Goal: Task Accomplishment & Management: Manage account settings

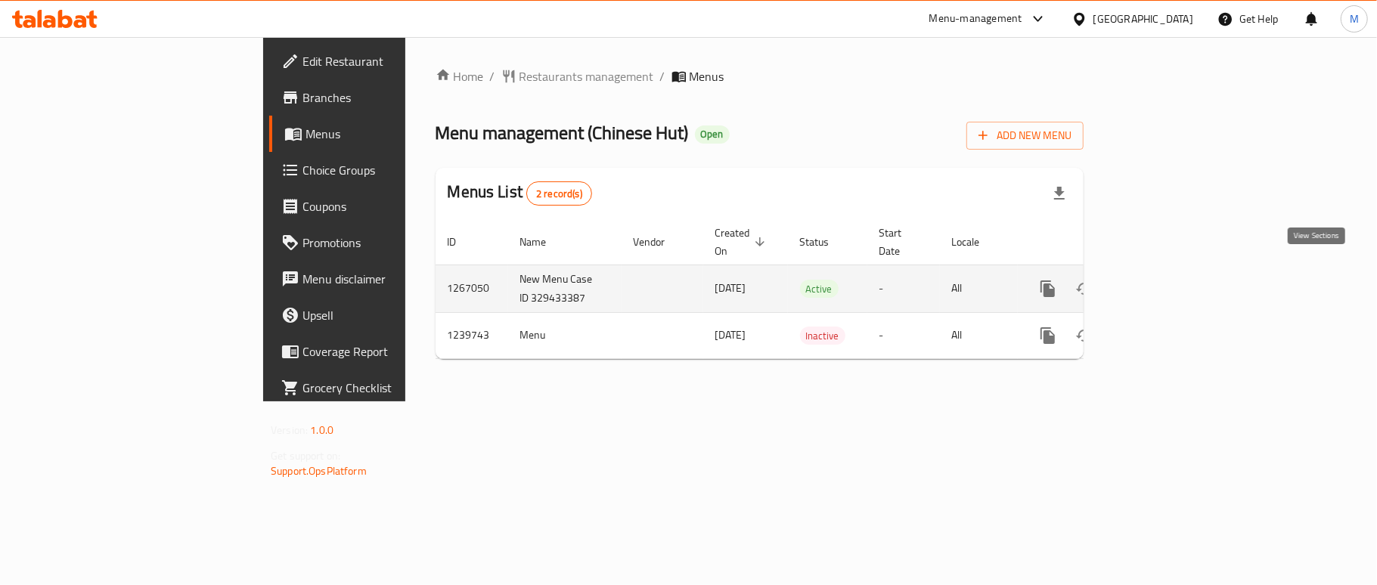
click at [1166, 280] on icon "enhanced table" at bounding box center [1157, 289] width 18 height 18
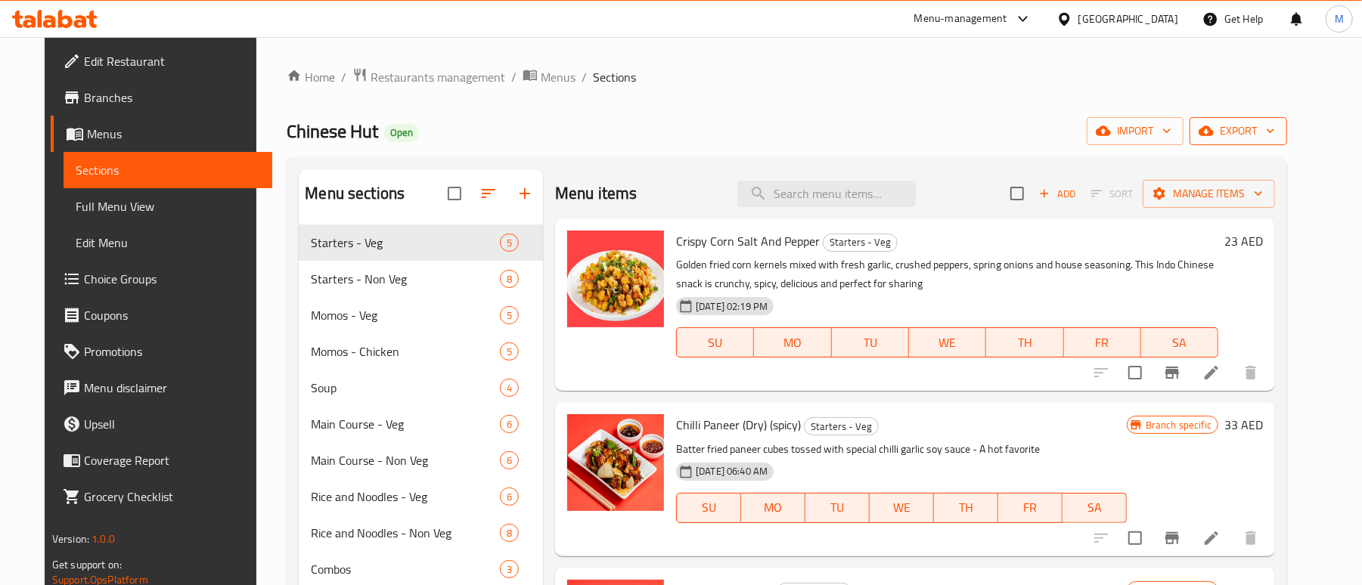
click at [1214, 138] on icon "button" at bounding box center [1206, 130] width 15 height 15
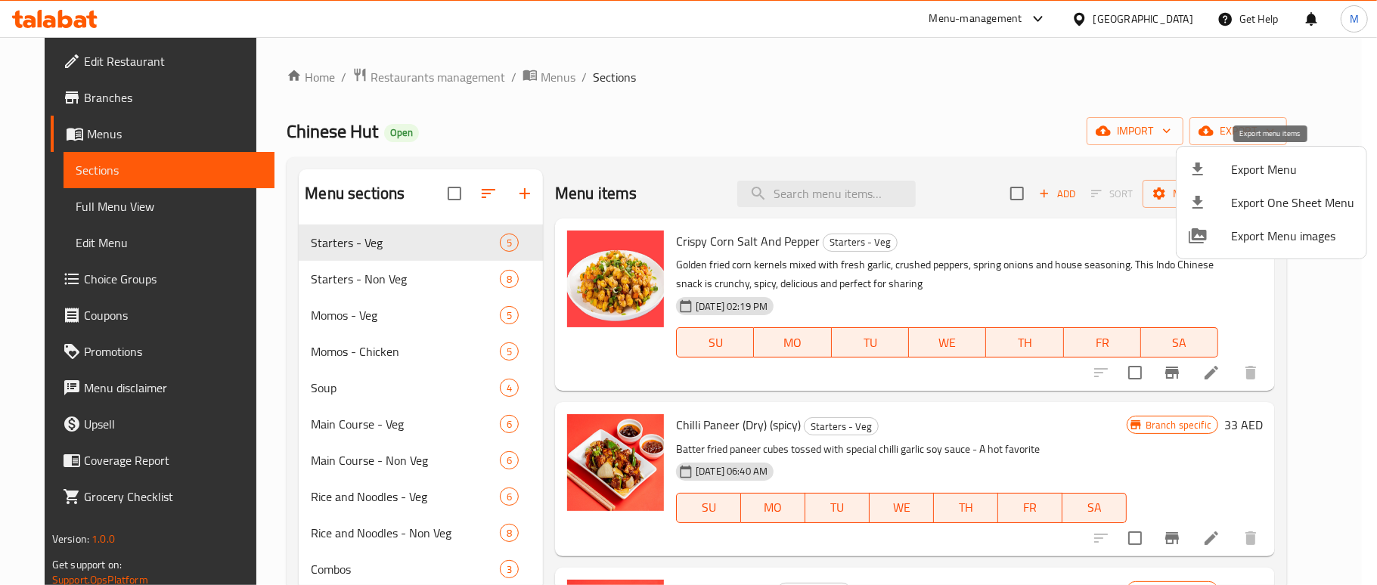
click at [1233, 170] on span "Export Menu" at bounding box center [1292, 169] width 123 height 18
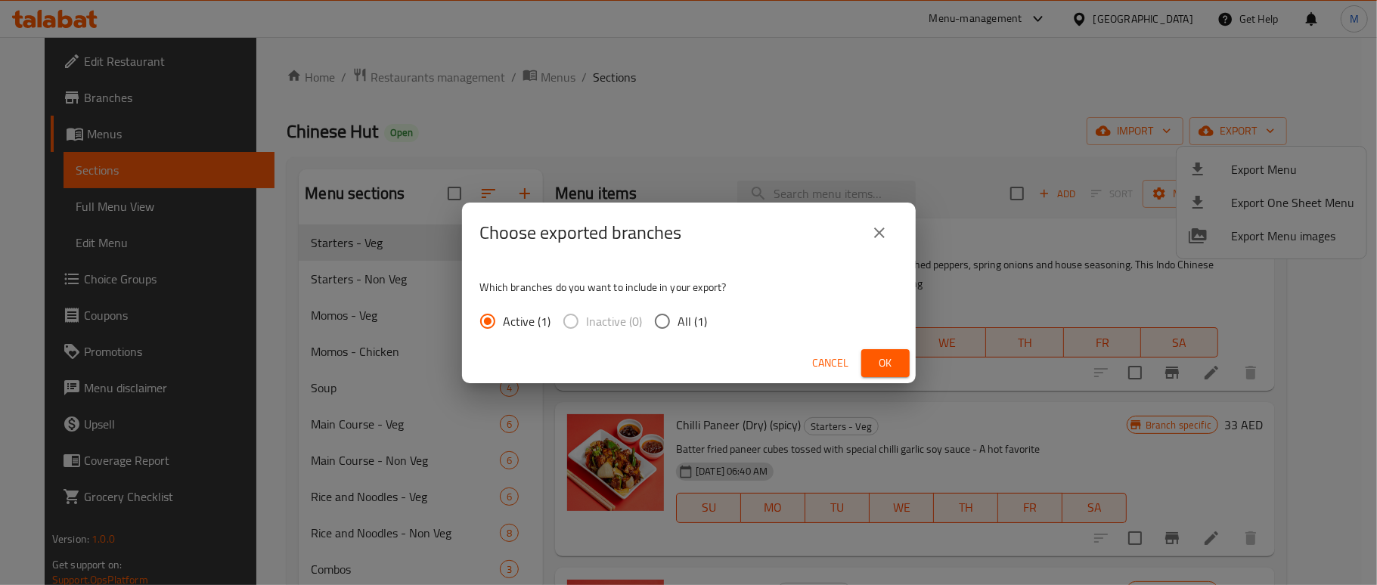
click at [681, 321] on span "All (1)" at bounding box center [692, 321] width 29 height 18
click at [678, 321] on input "All (1)" at bounding box center [663, 322] width 32 height 32
radio input "true"
click at [874, 360] on span "Ok" at bounding box center [886, 363] width 24 height 19
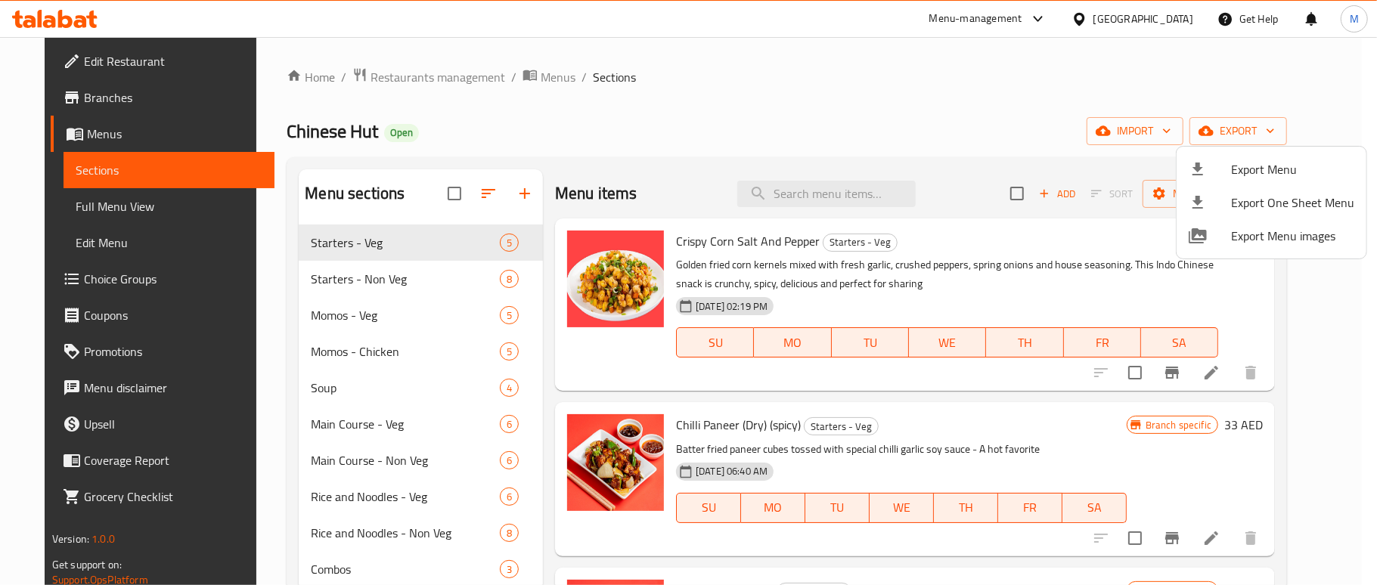
click at [744, 129] on div at bounding box center [688, 292] width 1377 height 585
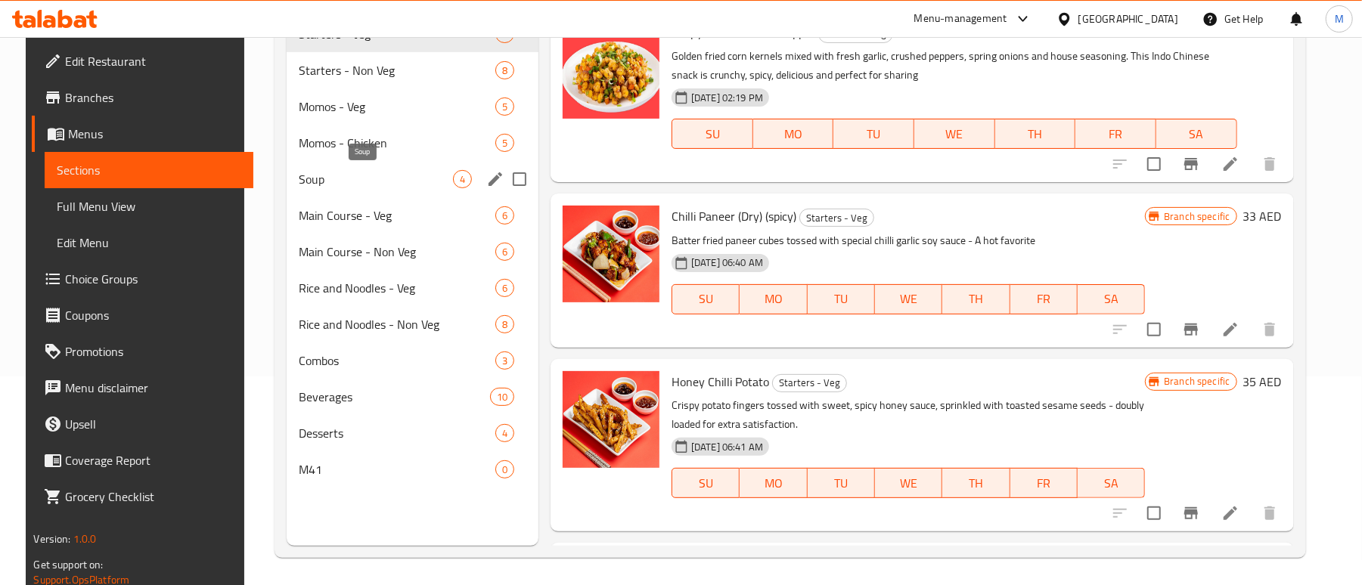
scroll to position [213, 0]
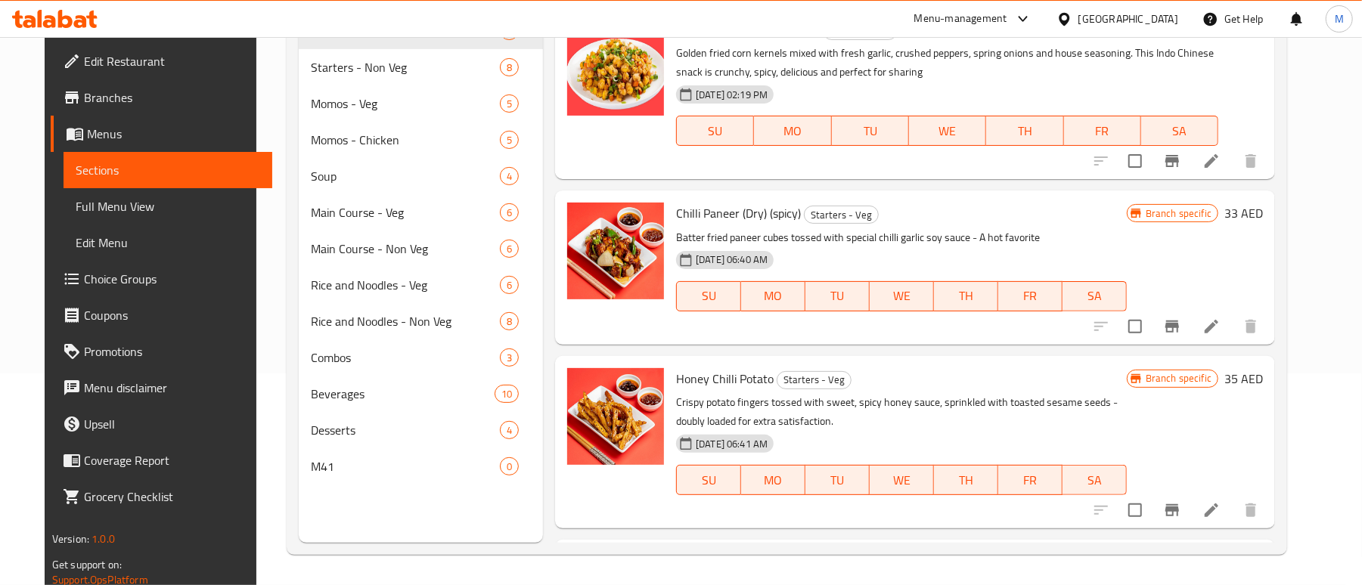
click at [543, 551] on div "Menu sections Starters - Veg 5 Starters - Non Veg 8 Momos - Veg 5 Momos - Chick…" at bounding box center [787, 251] width 1001 height 610
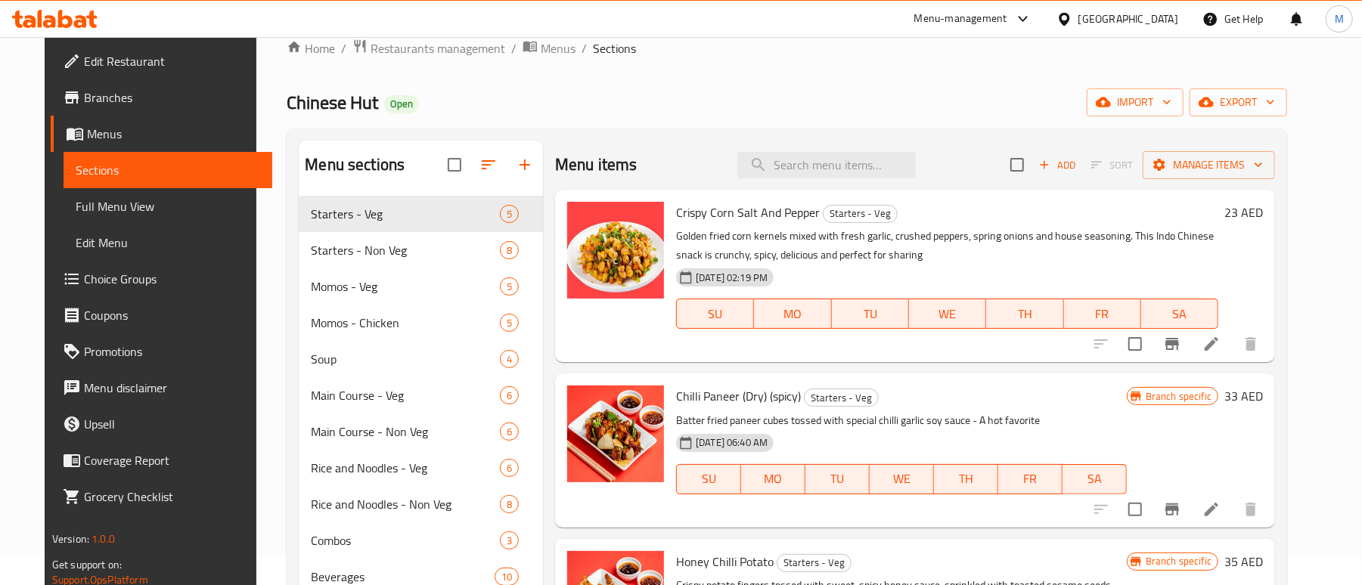
scroll to position [11, 0]
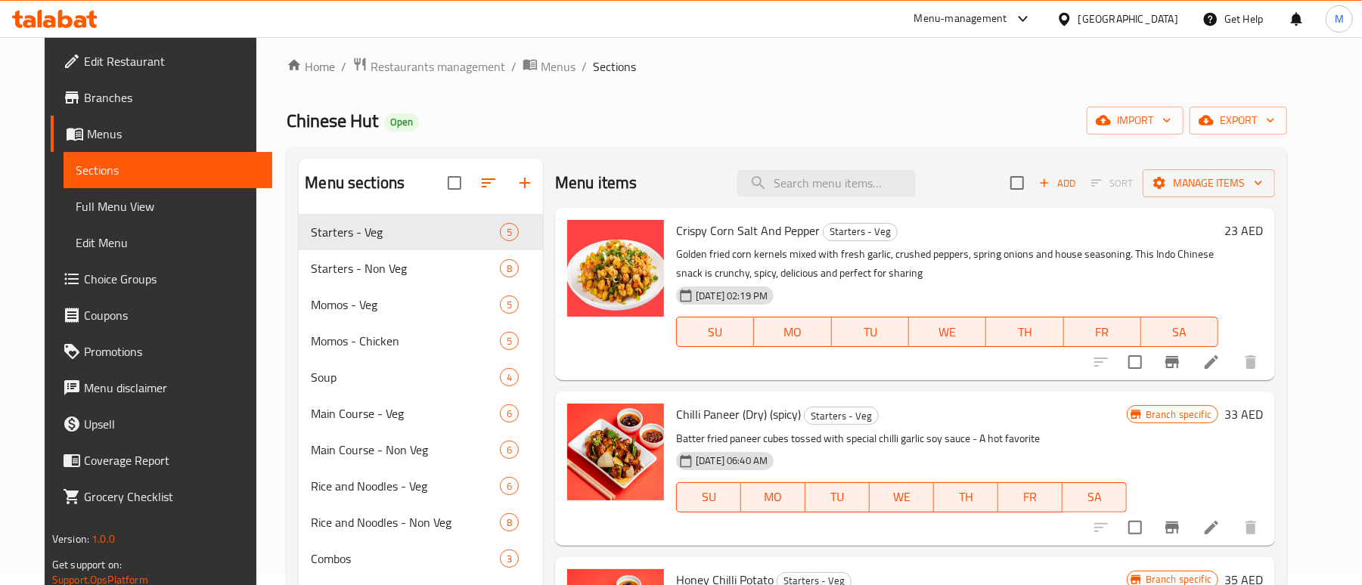
click at [725, 120] on div "Chinese Hut Open import export" at bounding box center [787, 121] width 1001 height 28
click at [818, 185] on input "search" at bounding box center [826, 183] width 178 height 26
paste input "Chinese Hut Chilli Bowl"
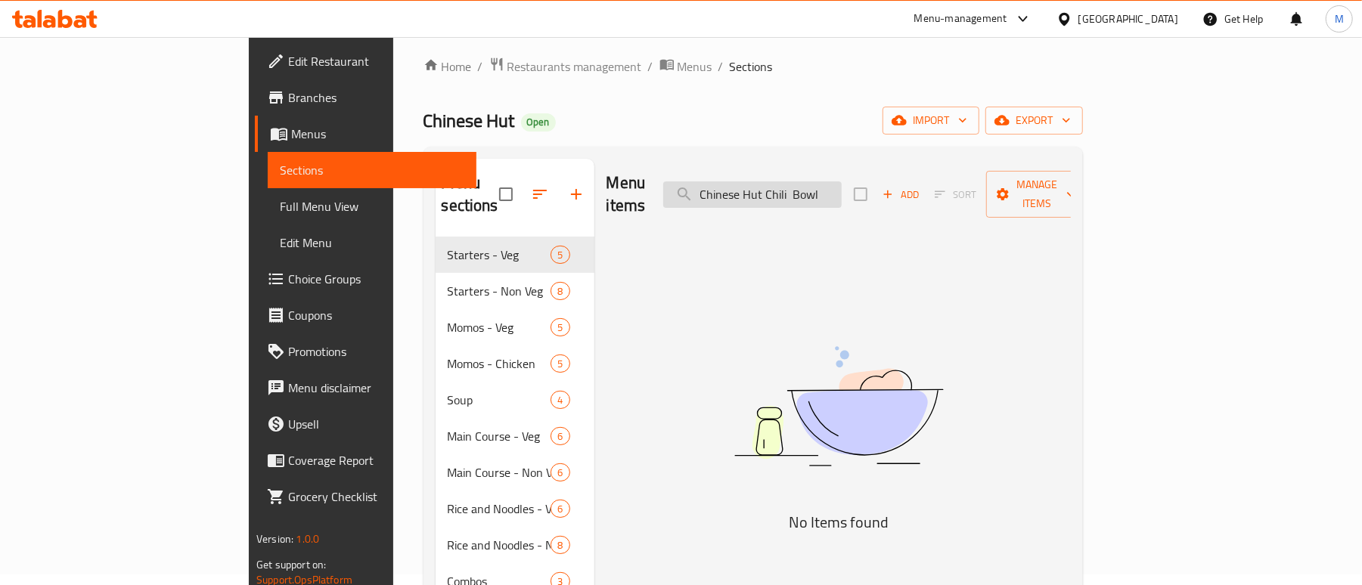
click at [842, 188] on input "Chinese Hut Chili Bowl" at bounding box center [752, 195] width 178 height 26
type input "Chinese Hut Chili Bowl"
click at [842, 191] on input "Chinese Hut Chili Bowl" at bounding box center [752, 195] width 178 height 26
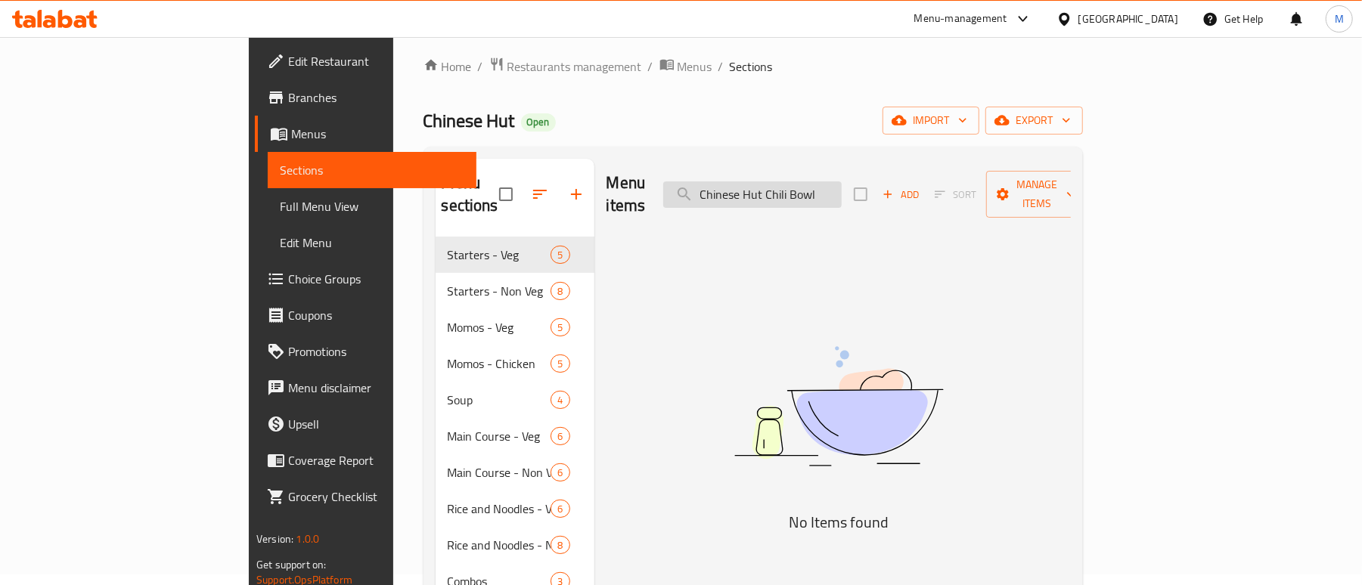
click at [842, 191] on input "Chinese Hut Chili Bowl" at bounding box center [752, 195] width 178 height 26
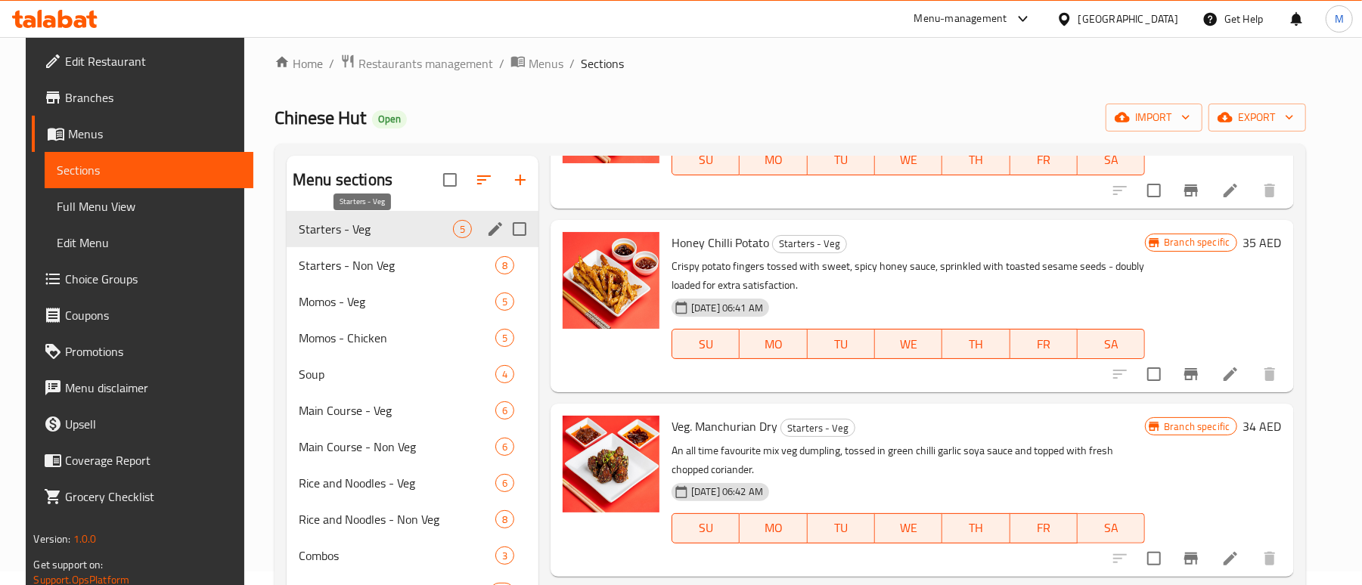
scroll to position [0, 0]
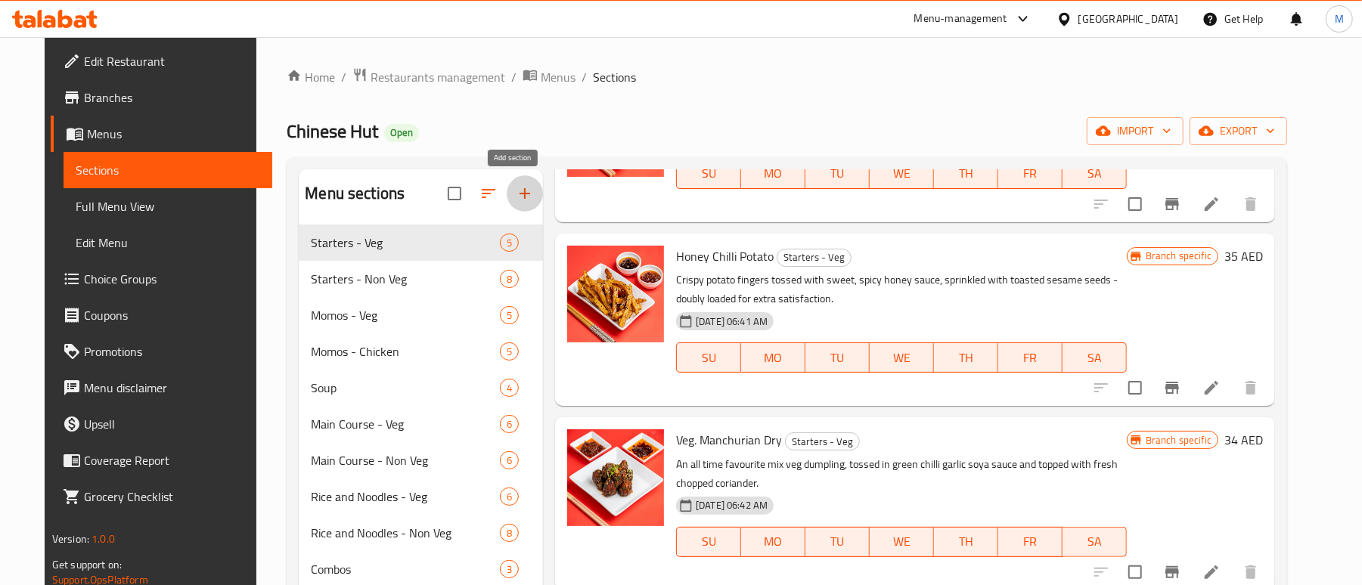
click at [516, 197] on icon "button" at bounding box center [525, 194] width 18 height 18
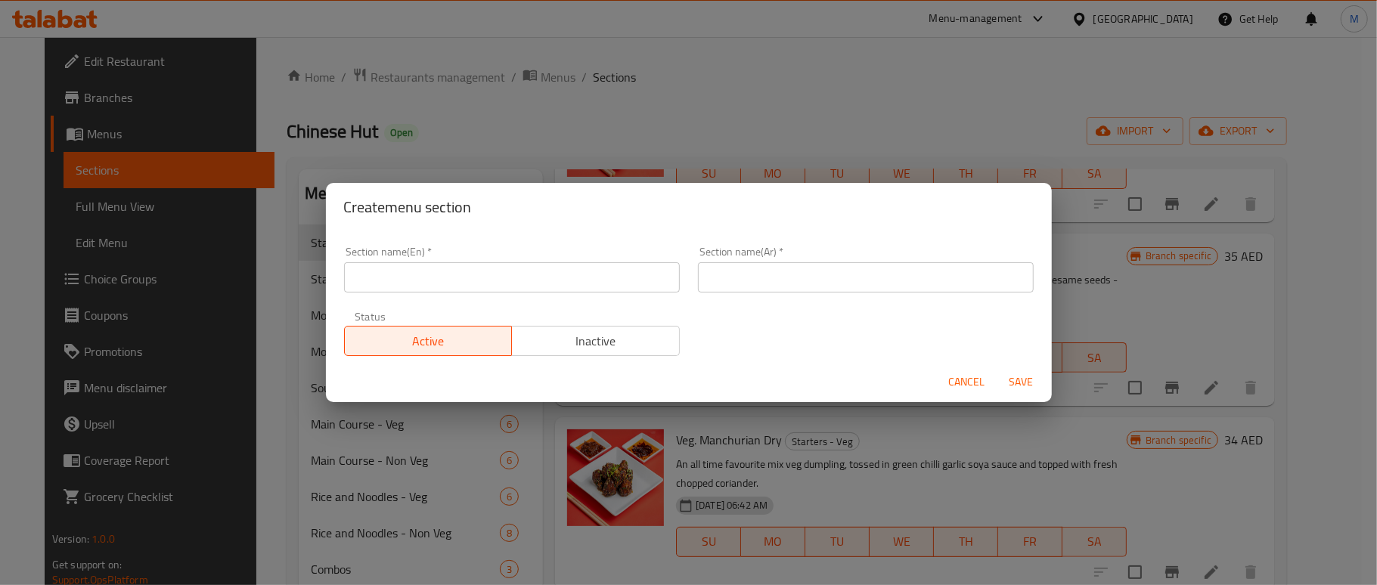
click at [489, 285] on input "text" at bounding box center [512, 277] width 336 height 30
paste input "Chinese Hut Meal Bowls"
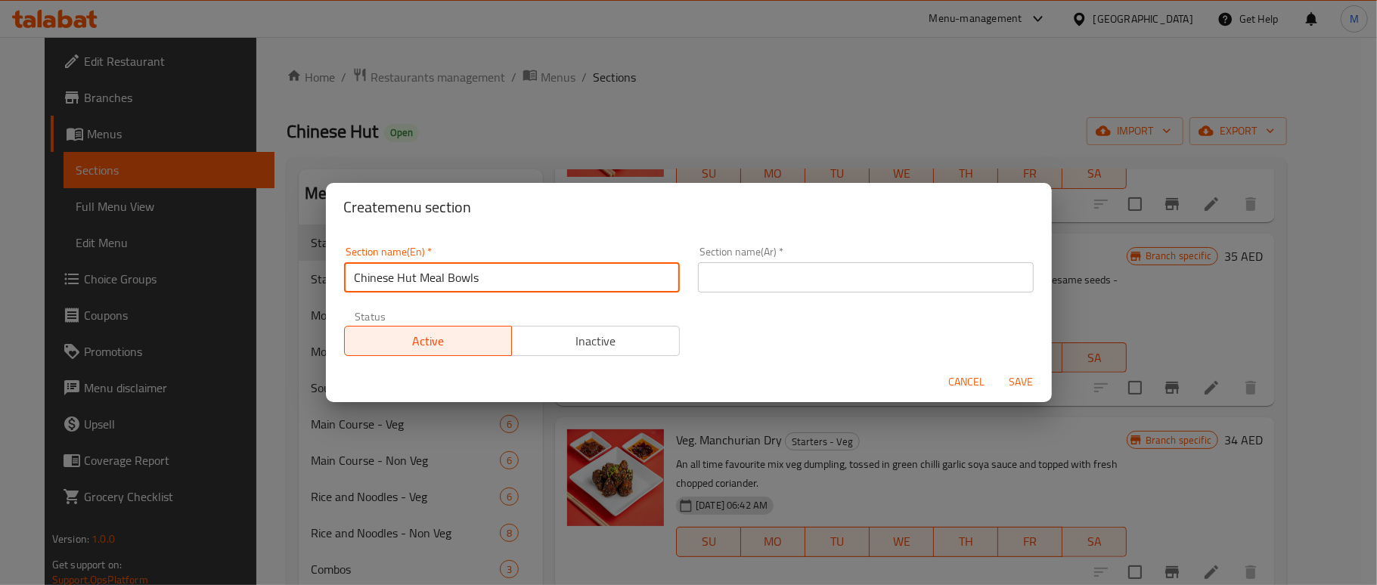
type input "Chinese Hut Meal Bowls"
click at [558, 251] on div "Section name(En)   * Chinese Hut Meal Bowls Section name(En) *" at bounding box center [512, 270] width 336 height 46
click at [563, 262] on div "Section name(En)   * Chinese Hut Meal Bowls Section name(En) *" at bounding box center [512, 270] width 336 height 46
click at [548, 263] on input "Chinese Hut Meal Bowls" at bounding box center [512, 277] width 336 height 30
click at [820, 271] on input "text" at bounding box center [866, 277] width 336 height 30
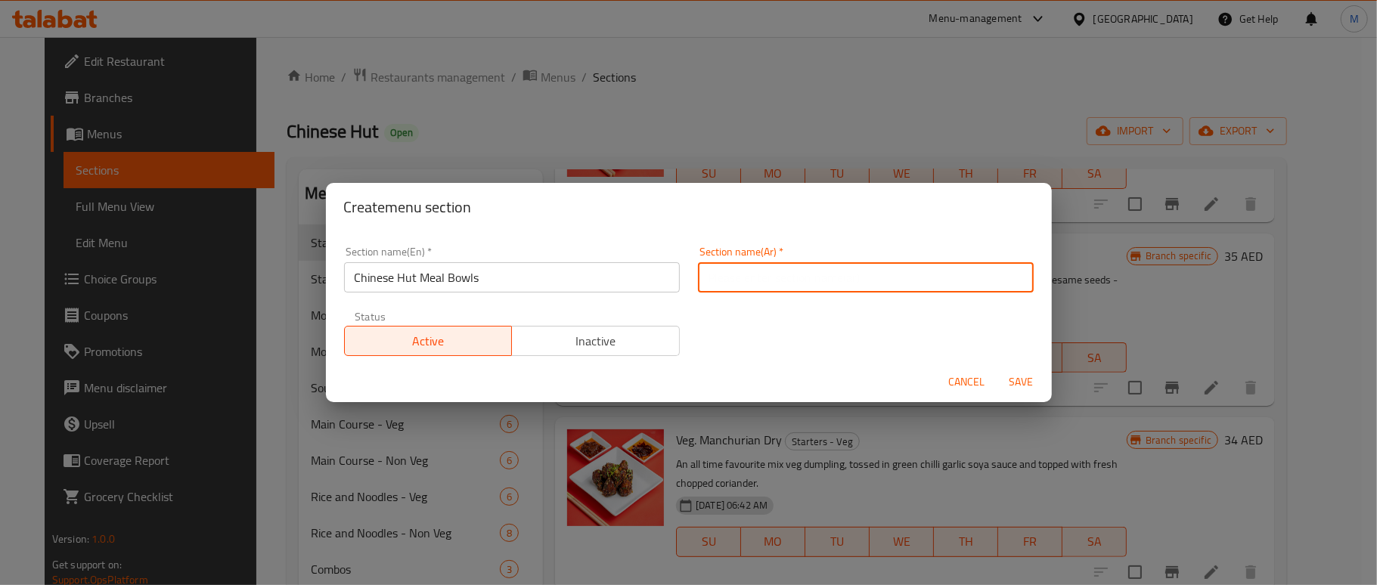
paste input "أطباق وجبات الكوخ الصيني"
type input "أطباق وجبات الكوخ الصيني"
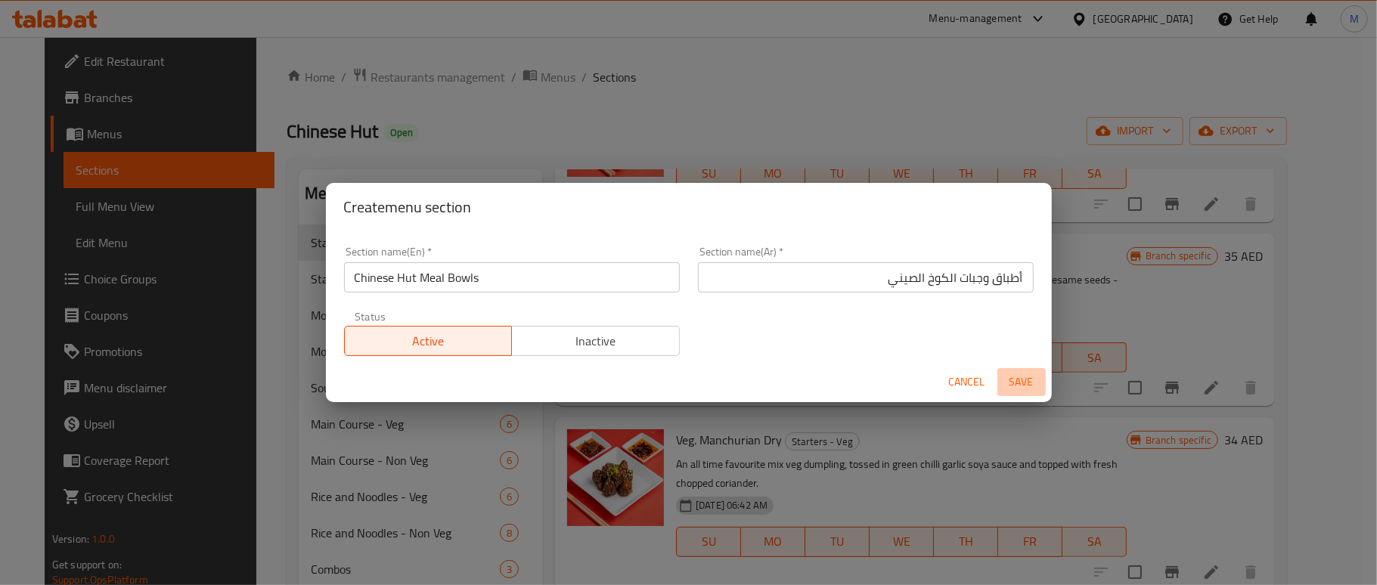
click at [1013, 385] on span "Save" at bounding box center [1022, 382] width 36 height 19
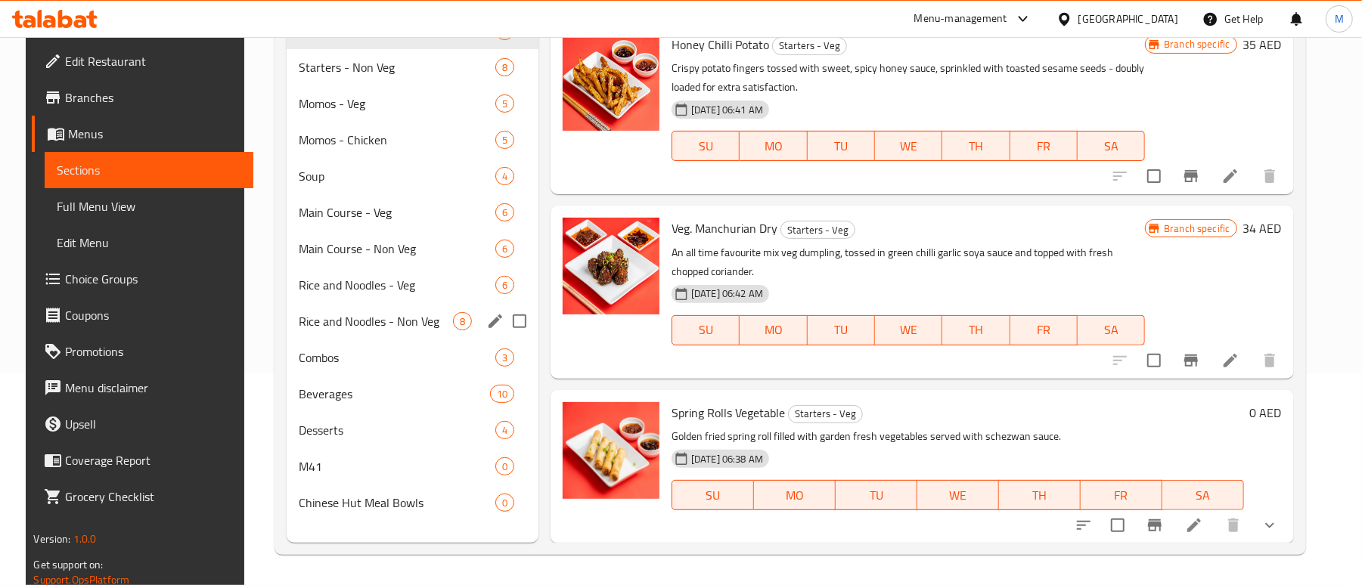
scroll to position [213, 0]
click at [367, 499] on span "Chinese Hut Meal Bowls" at bounding box center [376, 503] width 154 height 18
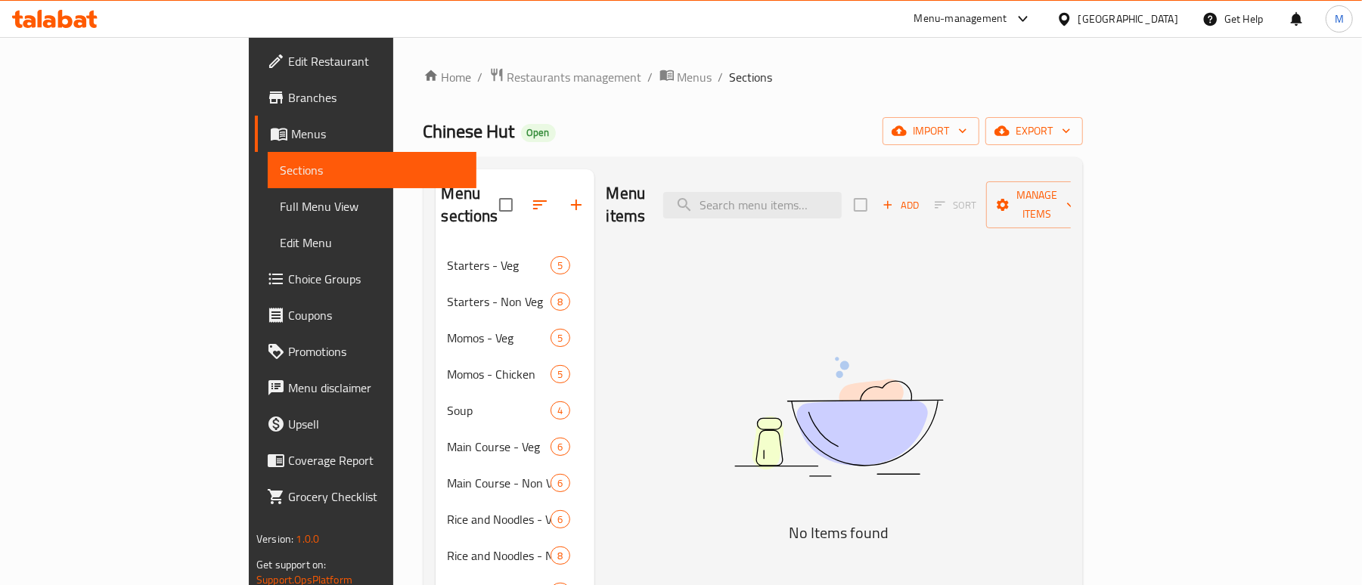
click at [921, 197] on span "Add" at bounding box center [900, 205] width 41 height 17
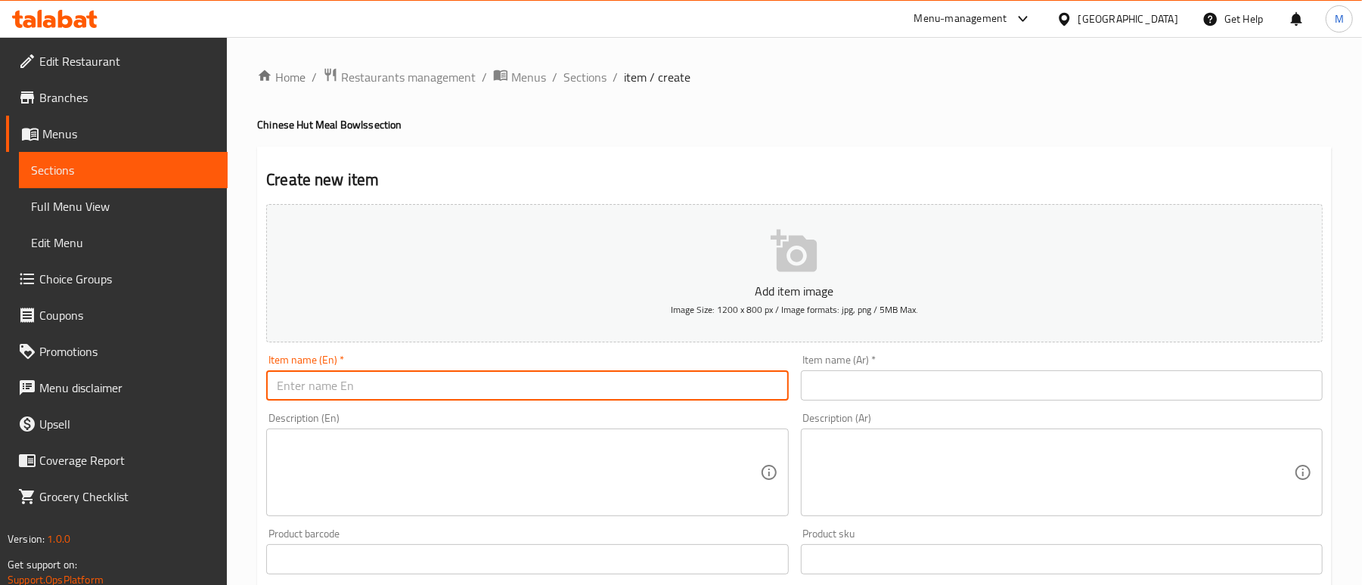
click at [348, 393] on input "text" at bounding box center [527, 386] width 522 height 30
paste input "Chinese Hut Chilli Bowl – Spicy Indo-Chinese Classic"
click at [402, 392] on input "Chinese Hut Chili Bowl – Spicy Indo-Chinese Classic" at bounding box center [527, 386] width 522 height 30
click at [452, 386] on input "Chinese Hut Chili Bowl Spicy Indo-Chinese Classic" at bounding box center [527, 386] width 522 height 30
click at [458, 389] on input "Chinese Hut Chili Bowl Spicy Indo Chinese Classic" at bounding box center [527, 386] width 522 height 30
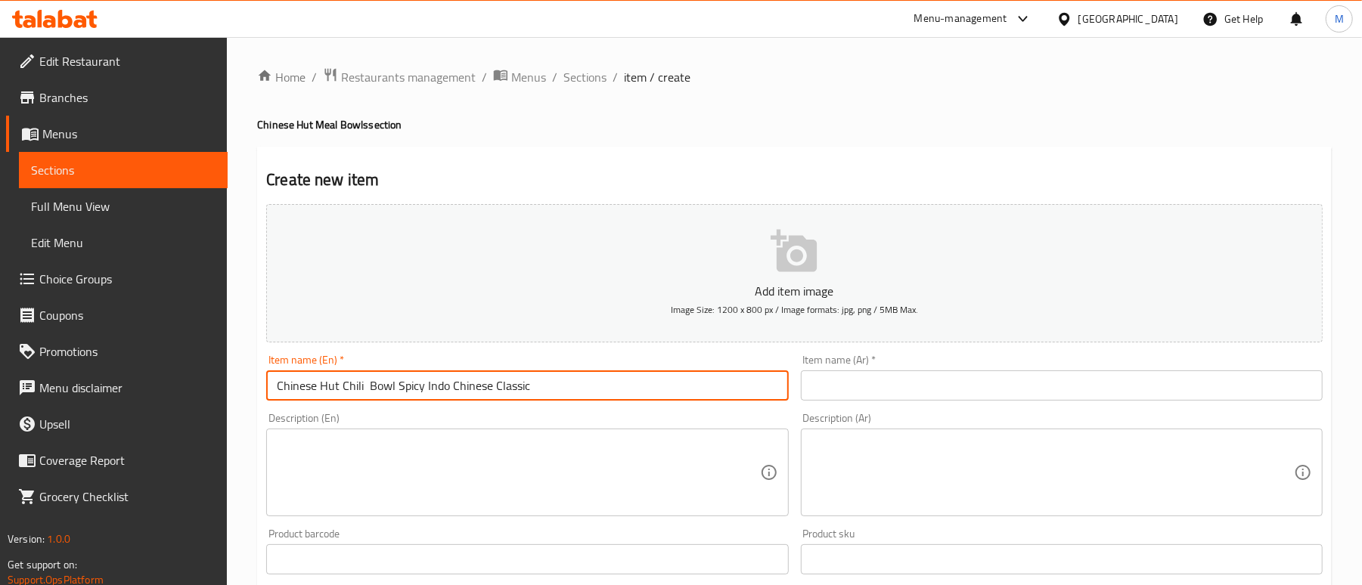
click at [458, 389] on input "Chinese Hut Chili Bowl Spicy Indo Chinese Classic" at bounding box center [527, 386] width 522 height 30
type input "Chinese Hut Chili Bowl Spicy Indo Chinese Classic"
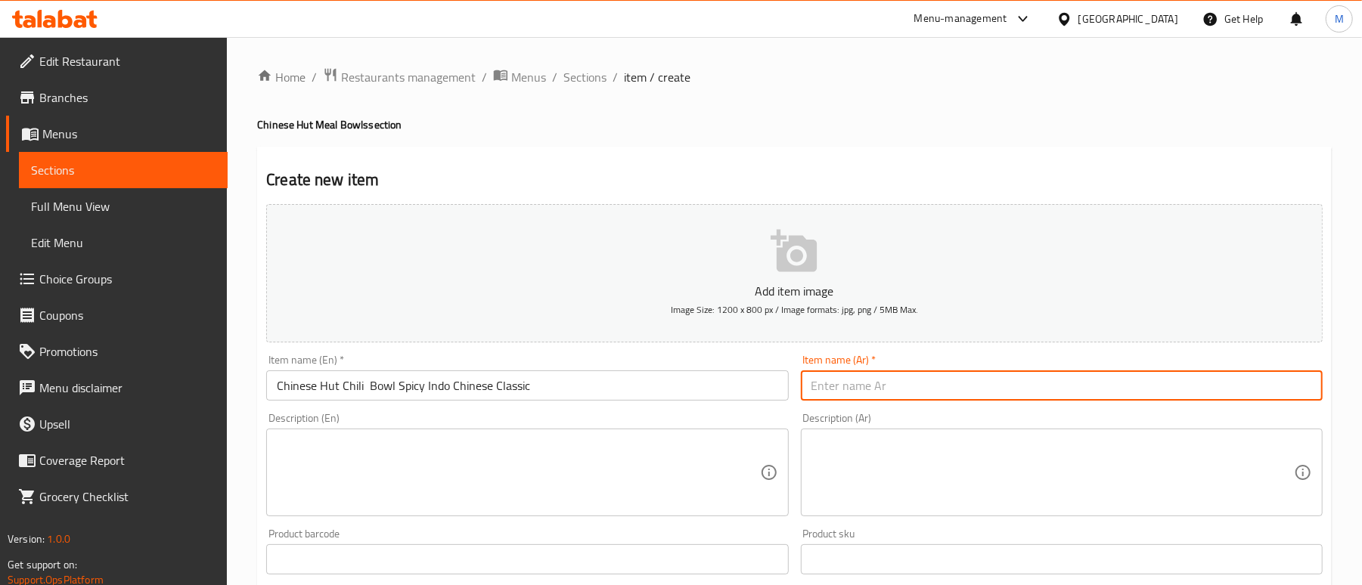
click at [994, 376] on input "text" at bounding box center [1062, 386] width 522 height 30
paste input "وعاء الفلفل الحار الصيني الكلاسيكي الهندي الحار"
drag, startPoint x: 1133, startPoint y: 392, endPoint x: 1187, endPoint y: 391, distance: 53.7
click at [1187, 391] on input "وعاء الفلفل الحار الصيني الكلاسيكي الهندي الحار" at bounding box center [1062, 386] width 522 height 30
paste input "الكلاسيكي"
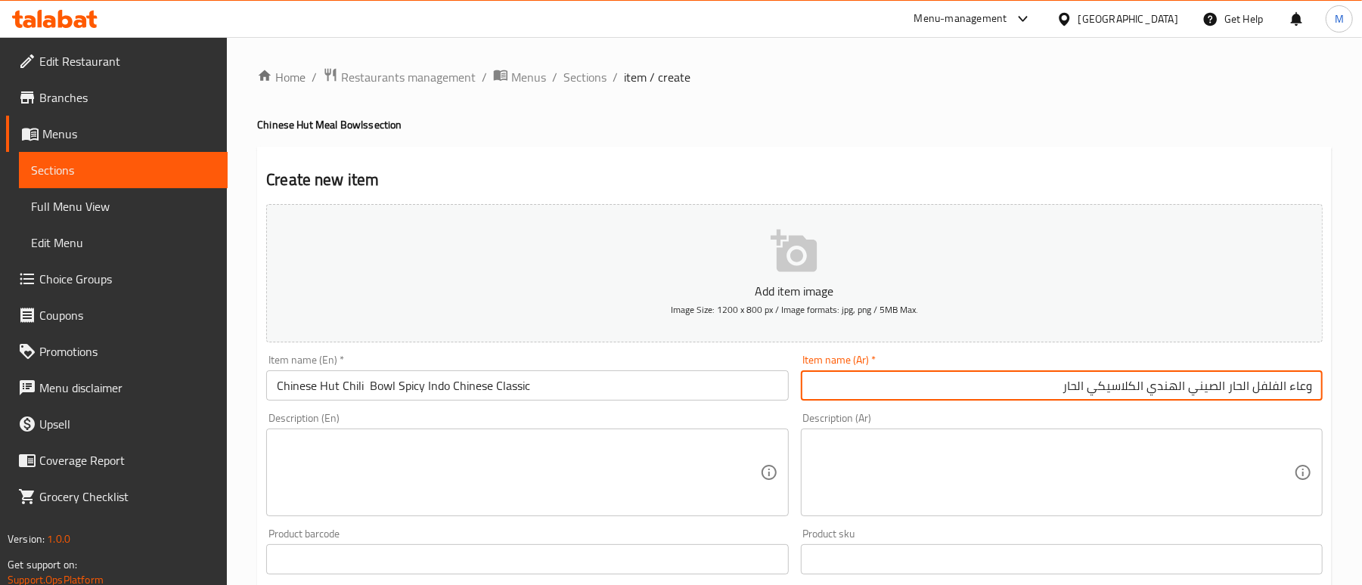
type input "وعاء الفلفل الحار الصيني الهندي الكلاسيكي الحار"
click at [1027, 132] on h4 "Chinese Hut Meal Bowls section" at bounding box center [794, 124] width 1075 height 15
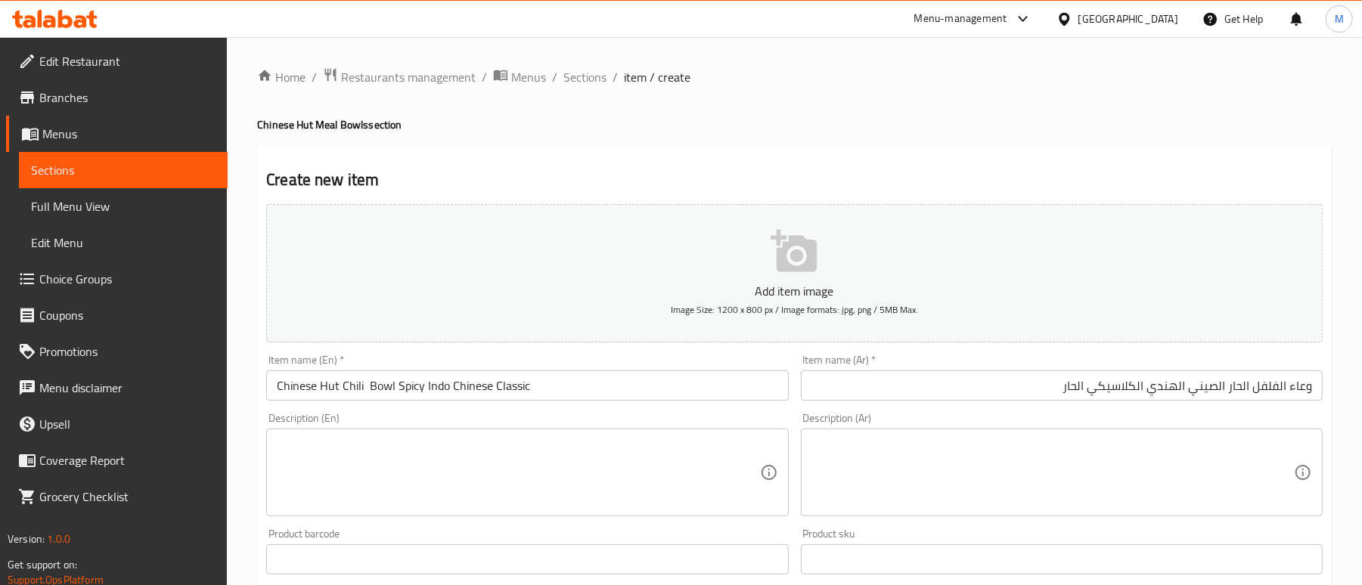
click at [372, 461] on textarea at bounding box center [518, 473] width 483 height 72
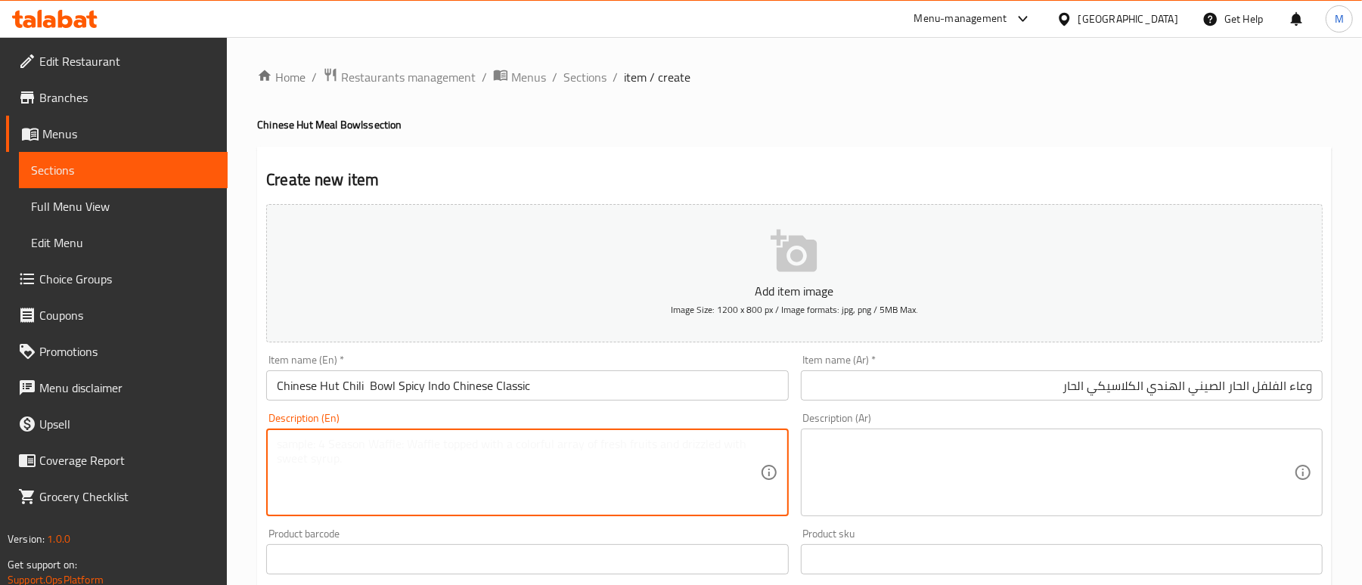
paste textarea "Crispy fried Veg,/paneer / chicken or fish tossed in a fiery Indo-Chinese chill…"
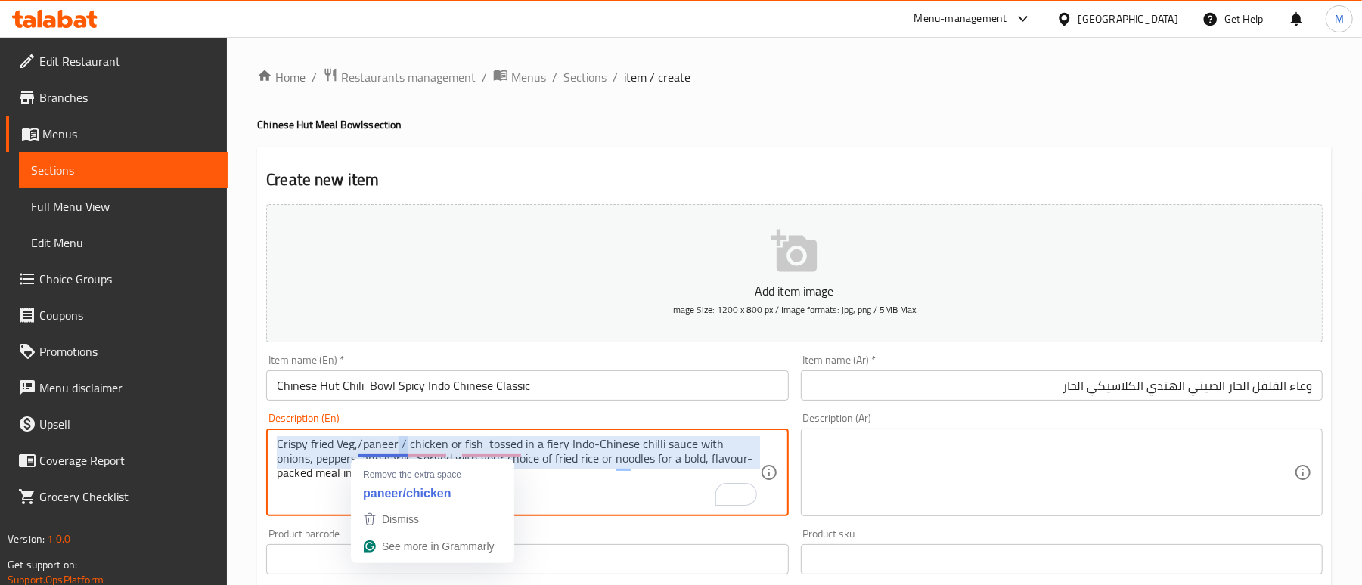
click at [362, 445] on textarea "Crispy fried Veg,/paneer / chicken or fish tossed in a fiery Indo-Chinese chill…" at bounding box center [518, 473] width 483 height 72
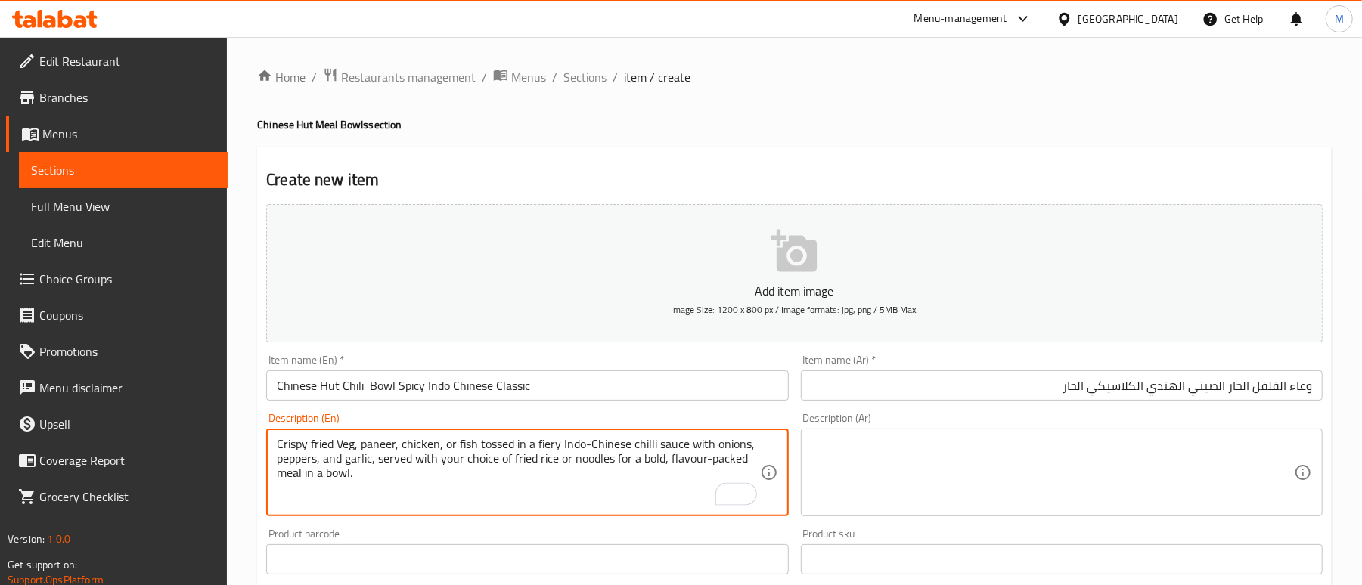
drag, startPoint x: 373, startPoint y: 482, endPoint x: 12, endPoint y: 411, distance: 367.6
click at [12, 411] on div "Edit Restaurant Branches Menus Sections Full Menu View Edit Menu Choice Groups …" at bounding box center [681, 553] width 1362 height 1032
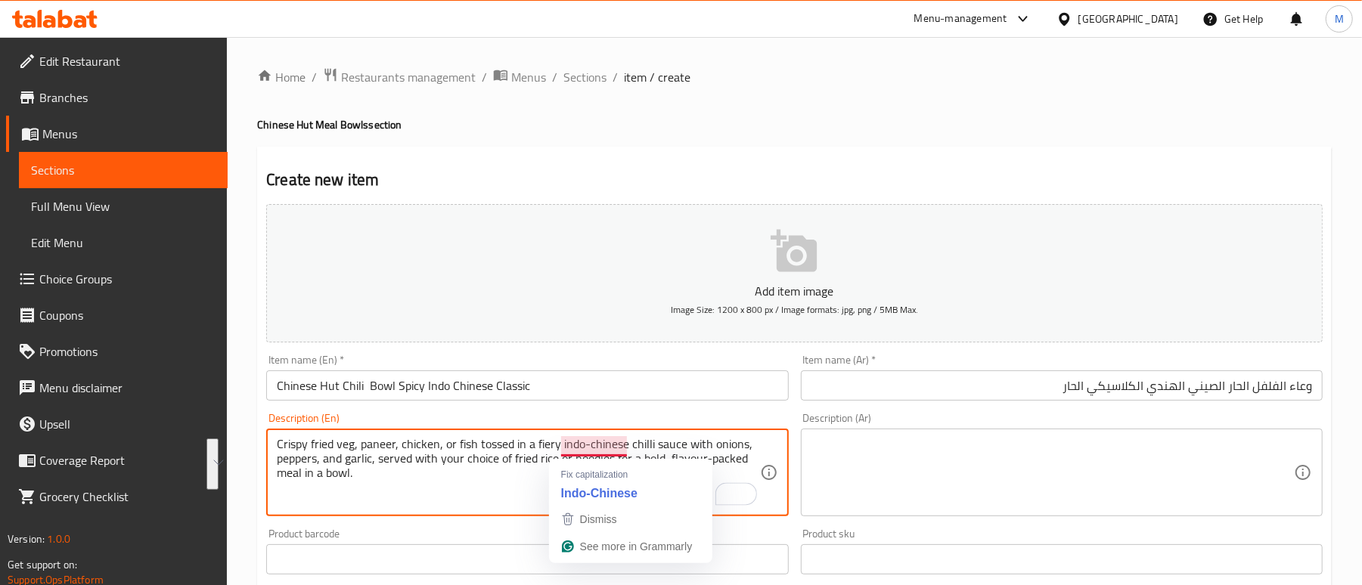
click at [486, 492] on textarea "Crispy fried veg, paneer, chicken, or fish tossed in a fiery indo-chinese chill…" at bounding box center [518, 473] width 483 height 72
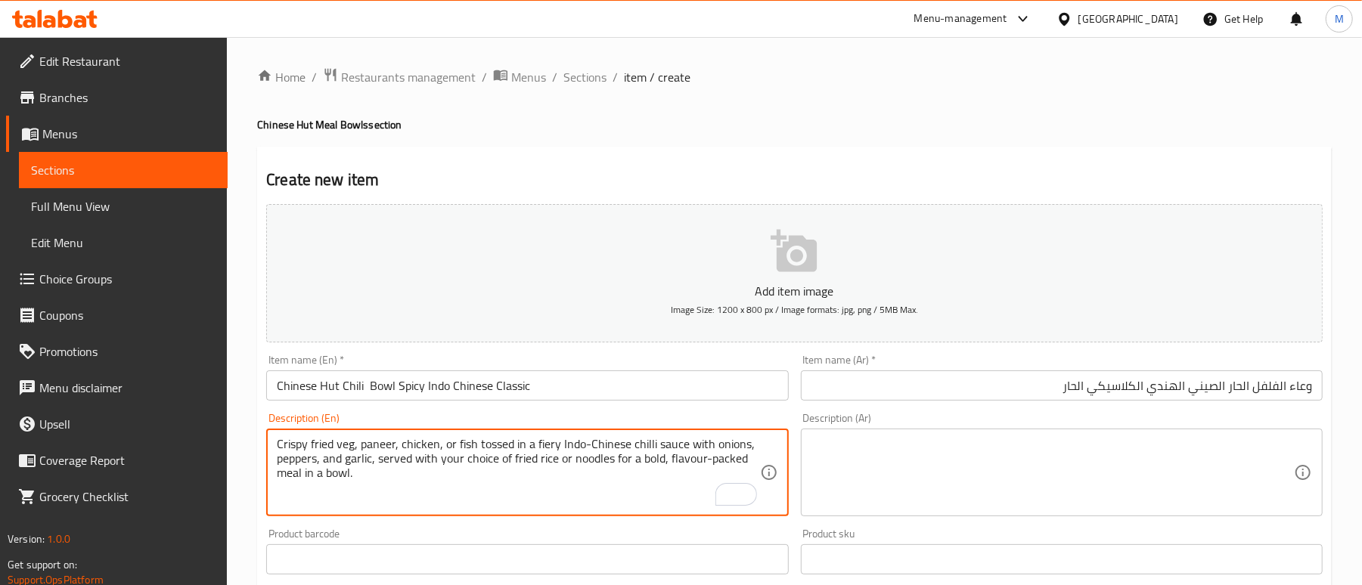
type textarea "Crispy fried veg, paneer, chicken, or fish tossed in a fiery Indo-Chinese chill…"
click at [388, 481] on textarea "Crispy fried veg, paneer, chicken, or fish tossed in a fiery Indo-Chinese chill…" at bounding box center [518, 473] width 483 height 72
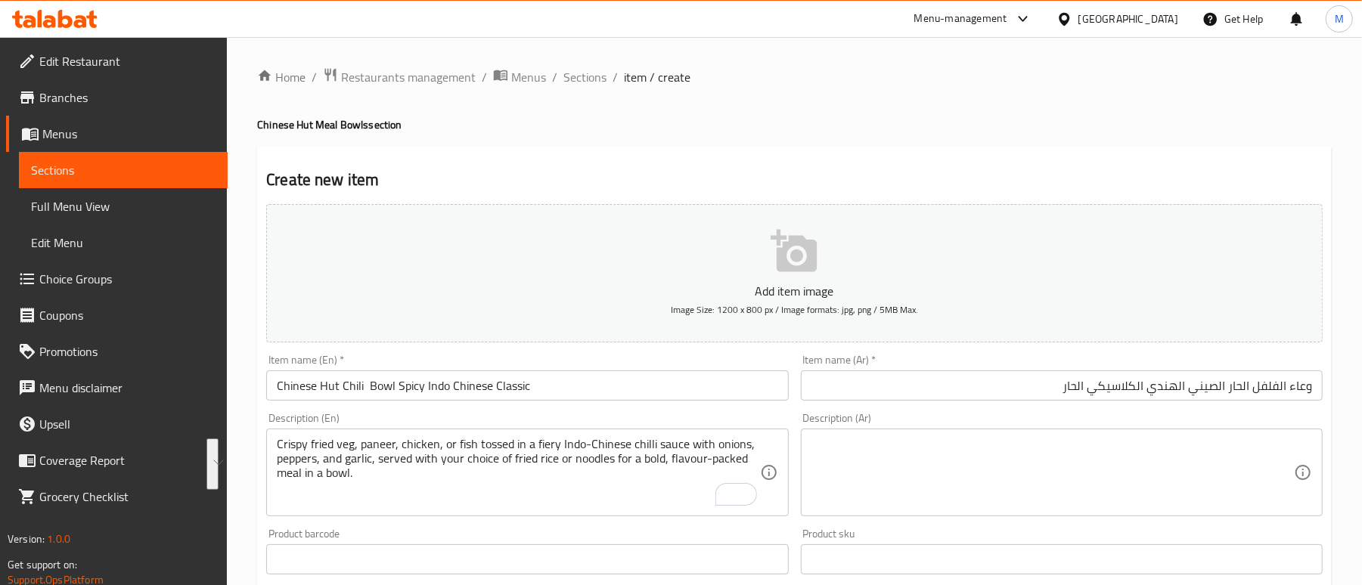
click at [827, 121] on h4 "Chinese Hut Meal Bowls section" at bounding box center [794, 124] width 1075 height 15
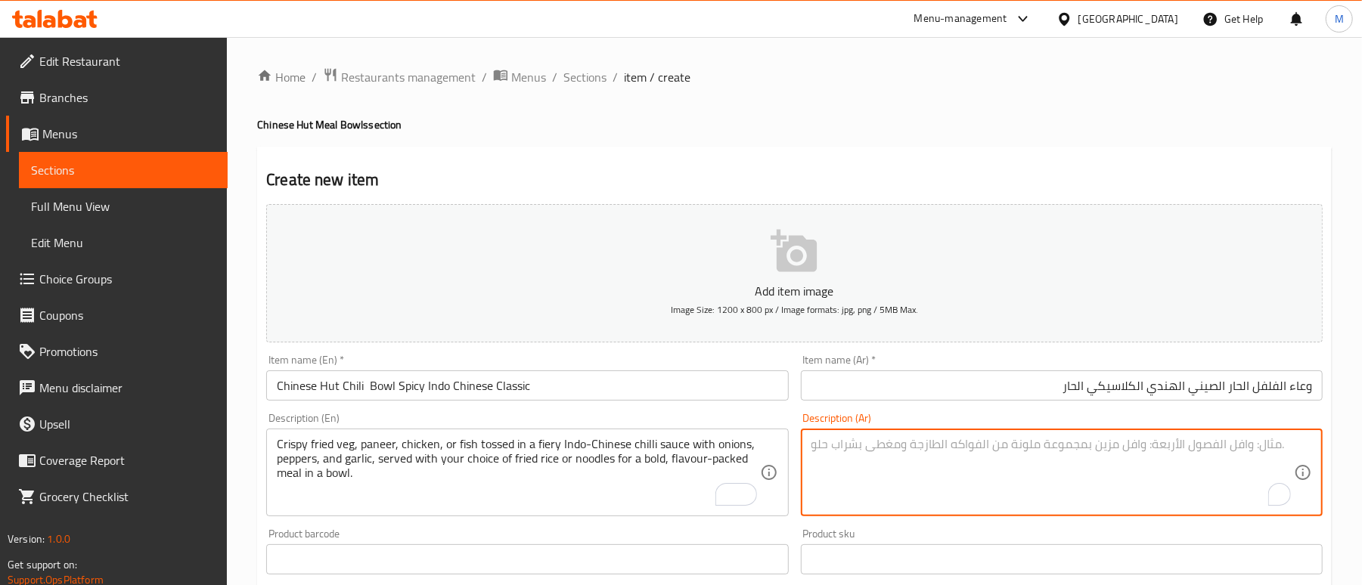
click at [900, 460] on textarea "To enrich screen reader interactions, please activate Accessibility in Grammarl…" at bounding box center [1053, 473] width 483 height 72
paste textarea "خضراوات مقلية مقرمشة، أو بانير، أو دجاج، أو سمك ممزوج بصلصة الفلفل الحار الهندي…"
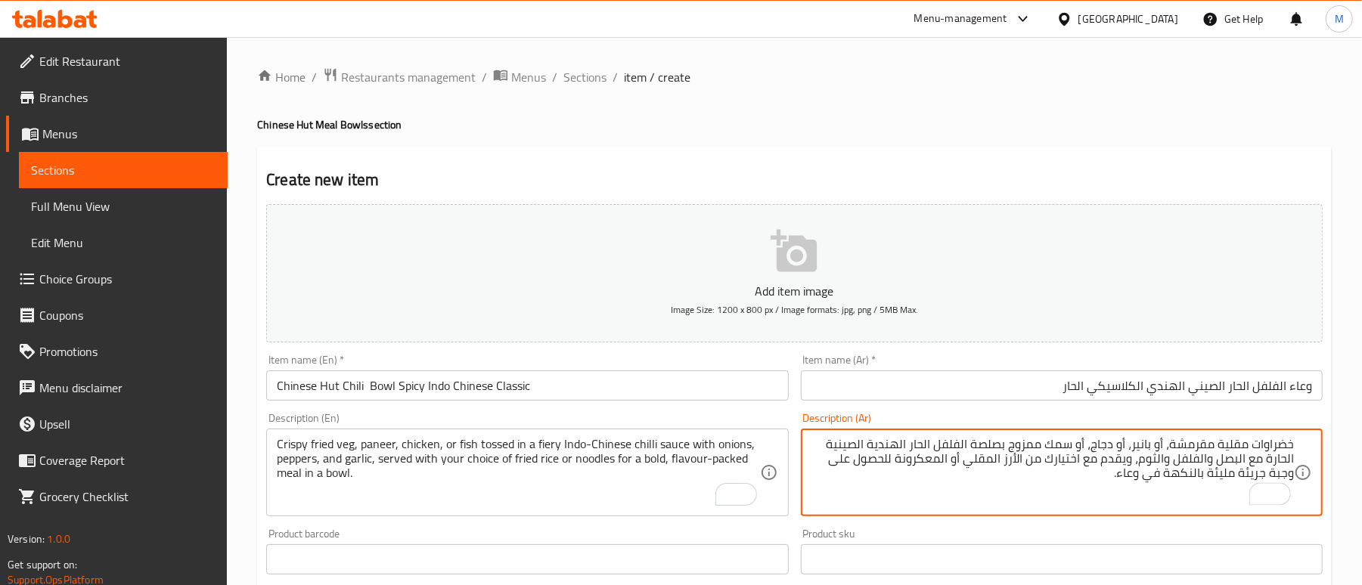
type textarea "خضراوات مقلية مقرمشة، أو بانير، أو دجاج، أو سمك ممزوج بصلصة الفلفل الحار الهندي…"
click at [732, 98] on div "Home / Restaurants management / Menus / Sections / item / create Chinese Hut Me…" at bounding box center [794, 552] width 1075 height 971
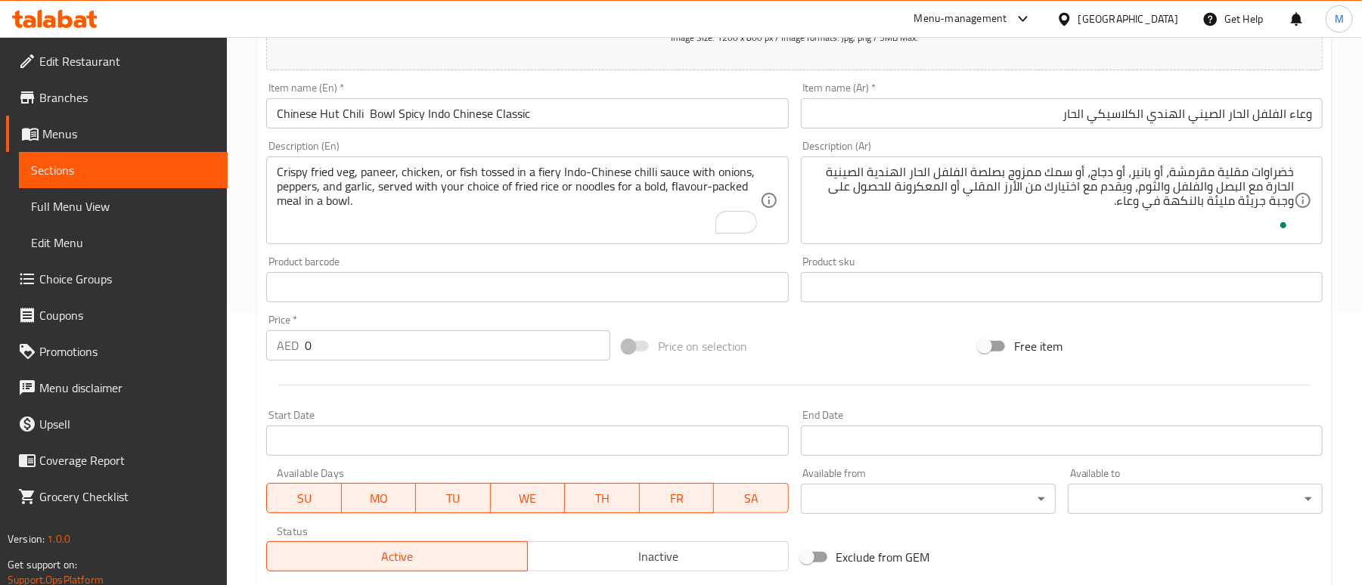
scroll to position [303, 0]
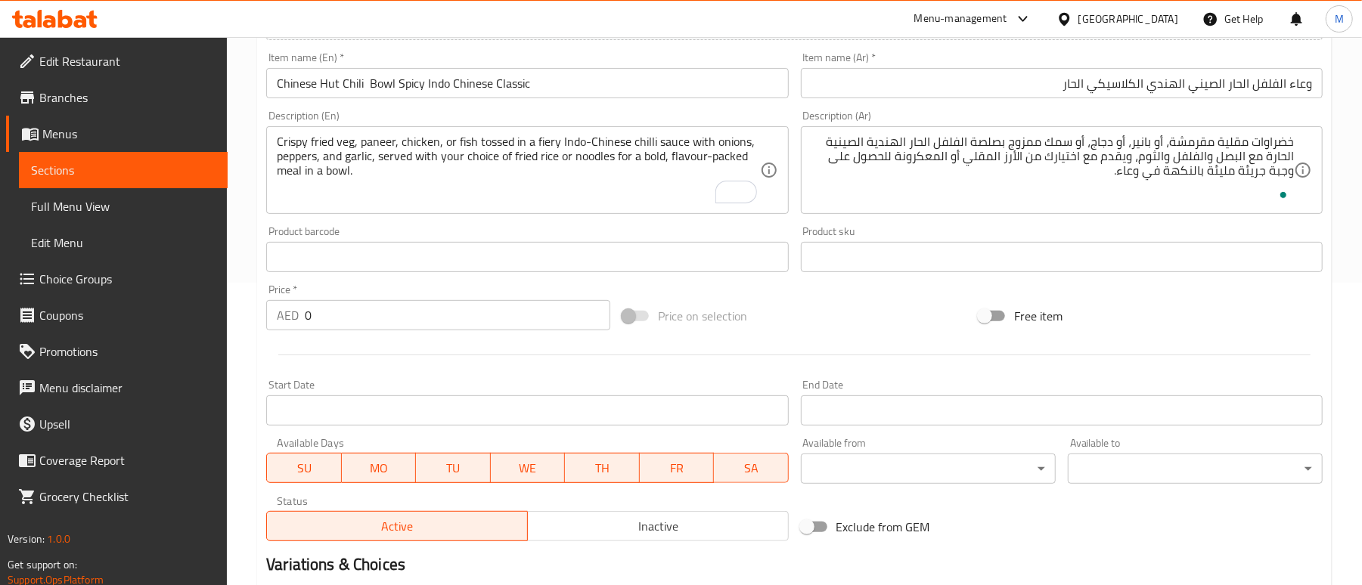
click at [799, 303] on div "Price on selection" at bounding box center [794, 316] width 356 height 41
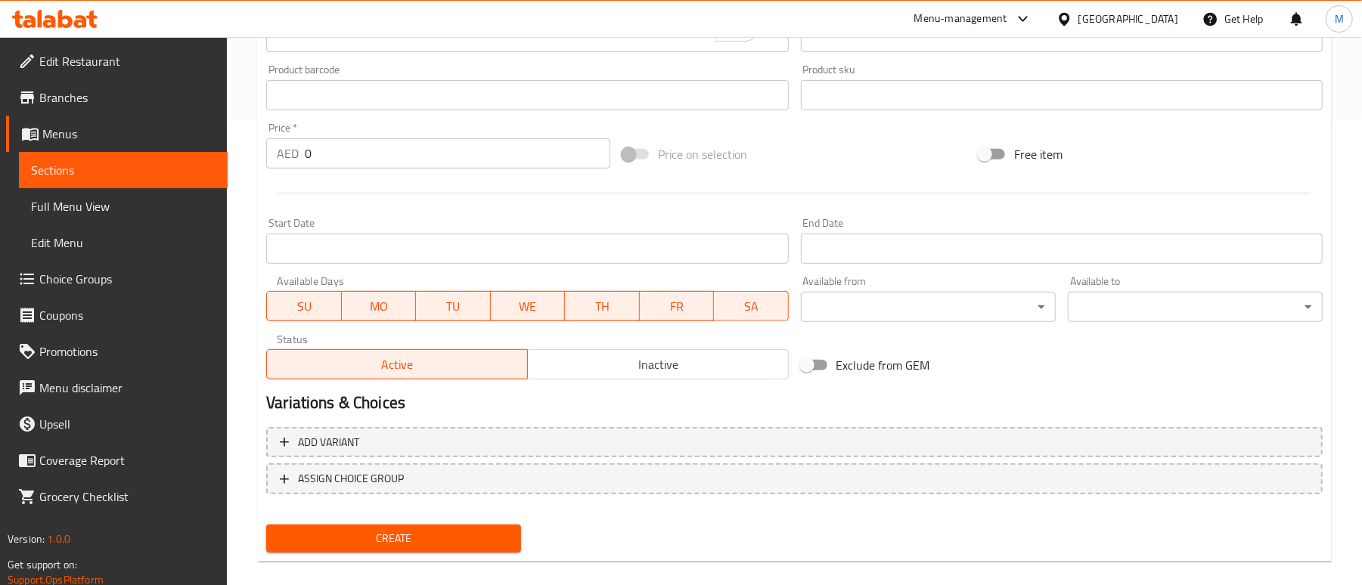
scroll to position [482, 0]
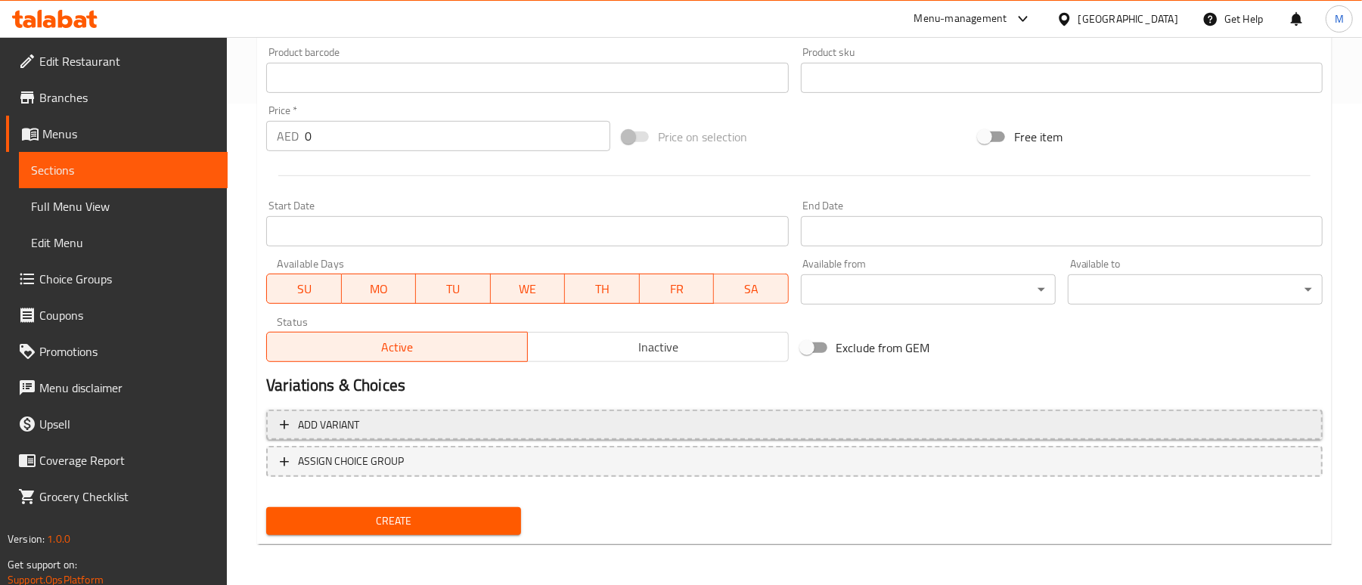
click at [374, 427] on span "Add variant" at bounding box center [794, 425] width 1029 height 19
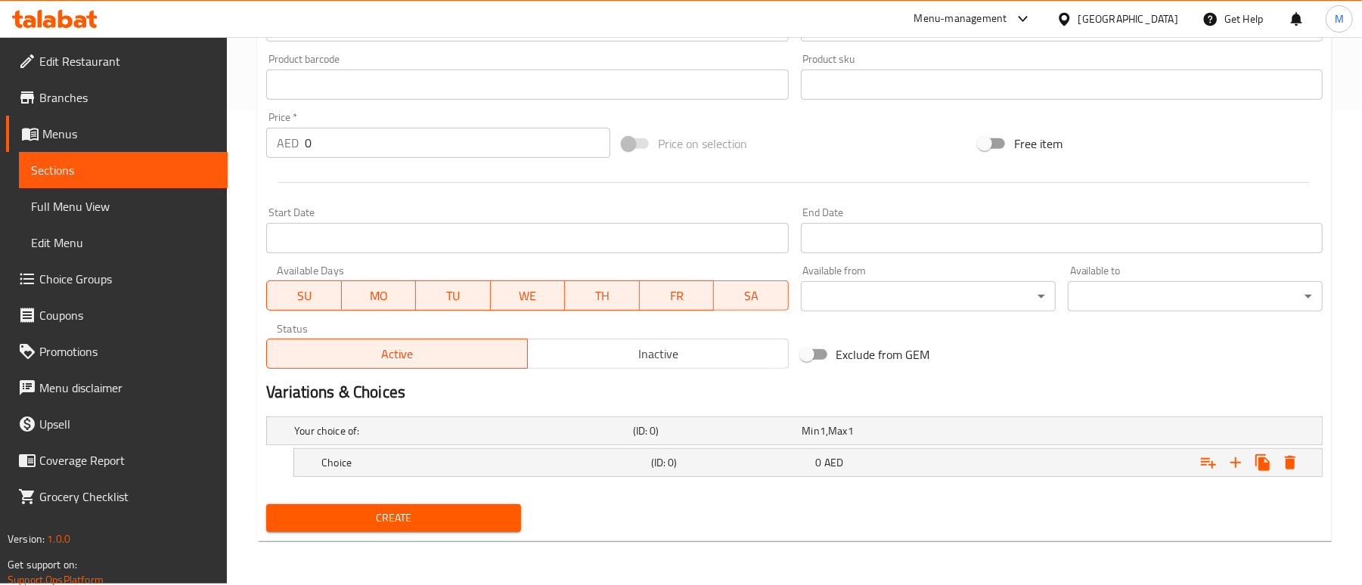
scroll to position [475, 0]
click at [1243, 461] on icon "Expand" at bounding box center [1236, 463] width 18 height 18
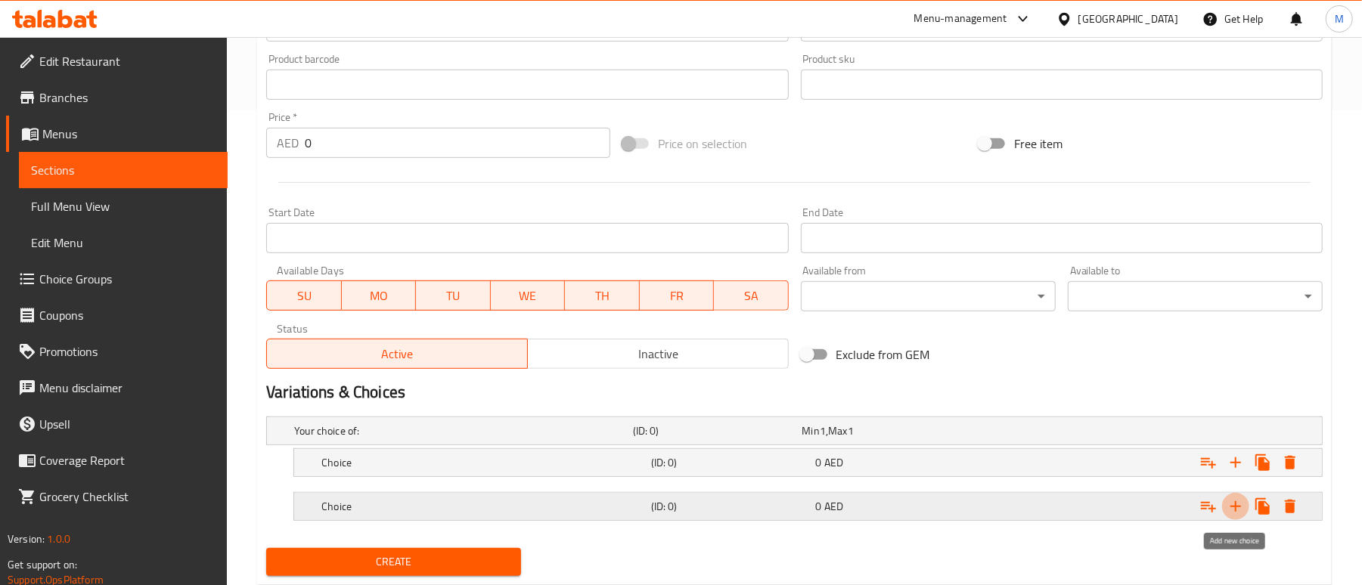
click at [1236, 510] on icon "Expand" at bounding box center [1236, 506] width 11 height 11
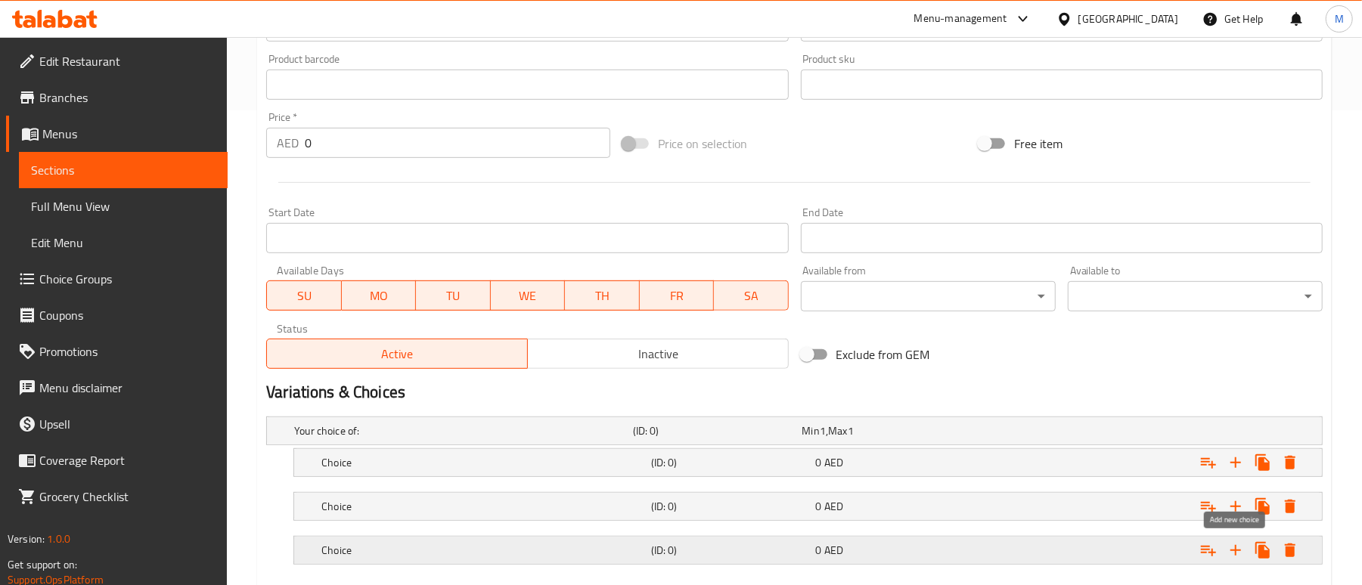
click at [1229, 552] on icon "Expand" at bounding box center [1236, 551] width 18 height 18
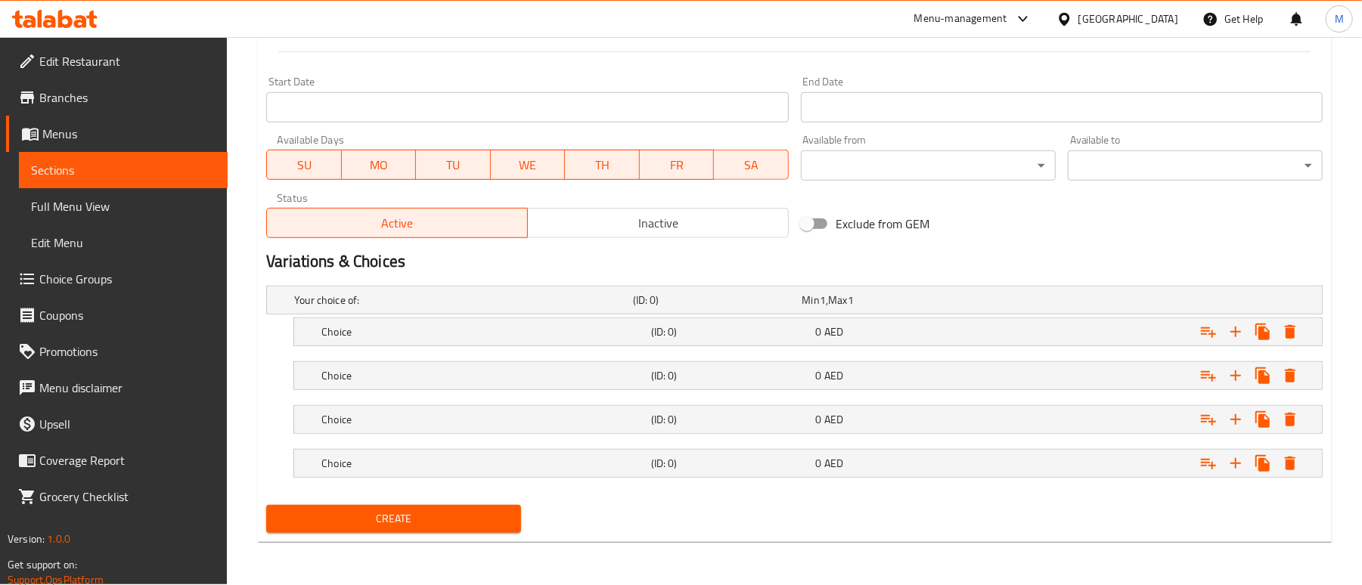
scroll to position [608, 0]
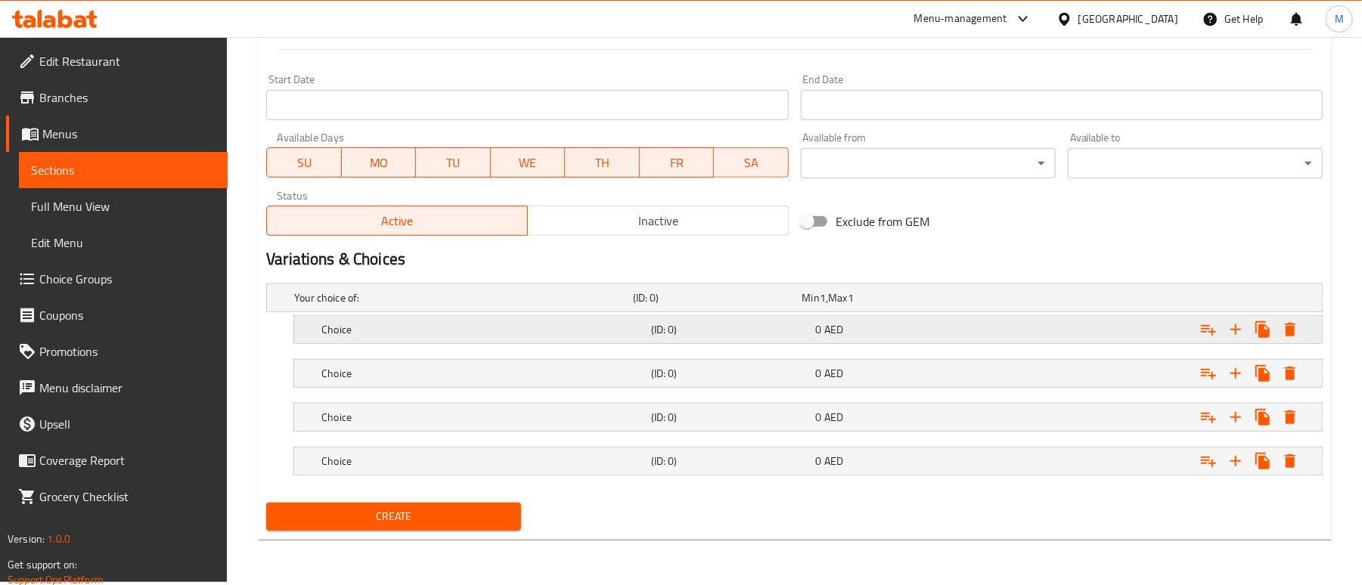
click at [826, 308] on span "AED" at bounding box center [823, 298] width 6 height 20
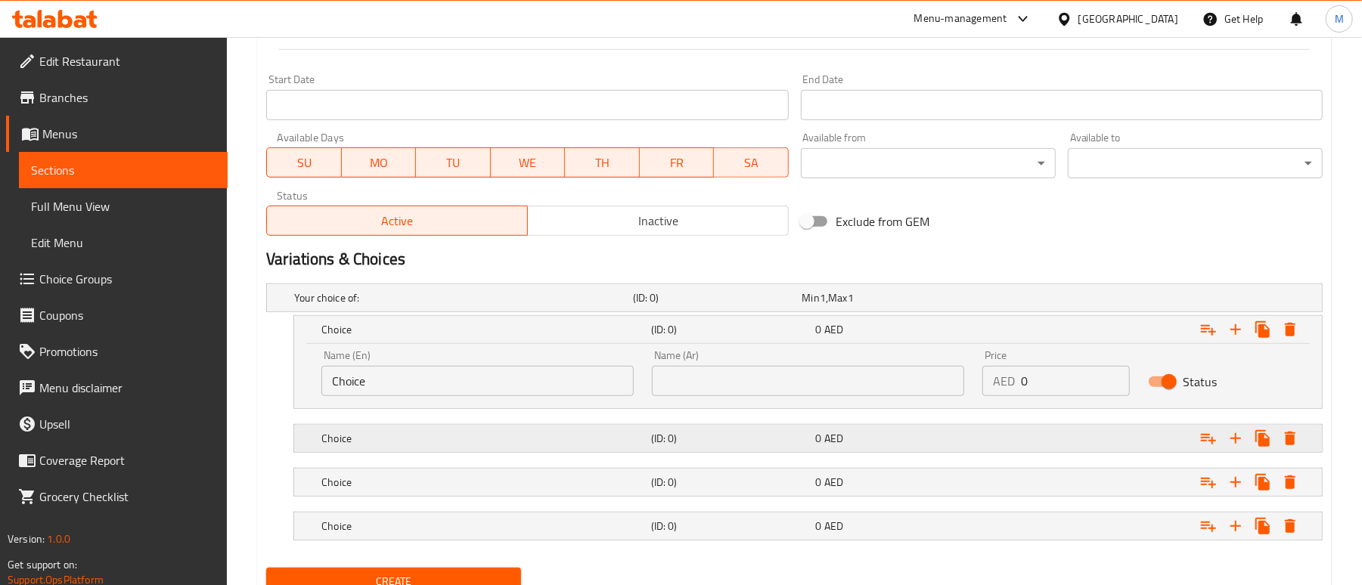
click at [793, 306] on h5 "(ID: 0)" at bounding box center [714, 297] width 163 height 15
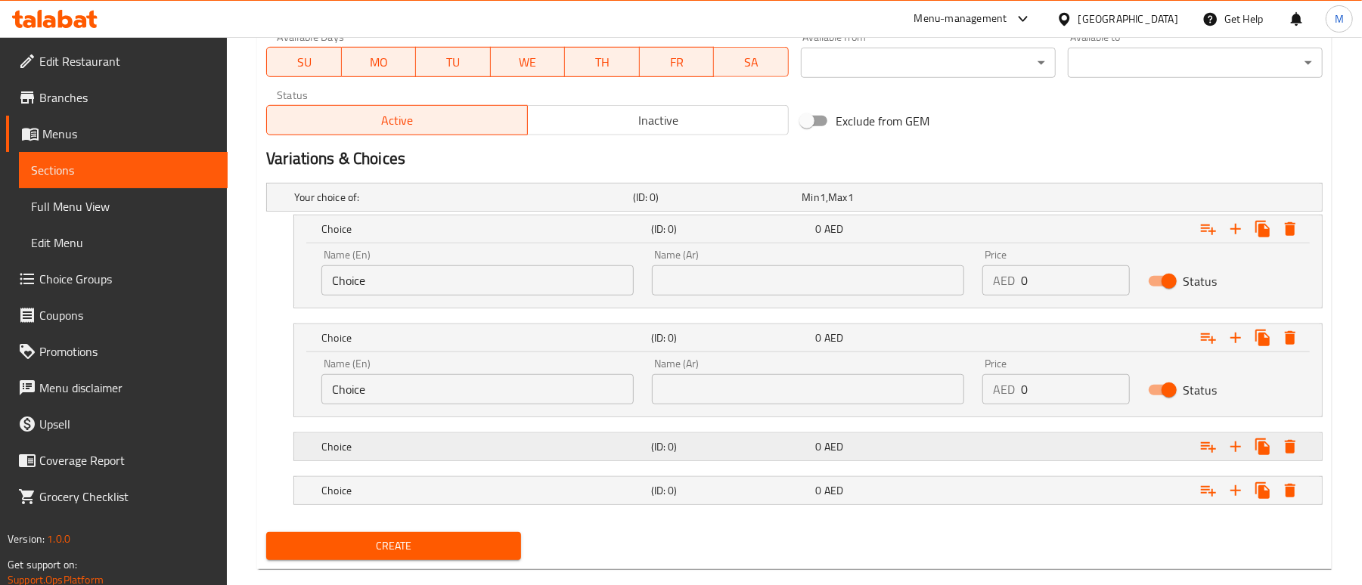
click at [726, 205] on h5 "(ID: 0)" at bounding box center [714, 197] width 163 height 15
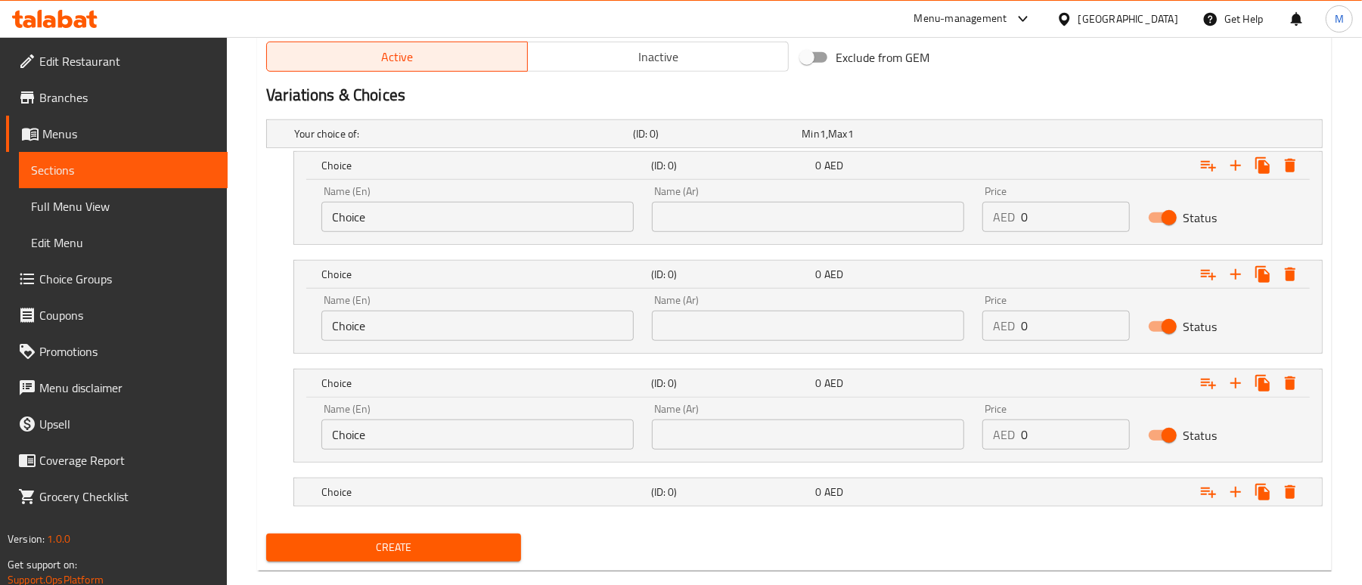
scroll to position [802, 0]
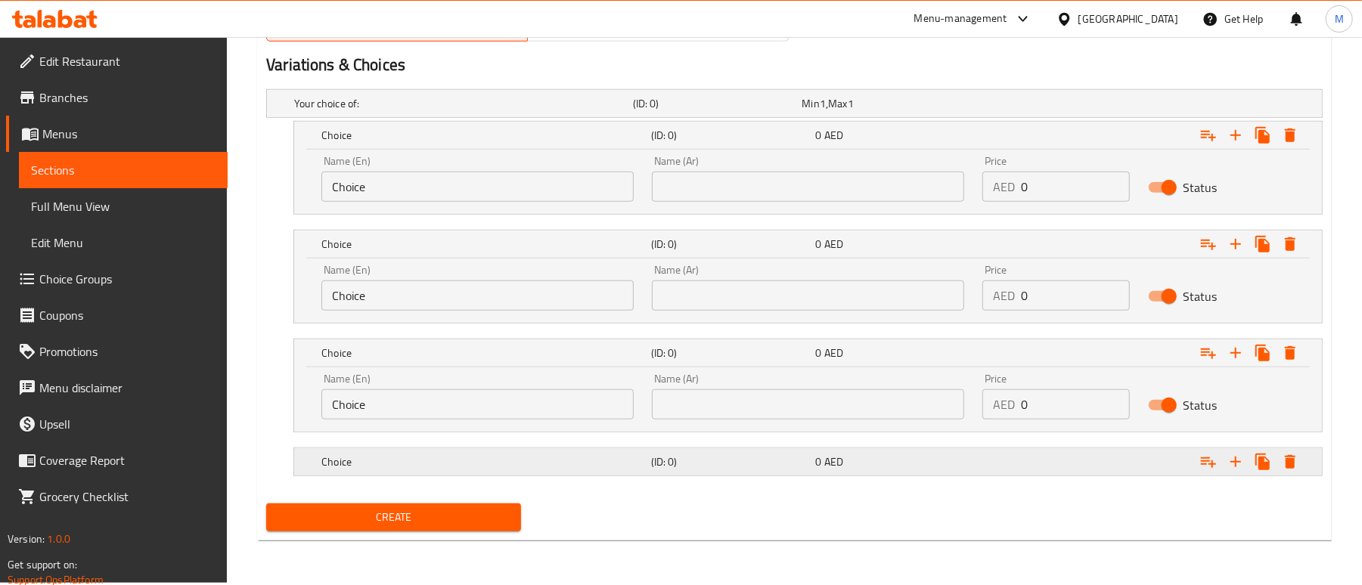
click at [736, 111] on h5 "(ID: 0)" at bounding box center [714, 103] width 163 height 15
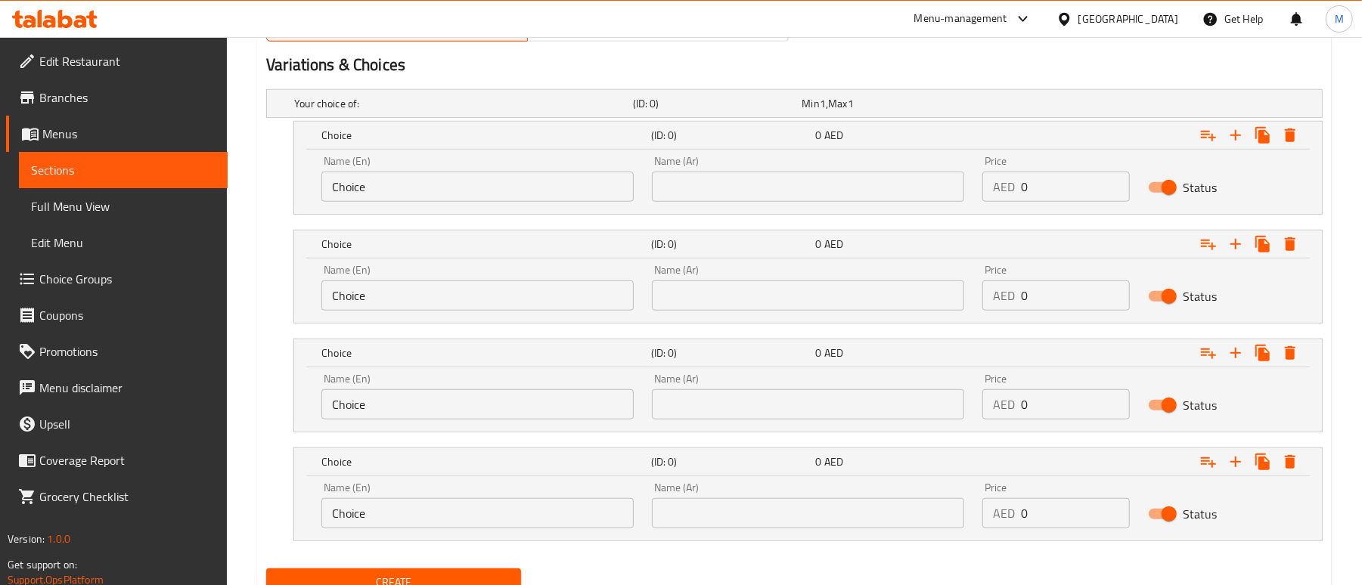
click at [384, 185] on input "Choice" at bounding box center [477, 187] width 312 height 30
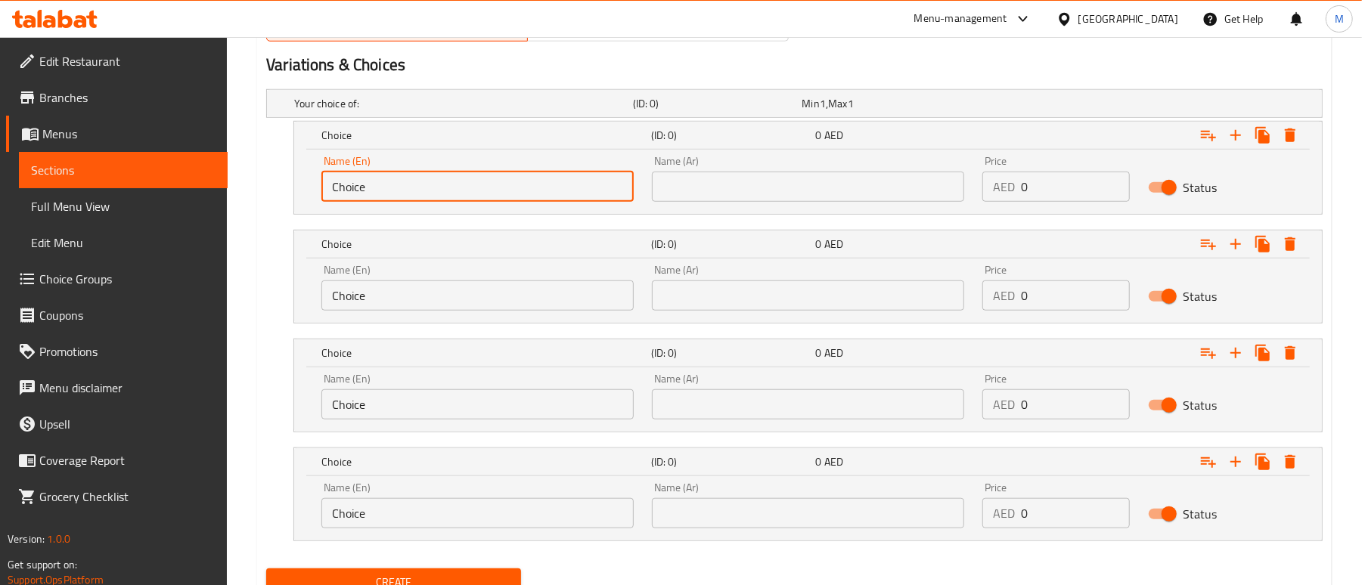
click at [384, 185] on input "Choice" at bounding box center [477, 187] width 312 height 30
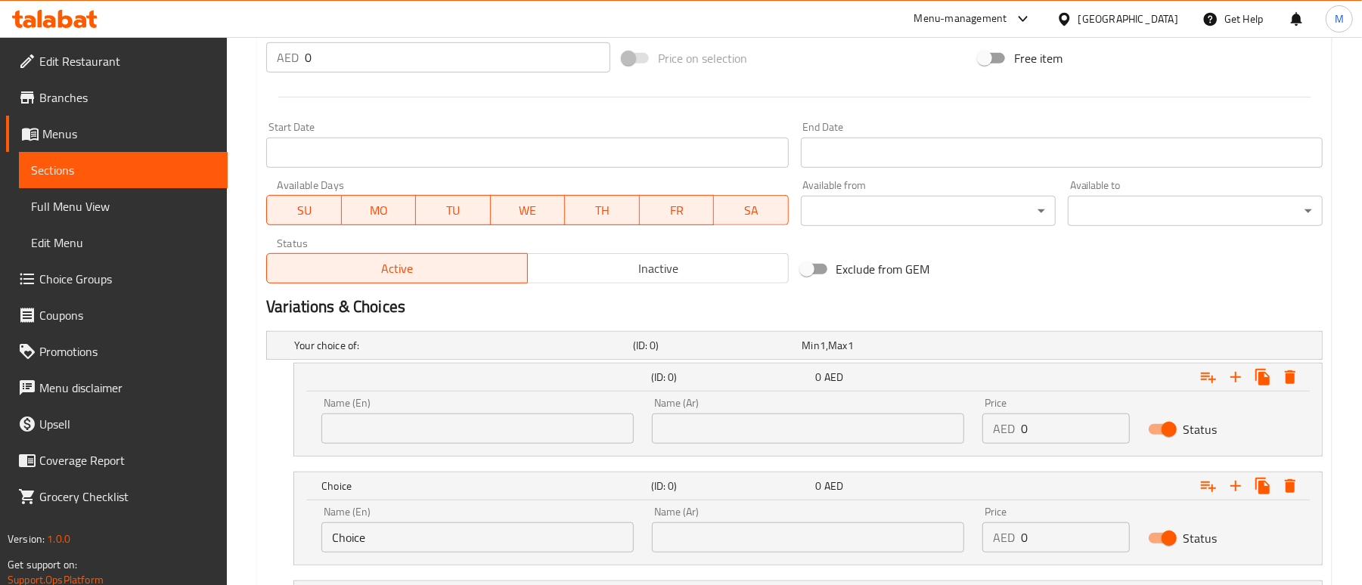
scroll to position [702, 0]
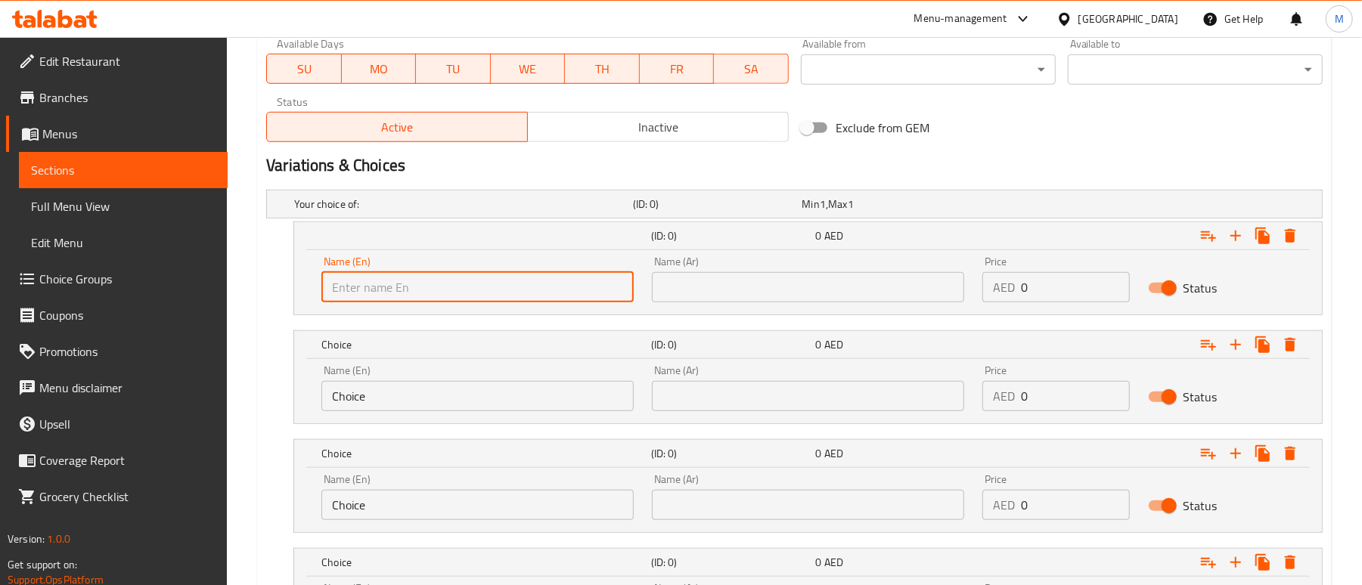
click at [443, 293] on input "text" at bounding box center [477, 287] width 312 height 30
paste input "vegetables"
click at [451, 290] on input "vegetables" at bounding box center [477, 287] width 312 height 30
type input "Vegetables"
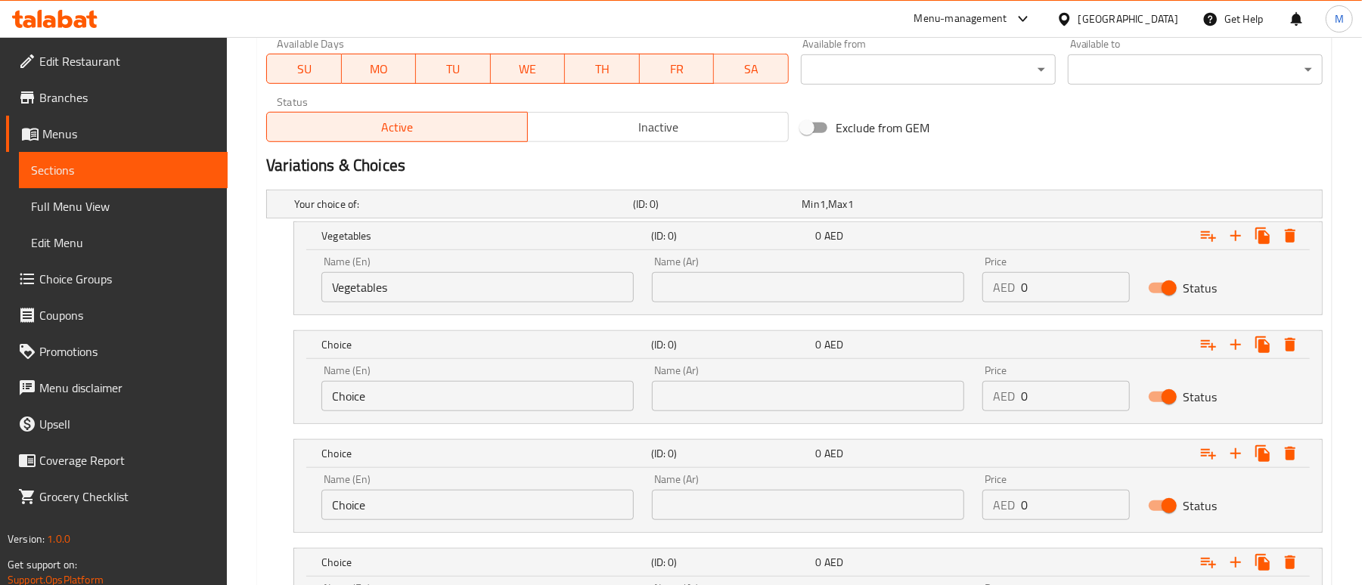
click at [838, 281] on input "text" at bounding box center [808, 287] width 312 height 30
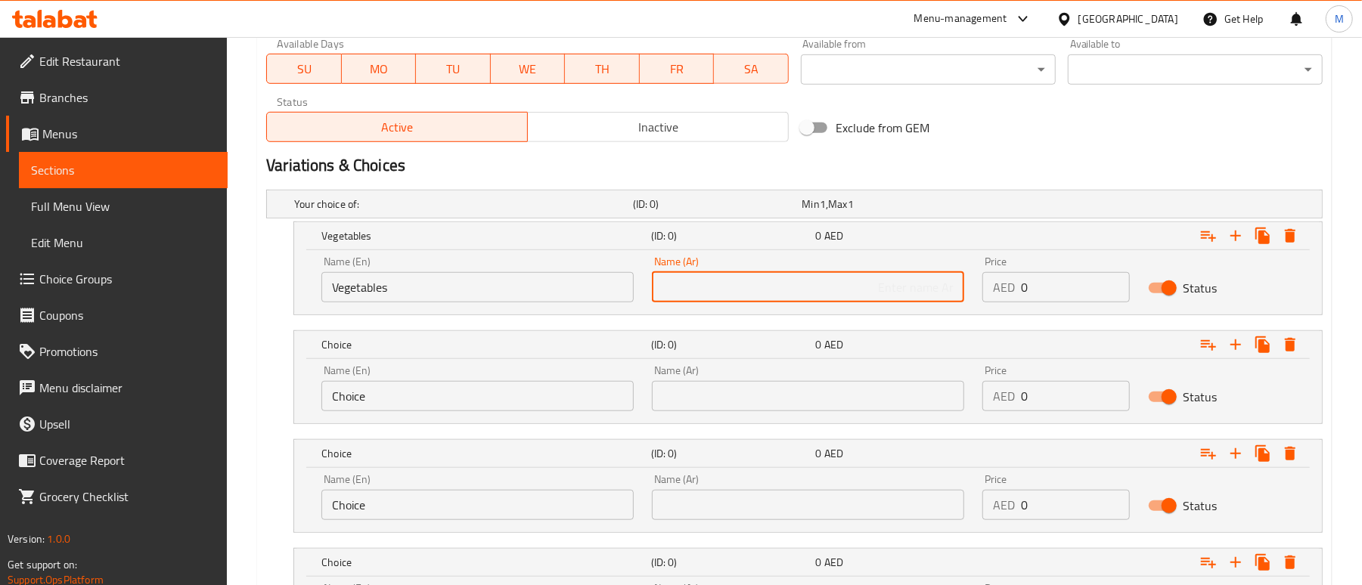
paste input "خضراوات"
type input "خضراوات"
click at [1015, 158] on h2 "Variations & Choices" at bounding box center [794, 165] width 1057 height 23
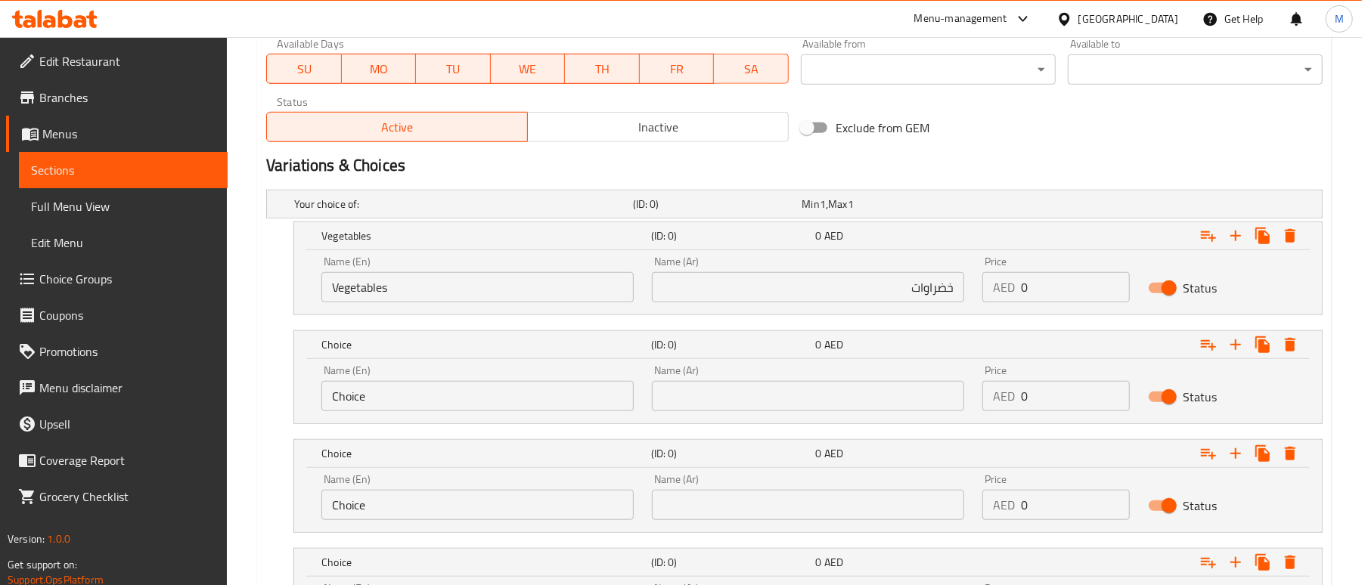
click at [1044, 287] on input "0" at bounding box center [1075, 287] width 108 height 30
type input "40"
click at [977, 136] on div "Exclude from GEM" at bounding box center [973, 127] width 356 height 41
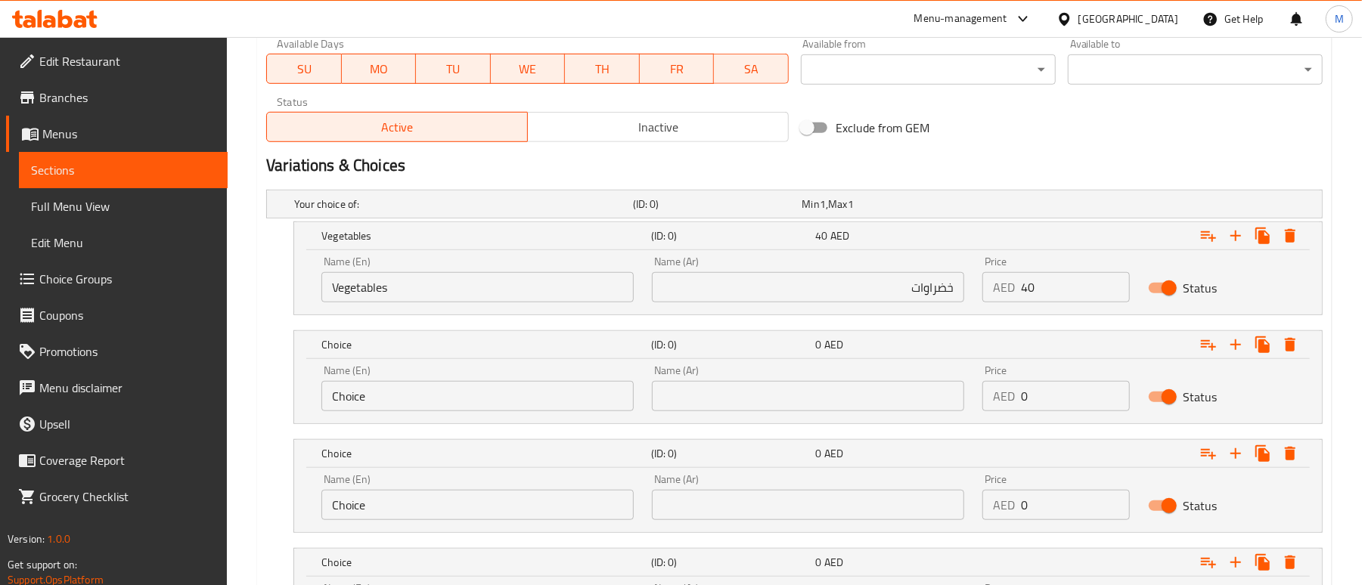
click at [382, 391] on input "Choice" at bounding box center [477, 396] width 312 height 30
paste input "Paneer"
type input "Paneer"
click at [812, 400] on input "text" at bounding box center [808, 396] width 312 height 30
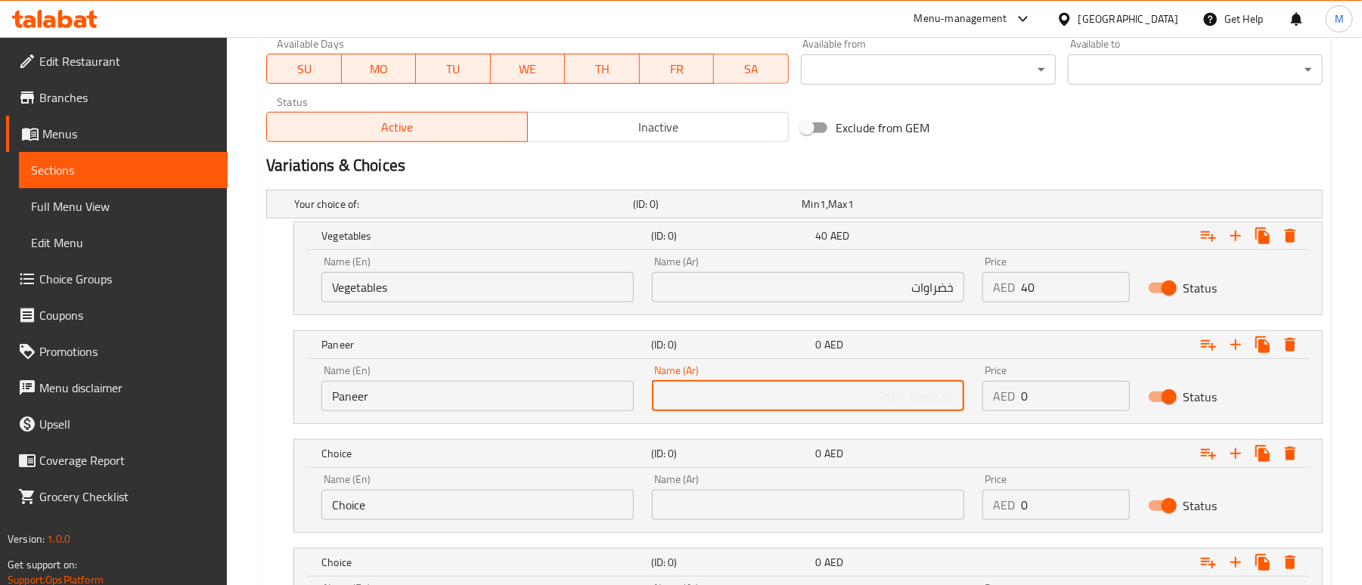
paste input "بانير"
type input "بانير"
click at [1010, 152] on div "Variations & Choices" at bounding box center [794, 165] width 1069 height 35
click at [1063, 391] on input "0" at bounding box center [1075, 396] width 108 height 30
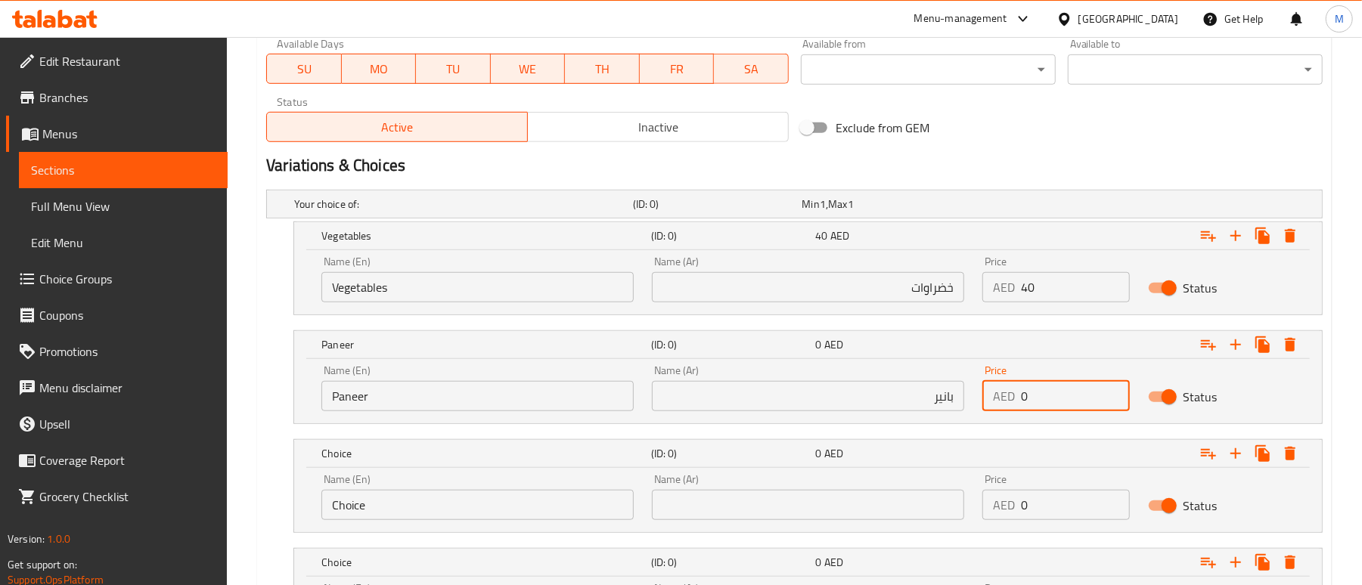
click at [1063, 391] on input "0" at bounding box center [1075, 396] width 108 height 30
type input "42"
click at [1081, 159] on h2 "Variations & Choices" at bounding box center [794, 165] width 1057 height 23
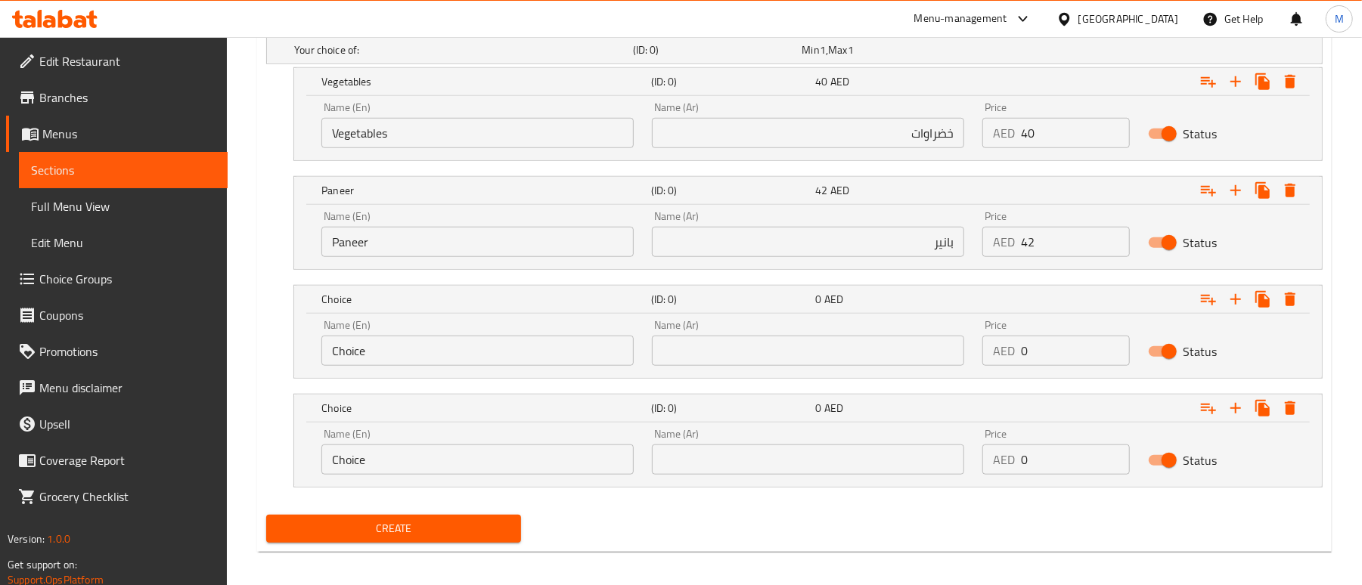
scroll to position [868, 0]
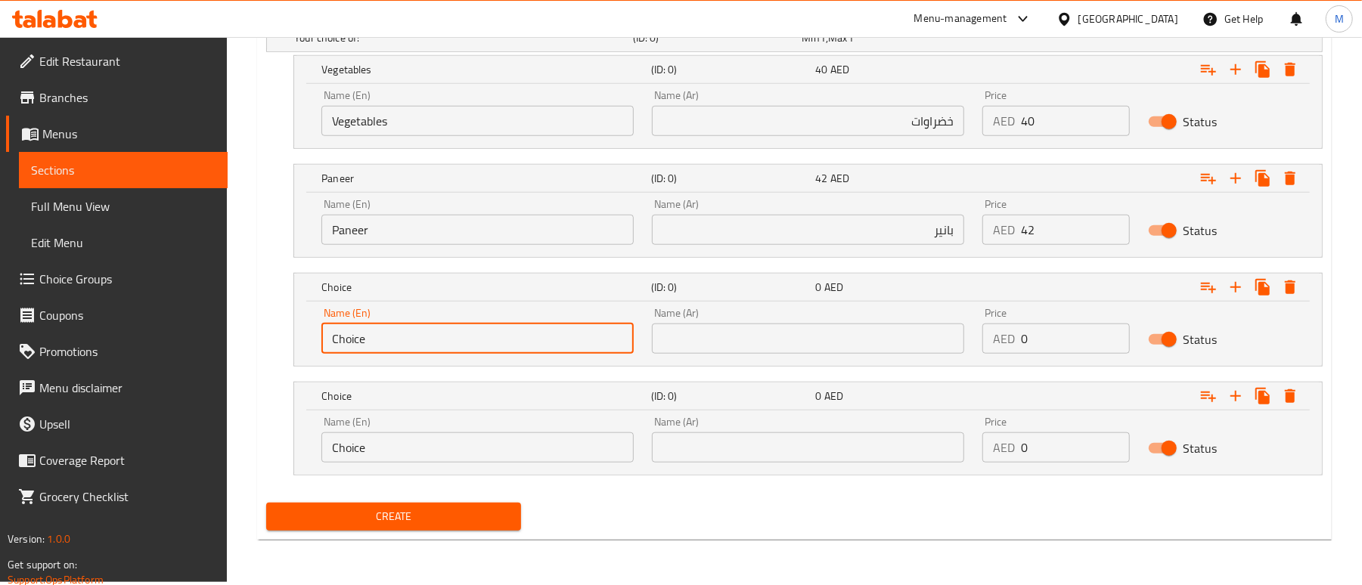
click at [400, 342] on input "Choice" at bounding box center [477, 339] width 312 height 30
paste input "icken"
type input "Chicken"
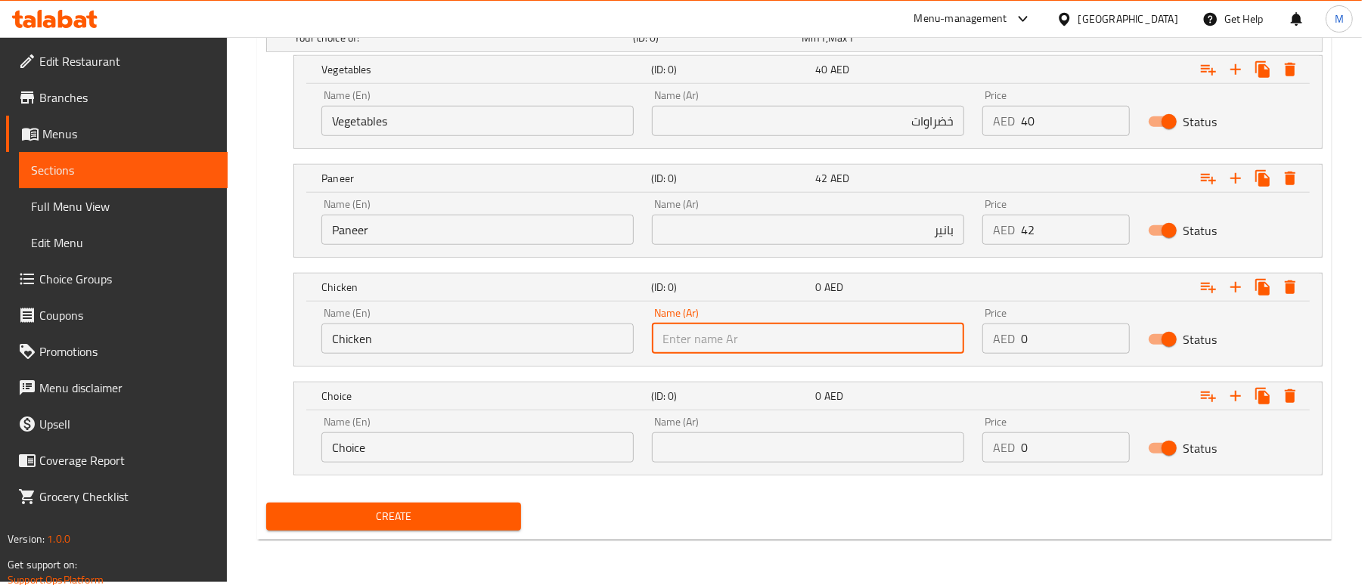
click at [833, 346] on input "text" at bounding box center [808, 339] width 312 height 30
paste input "فرخة"
type input "فرخة"
click at [709, 508] on div "Create" at bounding box center [794, 517] width 1069 height 40
click at [445, 445] on input "Choice" at bounding box center [477, 448] width 312 height 30
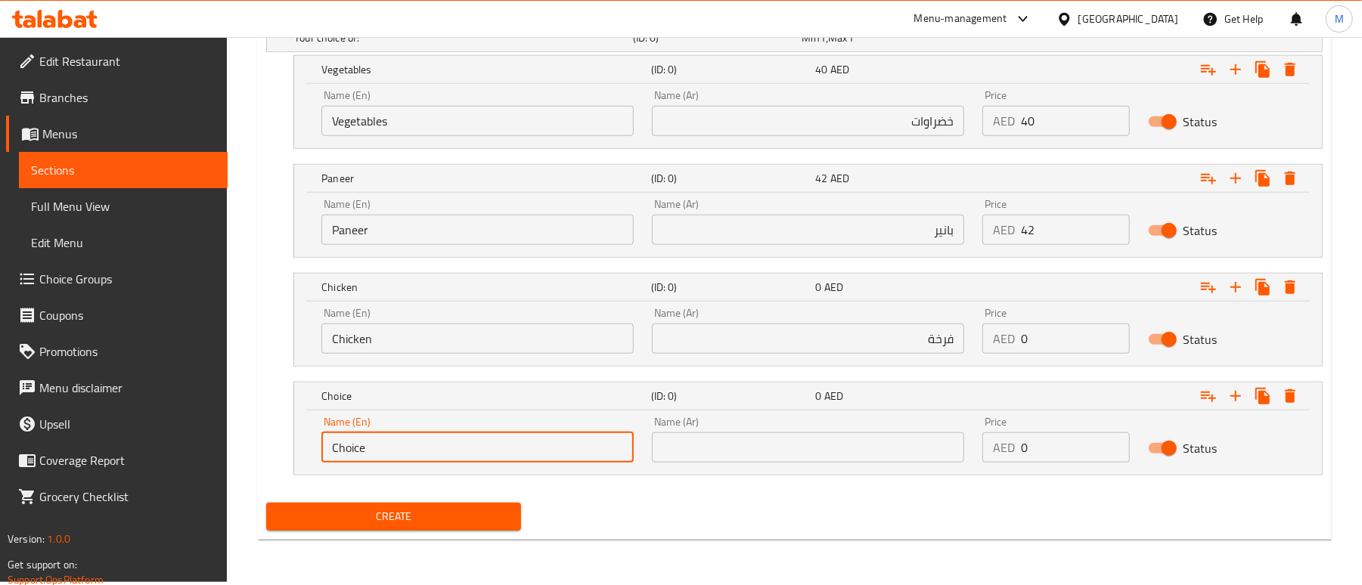
click at [445, 445] on input "Choice" at bounding box center [477, 448] width 312 height 30
paste input "Fish"
type input "Fish"
click at [787, 452] on input "text" at bounding box center [808, 448] width 312 height 30
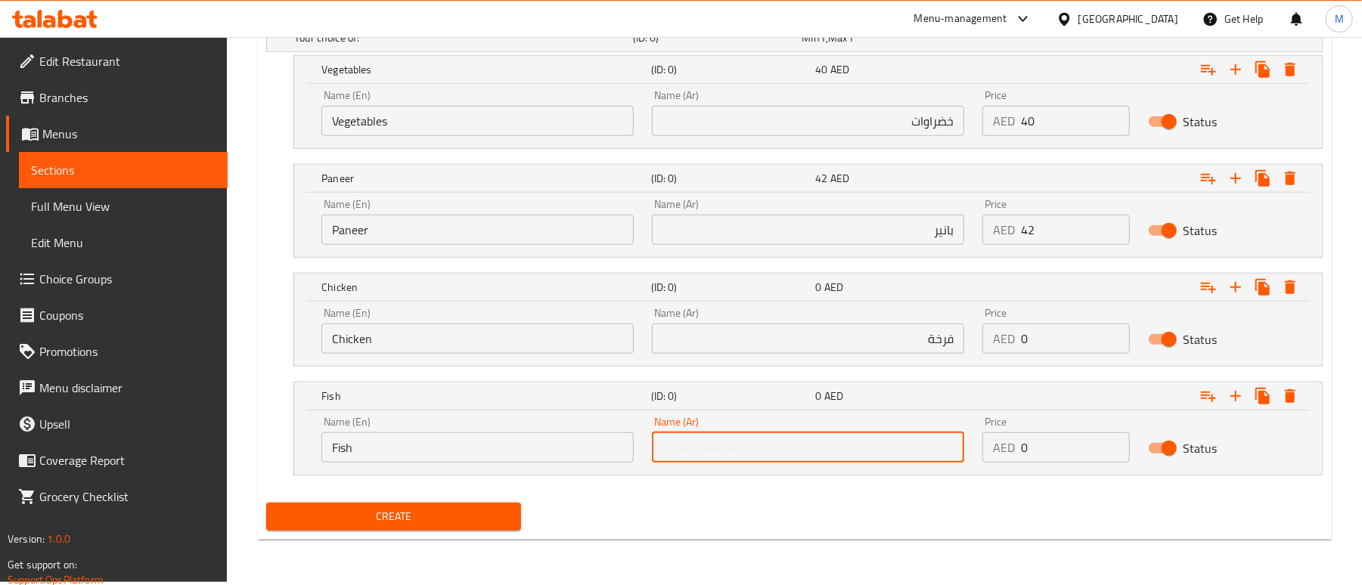
paste input "سمكة"
type input "سمكة"
click at [779, 512] on div "Create" at bounding box center [794, 517] width 1069 height 40
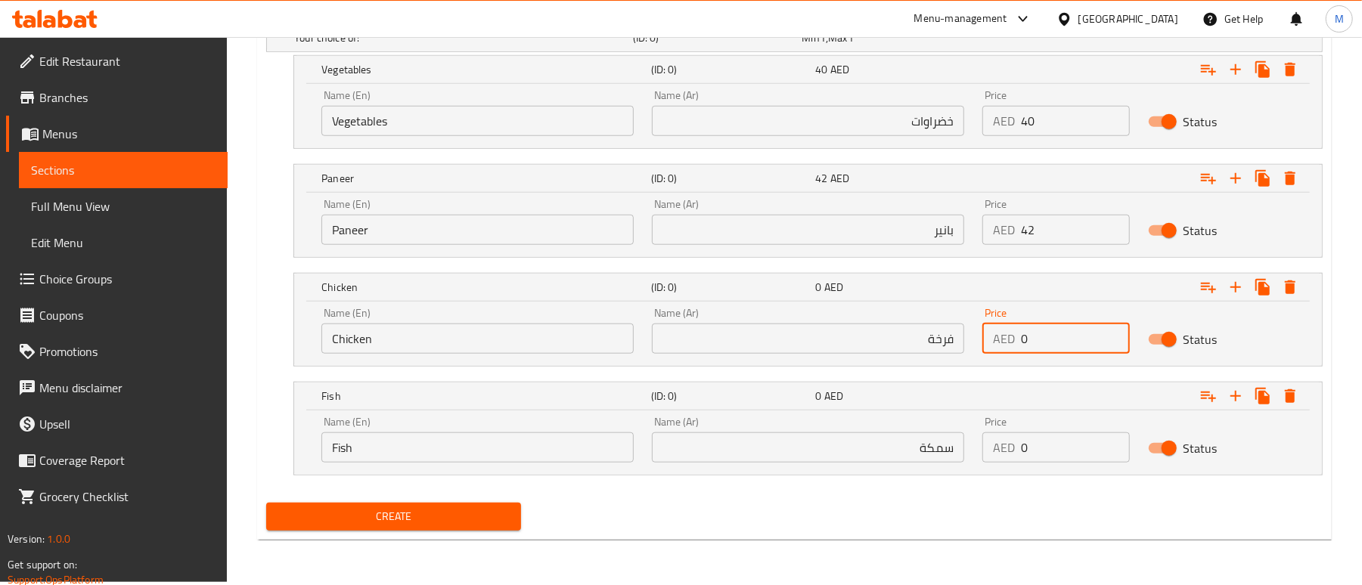
click at [1059, 334] on input "0" at bounding box center [1075, 339] width 108 height 30
type input "45"
click at [1045, 439] on input "0" at bounding box center [1075, 448] width 108 height 30
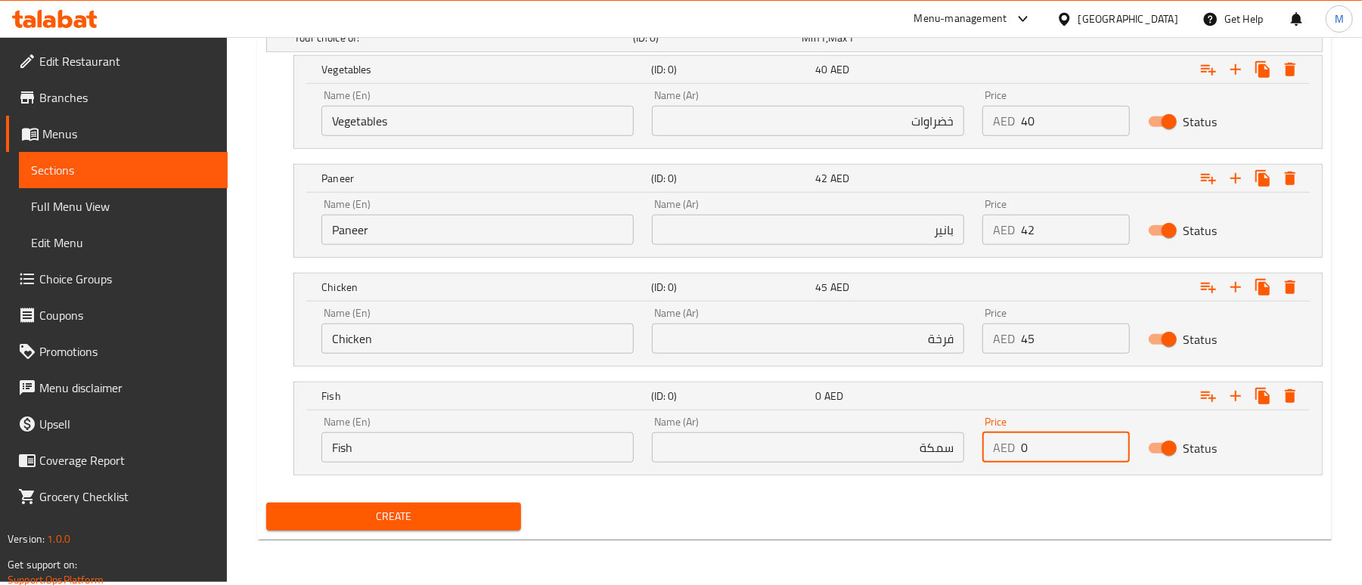
click at [1045, 439] on input "0" at bounding box center [1075, 448] width 108 height 30
click at [1041, 457] on input "0" at bounding box center [1075, 448] width 108 height 30
type input "48"
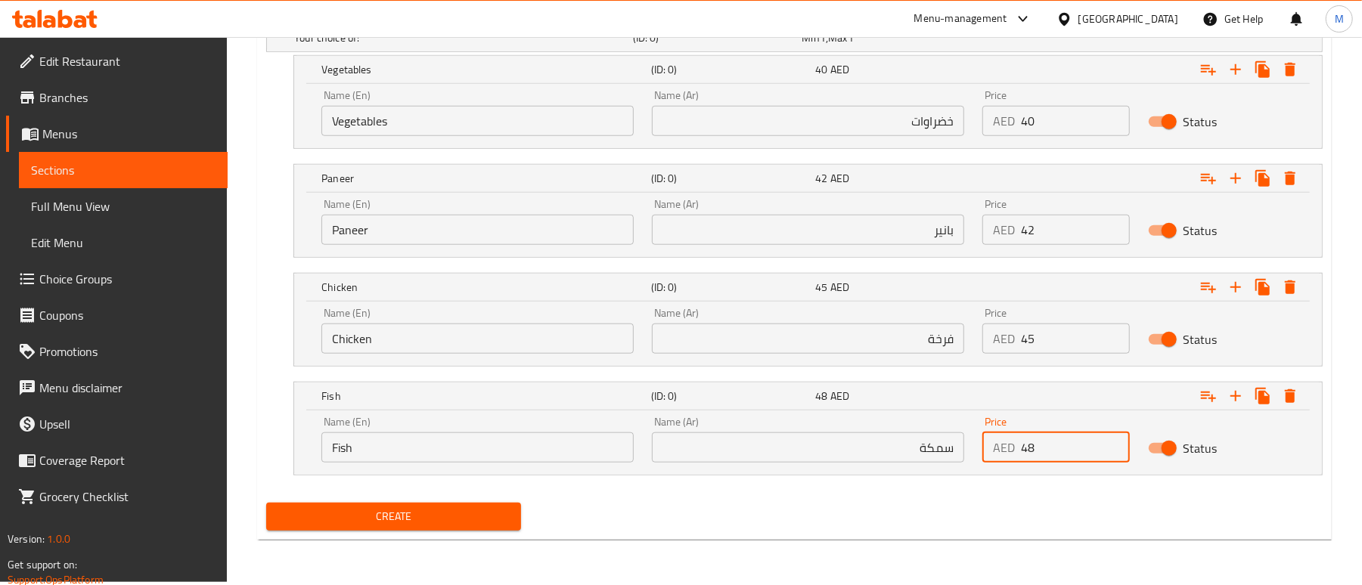
click at [761, 522] on div "Create" at bounding box center [794, 517] width 1069 height 40
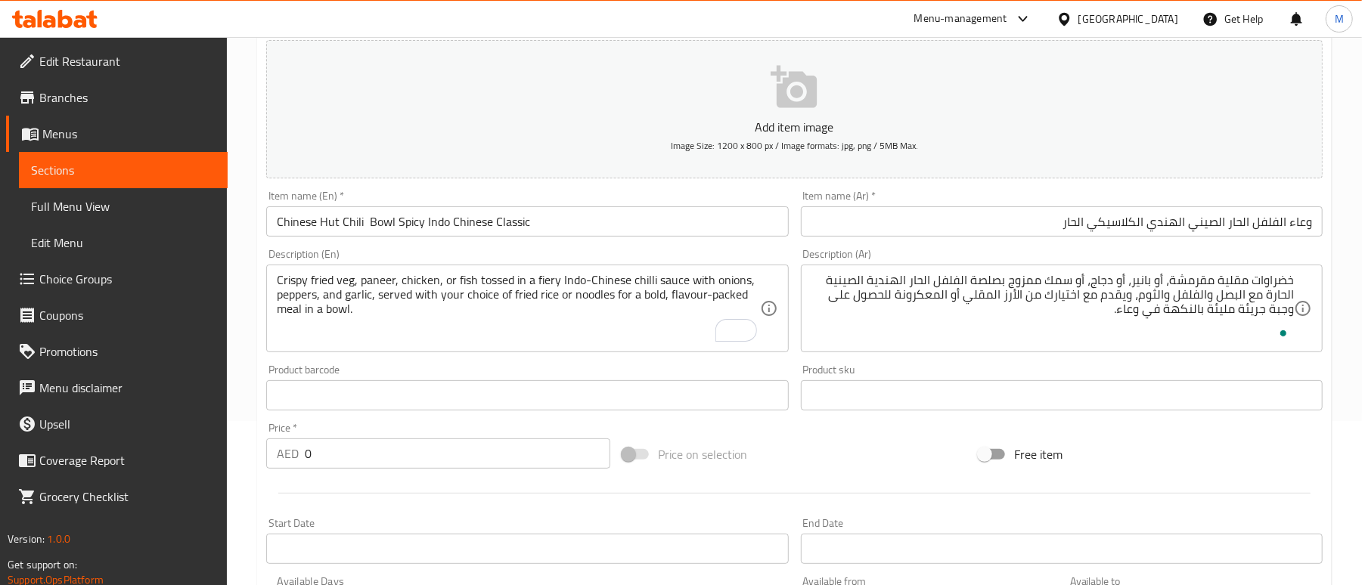
scroll to position [263, 0]
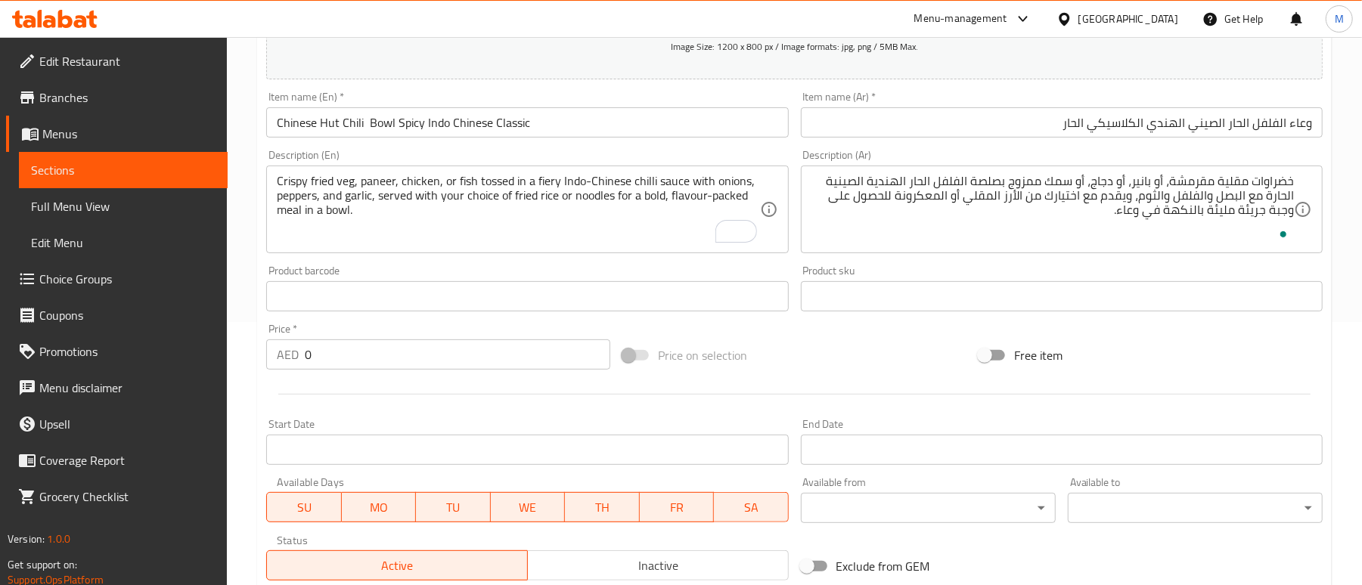
click at [867, 349] on div "Price on selection" at bounding box center [794, 355] width 356 height 41
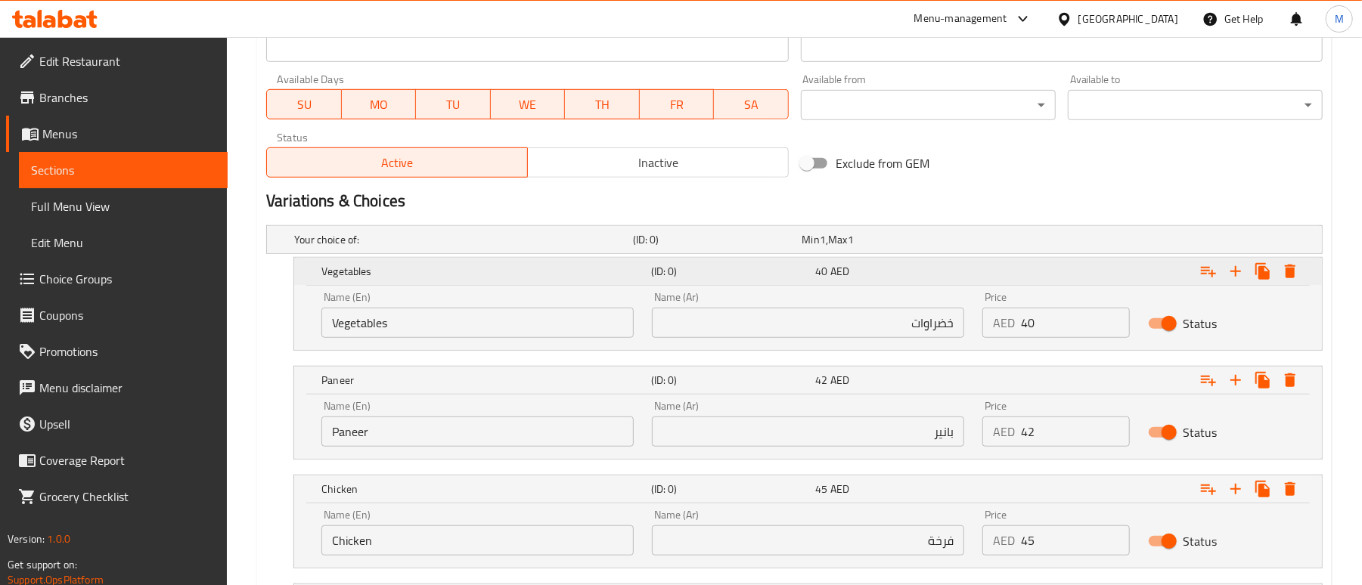
scroll to position [868, 0]
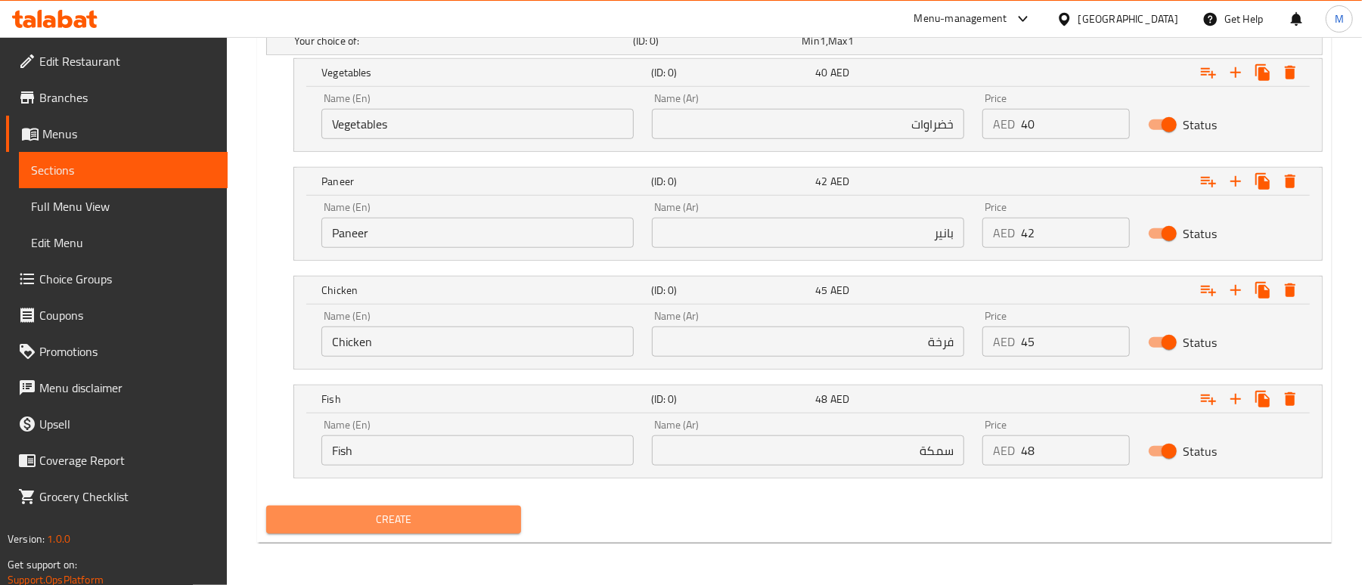
click at [443, 514] on span "Create" at bounding box center [393, 520] width 231 height 19
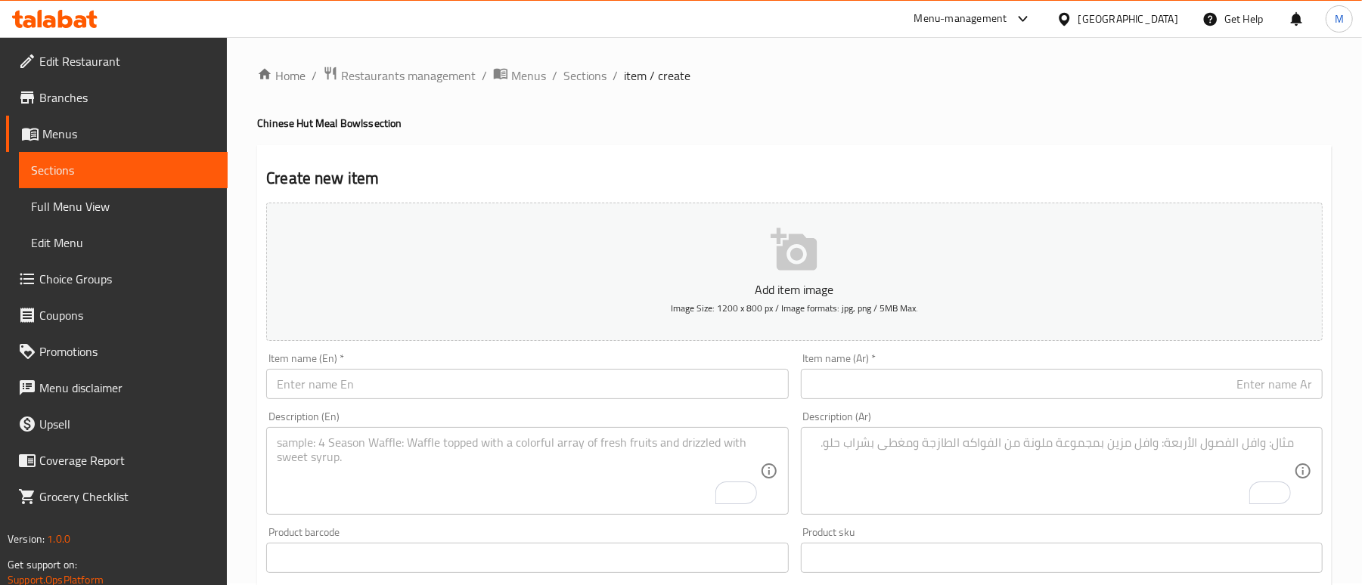
scroll to position [0, 0]
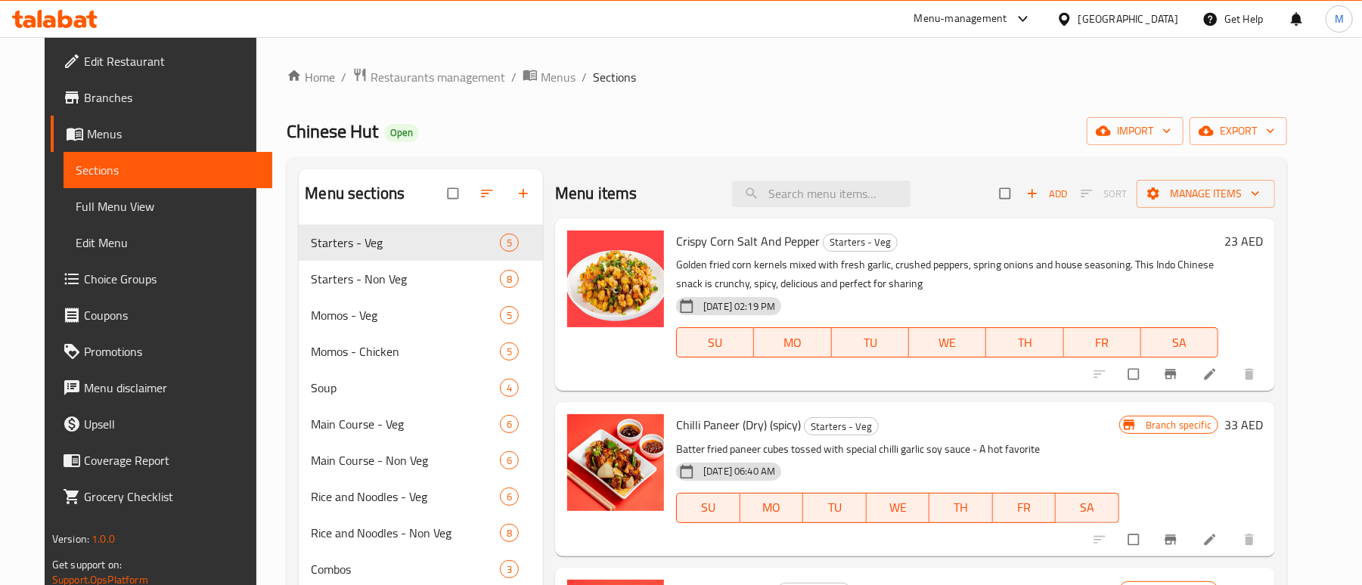
click at [106, 273] on span "Choice Groups" at bounding box center [172, 279] width 176 height 18
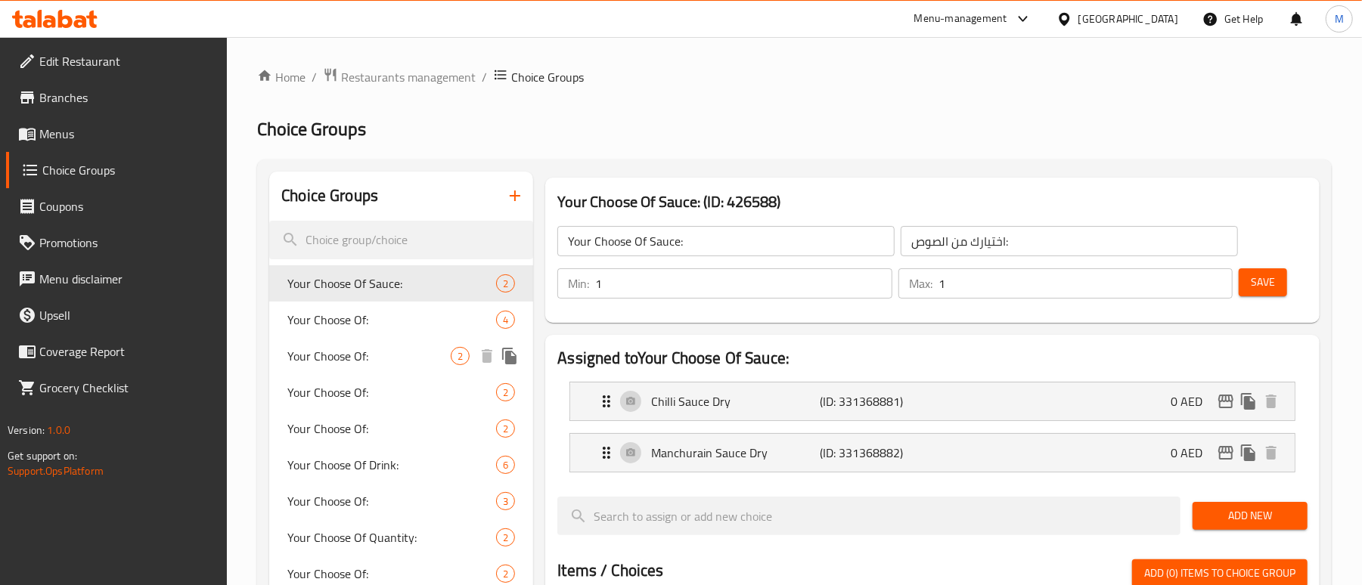
drag, startPoint x: 436, startPoint y: 349, endPoint x: 445, endPoint y: 321, distance: 30.1
click at [436, 351] on span "Your Choose Of:" at bounding box center [368, 356] width 163 height 18
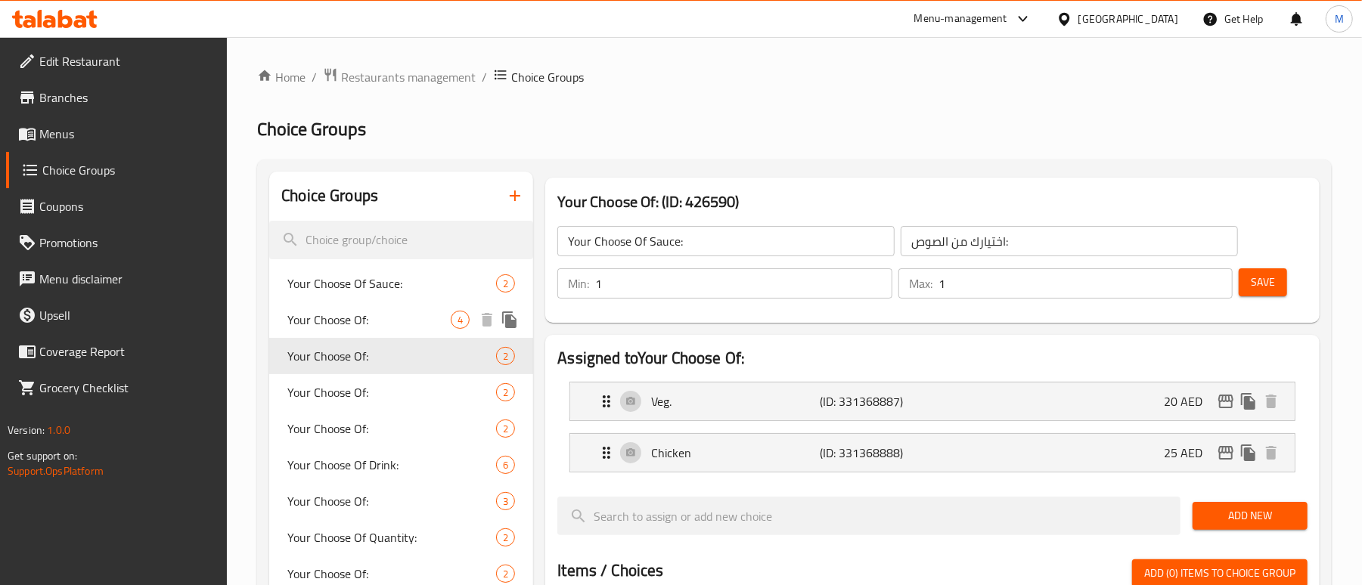
type input "Your Choose Of:"
type input "اختيارك من:"
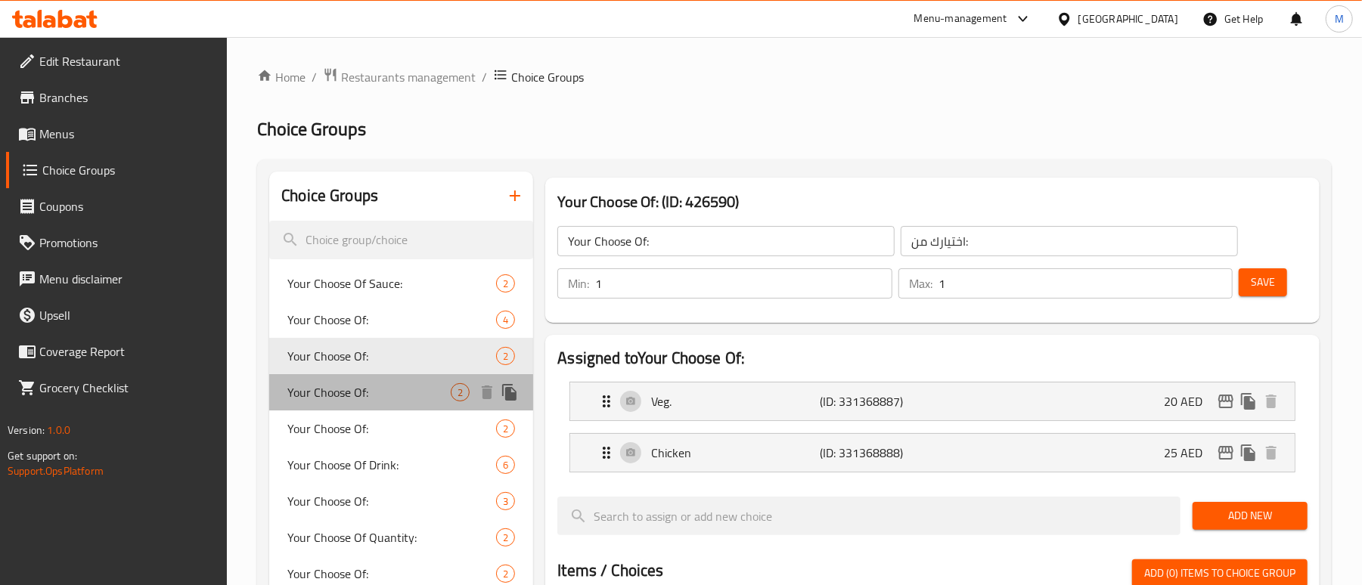
click at [369, 403] on div "Your Choose Of: 2" at bounding box center [401, 392] width 264 height 36
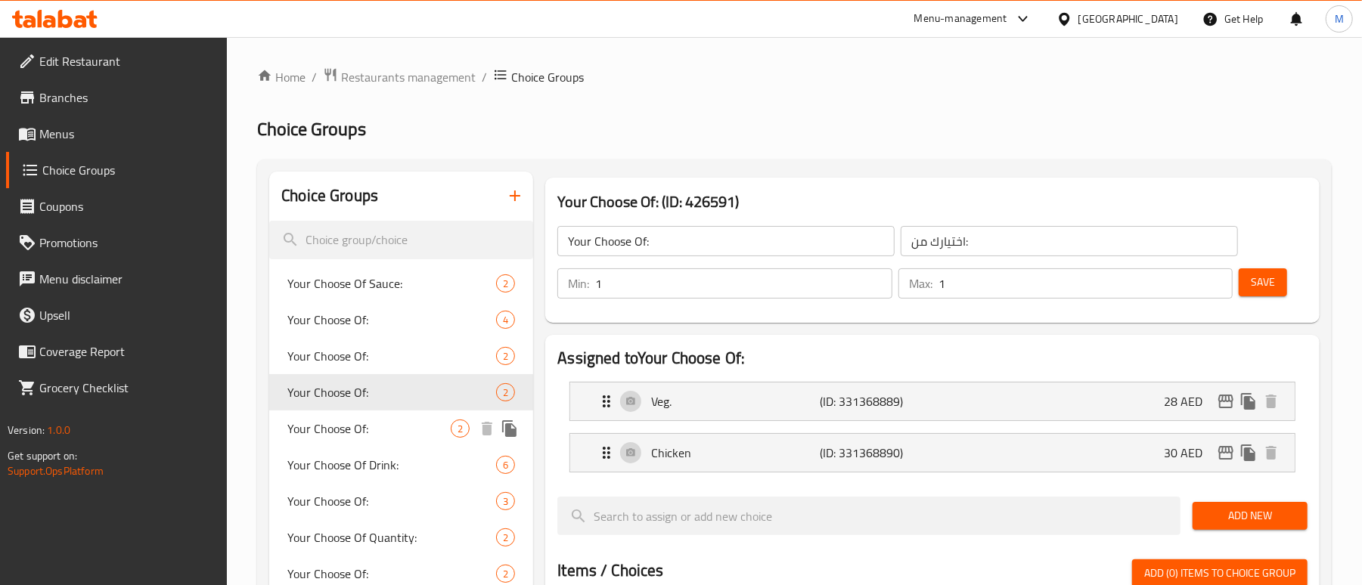
click at [386, 417] on div "Your Choose Of: 2" at bounding box center [401, 429] width 264 height 36
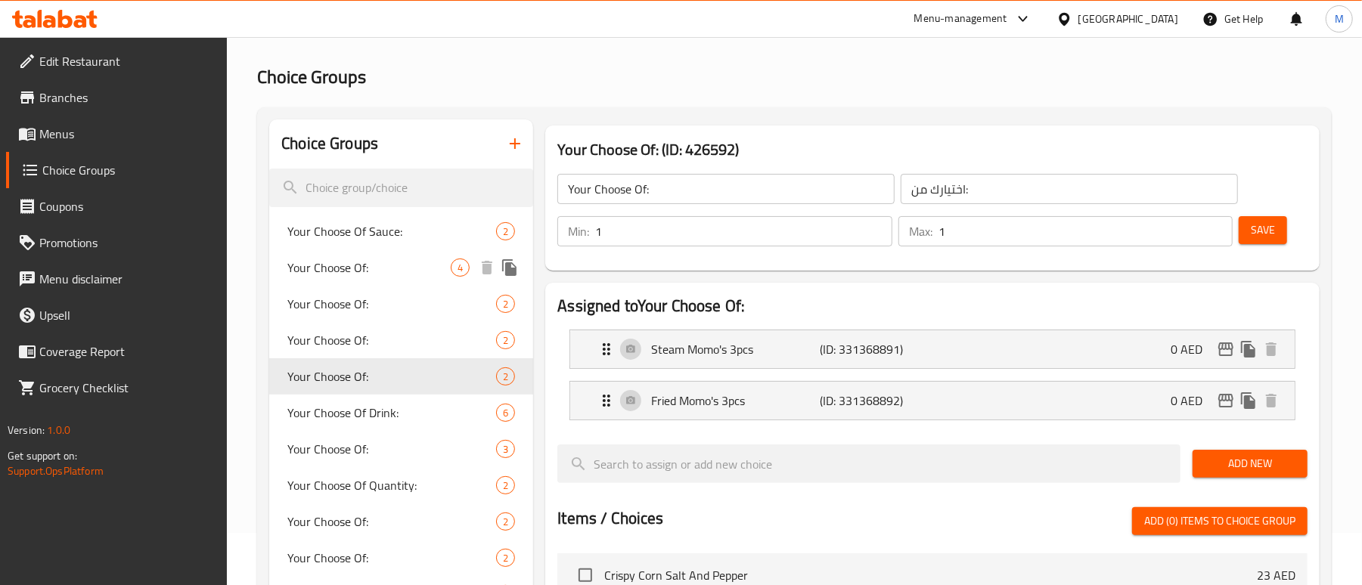
scroll to position [101, 0]
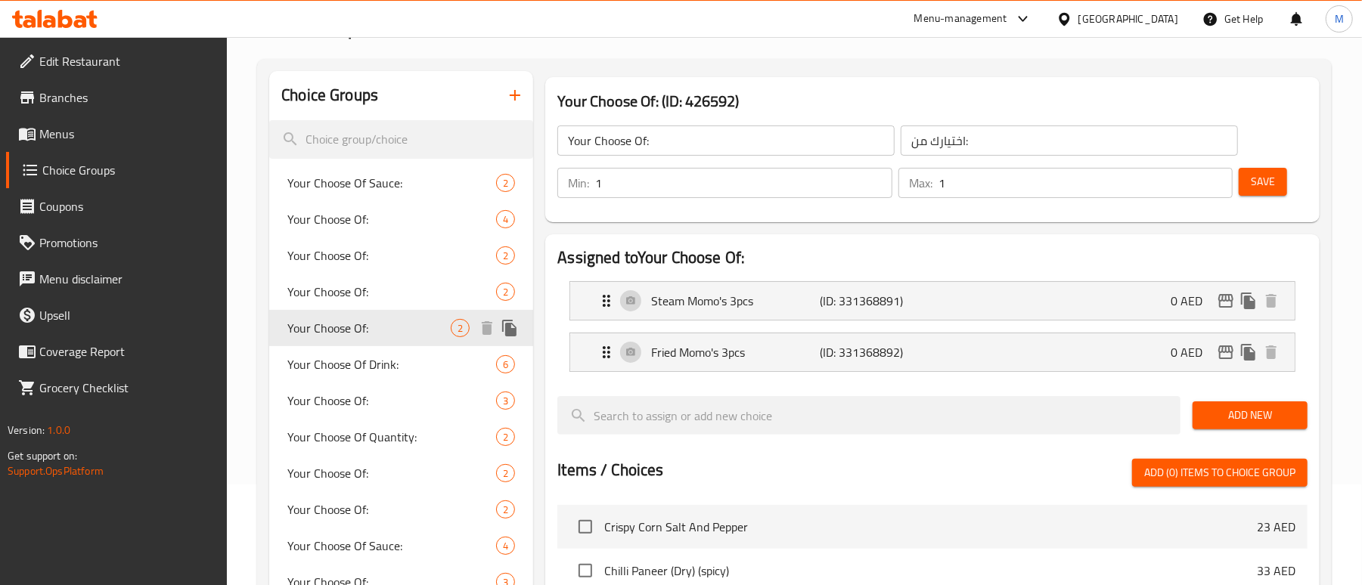
click at [355, 333] on span "Your Choose Of:" at bounding box center [368, 328] width 163 height 18
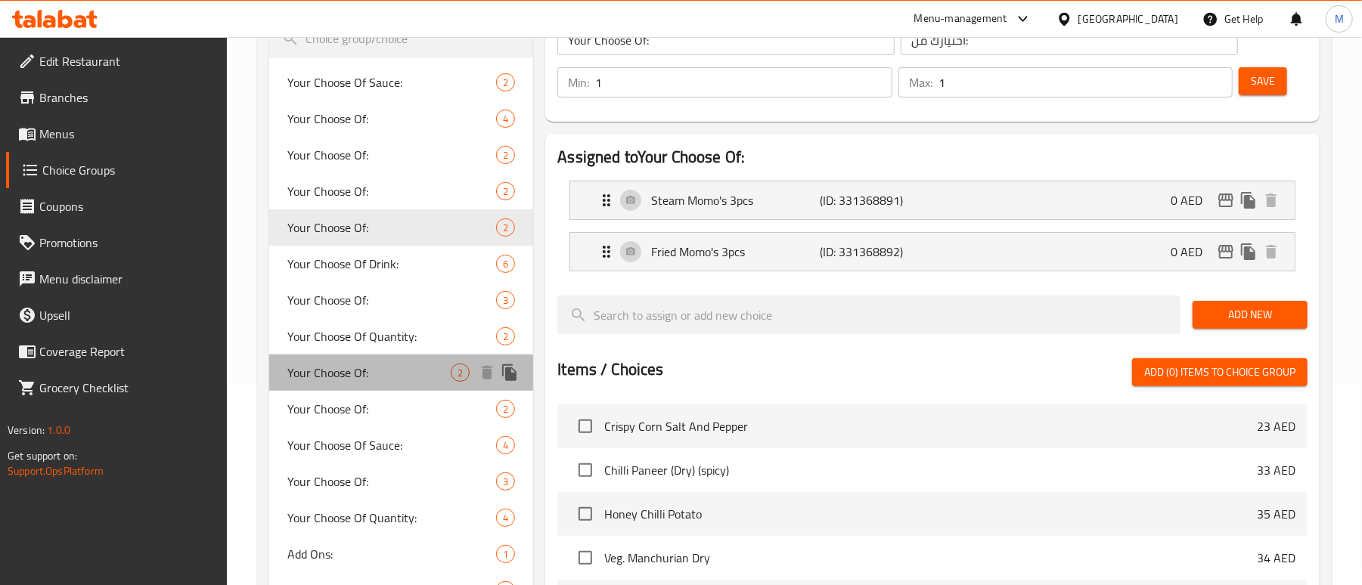
click at [345, 376] on span "Your Choose Of:" at bounding box center [368, 373] width 163 height 18
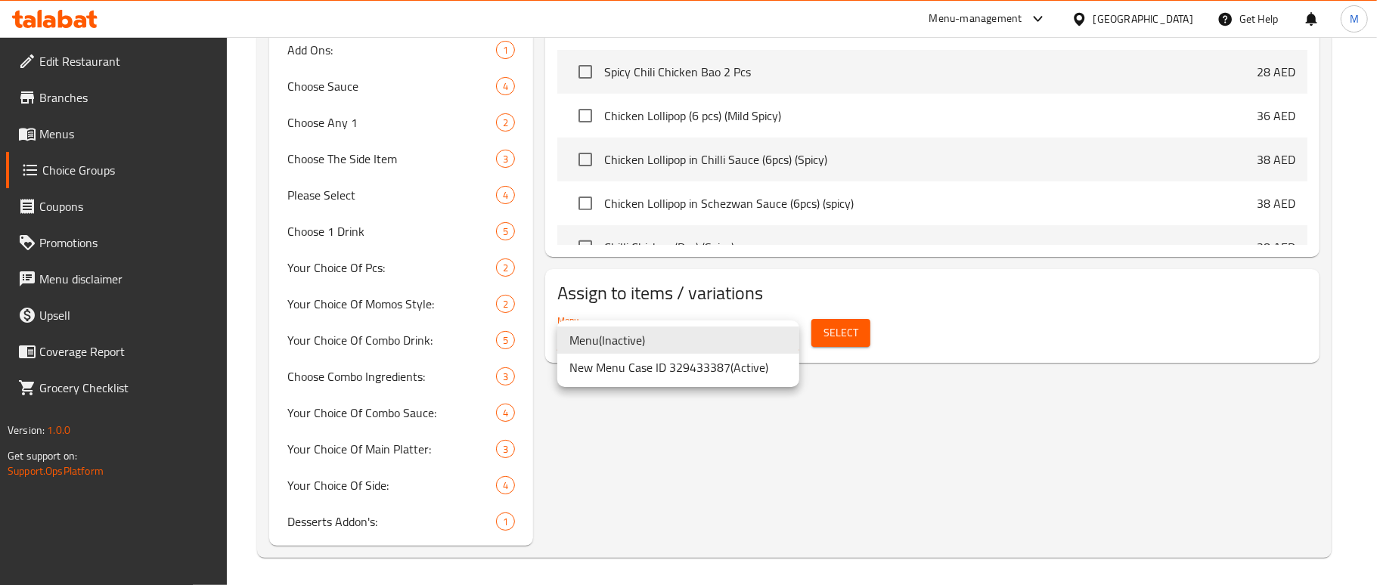
click at [656, 359] on li "New Menu Case ID 329433387 ( Active )" at bounding box center [678, 367] width 242 height 27
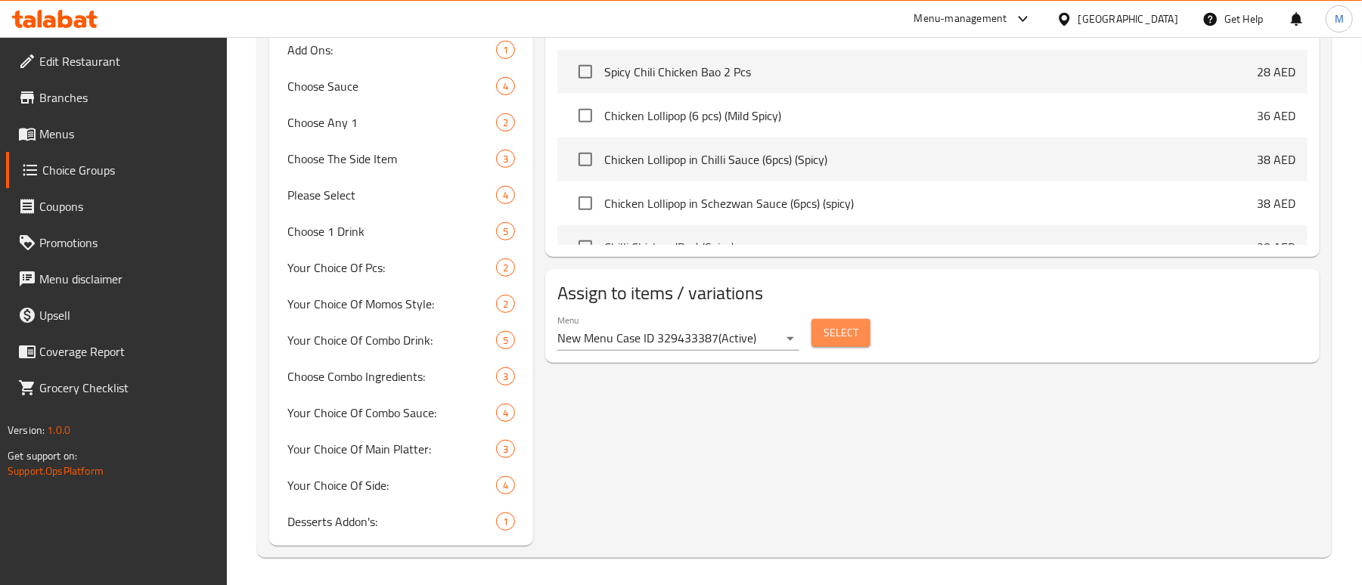
click at [859, 327] on button "Select" at bounding box center [841, 333] width 59 height 28
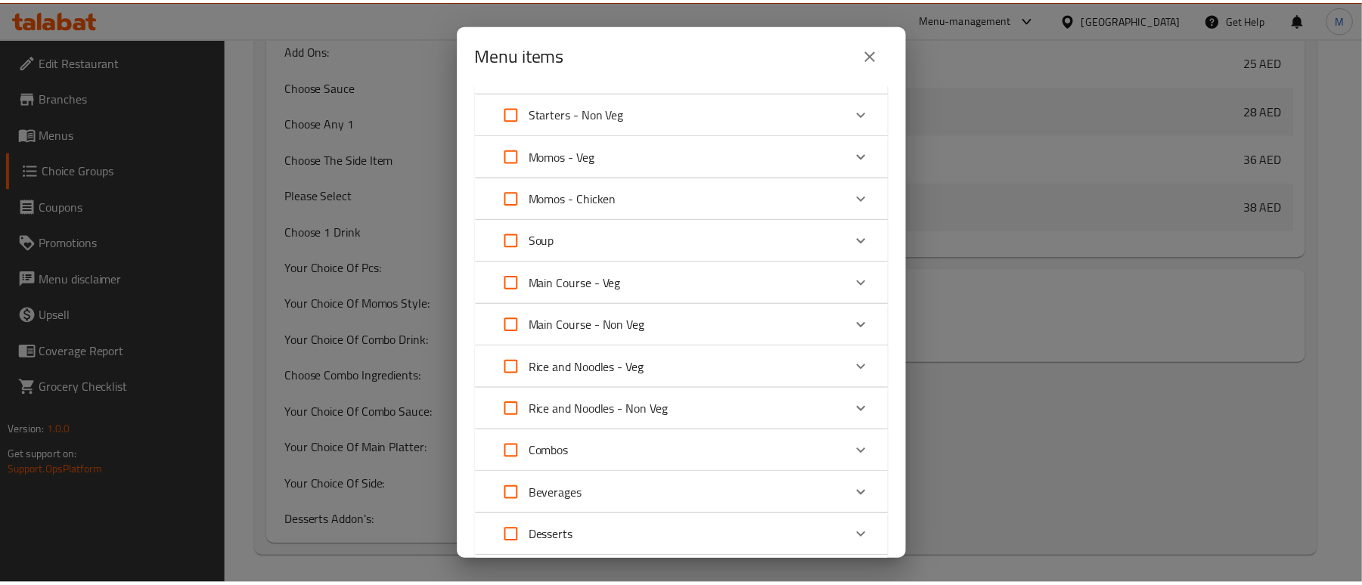
scroll to position [0, 0]
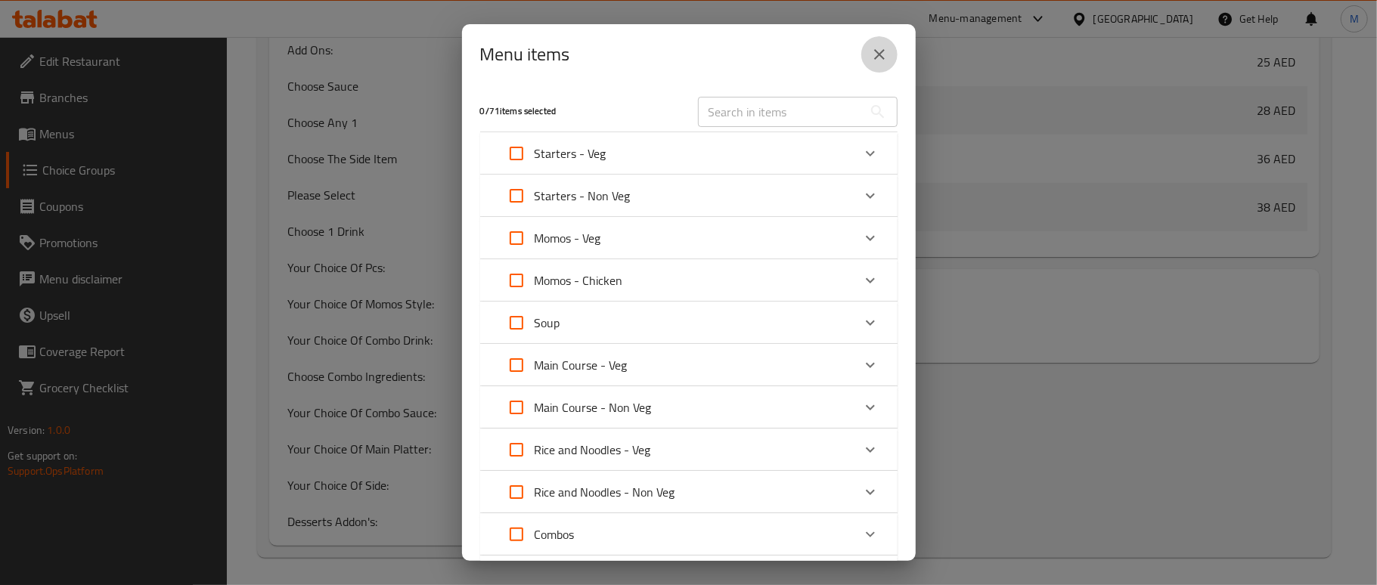
click at [883, 64] on button "close" at bounding box center [879, 54] width 36 height 36
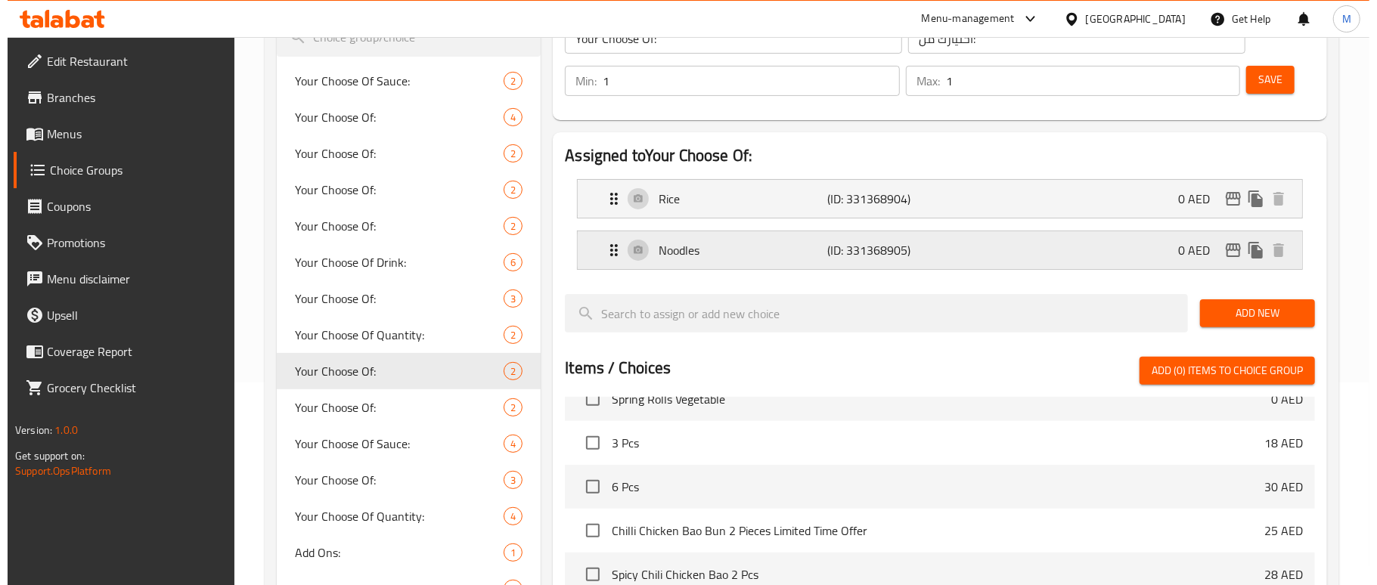
scroll to position [201, 0]
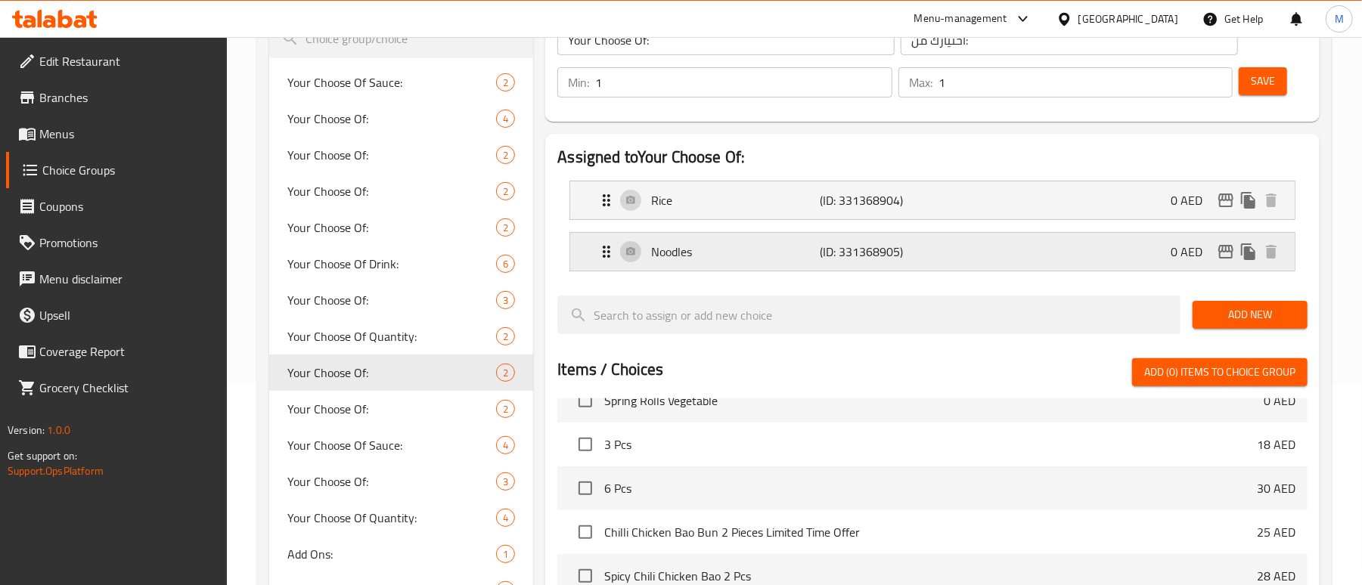
click at [911, 254] on p "(ID: 331368905)" at bounding box center [877, 252] width 113 height 18
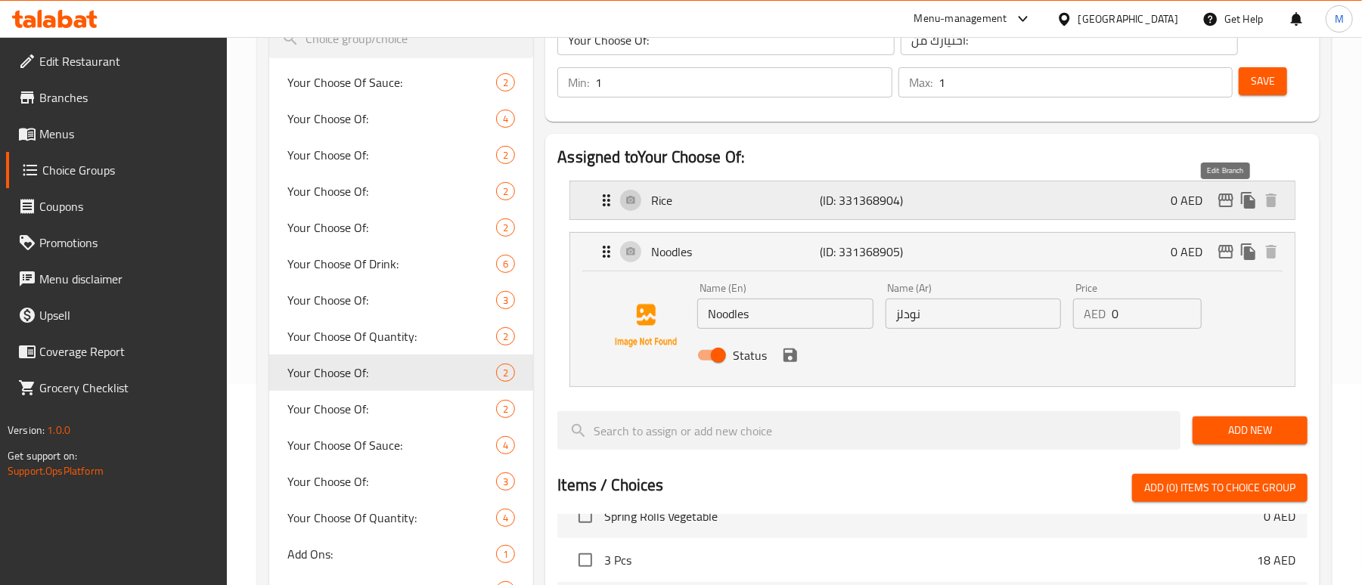
click at [1228, 206] on icon "edit" at bounding box center [1226, 200] width 18 height 18
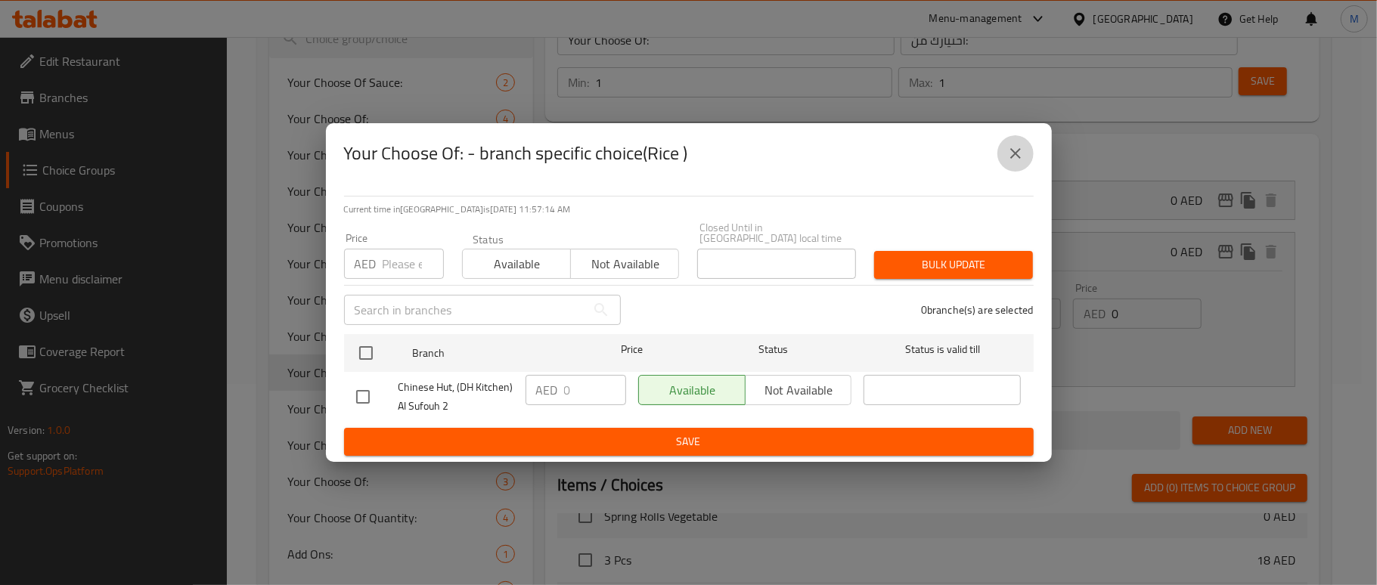
click at [1015, 157] on icon "close" at bounding box center [1016, 153] width 18 height 18
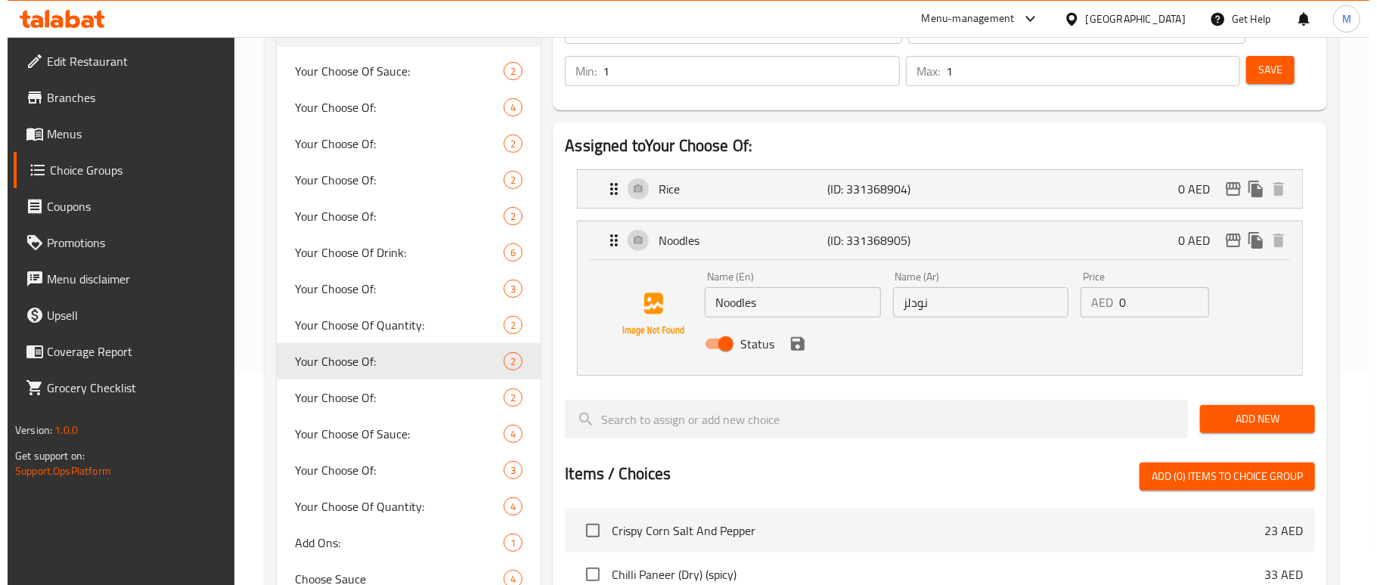
scroll to position [204, 0]
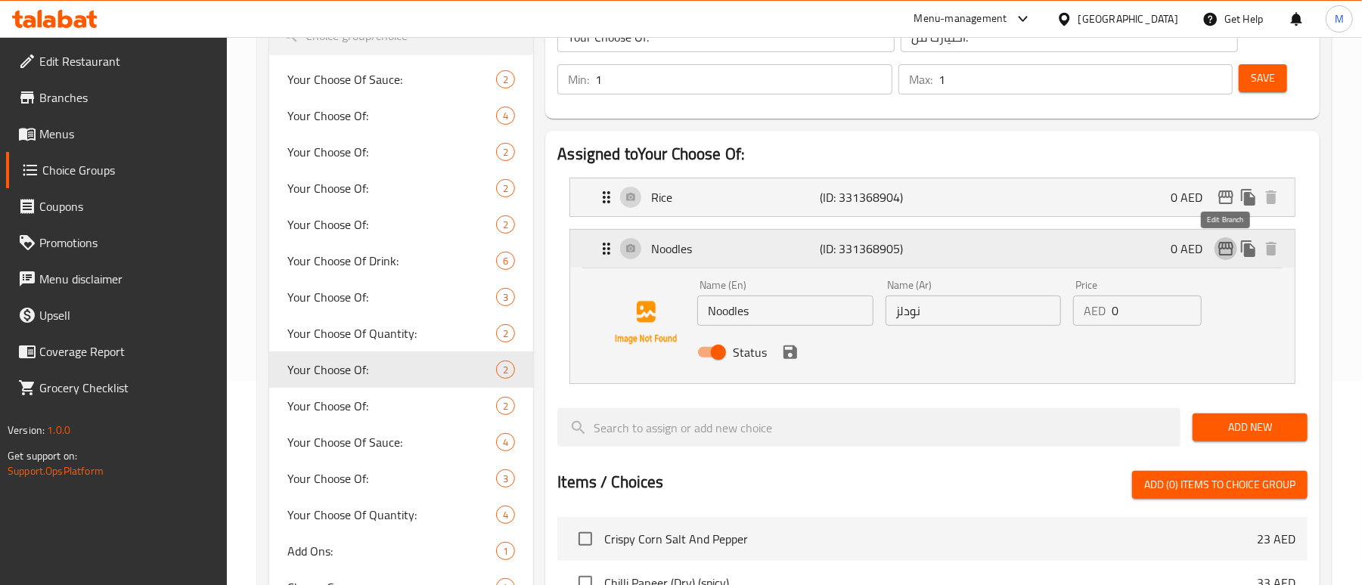
click at [1219, 256] on icon "edit" at bounding box center [1226, 249] width 18 height 18
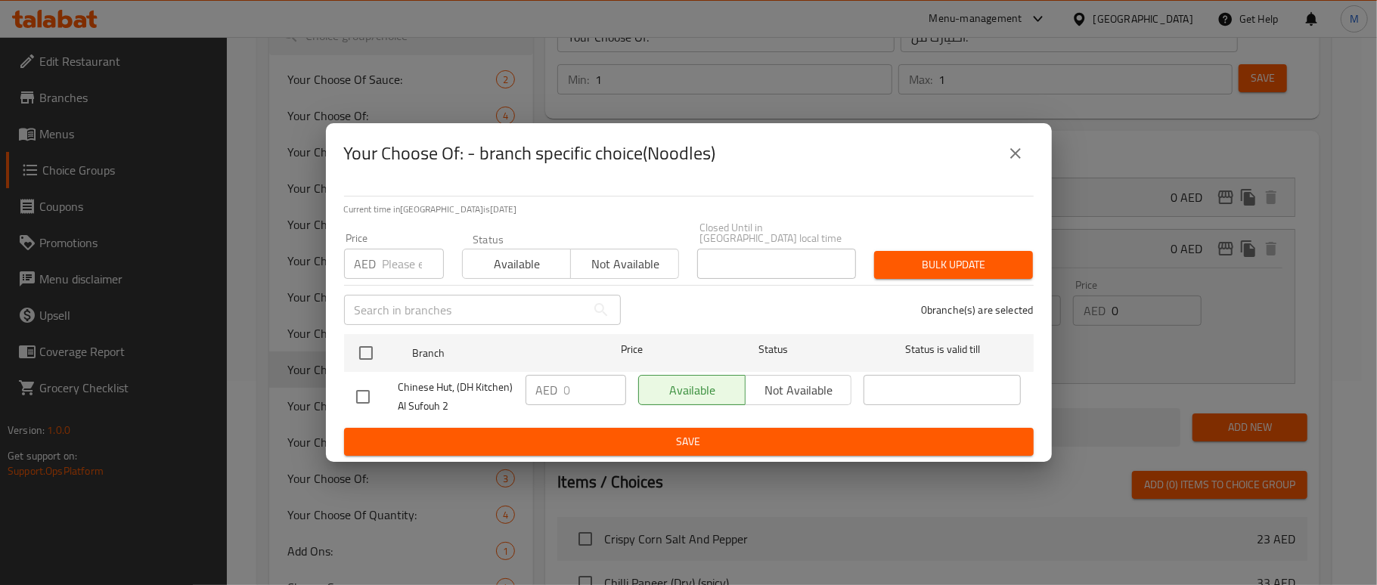
click at [1010, 154] on icon "close" at bounding box center [1016, 153] width 18 height 18
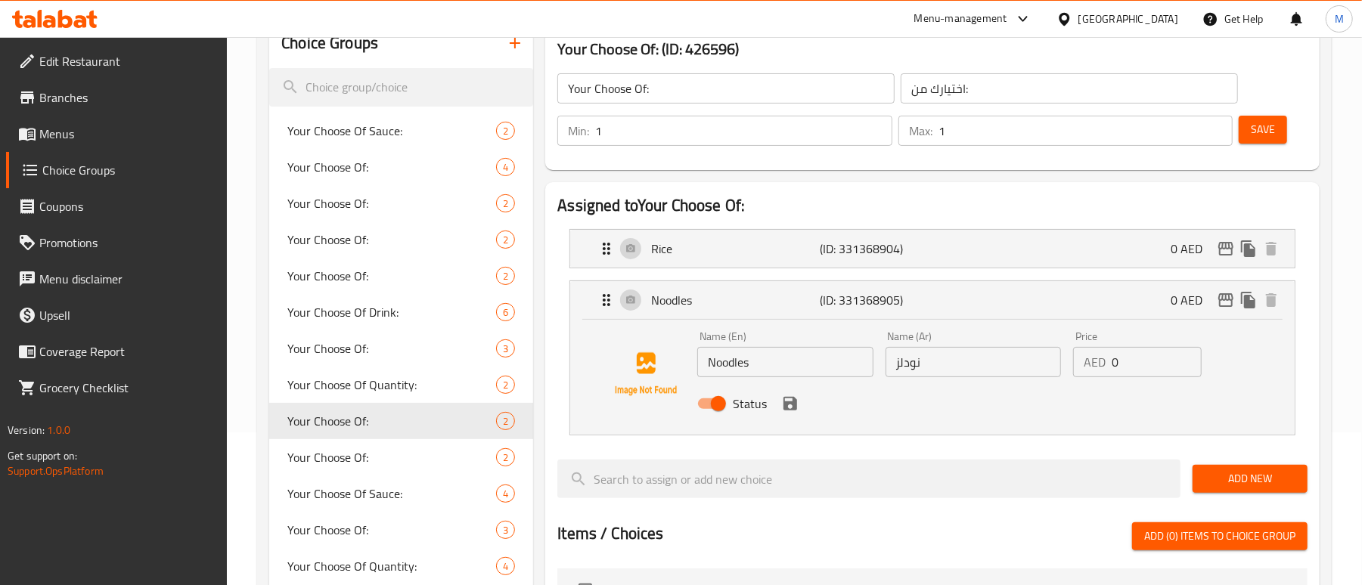
scroll to position [104, 0]
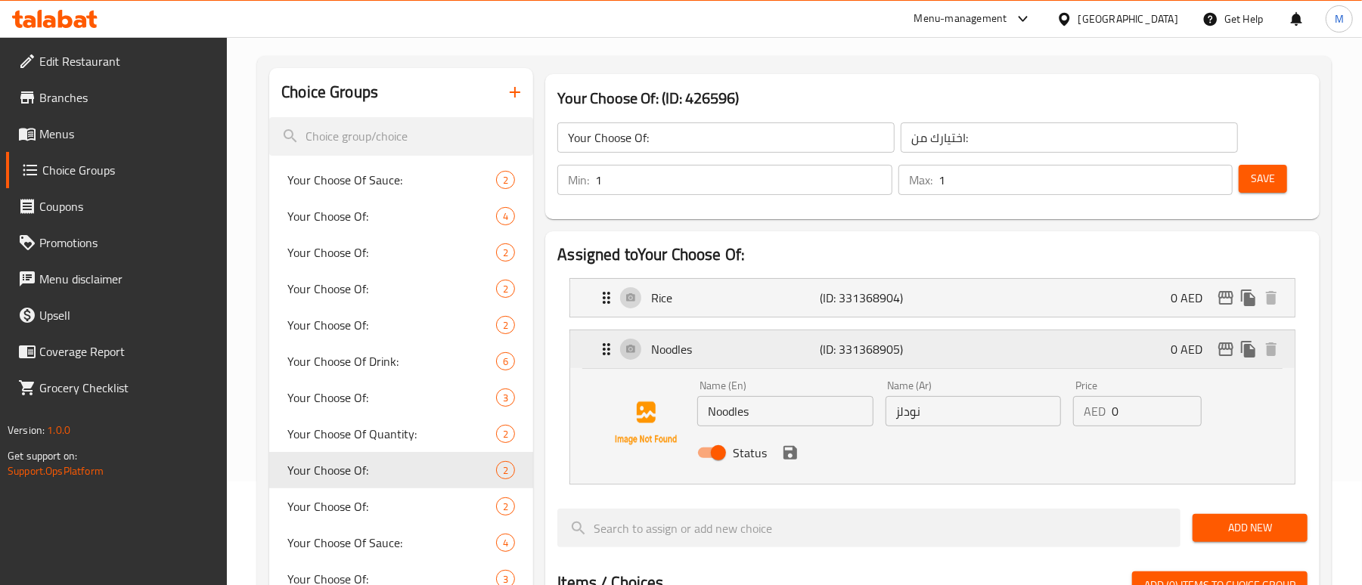
click at [700, 346] on p "Noodles" at bounding box center [735, 349] width 169 height 18
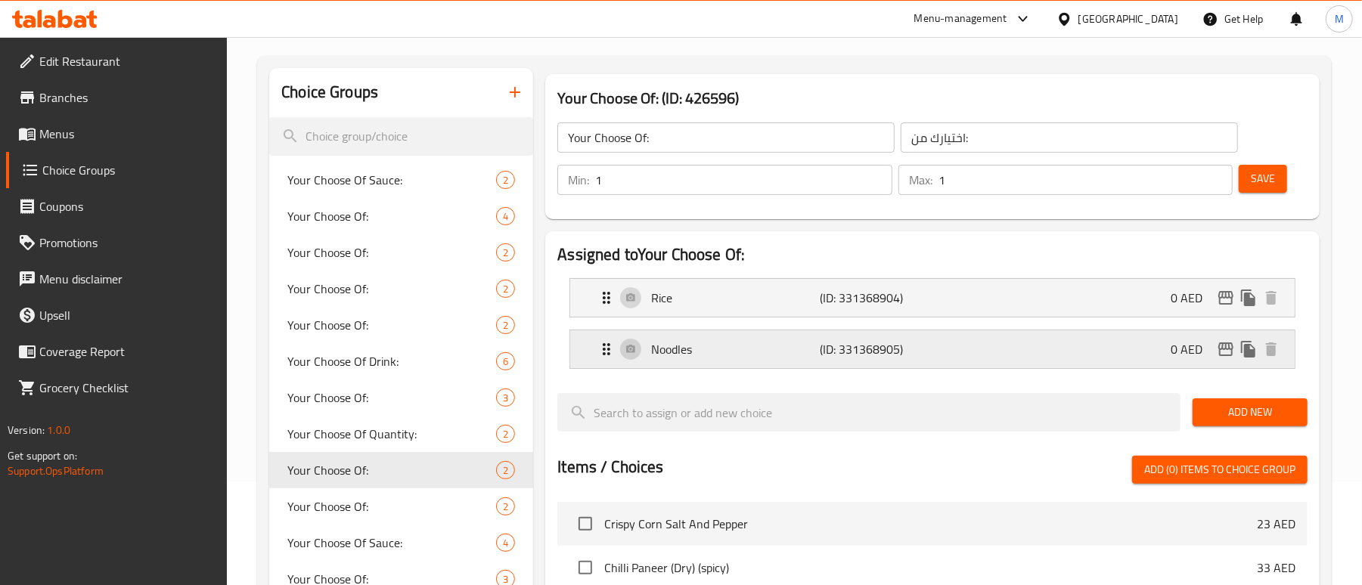
click at [700, 346] on p "Noodles" at bounding box center [735, 349] width 169 height 18
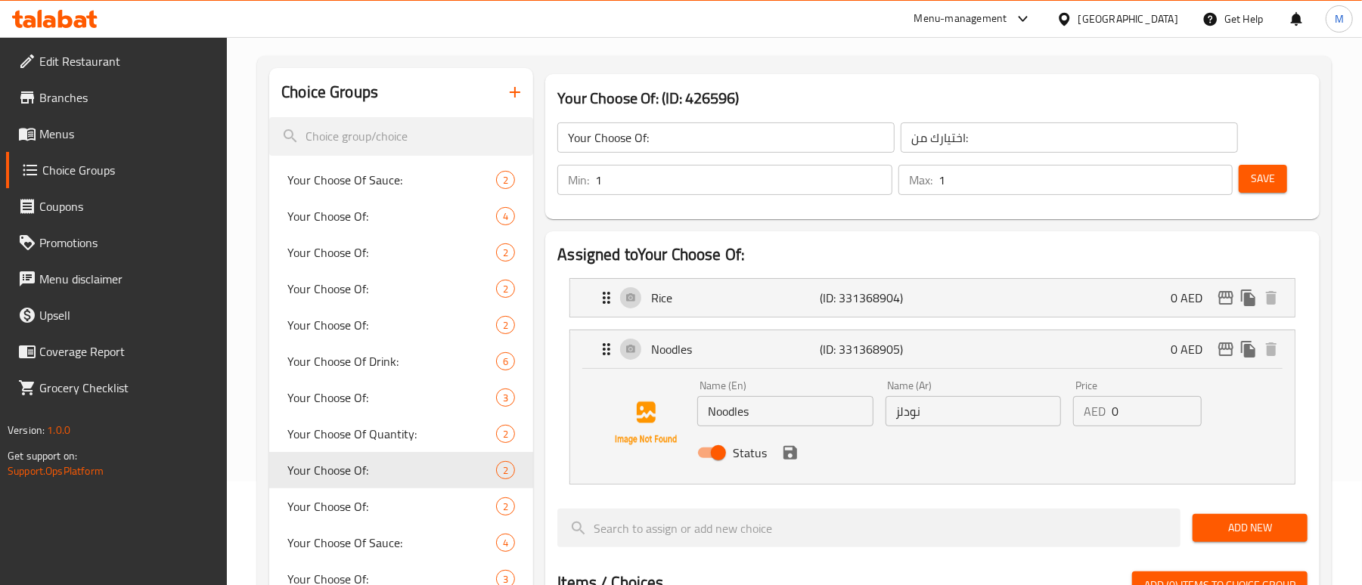
click at [764, 414] on input "Noodles" at bounding box center [784, 411] width 175 height 30
paste input "Chowmein"
click at [738, 415] on input "Chowmein" at bounding box center [784, 411] width 175 height 30
click at [806, 413] on input "Chow mein" at bounding box center [784, 411] width 175 height 30
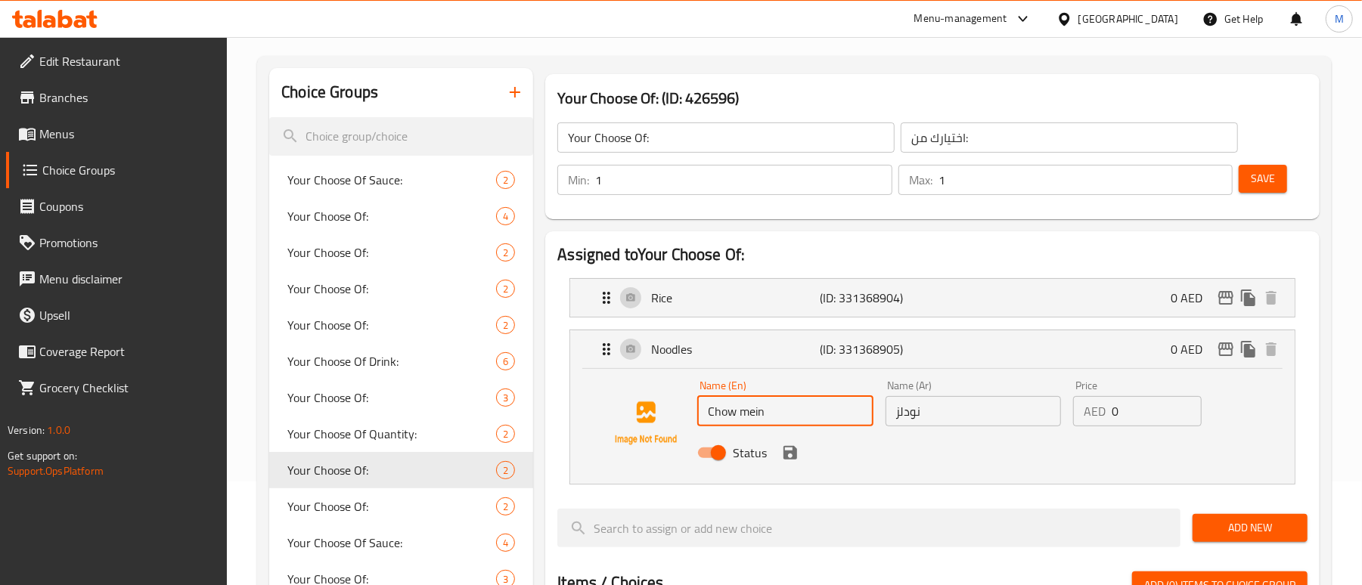
click at [806, 413] on input "Chow mein" at bounding box center [784, 411] width 175 height 30
type input "Chow Mein"
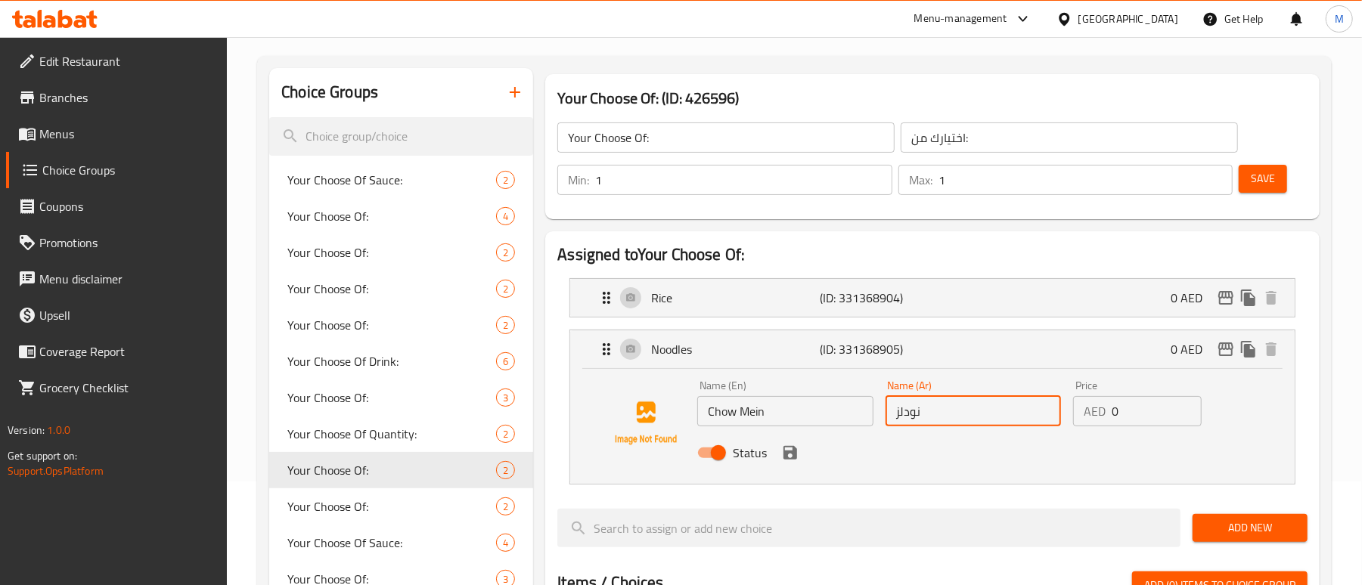
click at [988, 407] on input "نودلز" at bounding box center [973, 411] width 175 height 30
paste input "تشاومين"
click at [988, 417] on input "تشاومين" at bounding box center [973, 411] width 175 height 30
paste input "نباتي"
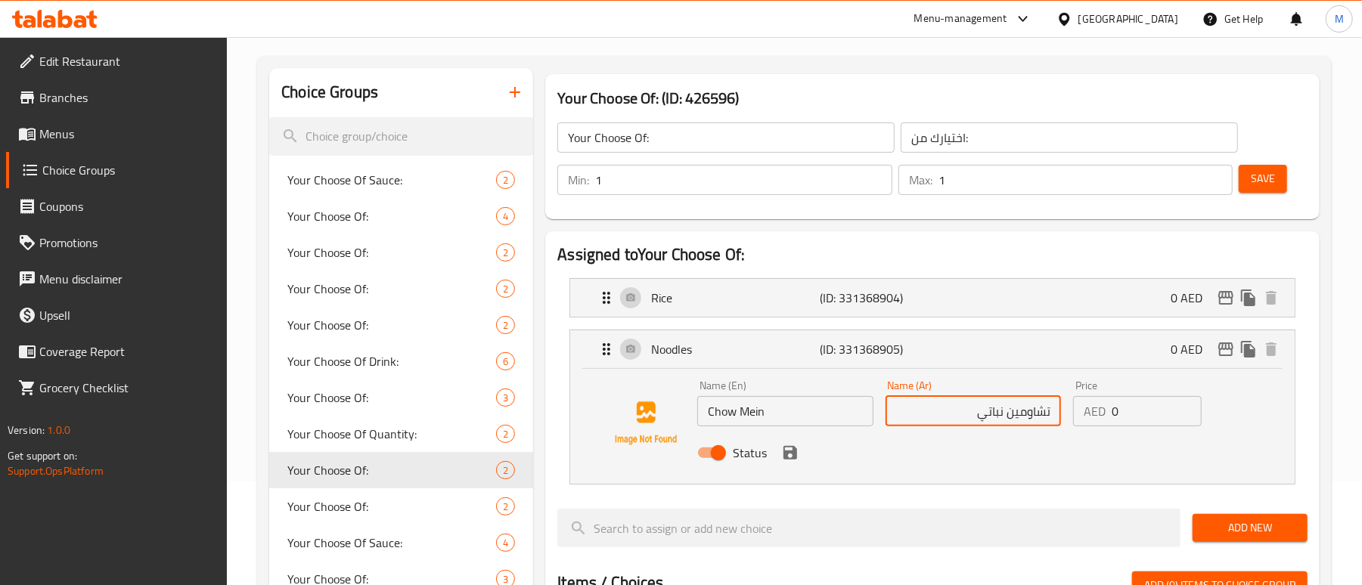
type input "تشاومين نباتي"
click at [781, 421] on input "Chow Mein" at bounding box center [784, 411] width 175 height 30
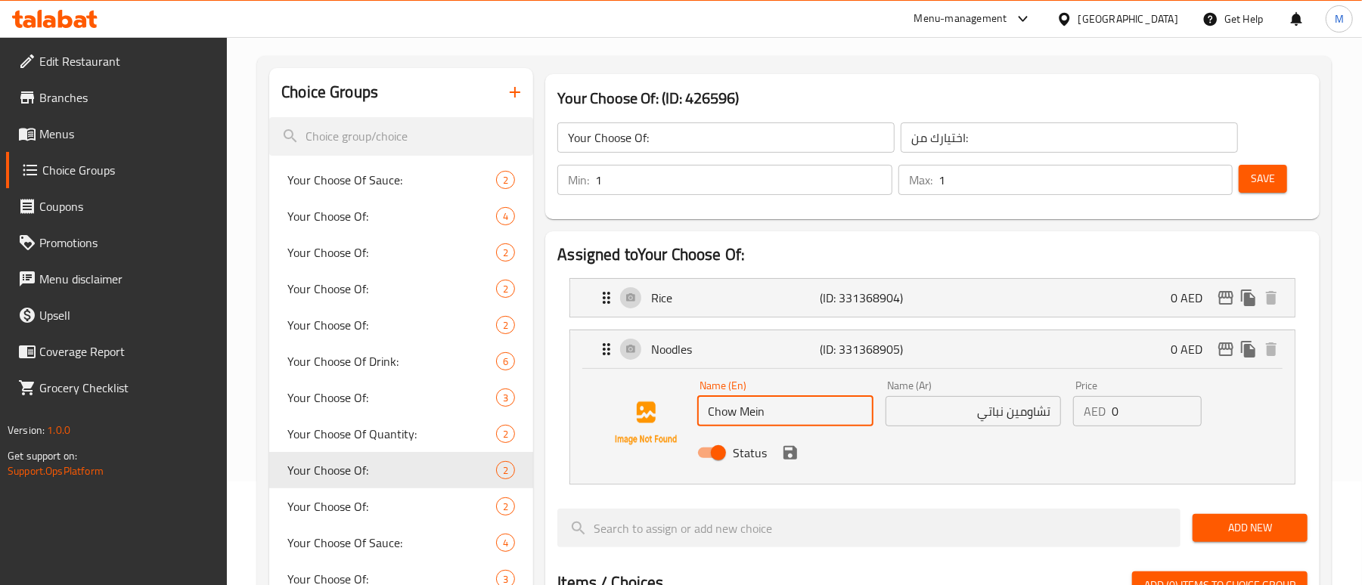
paste input "Veg"
type input "Chow Mein Veg"
drag, startPoint x: 794, startPoint y: 460, endPoint x: 812, endPoint y: 458, distance: 17.5
click at [794, 460] on icon "save" at bounding box center [791, 453] width 14 height 14
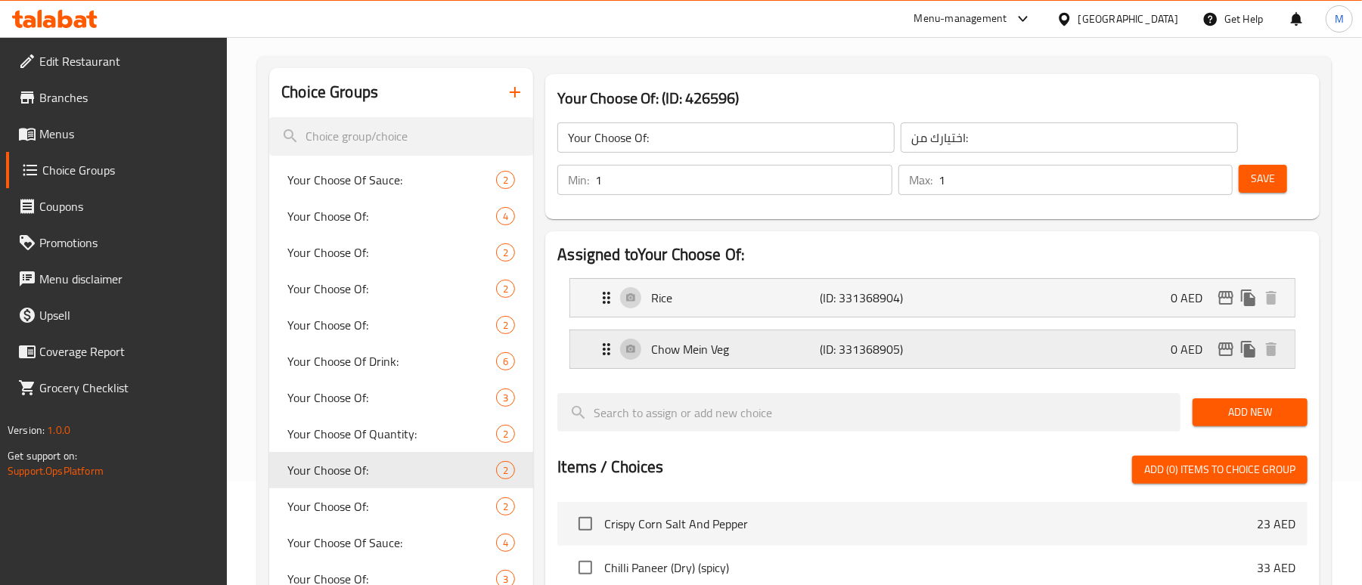
click at [936, 357] on div "Chow Mein Veg (ID: 331368905) 0 AED" at bounding box center [937, 350] width 679 height 38
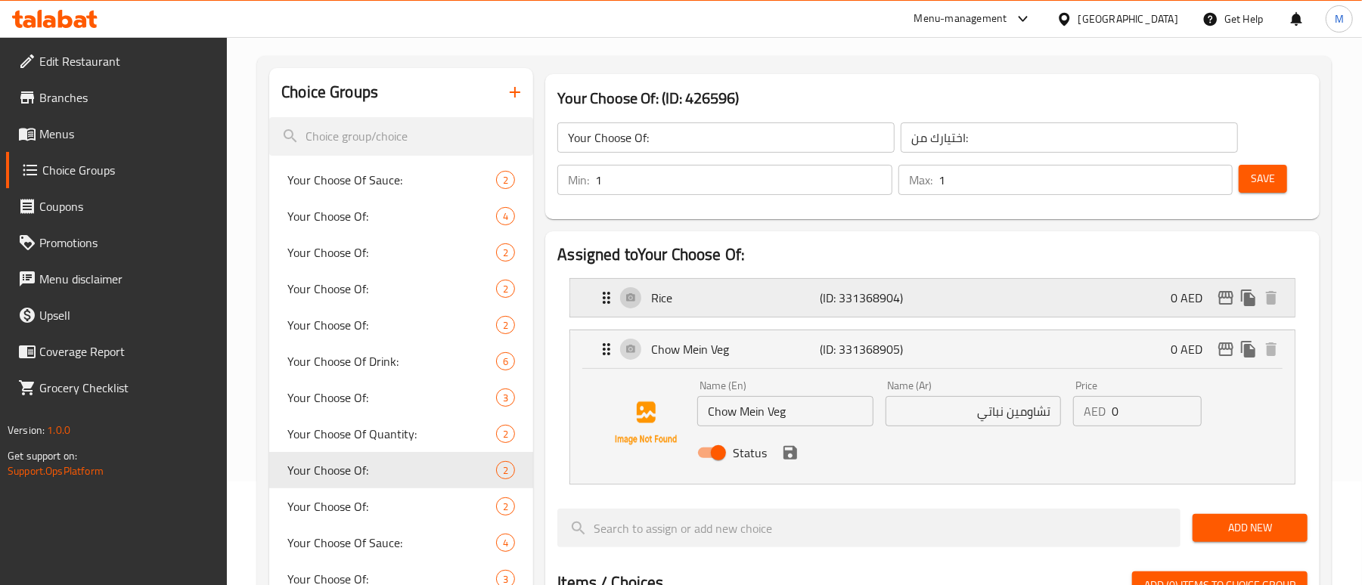
click at [923, 287] on div "Rice (ID: 331368904) 0 AED" at bounding box center [937, 298] width 679 height 38
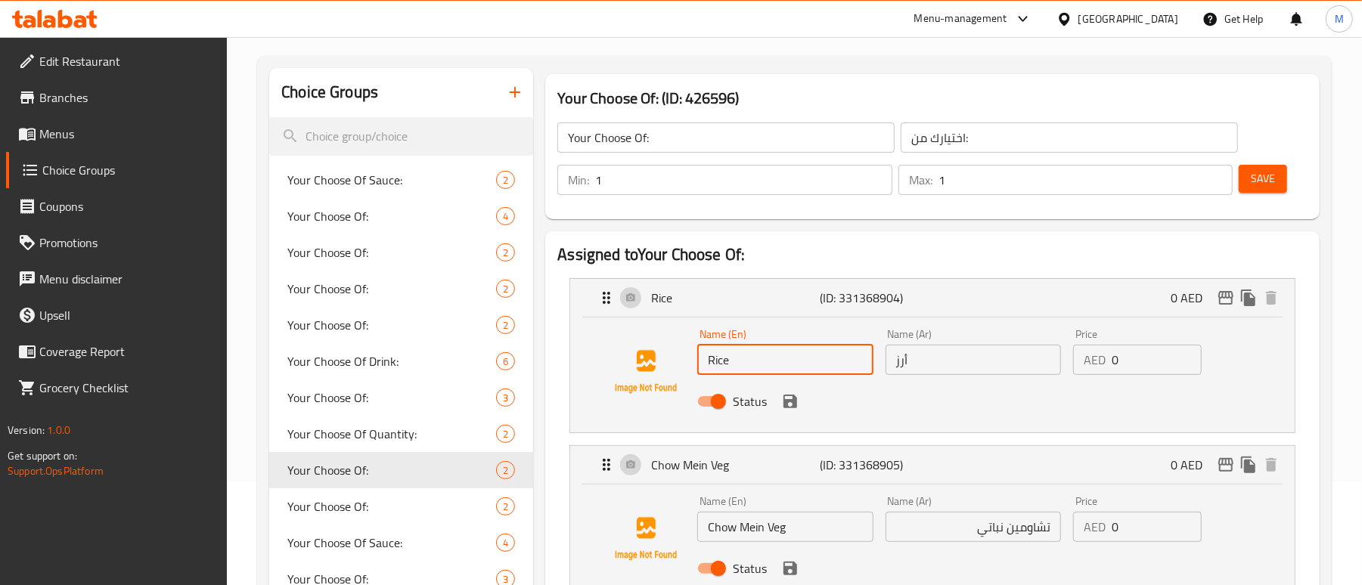
click at [763, 361] on input "Rice" at bounding box center [784, 360] width 175 height 30
click at [756, 368] on input "Rice" at bounding box center [784, 360] width 175 height 30
paste input "Fried"
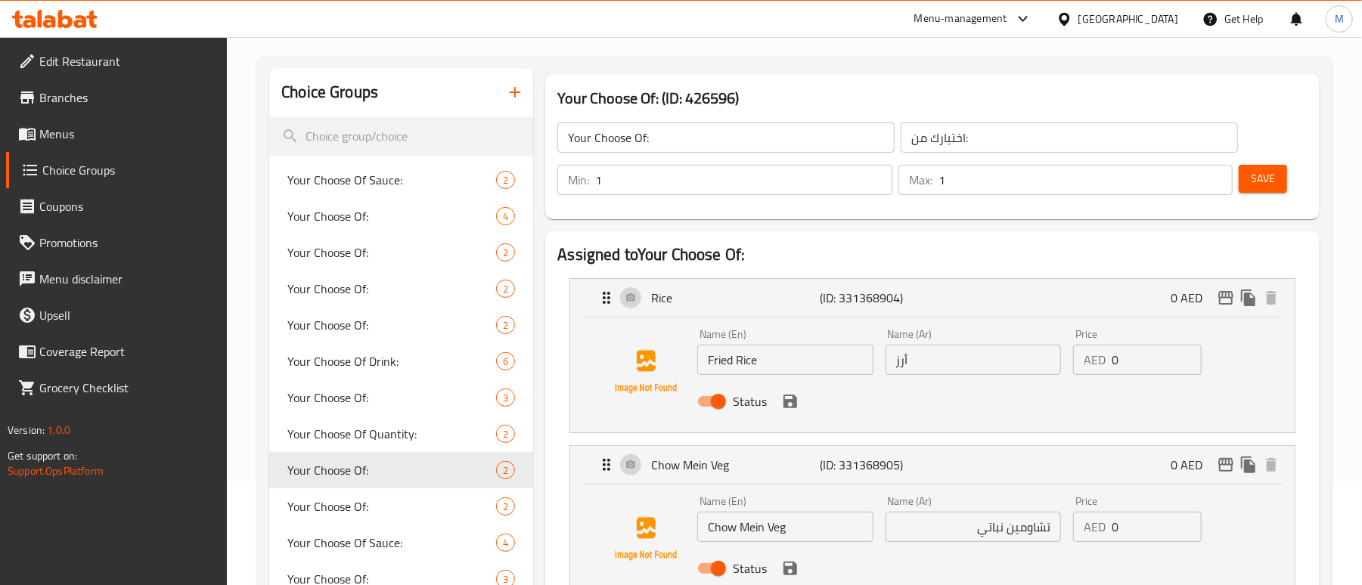
click at [791, 373] on input "Fried Rice" at bounding box center [784, 360] width 175 height 30
paste input "Veg"
type input "Fried Rice Veg"
click at [1013, 367] on input "أرز" at bounding box center [973, 360] width 175 height 30
click at [1006, 369] on input "أرز" at bounding box center [973, 360] width 175 height 30
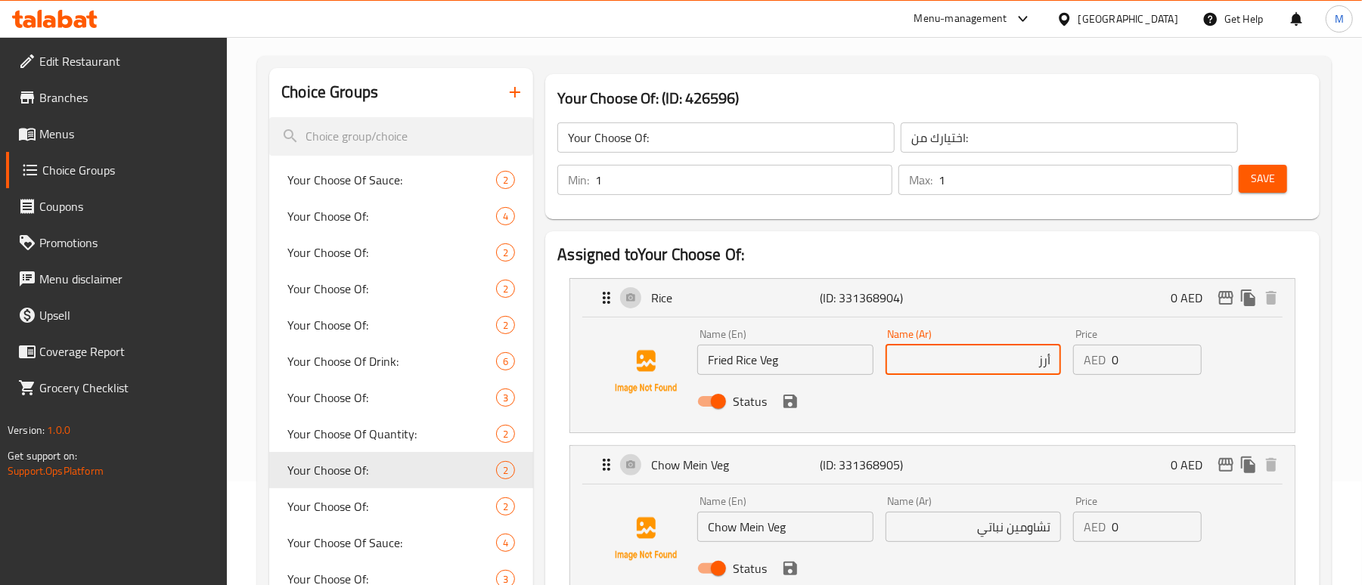
click at [1006, 369] on input "أرز" at bounding box center [973, 360] width 175 height 30
paste input "مقلي (نباتي)"
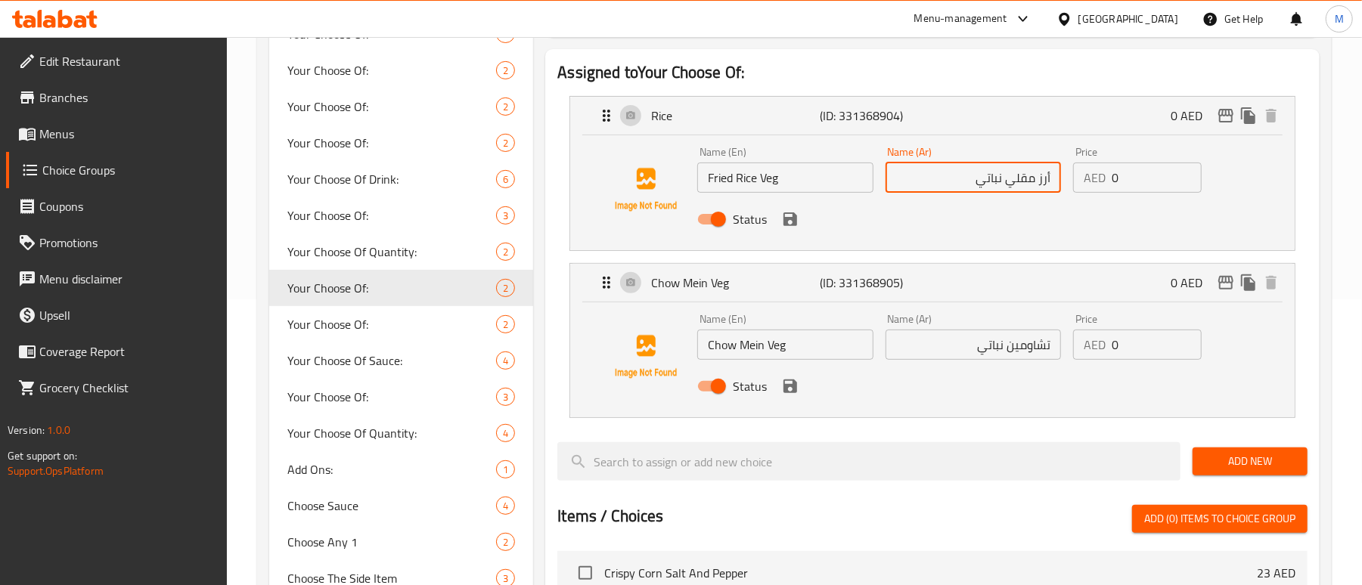
scroll to position [306, 0]
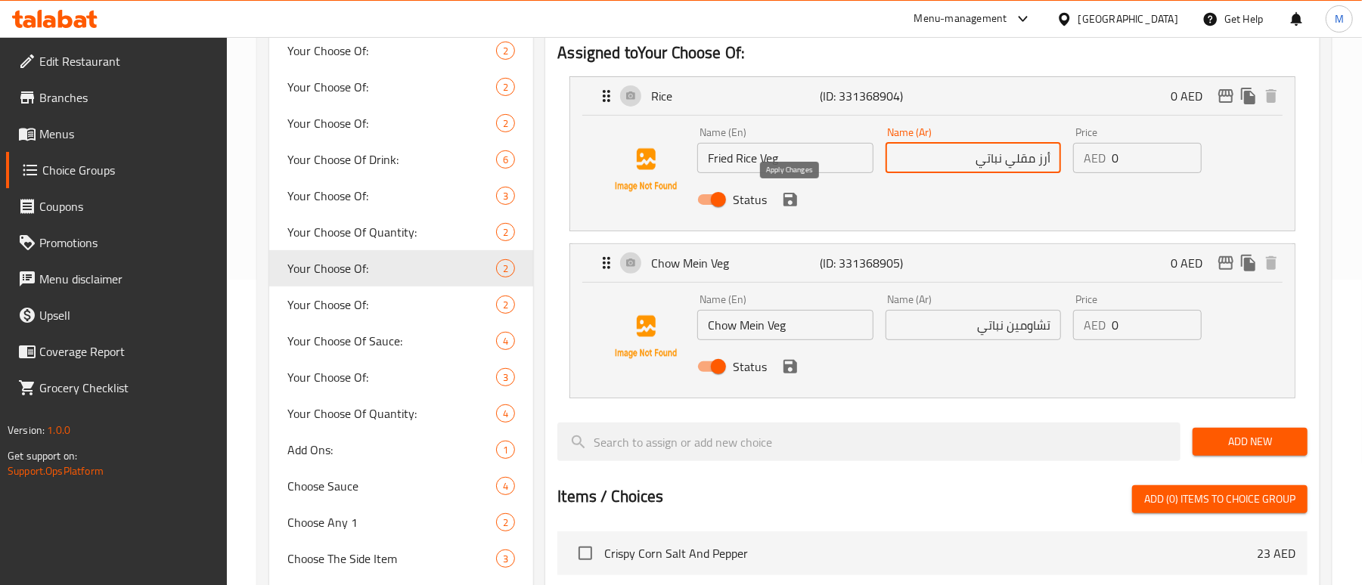
click at [787, 197] on icon "save" at bounding box center [790, 200] width 18 height 18
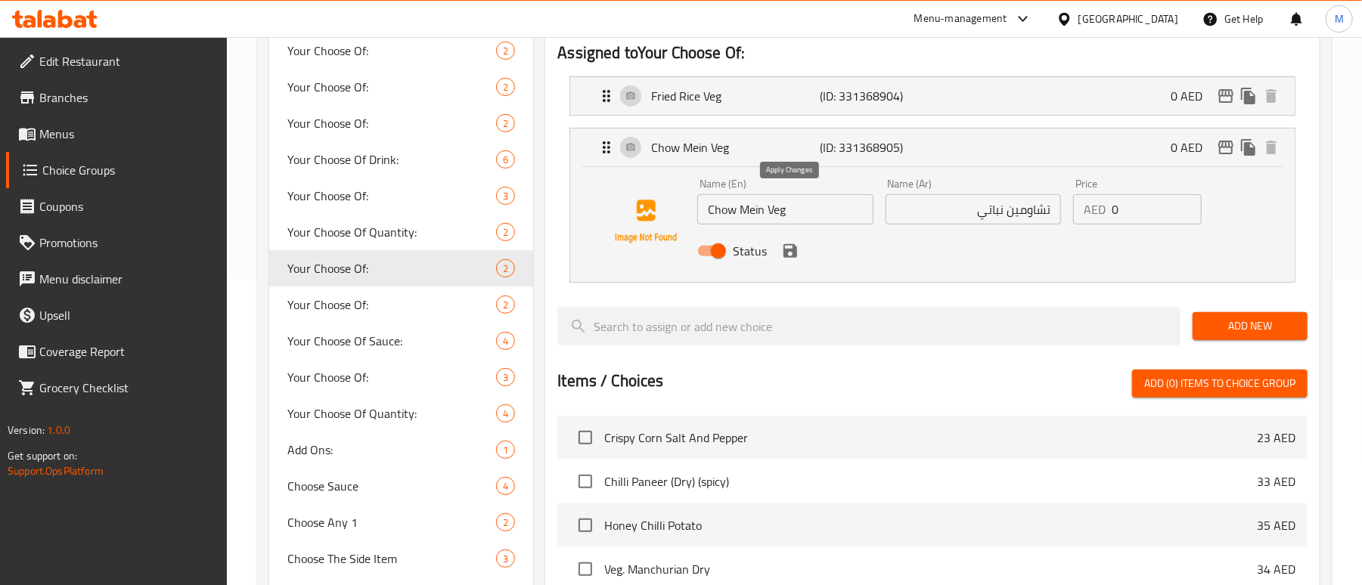
type input "أرز مقلي نباتي"
click at [790, 257] on icon "save" at bounding box center [790, 251] width 18 height 18
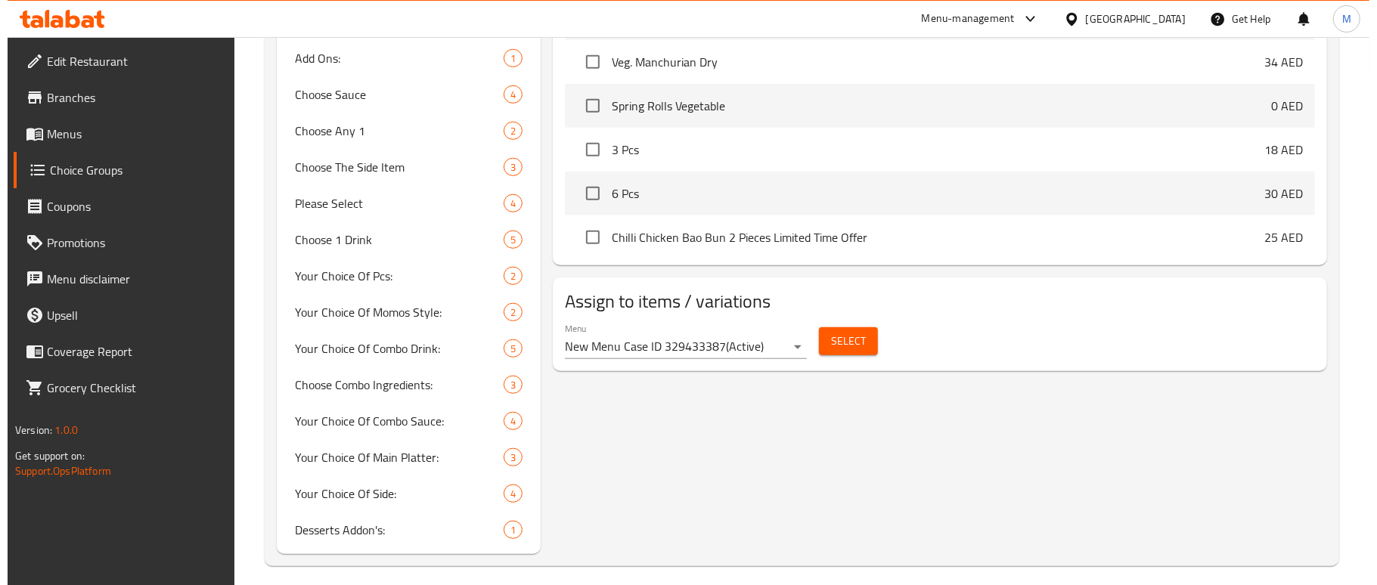
scroll to position [709, 0]
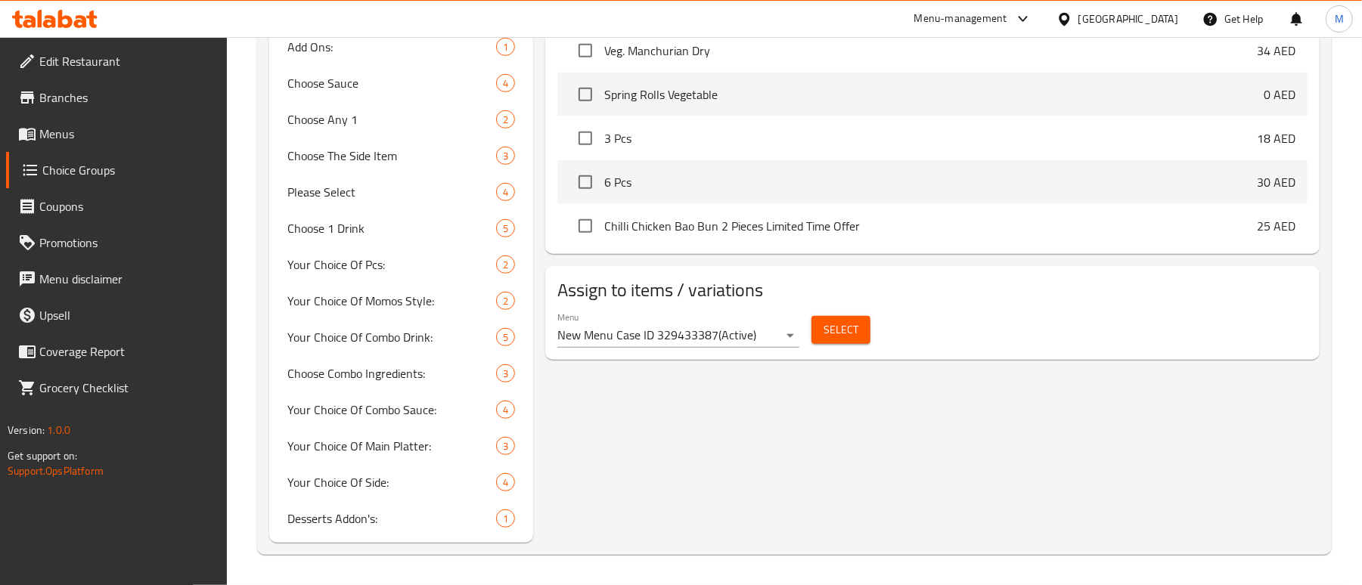
click at [823, 327] on button "Select" at bounding box center [841, 330] width 59 height 28
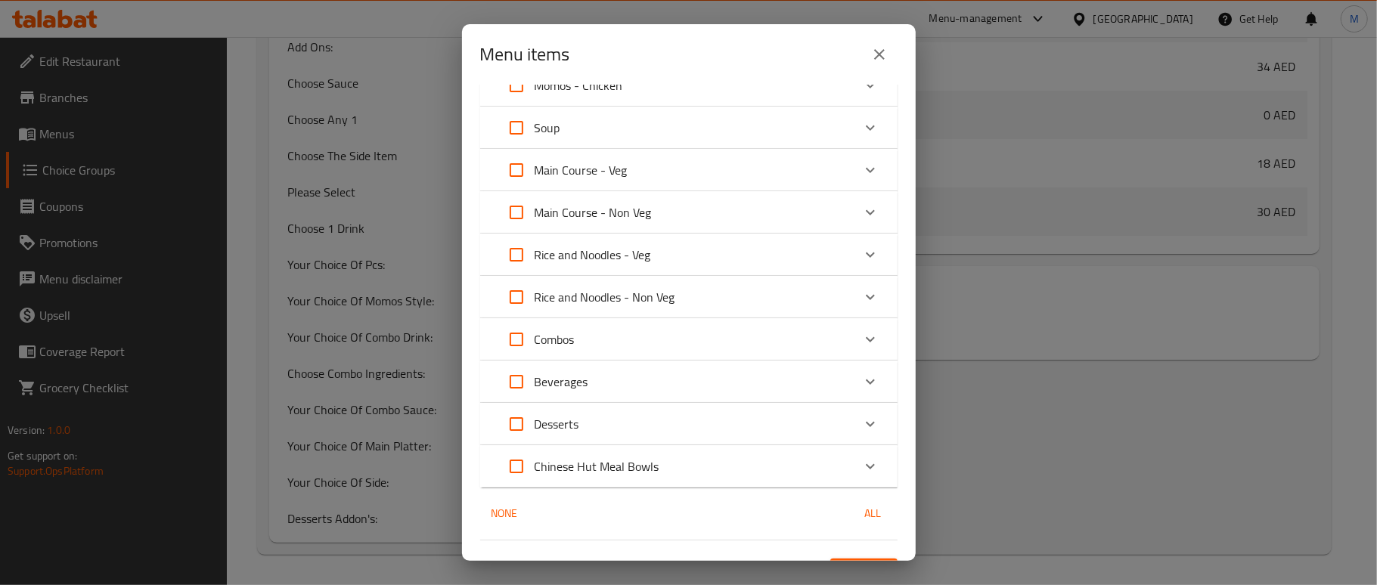
scroll to position [227, 0]
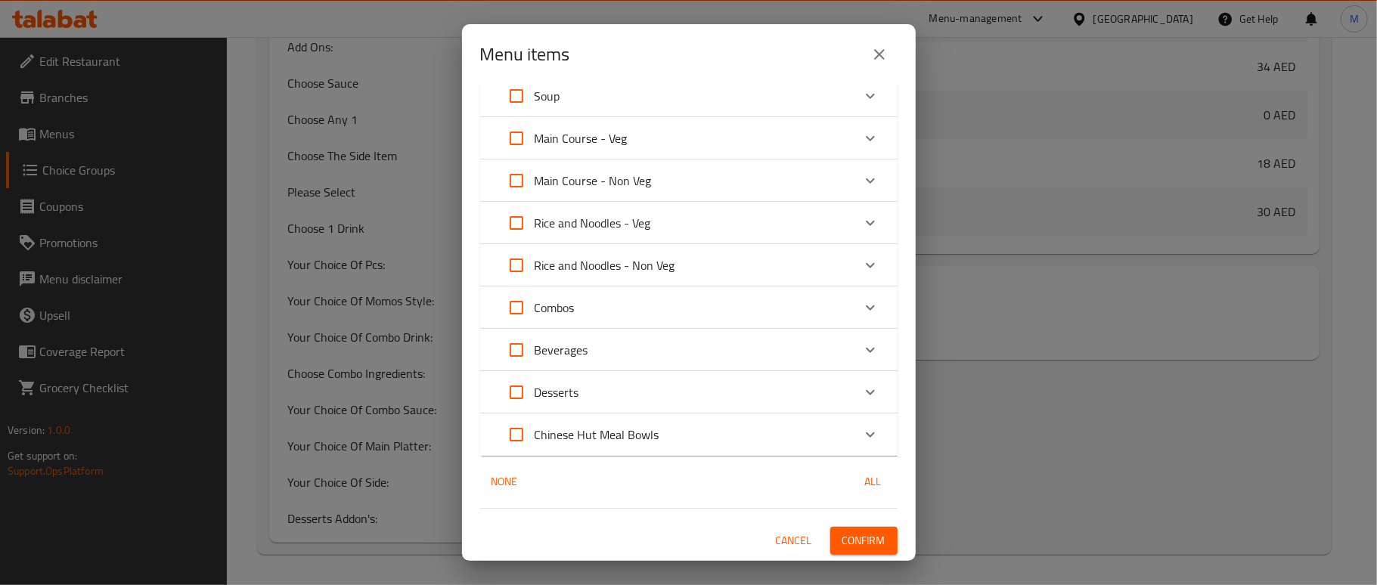
click at [616, 430] on p "Chinese Hut Meal Bowls" at bounding box center [597, 435] width 125 height 18
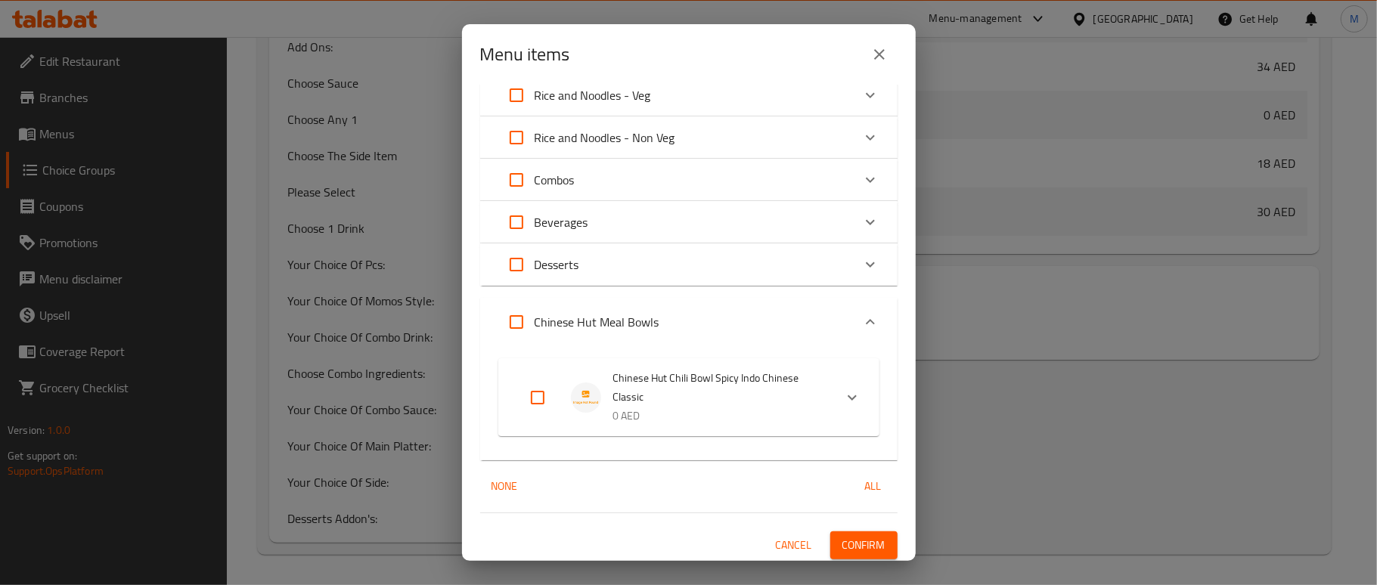
scroll to position [359, 0]
click at [534, 389] on input "Expand" at bounding box center [538, 394] width 36 height 36
checkbox input "true"
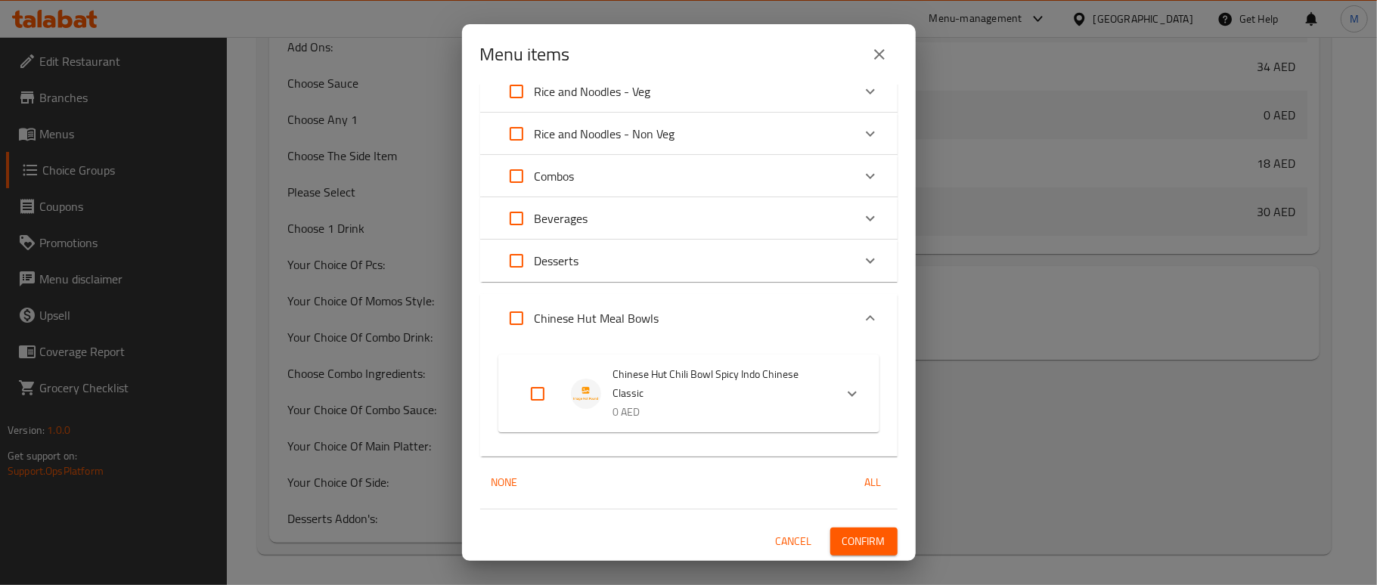
checkbox input "true"
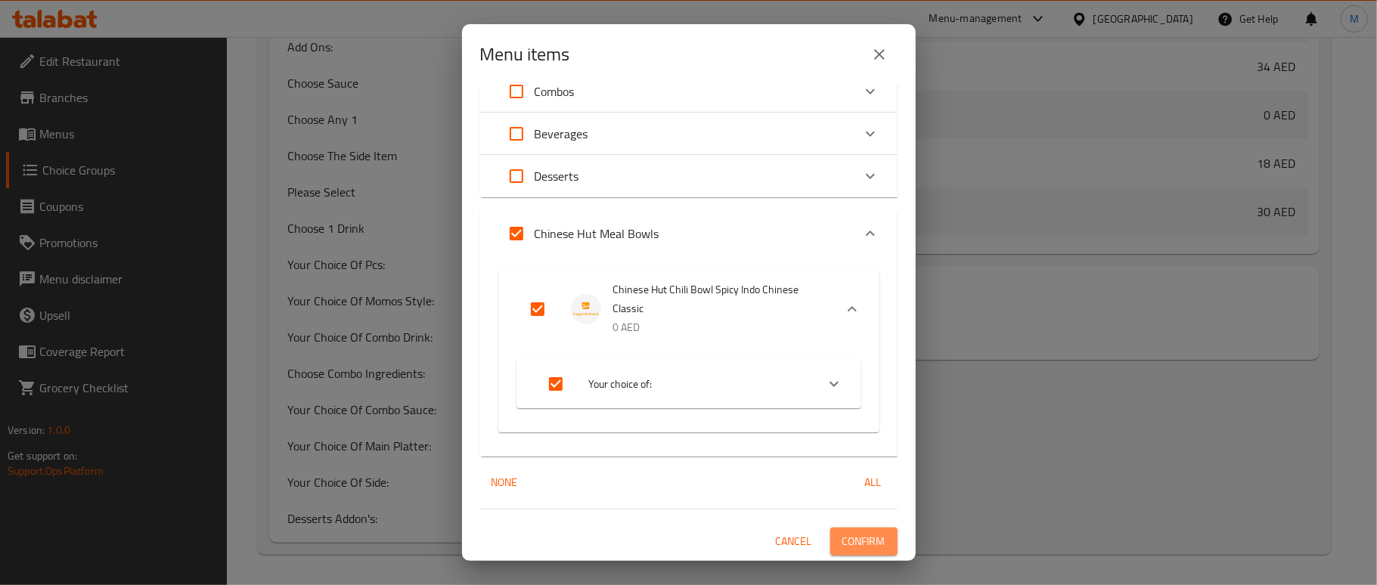
click at [846, 537] on span "Confirm" at bounding box center [864, 541] width 43 height 19
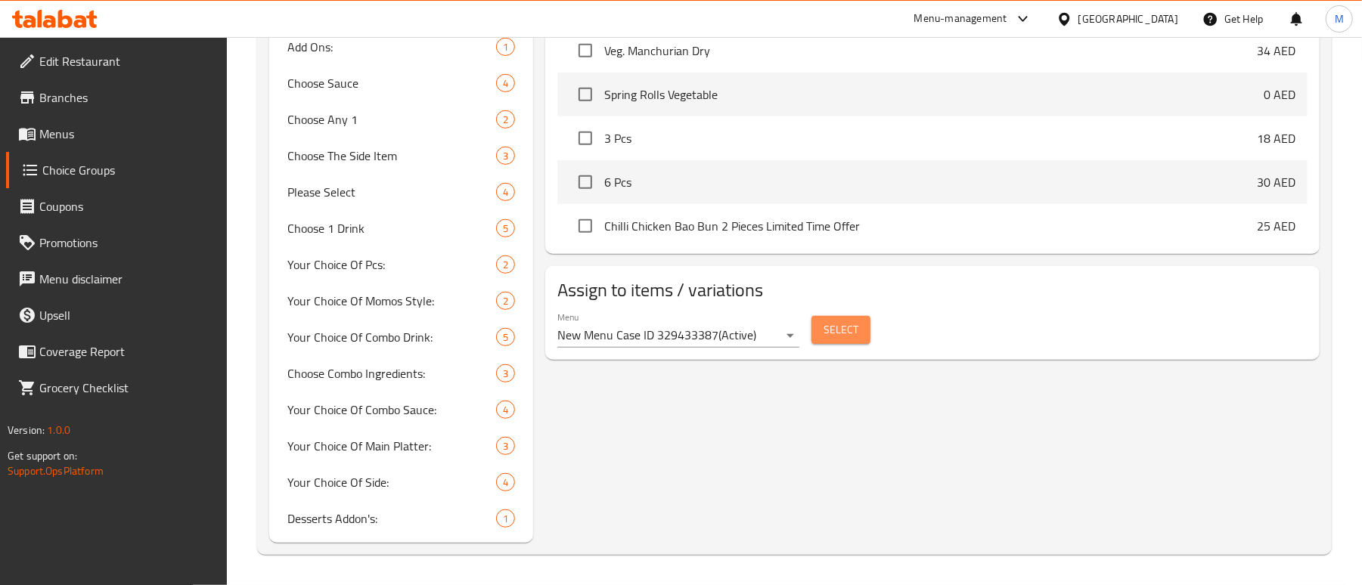
click at [833, 328] on span "Select" at bounding box center [841, 330] width 35 height 19
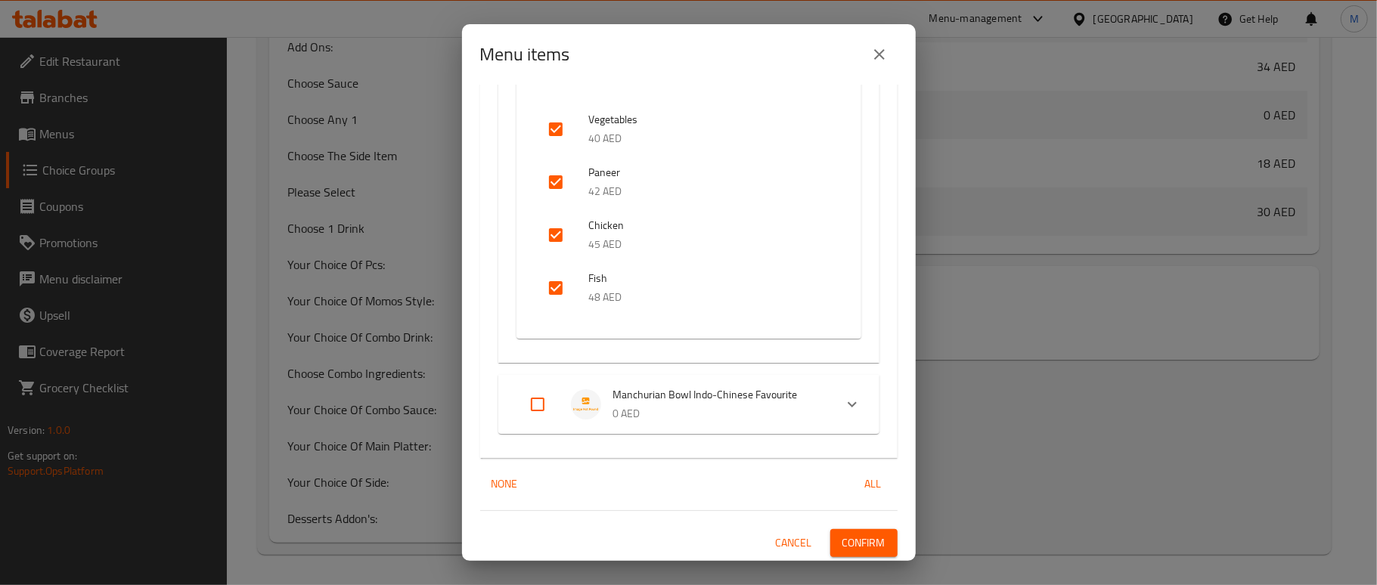
scroll to position [762, 0]
click at [539, 402] on input "Expand" at bounding box center [538, 403] width 36 height 36
checkbox input "true"
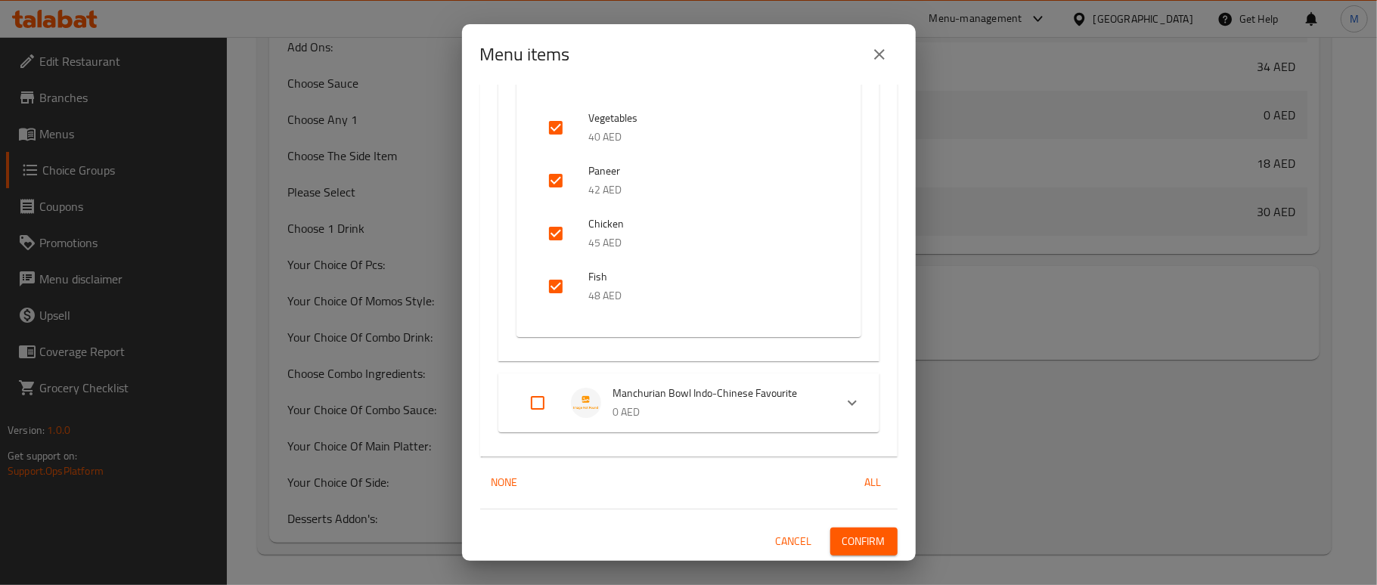
checkbox input "true"
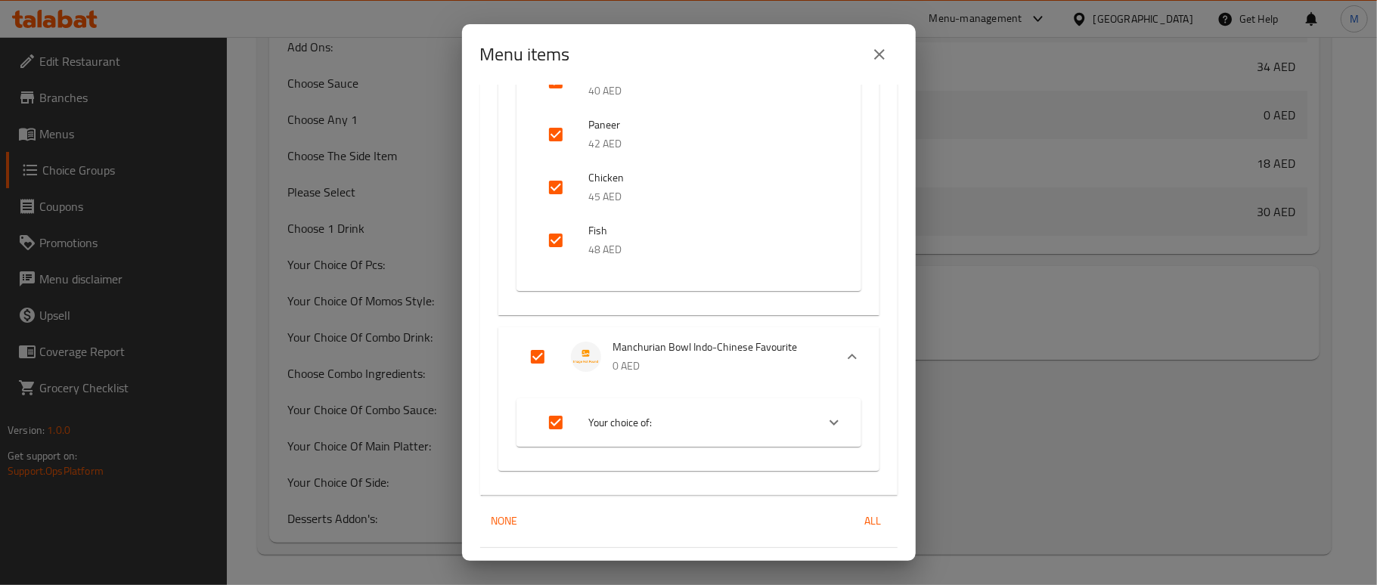
scroll to position [847, 0]
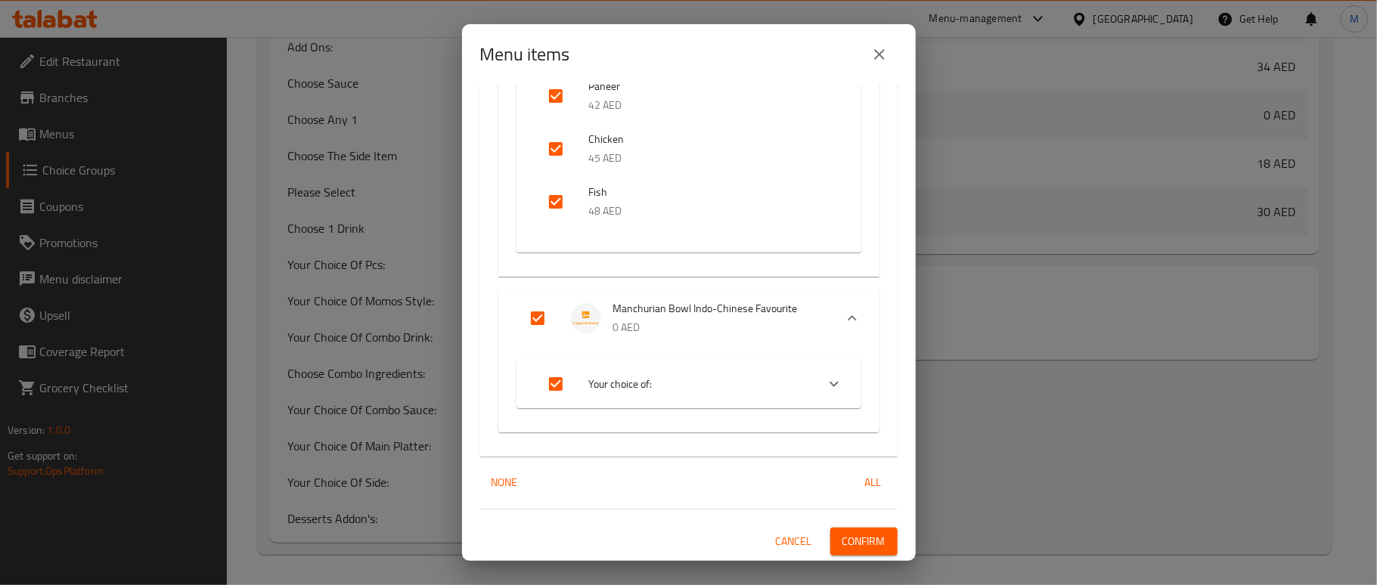
click at [855, 536] on span "Confirm" at bounding box center [864, 541] width 43 height 19
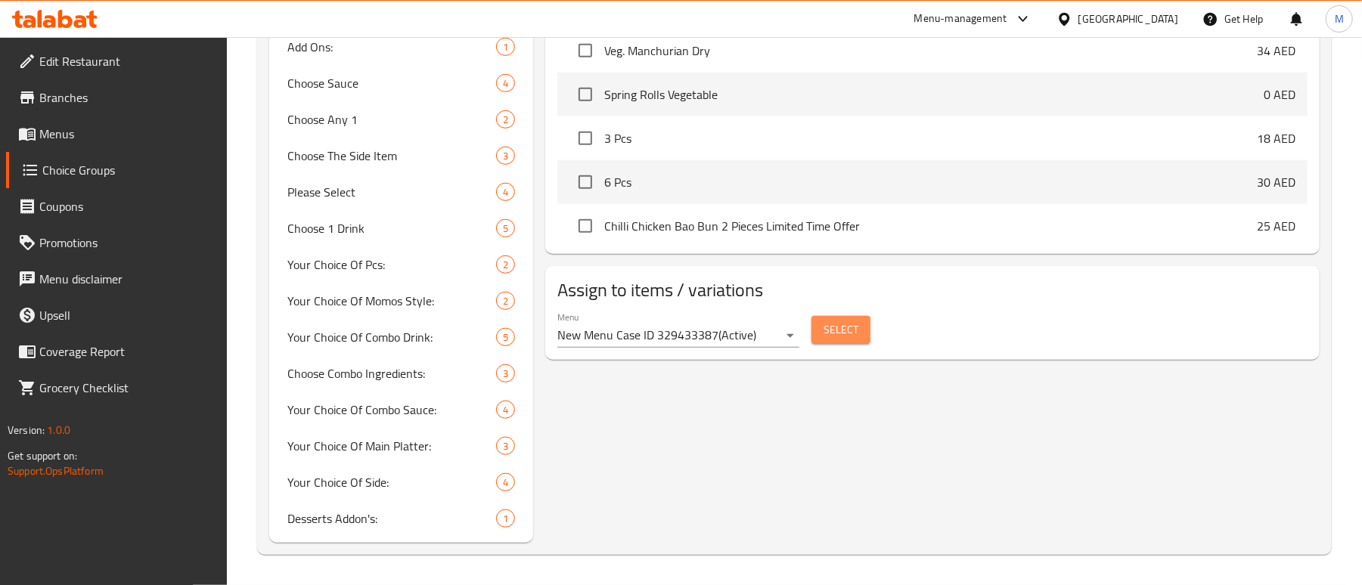
click at [842, 333] on span "Select" at bounding box center [841, 330] width 35 height 19
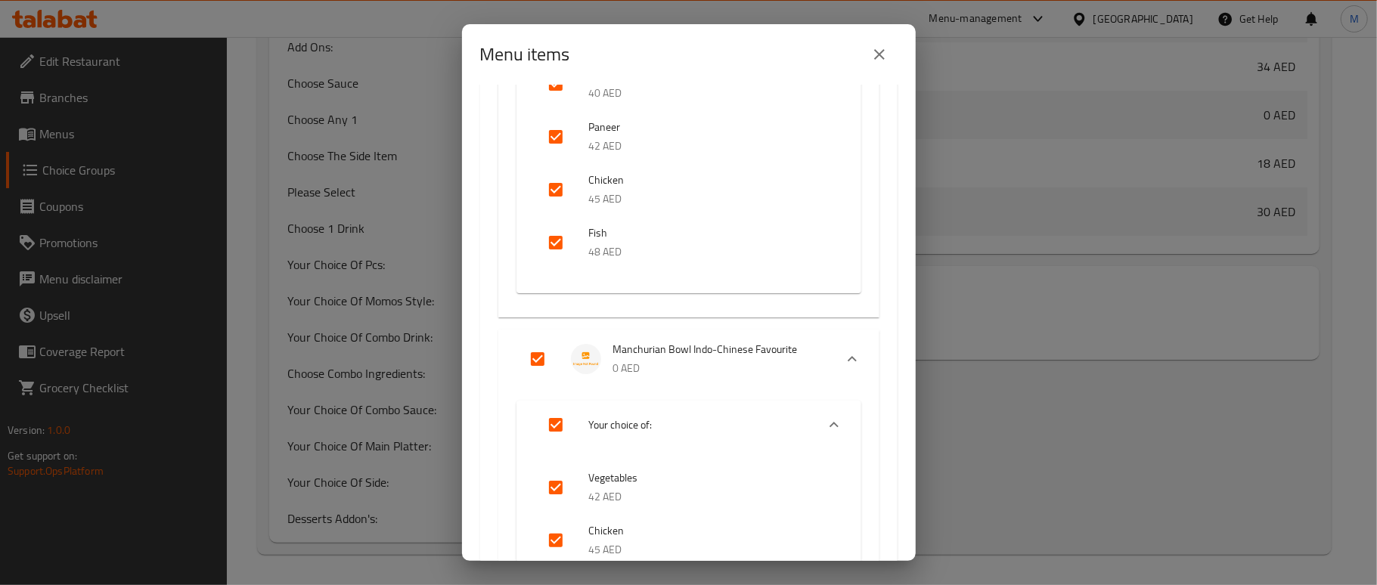
scroll to position [1132, 0]
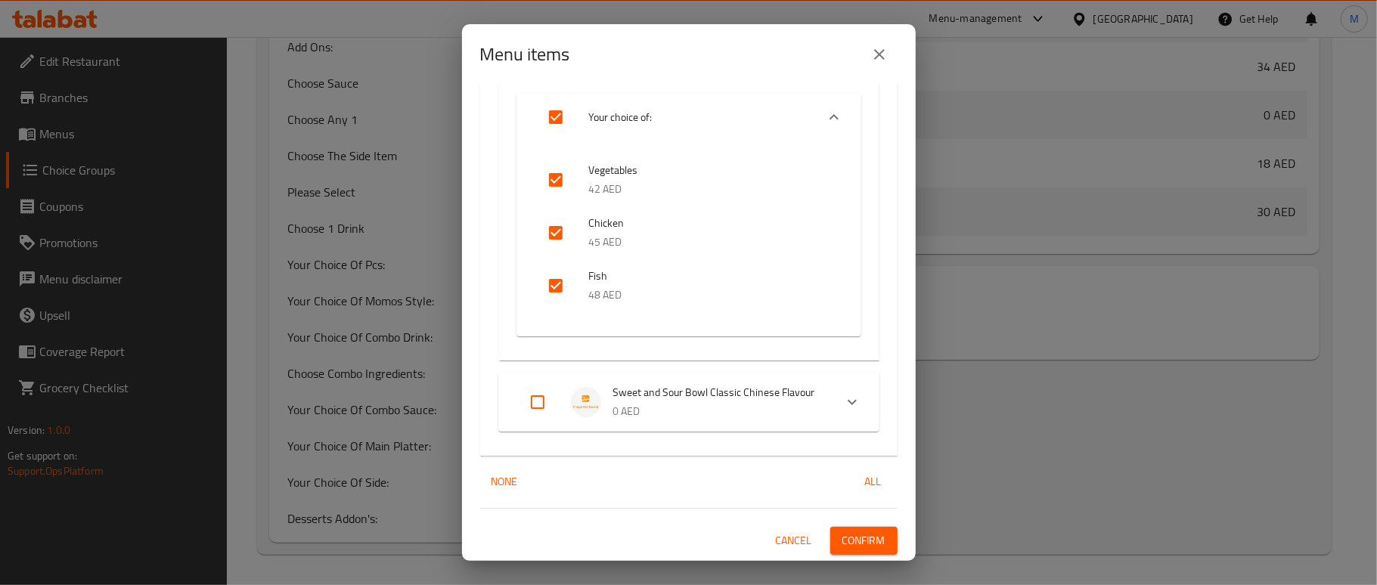
click at [528, 397] on input "Expand" at bounding box center [538, 402] width 36 height 36
checkbox input "true"
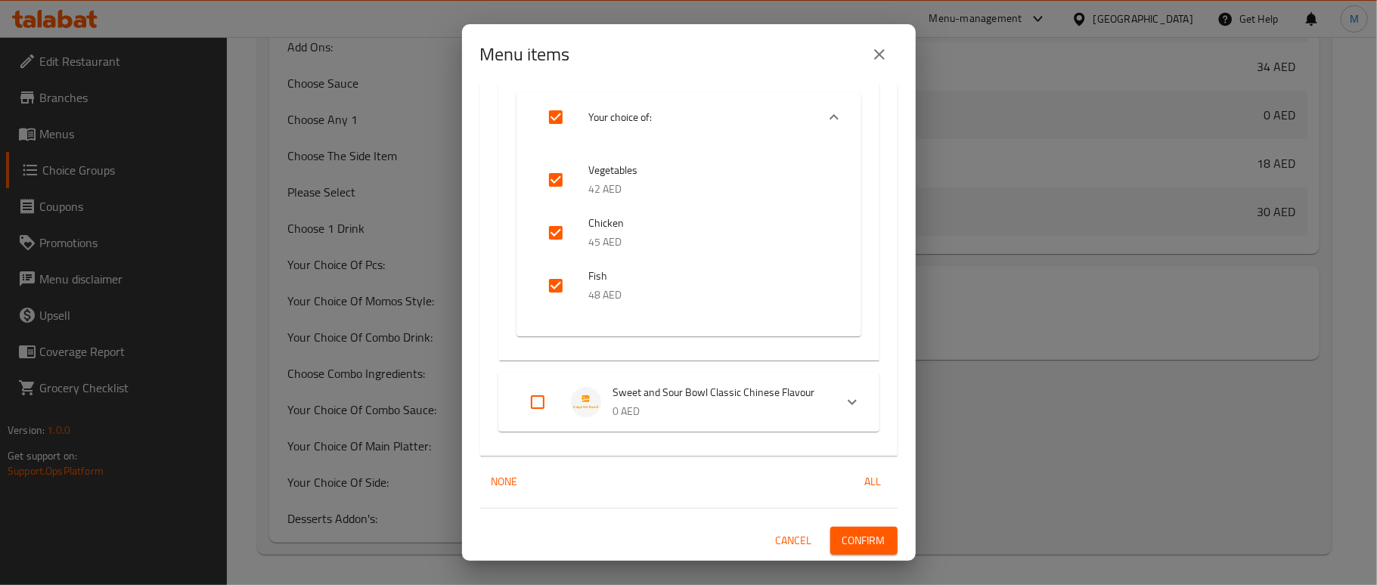
checkbox input "true"
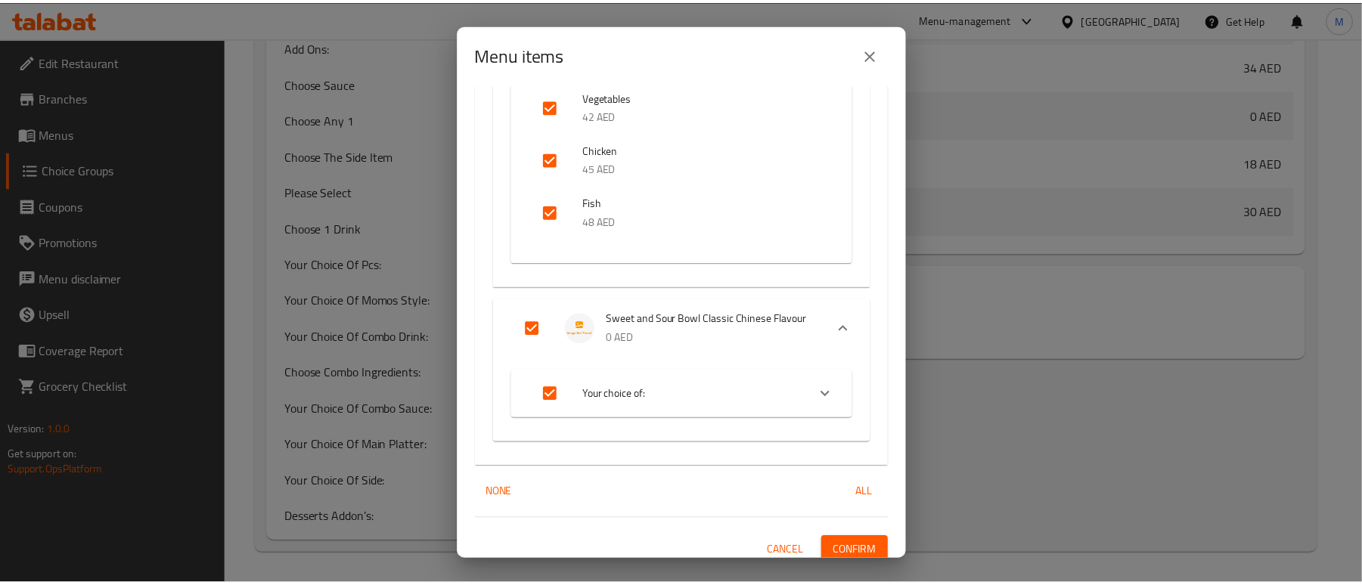
scroll to position [1217, 0]
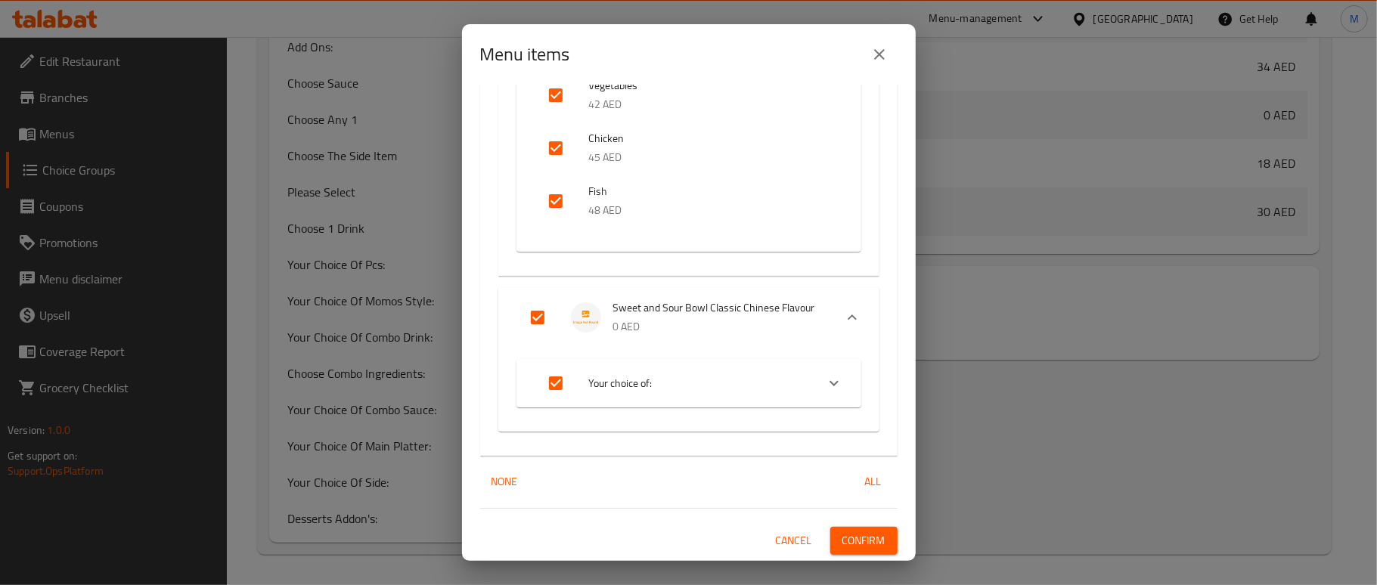
click at [849, 536] on span "Confirm" at bounding box center [864, 541] width 43 height 19
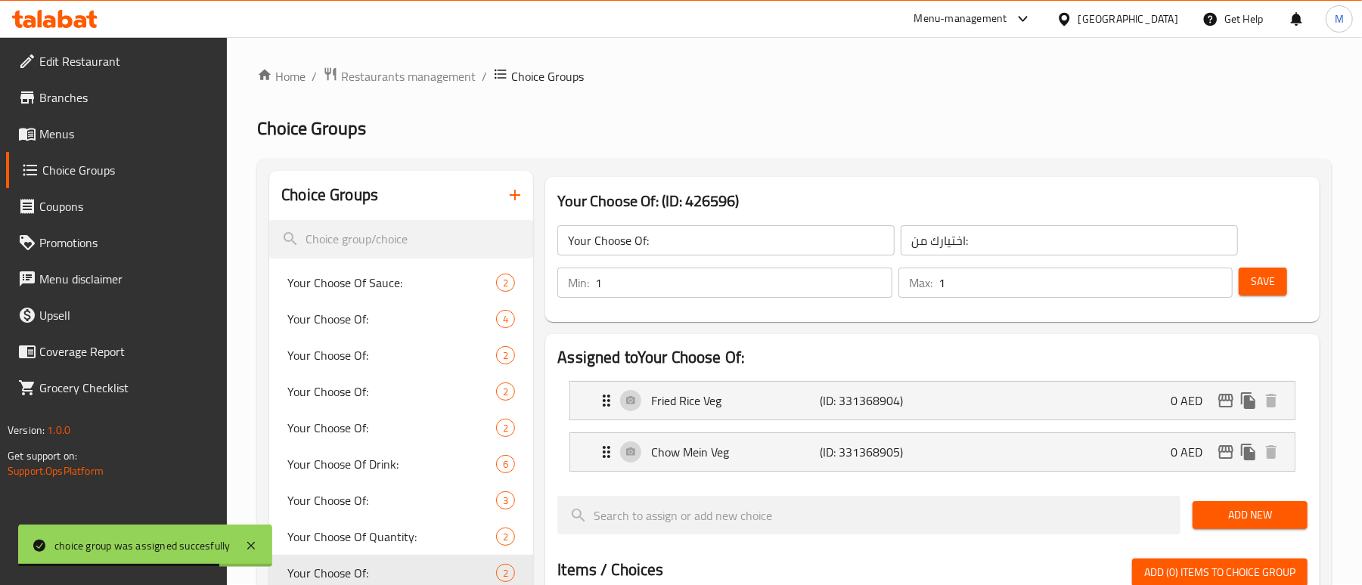
scroll to position [0, 0]
click at [805, 396] on p "Fried Rice Veg" at bounding box center [735, 402] width 169 height 18
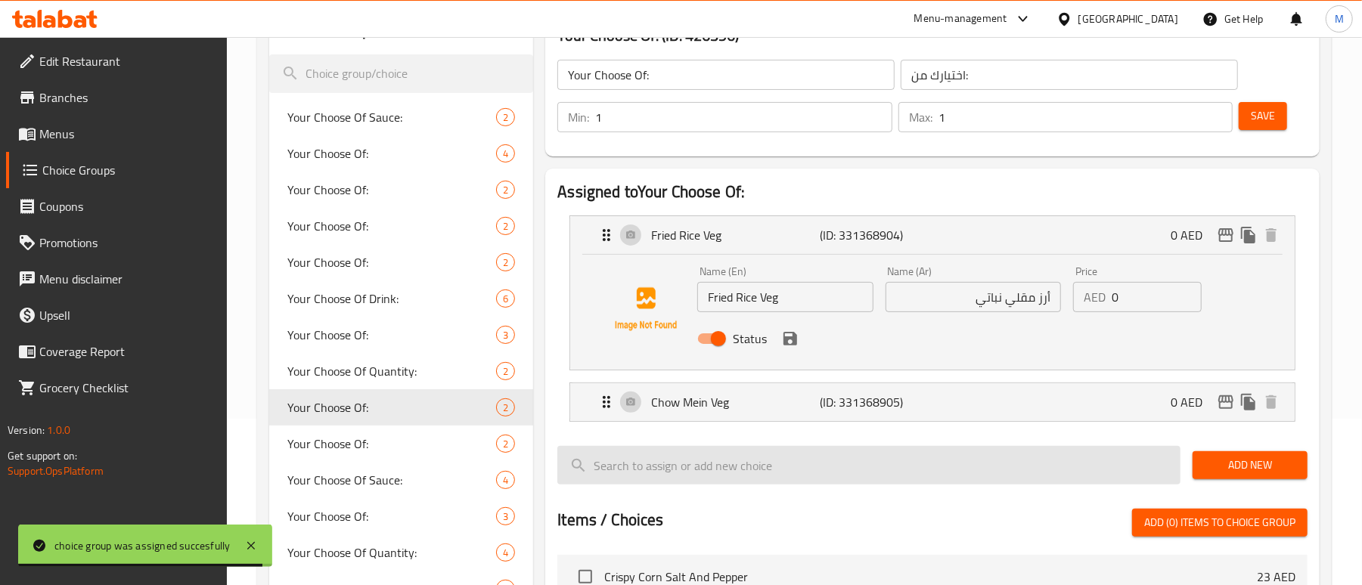
scroll to position [201, 0]
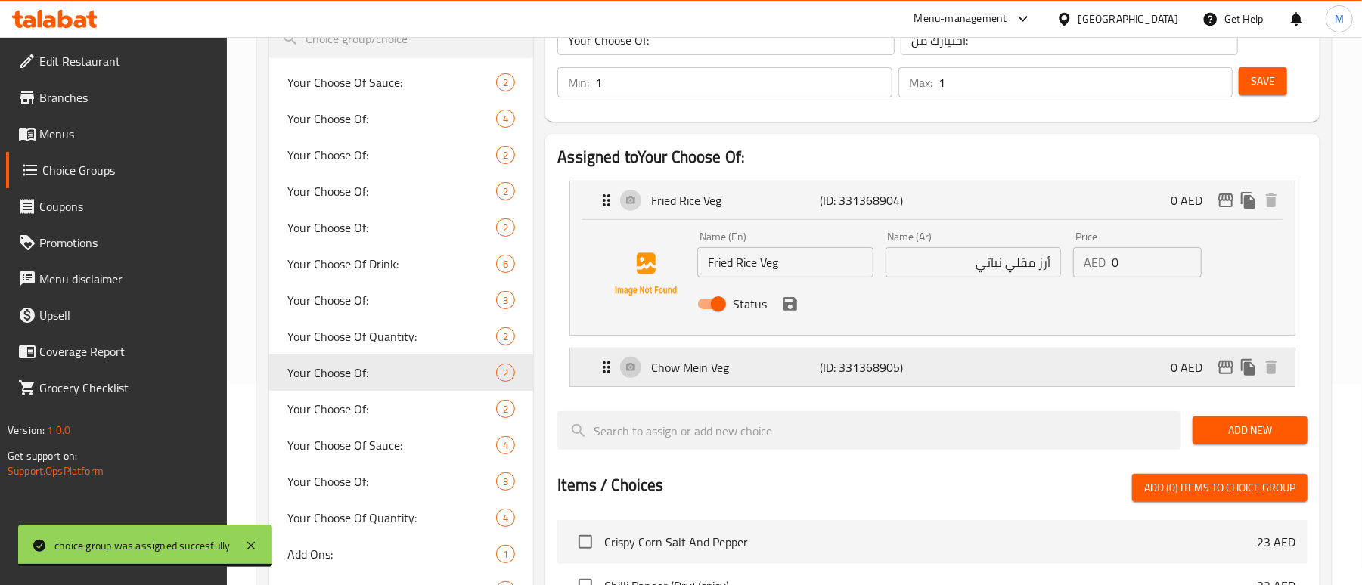
click at [817, 375] on p "Chow Mein Veg" at bounding box center [735, 368] width 169 height 18
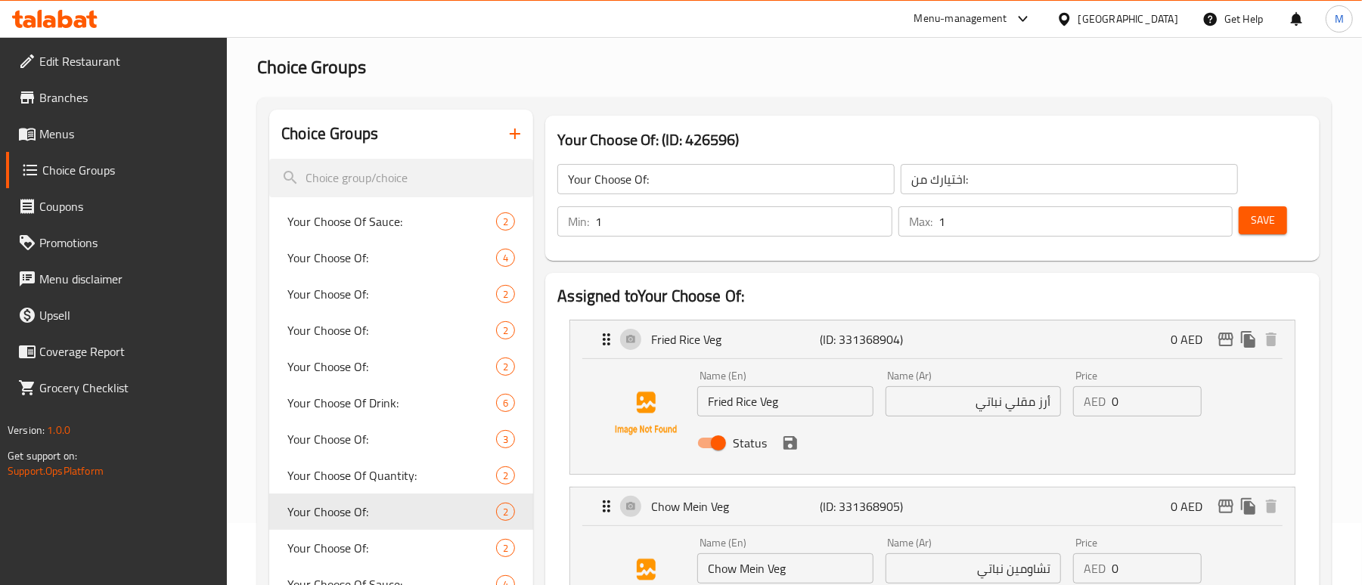
scroll to position [0, 0]
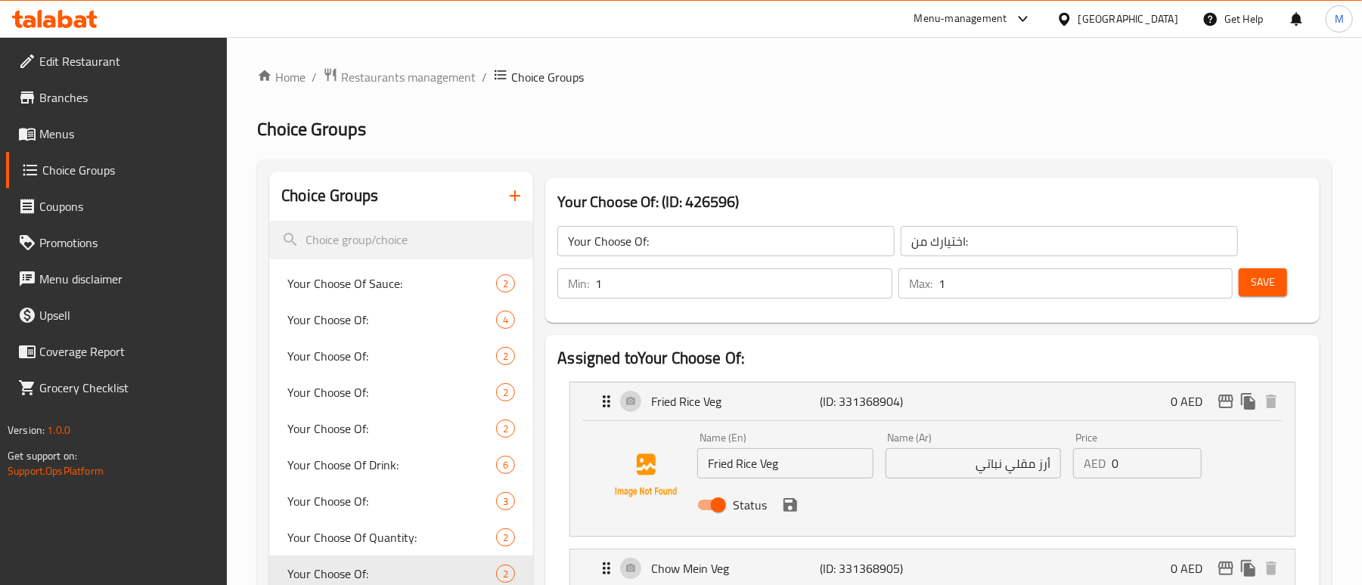
click at [1262, 278] on span "Save" at bounding box center [1263, 282] width 24 height 19
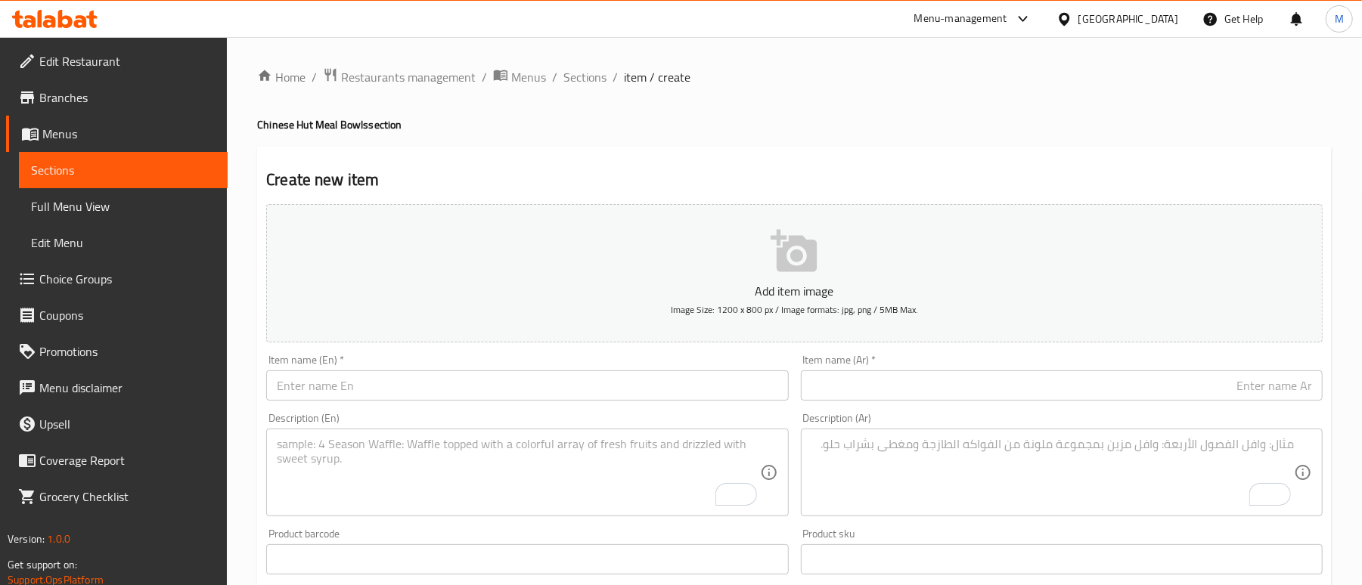
click at [364, 377] on input "text" at bounding box center [527, 386] width 522 height 30
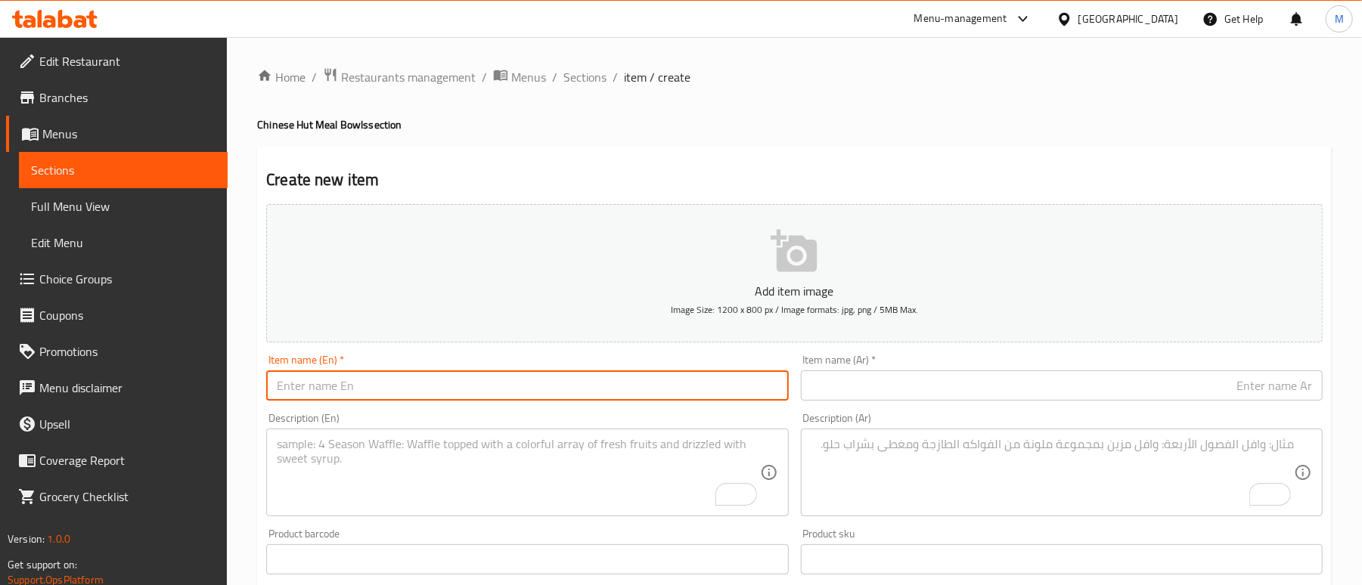
paste input "Manchurian Bowl – Indo-Chinese Favourite"
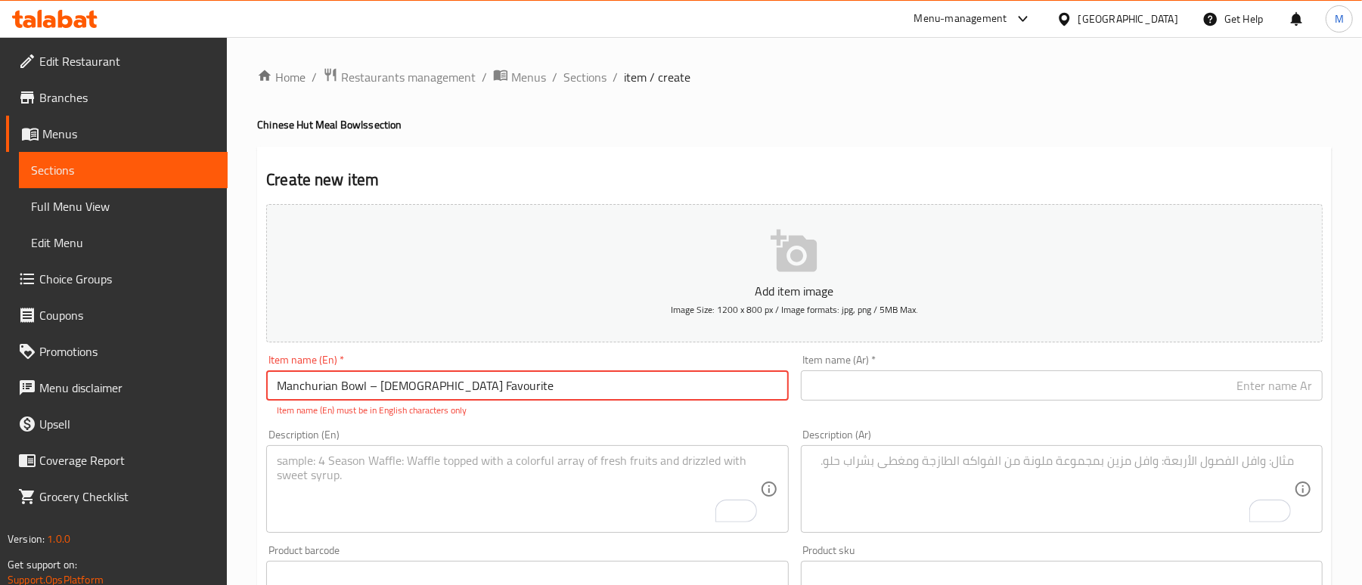
click at [378, 386] on input "Manchurian Bowl – Indo-Chinese Favourite" at bounding box center [527, 386] width 522 height 30
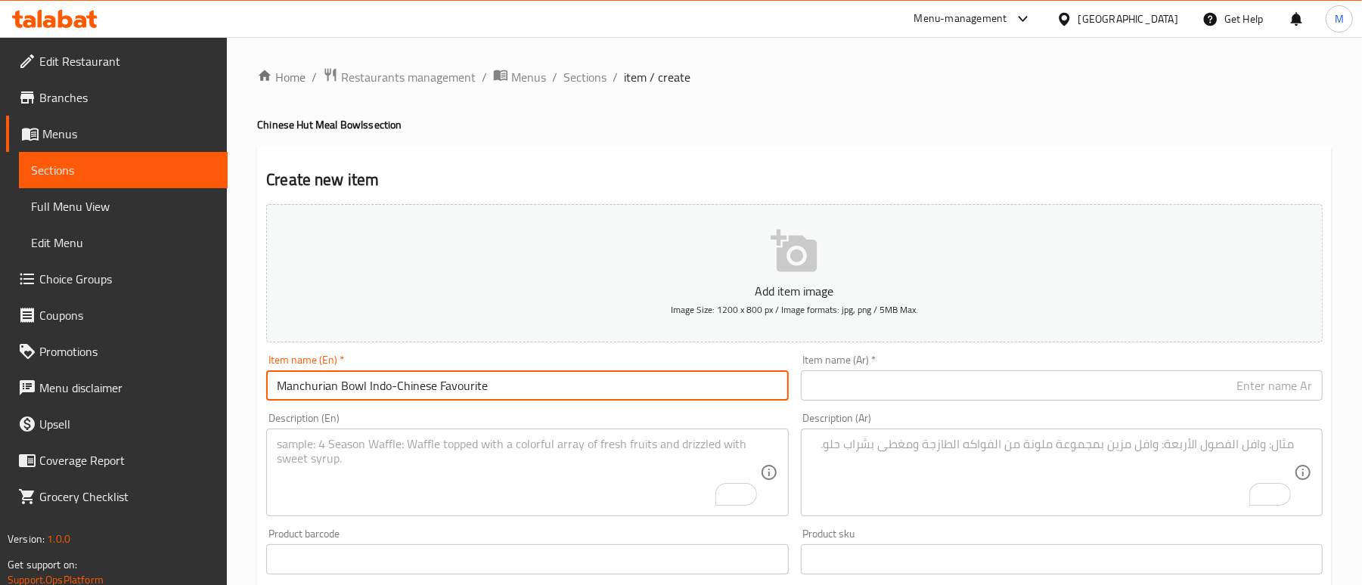
type input "Manchurian Bowl Indo-Chinese Favourite"
drag, startPoint x: 461, startPoint y: 392, endPoint x: 384, endPoint y: 355, distance: 85.6
click at [384, 355] on div "Item name (En)   * Manchurian Bowl Indo-Chinese Favourite Item name (En) *" at bounding box center [527, 378] width 534 height 58
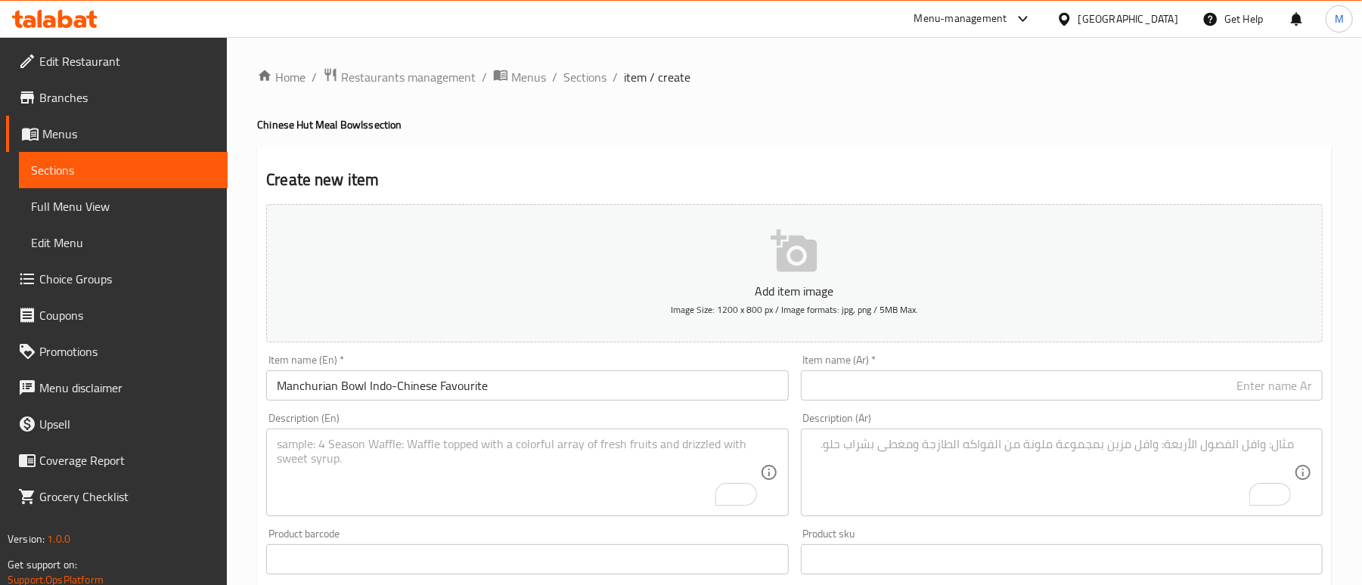
click at [497, 394] on input "Manchurian Bowl Indo-Chinese Favourite" at bounding box center [527, 386] width 522 height 30
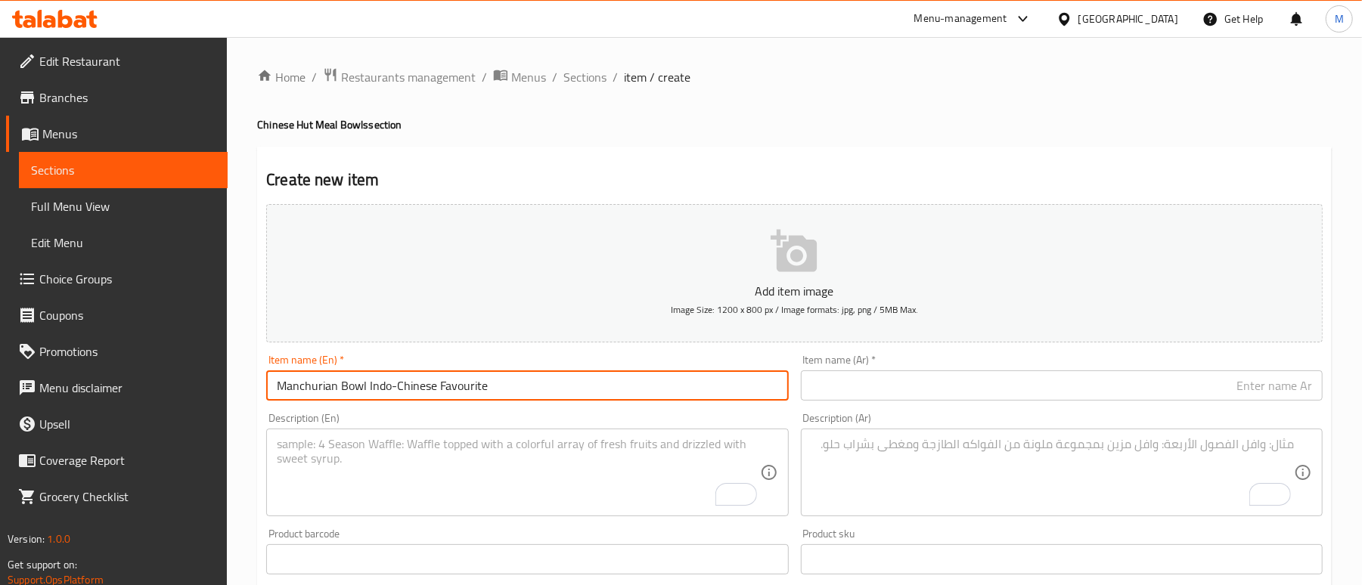
click at [497, 394] on input "Manchurian Bowl Indo-Chinese Favourite" at bounding box center [527, 386] width 522 height 30
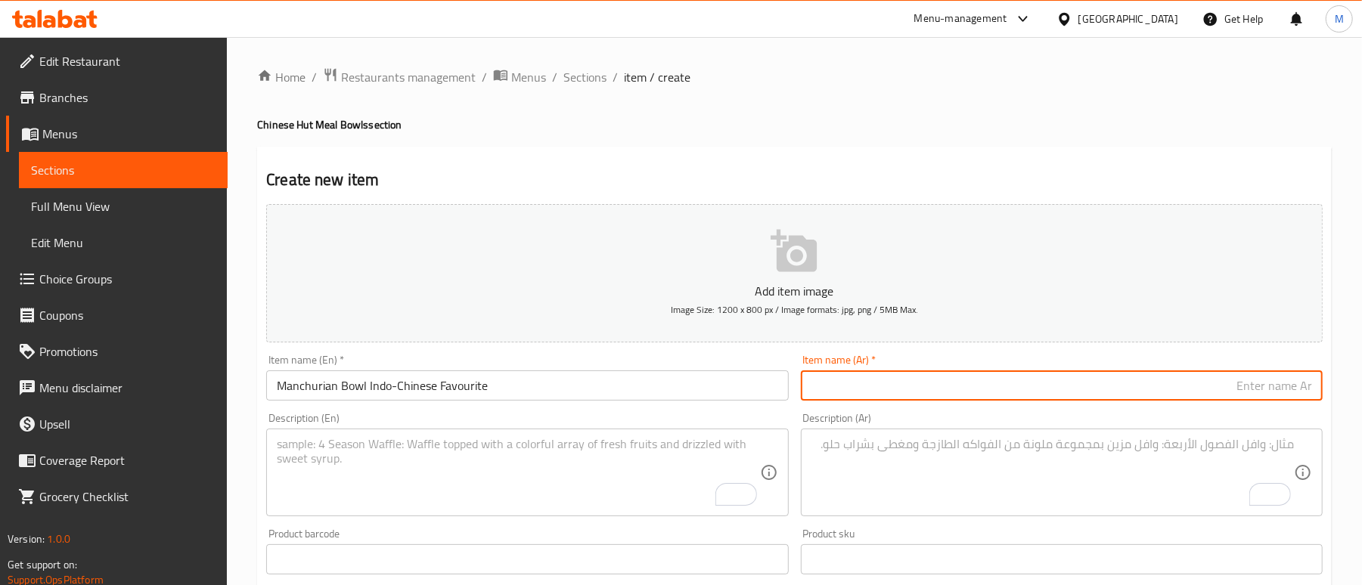
click at [945, 391] on input "text" at bounding box center [1062, 386] width 522 height 30
paste input "طبق مانشوريان بول المفضل لدى الهندو-صينيين"
type input "طبق مانشوريان بول المفضل لدى الهندو-صينيين"
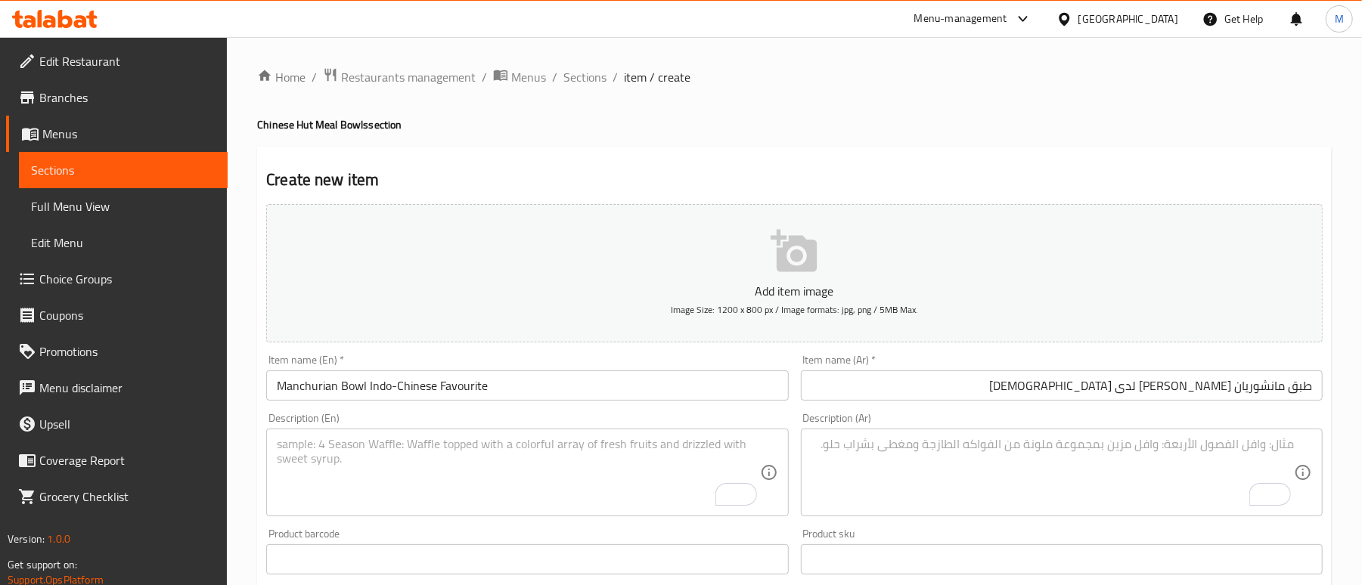
click at [370, 443] on textarea "To enrich screen reader interactions, please activate Accessibility in Grammarl…" at bounding box center [518, 473] width 483 height 72
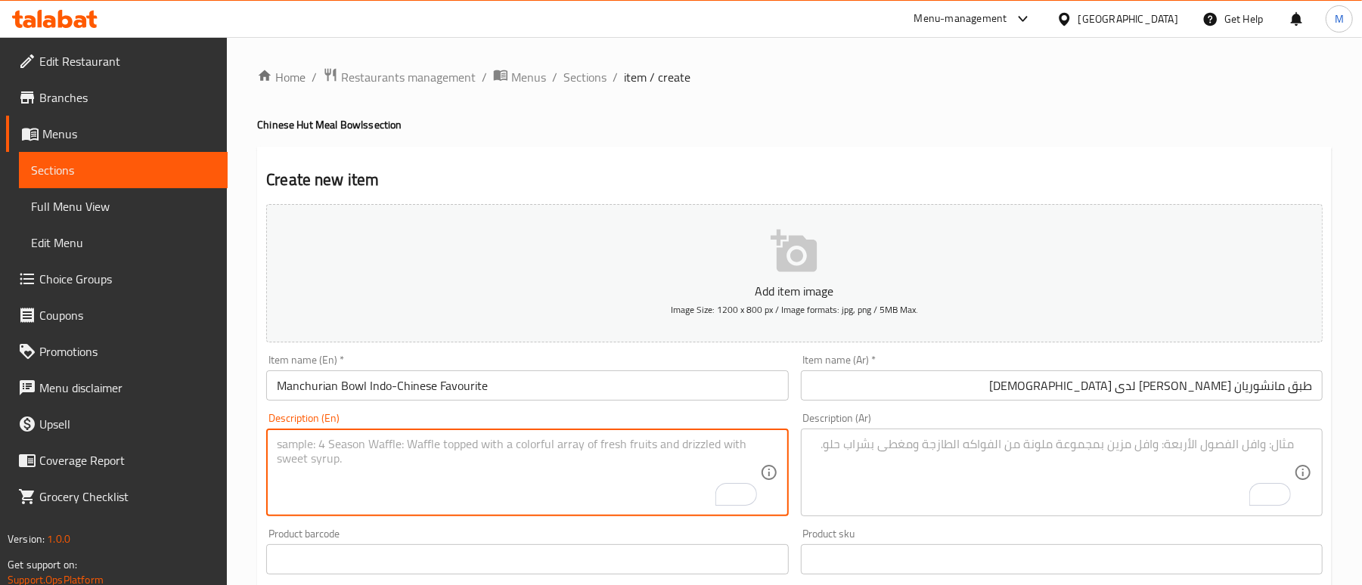
paste textarea "Golden-fried vegetable or chicken balls tossed in a rich, tangy Manchurian sauc…"
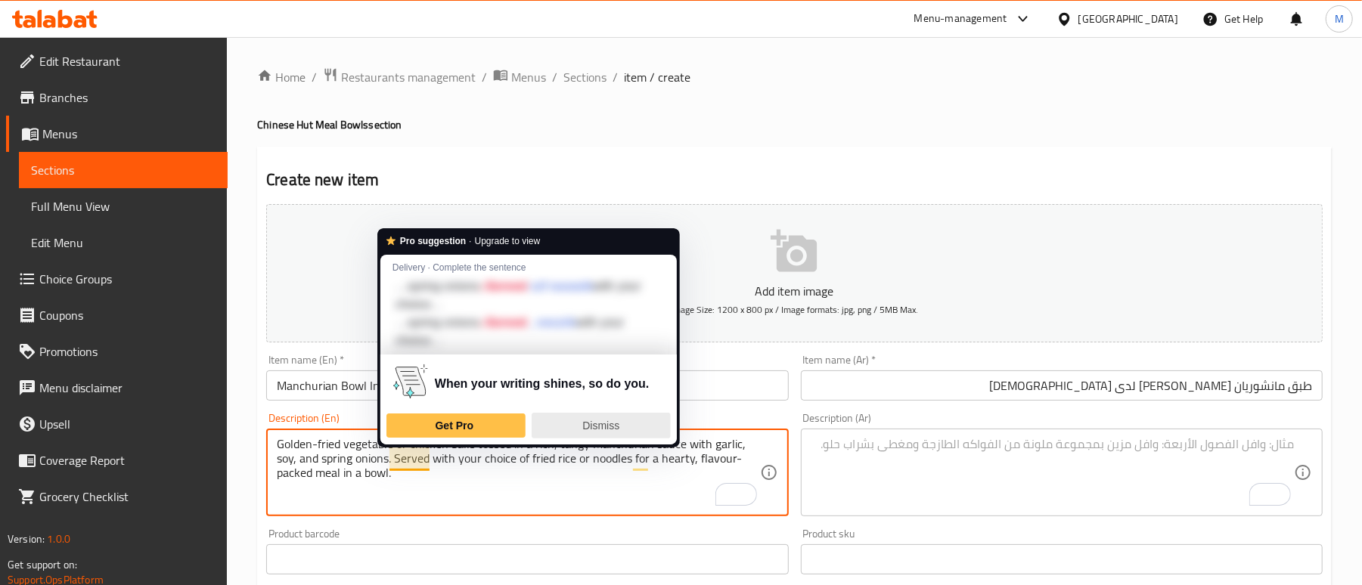
click at [579, 428] on div "Dismiss" at bounding box center [602, 426] width 126 height 24
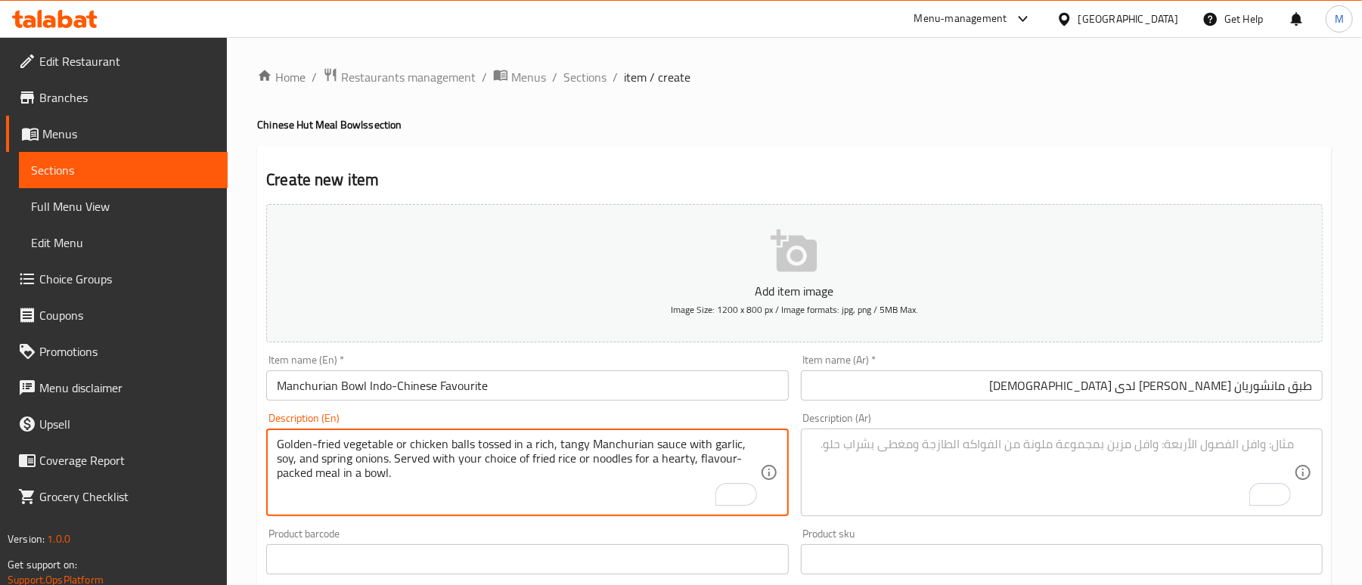
type textarea "Golden-fried vegetable or chicken balls tossed in a rich, tangy Manchurian sauc…"
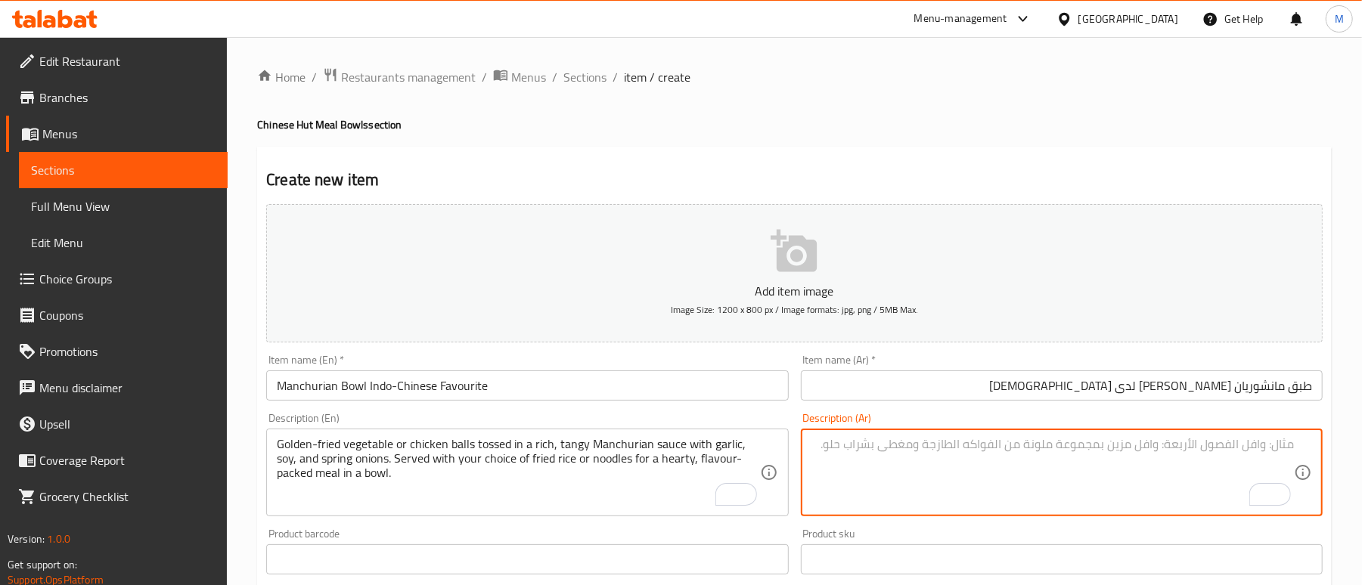
click at [884, 475] on textarea "To enrich screen reader interactions, please activate Accessibility in Grammarl…" at bounding box center [1053, 473] width 483 height 72
paste textarea "كرات خضار أو دجاج مقلية ذهبية اللون، ممزوجة بصلصة منشوريا غنية ولاذعة مع الثوم …"
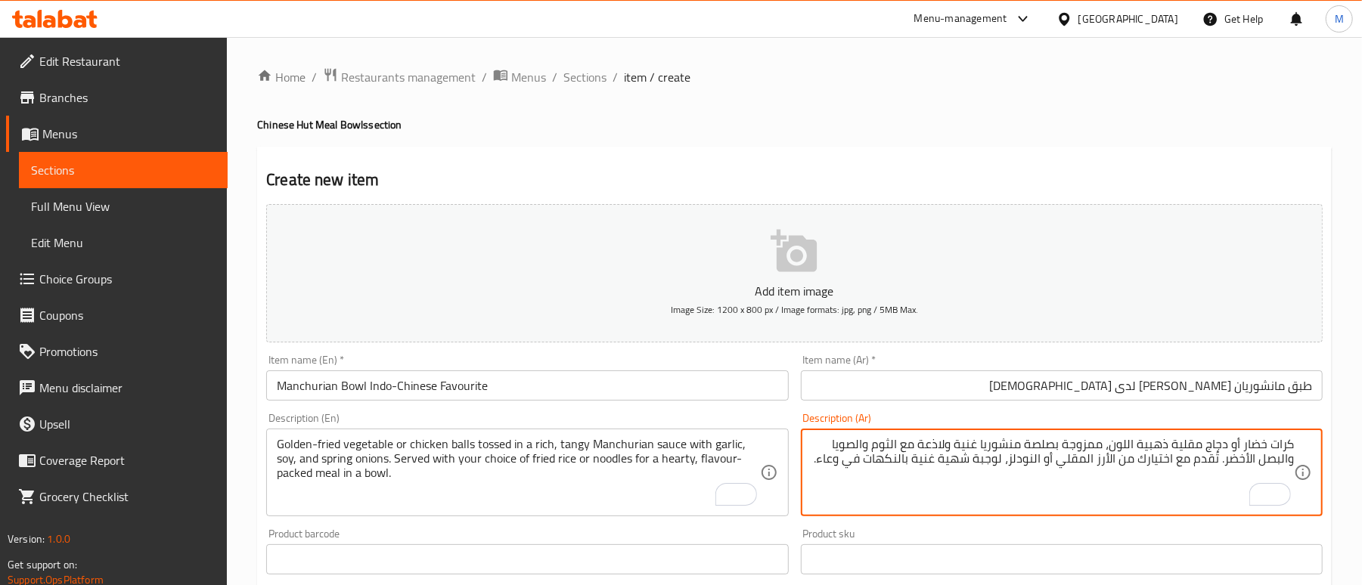
type textarea "كرات خضار أو دجاج مقلية ذهبية اللون، ممزوجة بصلصة منشوريا غنية ولاذعة مع الثوم …"
click at [1038, 130] on h4 "Chinese Hut Meal Bowls section" at bounding box center [794, 124] width 1075 height 15
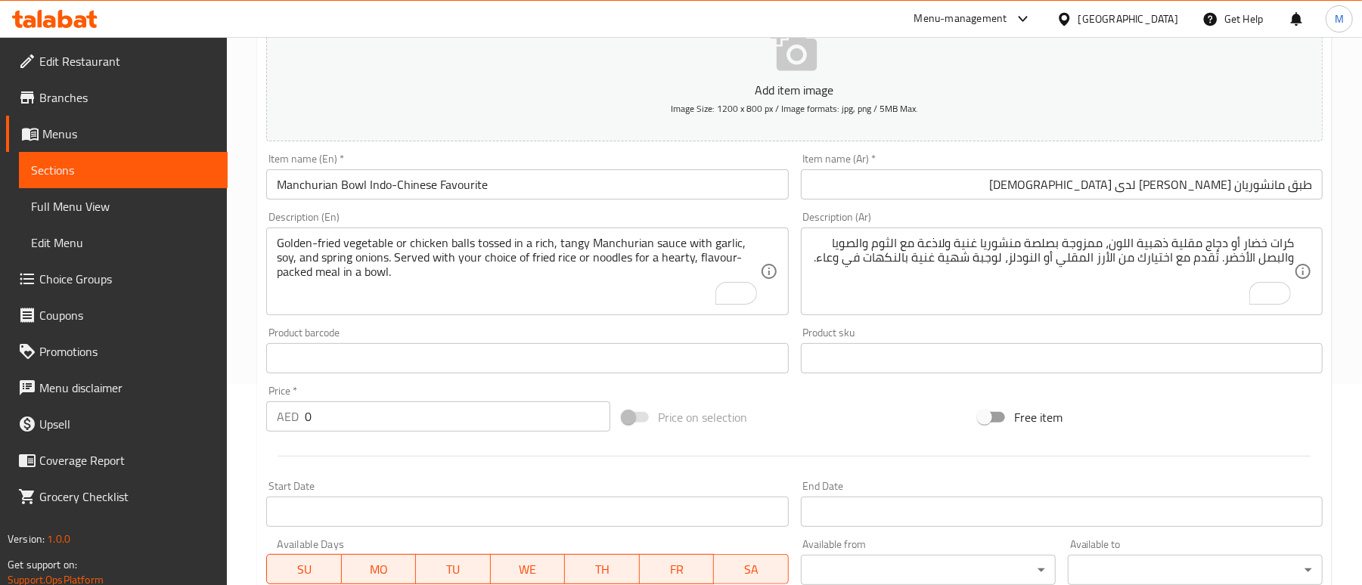
scroll to position [303, 0]
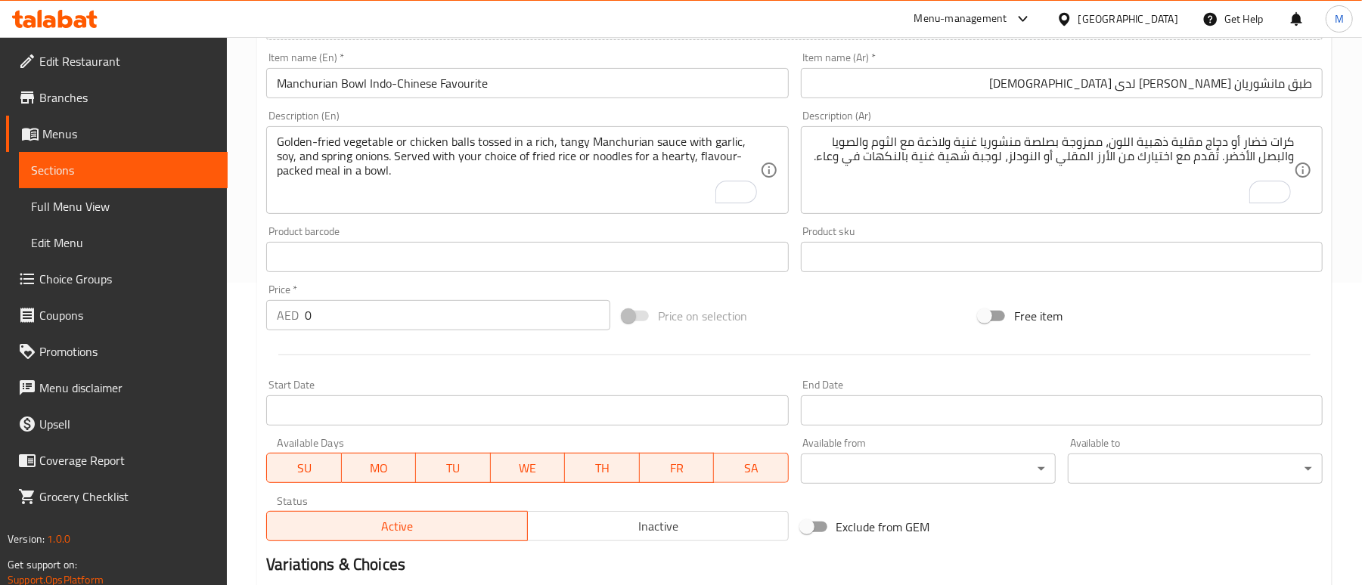
click at [821, 309] on div "Price on selection" at bounding box center [794, 316] width 356 height 41
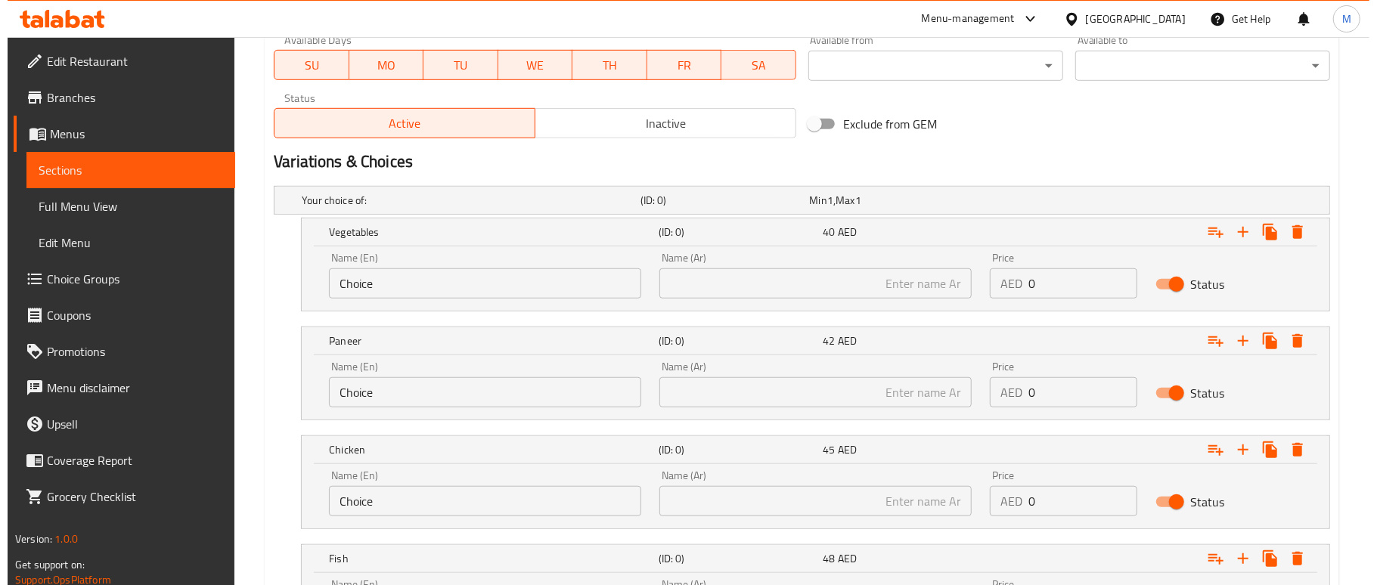
scroll to position [868, 0]
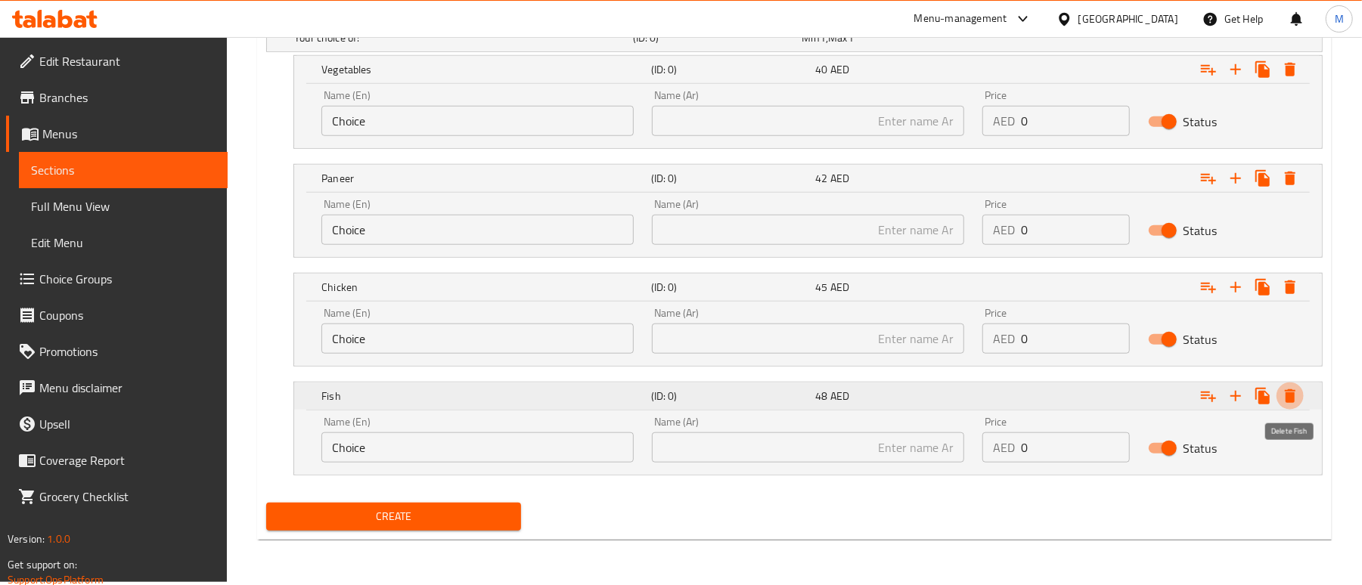
click at [1293, 403] on icon "Expand" at bounding box center [1290, 397] width 11 height 14
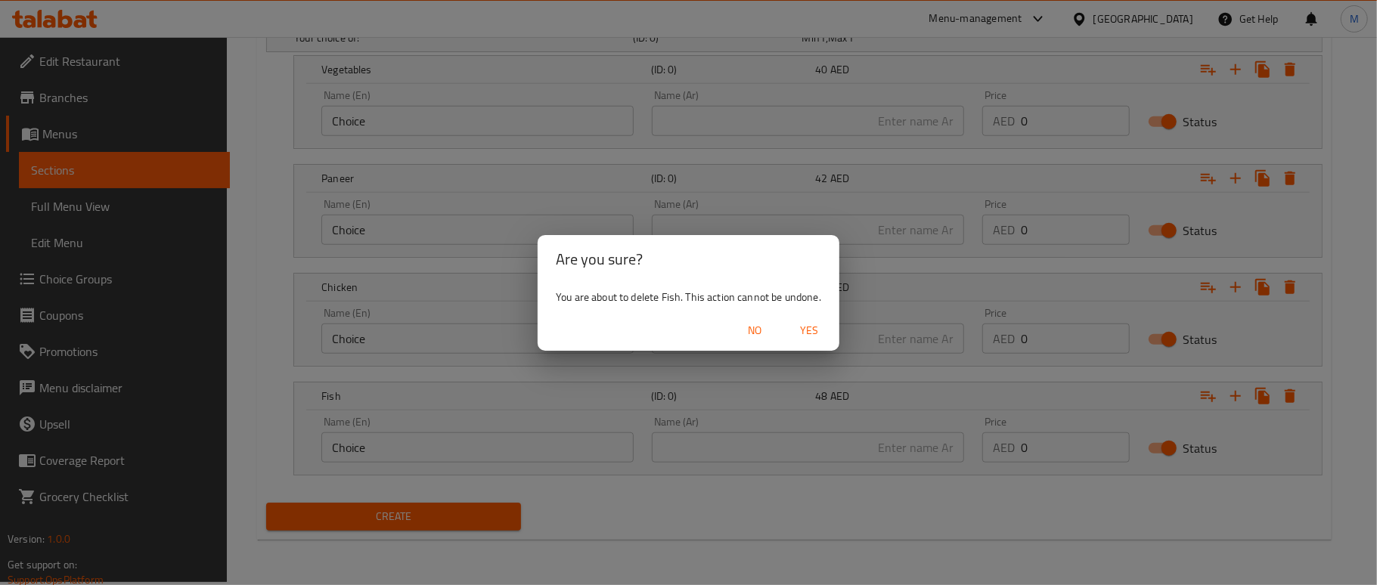
click at [803, 337] on span "Yes" at bounding box center [809, 330] width 36 height 19
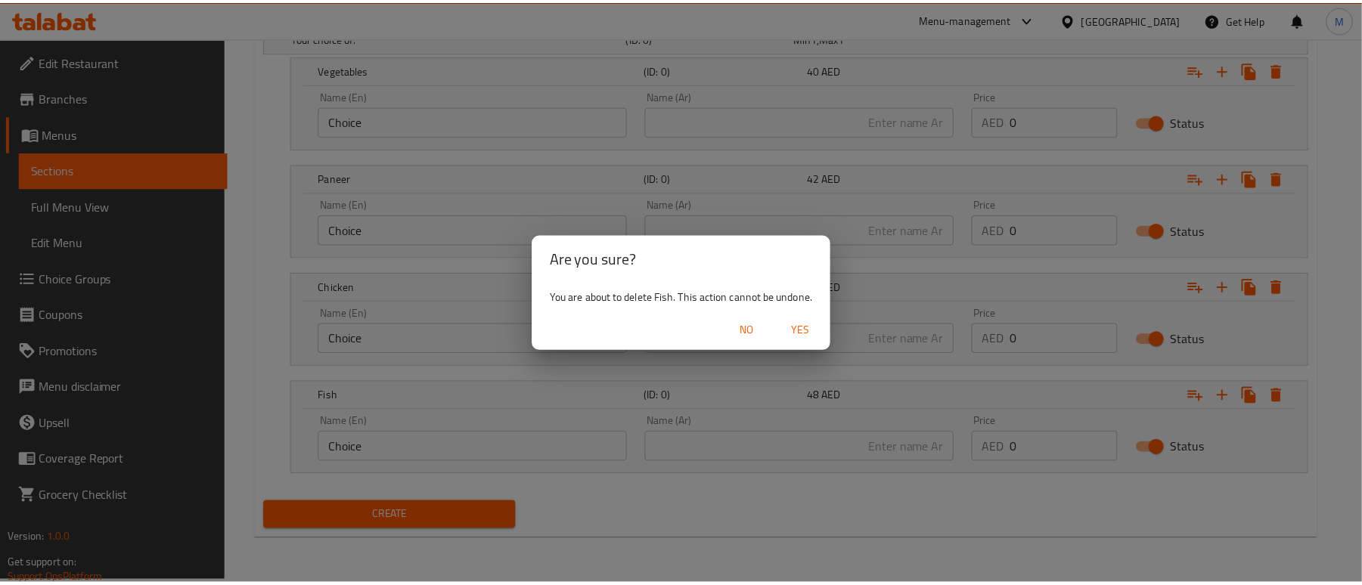
scroll to position [758, 0]
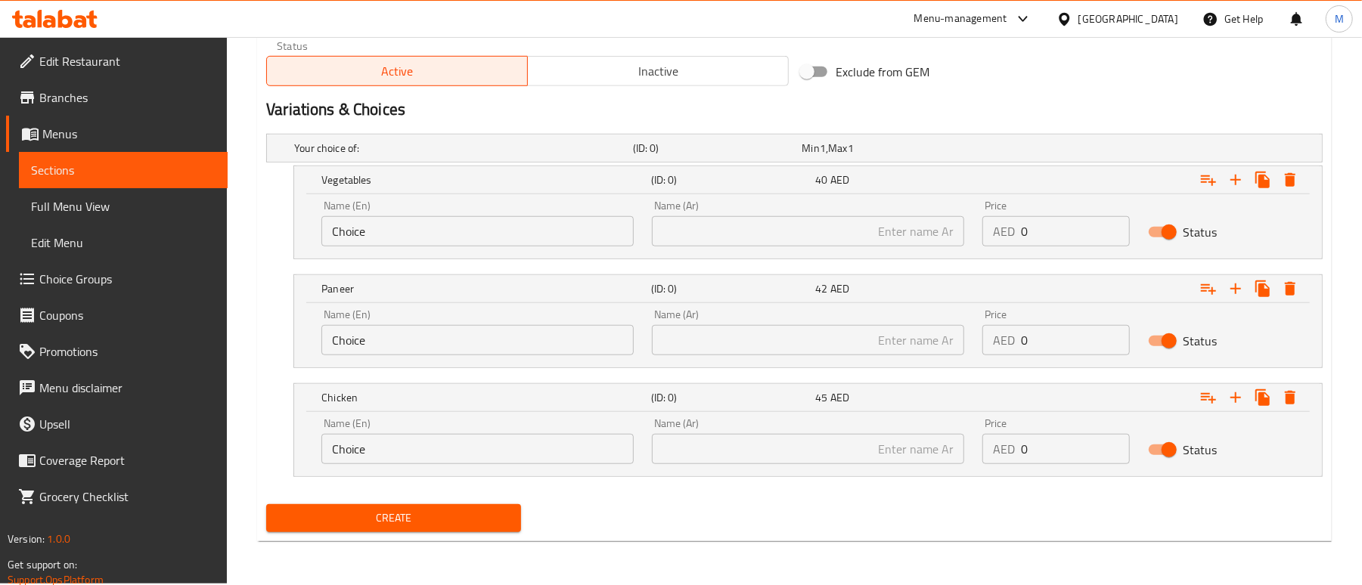
click at [413, 236] on input "Choice" at bounding box center [477, 231] width 312 height 30
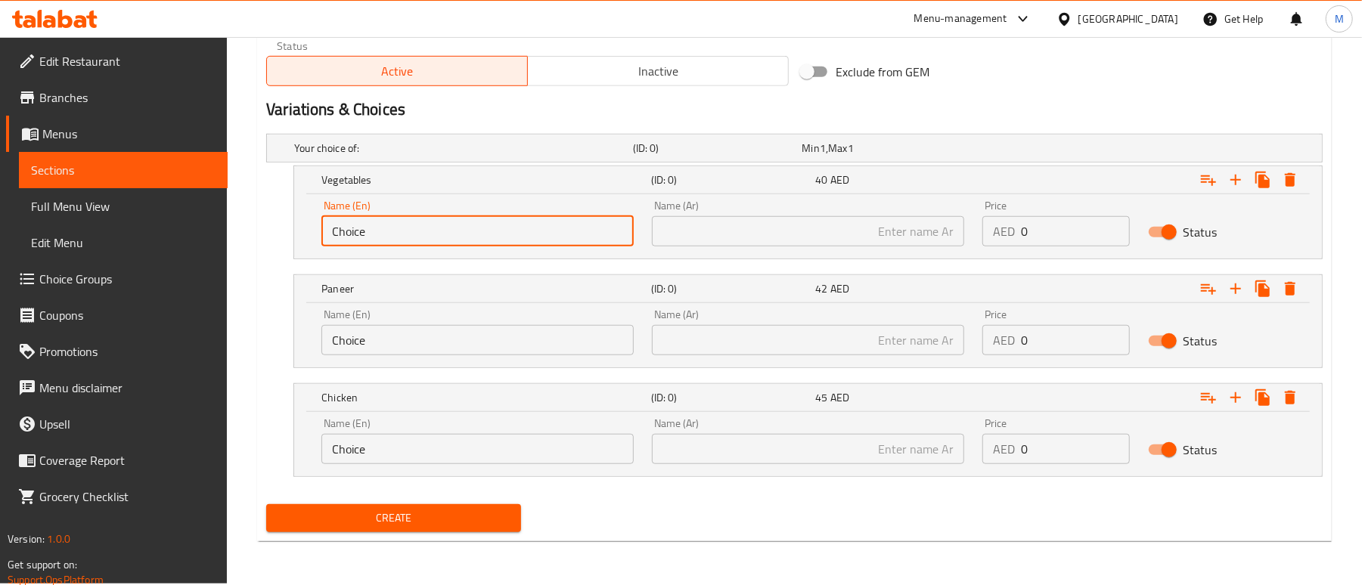
click at [413, 236] on input "Choice" at bounding box center [477, 231] width 312 height 30
paste input "vegetables"
click at [425, 236] on input "vegetables" at bounding box center [477, 231] width 312 height 30
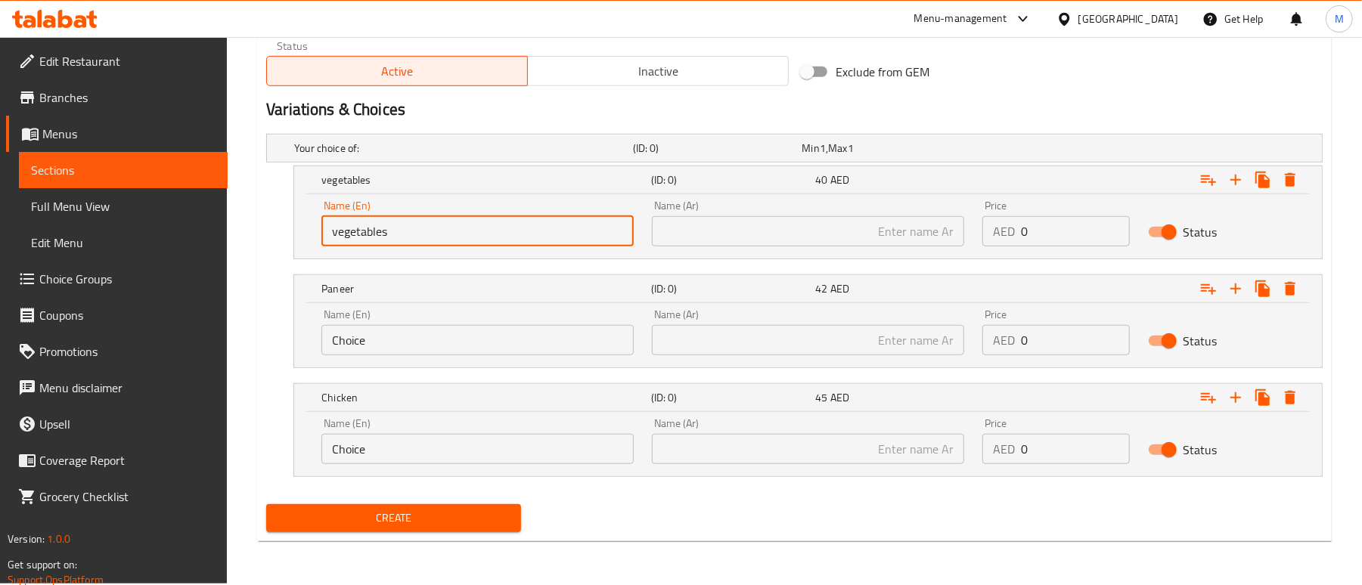
type input "Vegetables"
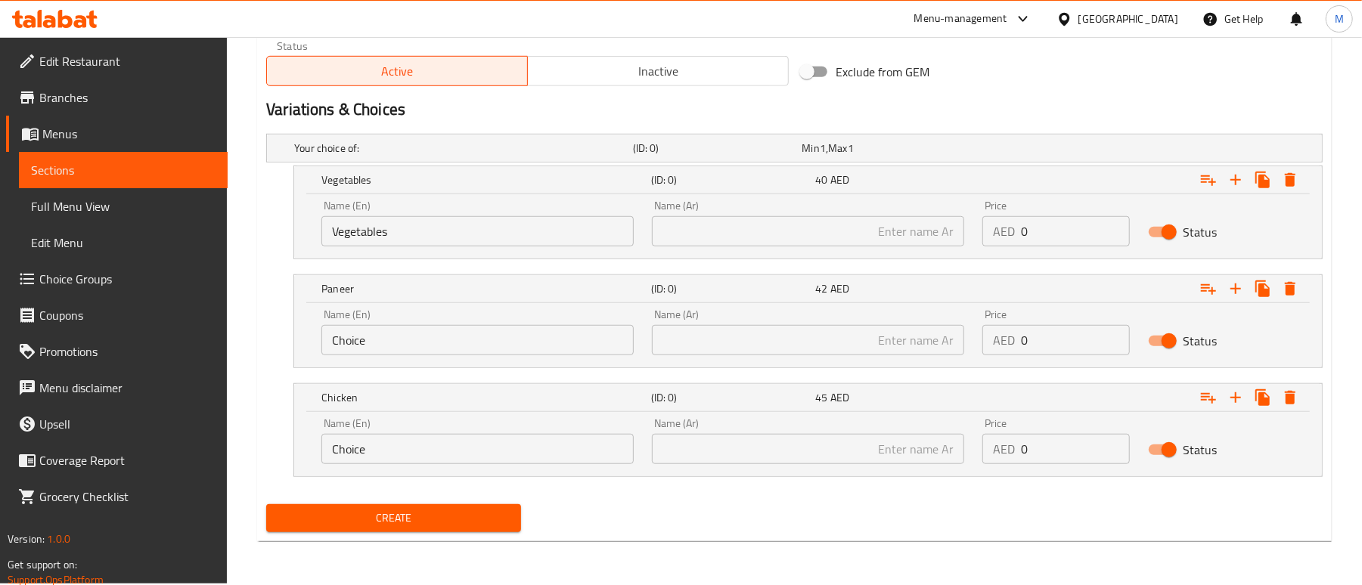
click at [914, 237] on input "text" at bounding box center [808, 231] width 312 height 30
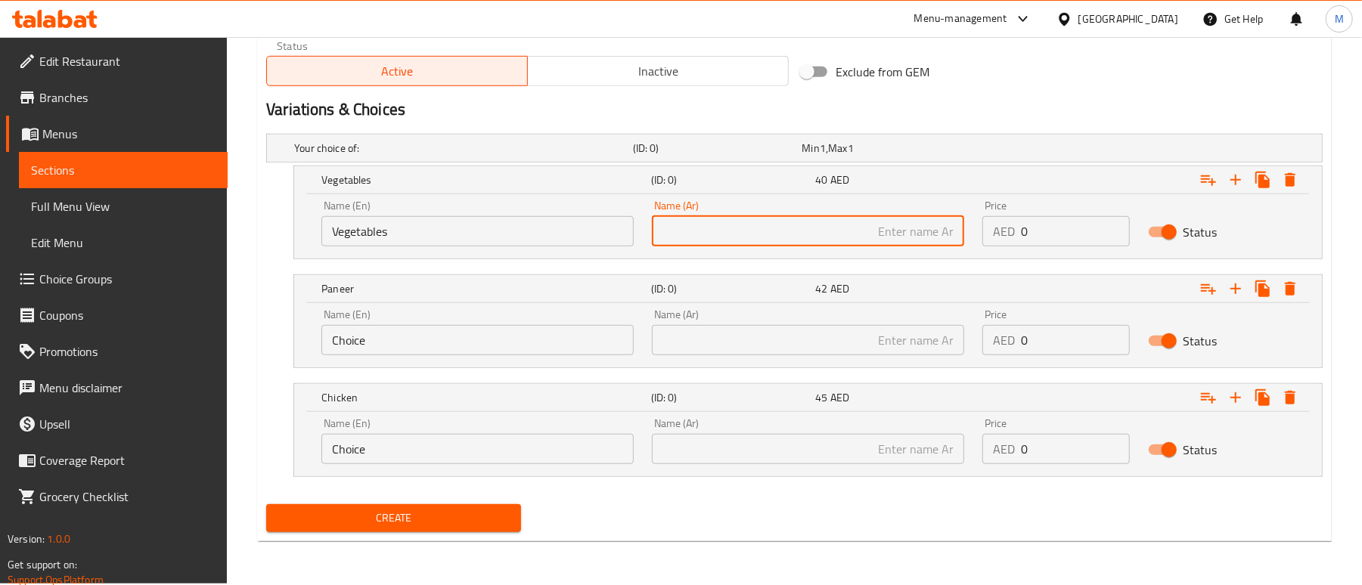
paste input "خضراوات"
type input "خضراوات"
click at [967, 104] on h2 "Variations & Choices" at bounding box center [794, 109] width 1057 height 23
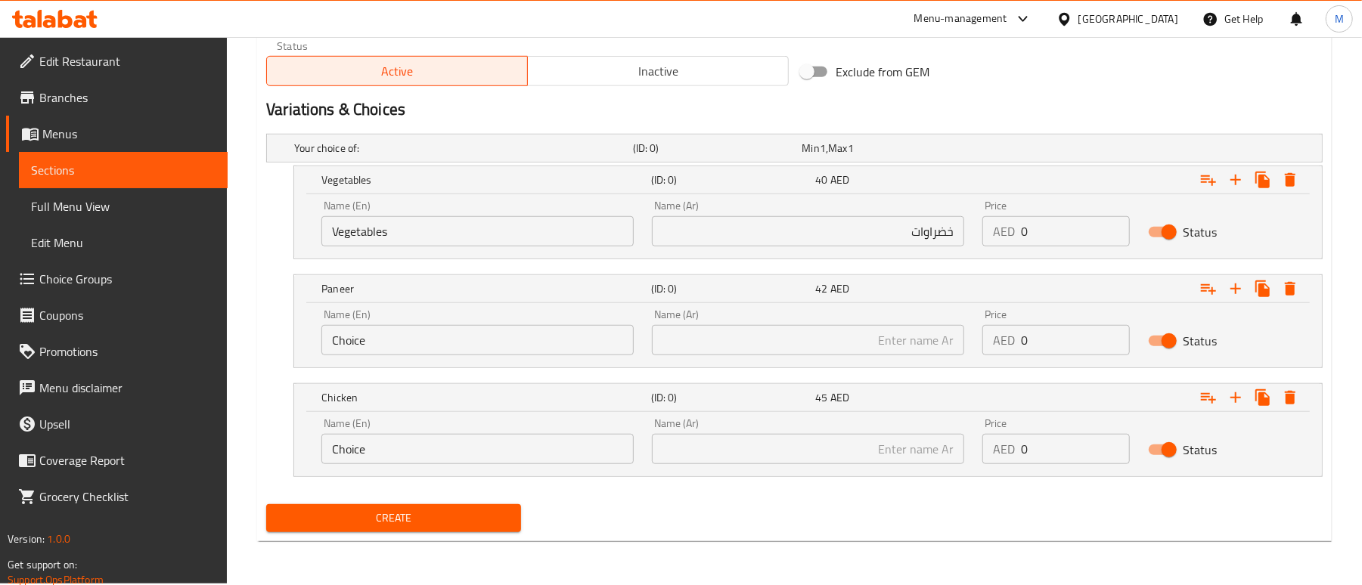
click at [499, 330] on input "Choice" at bounding box center [477, 340] width 312 height 30
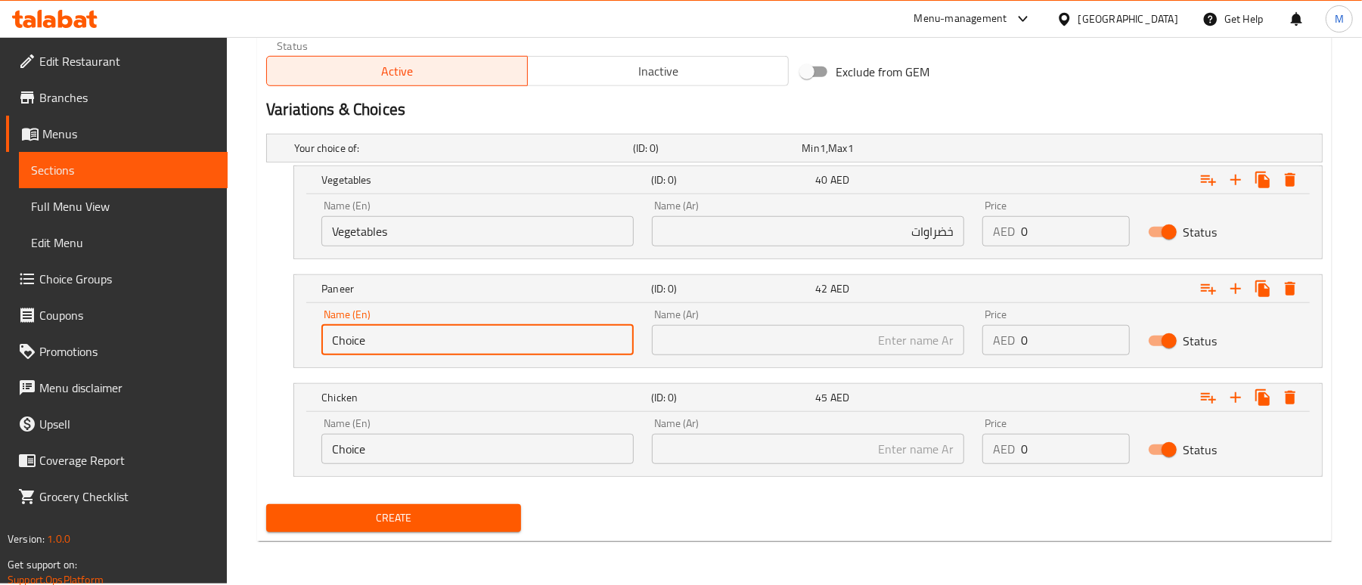
click at [499, 330] on input "Choice" at bounding box center [477, 340] width 312 height 30
paste input "icken"
type input "Chicken"
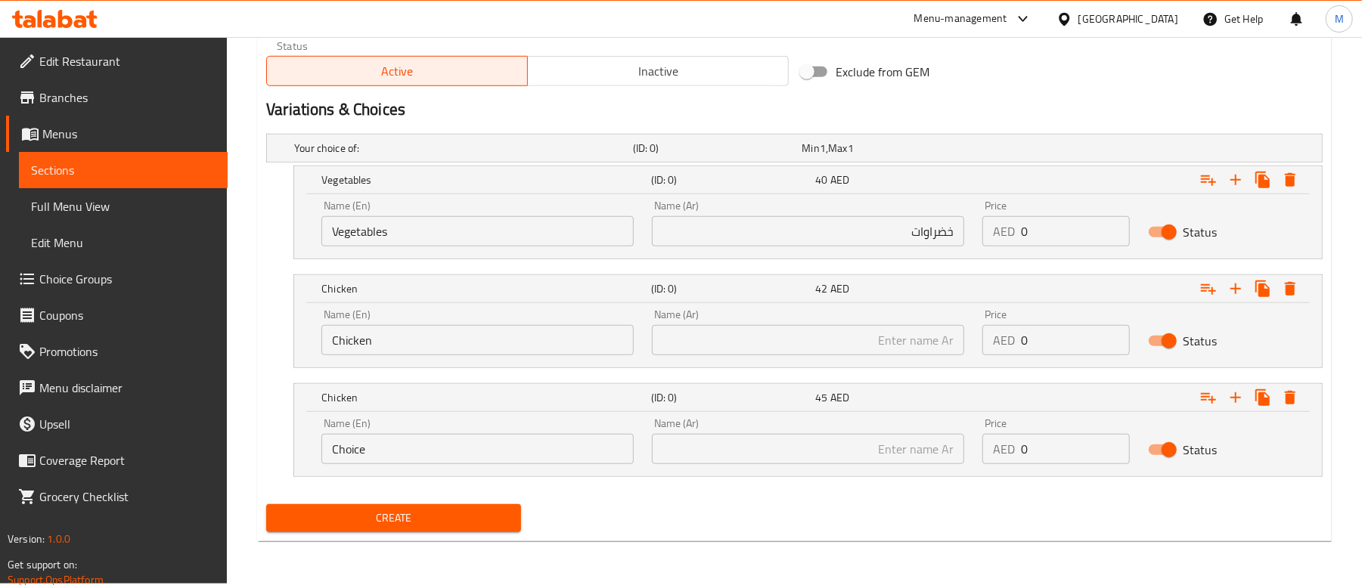
click at [841, 345] on input "text" at bounding box center [808, 340] width 312 height 30
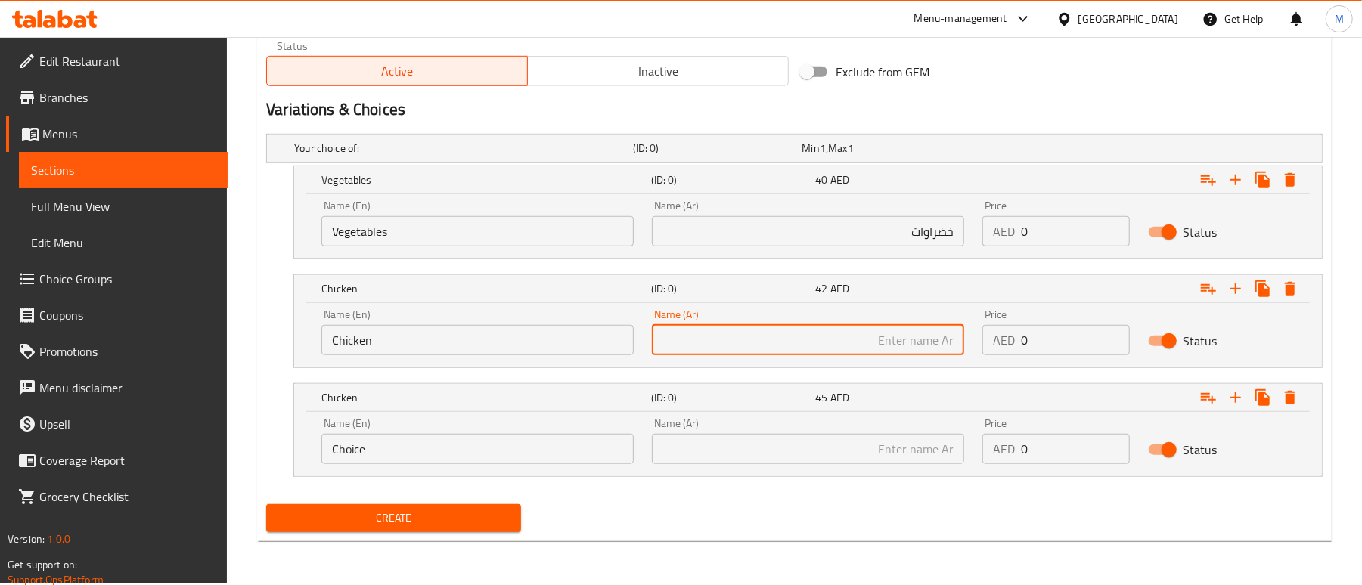
paste input "دجاج"
type input "دجاج"
click at [951, 121] on h2 "Variations & Choices" at bounding box center [794, 109] width 1057 height 23
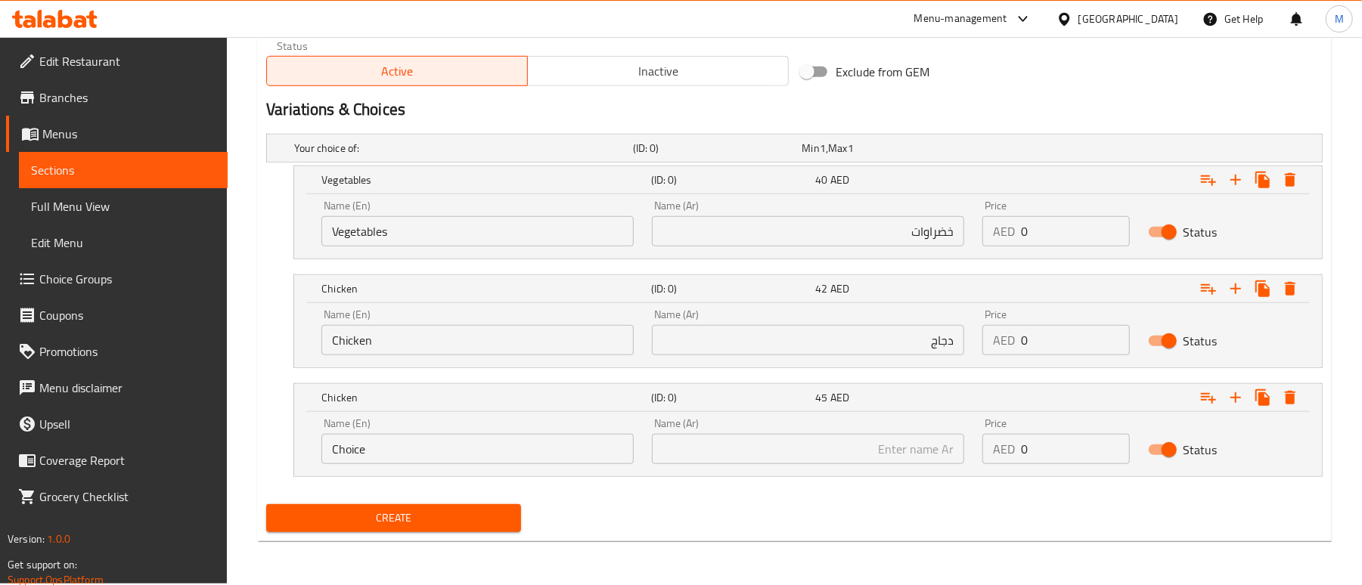
click at [452, 455] on input "Choice" at bounding box center [477, 449] width 312 height 30
paste input "Fish"
type input "Fish"
drag, startPoint x: 815, startPoint y: 460, endPoint x: 821, endPoint y: 445, distance: 16.3
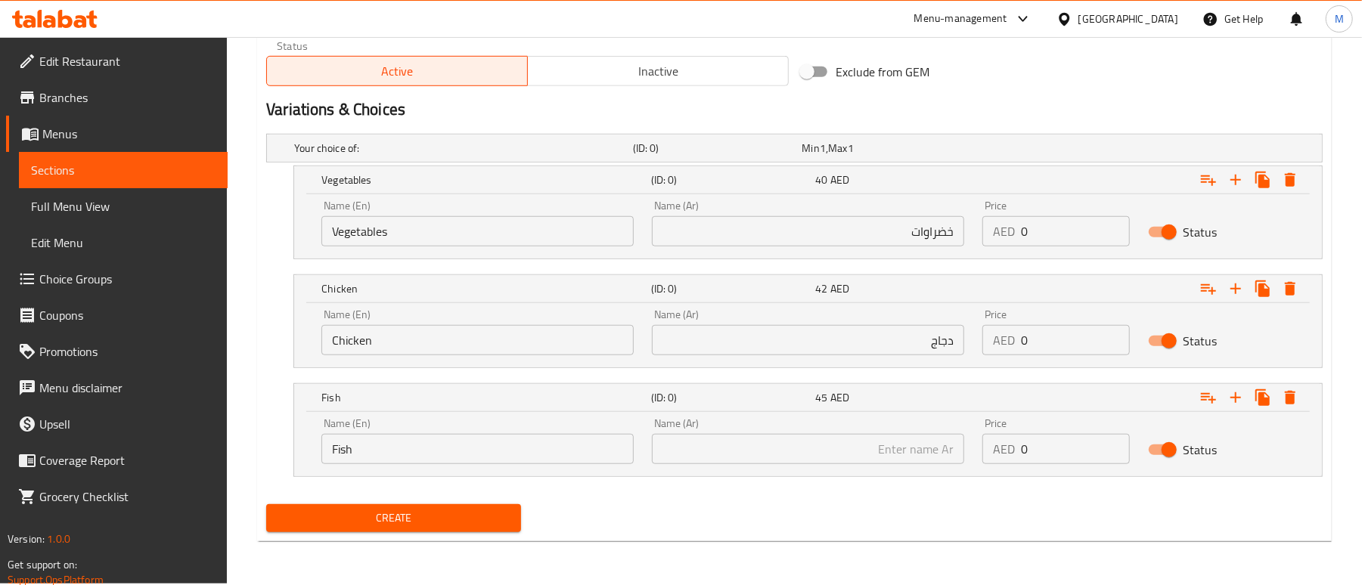
click at [815, 460] on input "text" at bounding box center [808, 449] width 312 height 30
paste input "سمك"
type input "سمك"
click at [721, 534] on div "Create" at bounding box center [794, 518] width 1069 height 40
click at [1023, 241] on input "0" at bounding box center [1075, 231] width 108 height 30
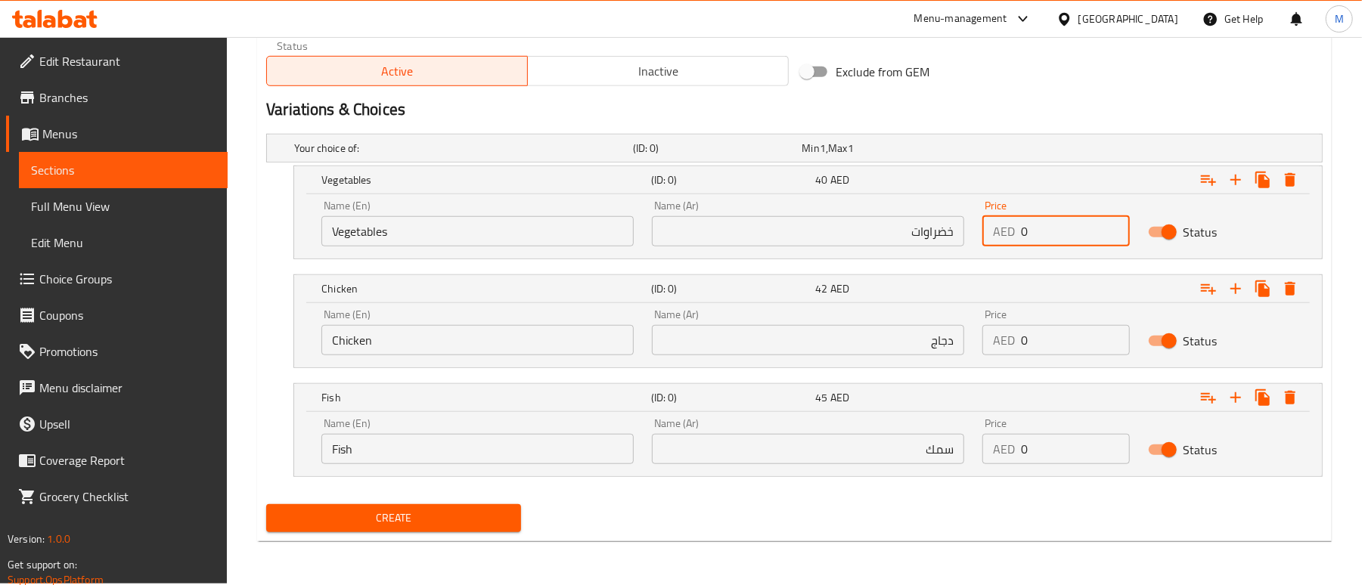
click at [1023, 241] on input "0" at bounding box center [1075, 231] width 108 height 30
type input "42"
click at [1071, 349] on input "0" at bounding box center [1075, 340] width 108 height 30
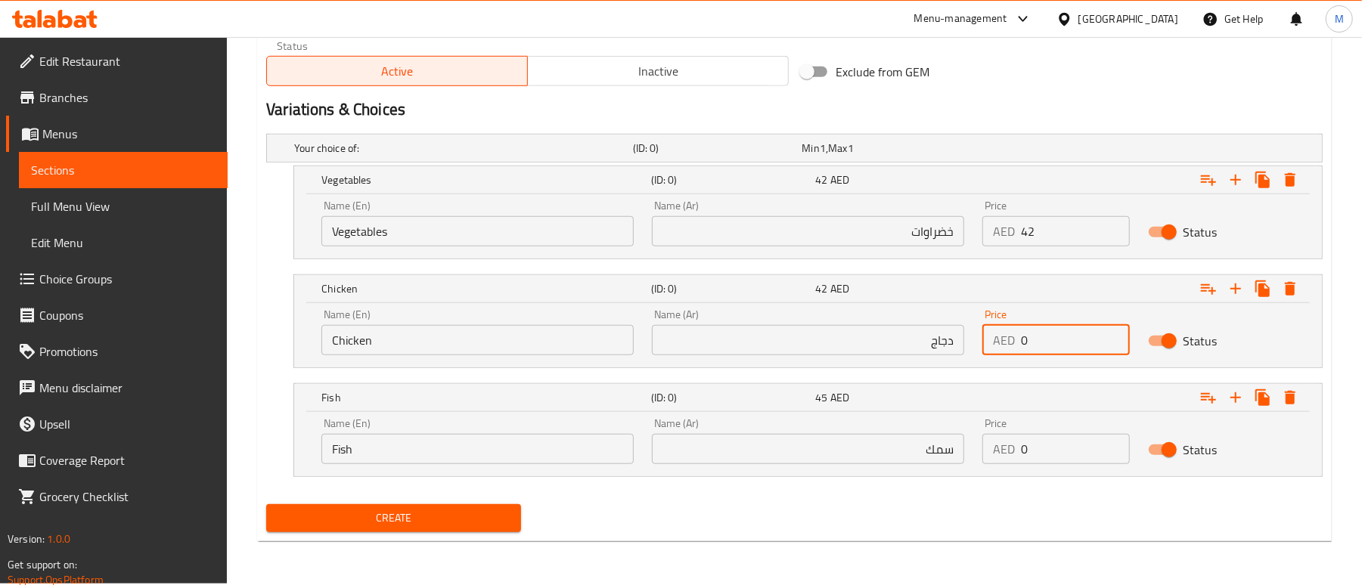
click at [1071, 349] on input "0" at bounding box center [1075, 340] width 108 height 30
type input "45"
click at [1068, 382] on nav at bounding box center [794, 377] width 1057 height 12
click at [1063, 460] on input "0" at bounding box center [1075, 449] width 108 height 30
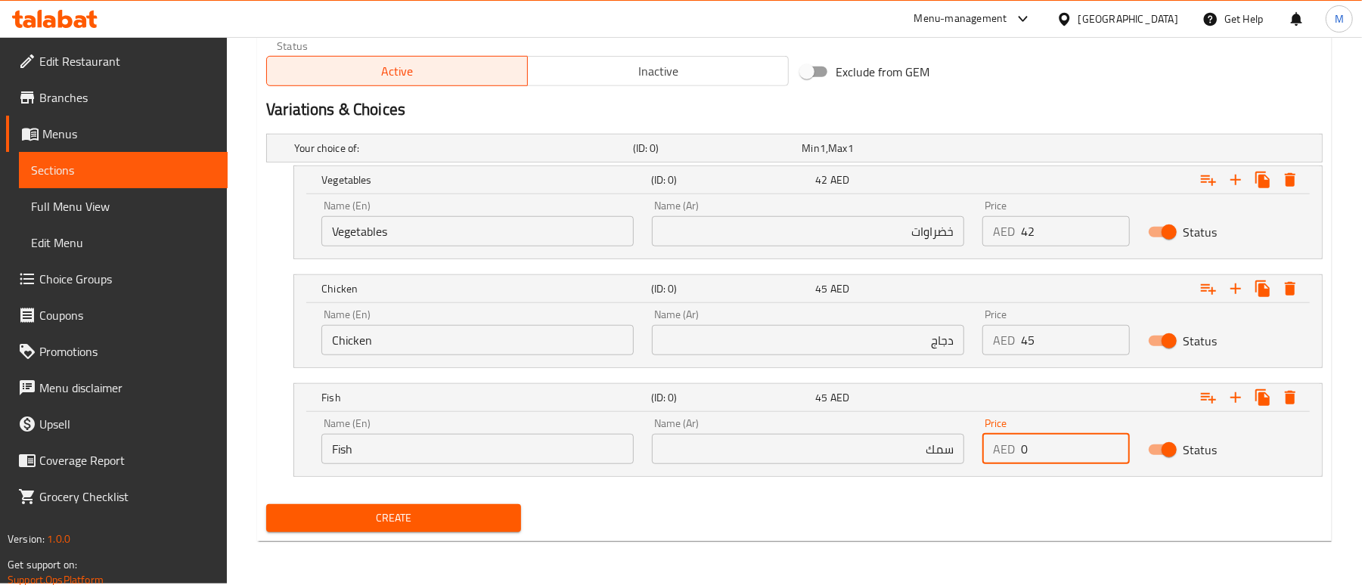
click at [1063, 460] on input "0" at bounding box center [1075, 449] width 108 height 30
type input "48"
click at [1033, 504] on div "Create" at bounding box center [794, 518] width 1069 height 40
click at [387, 531] on button "Create" at bounding box center [393, 518] width 255 height 28
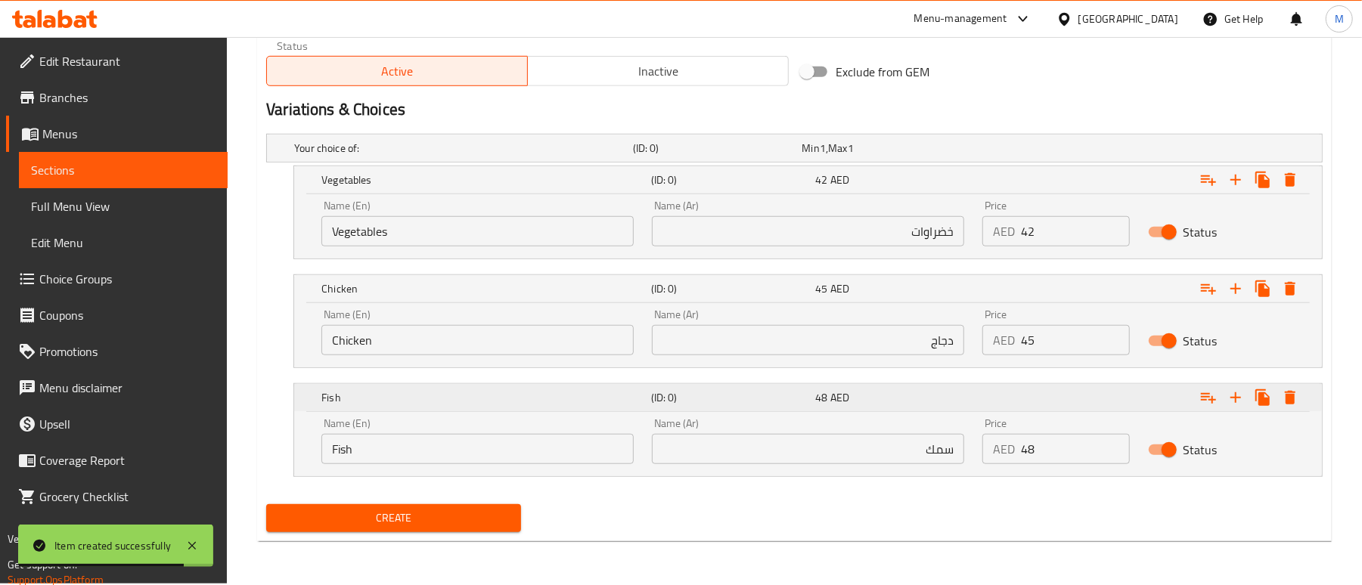
click at [1234, 189] on icon "Expand" at bounding box center [1236, 180] width 18 height 18
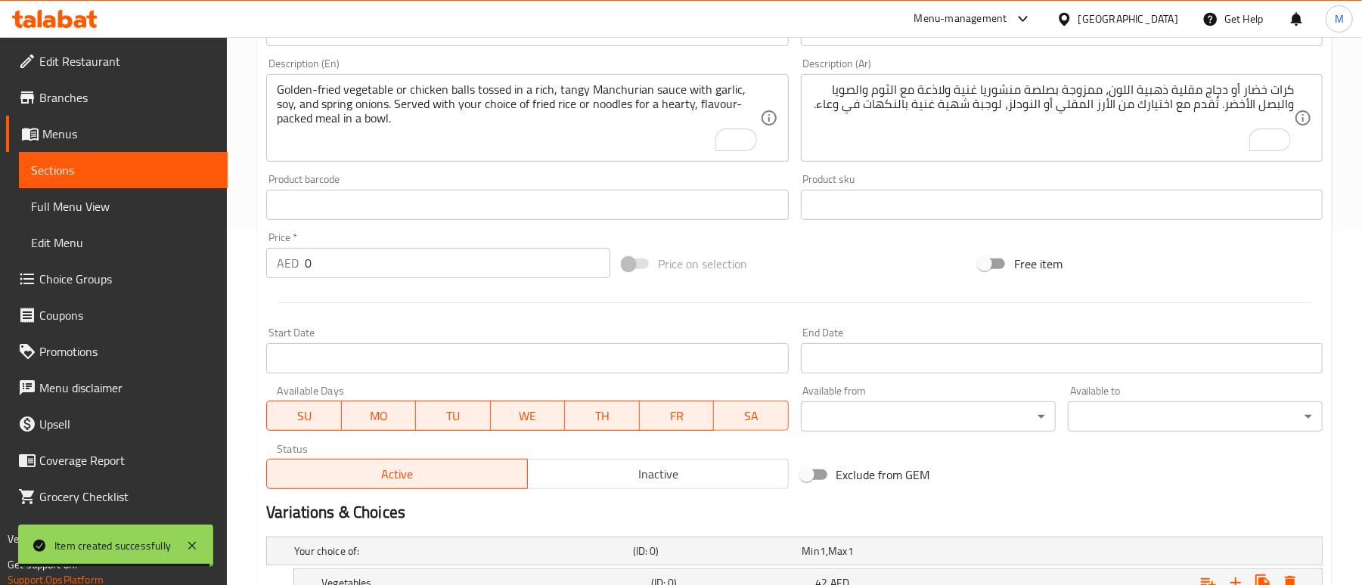
scroll to position [52, 0]
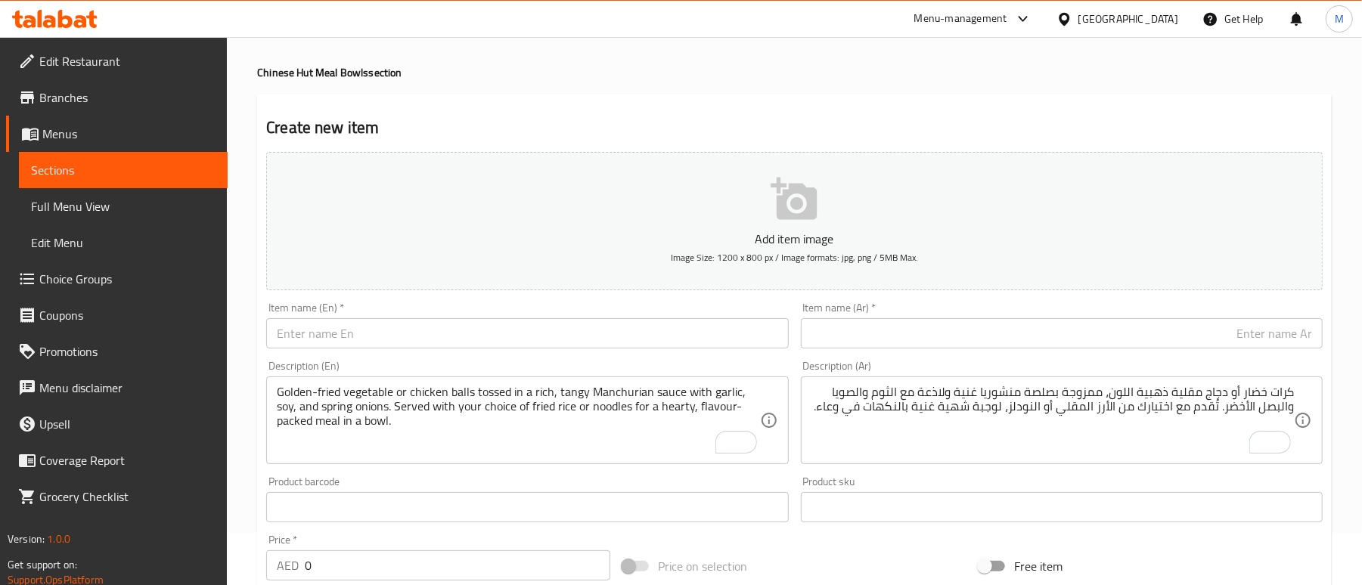
click at [406, 337] on input "text" at bounding box center [527, 333] width 522 height 30
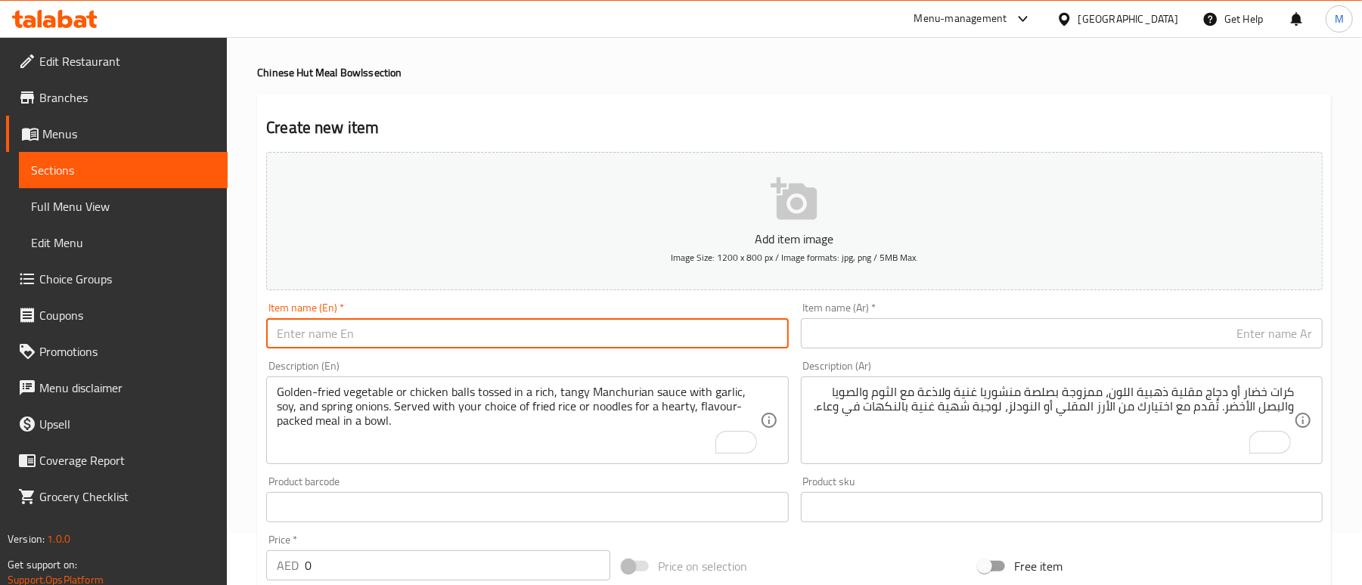
paste input "Sweet & Sour Bowl – Classic Chinese Flavour"
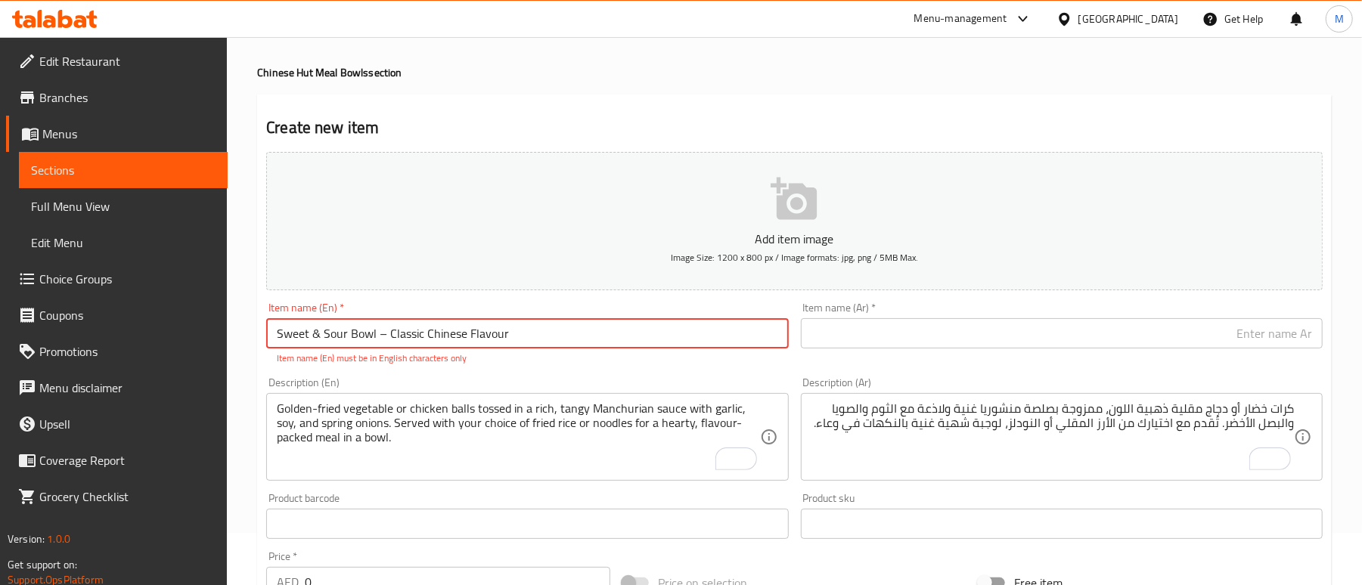
click at [383, 337] on input "Sweet & Sour Bowl – Classic Chinese Flavour" at bounding box center [527, 333] width 522 height 30
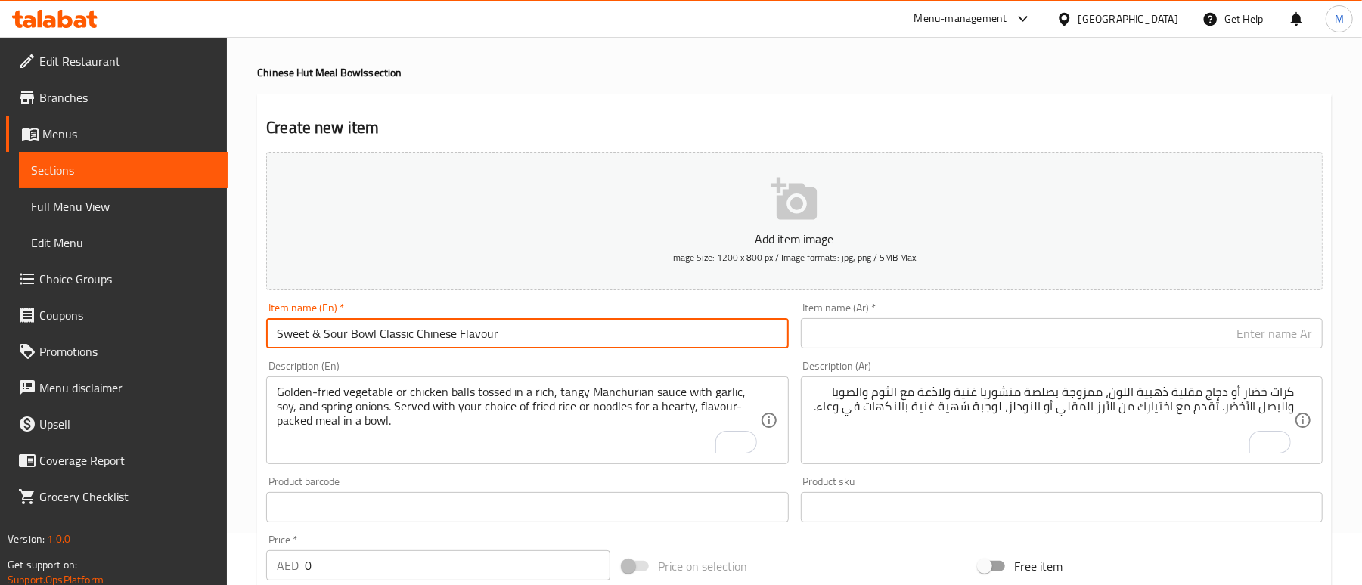
click at [528, 331] on input "Sweet & Sour Bowl Classic Chinese Flavour" at bounding box center [527, 333] width 522 height 30
click at [322, 331] on input "Sweet & Sour Bowl Classic Chinese Flavour" at bounding box center [527, 333] width 522 height 30
type input "Sweet and Sour Bowl Classic Chinese Flavour"
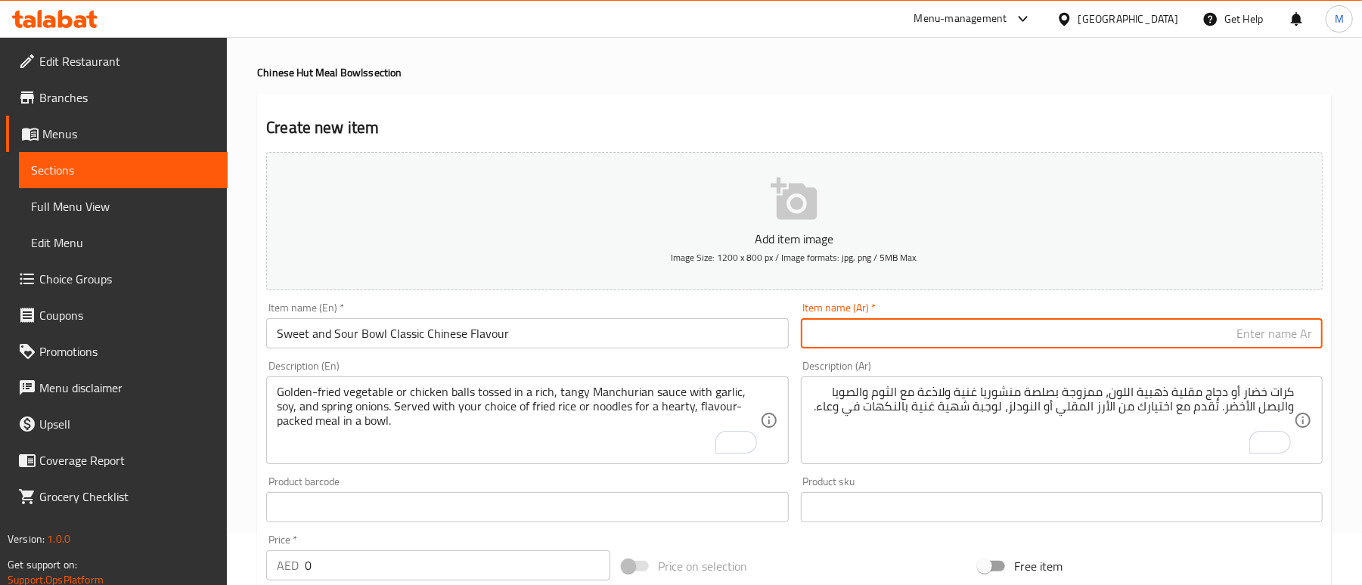
click at [1008, 334] on input "text" at bounding box center [1062, 333] width 522 height 30
paste input "وعاء حلو وحامض بنكهة صينية كلاسيكية"
type input "وعاء حلو وحامض بنكهة صينية كلاسيكية"
click at [860, 116] on h2 "Create new item" at bounding box center [794, 127] width 1057 height 23
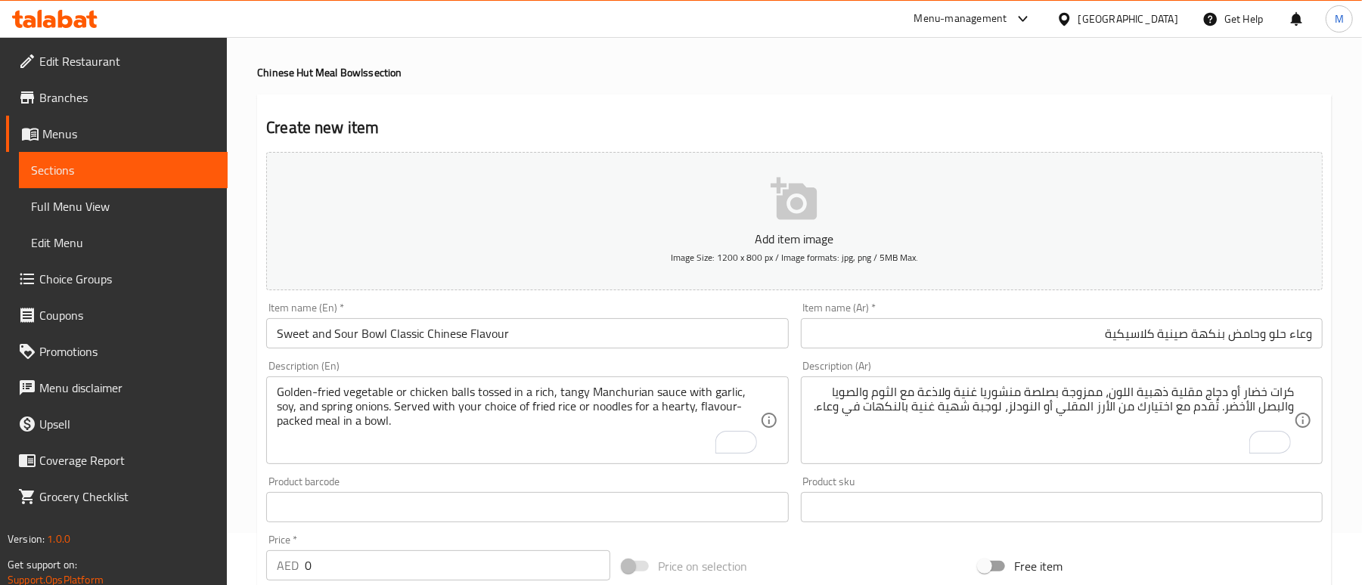
click at [401, 402] on textarea "Golden-fried vegetable or chicken balls tossed in a rich, tangy Manchurian sauc…" at bounding box center [518, 421] width 483 height 72
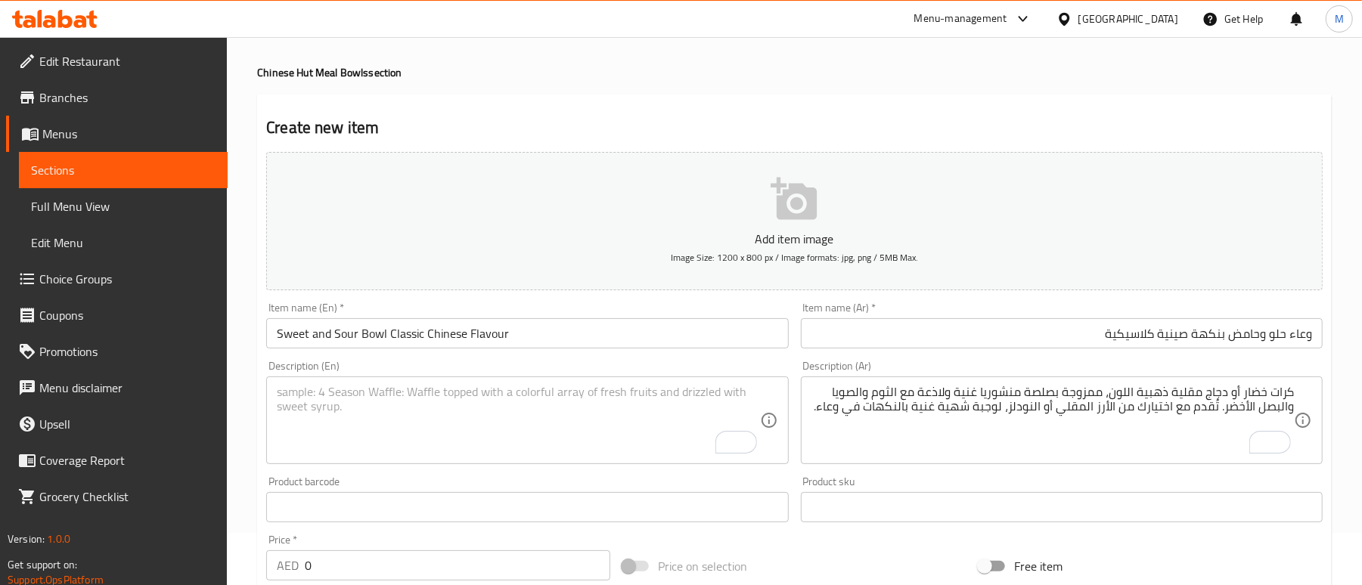
paste textarea "Crispy fried paneer, veg. chicken or fish tossed in a zesty sweet & sour sauce …"
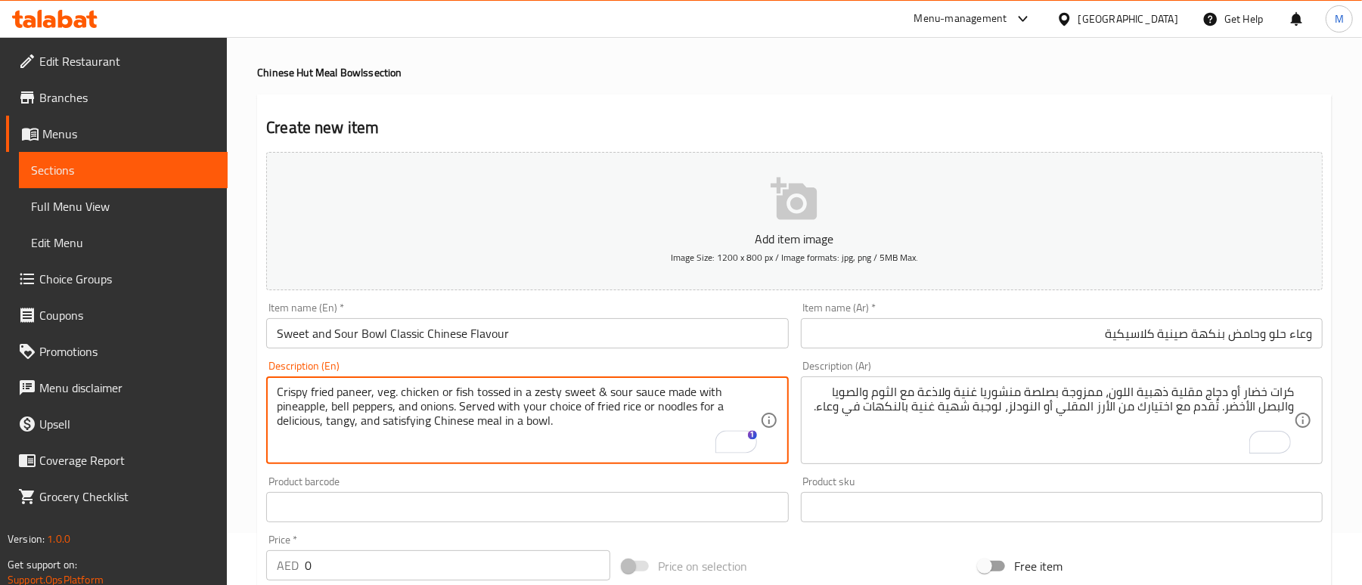
click at [531, 419] on textarea "Crispy fried paneer, veg. chicken or fish tossed in a zesty sweet & sour sauce …" at bounding box center [518, 421] width 483 height 72
click at [545, 424] on textarea "Crispy fried paneer, veg. chicken or fish tossed in a zesty sweet & sour sauce …" at bounding box center [518, 421] width 483 height 72
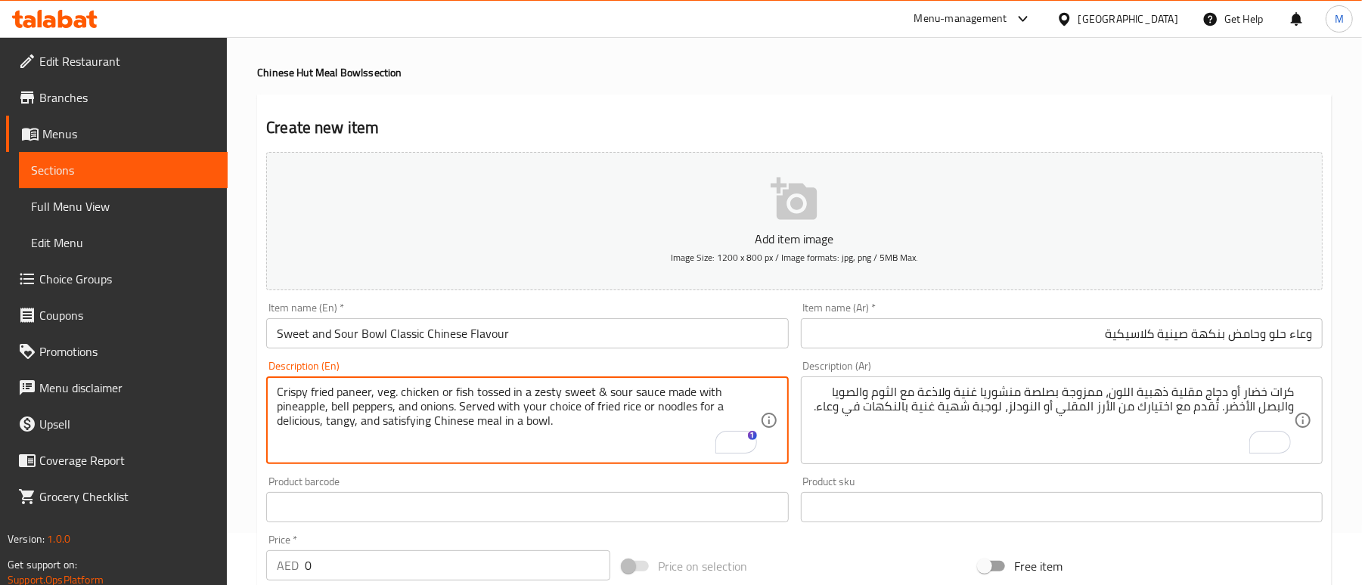
click at [545, 424] on textarea "Crispy fried paneer, veg. chicken or fish tossed in a zesty sweet & sour sauce …" at bounding box center [518, 421] width 483 height 72
type textarea "Crispy fried paneer, veg. chicken or fish tossed in a zesty sweet & sour sauce …"
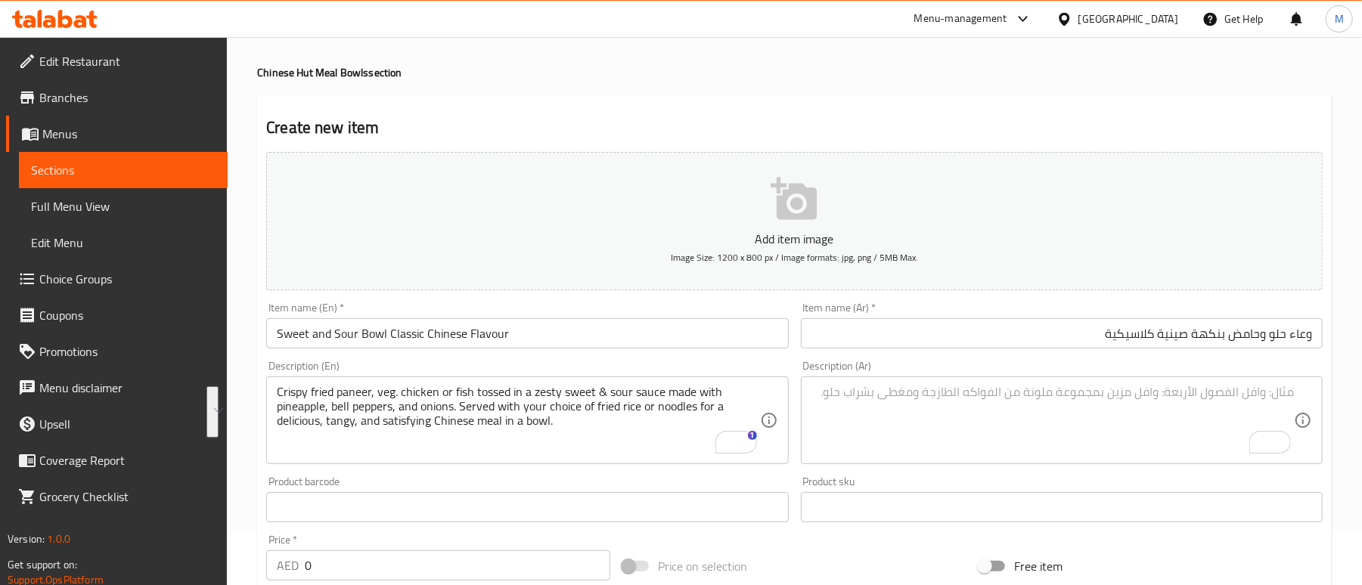
click at [1041, 414] on textarea "To enrich screen reader interactions, please activate Accessibility in Grammarl…" at bounding box center [1053, 421] width 483 height 72
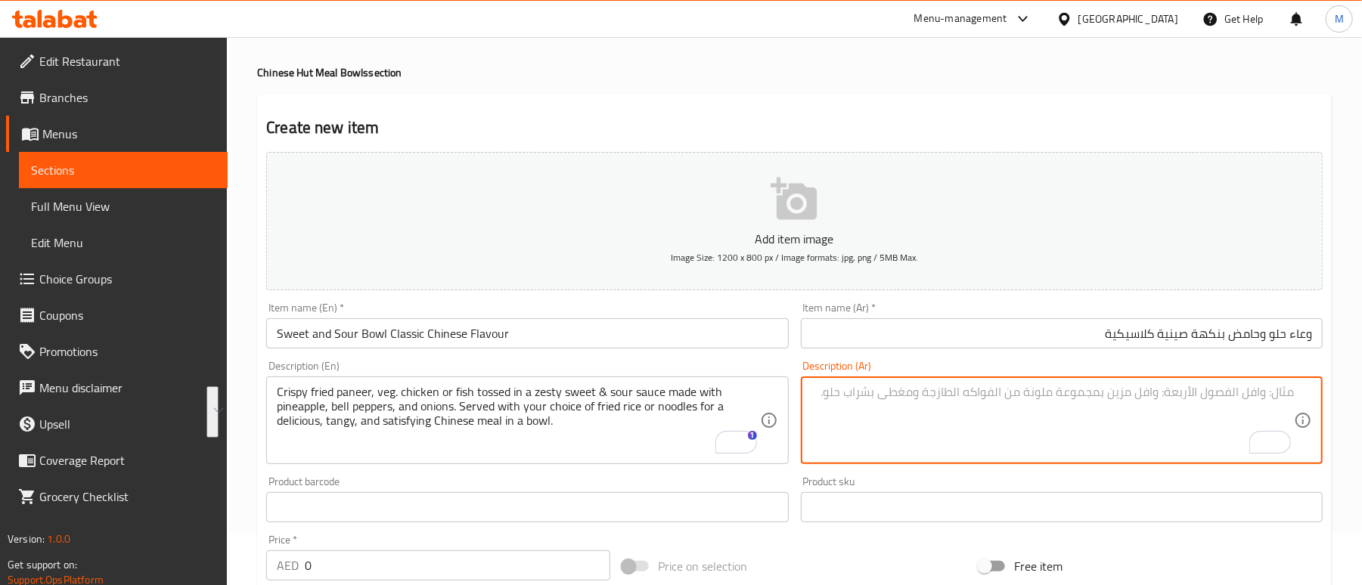
paste textarea "بانير مقلي مقرمش، خضار، دجاج أو سمك، ممزوج بصلصة حلوة وحامضة منعشة مصنوعة من ال…"
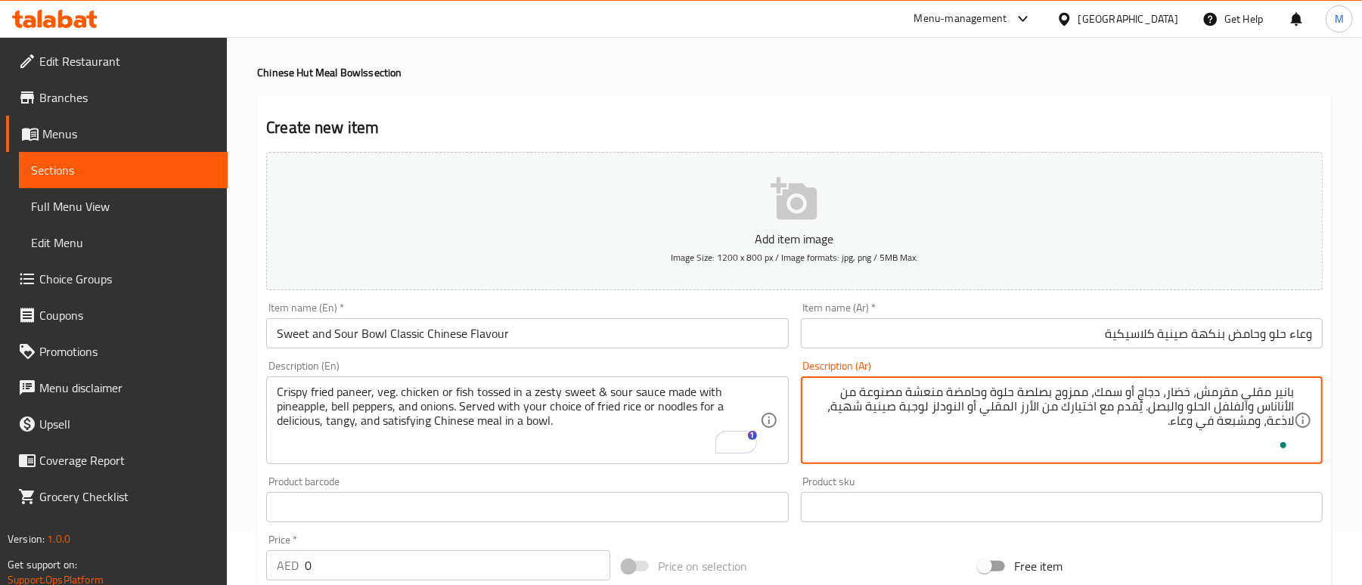
type textarea "بانير مقلي مقرمش، خضار، دجاج أو سمك، ممزوج بصلصة حلوة وحامضة منعشة مصنوعة من ال…"
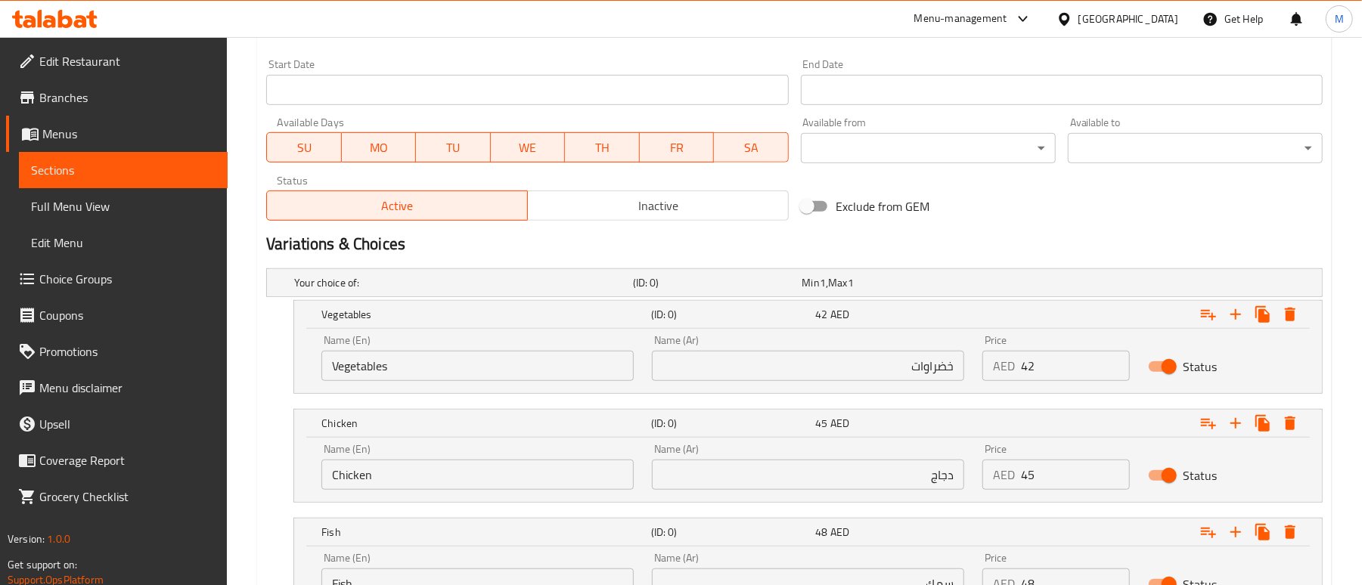
scroll to position [758, 0]
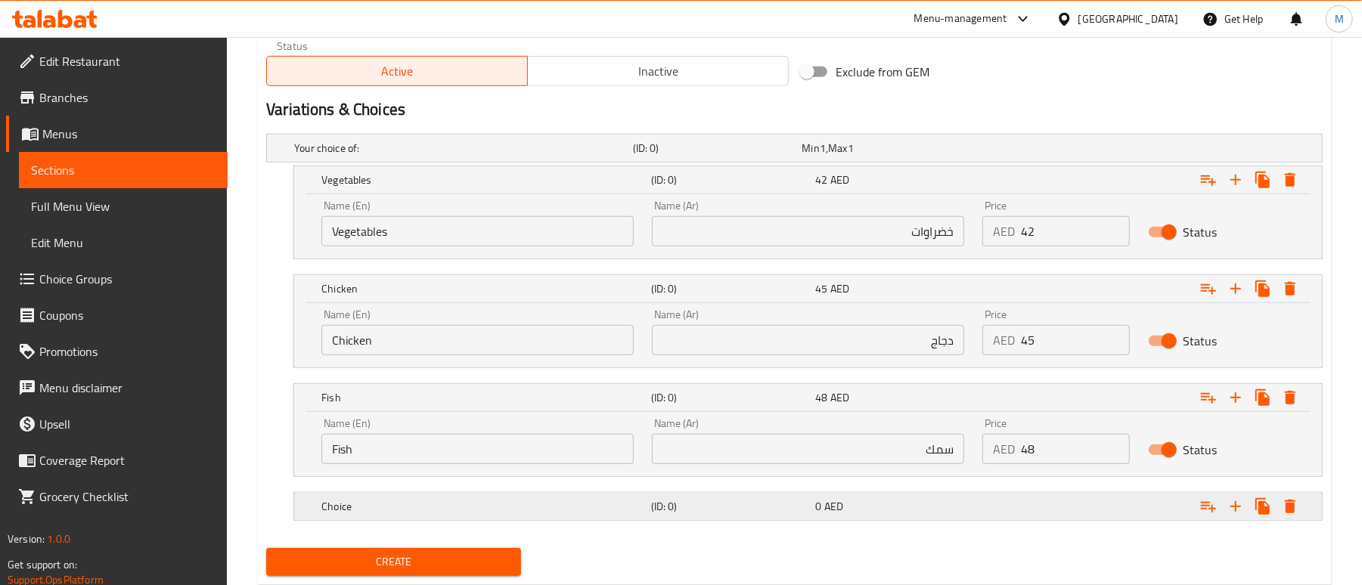
click at [784, 156] on h5 "(ID: 0)" at bounding box center [714, 148] width 163 height 15
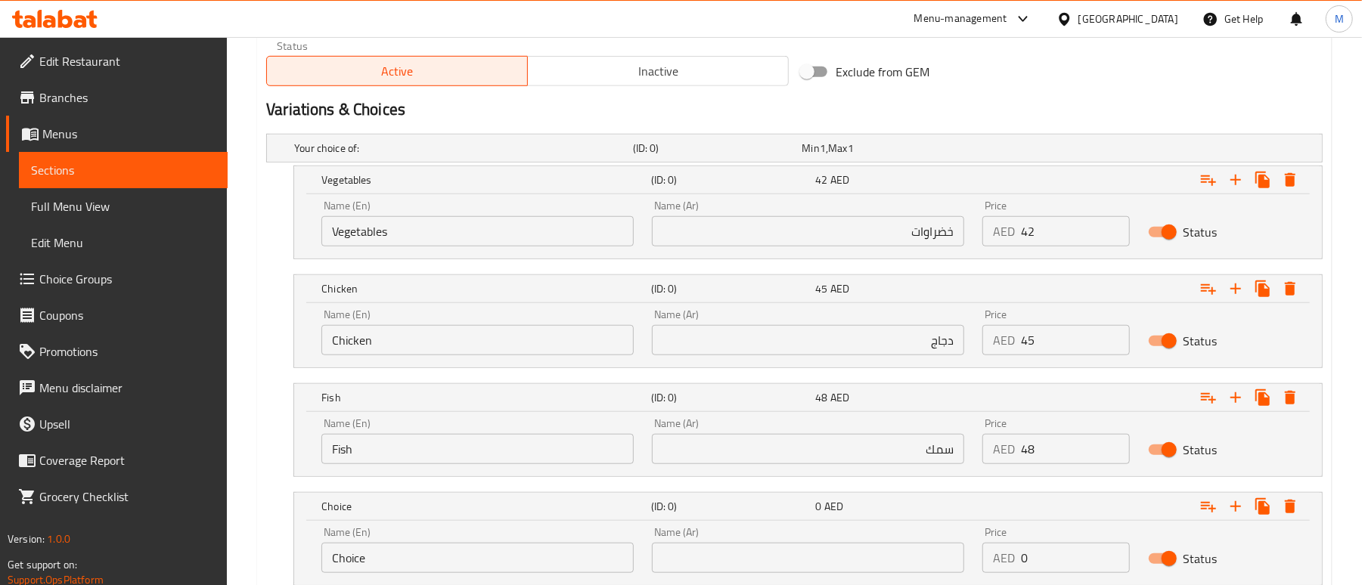
scroll to position [859, 0]
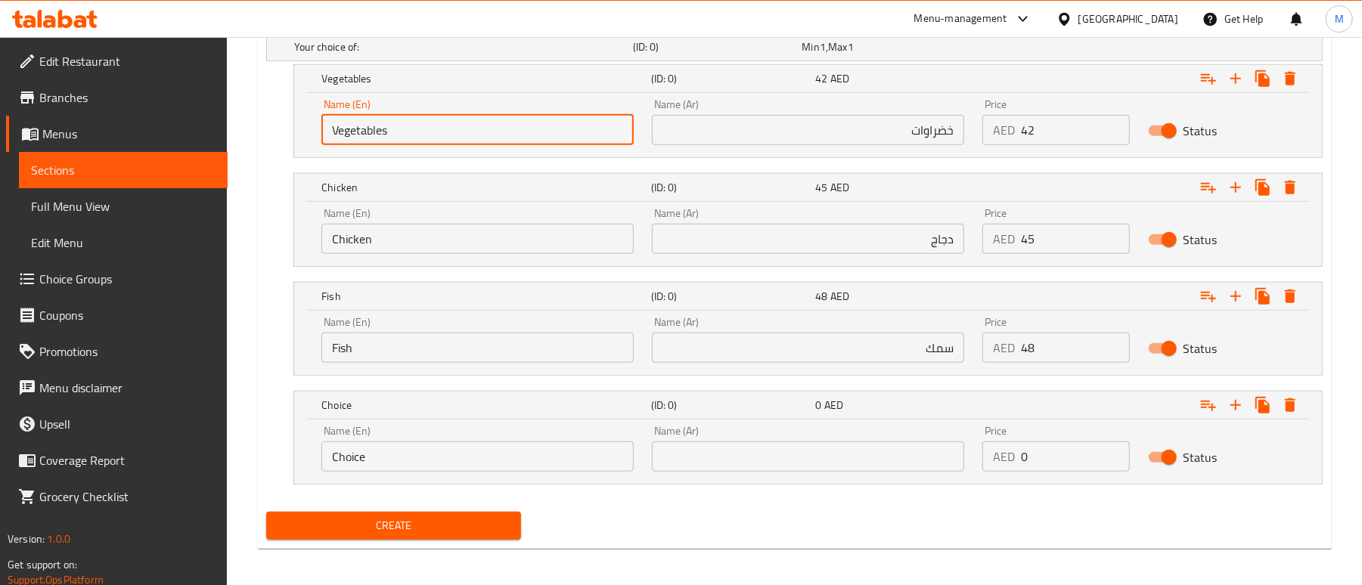
click at [378, 138] on input "Vegetables" at bounding box center [477, 130] width 312 height 30
click at [378, 138] on input "Choice" at bounding box center [477, 130] width 312 height 30
paste input "Paneer"
type input "Paneer"
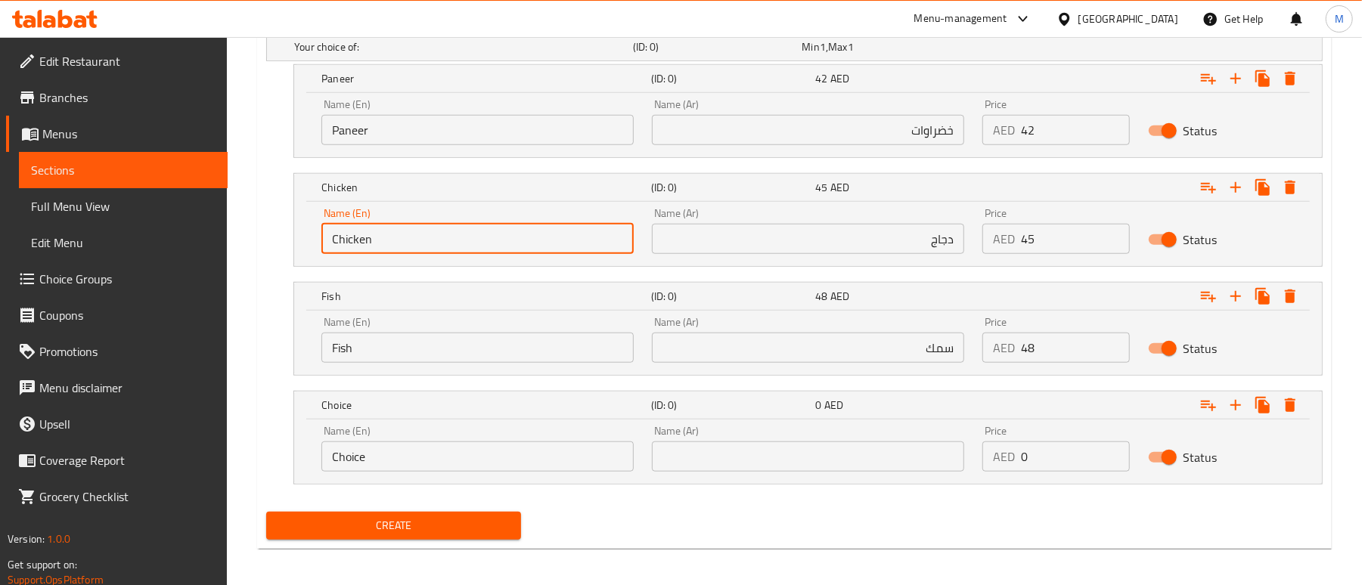
click at [388, 244] on input "Chicken" at bounding box center [477, 239] width 312 height 30
paste input "Veg"
type input "Veggies"
click at [405, 248] on input "Veggies" at bounding box center [477, 239] width 312 height 30
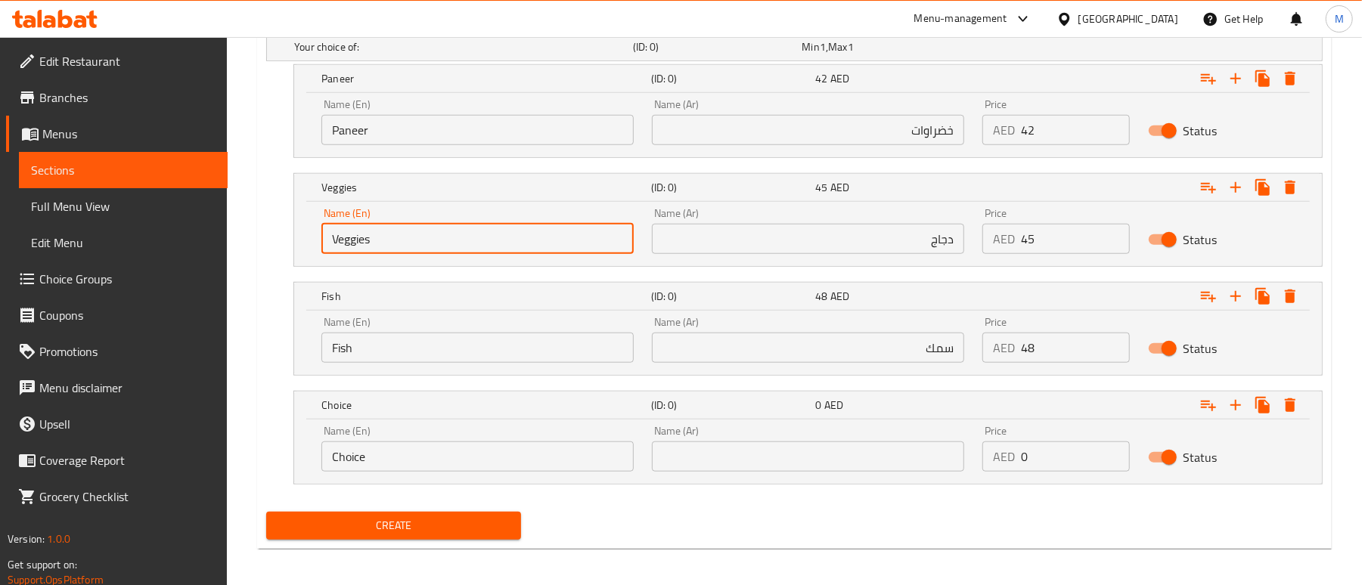
click at [405, 248] on input "Veggies" at bounding box center [477, 239] width 312 height 30
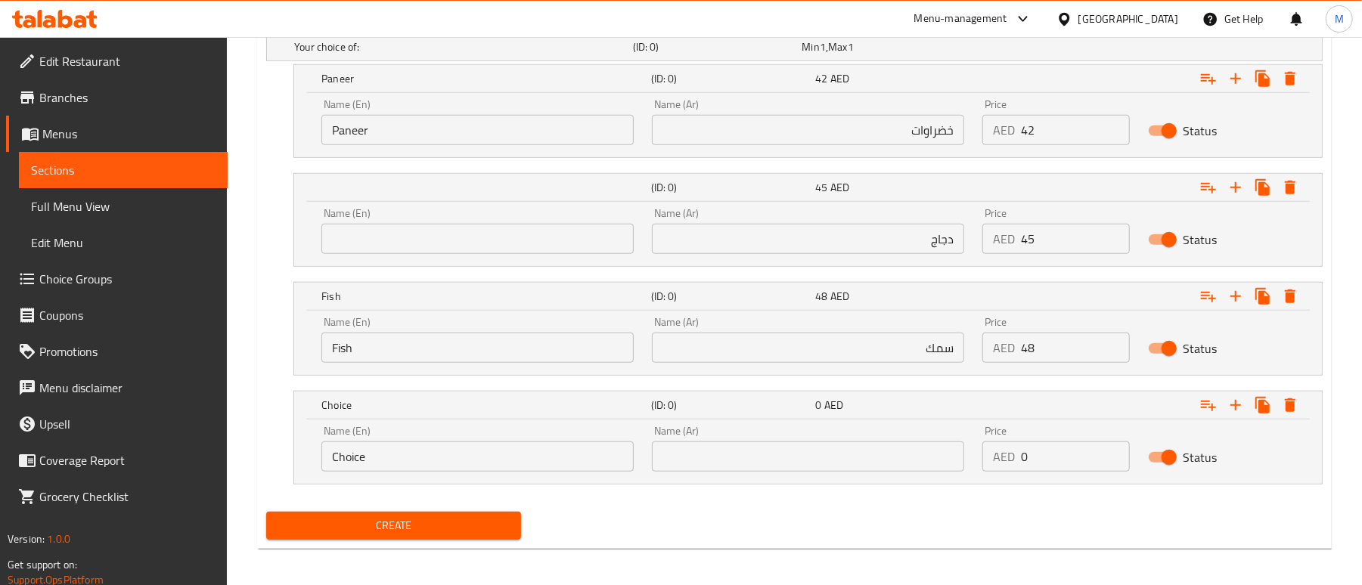
click at [527, 249] on input "text" at bounding box center [477, 239] width 312 height 30
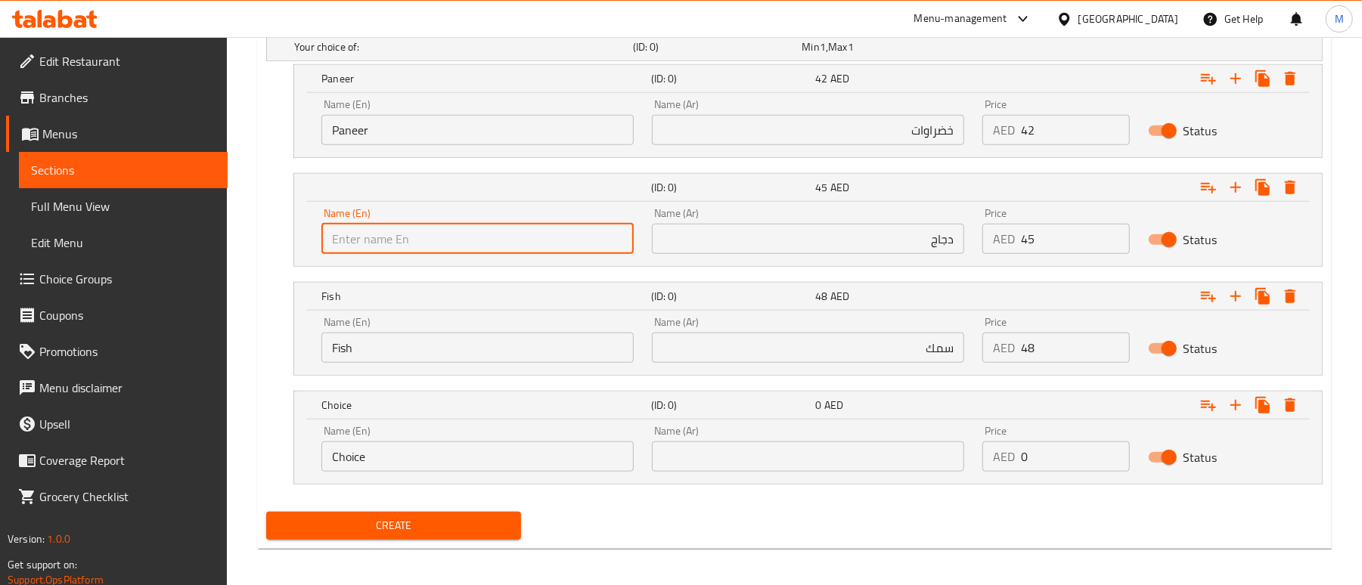
paste input "vegetables"
click at [472, 245] on input "vegetables" at bounding box center [477, 239] width 312 height 30
type input "Vegetables"
click at [261, 300] on div "Your choice of: (ID: 0) Min 1 , Max 1 Name (En) Your choice of: Name (En) Name …" at bounding box center [794, 266] width 1069 height 480
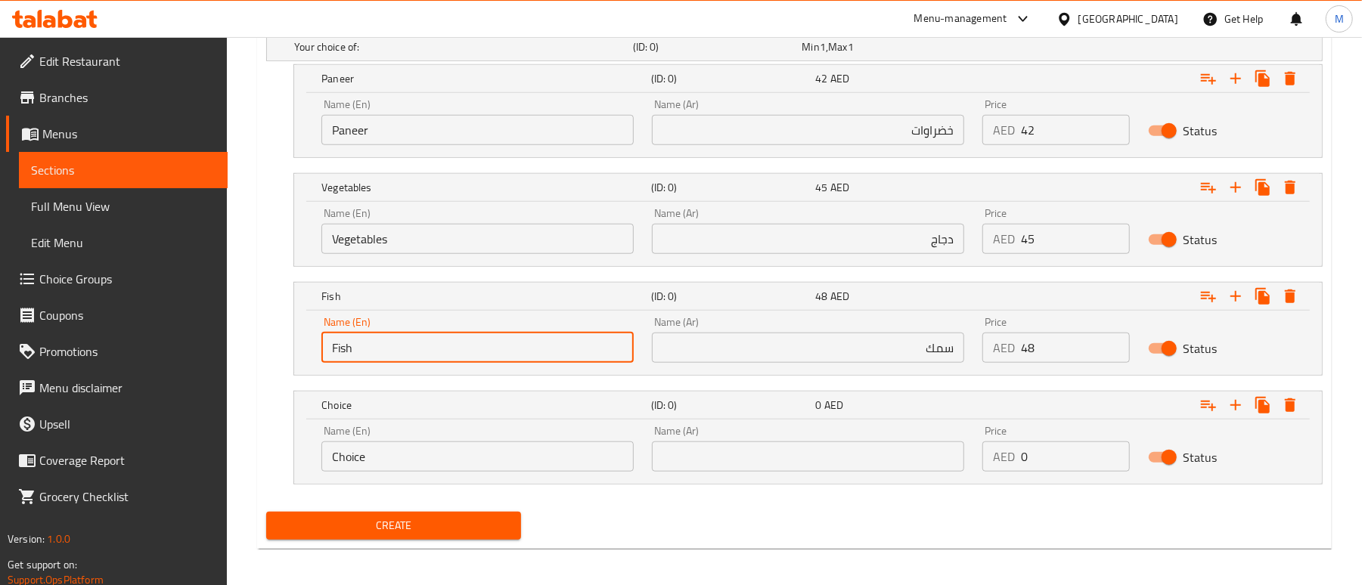
click at [376, 337] on input "Fish" at bounding box center [477, 348] width 312 height 30
paste input "icken"
type input "Chicken"
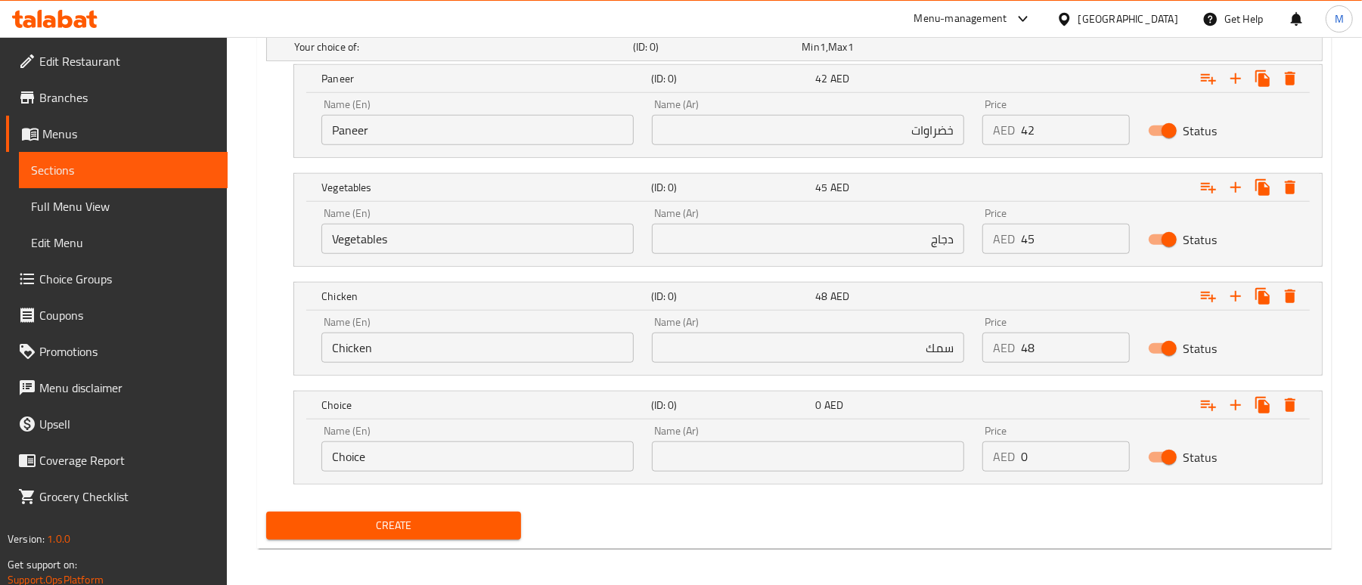
drag, startPoint x: 407, startPoint y: 443, endPoint x: 405, endPoint y: 454, distance: 10.7
click at [407, 443] on div "Name (En) Choice Name (En)" at bounding box center [477, 449] width 312 height 46
click at [401, 461] on input "Choice" at bounding box center [477, 457] width 312 height 30
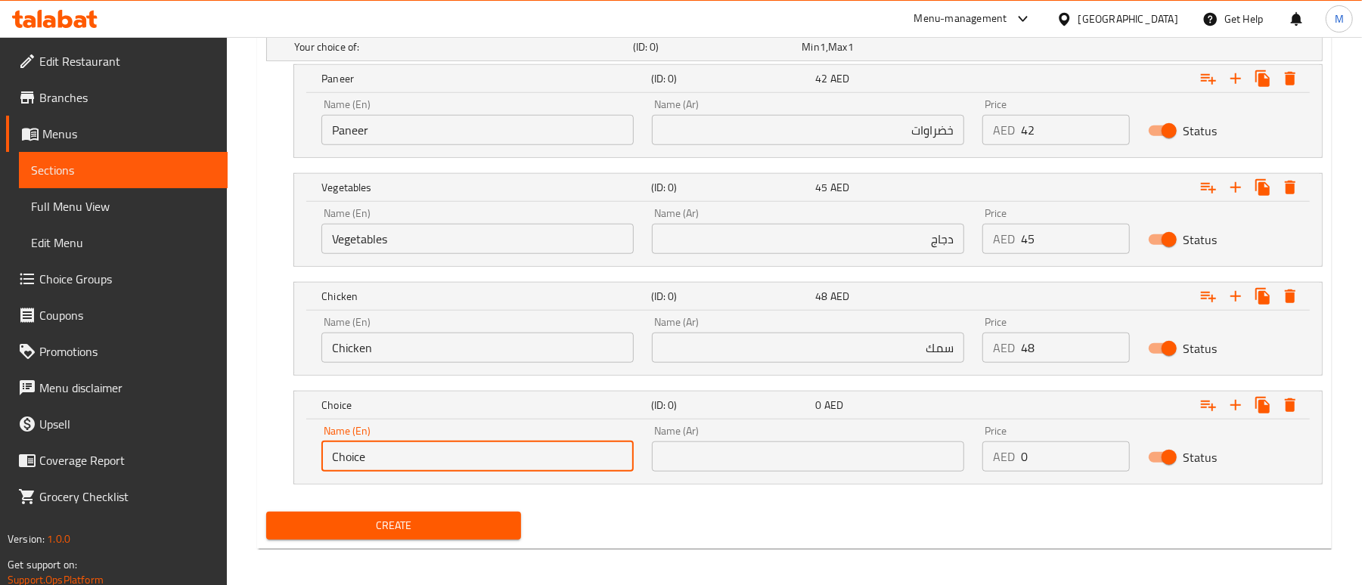
click at [401, 461] on input "Choice" at bounding box center [477, 457] width 312 height 30
paste input "Fish"
type input "Fish"
click at [817, 132] on input "خضراوات" at bounding box center [808, 130] width 312 height 30
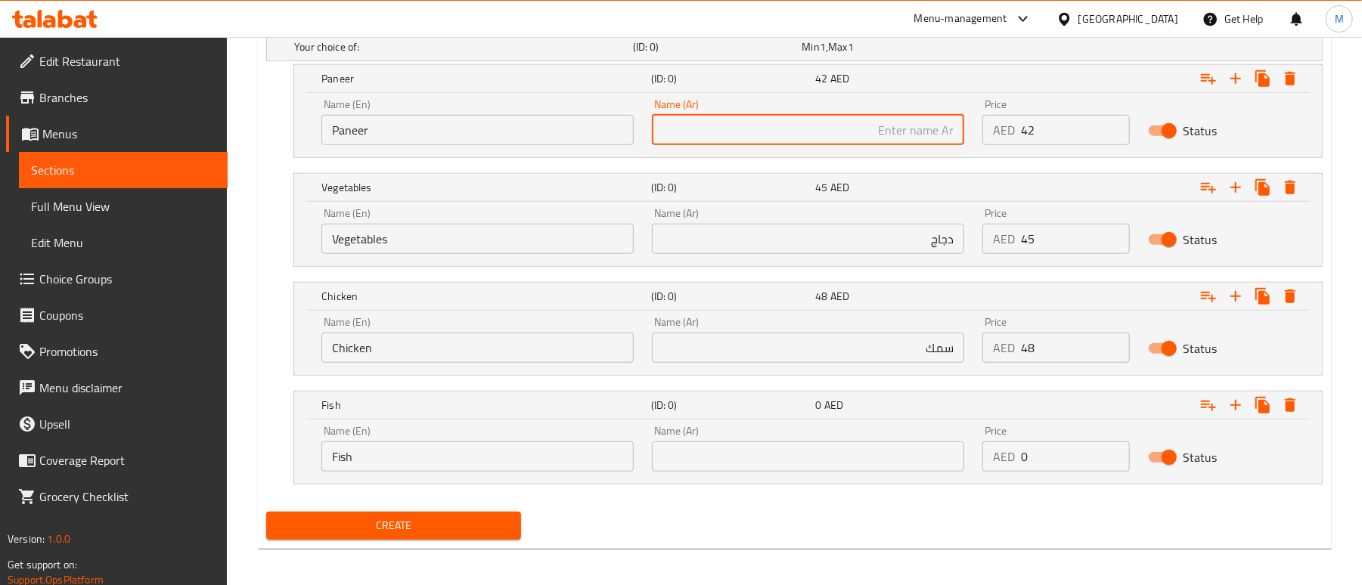
type input "ب"
click at [480, 143] on input "Paneer" at bounding box center [477, 130] width 312 height 30
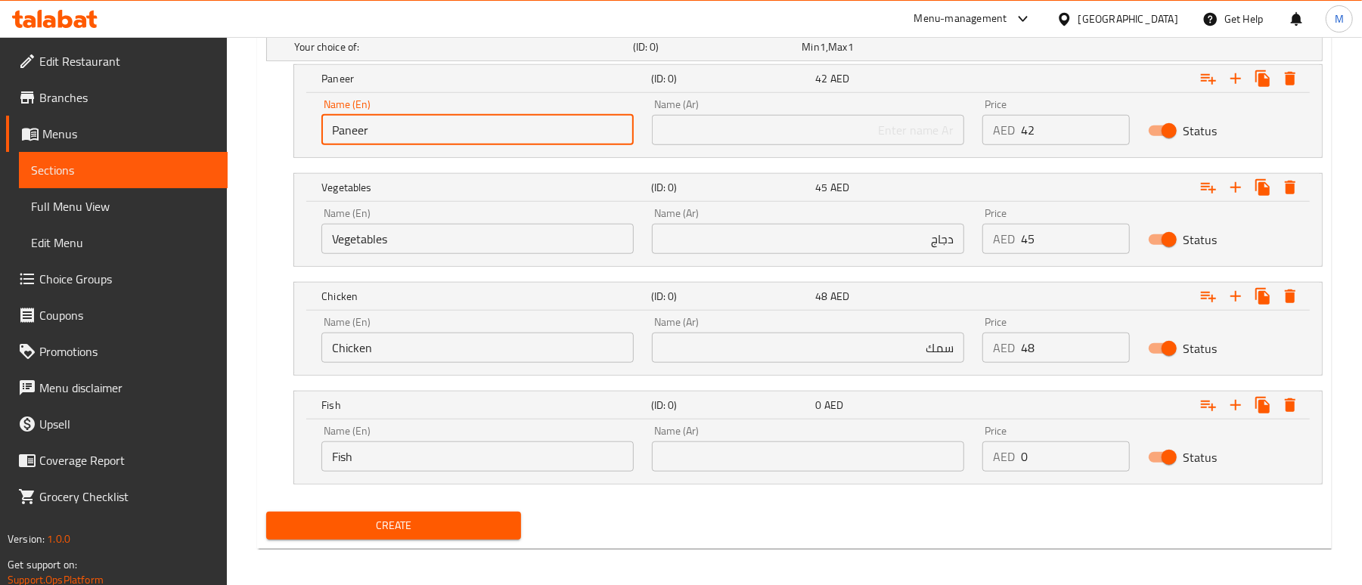
click at [480, 143] on input "Paneer" at bounding box center [477, 130] width 312 height 30
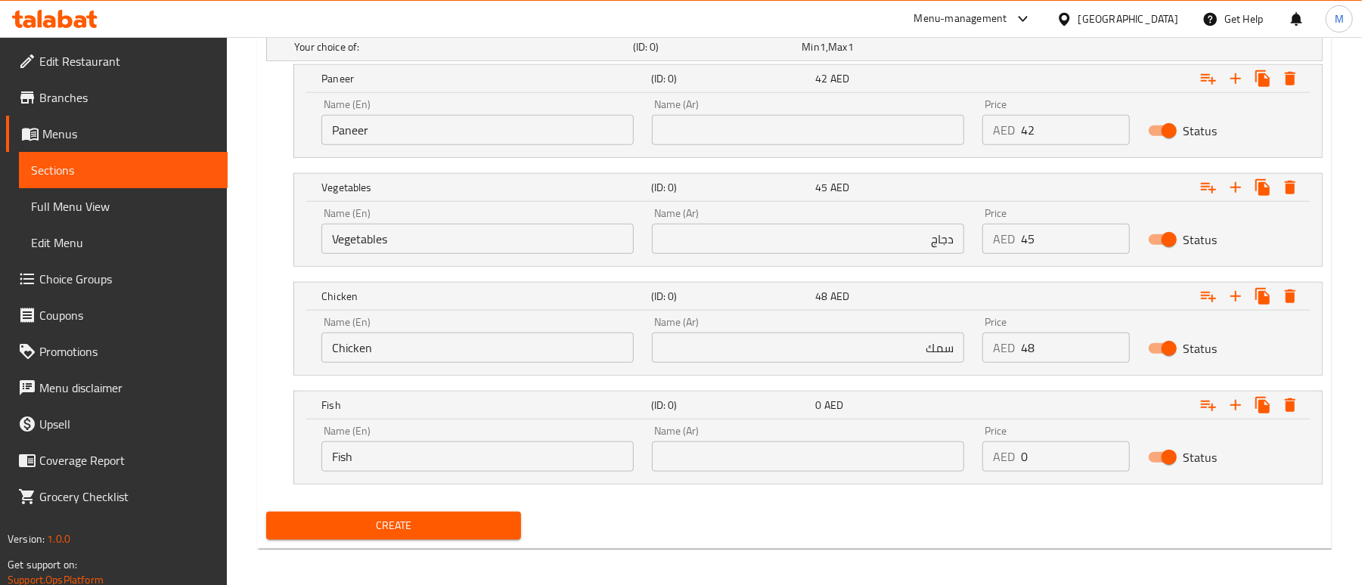
click at [854, 140] on input "text" at bounding box center [808, 130] width 312 height 30
paste input "بانير"
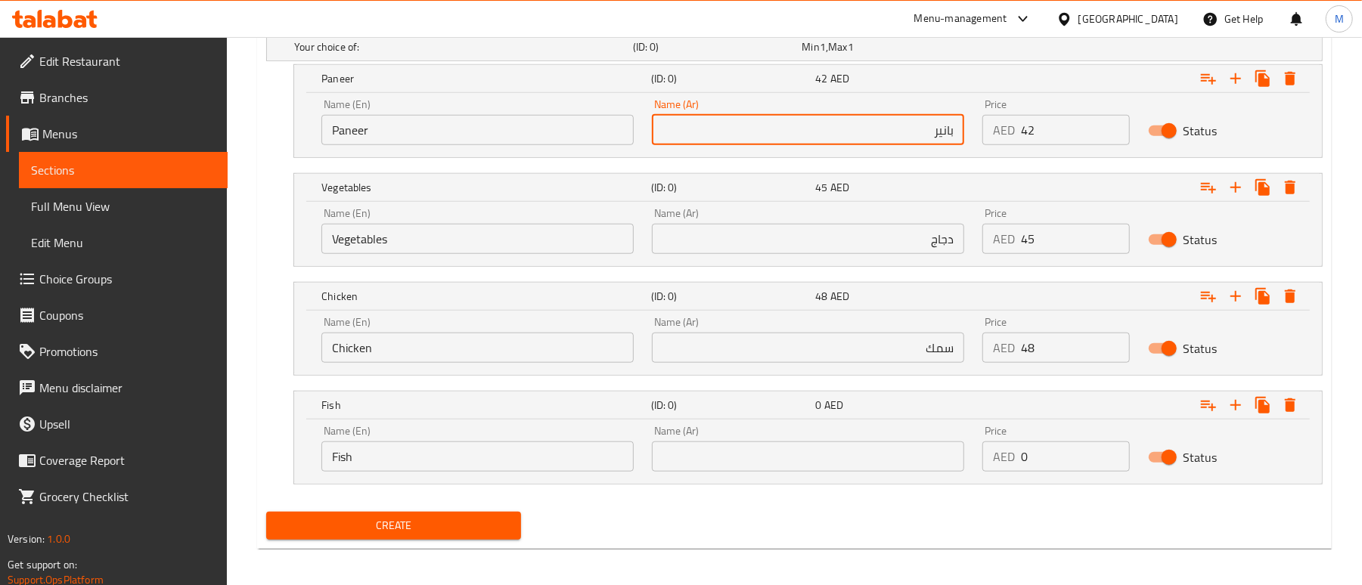
type input "بانير"
click at [424, 250] on input "Vegetables" at bounding box center [477, 239] width 312 height 30
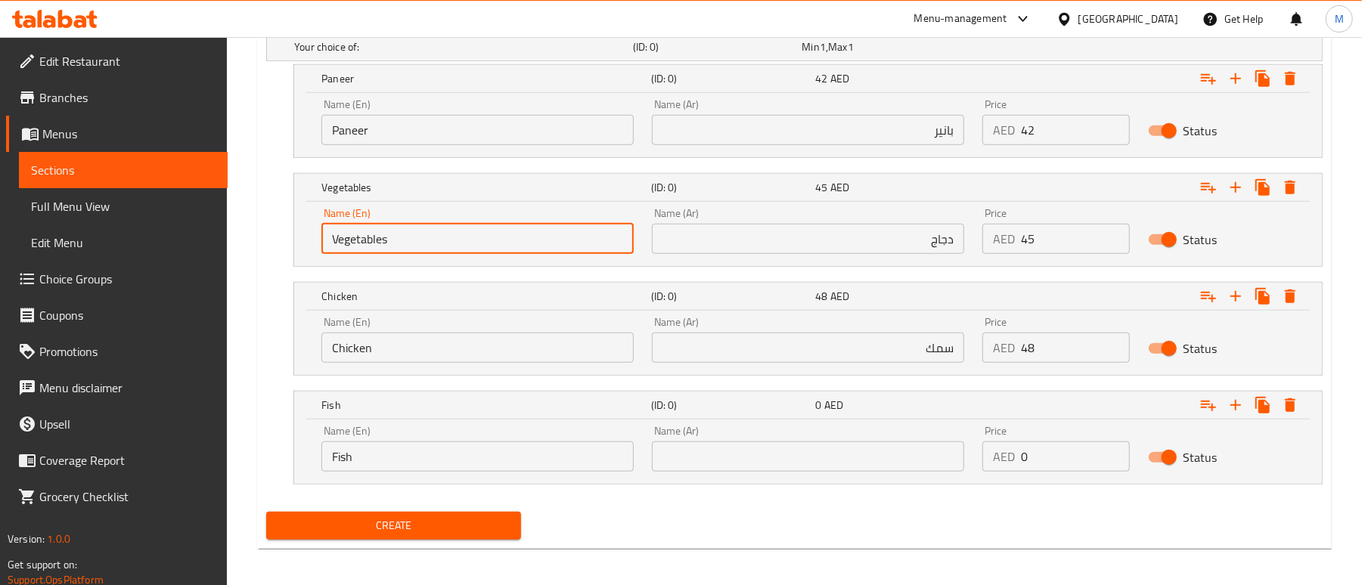
click at [424, 250] on input "Vegetables" at bounding box center [477, 239] width 312 height 30
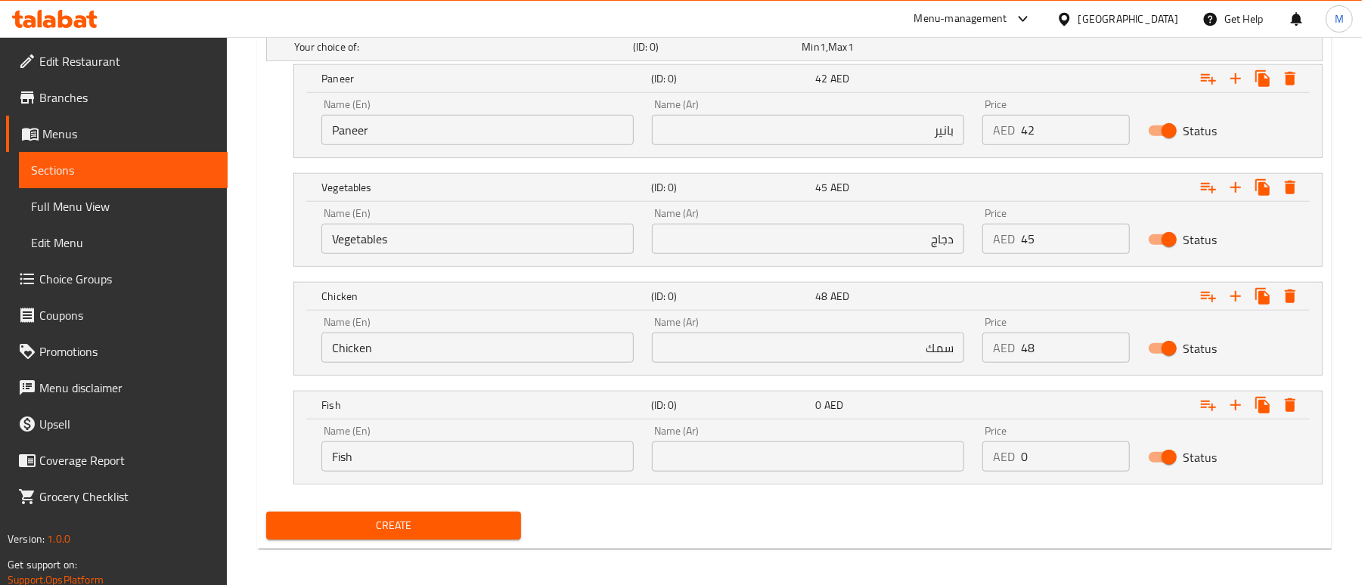
click at [784, 239] on input "دجاج" at bounding box center [808, 239] width 312 height 30
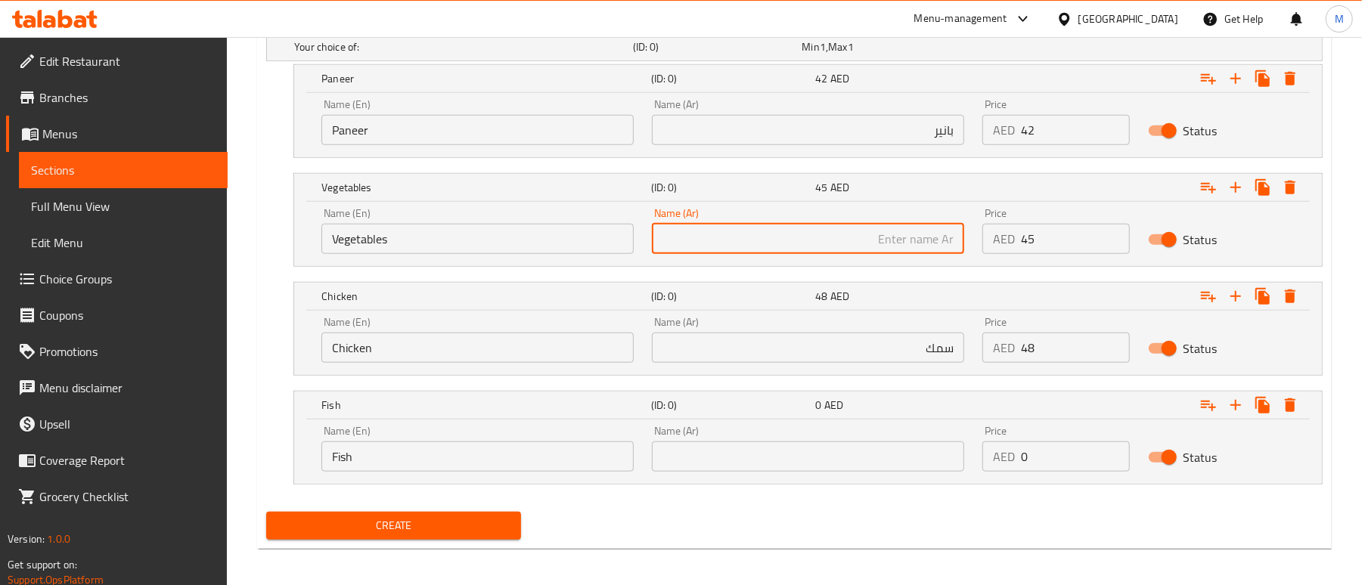
paste input "الخضروات"
click at [945, 236] on input "الخضروات" at bounding box center [808, 239] width 312 height 30
type input "خضروات"
click at [373, 340] on input "Chicken" at bounding box center [477, 348] width 312 height 30
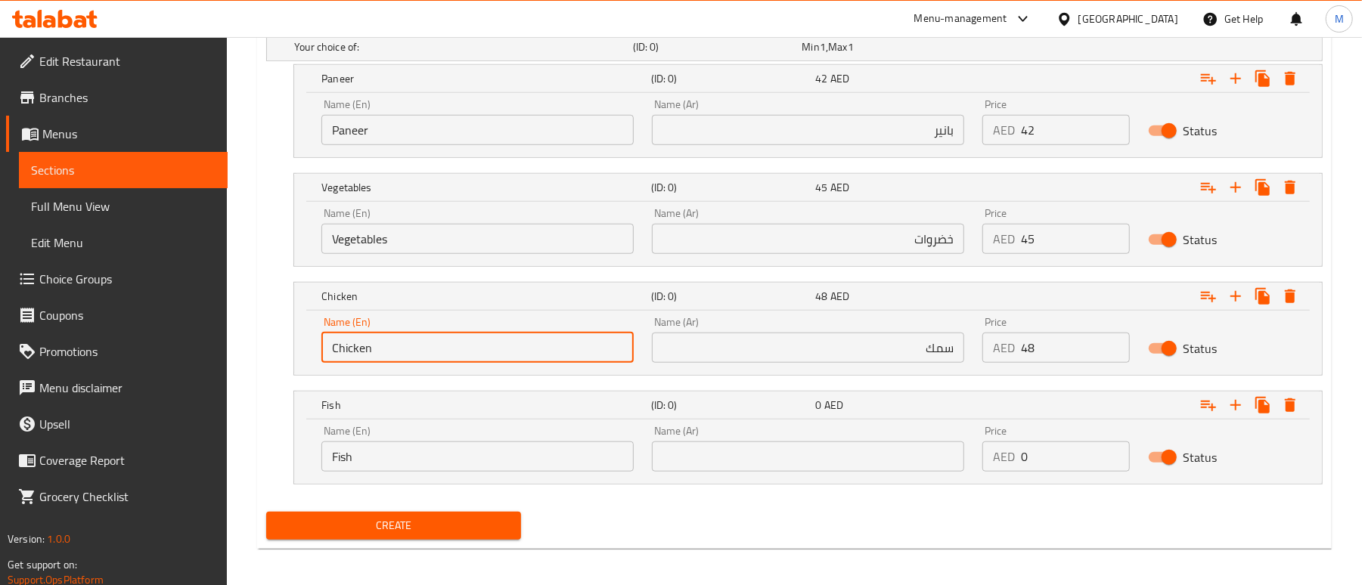
click at [373, 340] on input "Chicken" at bounding box center [477, 348] width 312 height 30
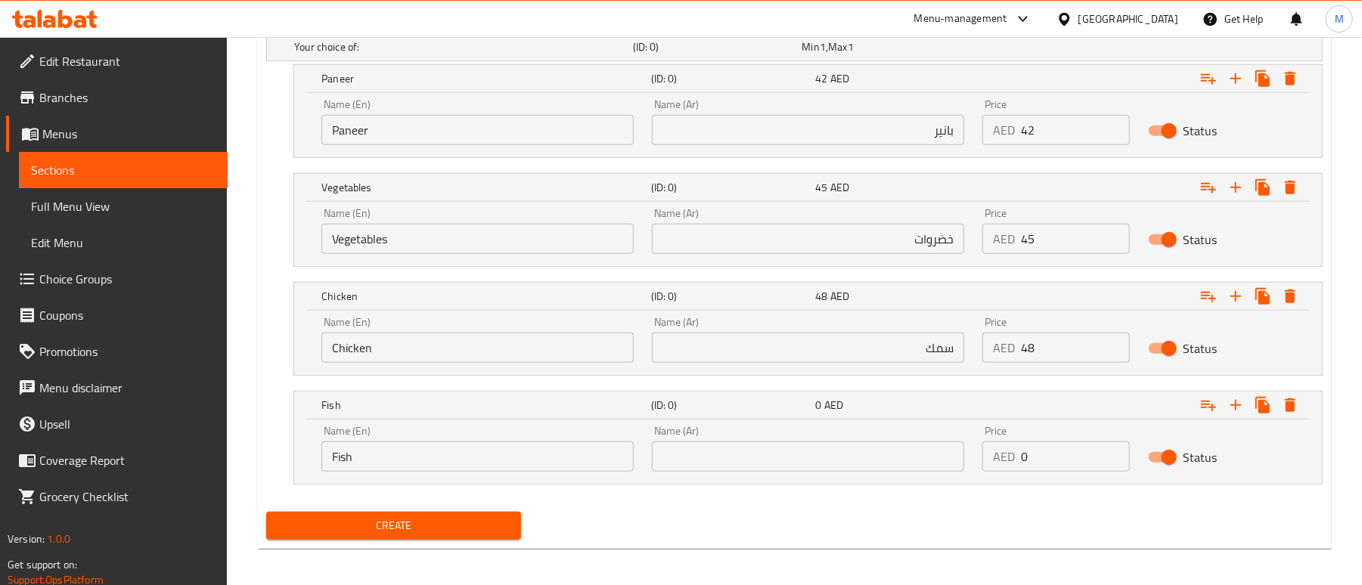
click at [867, 348] on input "سمك" at bounding box center [808, 348] width 312 height 30
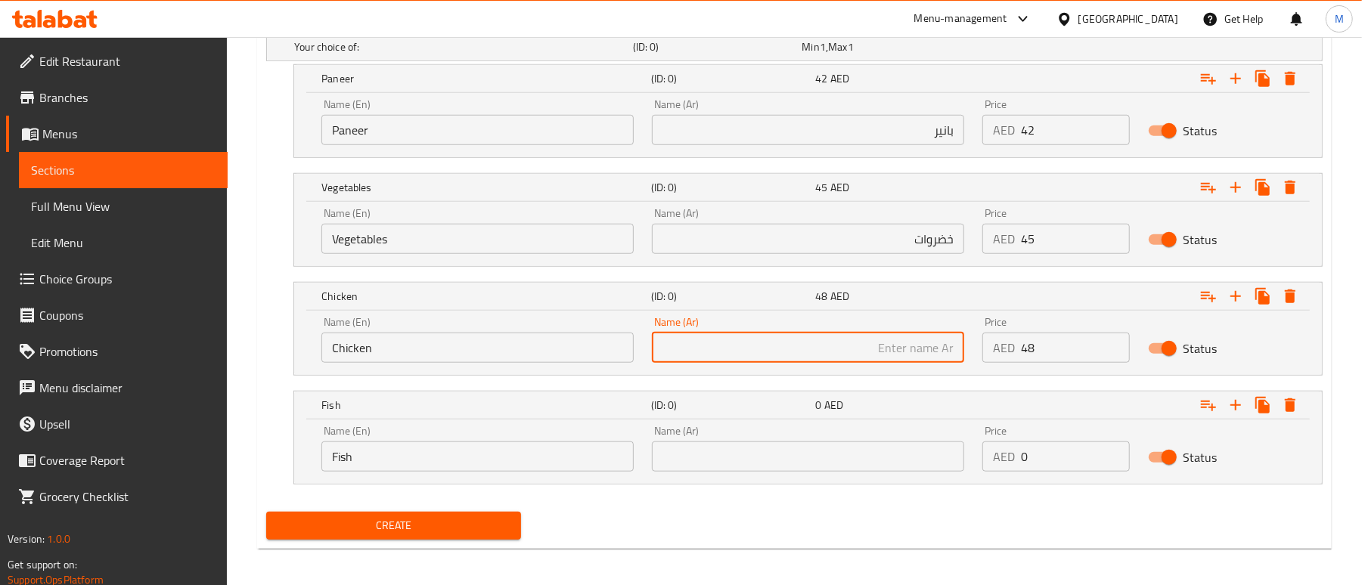
paste input "دجاج"
type input "دجاج"
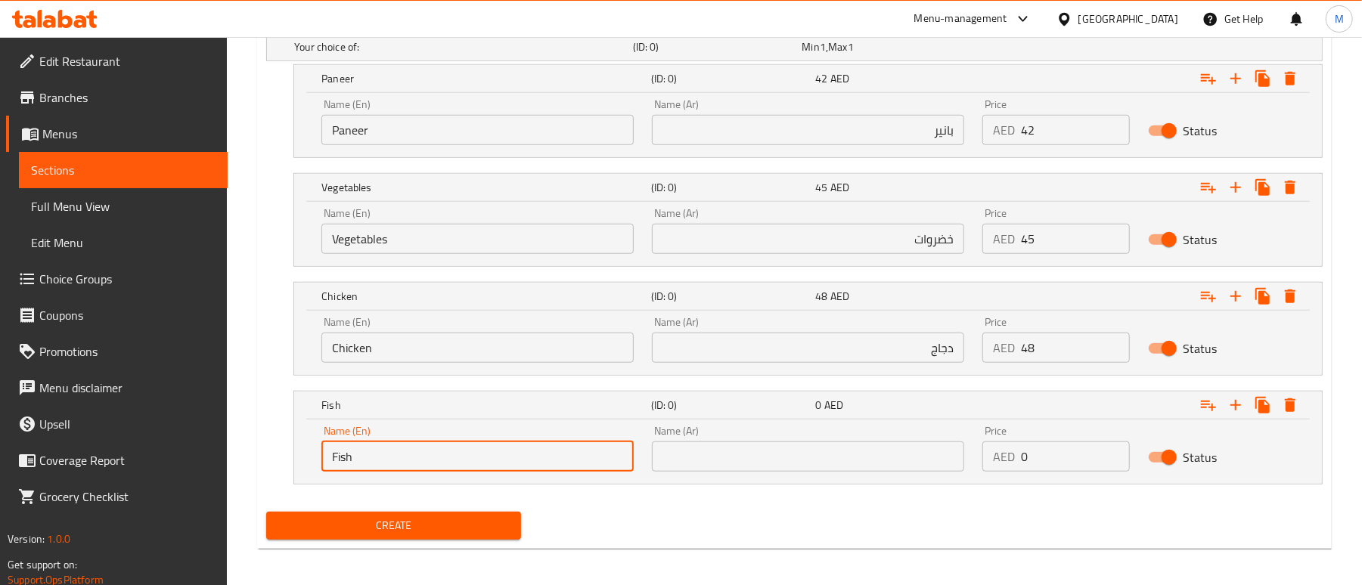
click at [391, 458] on input "Fish" at bounding box center [477, 457] width 312 height 30
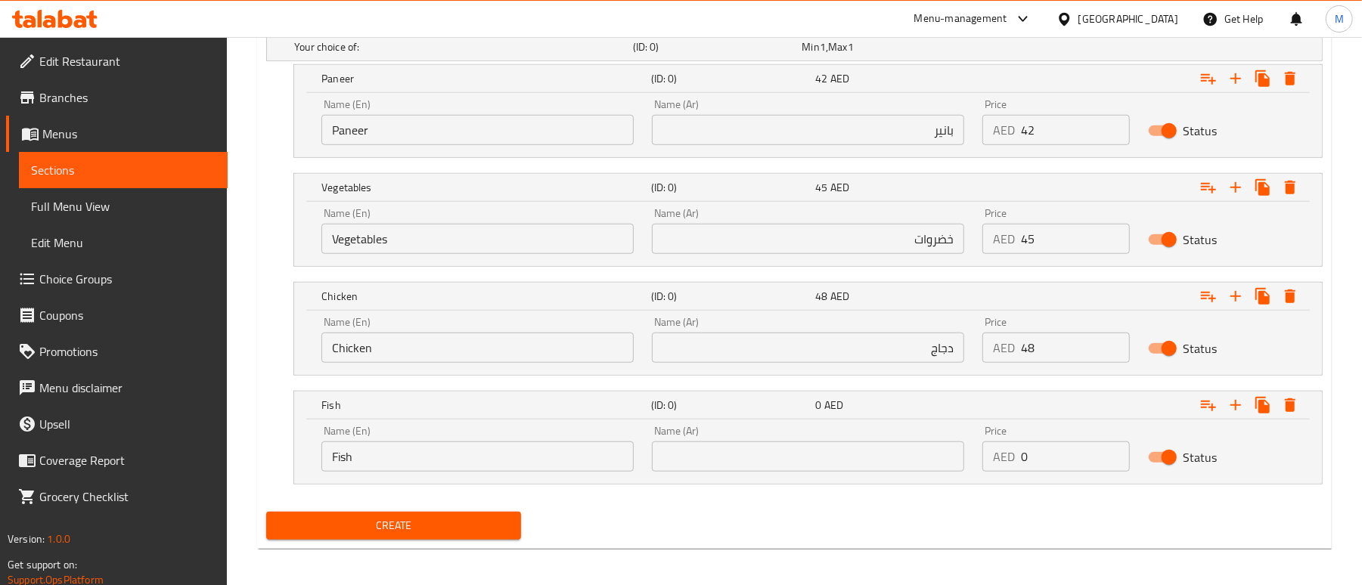
click at [879, 470] on input "text" at bounding box center [808, 457] width 312 height 30
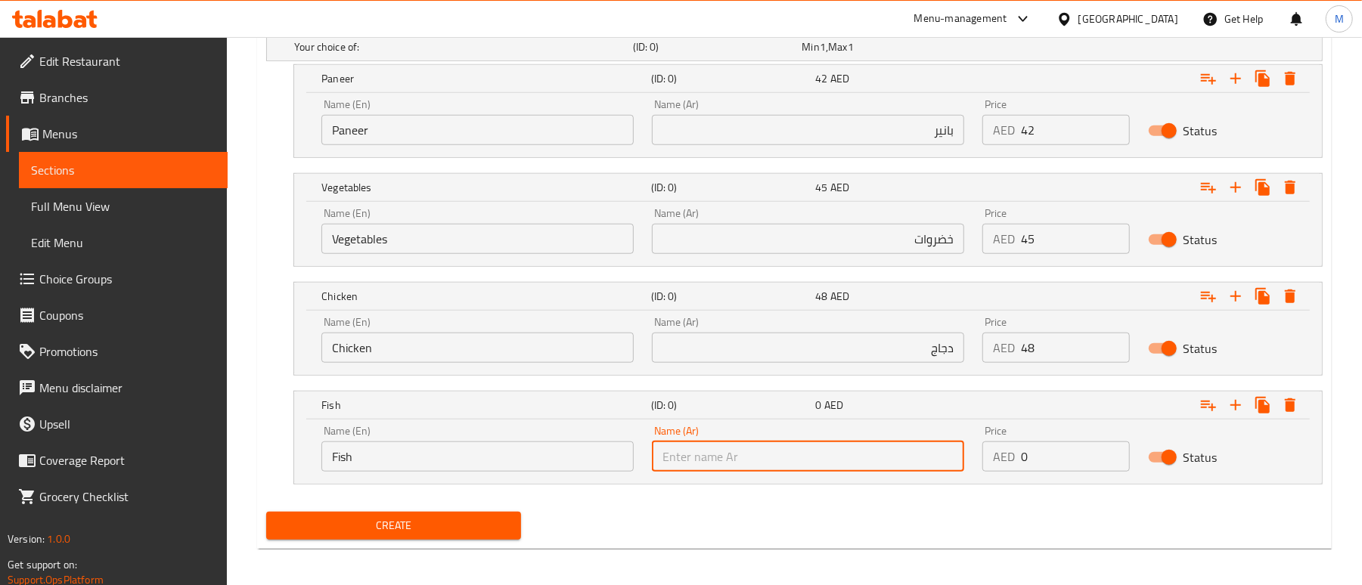
paste input "سمك"
type input "سمك"
click at [691, 520] on div "Create" at bounding box center [794, 526] width 1069 height 40
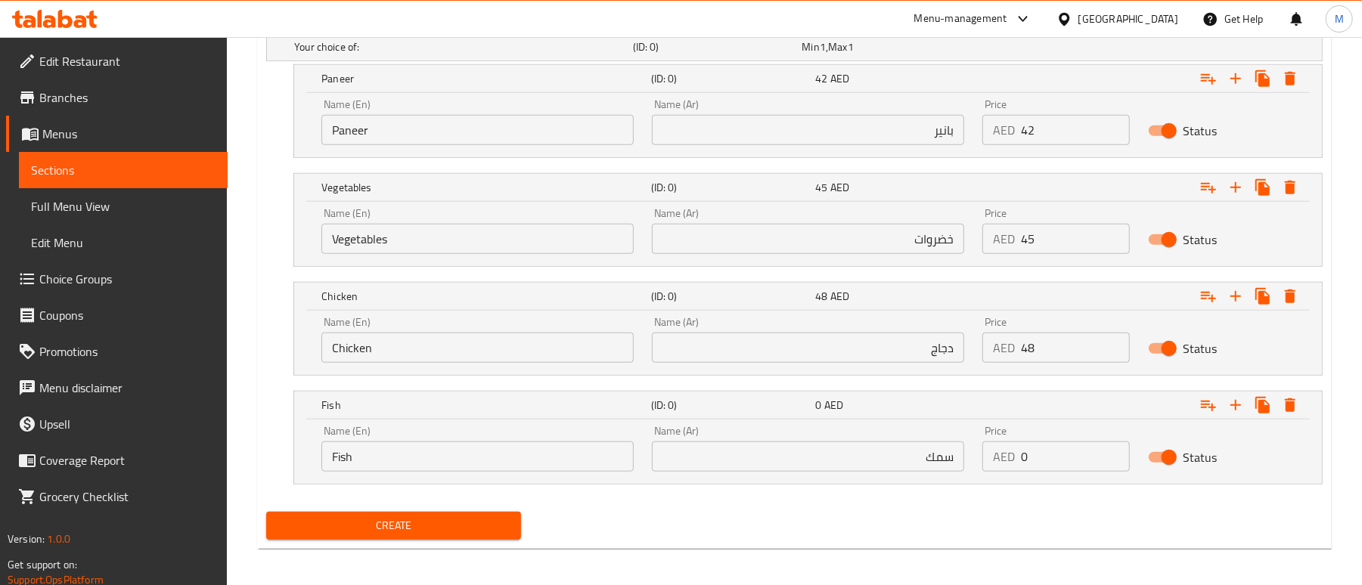
click at [1036, 147] on div "Price AED 42 Price" at bounding box center [1055, 122] width 165 height 64
click at [1038, 135] on input "42" at bounding box center [1075, 130] width 108 height 30
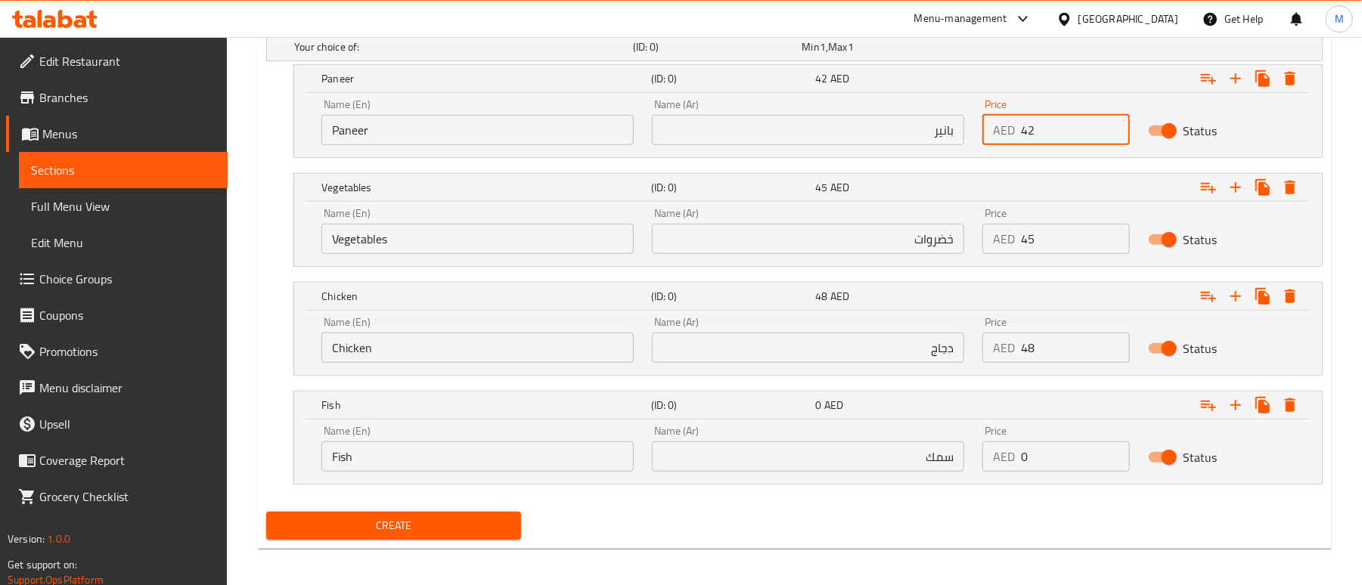
click at [1038, 135] on input "42" at bounding box center [1075, 130] width 108 height 30
type input "40"
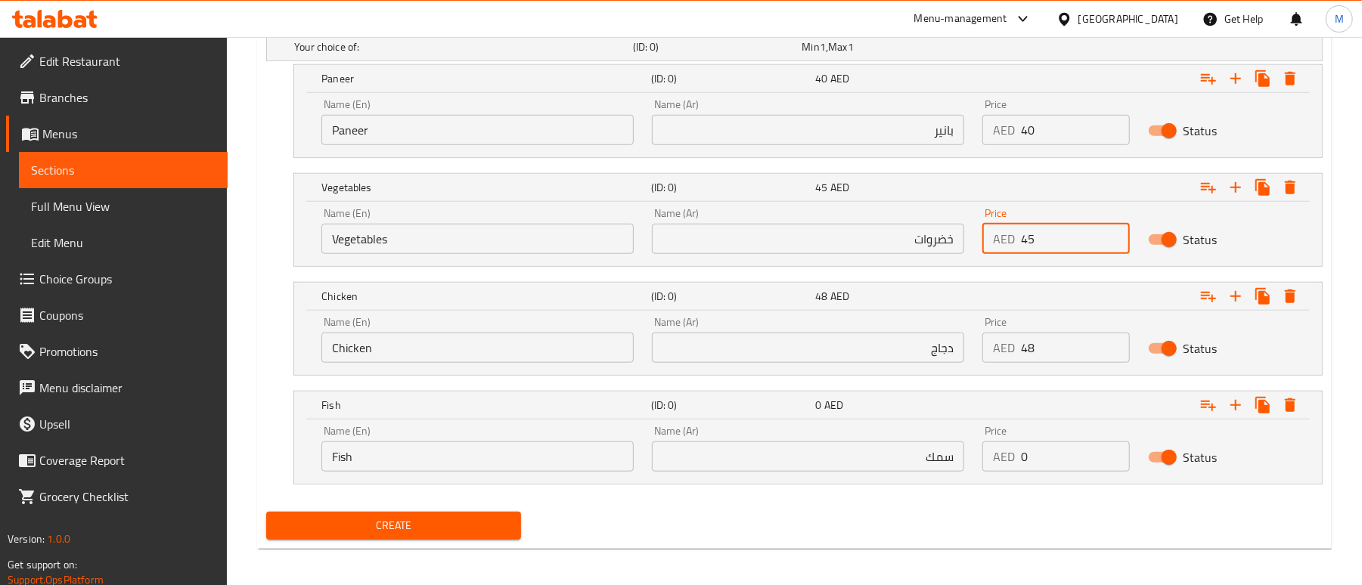
click at [1065, 244] on input "45" at bounding box center [1075, 239] width 108 height 30
type input "42"
click at [1054, 349] on input "48" at bounding box center [1075, 348] width 108 height 30
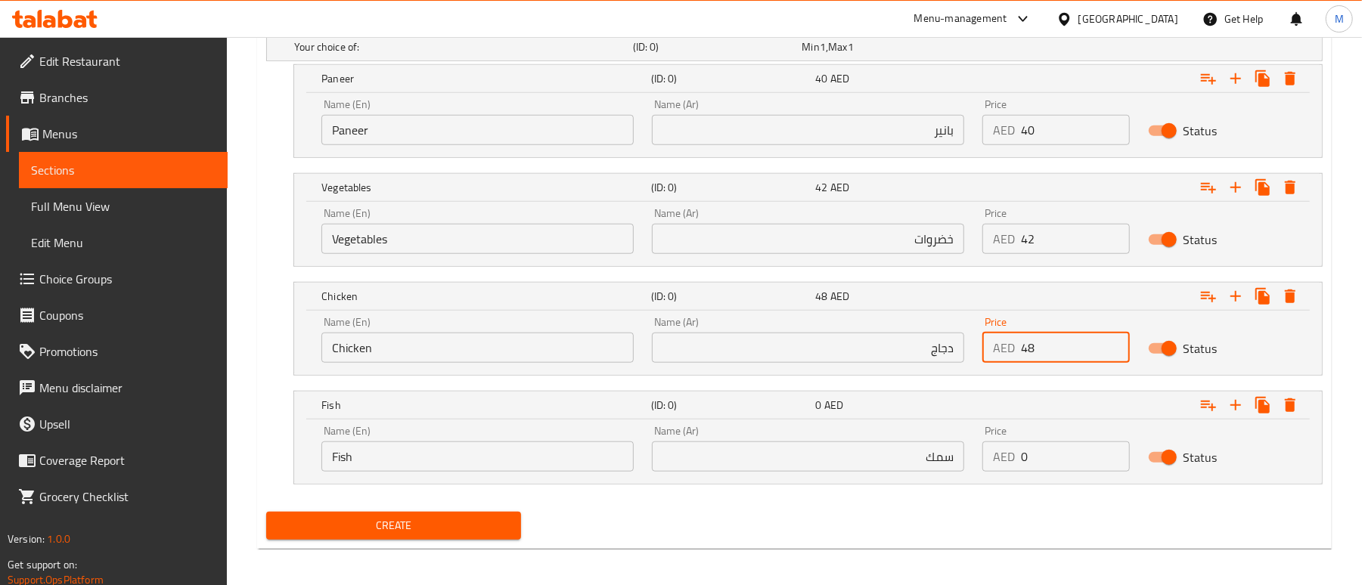
click at [1054, 349] on input "48" at bounding box center [1075, 348] width 108 height 30
type input "45"
click at [1047, 467] on input "0" at bounding box center [1075, 457] width 108 height 30
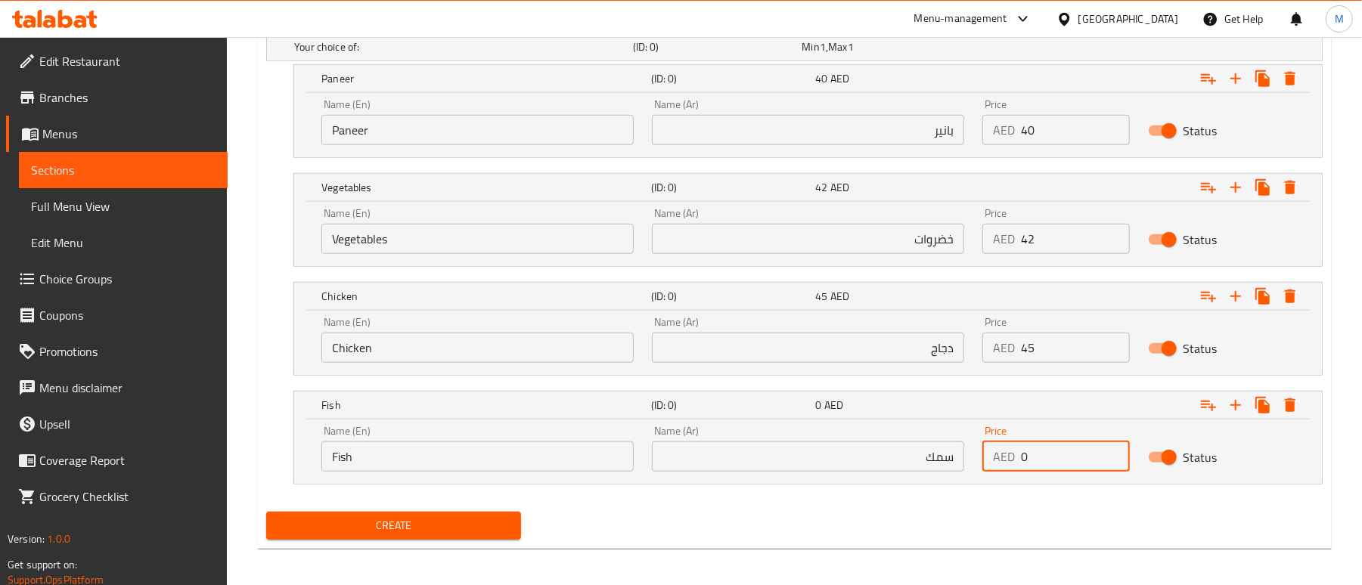
click at [1047, 467] on input "0" at bounding box center [1075, 457] width 108 height 30
type input "48"
click at [976, 537] on div "Create" at bounding box center [794, 526] width 1069 height 40
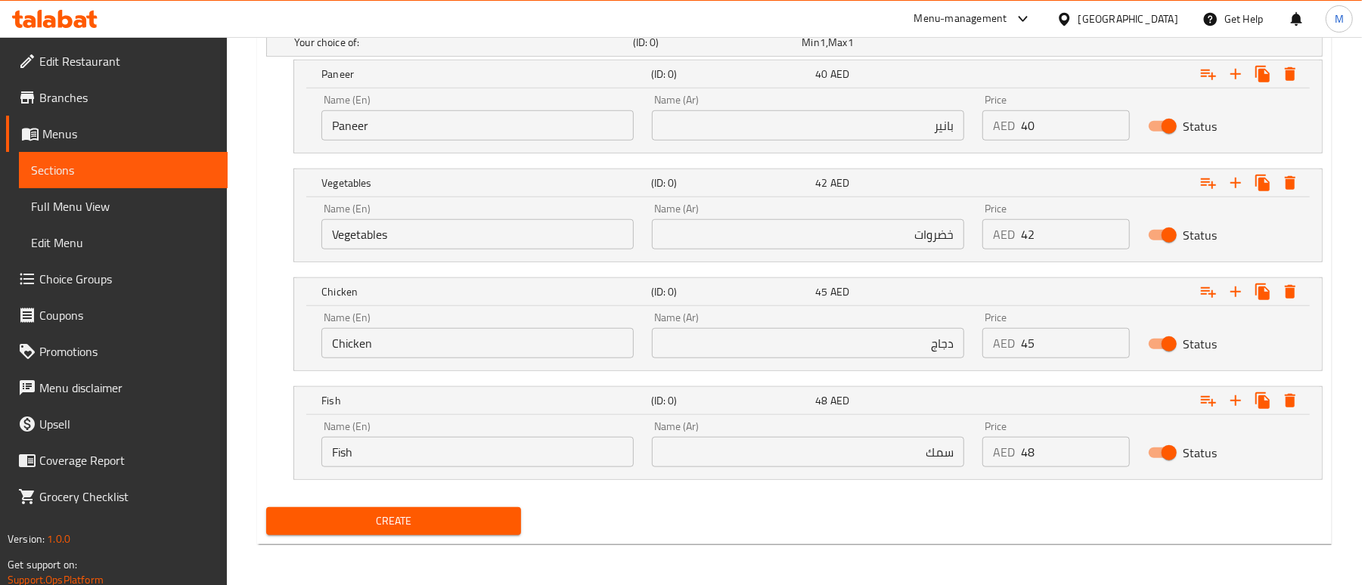
scroll to position [868, 0]
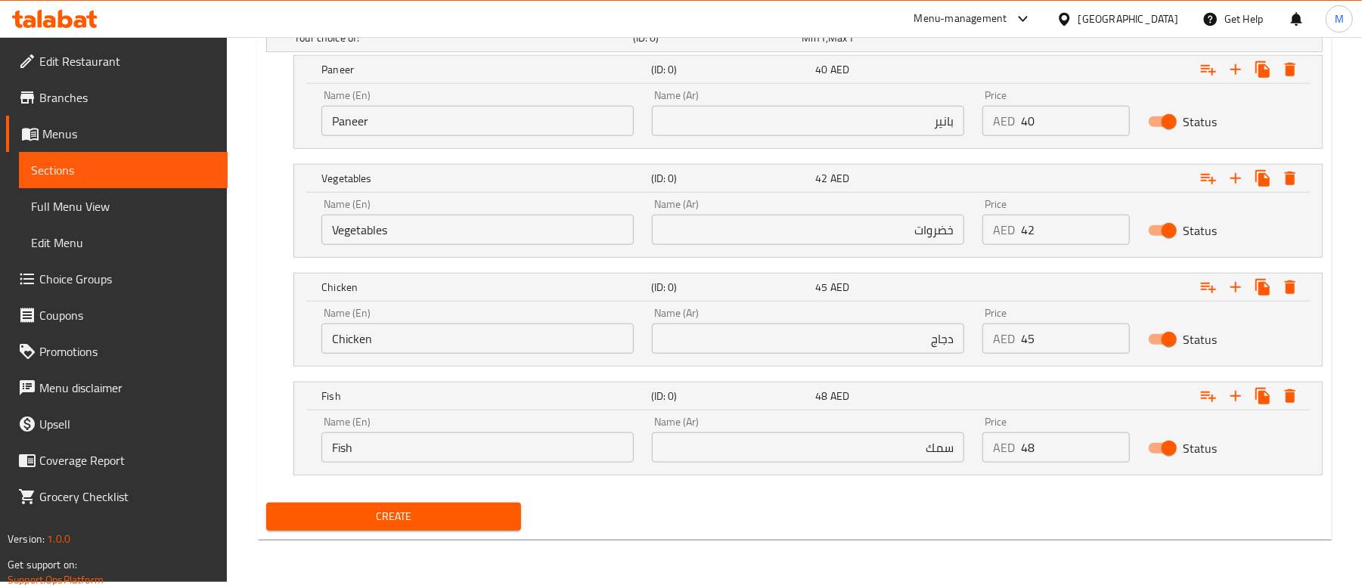
click at [343, 517] on span "Create" at bounding box center [393, 517] width 231 height 19
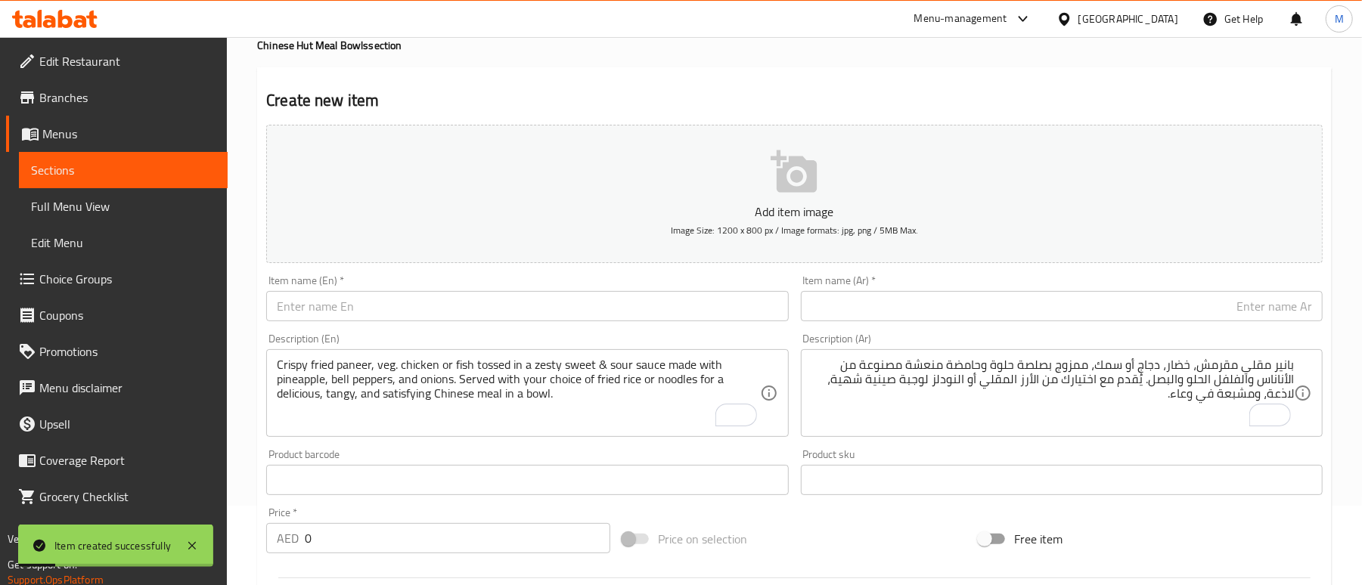
scroll to position [0, 0]
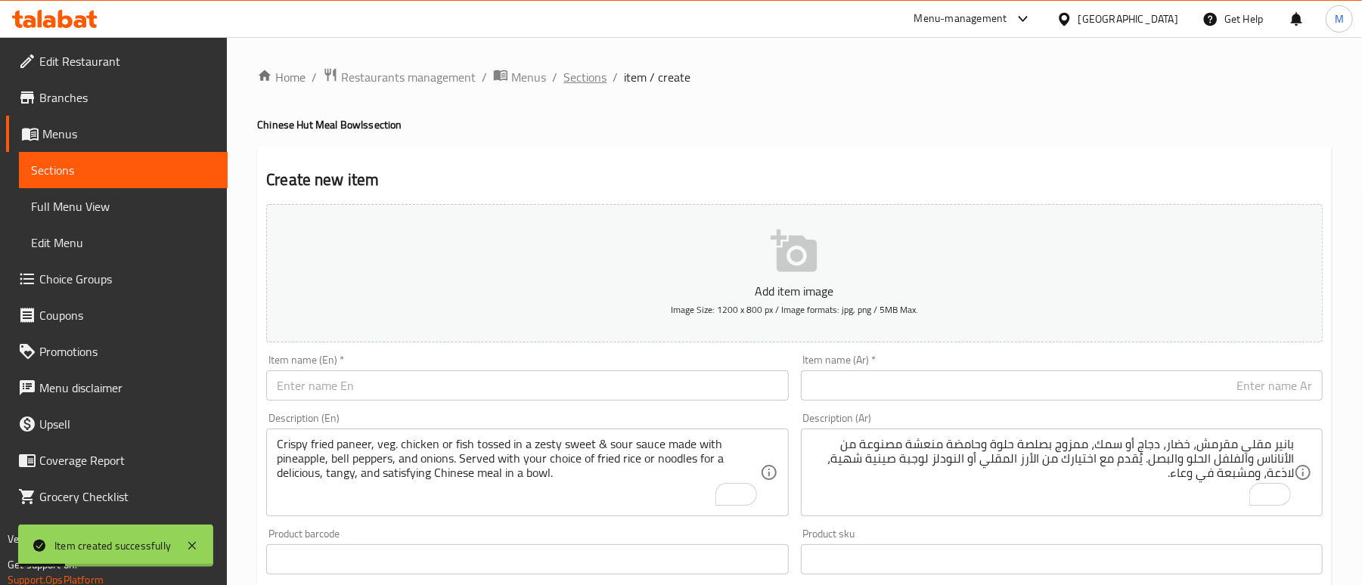
click at [585, 76] on span "Sections" at bounding box center [584, 77] width 43 height 18
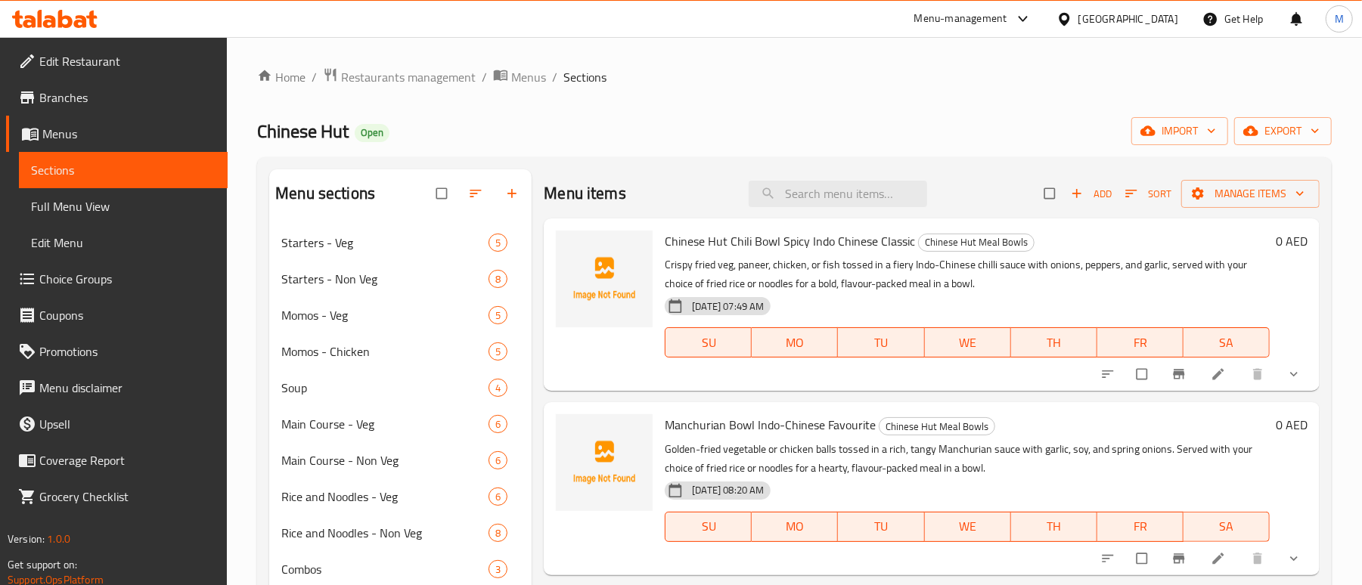
click at [1287, 374] on icon "show more" at bounding box center [1294, 374] width 15 height 15
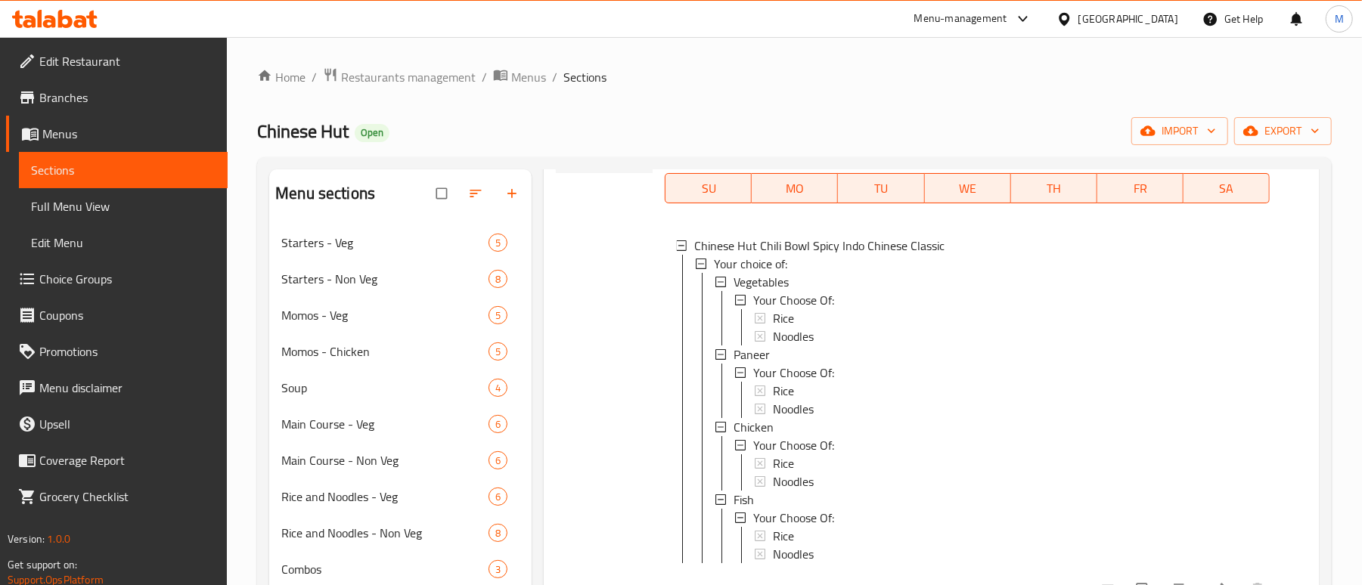
scroll to position [201, 0]
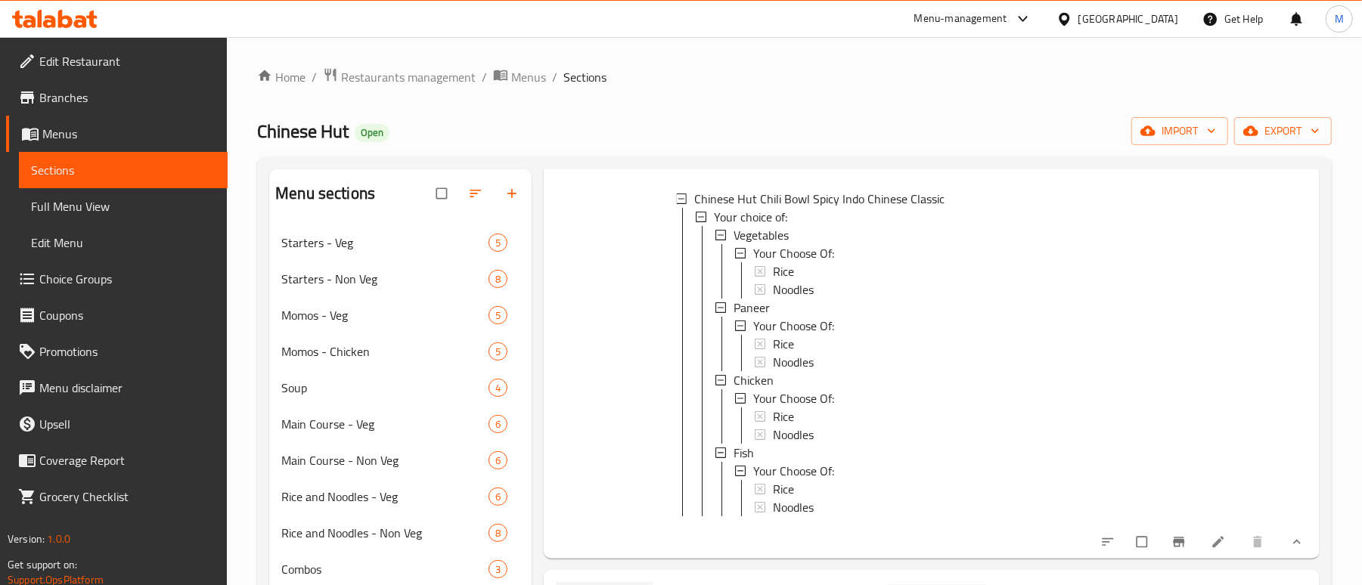
click at [1211, 550] on icon at bounding box center [1218, 542] width 15 height 15
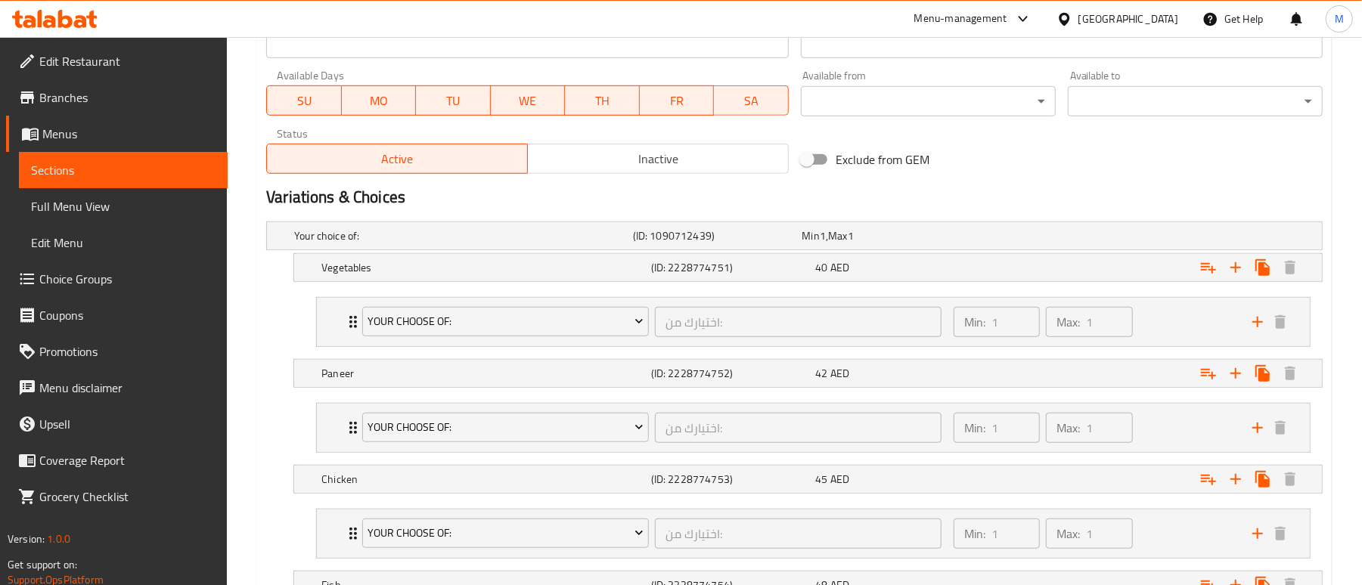
scroll to position [706, 0]
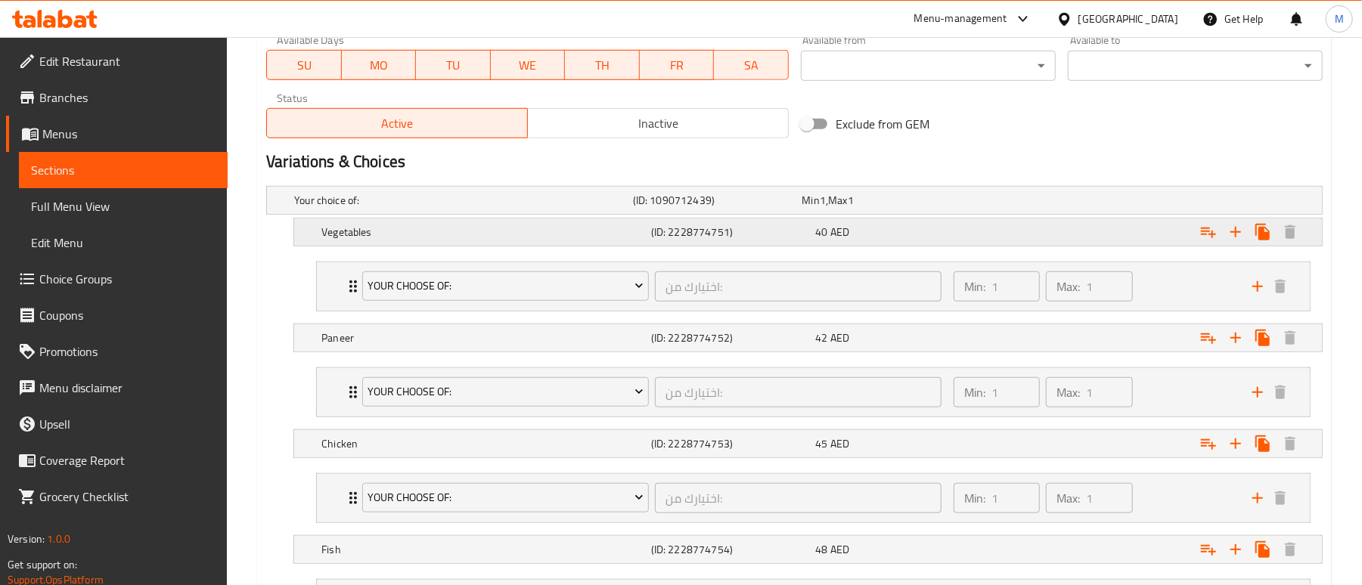
click at [369, 208] on h5 "Vegetables" at bounding box center [460, 200] width 333 height 15
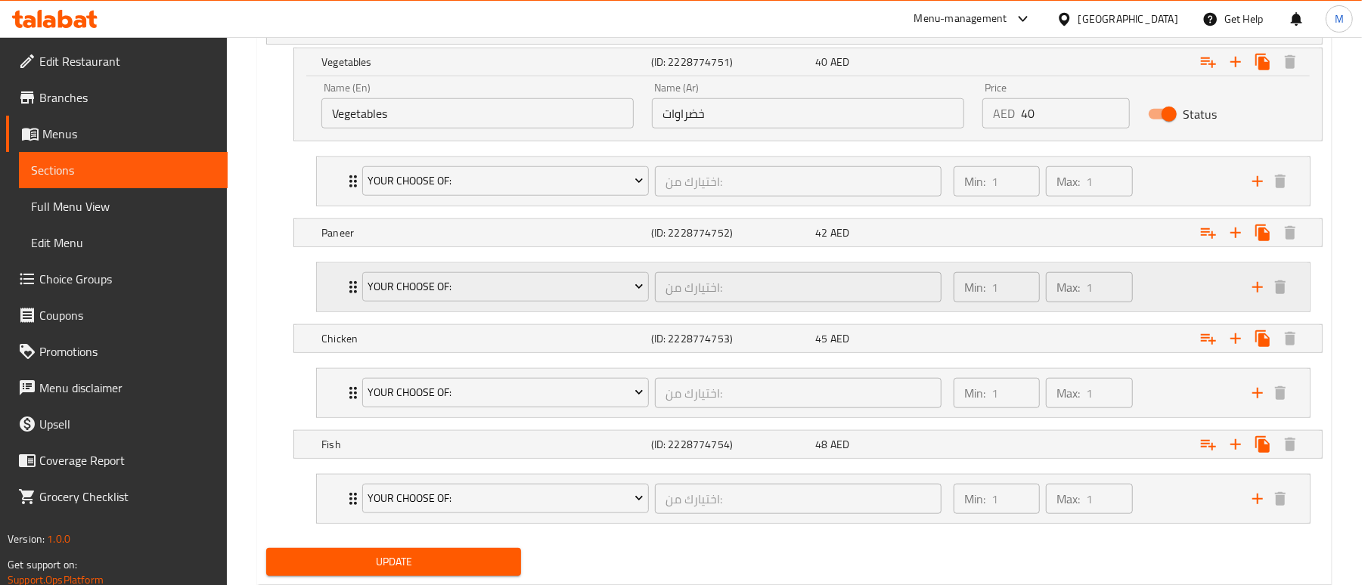
scroll to position [908, 0]
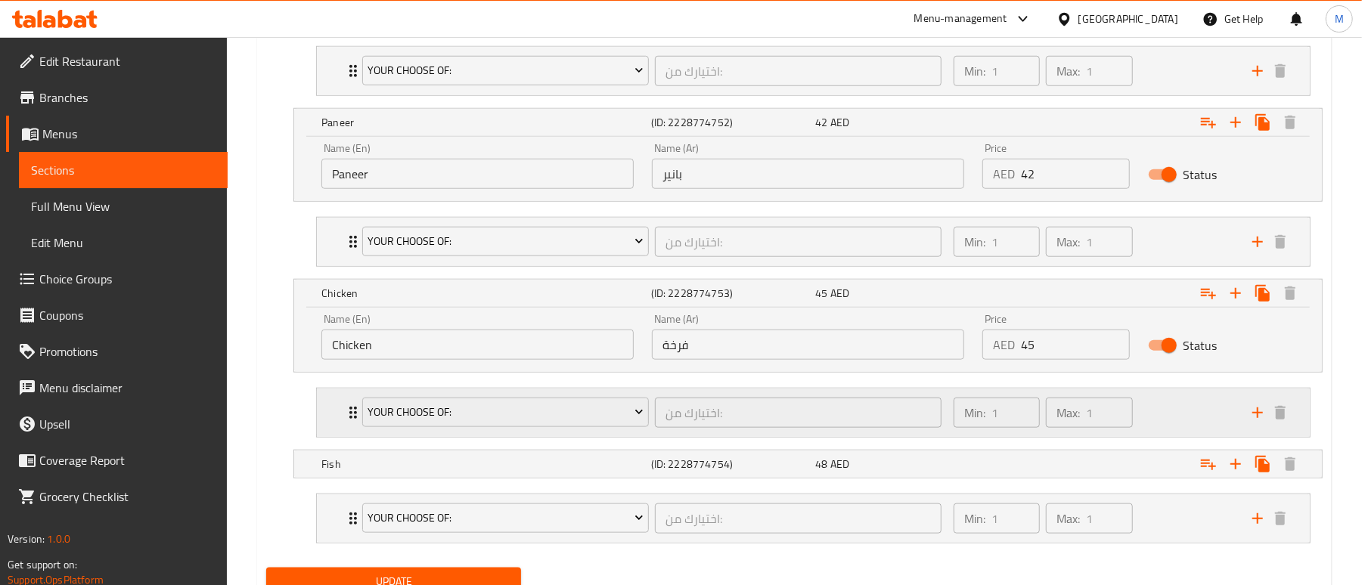
scroll to position [1008, 0]
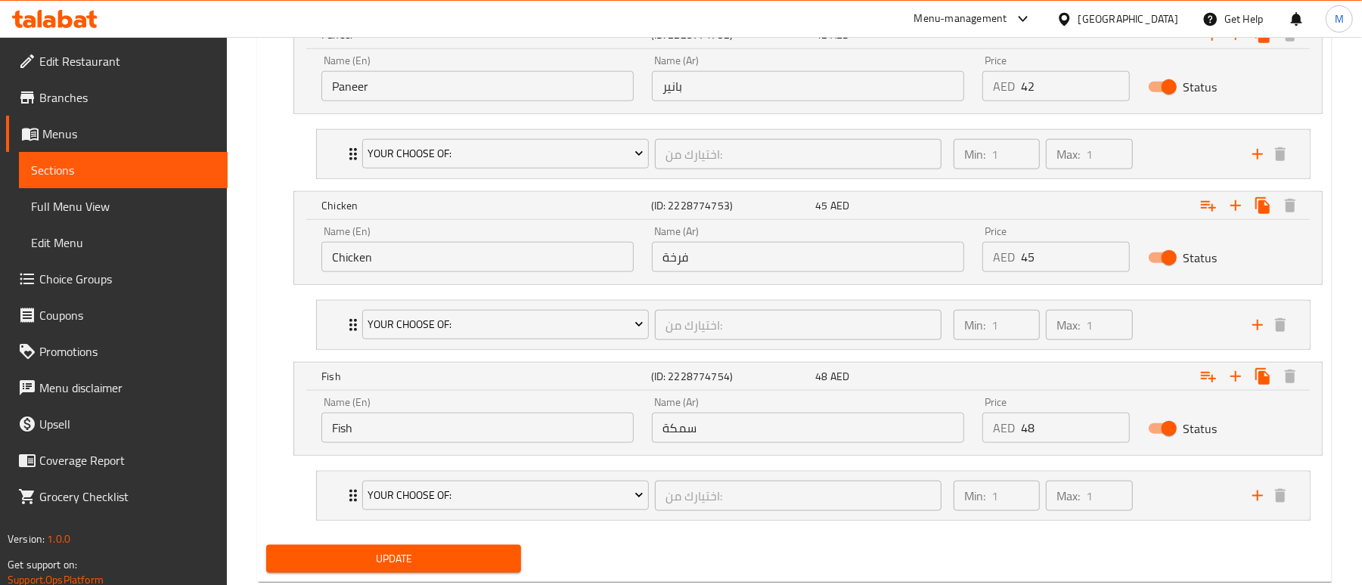
scroll to position [1109, 0]
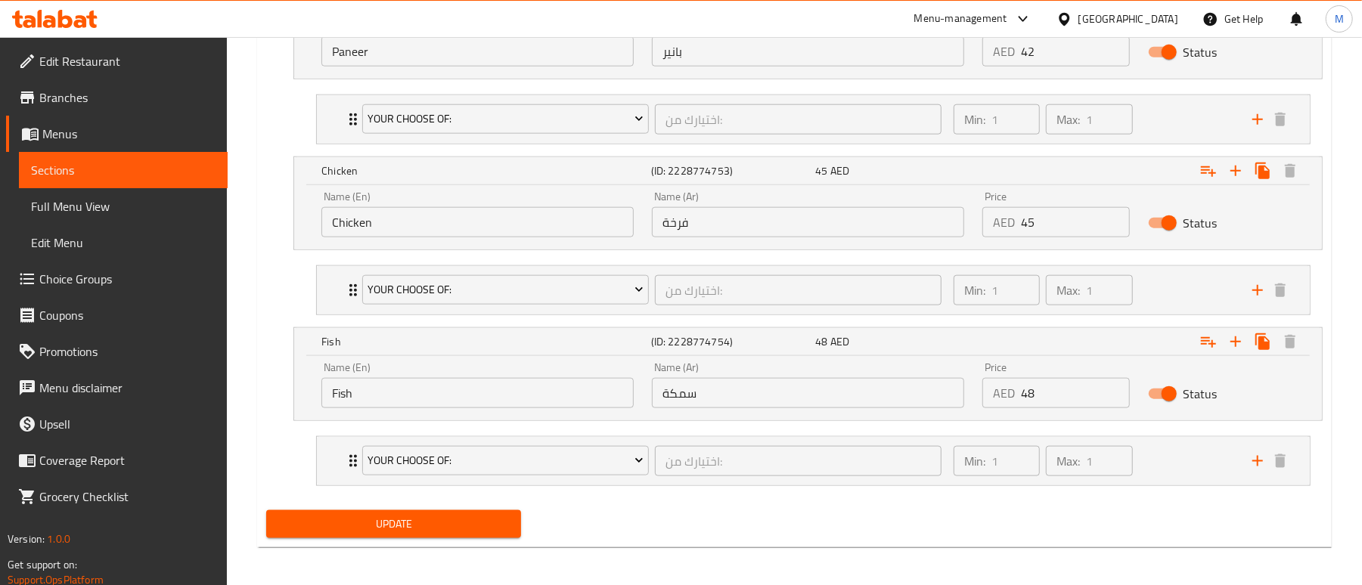
click at [724, 227] on input "فرخة" at bounding box center [808, 222] width 312 height 30
type input "دجاج"
click at [821, 399] on input "سمكة" at bounding box center [808, 393] width 312 height 30
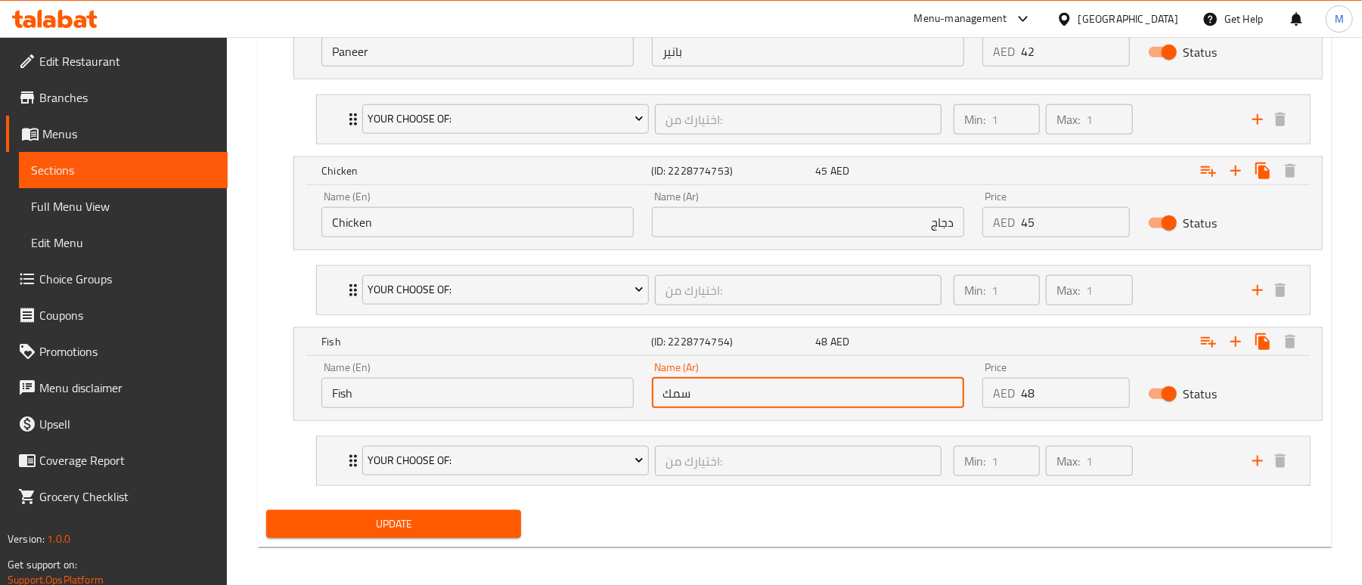
type input "سمك"
click at [774, 513] on div "Update" at bounding box center [794, 524] width 1069 height 40
click at [824, 404] on input "سمك" at bounding box center [808, 393] width 312 height 30
click at [744, 533] on div "Update" at bounding box center [794, 524] width 1069 height 40
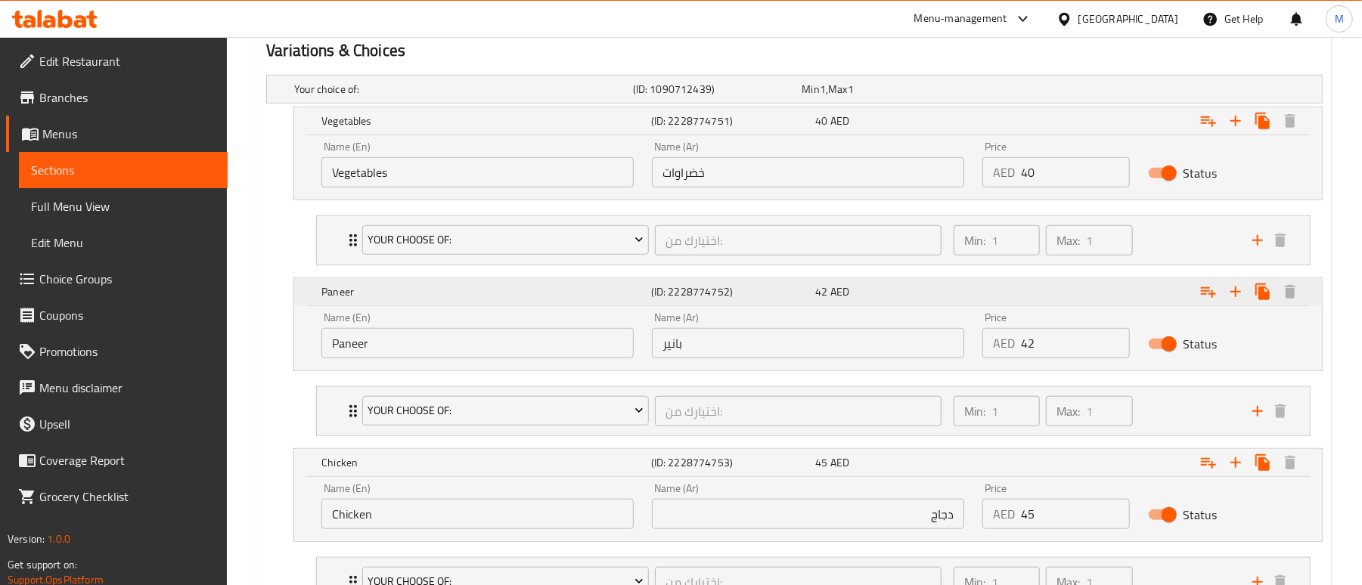
scroll to position [1119, 0]
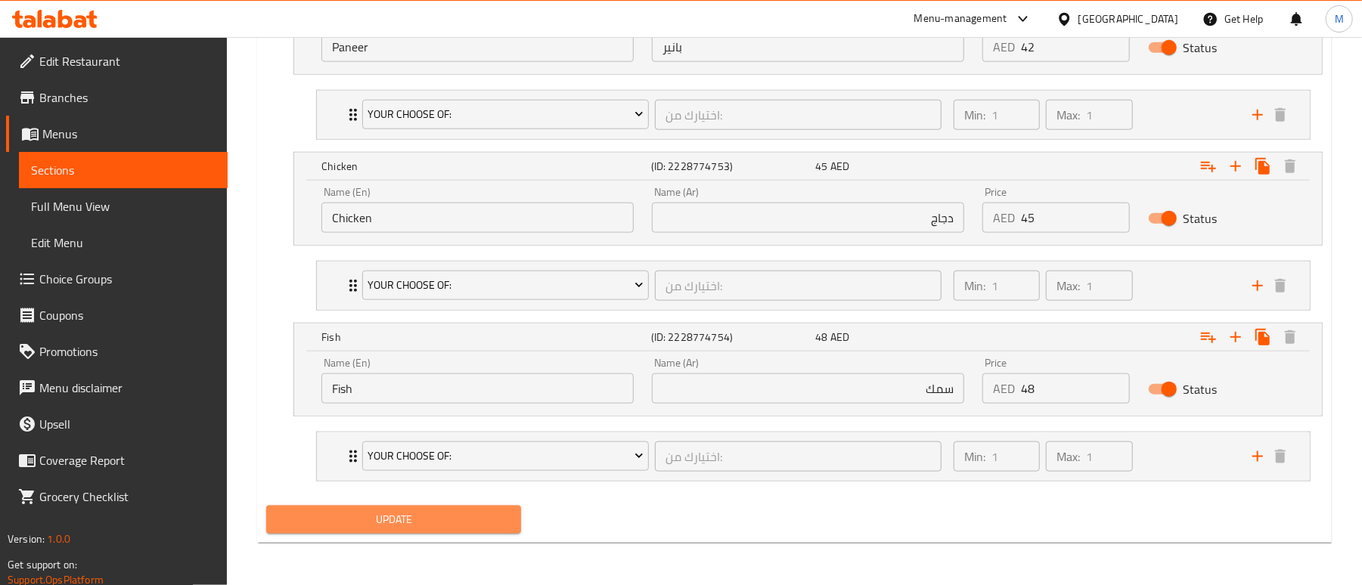
click at [412, 507] on button "Update" at bounding box center [393, 520] width 255 height 28
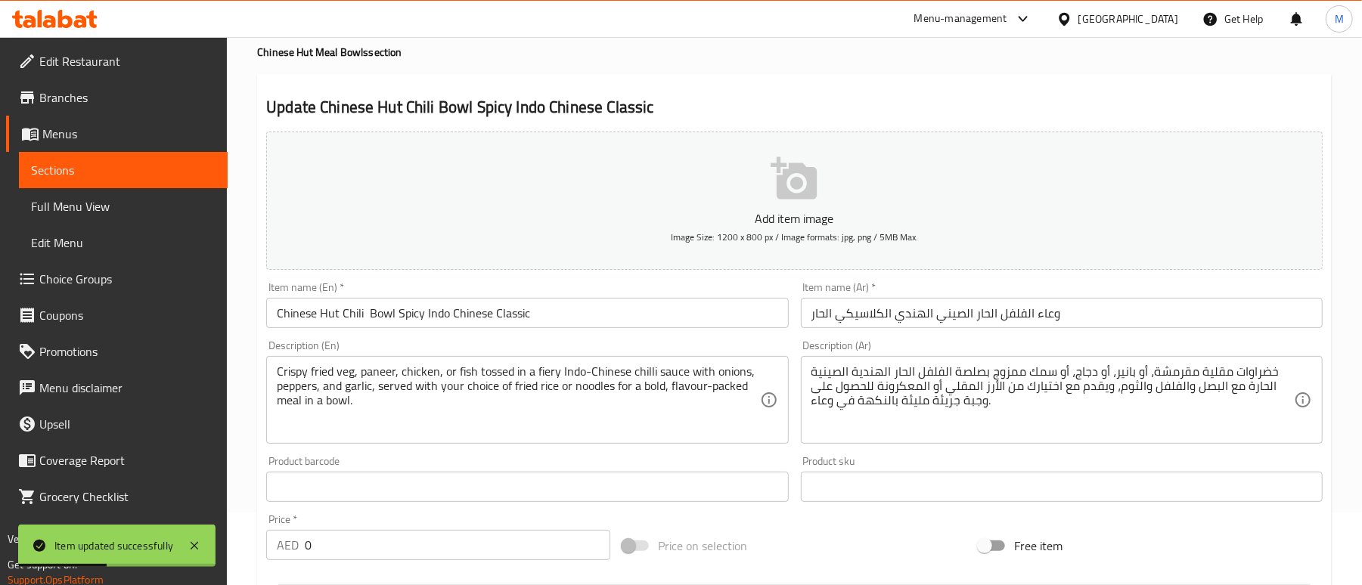
scroll to position [10, 0]
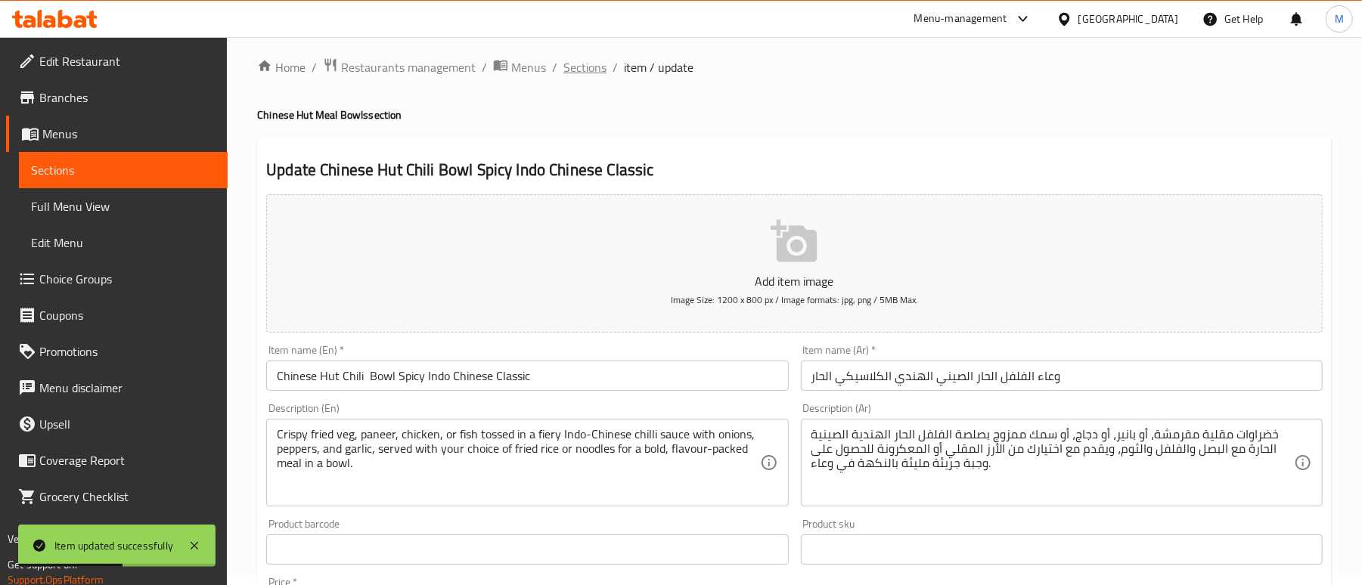
click at [582, 70] on span "Sections" at bounding box center [584, 67] width 43 height 18
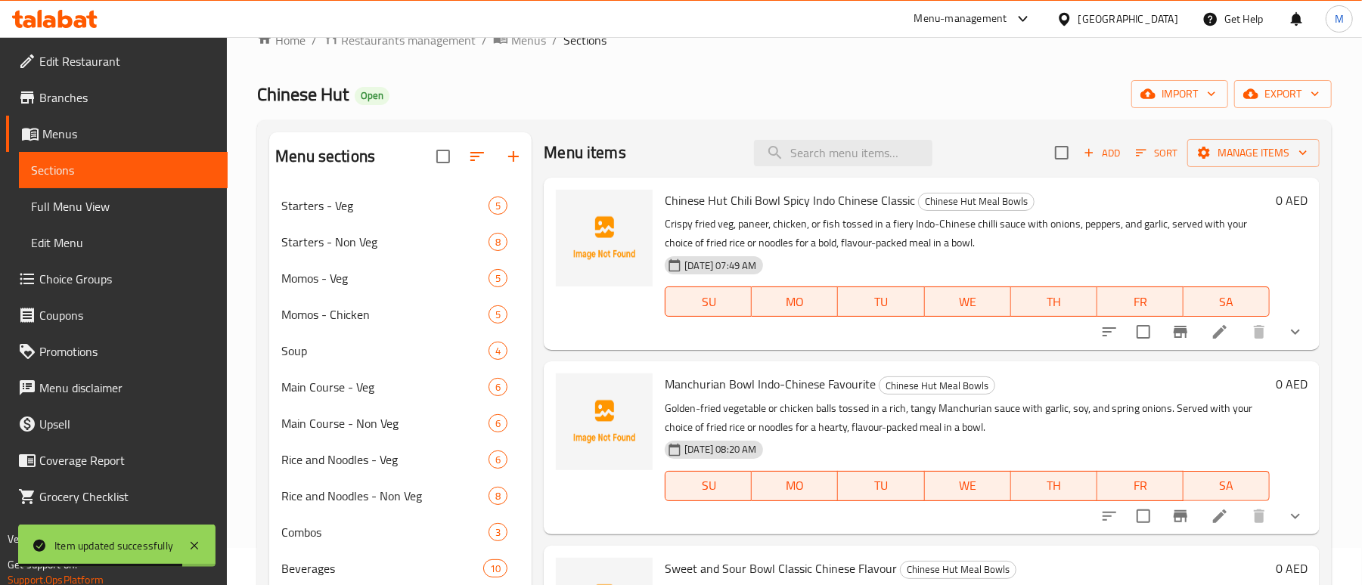
scroll to position [110, 0]
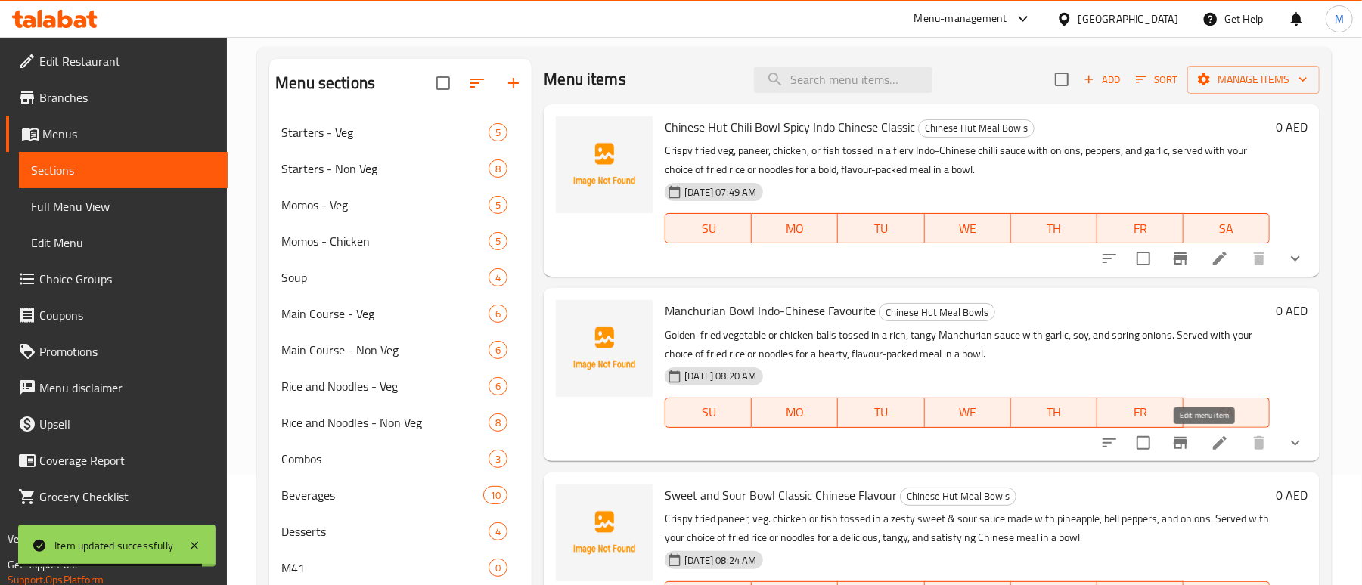
click at [1211, 446] on icon at bounding box center [1220, 443] width 18 height 18
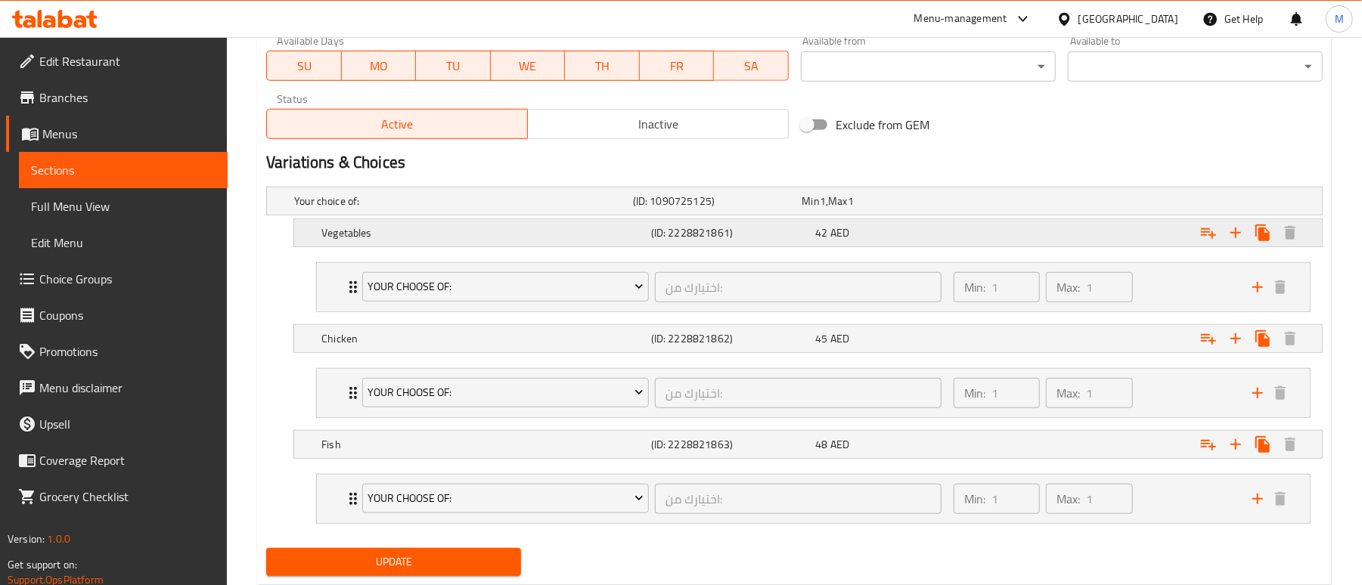
scroll to position [706, 0]
click at [473, 217] on div "Vegetables (ID: 2228821861) 42 AED" at bounding box center [799, 200] width 1016 height 33
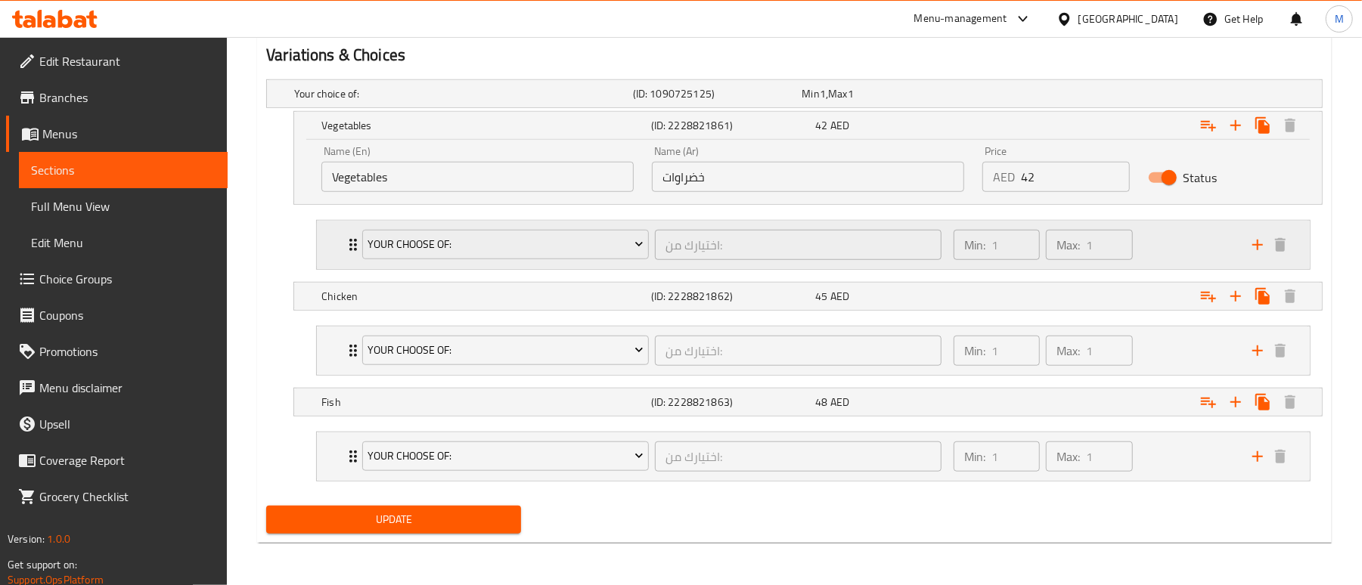
scroll to position [817, 0]
click at [557, 101] on h5 "Chicken" at bounding box center [460, 93] width 333 height 15
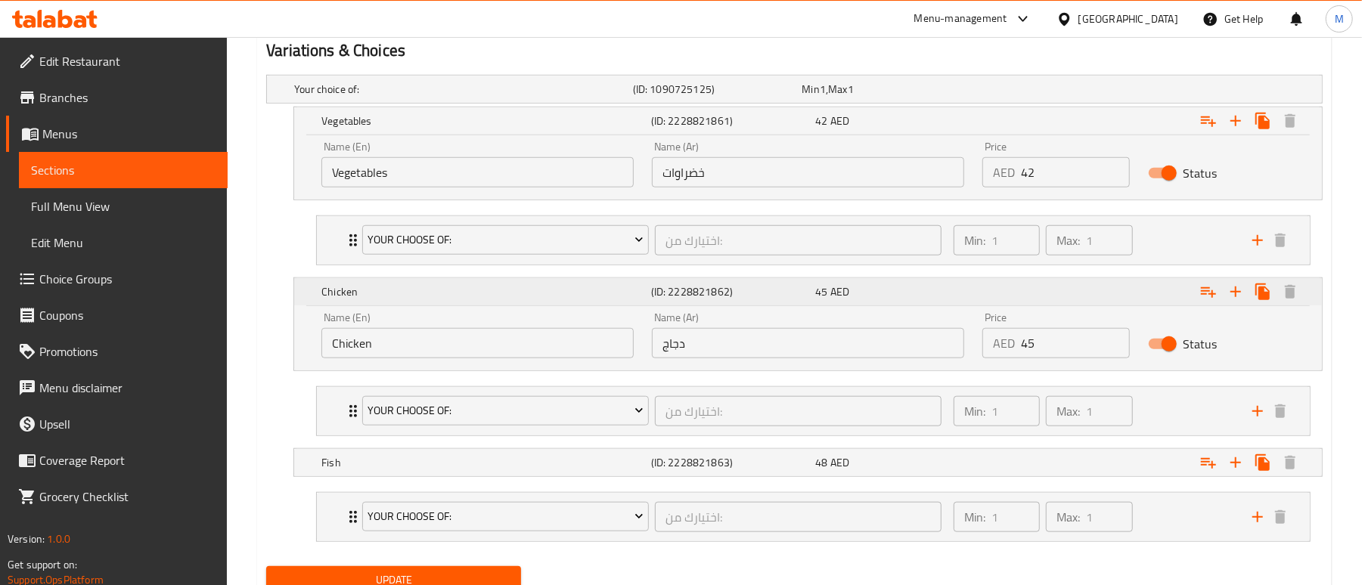
scroll to position [882, 0]
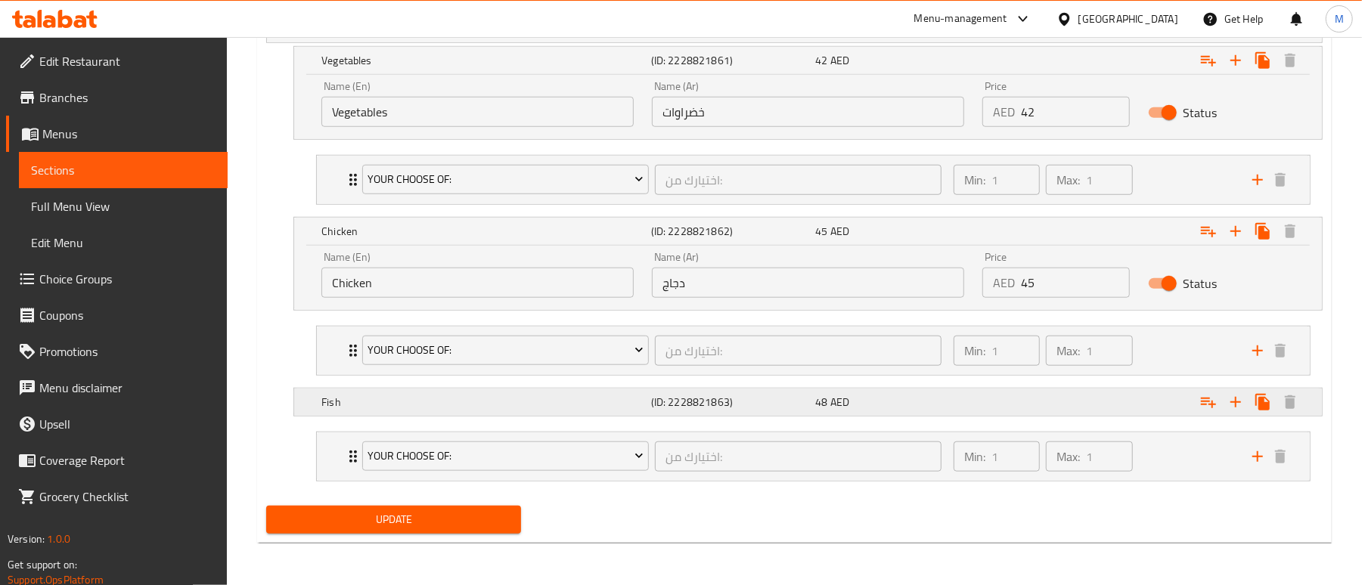
click at [551, 36] on h5 "Fish" at bounding box center [460, 28] width 333 height 15
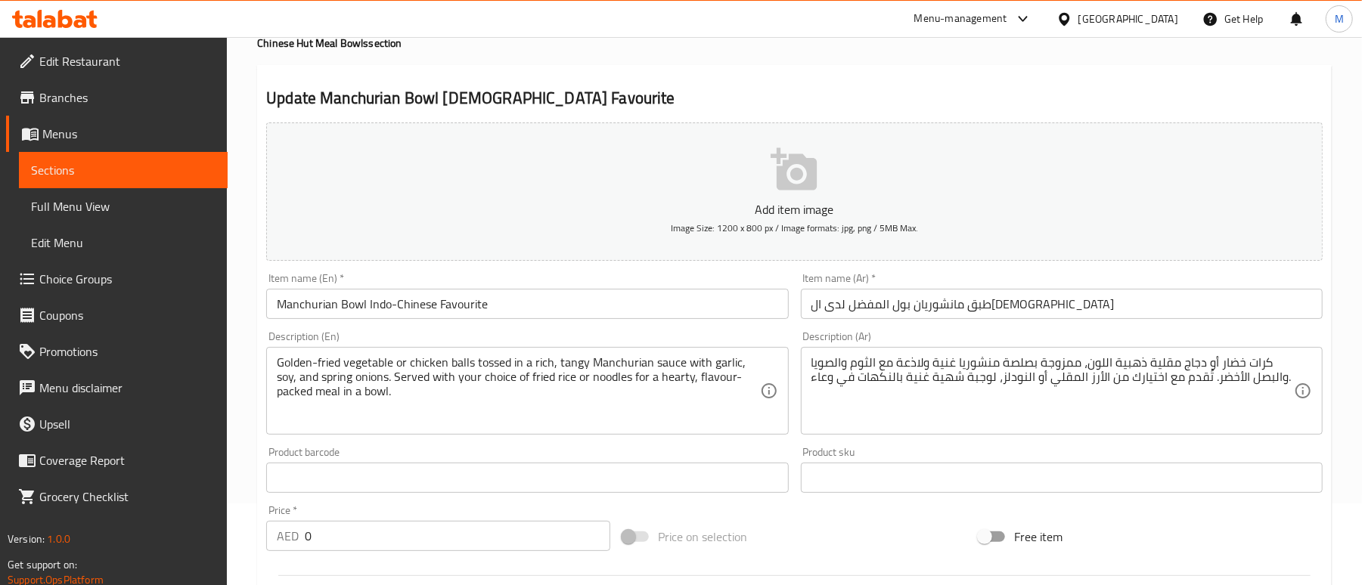
scroll to position [0, 0]
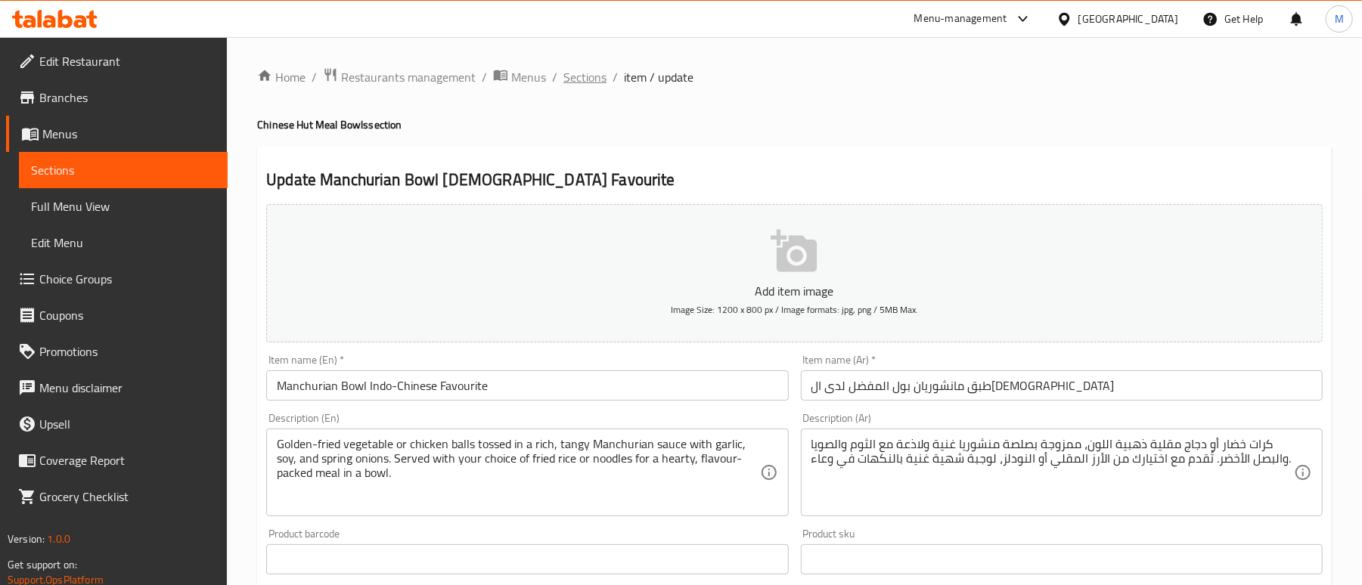
click at [578, 79] on span "Sections" at bounding box center [584, 77] width 43 height 18
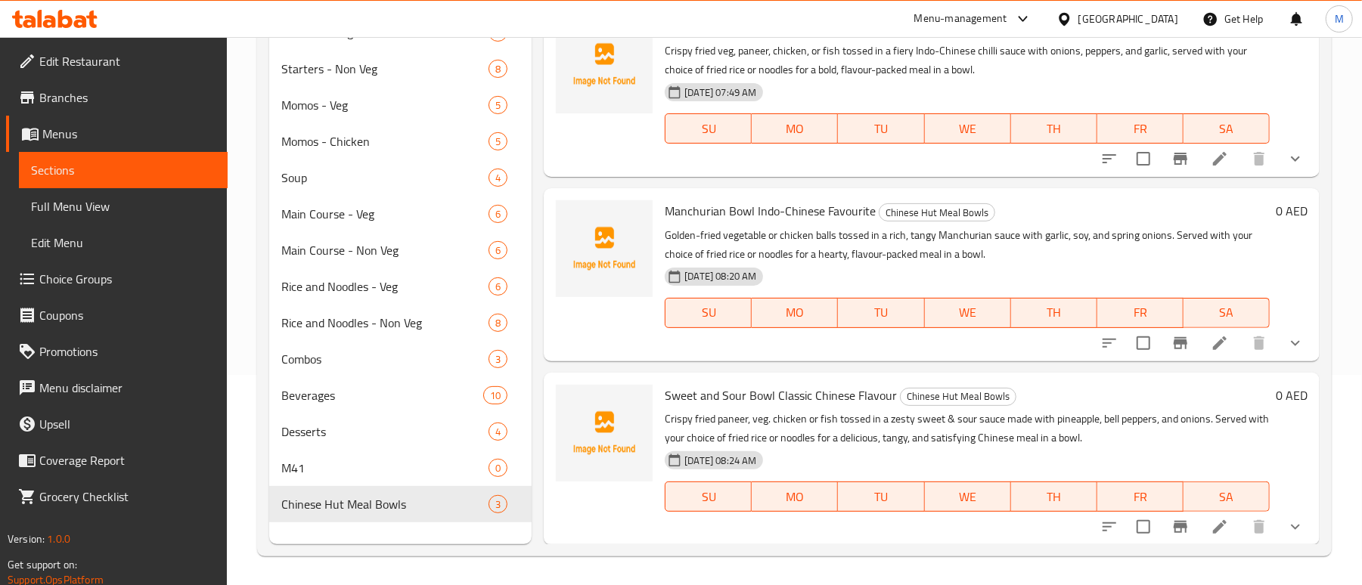
scroll to position [213, 0]
click at [1213, 526] on icon at bounding box center [1220, 526] width 14 height 14
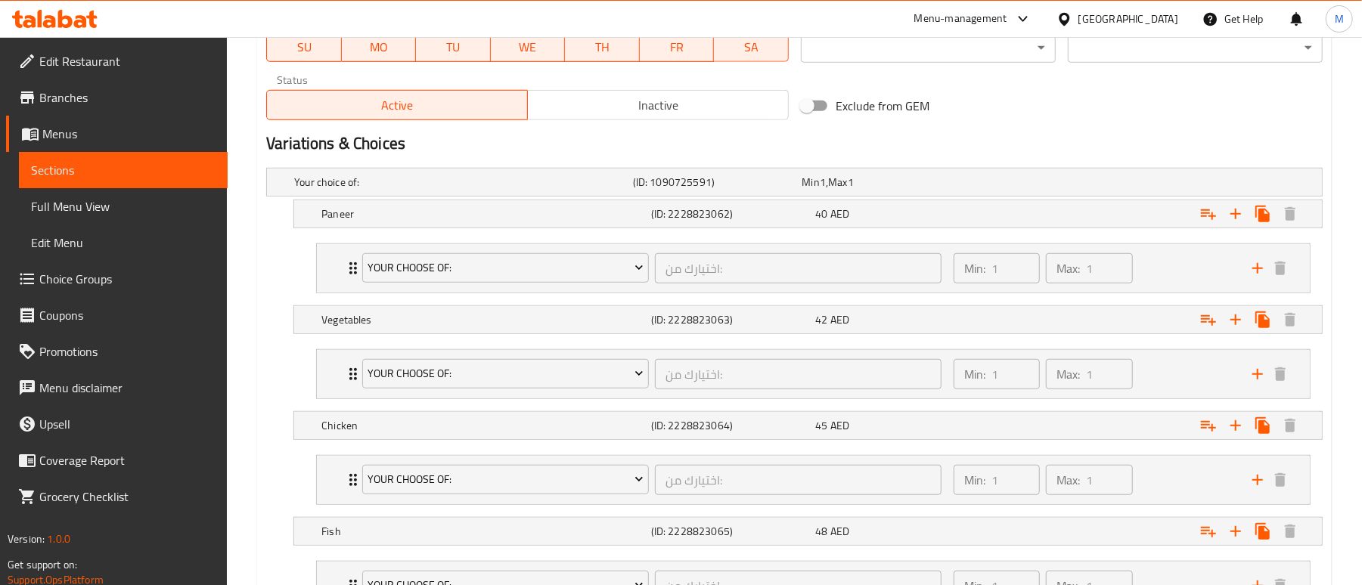
scroll to position [806, 0]
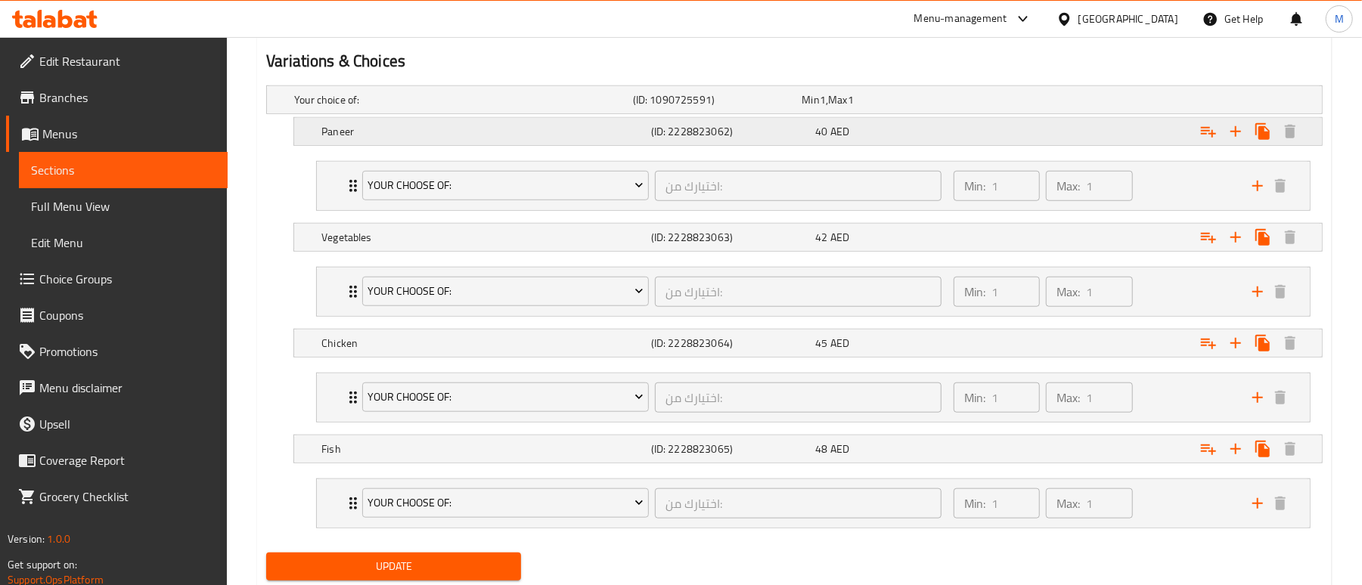
click at [379, 110] on div "Paneer" at bounding box center [460, 99] width 339 height 21
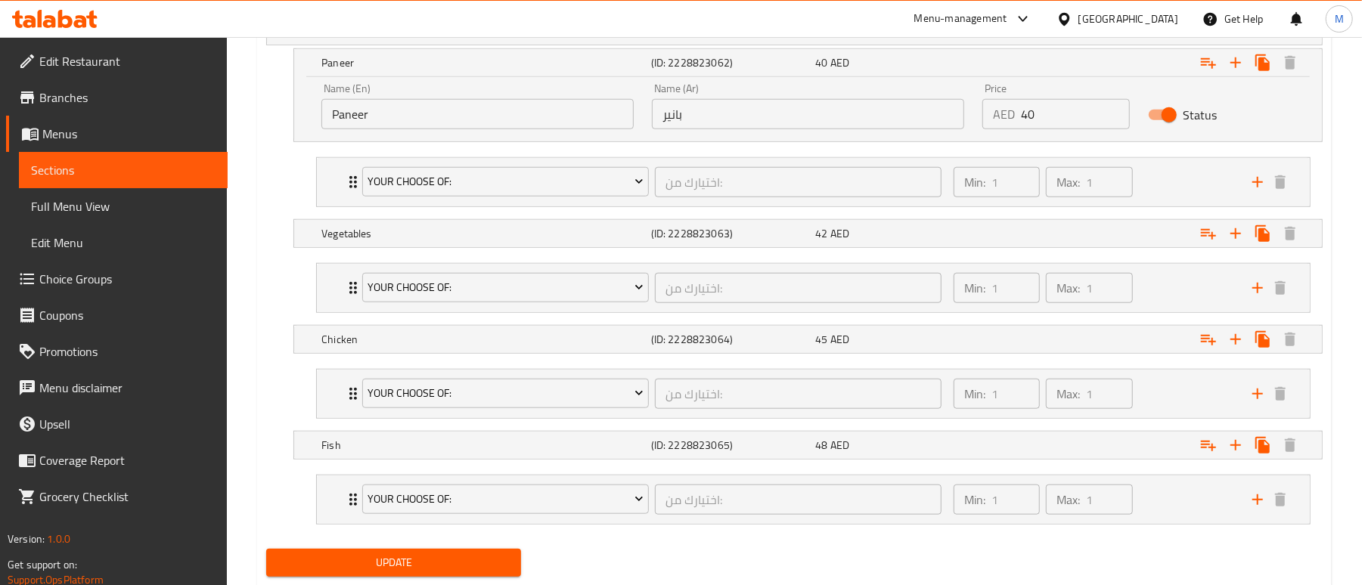
scroll to position [908, 0]
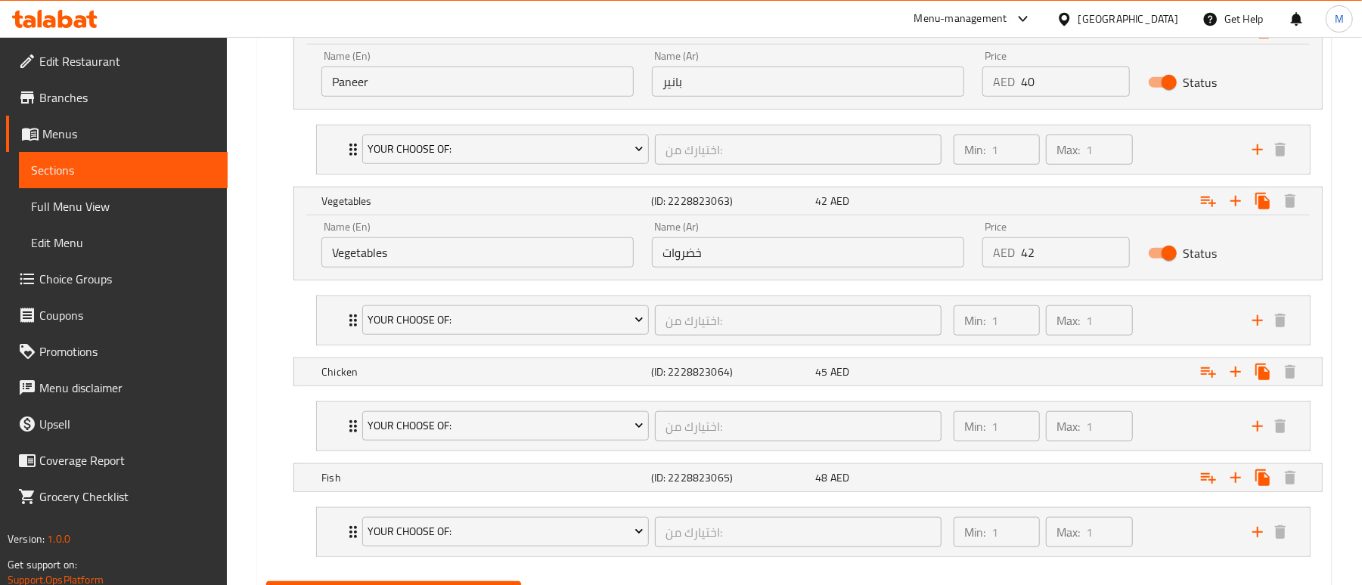
scroll to position [989, 0]
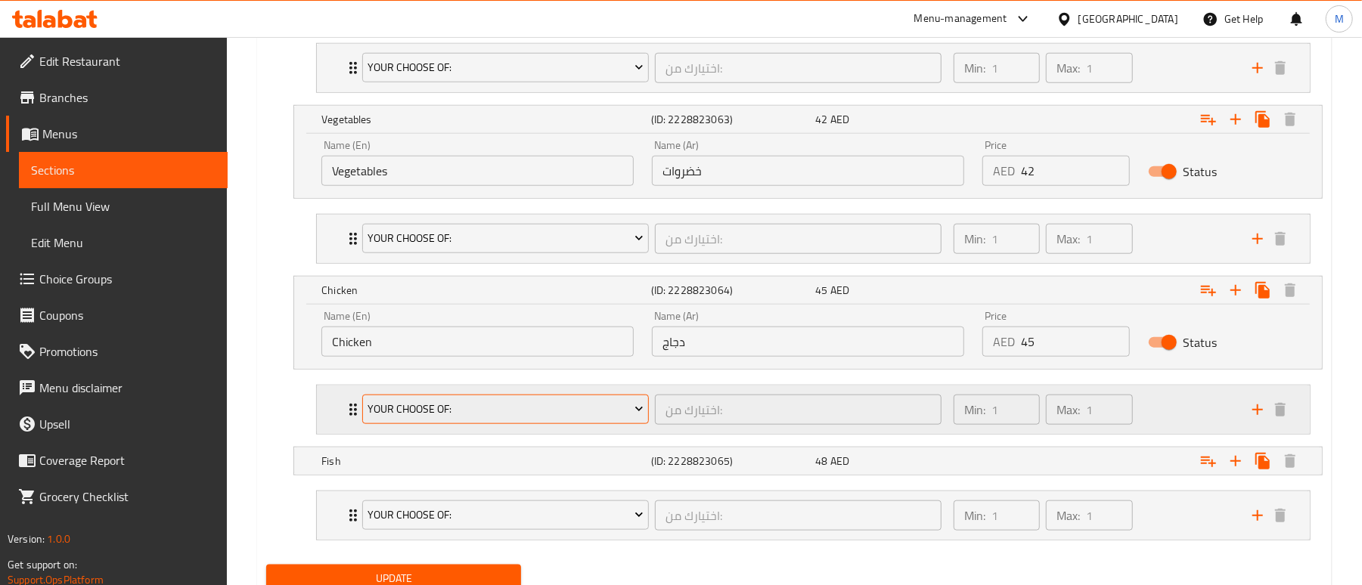
scroll to position [1054, 0]
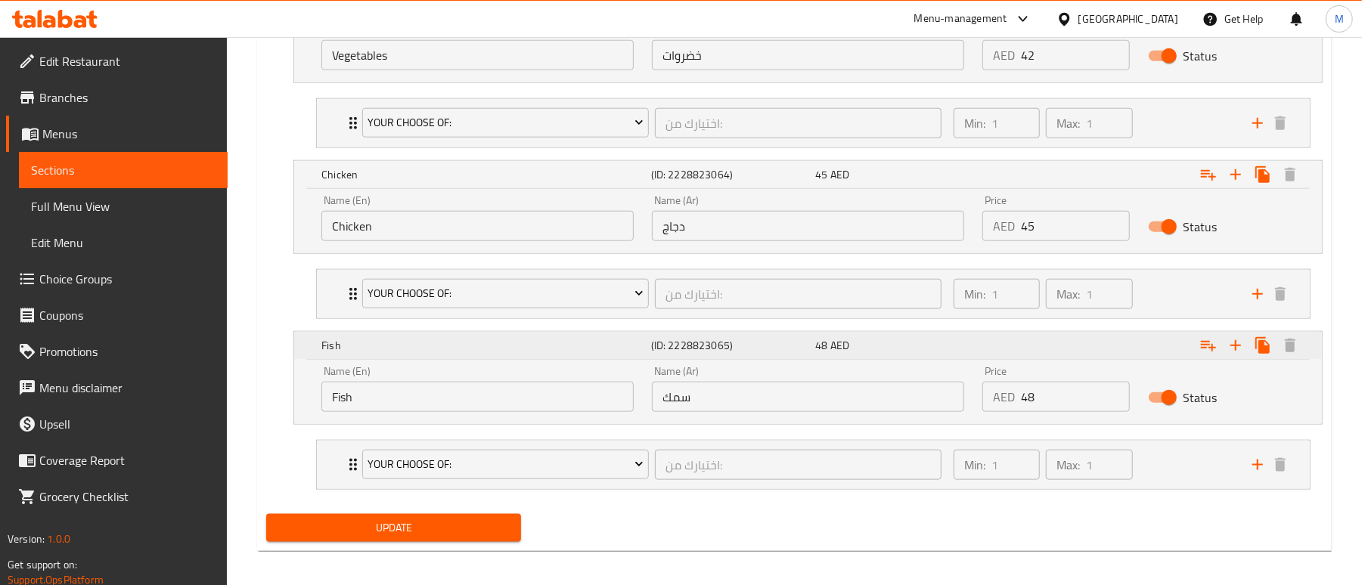
scroll to position [1119, 0]
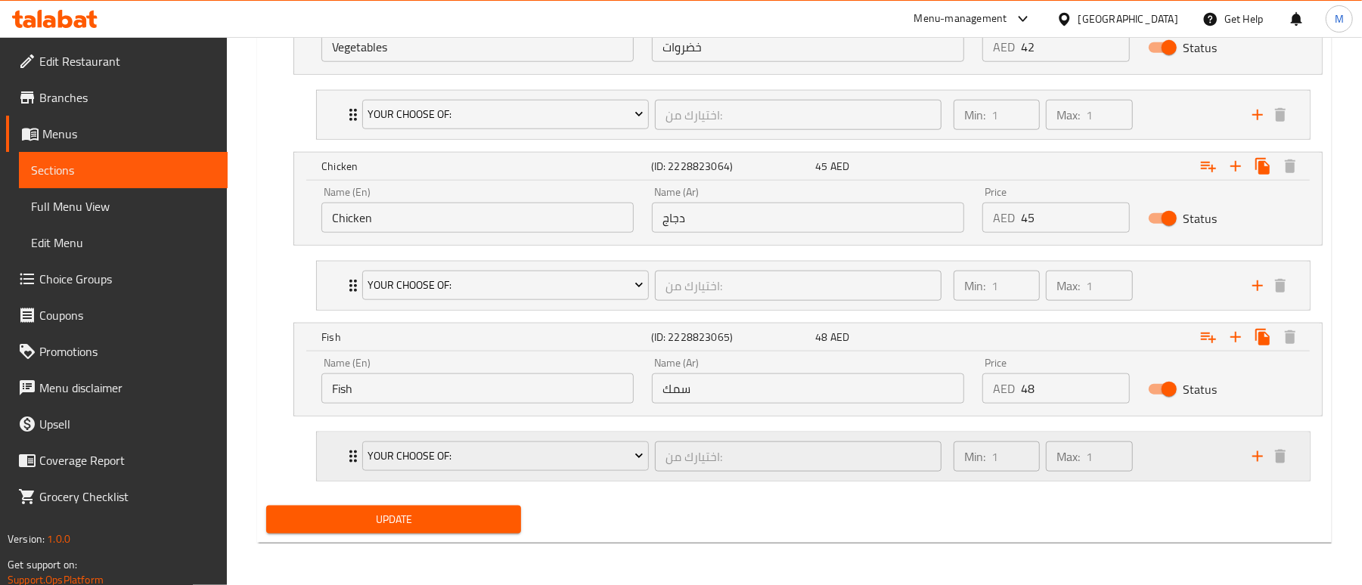
click at [331, 455] on div "Your Choose Of: اختيارك من: ​ Min: 1 ​ Max: 1 ​" at bounding box center [813, 457] width 993 height 48
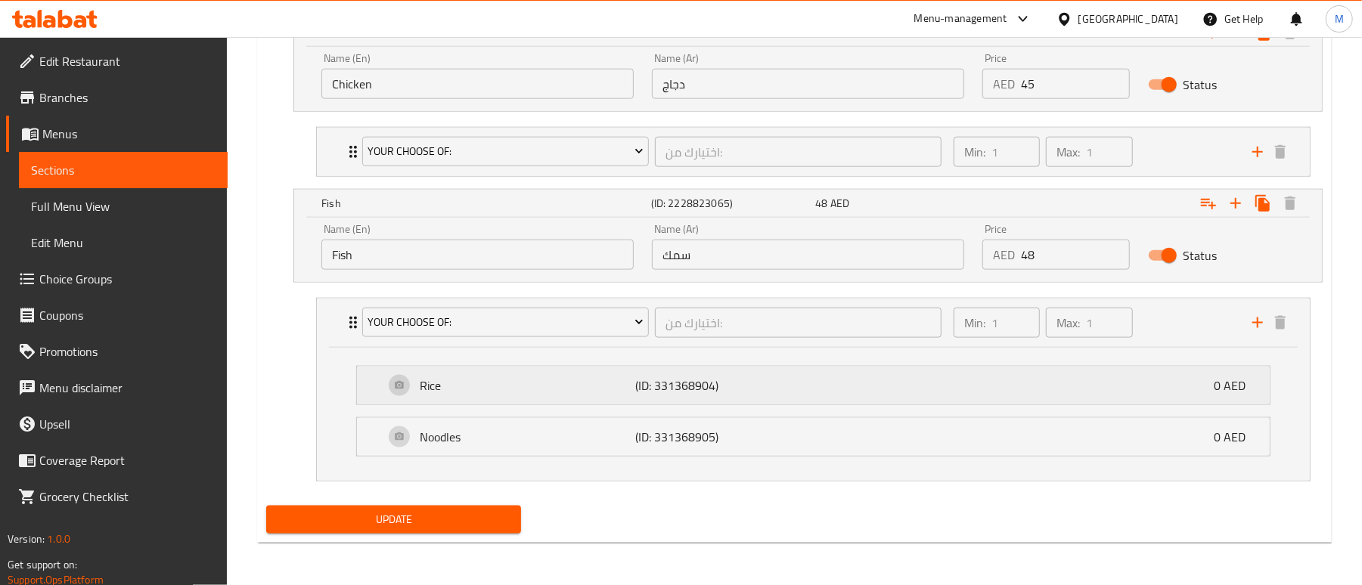
scroll to position [1254, 0]
click at [607, 382] on p "Rice" at bounding box center [528, 386] width 216 height 18
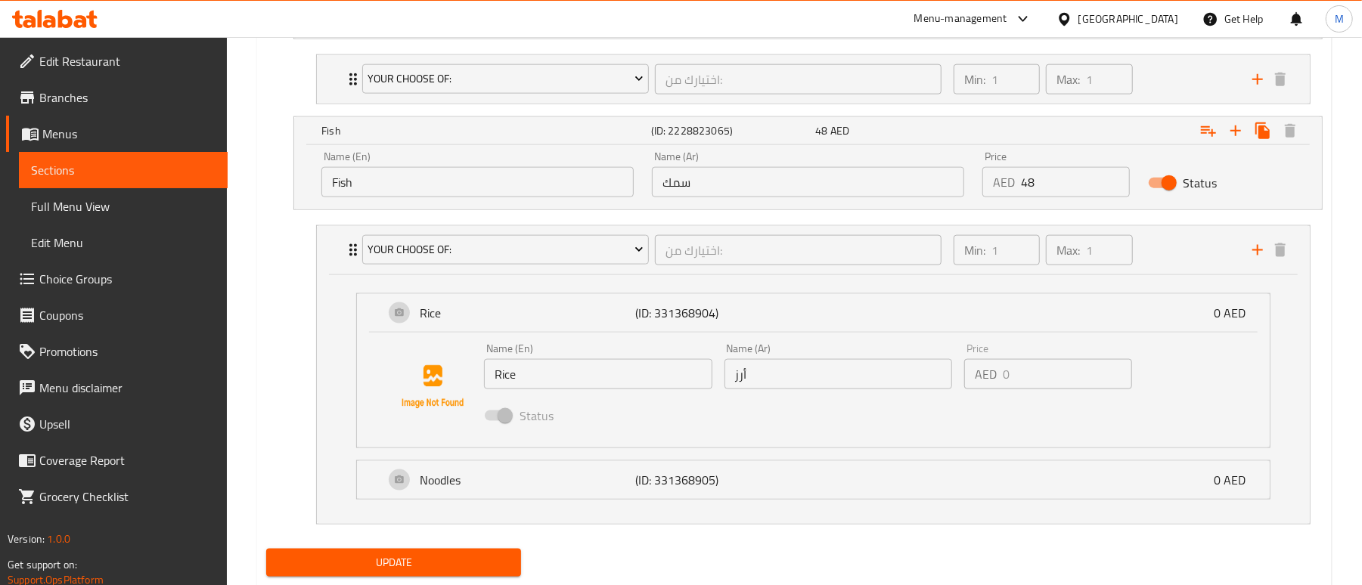
scroll to position [1355, 0]
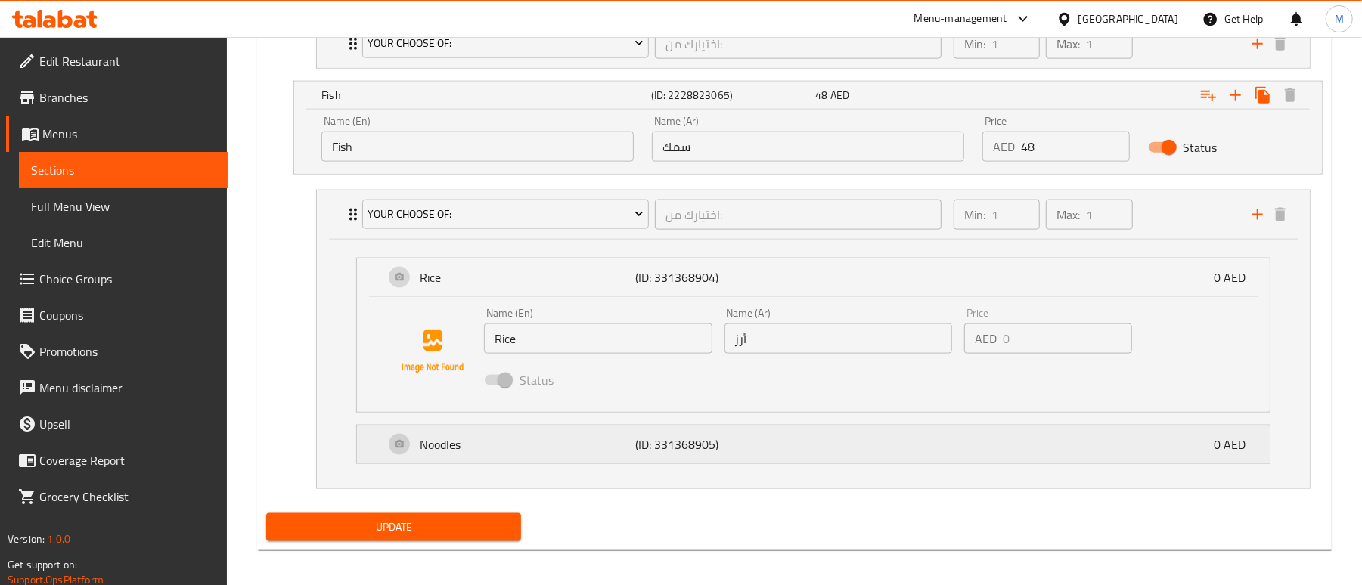
click at [576, 454] on p "Noodles" at bounding box center [528, 445] width 216 height 18
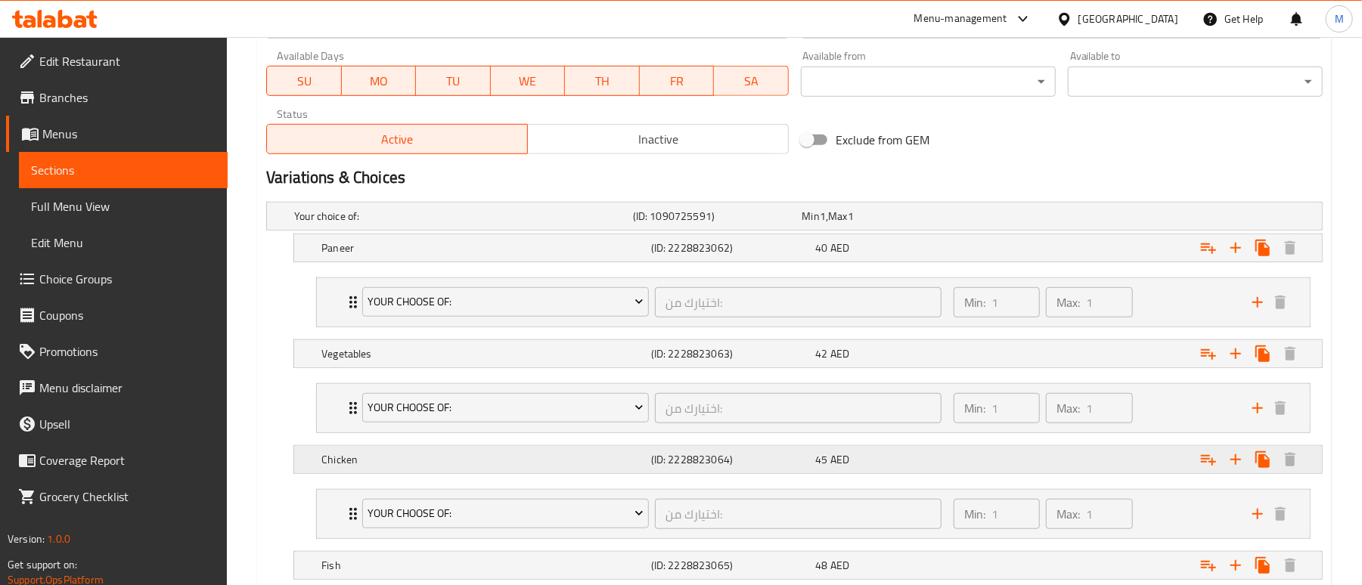
scroll to position [806, 0]
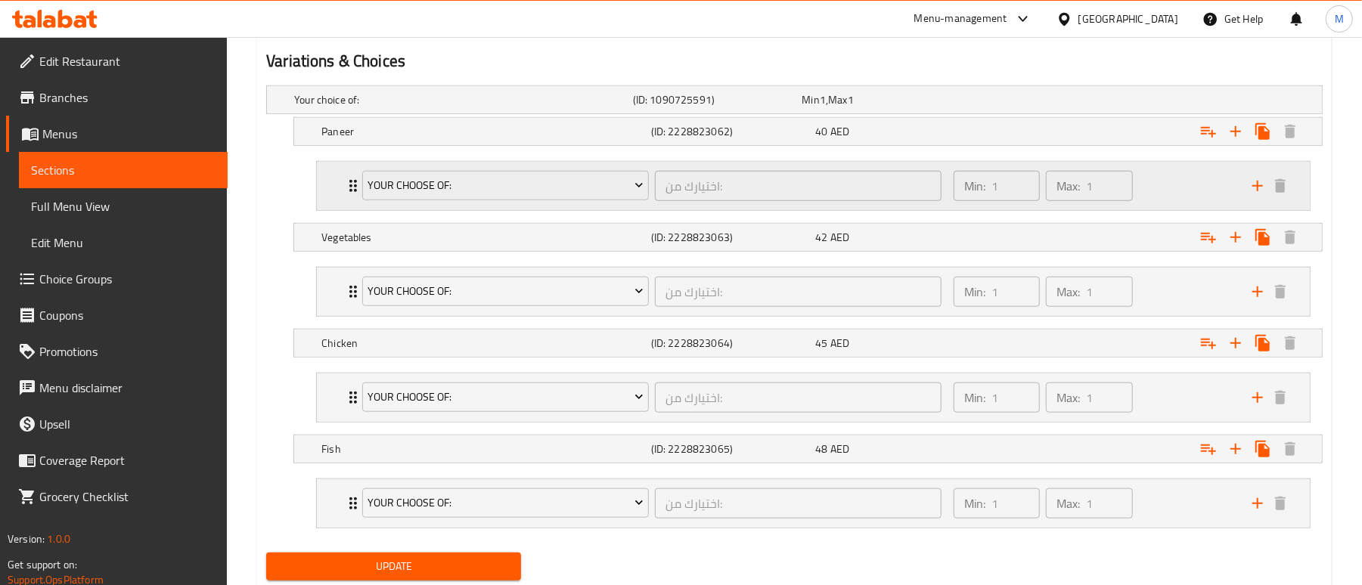
click at [352, 203] on div "Your Choose Of: اختيارك من: ​ Min: 1 ​ Max: 1 ​" at bounding box center [818, 186] width 948 height 48
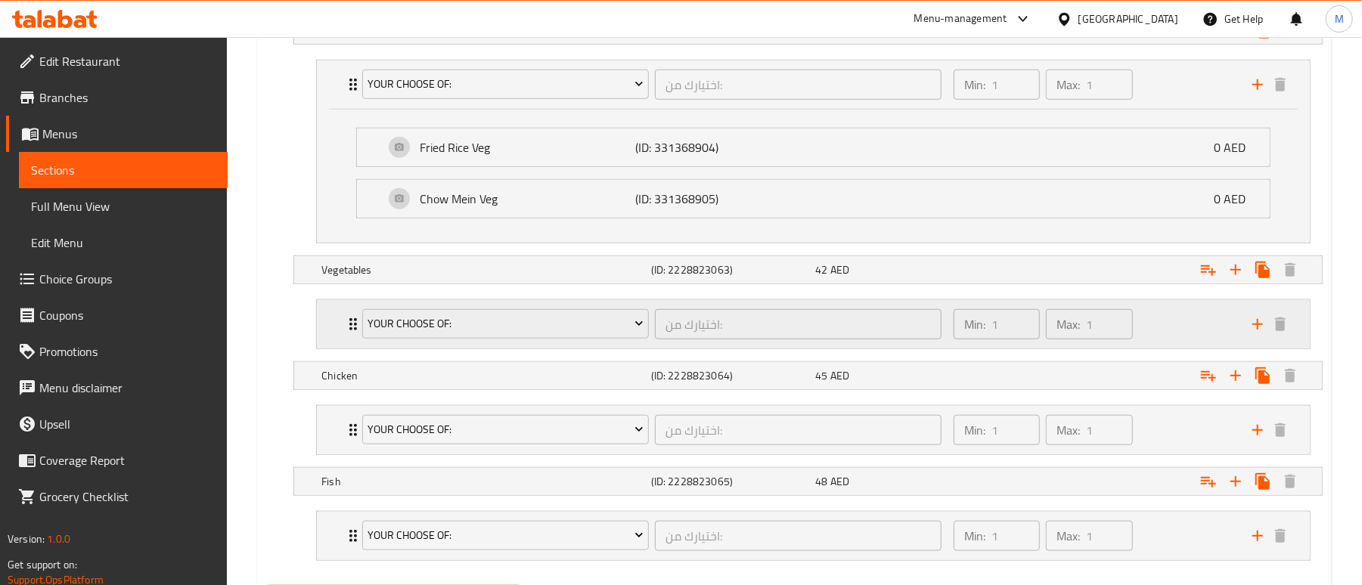
click at [340, 334] on div "Your Choose Of: اختيارك من: ​ Min: 1 ​ Max: 1 ​" at bounding box center [813, 324] width 993 height 48
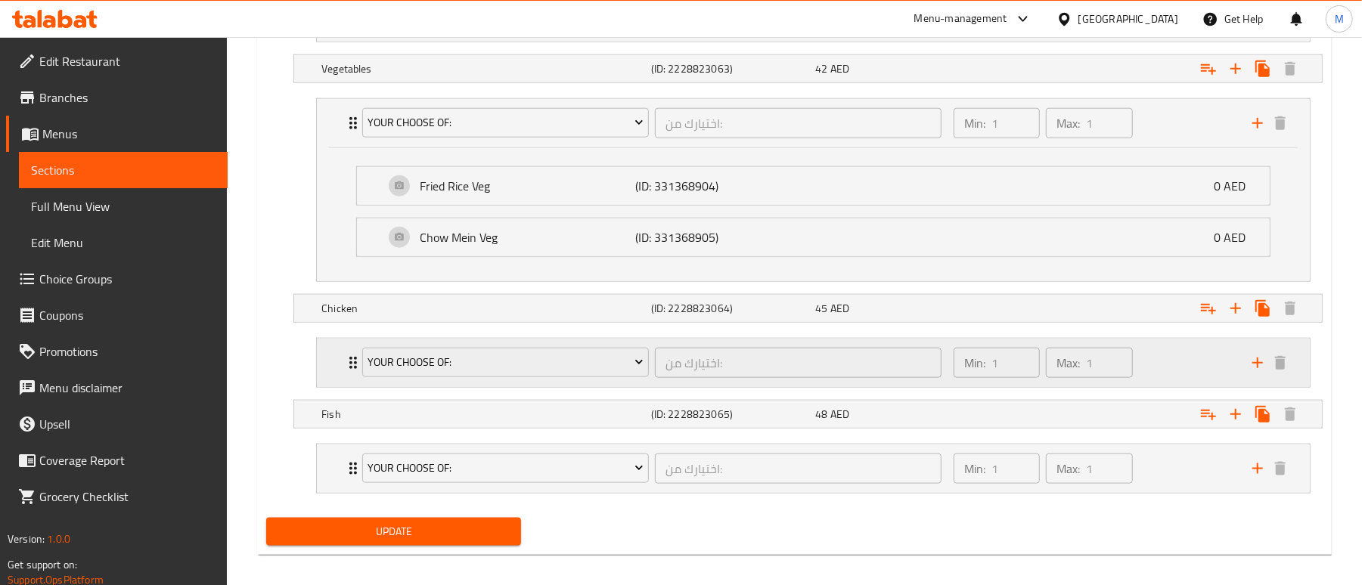
click at [352, 369] on icon "Expand" at bounding box center [353, 363] width 8 height 12
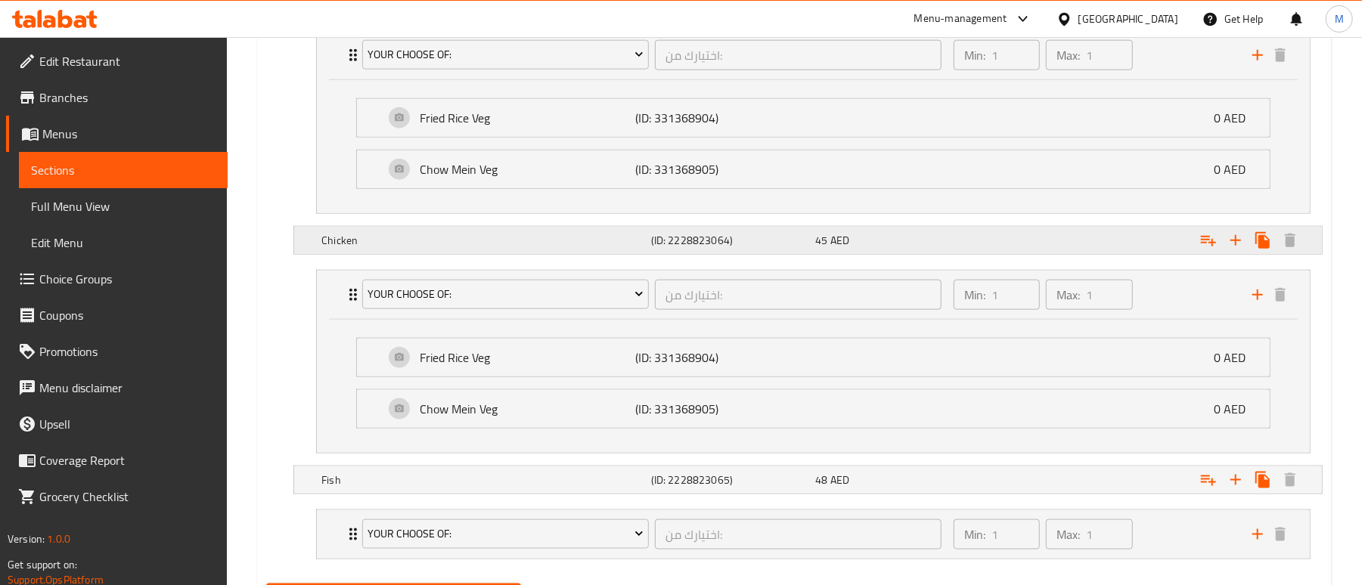
scroll to position [1263, 0]
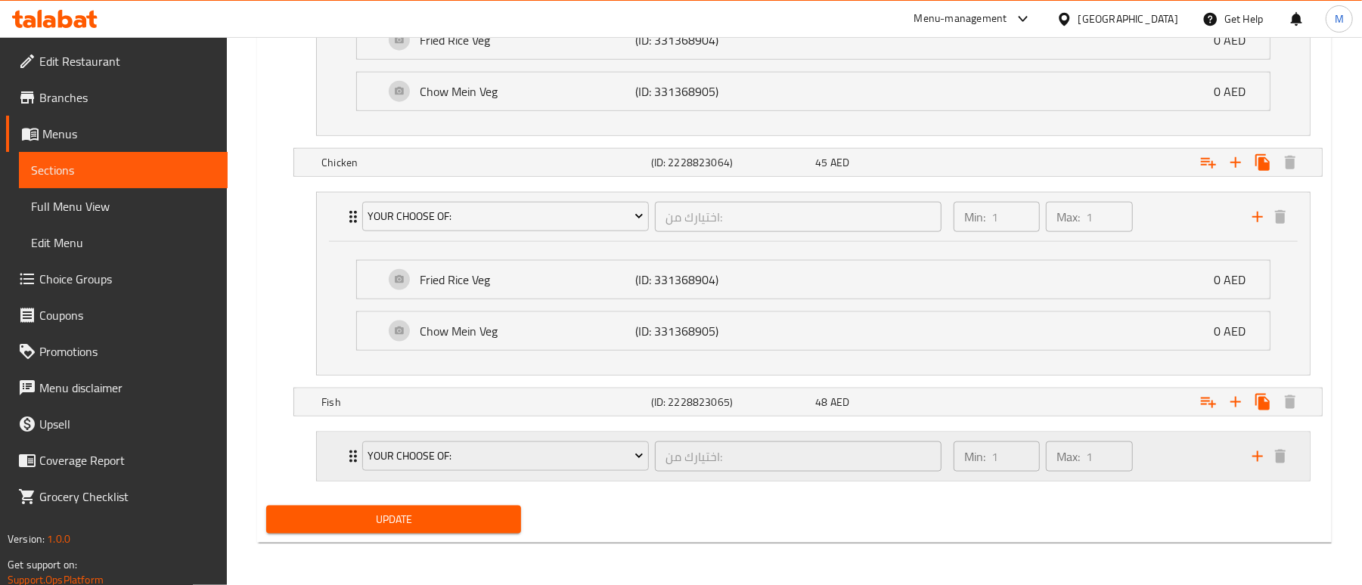
click at [333, 449] on div "Your Choose Of: اختيارك من: ​ Min: 1 ​ Max: 1 ​" at bounding box center [813, 457] width 993 height 48
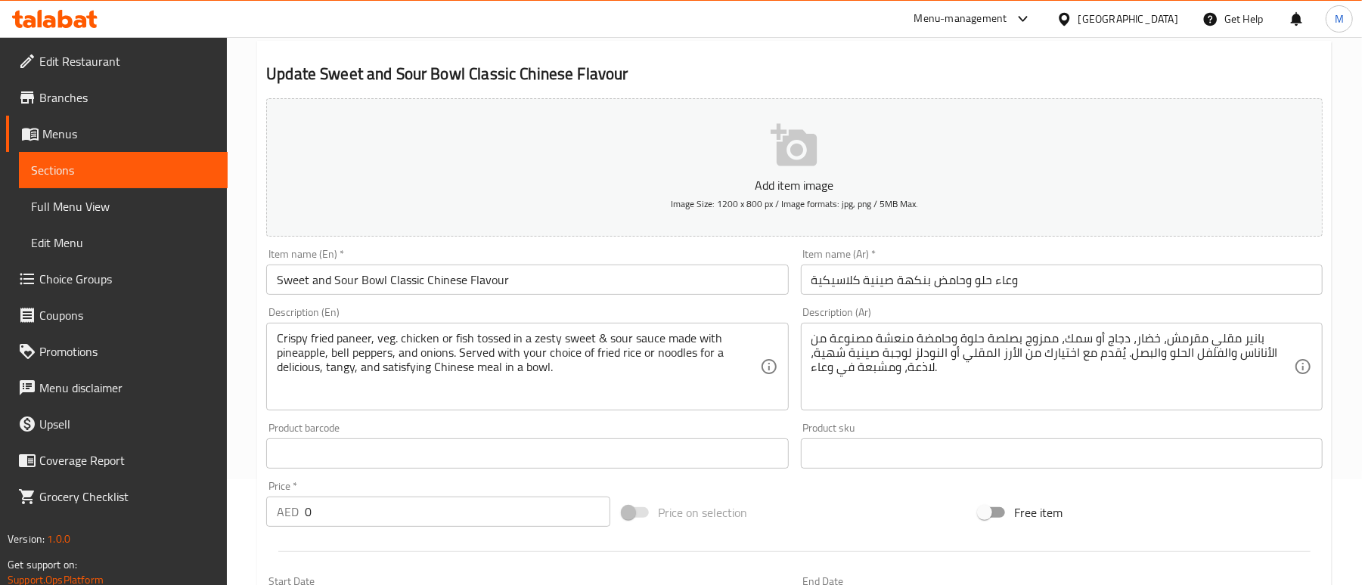
scroll to position [0, 0]
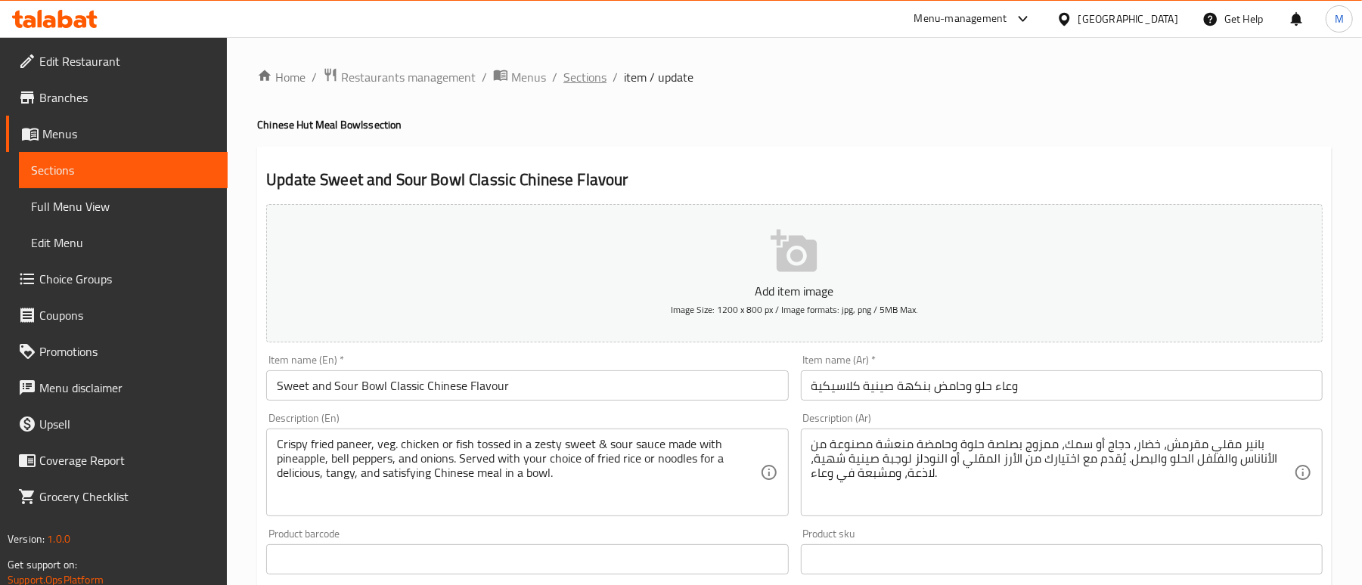
click at [581, 79] on span "Sections" at bounding box center [584, 77] width 43 height 18
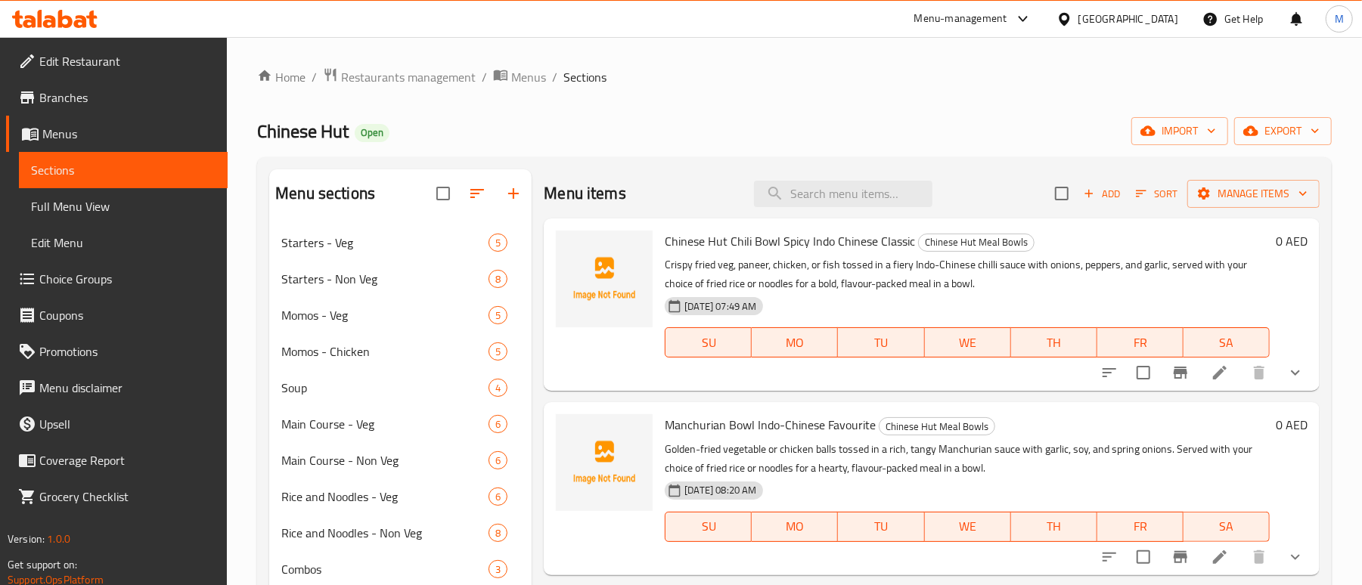
scroll to position [4, 0]
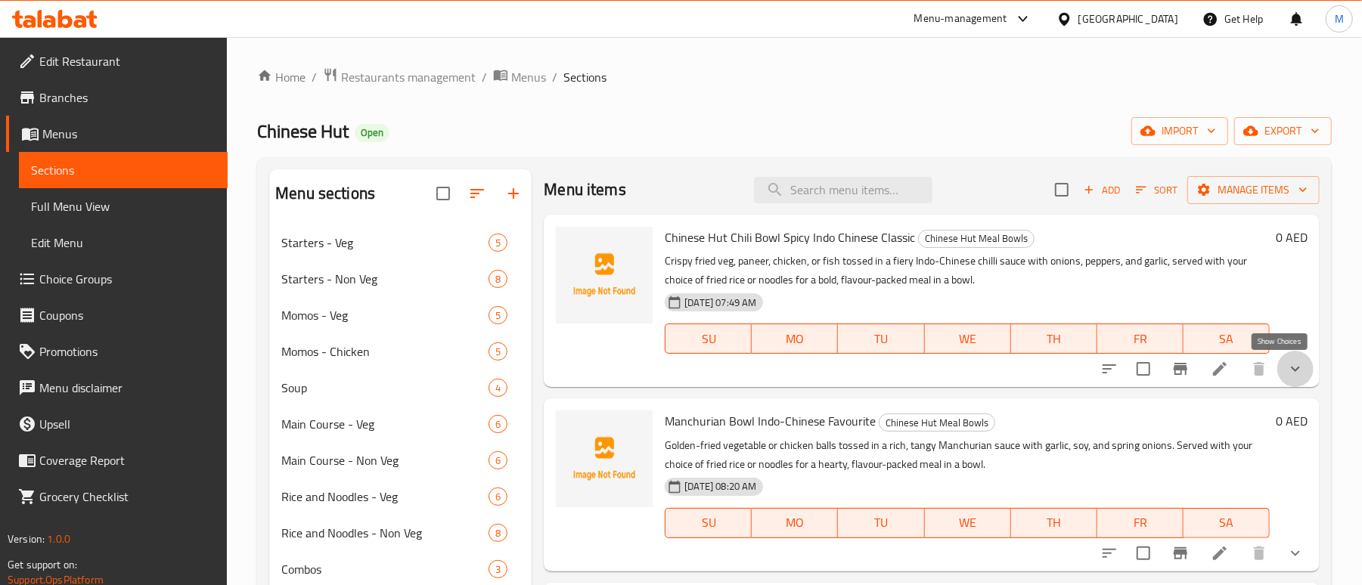
click at [1287, 364] on icon "show more" at bounding box center [1296, 369] width 18 height 18
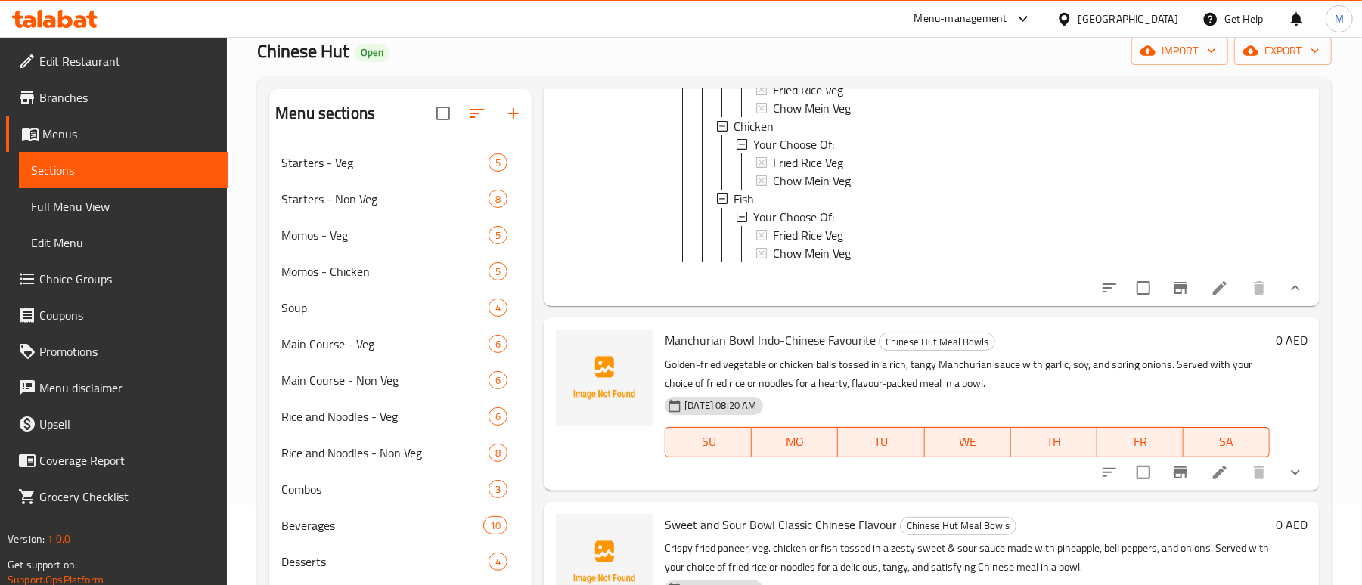
scroll to position [201, 0]
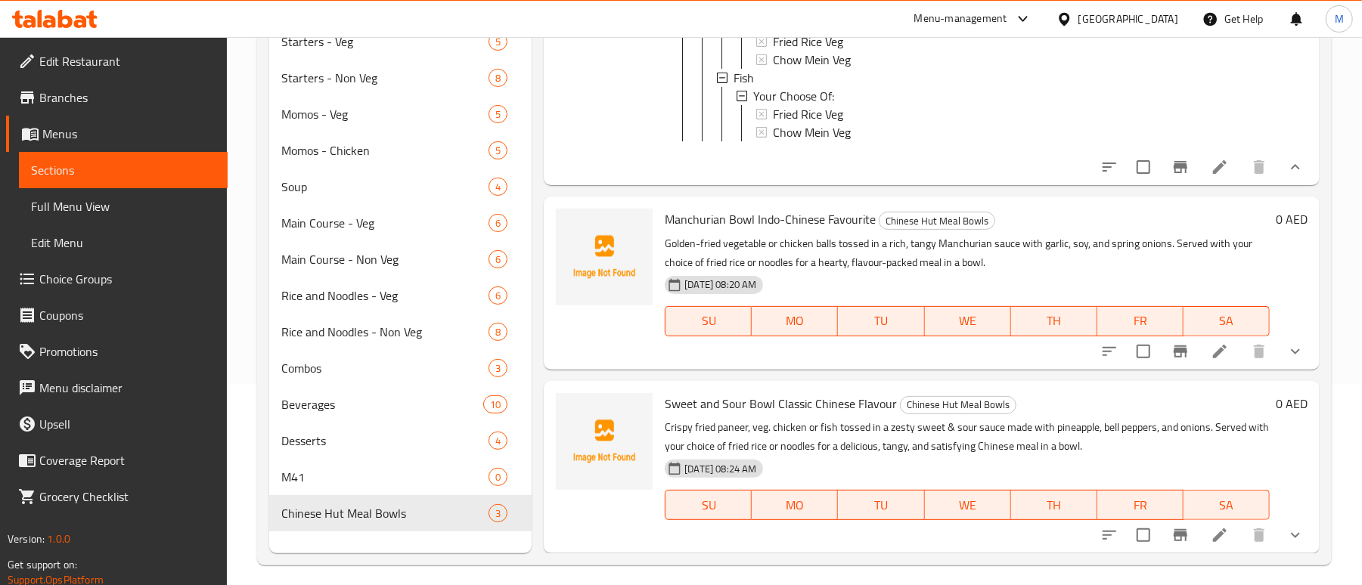
click at [1287, 354] on icon "show more" at bounding box center [1296, 352] width 18 height 18
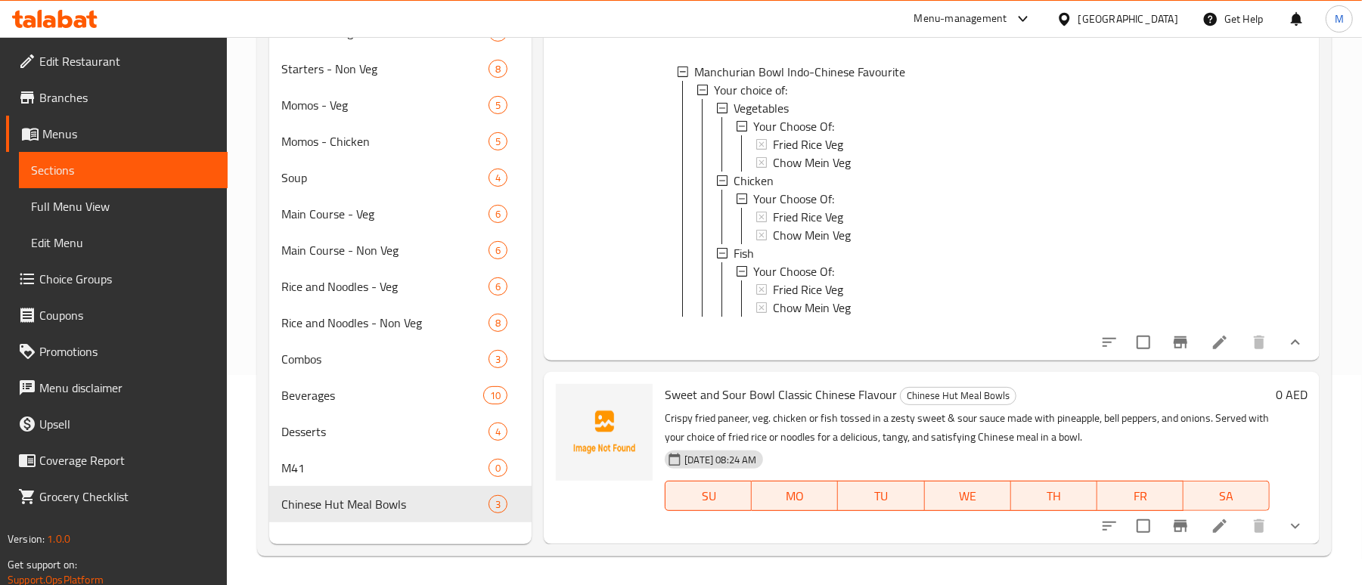
scroll to position [213, 0]
click at [1287, 516] on icon "show more" at bounding box center [1296, 525] width 18 height 18
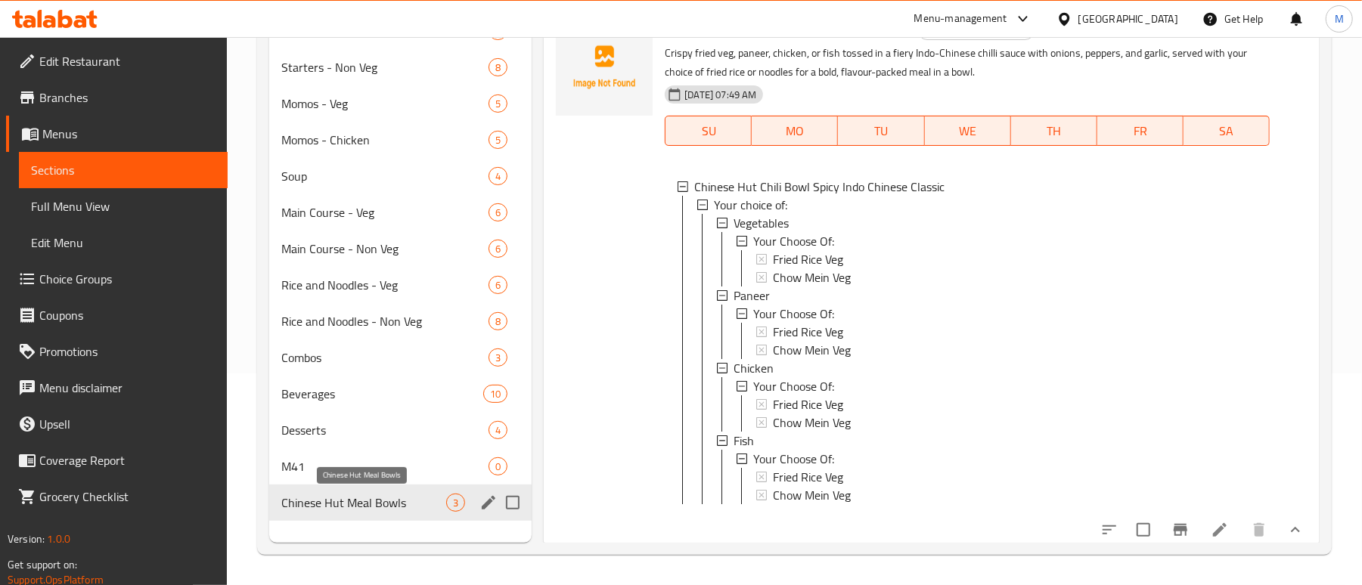
click at [376, 501] on span "Chinese Hut Meal Bowls" at bounding box center [363, 503] width 165 height 18
click at [487, 501] on icon "edit" at bounding box center [489, 503] width 18 height 18
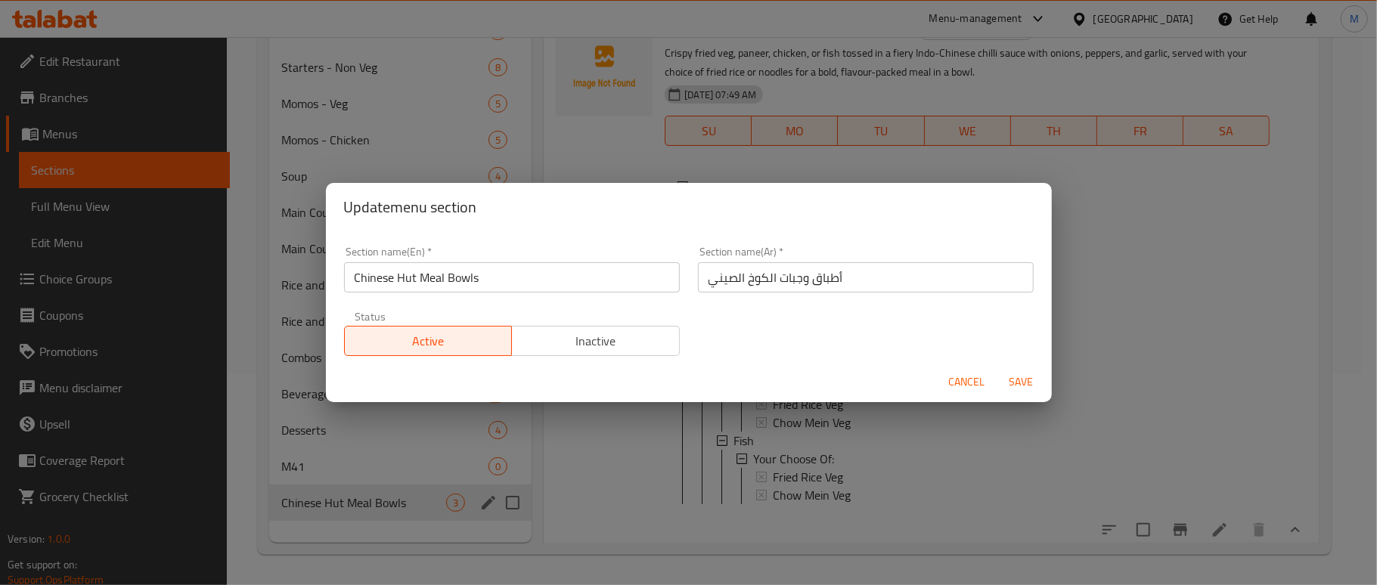
click at [960, 387] on span "Cancel" at bounding box center [967, 382] width 36 height 19
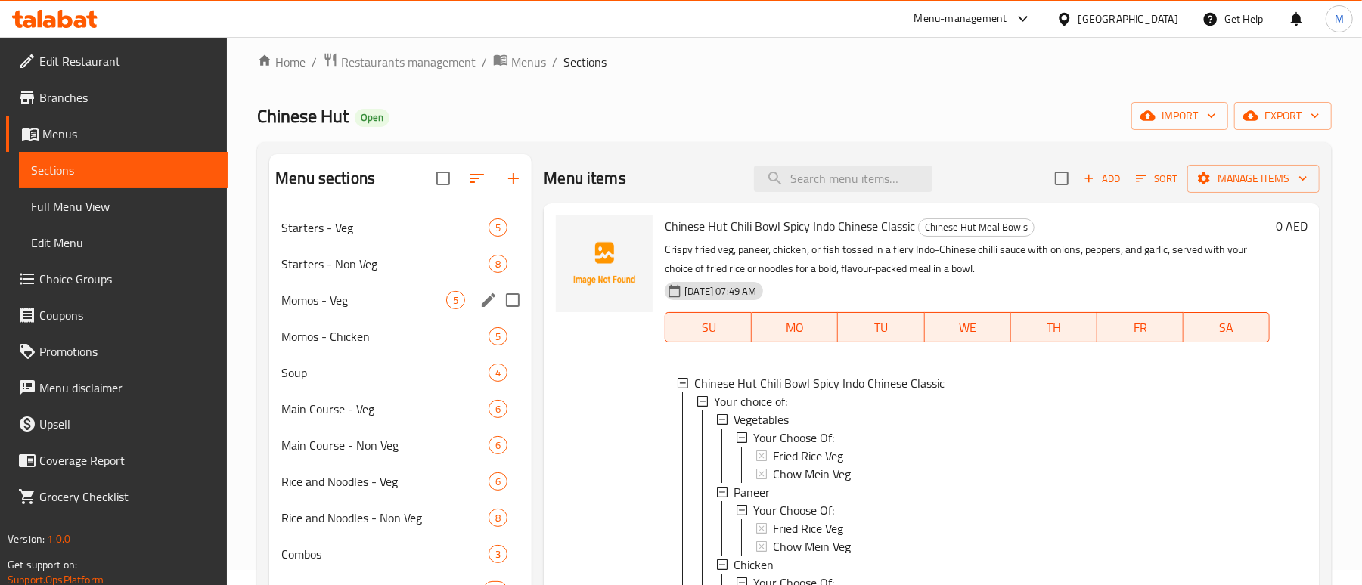
scroll to position [0, 0]
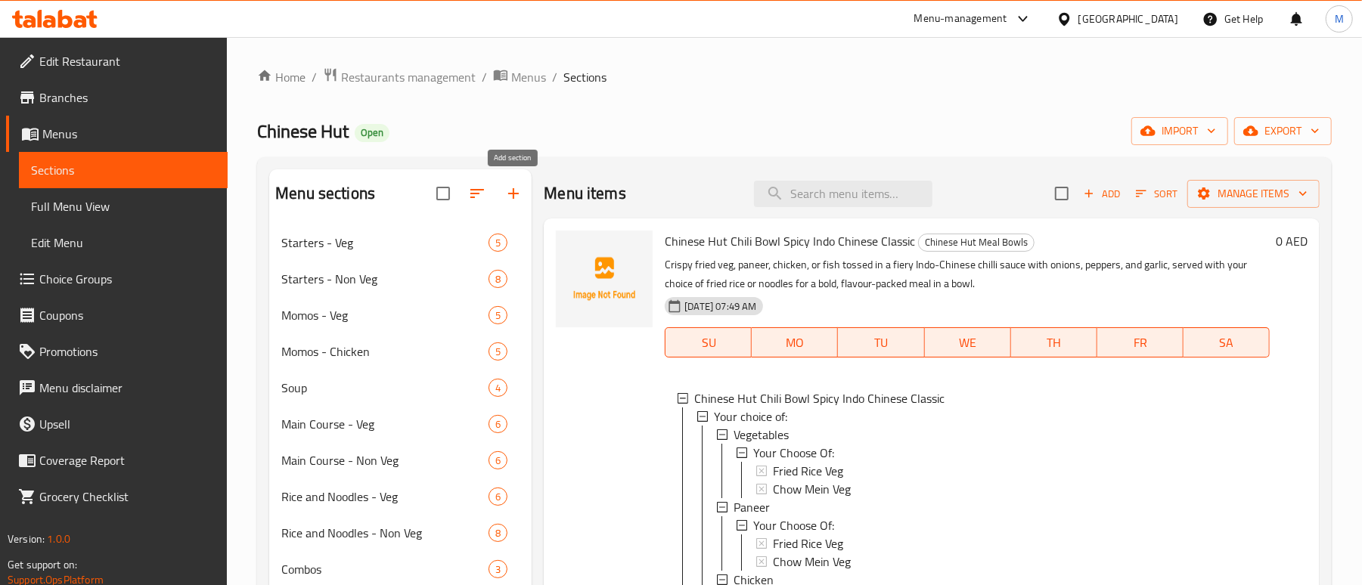
click at [518, 200] on icon "button" at bounding box center [513, 194] width 18 height 18
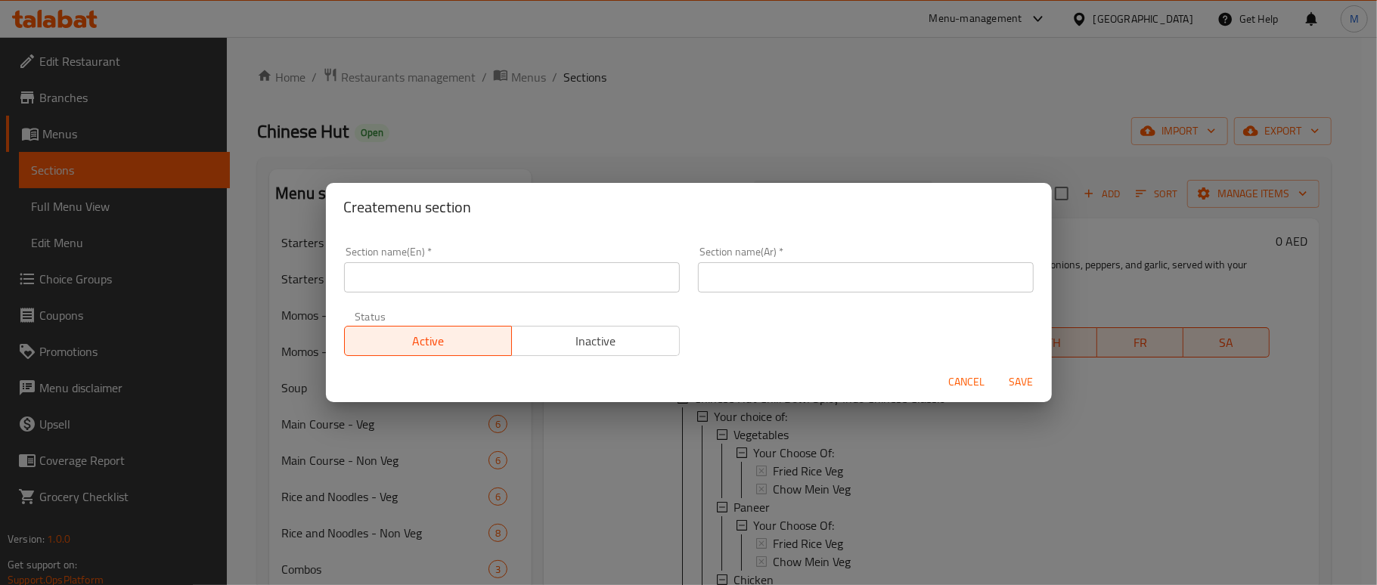
click at [403, 273] on input "text" at bounding box center [512, 277] width 336 height 30
paste input "Salad"
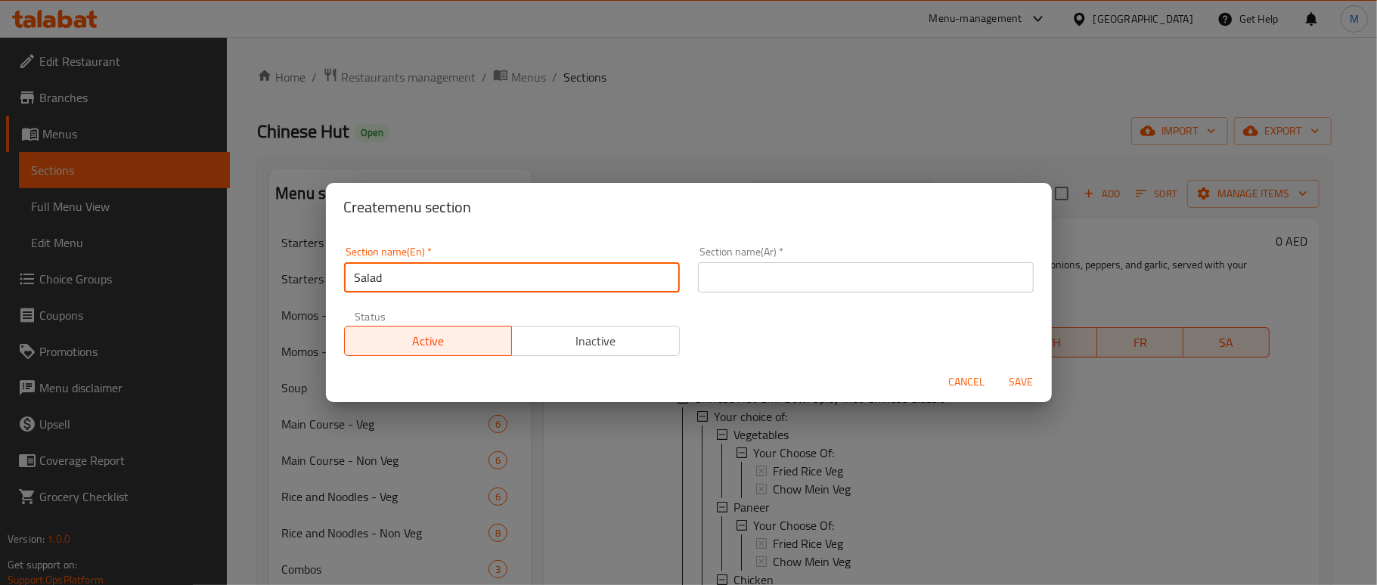
type input "Salad"
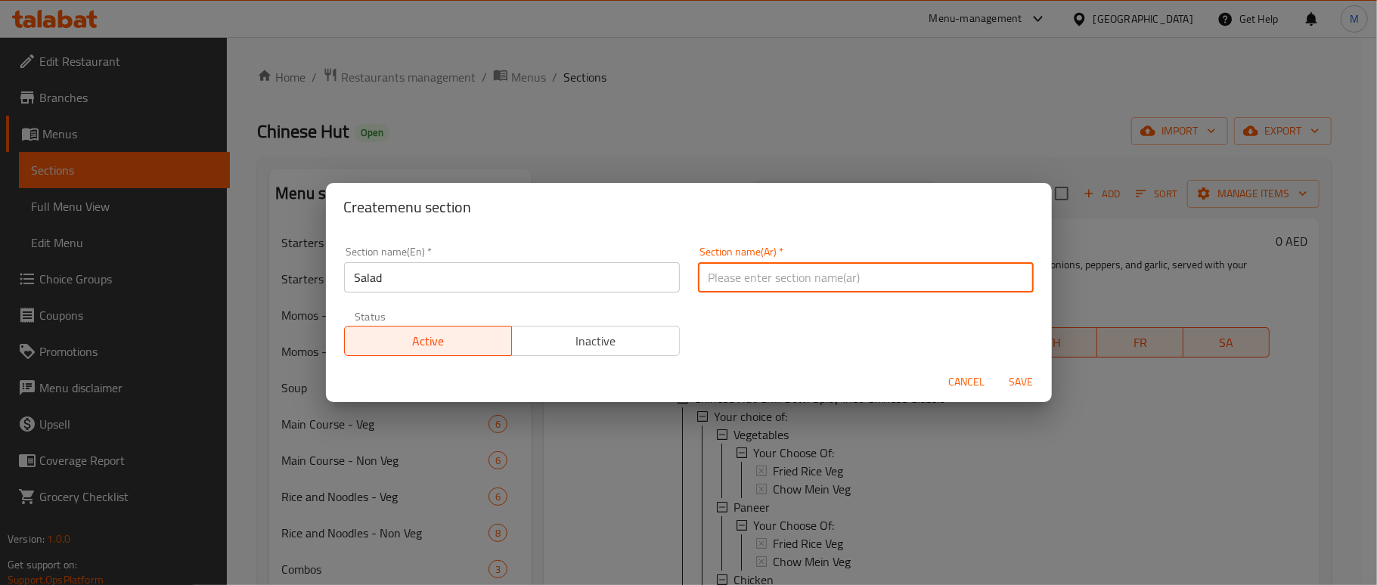
click at [805, 265] on input "text" at bounding box center [866, 277] width 336 height 30
paste input "سلطة"
type input "سلطة"
click at [800, 240] on div "Section name(Ar)   * سلطة Section name(Ar) *" at bounding box center [866, 269] width 354 height 64
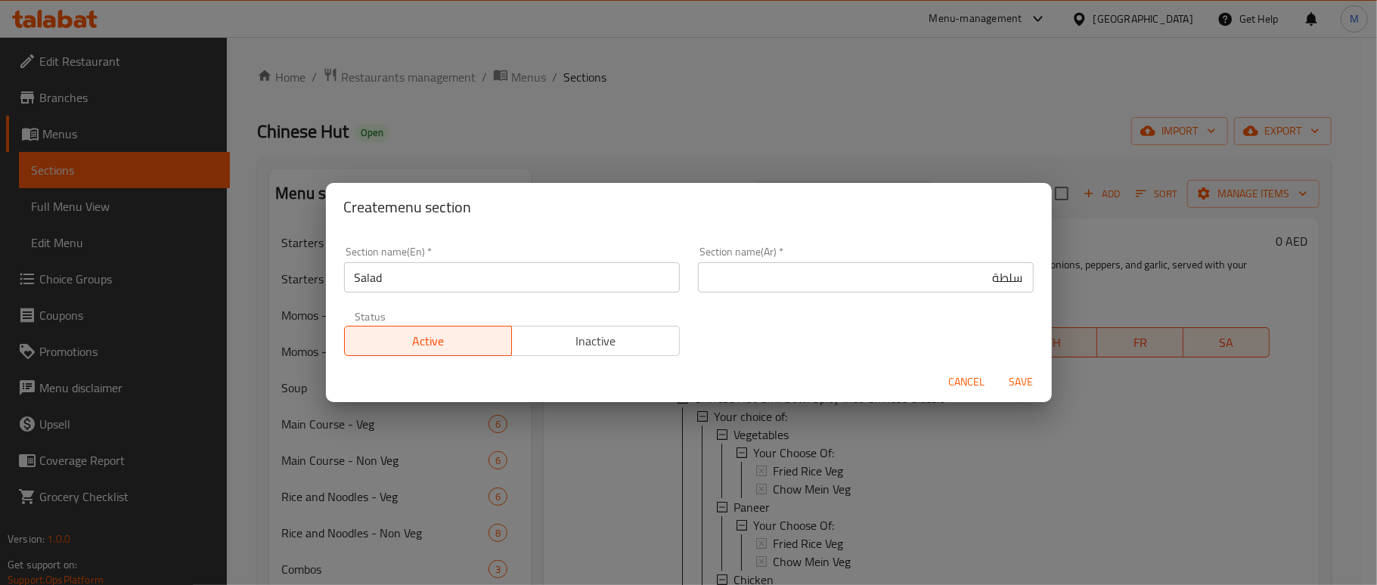
click at [1021, 381] on span "Save" at bounding box center [1022, 382] width 36 height 19
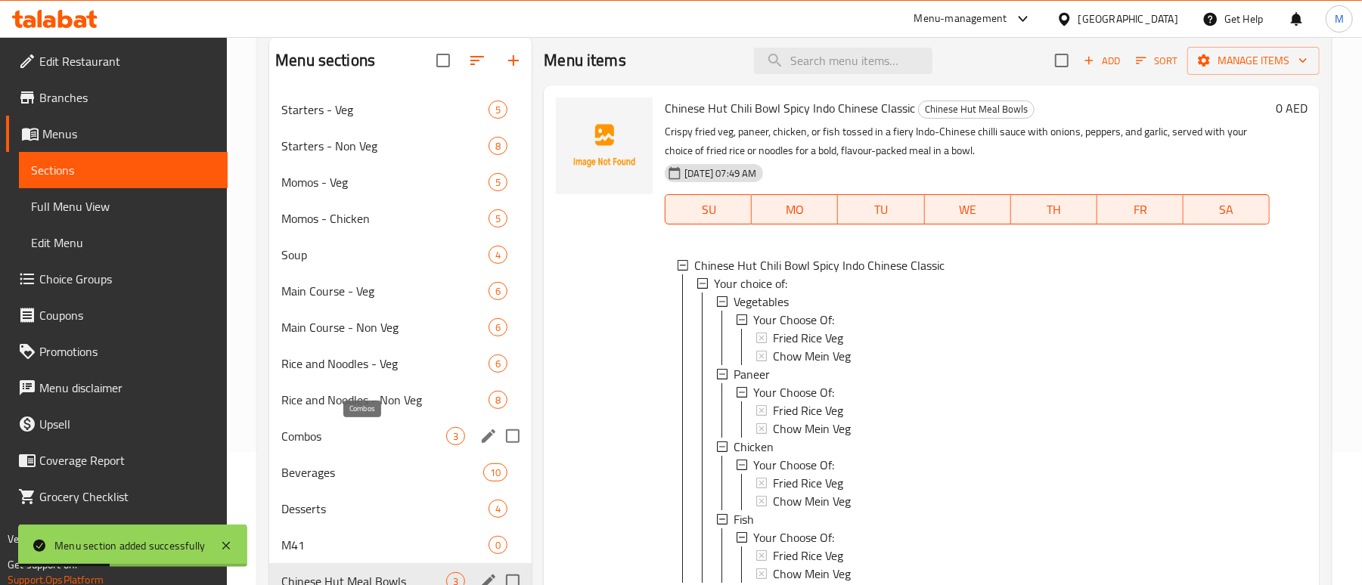
scroll to position [233, 0]
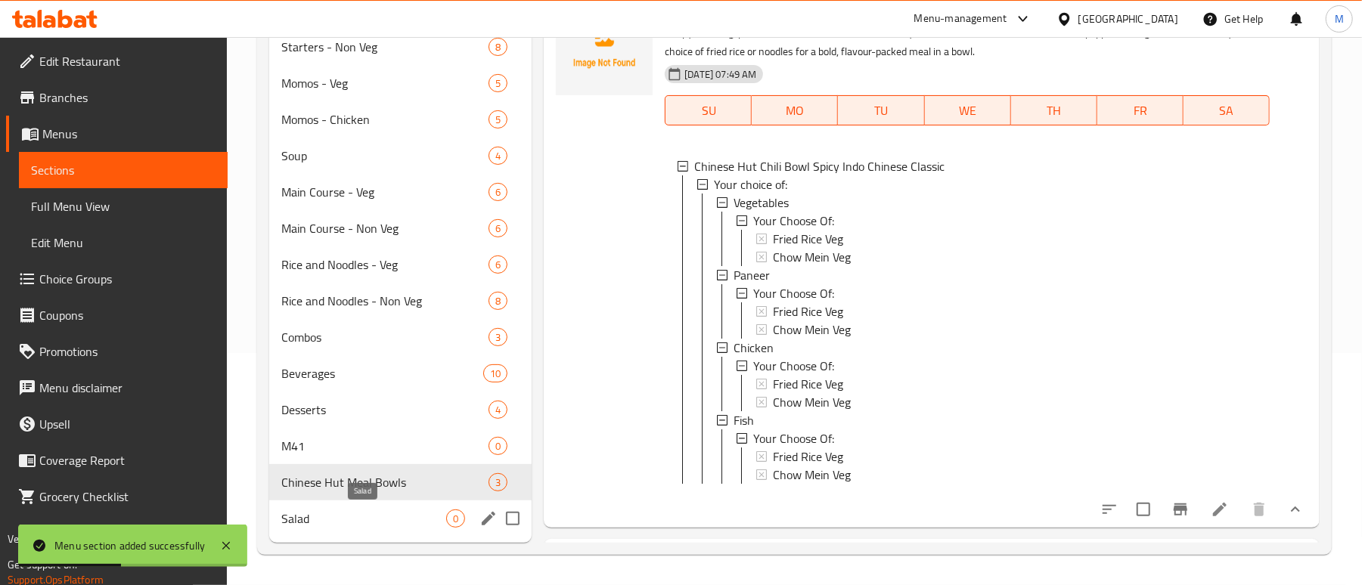
click at [313, 517] on span "Salad" at bounding box center [363, 519] width 165 height 18
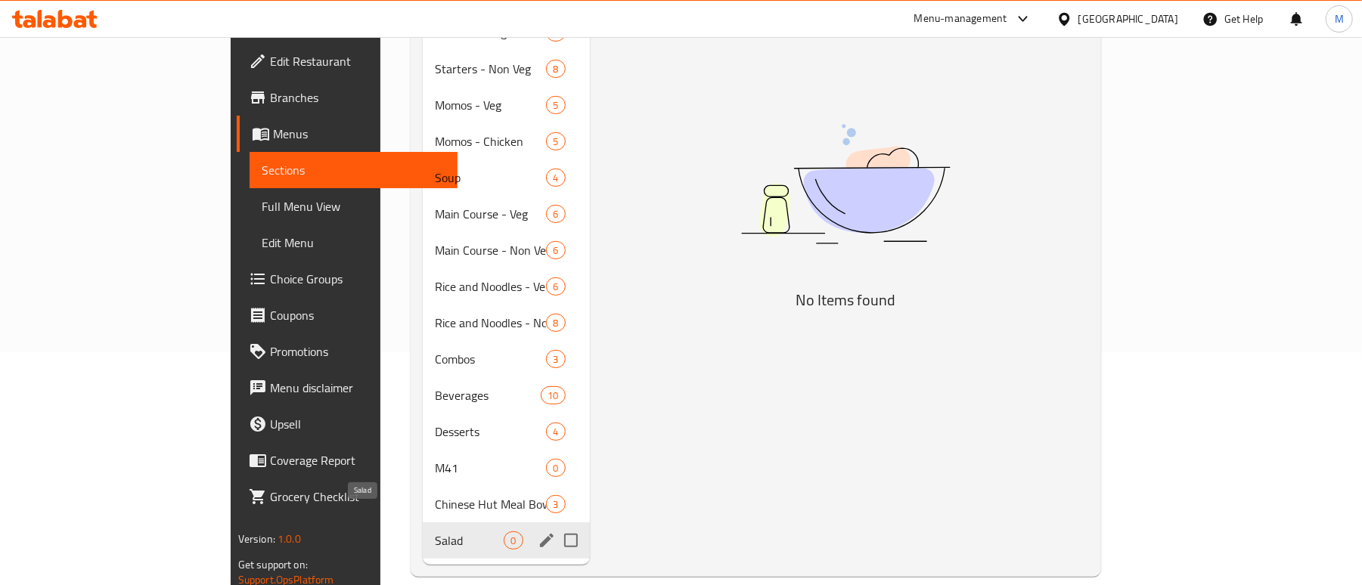
click at [435, 532] on span "Salad" at bounding box center [469, 541] width 69 height 18
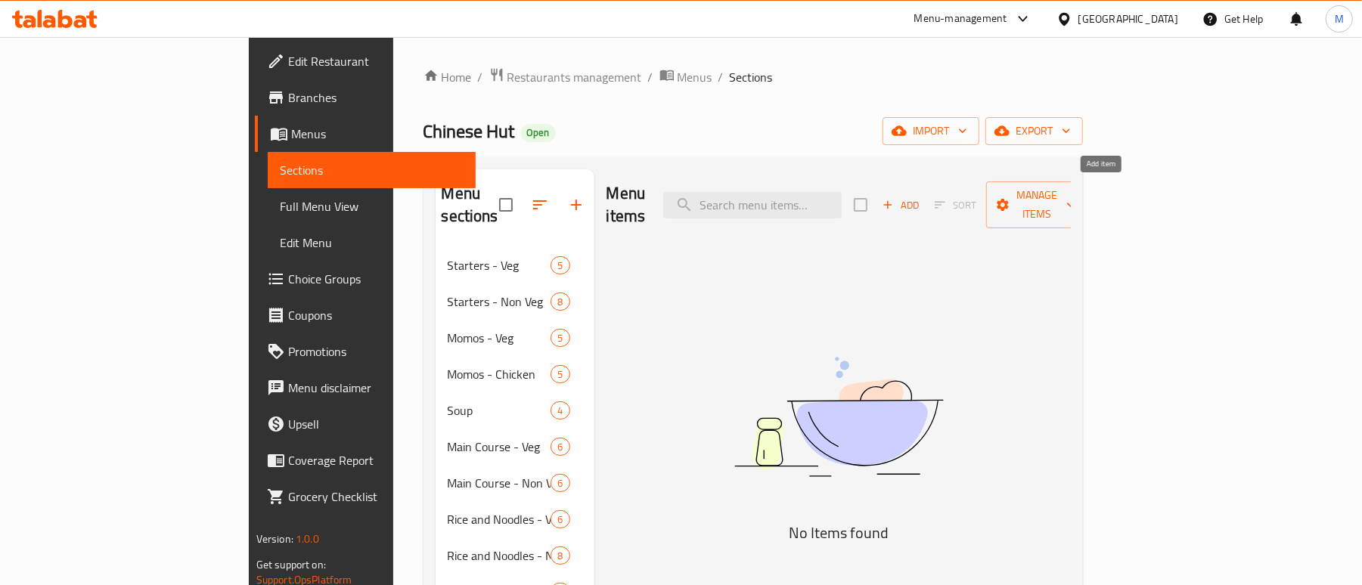
click at [895, 198] on icon "button" at bounding box center [888, 205] width 14 height 14
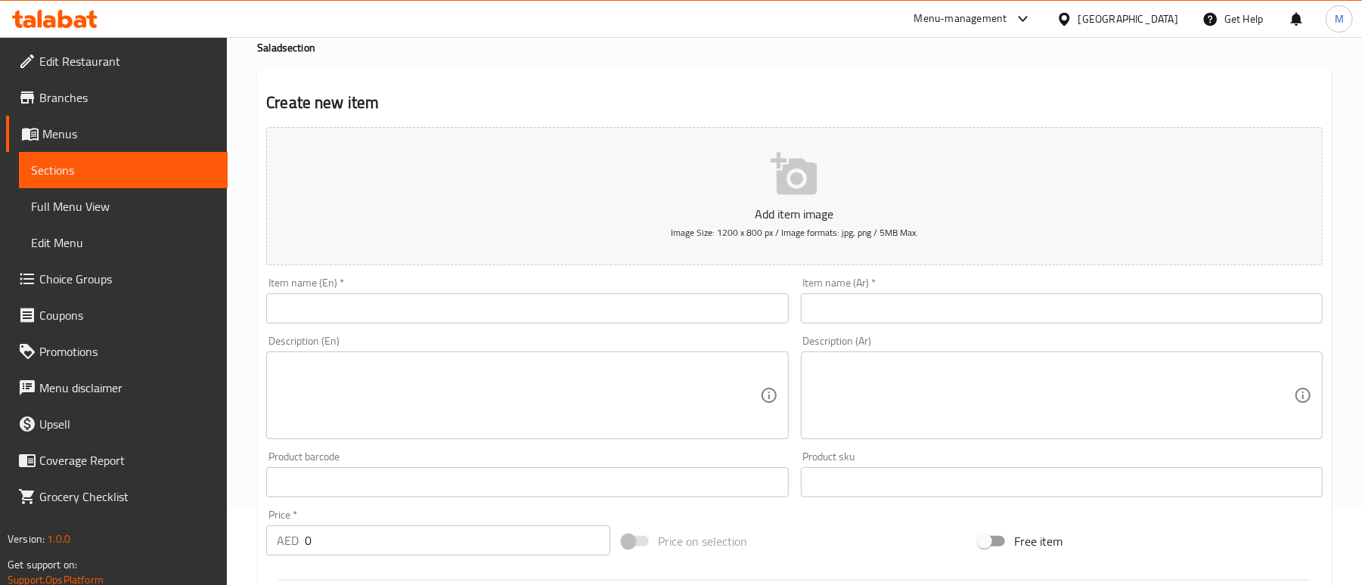
scroll to position [101, 0]
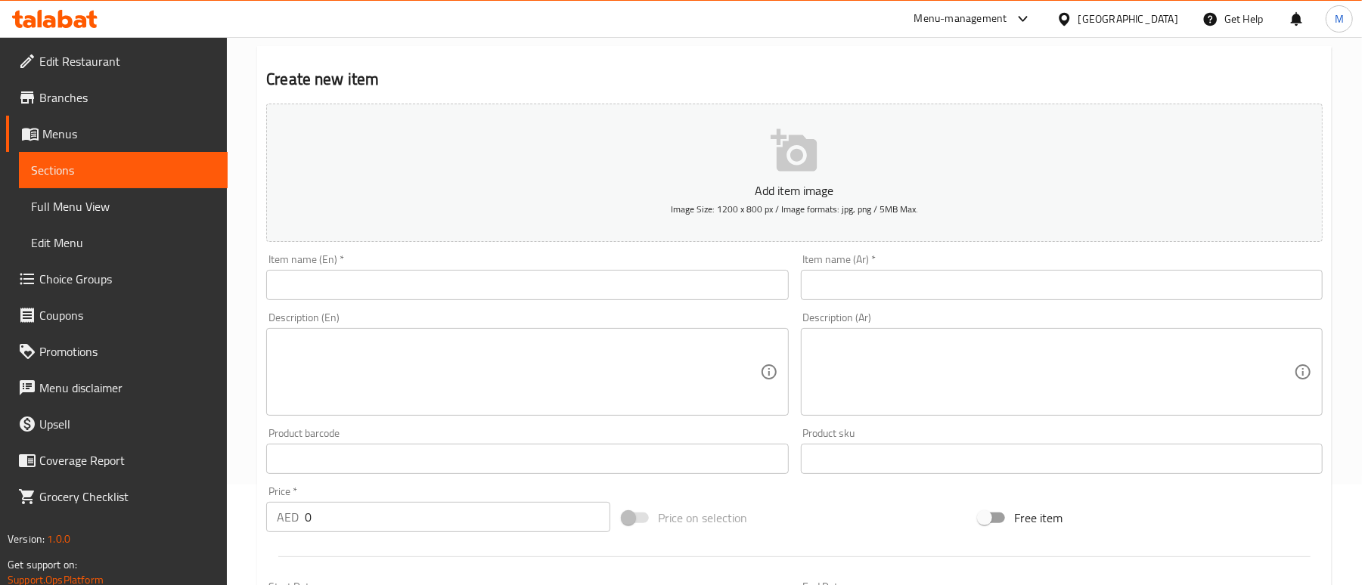
click at [383, 303] on div "Item name (En)   * Item name (En) *" at bounding box center [527, 277] width 534 height 58
click at [367, 283] on input "text" at bounding box center [527, 285] width 522 height 30
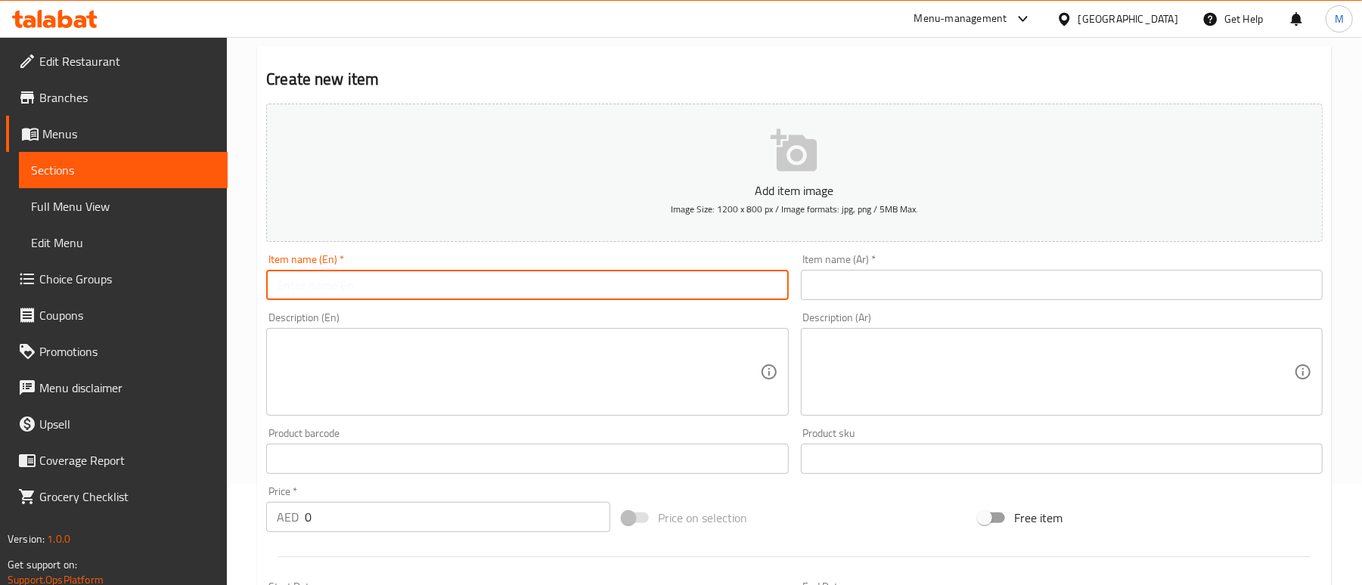
paste input "Thai Green Papaya Salad (Veg) – With Fish Sauce"
click at [457, 287] on input "Thai Green Papaya Salad (Veg) – With Fish Sauce" at bounding box center [527, 285] width 522 height 30
click at [436, 290] on input "Thai Green Papaya Salad (veg) – with Fish Sauce" at bounding box center [527, 285] width 522 height 30
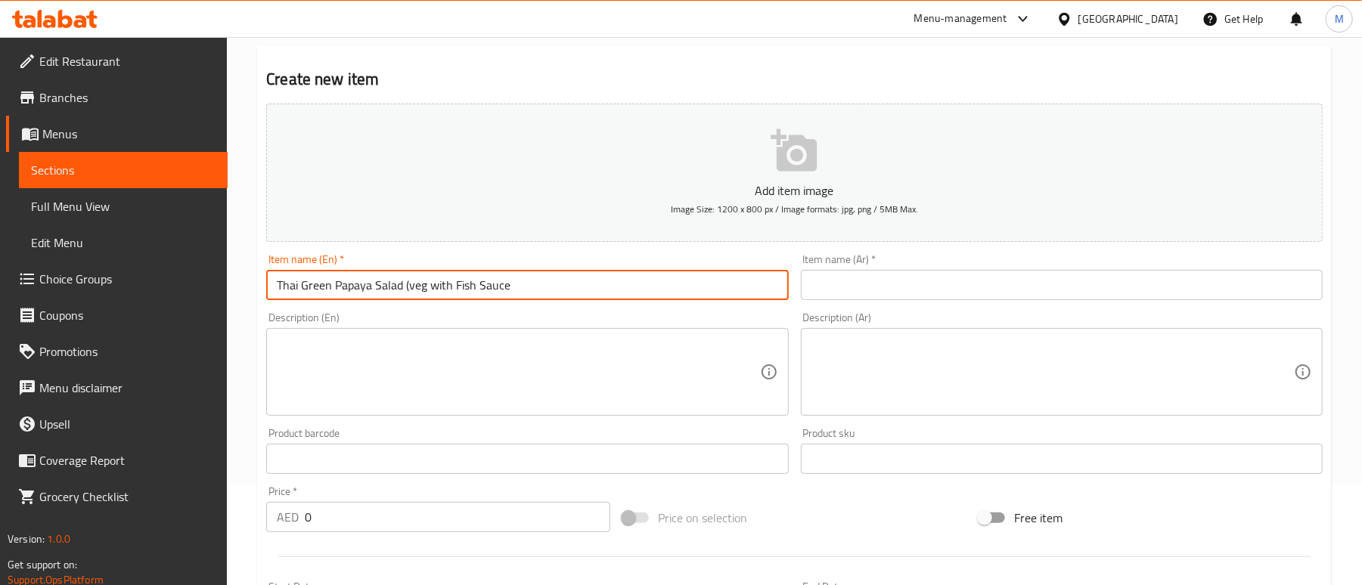
click at [409, 289] on input "Thai Green Papaya Salad (veg with Fish Sauce" at bounding box center [527, 285] width 522 height 30
click at [516, 281] on input "Thai Green Papaya Salad veg with Fish Sauce" at bounding box center [527, 285] width 522 height 30
click at [517, 281] on input "Thai Green Papaya Salad Veg with Fish Sauce" at bounding box center [527, 285] width 522 height 30
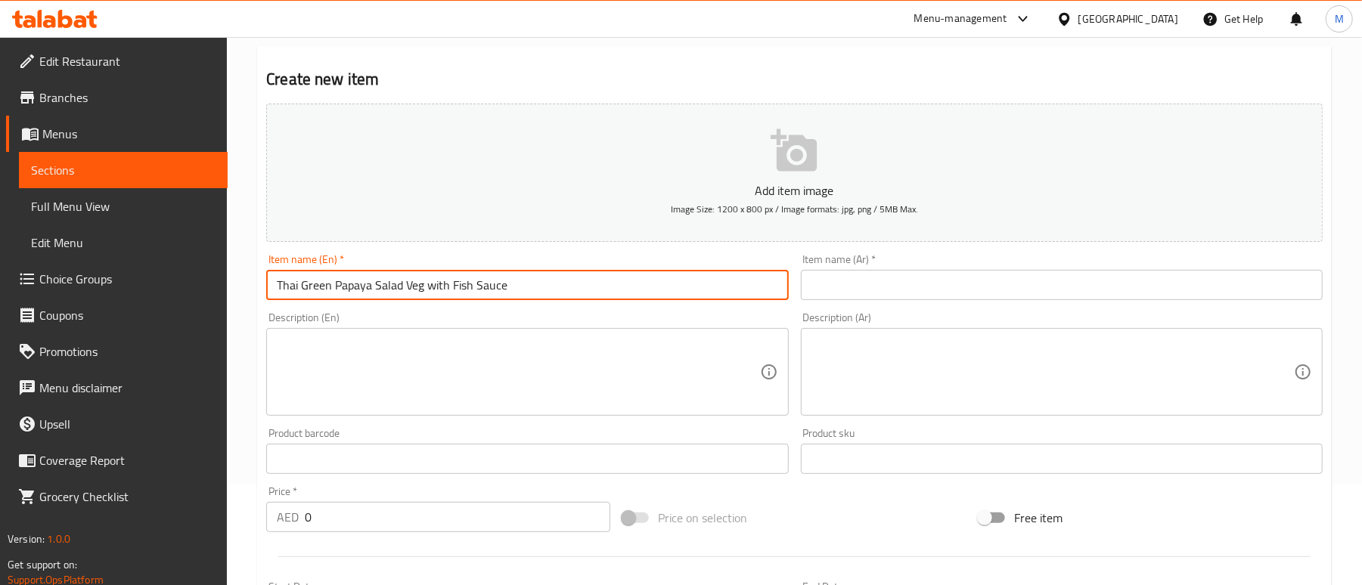
click at [517, 281] on input "Thai Green Papaya Salad Veg with Fish Sauce" at bounding box center [527, 285] width 522 height 30
type input "Thai Green Papaya Salad Veg with Fish Sauce"
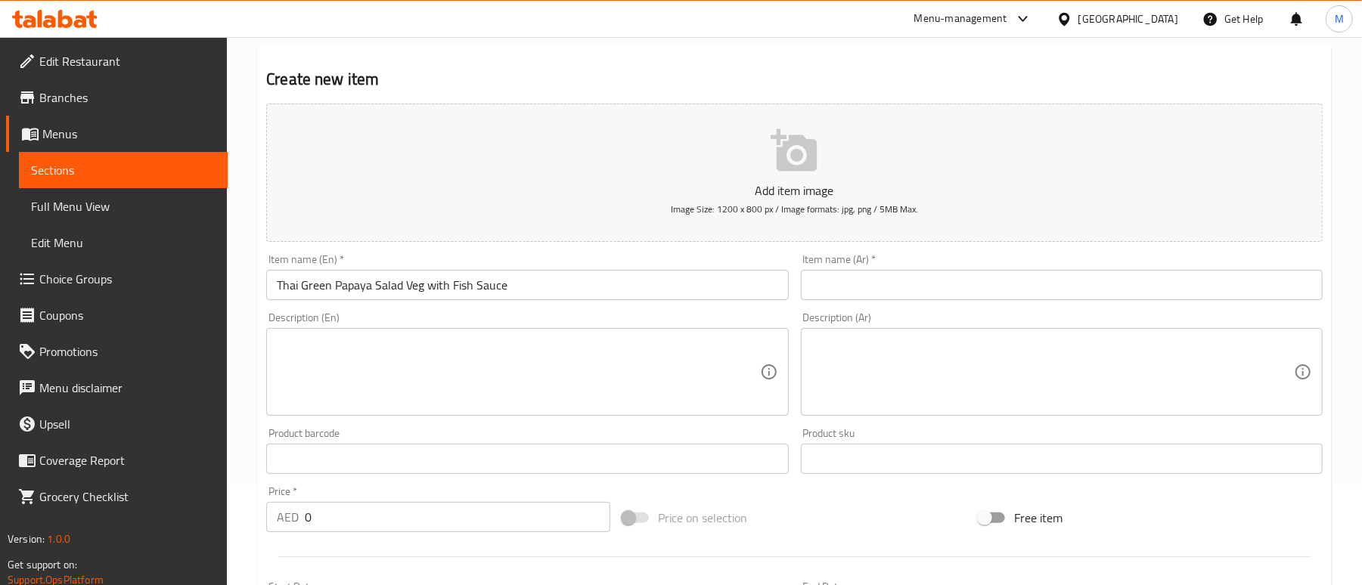
click at [948, 275] on input "text" at bounding box center [1062, 285] width 522 height 30
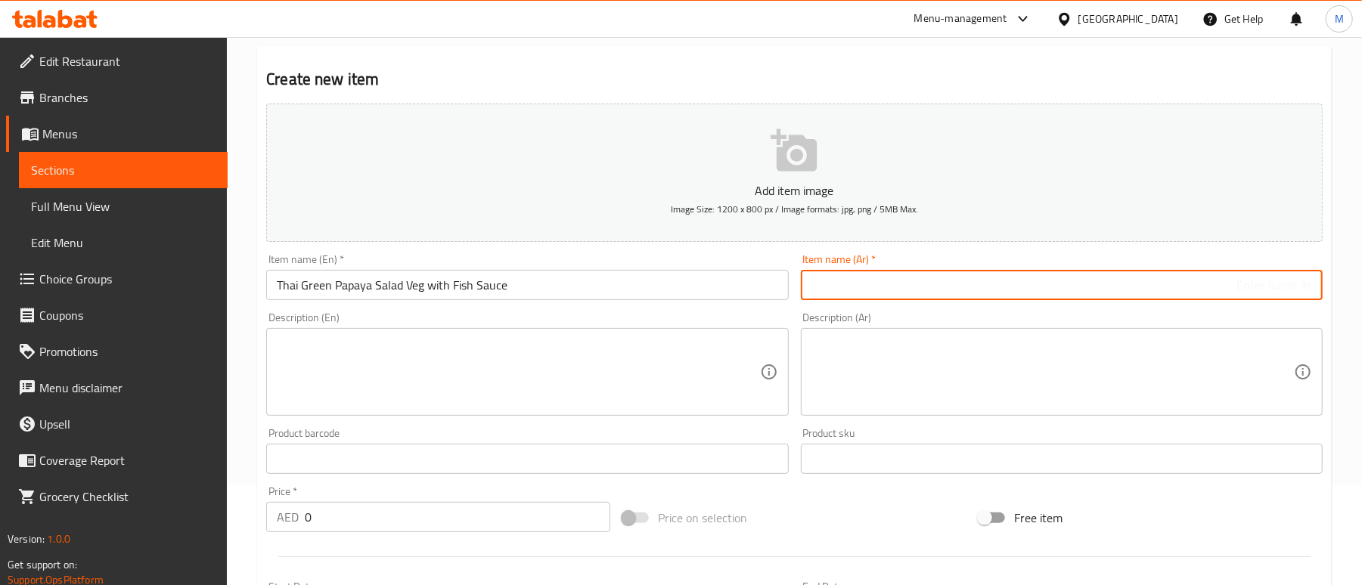
paste input "سلطة البابايا الخضراء التايلاندية مع الخضار وصلصة السمك"
click at [1072, 288] on input "سلطة البابايا الخضراء التايلاندية مع الخضار وصلصة السمك" at bounding box center [1062, 285] width 522 height 30
type input "سلطة البابايا الخضراء التايلاندية مع الخضار وصوص السمك"
click at [924, 85] on h2 "Create new item" at bounding box center [794, 79] width 1057 height 23
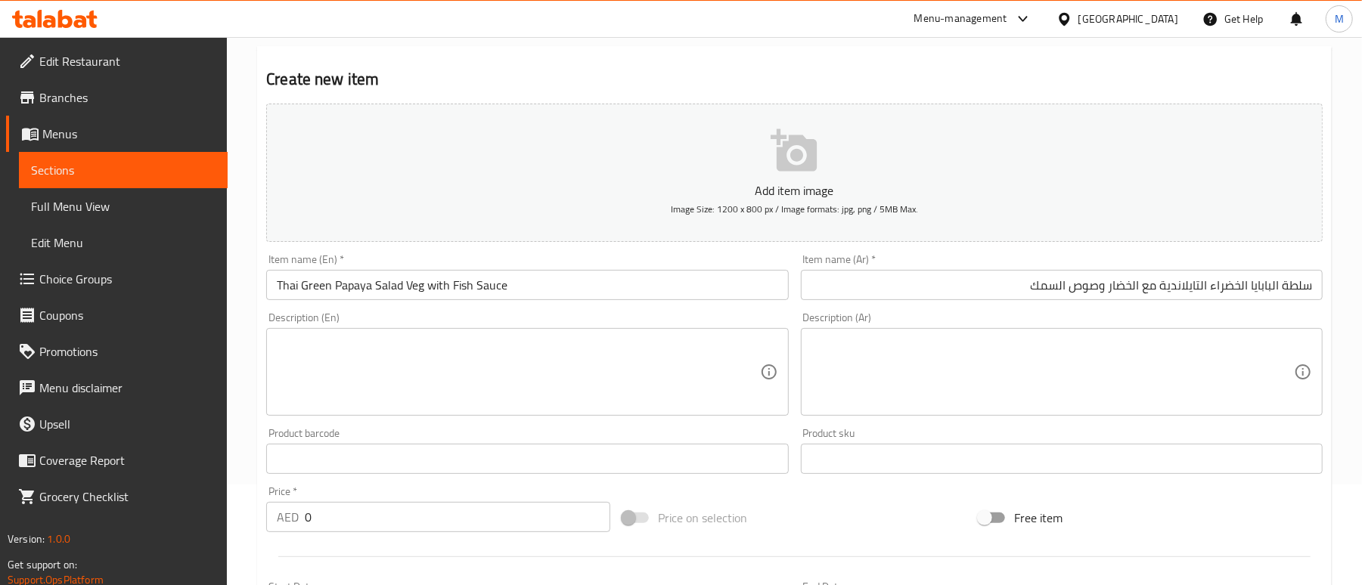
drag, startPoint x: 431, startPoint y: 366, endPoint x: 442, endPoint y: 366, distance: 10.6
click at [431, 366] on textarea at bounding box center [518, 373] width 483 height 72
paste textarea "Crisp shredded green papaya tossed with fresh herbs, crunchy crushed peanuts, a…"
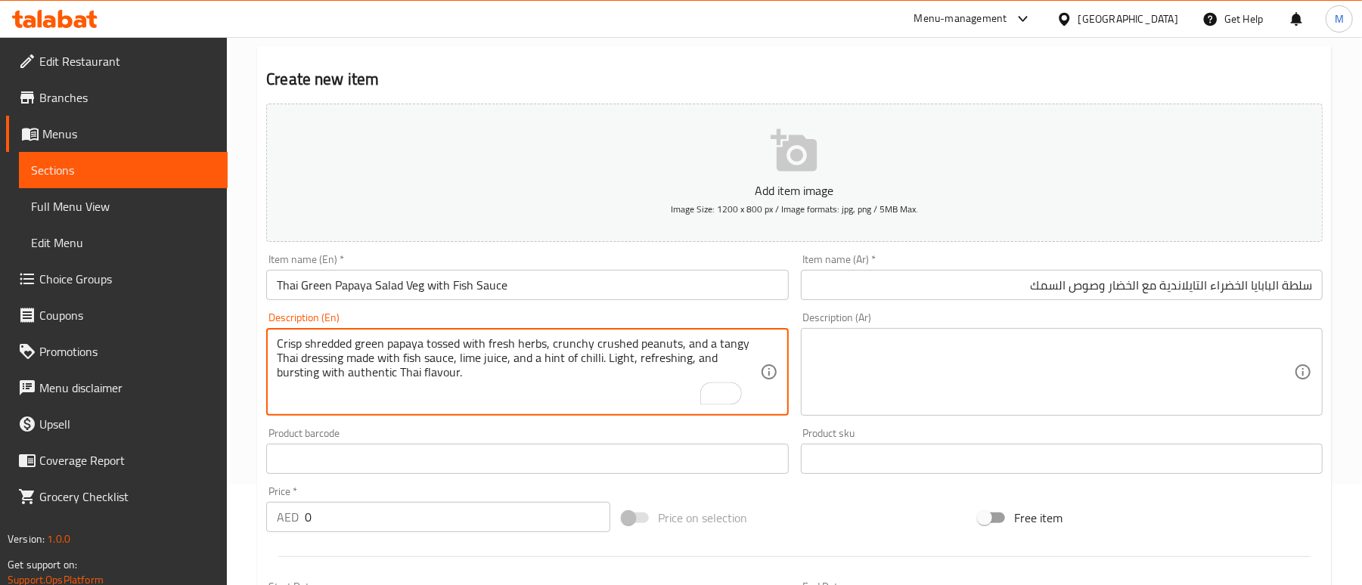
scroll to position [0, 0]
click at [275, 355] on div "Crisp shredded green papaya tossed with fresh herbs, crunchy crushed peanuts, a…" at bounding box center [527, 372] width 522 height 88
click at [277, 358] on textarea "Crisp shredded green papaya tossed with fresh herbs, crunchy crushed peanuts, a…" at bounding box center [518, 373] width 483 height 72
click at [425, 376] on textarea "Crisp shredded green papaya tossed with fresh herbs, crunchy crushed peanuts, a…" at bounding box center [518, 373] width 483 height 72
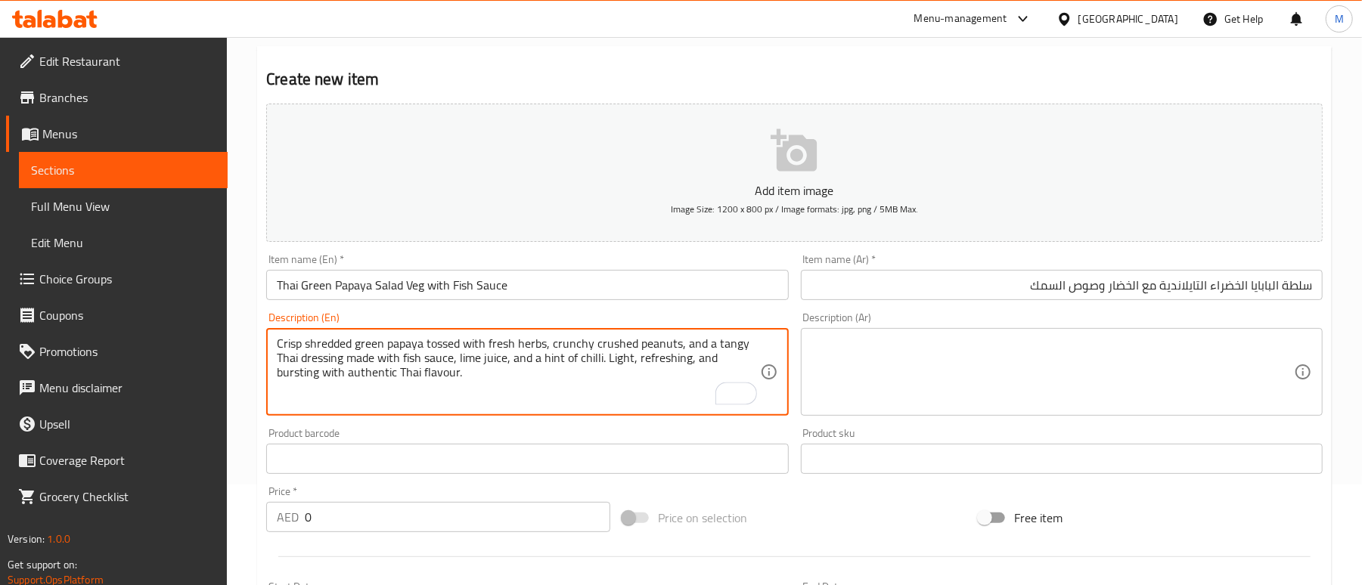
click at [425, 376] on textarea "Crisp shredded green papaya tossed with fresh herbs, crunchy crushed peanuts, a…" at bounding box center [518, 373] width 483 height 72
type textarea "Crisp shredded green papaya tossed with fresh herbs, crunchy crushed peanuts, a…"
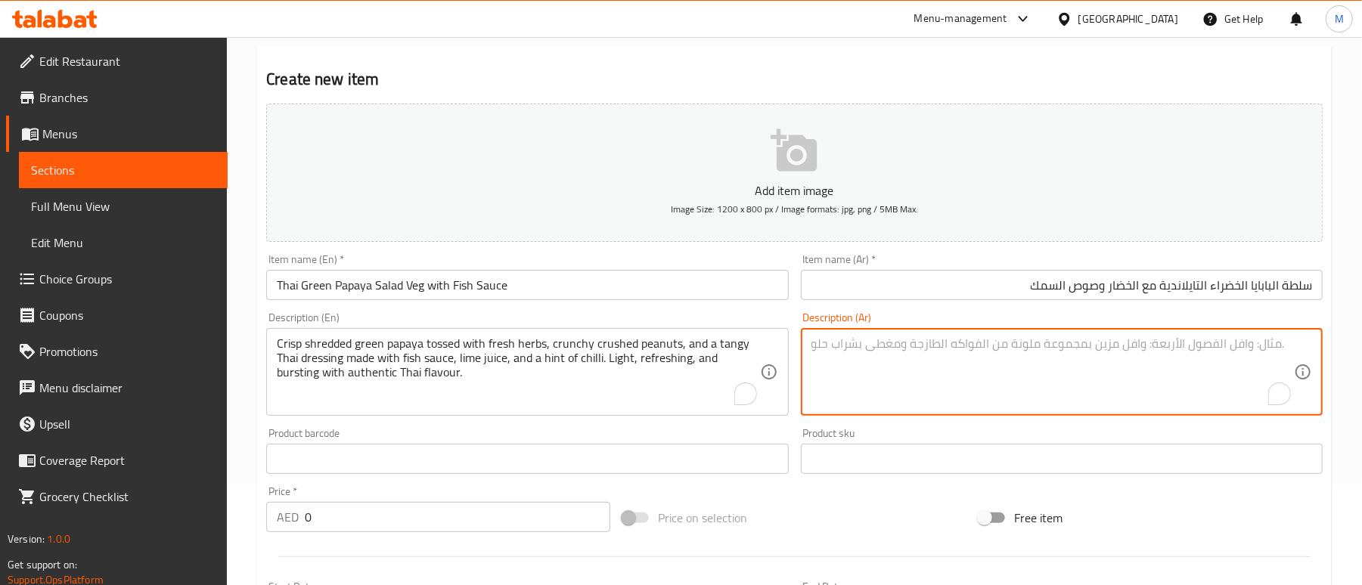
click at [896, 377] on textarea "To enrich screen reader interactions, please activate Accessibility in Grammarl…" at bounding box center [1053, 373] width 483 height 72
paste textarea "بابايا خضراء مقرمشة ومبشورة، ممزوجة بأعشاب طازجة، وفول سوداني مطحون مقرمش، وصلص…"
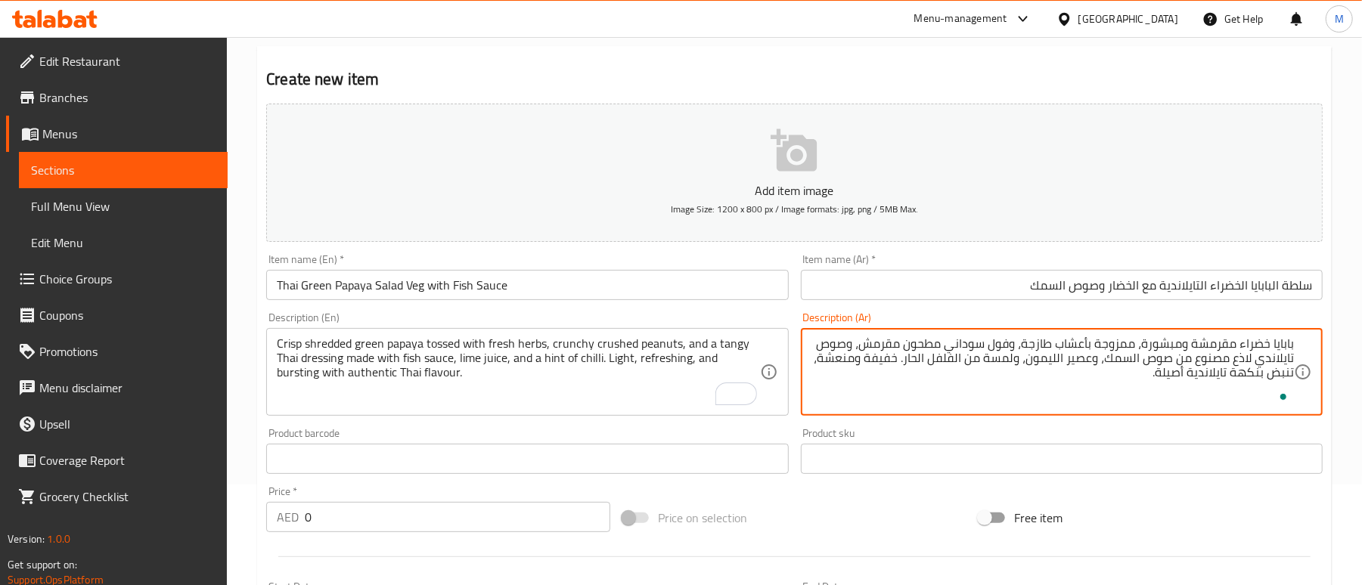
type textarea "بابايا خضراء مقرمشة ومبشورة، ممزوجة بأعشاب طازجة، وفول سوداني مطحون مقرمش، وصوص…"
click at [797, 512] on div "Price on selection" at bounding box center [794, 518] width 356 height 41
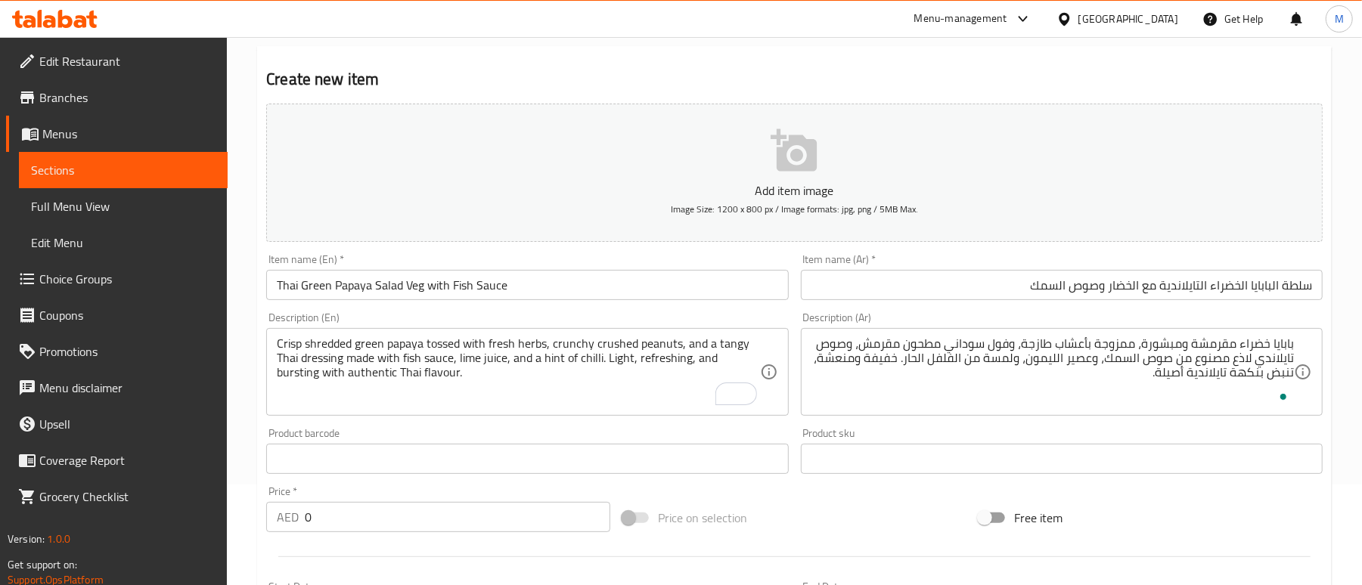
click at [357, 516] on input "0" at bounding box center [458, 517] width 306 height 30
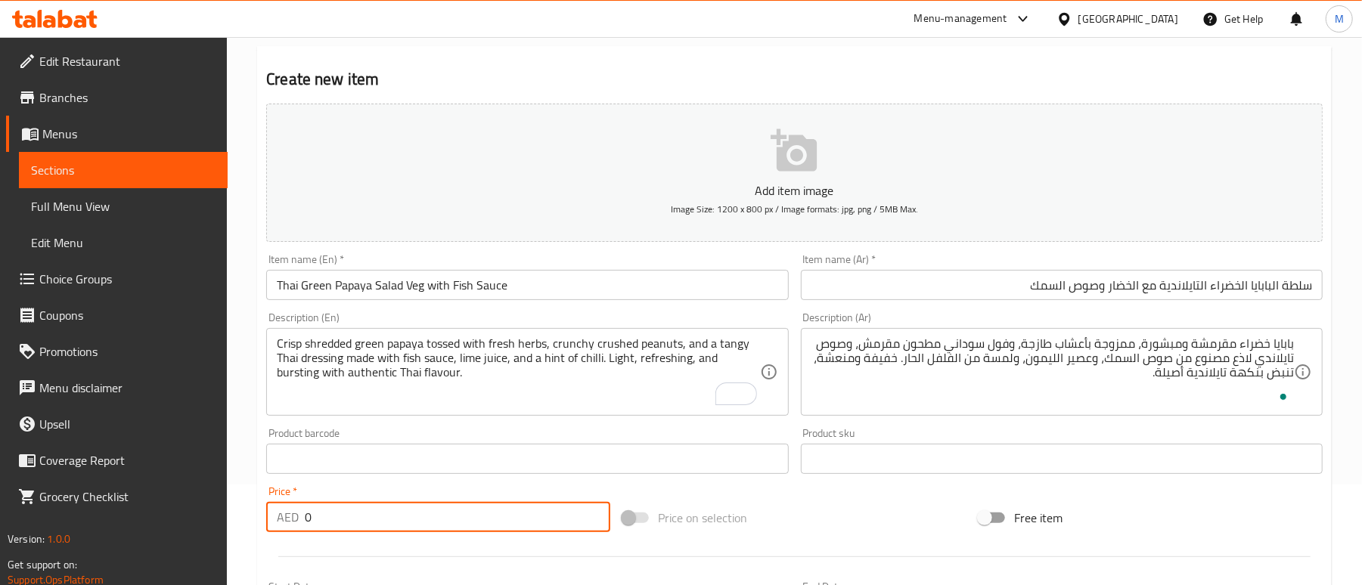
click at [357, 516] on input "0" at bounding box center [458, 517] width 306 height 30
type input "34"
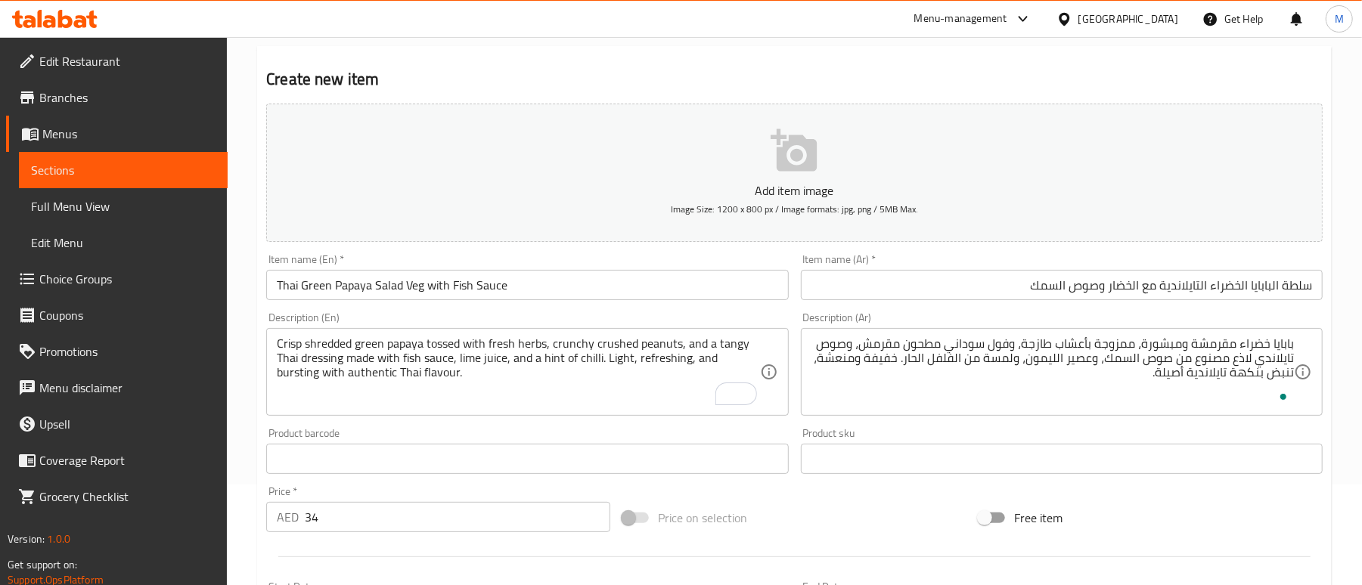
click at [503, 539] on div at bounding box center [794, 557] width 1069 height 37
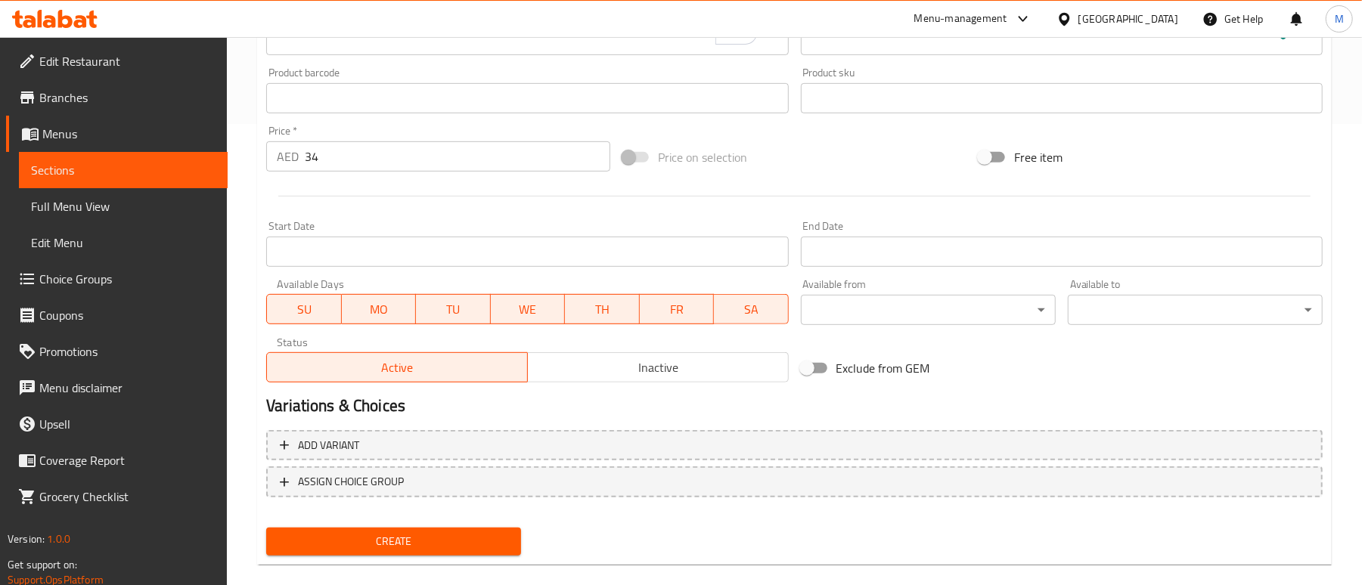
scroll to position [482, 0]
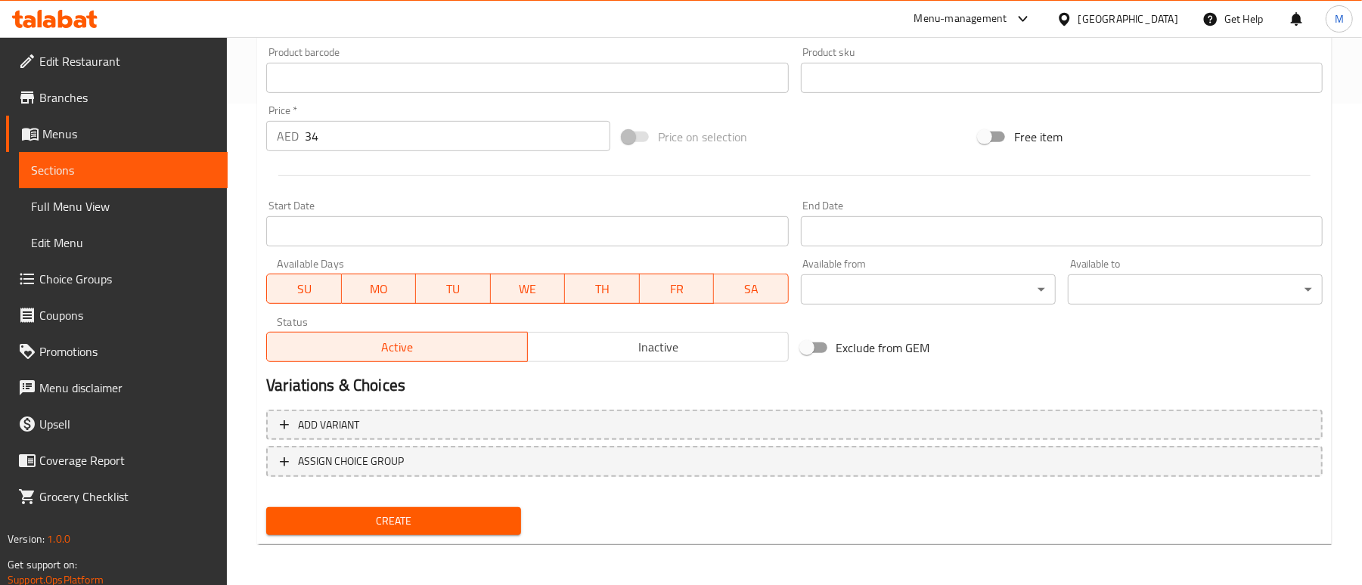
click at [337, 533] on button "Create" at bounding box center [393, 522] width 255 height 28
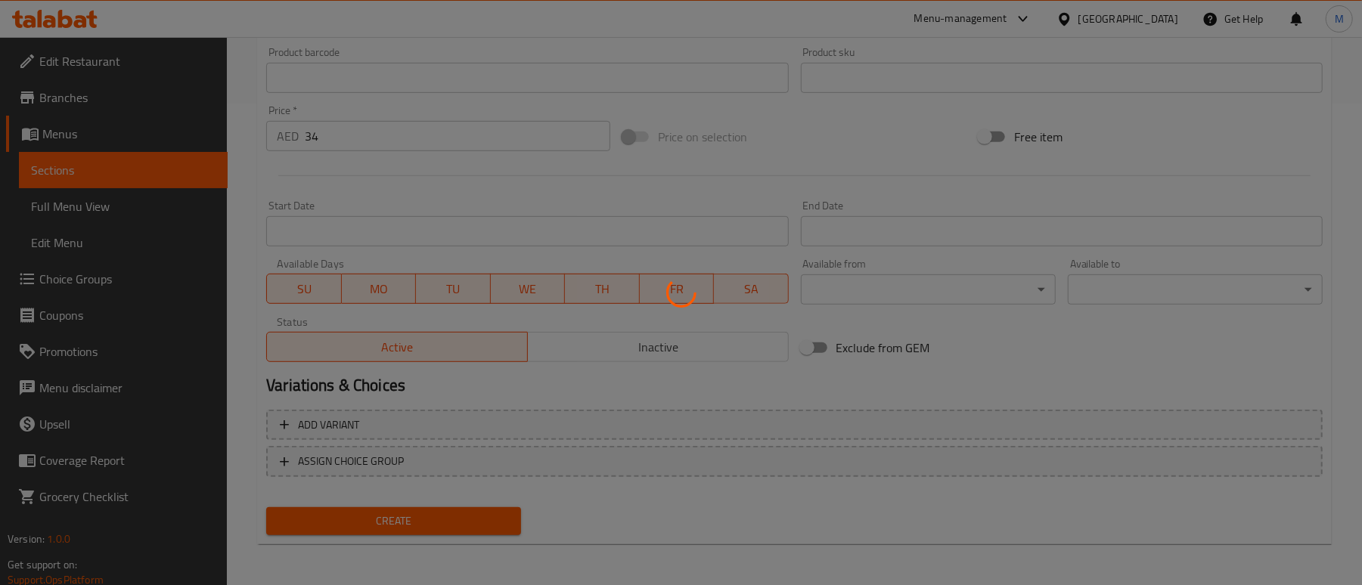
type input "0"
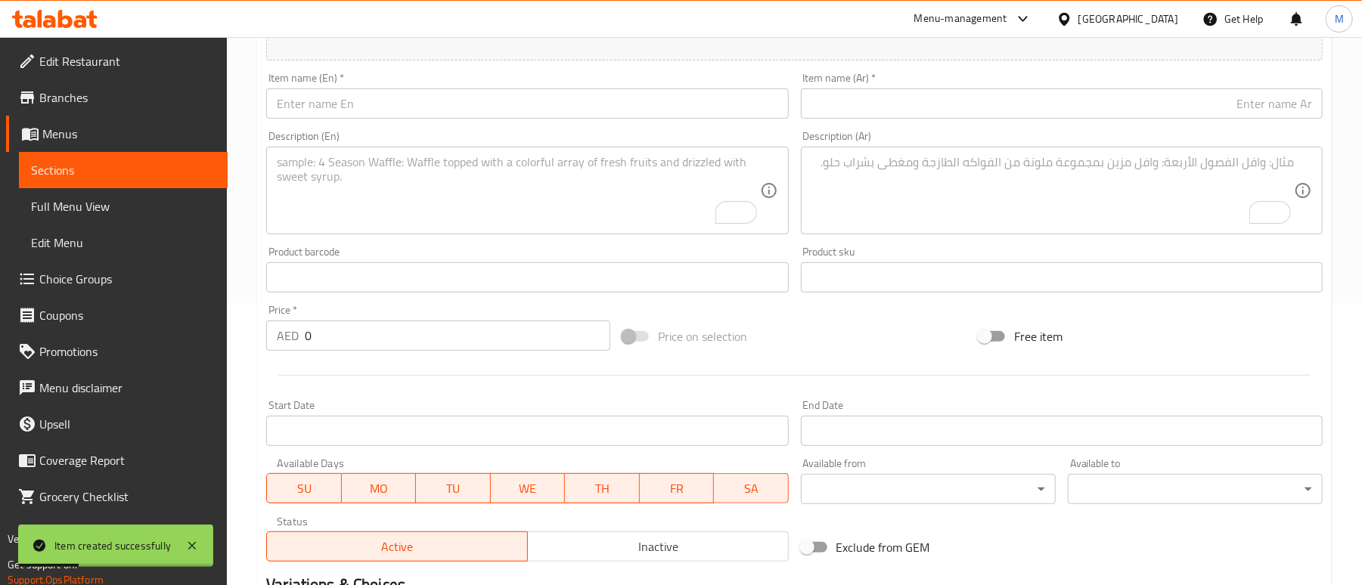
scroll to position [0, 0]
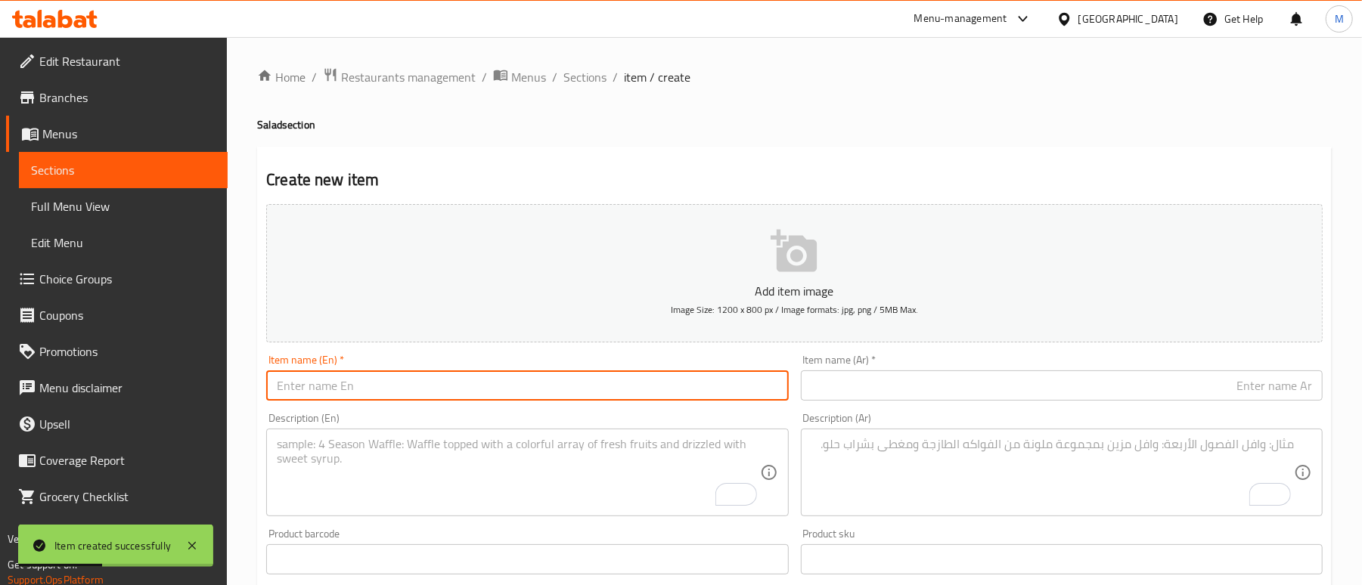
drag, startPoint x: 370, startPoint y: 393, endPoint x: 379, endPoint y: 382, distance: 14.5
click at [370, 393] on input "text" at bounding box center [527, 386] width 522 height 30
paste input "Thai Papaya Mango Prawn Salad – Sweet, Spicy & Zesty"
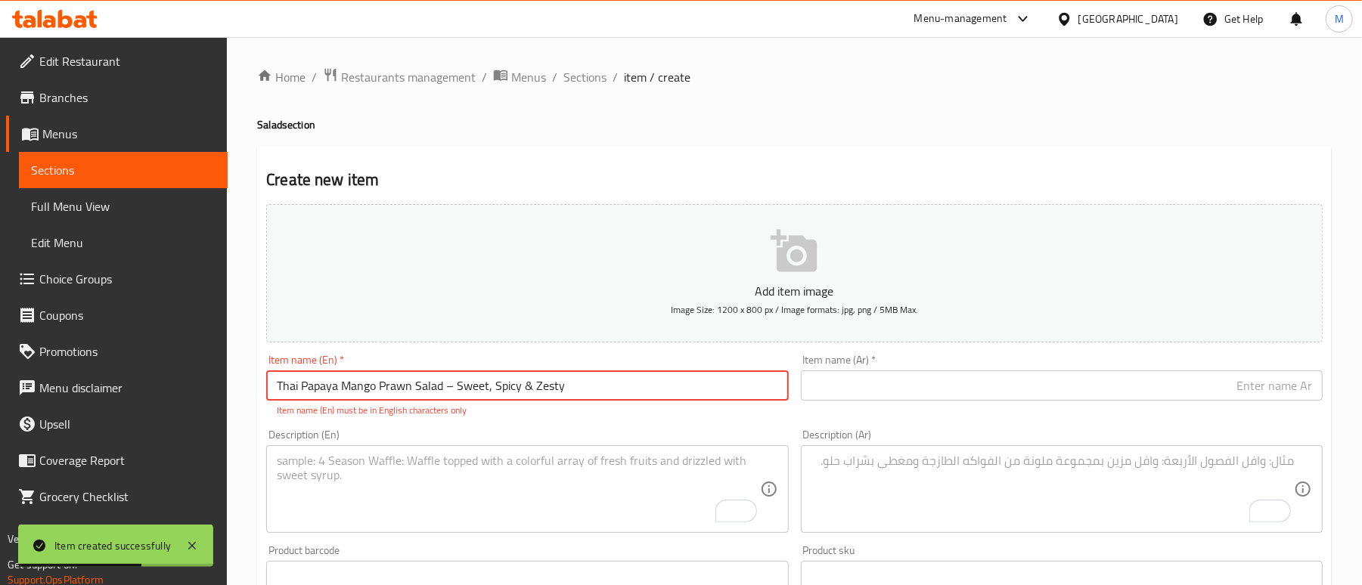
click at [454, 391] on input "Thai Papaya Mango Prawn Salad – Sweet, Spicy & Zesty" at bounding box center [527, 386] width 522 height 30
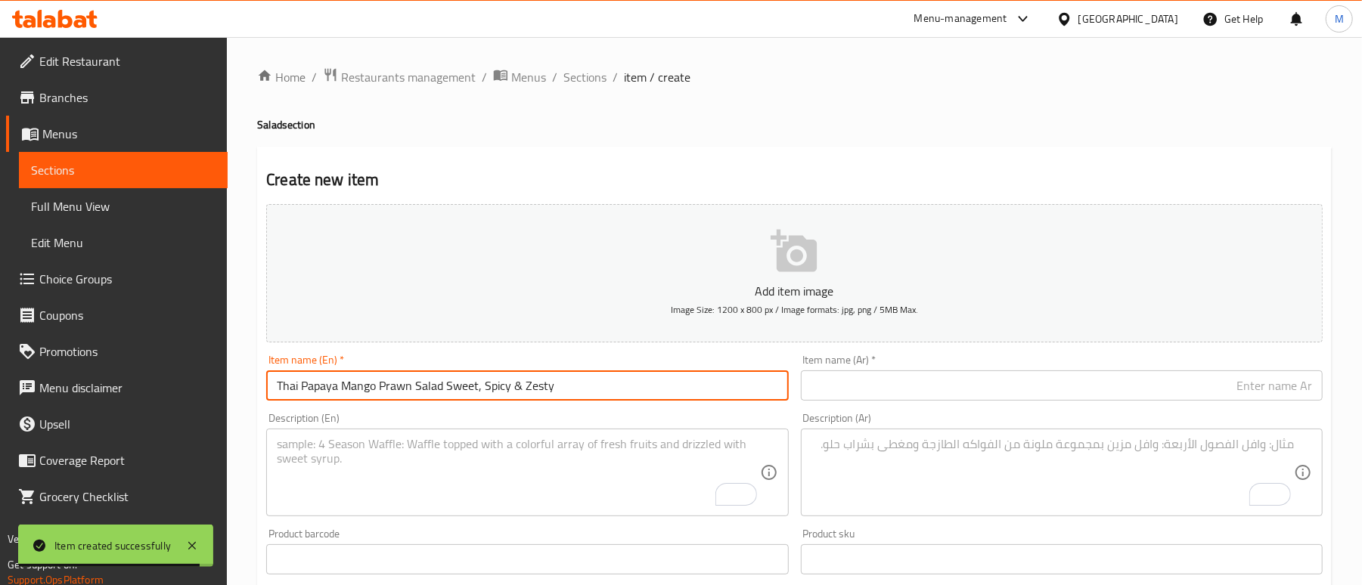
click at [598, 386] on input "Thai Papaya Mango Prawn Salad Sweet, Spicy & Zesty" at bounding box center [527, 386] width 522 height 30
click at [524, 390] on input "Thai Papaya Mango Prawn Salad Sweet, Spicy & Zesty" at bounding box center [527, 386] width 522 height 30
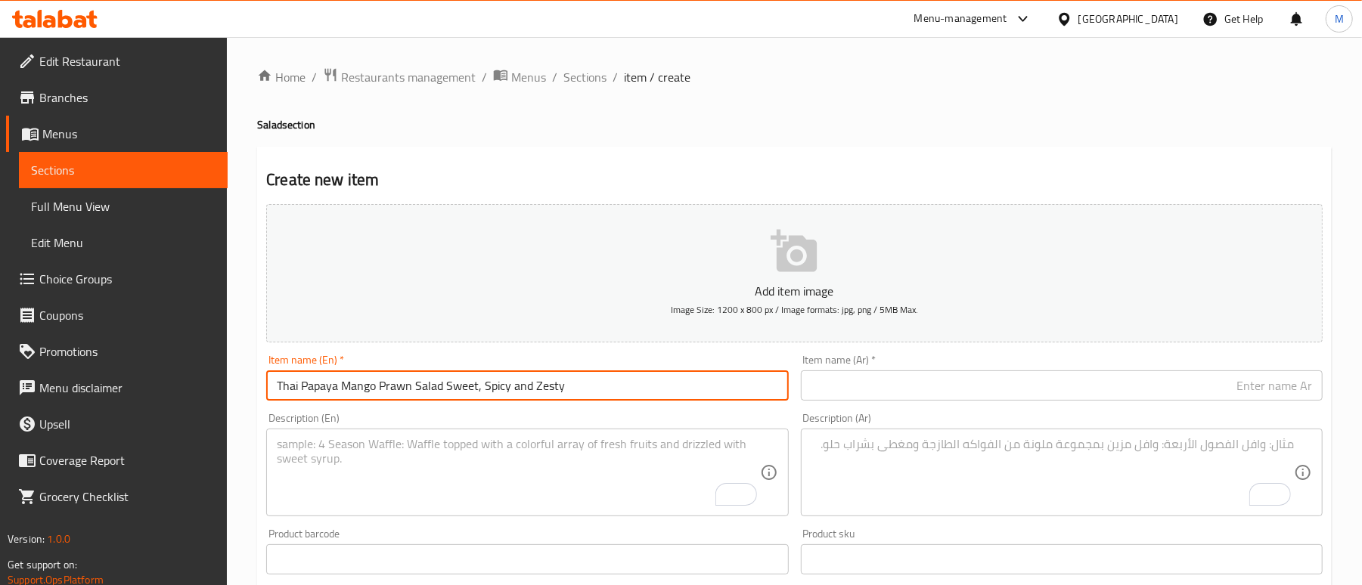
click at [644, 387] on input "Thai Papaya Mango Prawn Salad Sweet, Spicy and Zesty" at bounding box center [527, 386] width 522 height 30
type input "Thai Papaya Mango Prawn Salad Sweet, Spicy and Zesty"
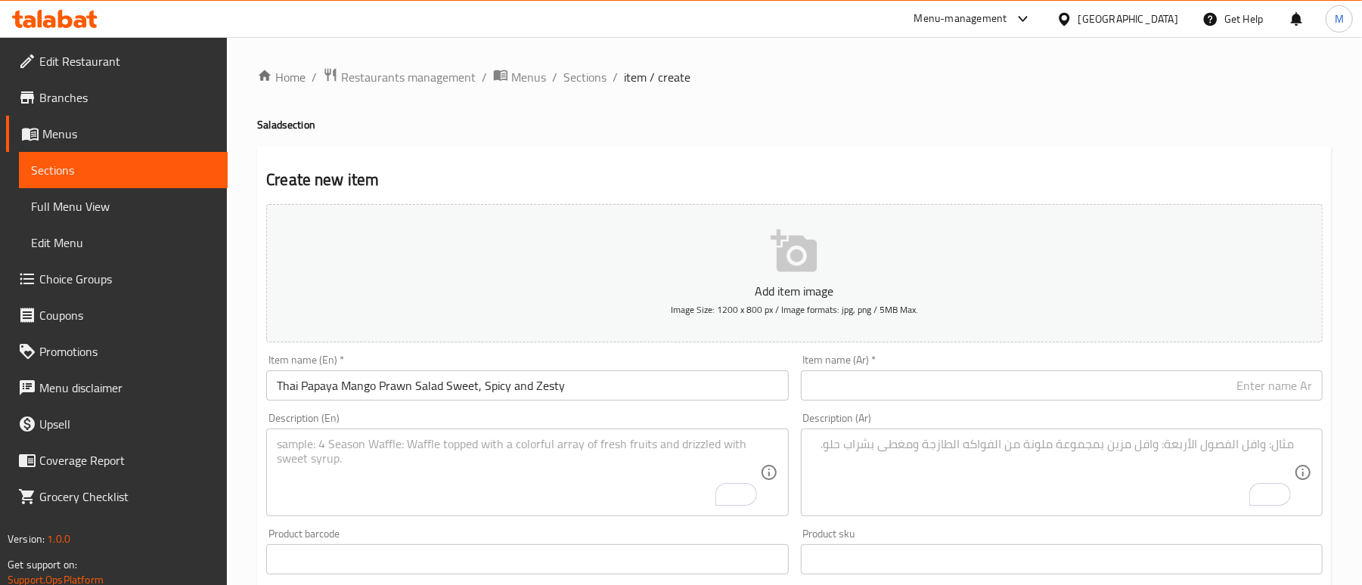
click at [1024, 386] on input "text" at bounding box center [1062, 386] width 522 height 30
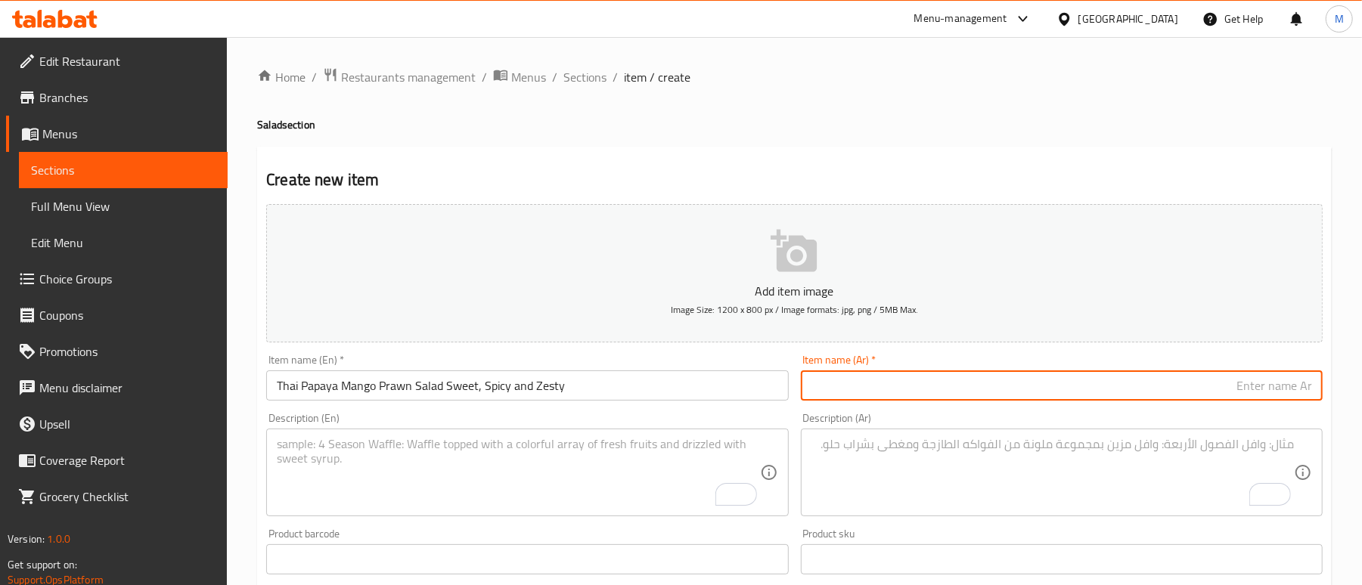
paste input "سلطة الروبيان والبابايا التايلاندية مع المانجو حلوة وحارة ولذيذة"
type input "سلطة الروبيان والبابايا التايلاندية مع المانجو حلوة وحارة ولذيذة"
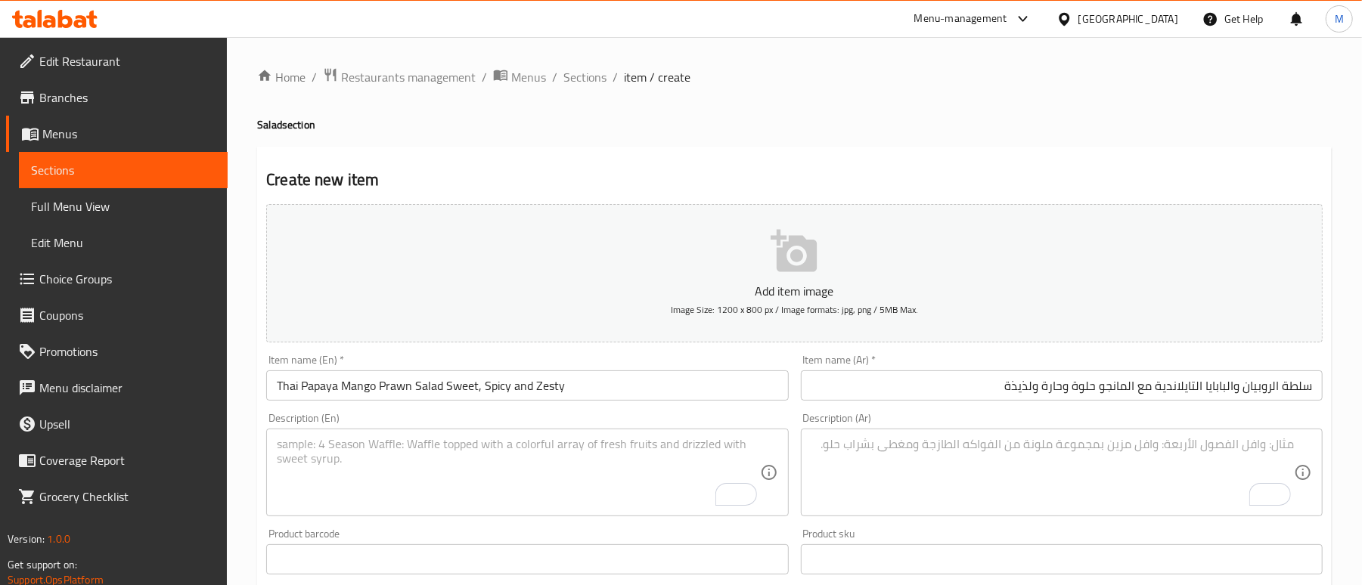
click at [469, 376] on input "Thai Papaya Mango Prawn Salad Sweet, Spicy and Zesty" at bounding box center [527, 386] width 522 height 30
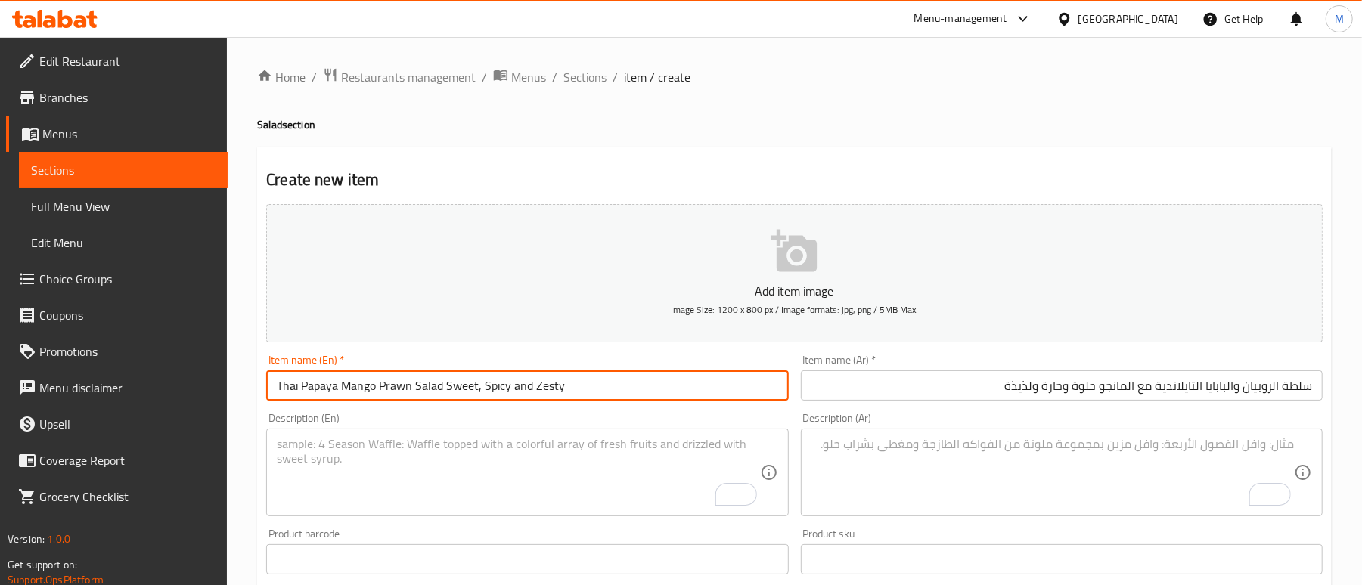
click at [469, 376] on input "Thai Papaya Mango Prawn Salad Sweet, Spicy and Zesty" at bounding box center [527, 386] width 522 height 30
paste input ","
type input "Thai Papaya Mango Prawn Salad Sweet, Spicy, and Zesty"
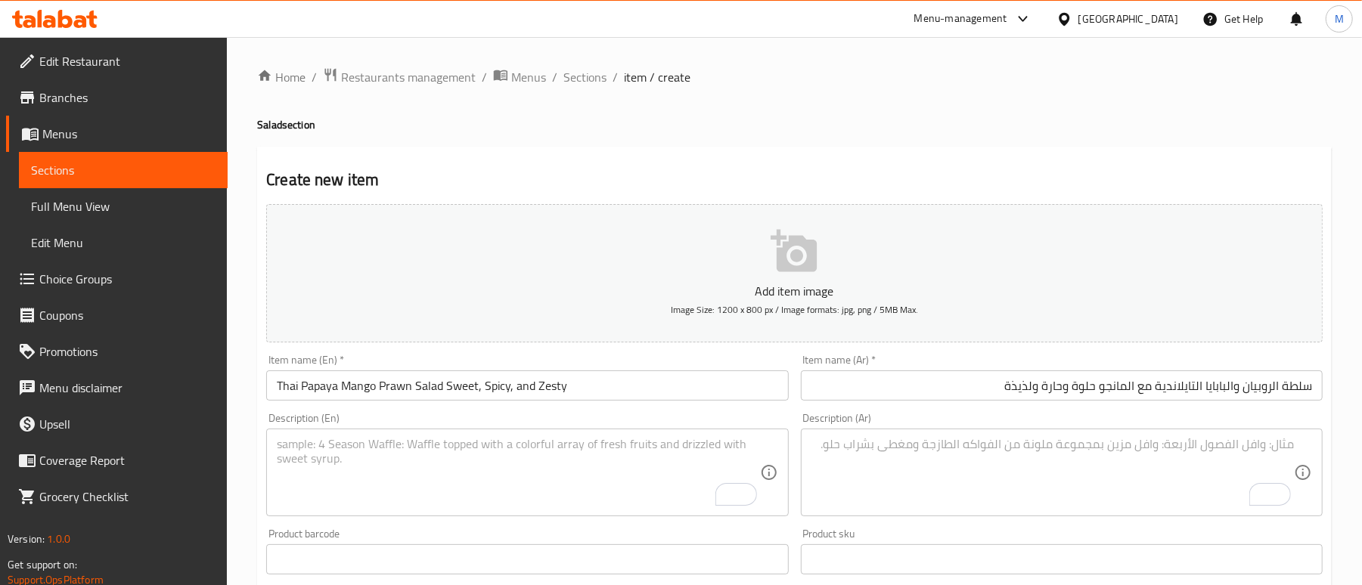
click at [638, 170] on h2 "Create new item" at bounding box center [794, 180] width 1057 height 23
click at [340, 470] on textarea "To enrich screen reader interactions, please activate Accessibility in Grammarl…" at bounding box center [518, 473] width 483 height 72
click at [382, 480] on textarea "To enrich screen reader interactions, please activate Accessibility in Grammarl…" at bounding box center [518, 473] width 483 height 72
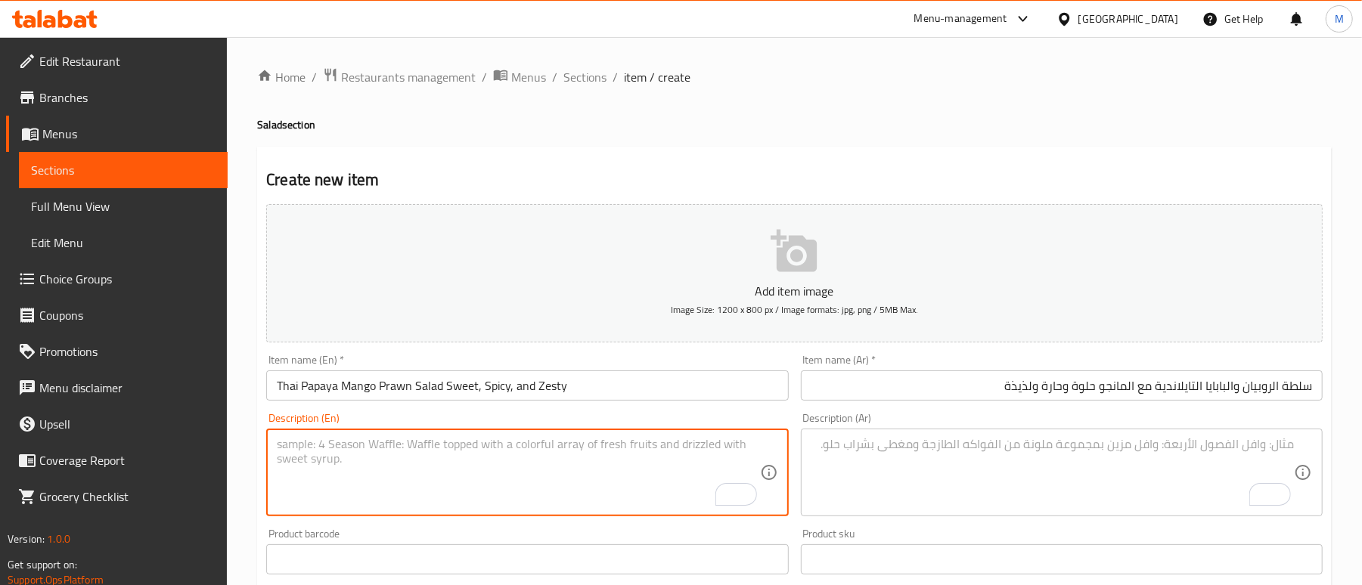
paste textarea "Juicy prawns tossed with crisp green papaya, ripe mango, fresh herbs, and crush…"
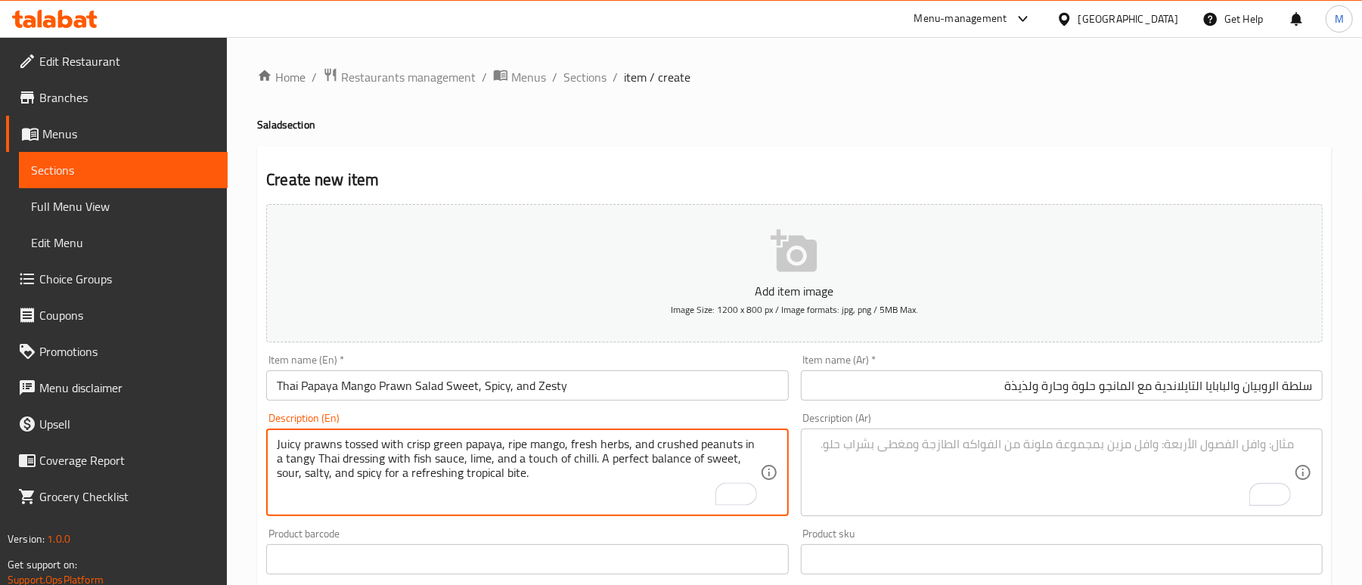
type textarea "Juicy prawns tossed with crisp green papaya, ripe mango, fresh herbs, and crush…"
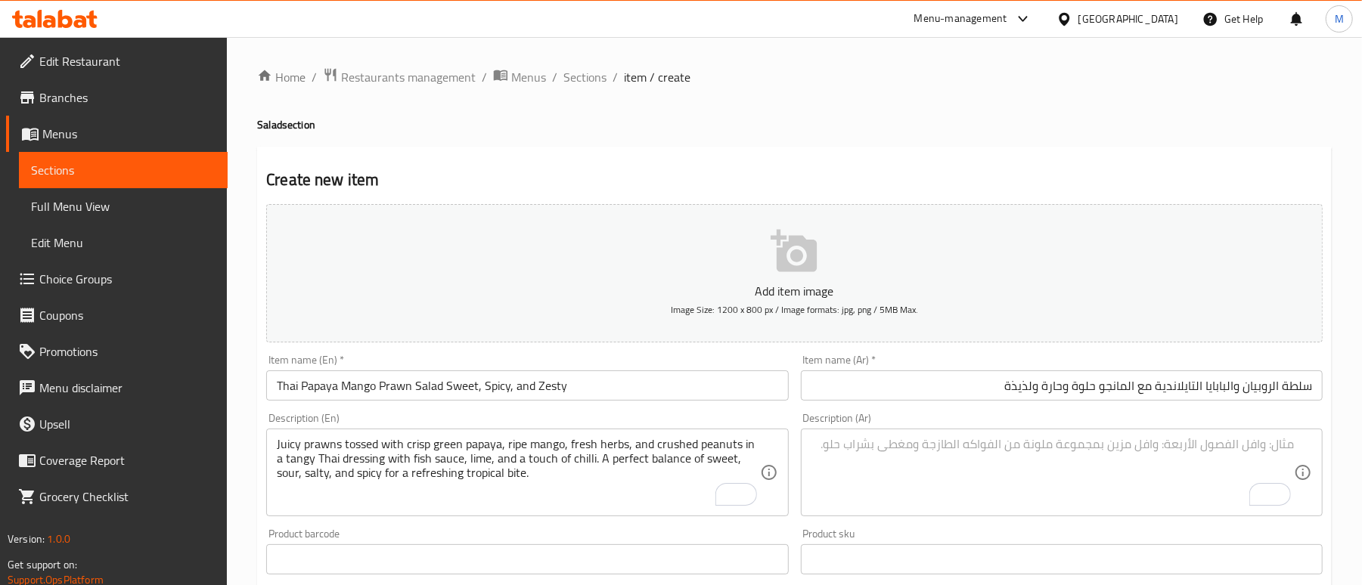
click at [968, 483] on textarea "To enrich screen reader interactions, please activate Accessibility in Grammarl…" at bounding box center [1053, 473] width 483 height 72
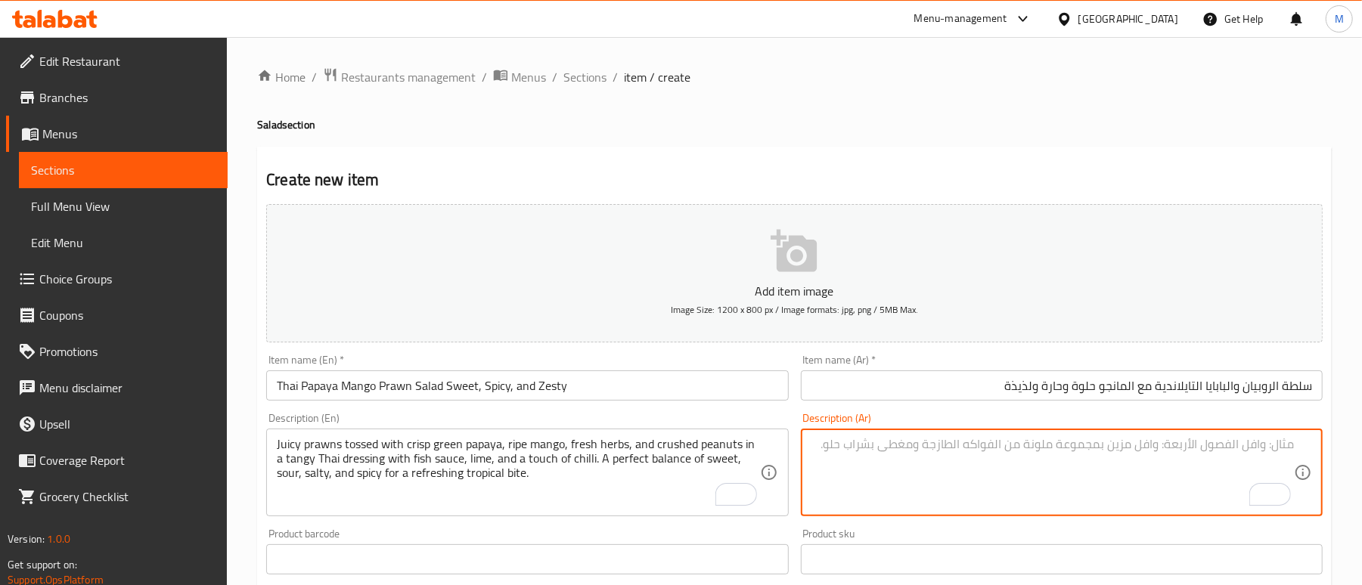
paste textarea "روبيان شهيّ ممزوج ببابايا خضراء مقرمشة، ومانجو ناضج، وأعشاب طازجة، وفول سوداني …"
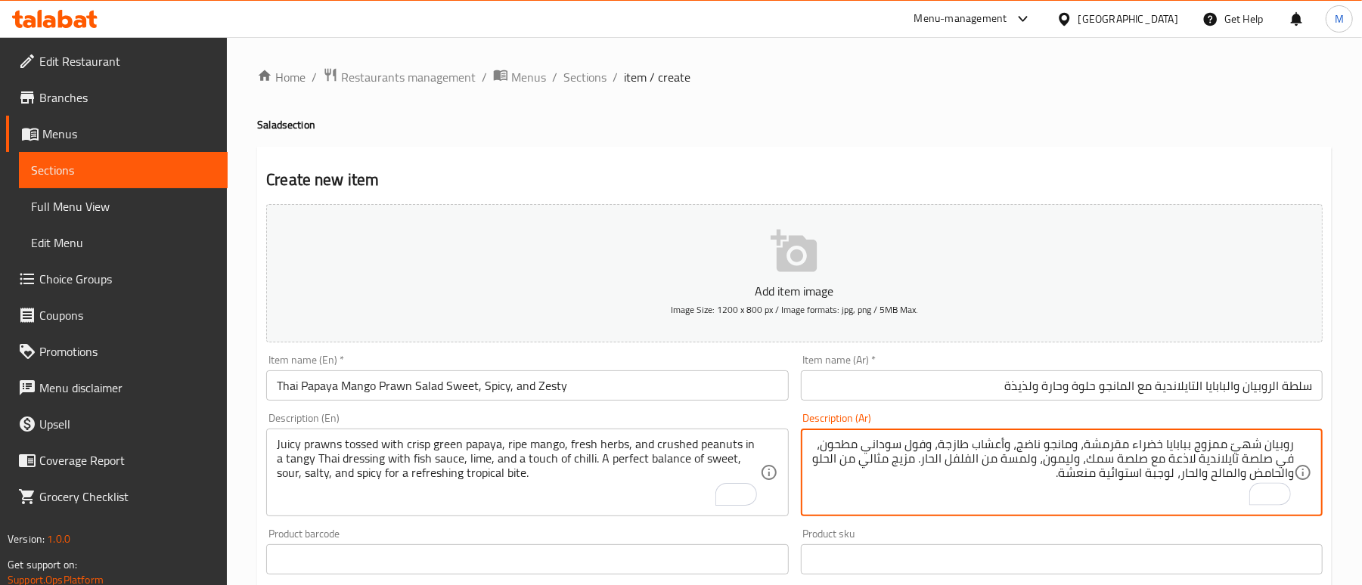
type textarea "روبيان شهيّ ممزوج ببابايا خضراء مقرمشة، ومانجو ناضج، وأعشاب طازجة، وفول سوداني …"
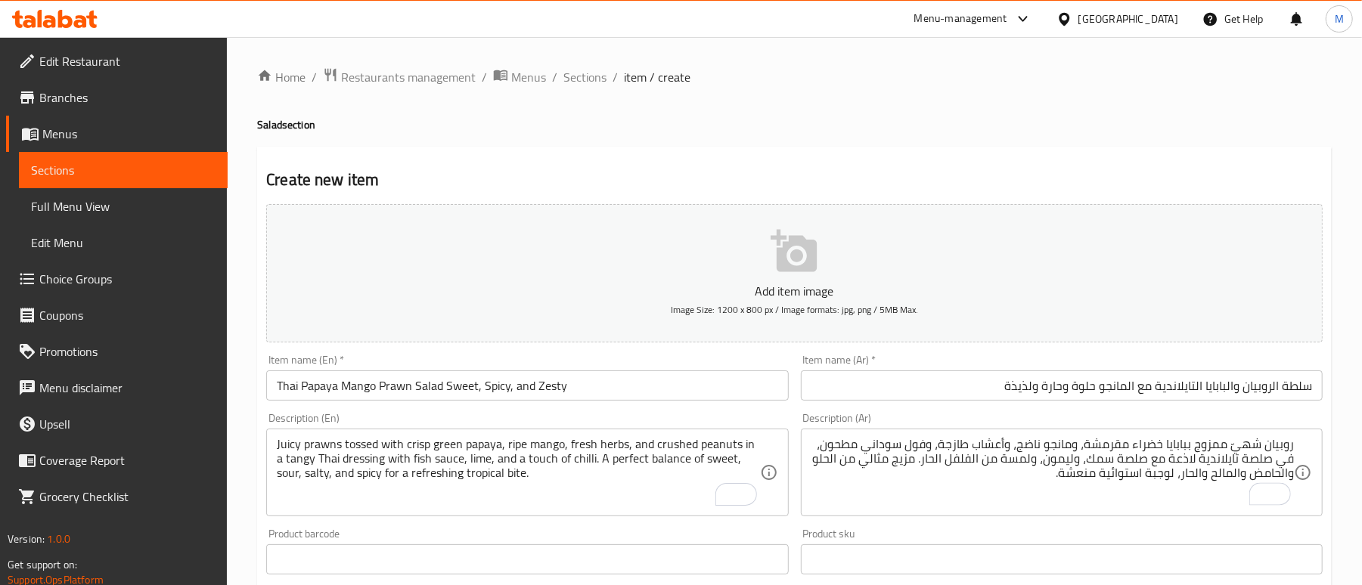
click at [999, 142] on div "Home / Restaurants management / Menus / Sections / item / create Salad section …" at bounding box center [794, 552] width 1075 height 971
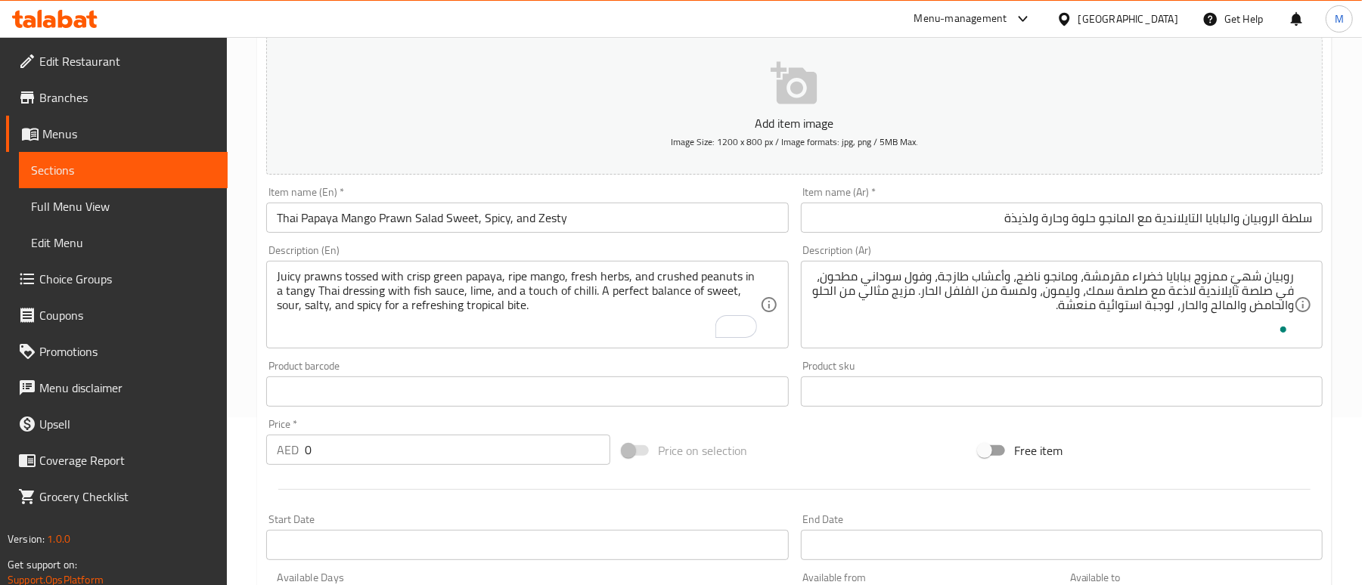
scroll to position [201, 0]
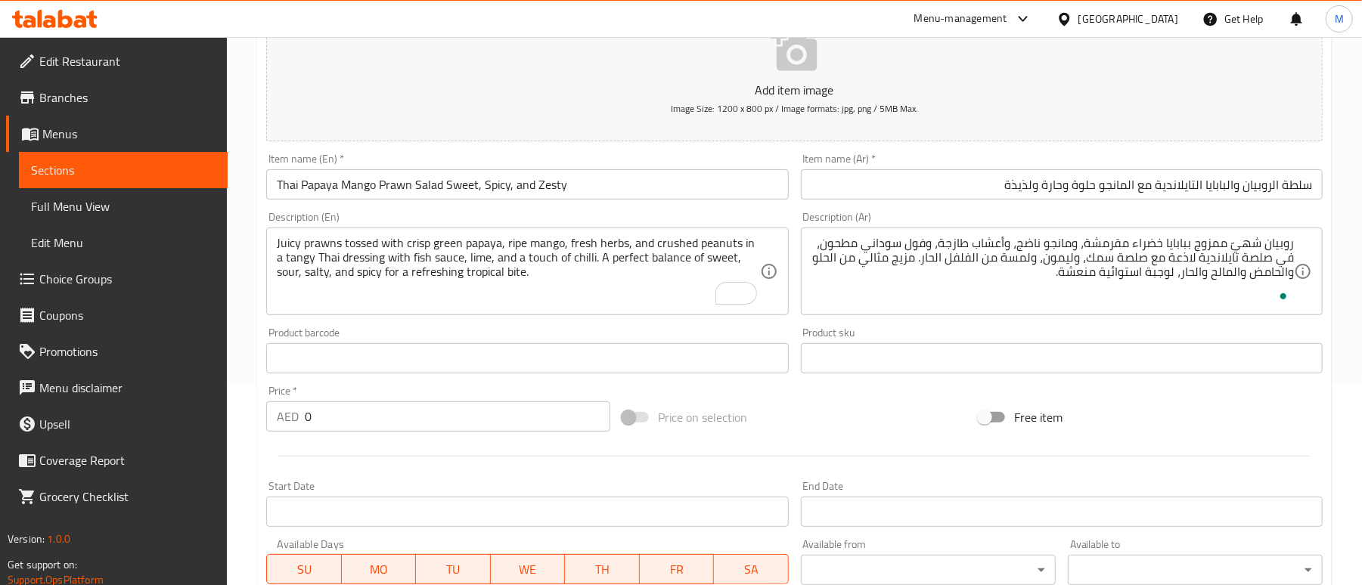
click at [346, 419] on input "0" at bounding box center [458, 417] width 306 height 30
type input "42"
click at [836, 424] on div "Price on selection" at bounding box center [794, 417] width 356 height 41
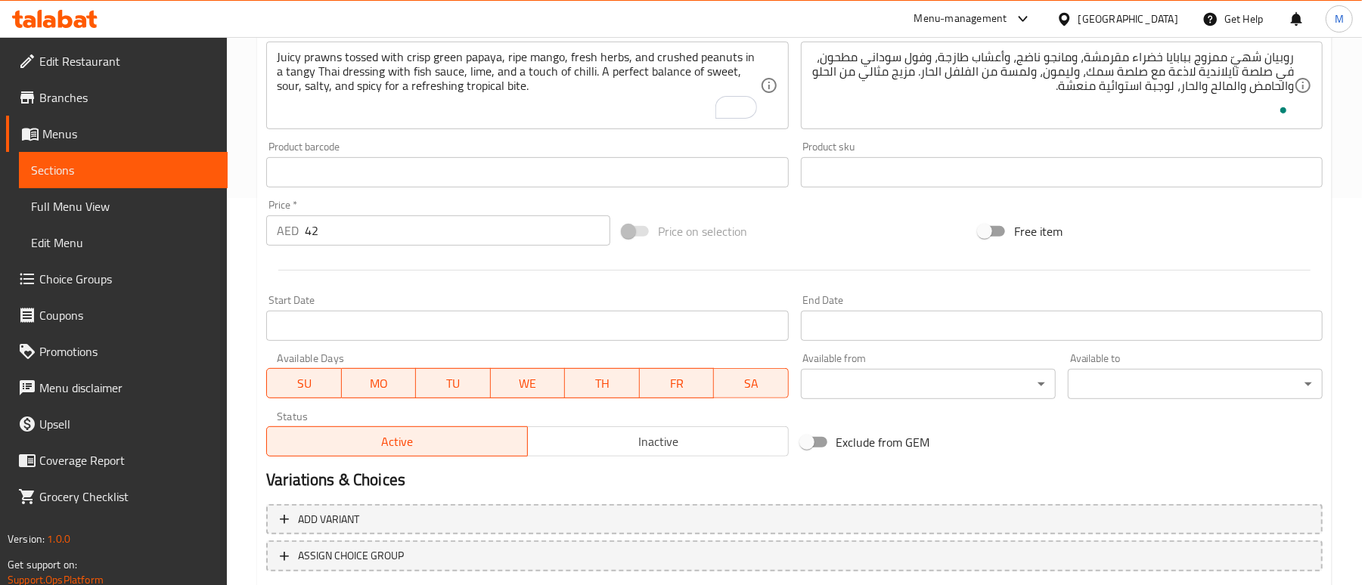
scroll to position [482, 0]
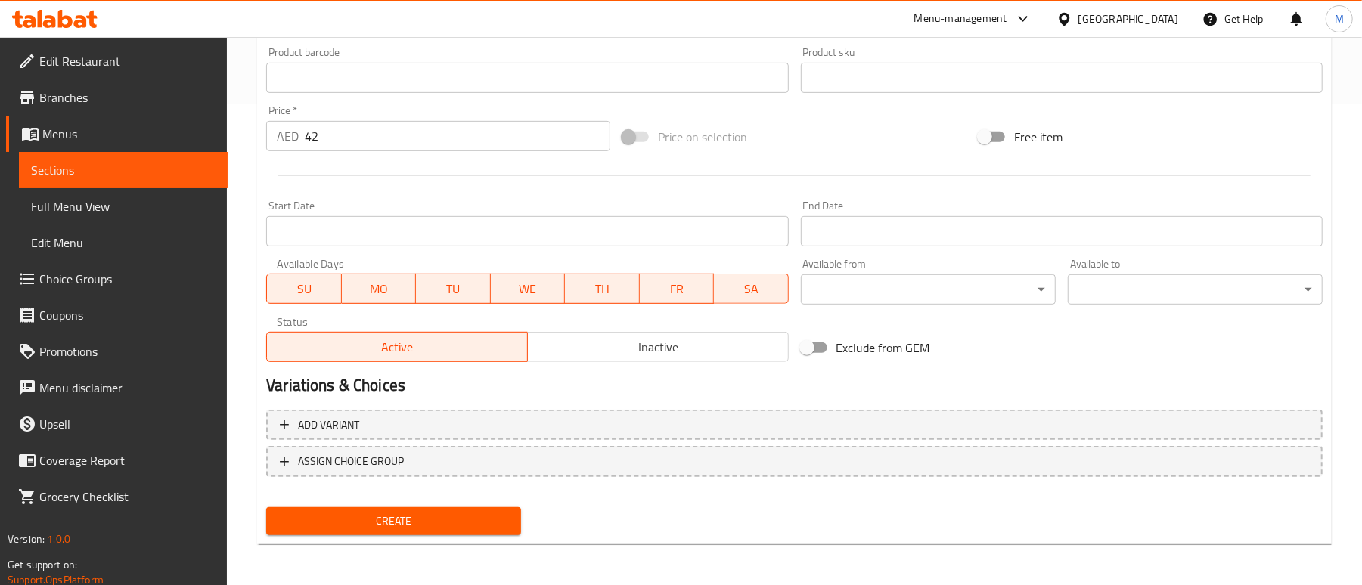
click at [358, 523] on span "Create" at bounding box center [393, 521] width 231 height 19
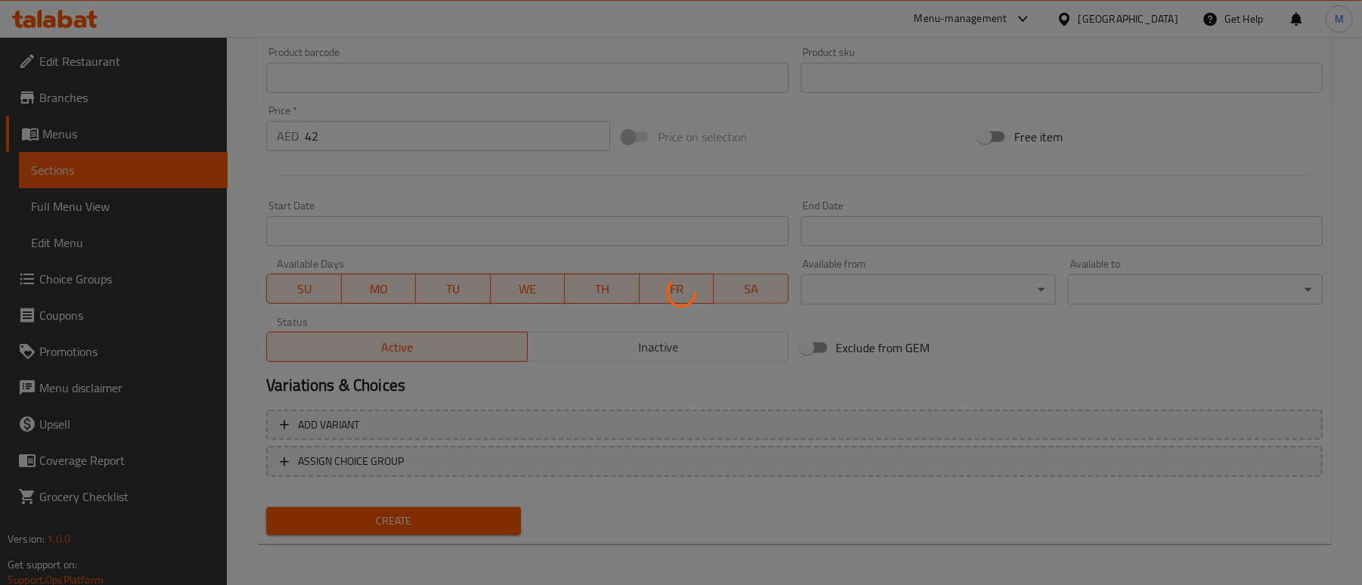
type input "0"
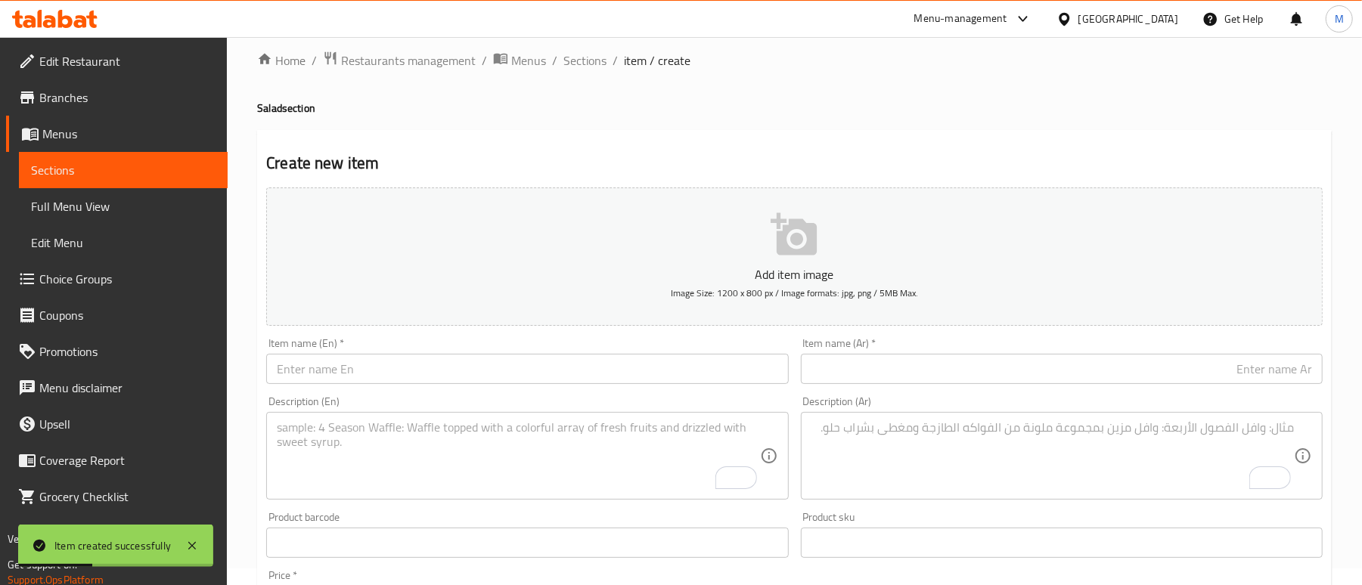
scroll to position [0, 0]
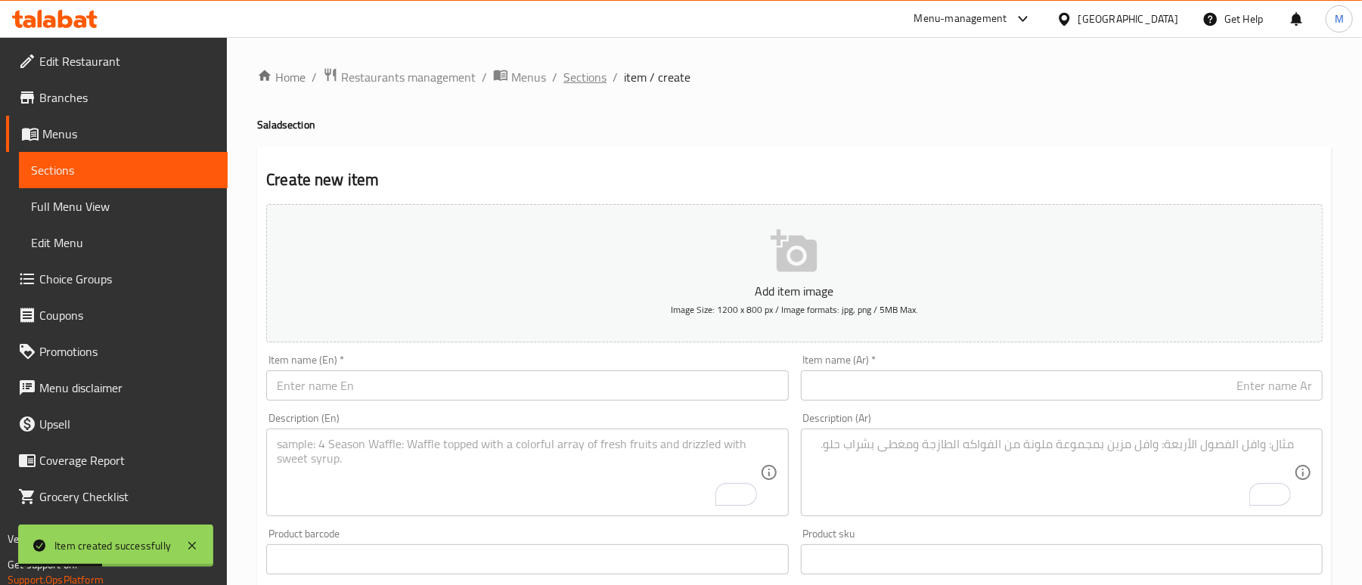
click at [576, 73] on span "Sections" at bounding box center [584, 77] width 43 height 18
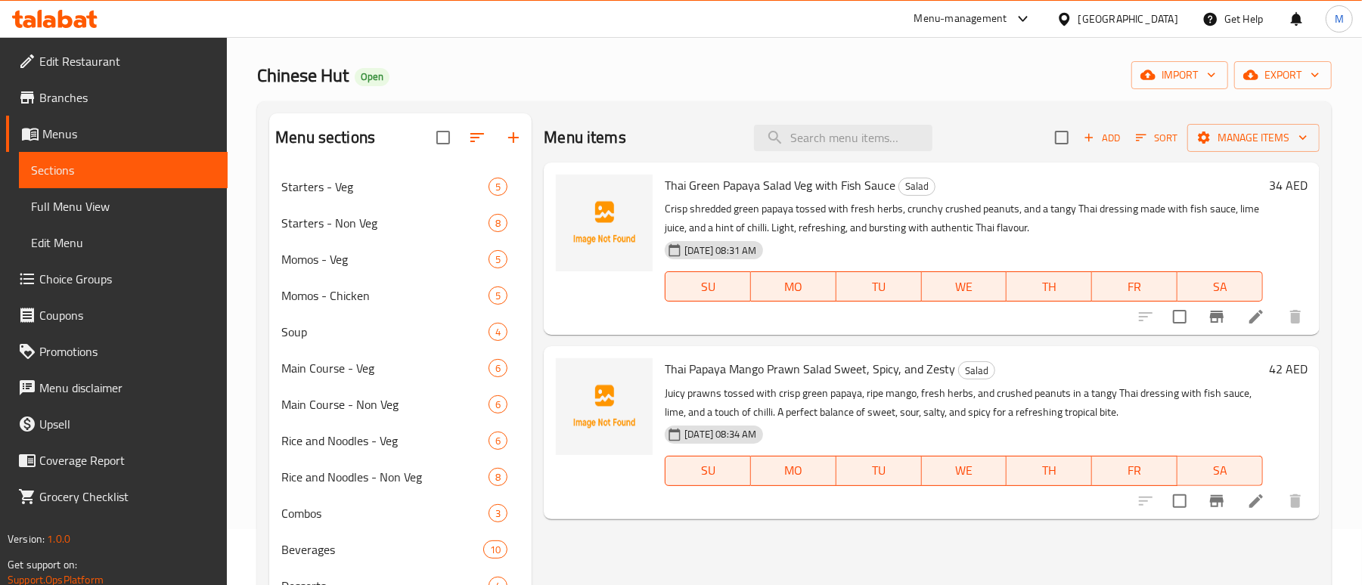
scroll to position [101, 0]
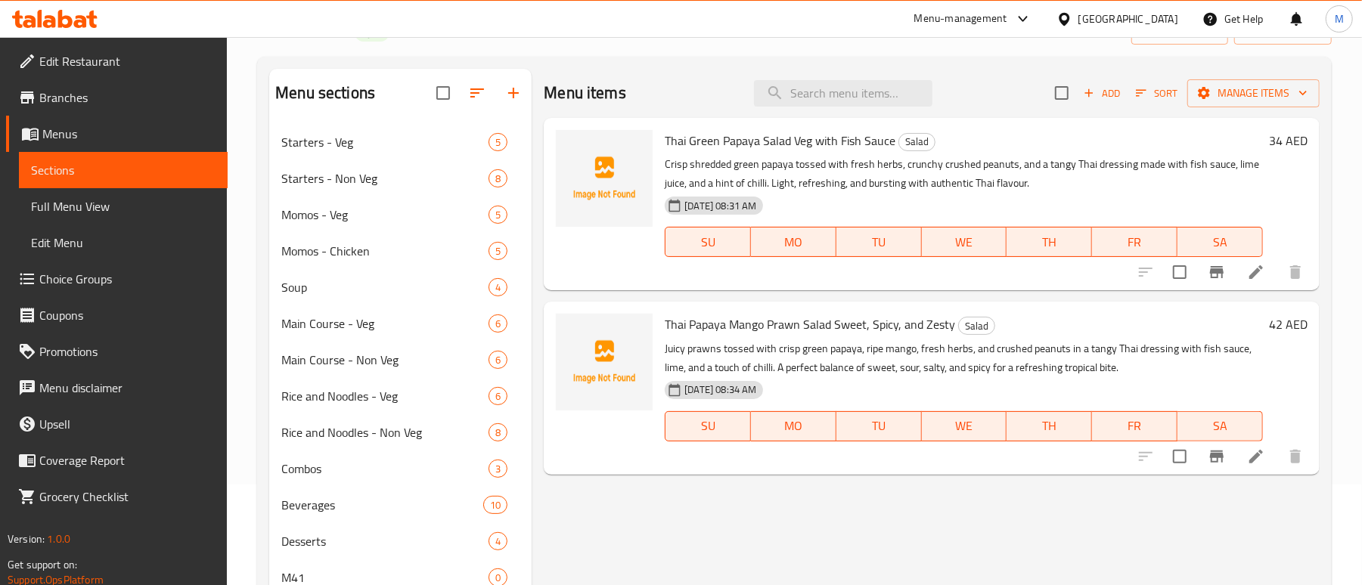
click at [625, 489] on div "Menu items Add Sort Manage items Thai Green Papaya Salad Veg with Fish Sauce Sa…" at bounding box center [926, 372] width 788 height 606
click at [322, 143] on span "Starters - Veg" at bounding box center [363, 142] width 165 height 18
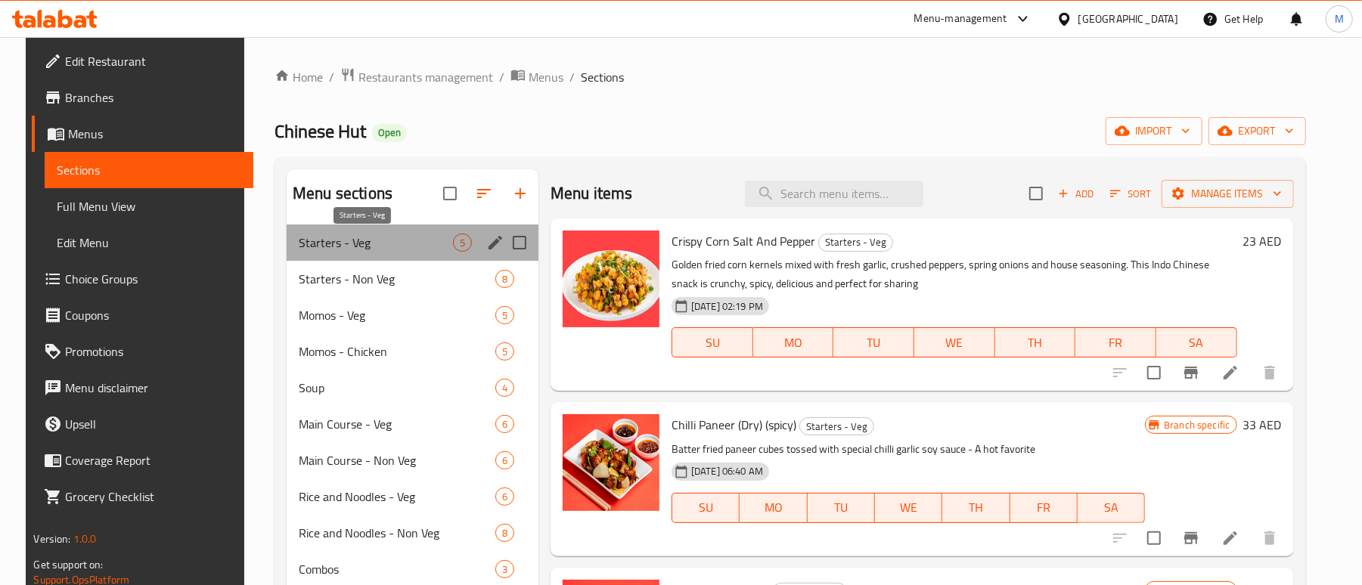
click at [360, 234] on span "Starters - Veg" at bounding box center [376, 243] width 154 height 18
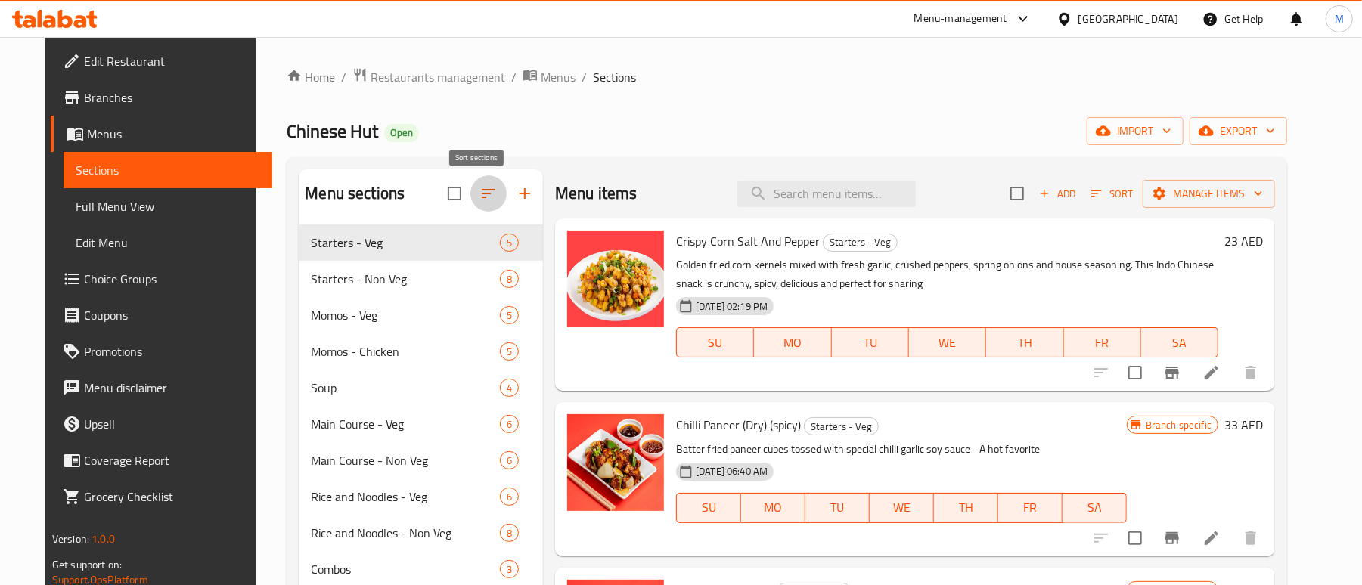
click at [480, 194] on icon "button" at bounding box center [489, 194] width 18 height 18
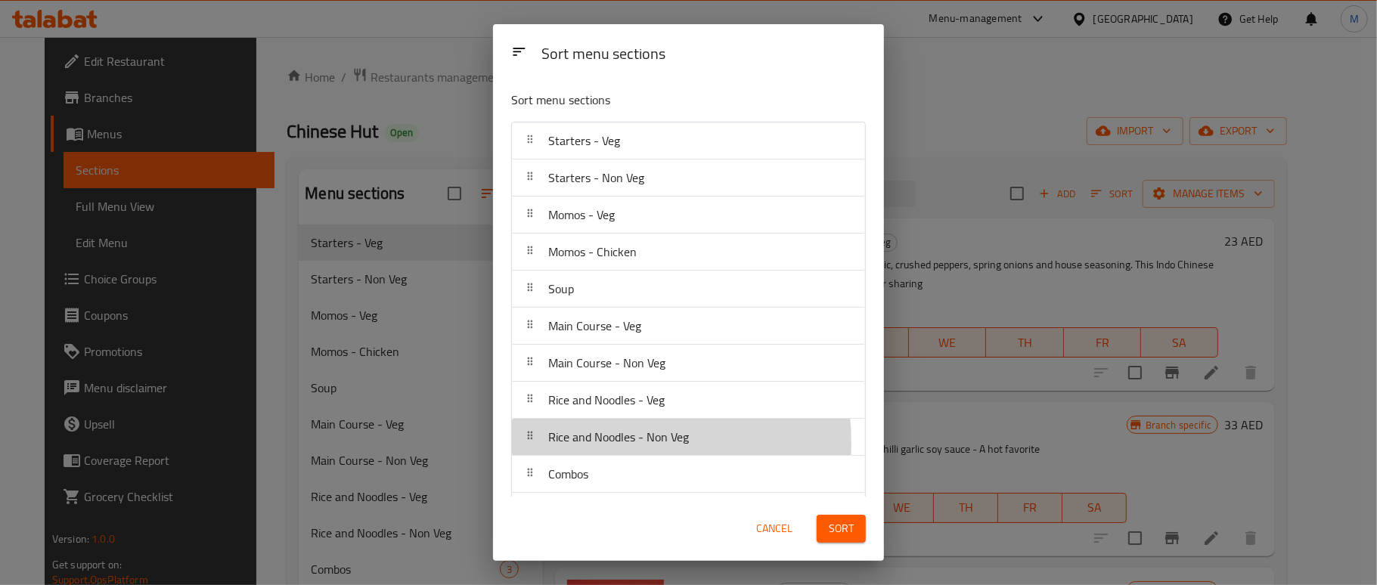
click at [566, 446] on span "Rice and Noodles - Non Veg" at bounding box center [618, 437] width 141 height 23
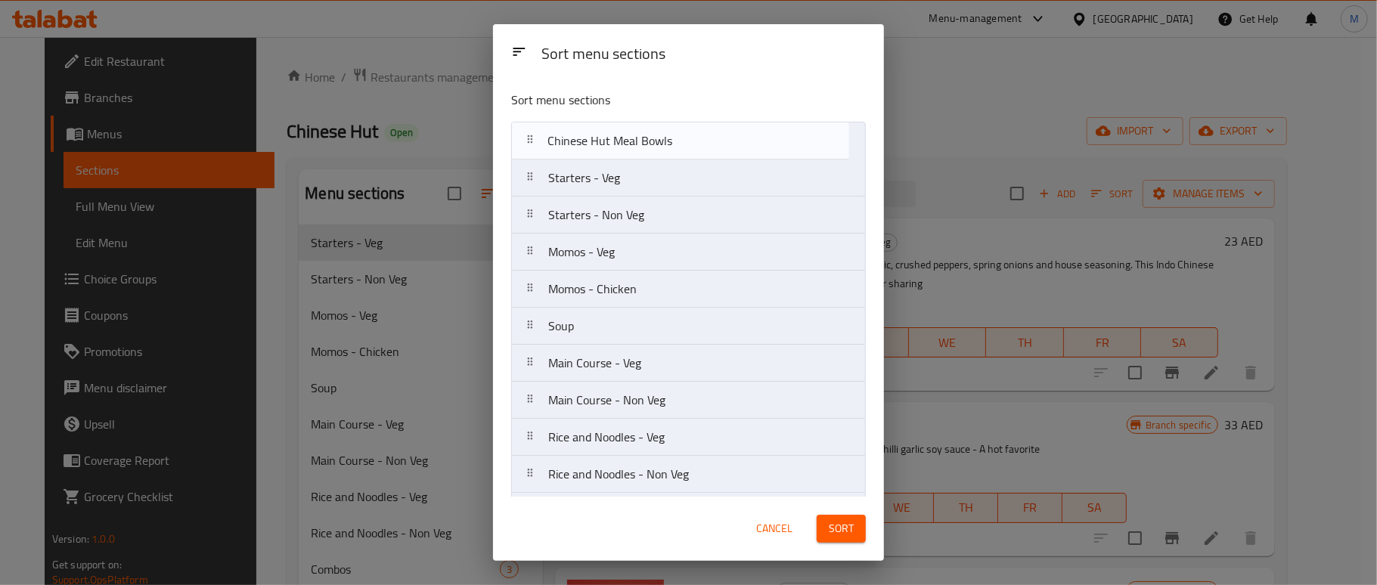
drag, startPoint x: 587, startPoint y: 443, endPoint x: 588, endPoint y: 146, distance: 297.2
click at [588, 146] on nav "Starters - Veg Starters - Non Veg Momos - Veg Momos - Chicken Soup Main Course …" at bounding box center [688, 400] width 355 height 557
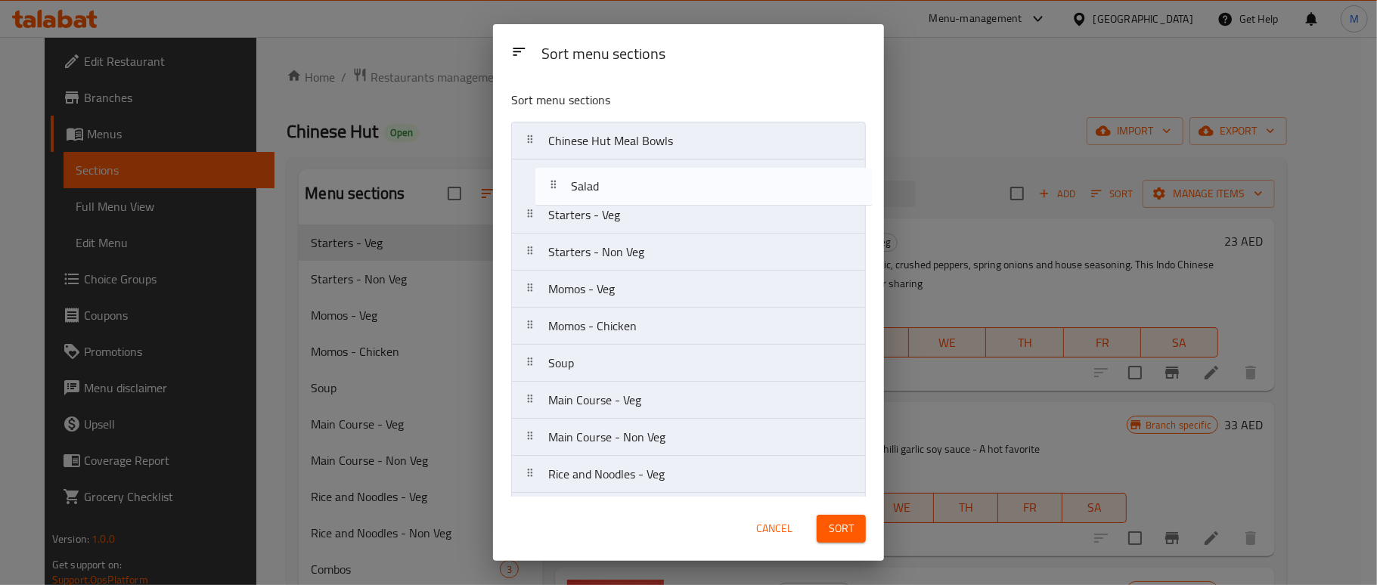
drag, startPoint x: 584, startPoint y: 475, endPoint x: 610, endPoint y: 185, distance: 291.6
click at [610, 185] on nav "Chinese Hut Meal Bowls Starters - Veg Starters - Non Veg Momos - Veg Momos - Ch…" at bounding box center [688, 400] width 355 height 557
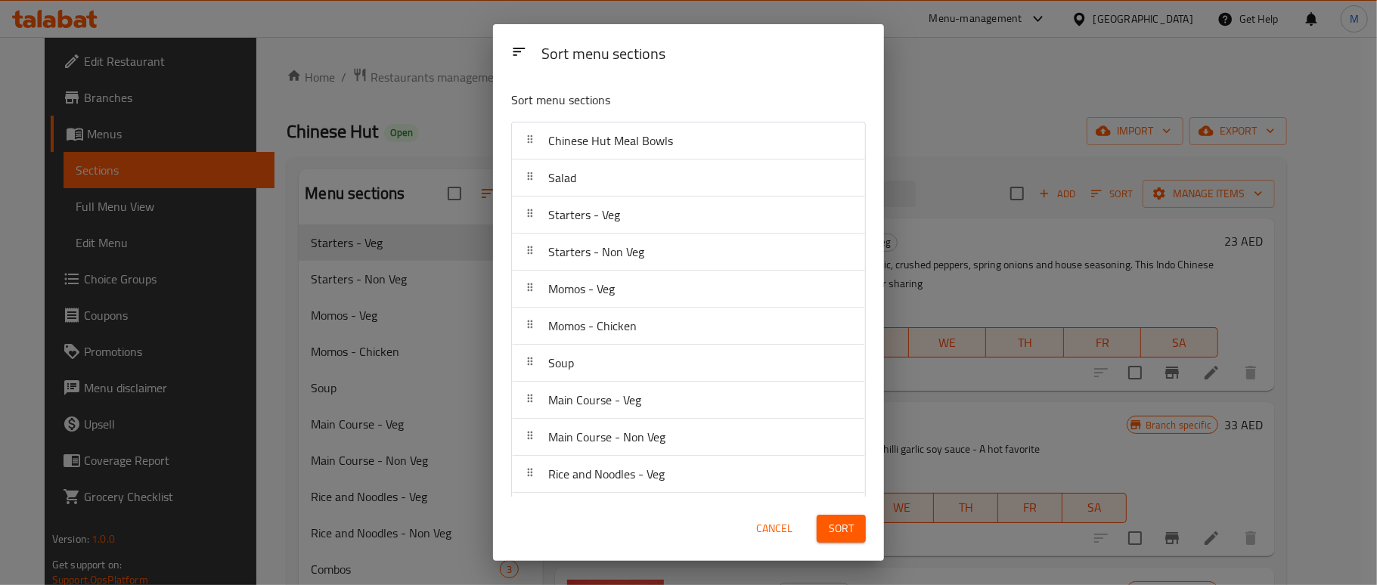
click at [842, 524] on span "Sort" at bounding box center [841, 529] width 25 height 19
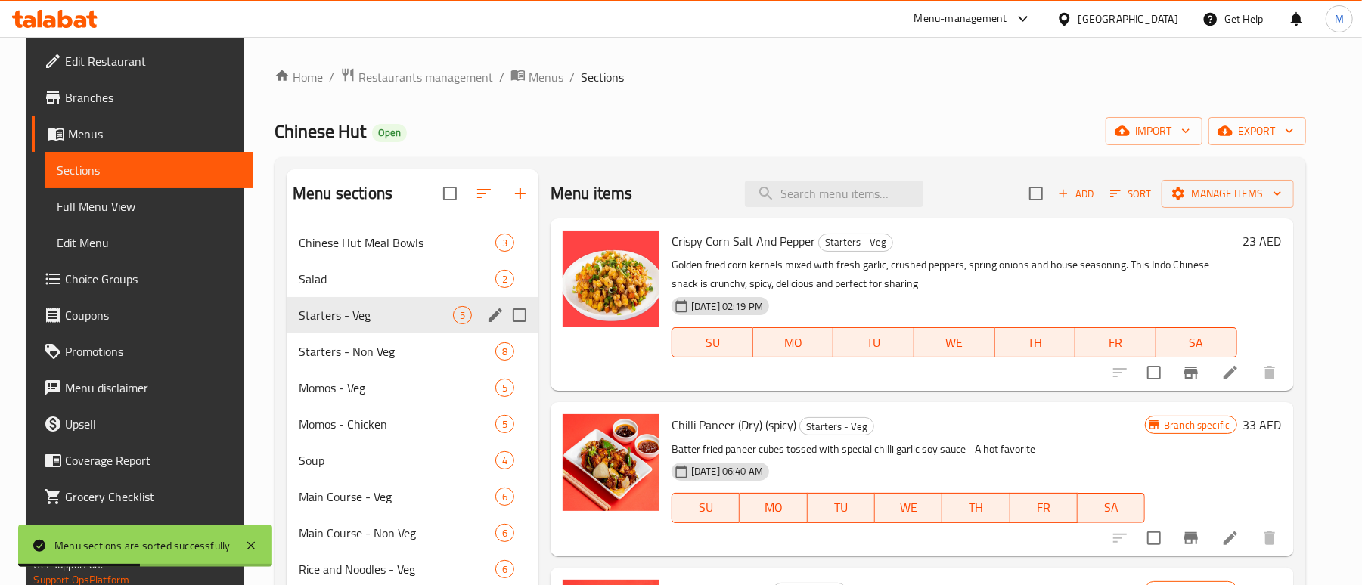
click at [337, 322] on span "Starters - Veg" at bounding box center [376, 315] width 154 height 18
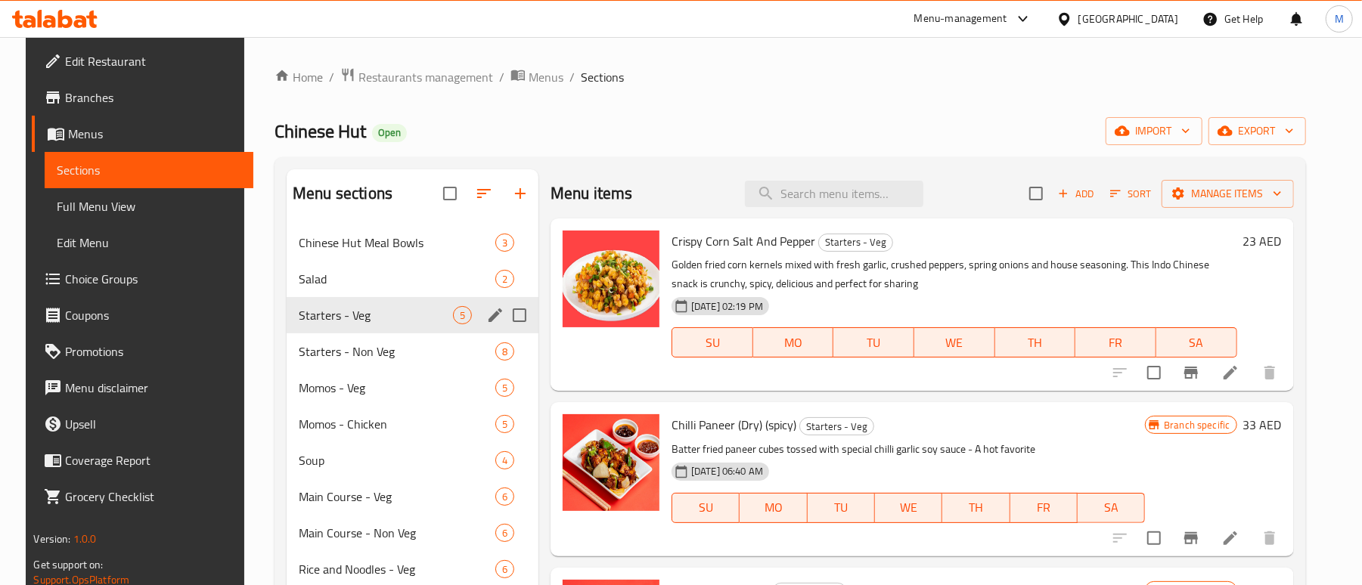
click at [330, 319] on span "Starters - Veg" at bounding box center [376, 315] width 154 height 18
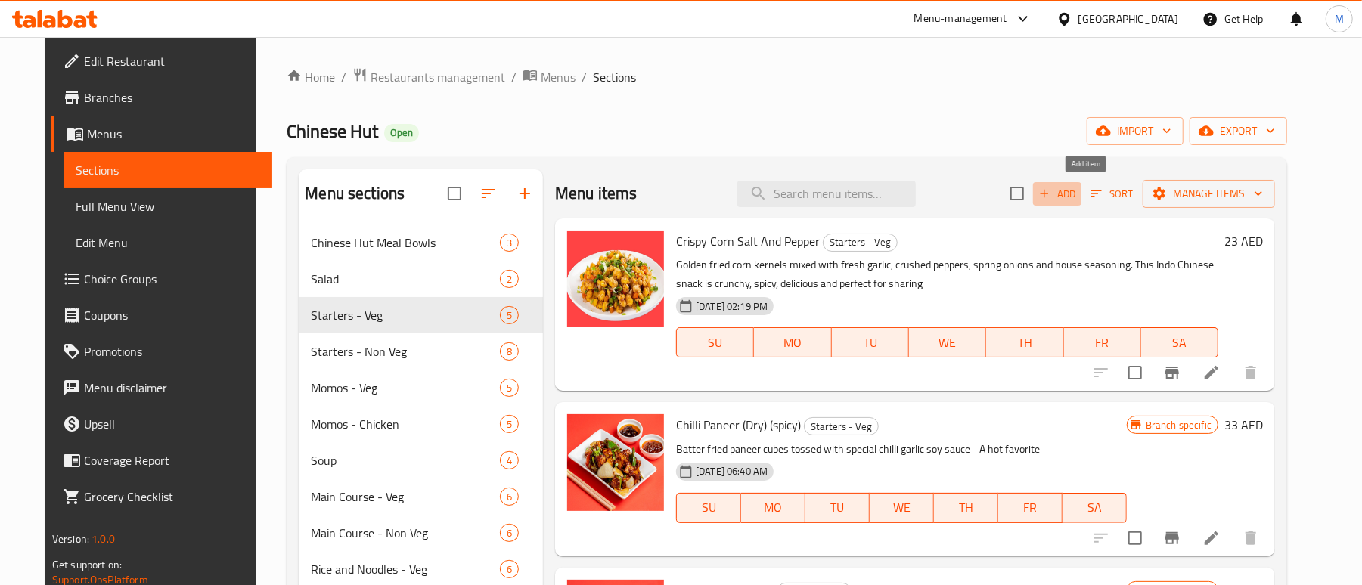
click at [1078, 192] on span "Add" at bounding box center [1057, 193] width 41 height 17
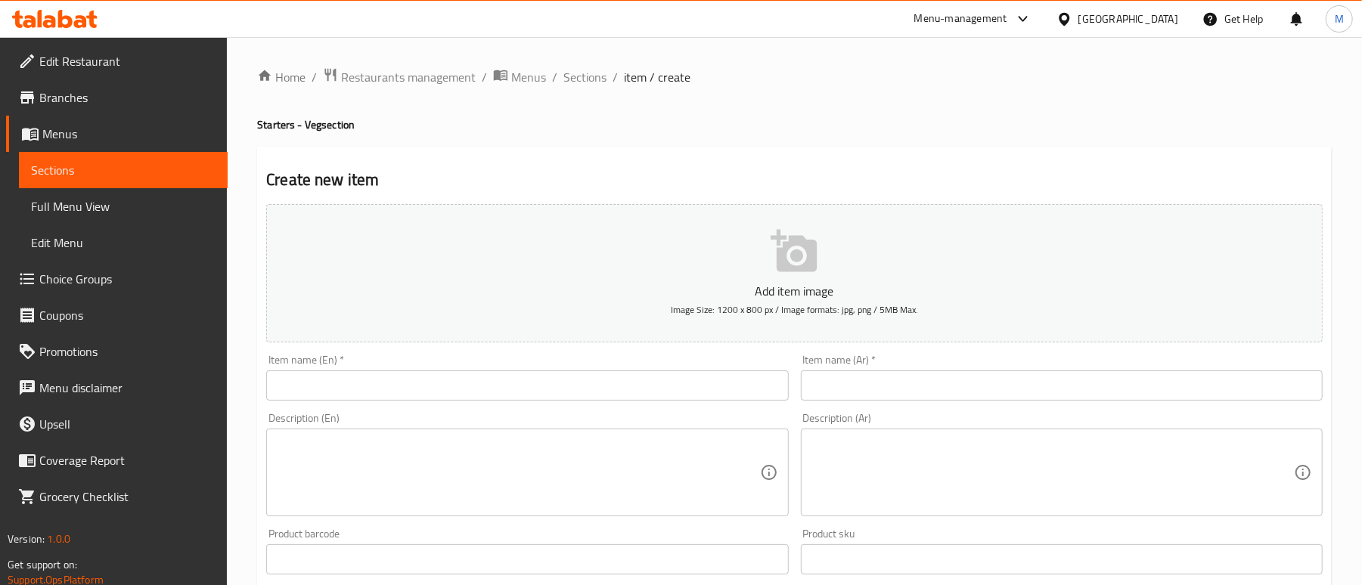
drag, startPoint x: 373, startPoint y: 389, endPoint x: 424, endPoint y: 383, distance: 51.8
click at [373, 389] on input "text" at bounding box center [527, 386] width 522 height 30
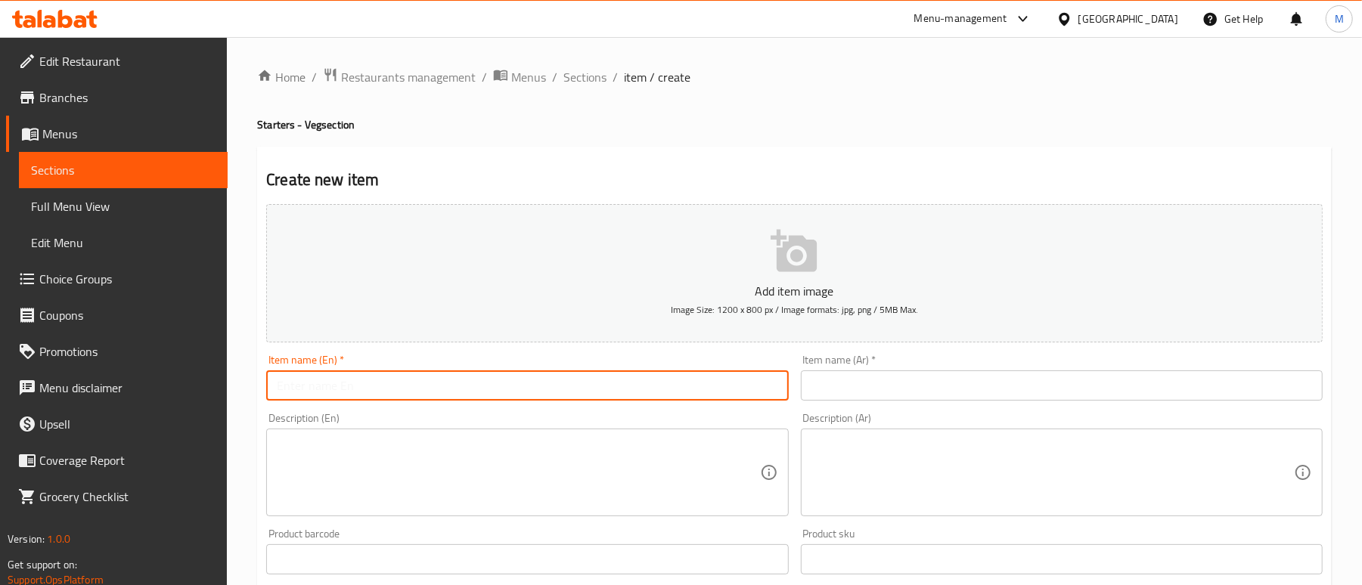
paste input "Crispy Salt & Pepper Corn – Spicy Street Style Snack"
click at [340, 391] on input "Crispy Salt & Pepper Corn Spicy Street Style Snack" at bounding box center [527, 386] width 522 height 30
type input "Crispy Salt and Pepper Corn Spicy Street Style Snack"
click at [524, 147] on div "Create new item Add item image Image Size: 1200 x 800 px / Image formats: jpg, …" at bounding box center [794, 587] width 1075 height 880
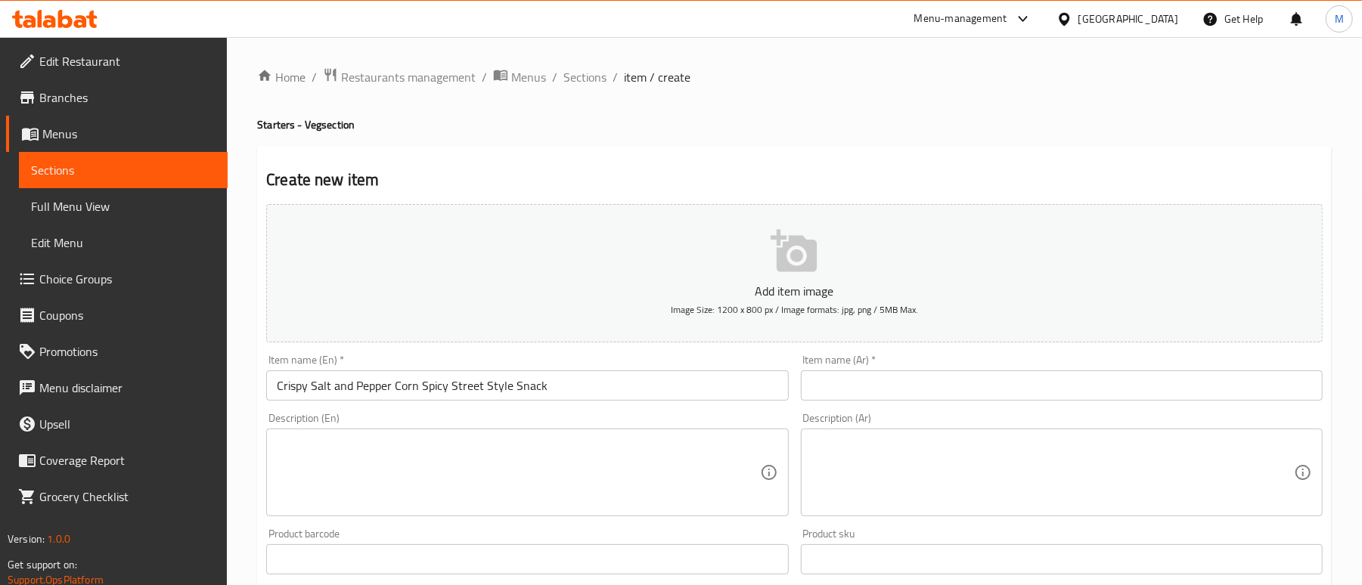
click at [419, 396] on input "Crispy Salt and Pepper Corn Spicy Street Style Snack" at bounding box center [527, 386] width 522 height 30
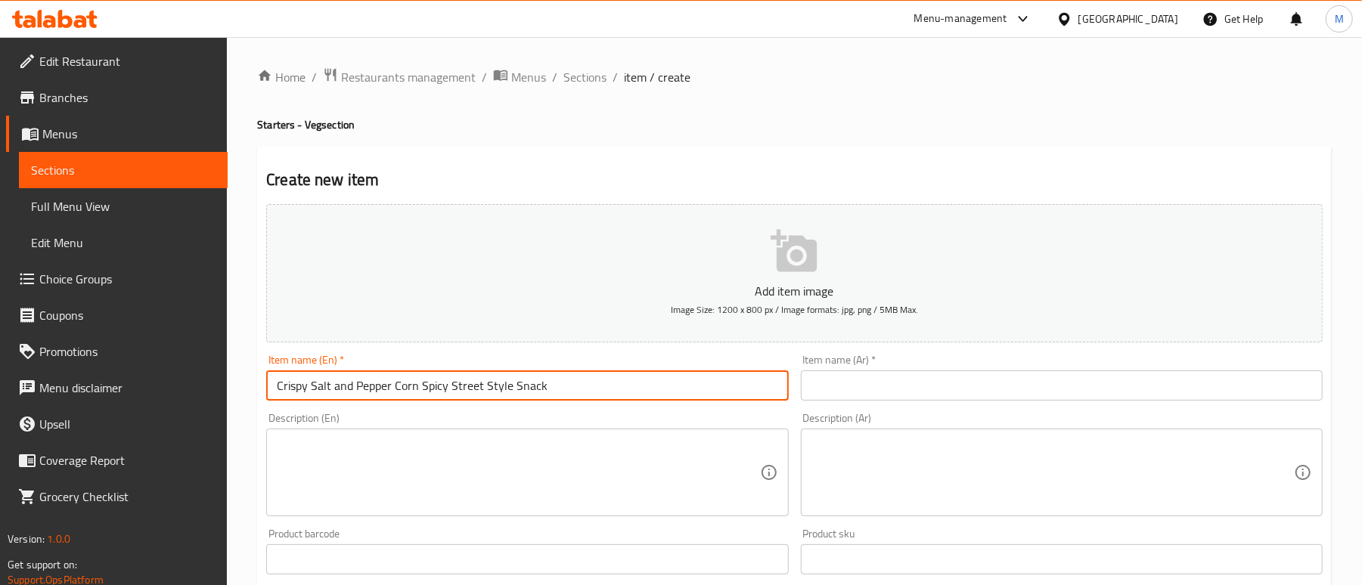
click at [419, 396] on input "Crispy Salt and Pepper Corn Spicy Street Style Snack" at bounding box center [527, 386] width 522 height 30
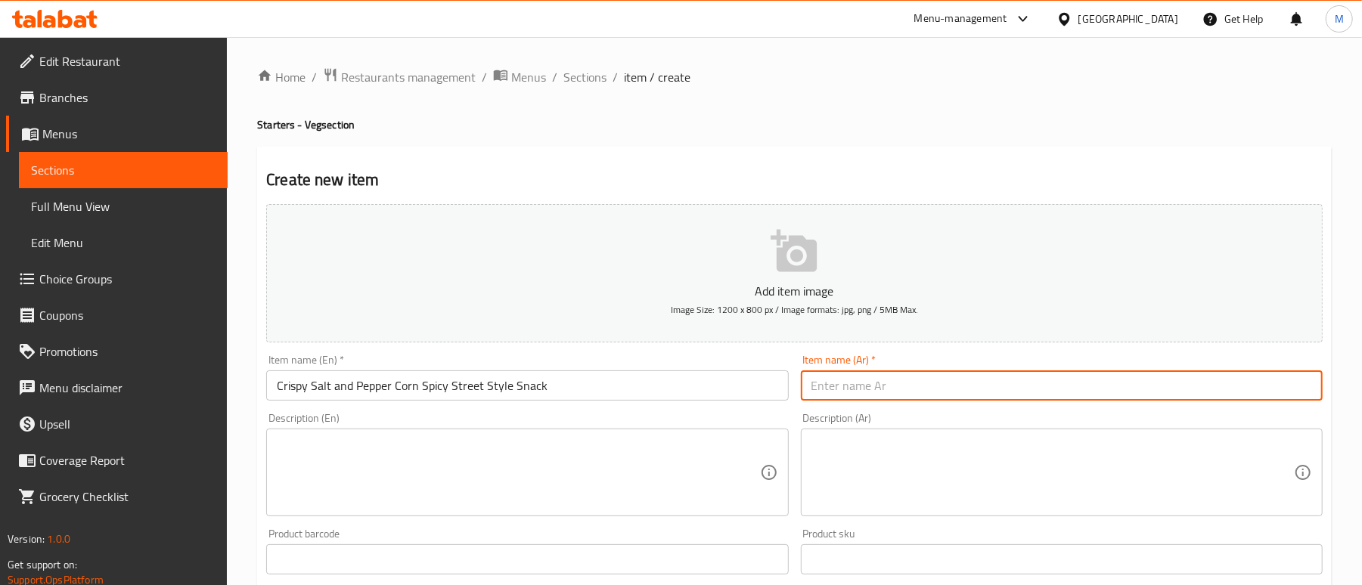
click at [876, 396] on input "text" at bounding box center [1062, 386] width 522 height 30
paste input "وجبة خفيفة مقرمشة من الذرة بالملح والفلفل الحار على طريقة الشارع"
type input "وجبة خفيفة مقرمشة من الذرة بالملح والفلفل الحار على طريقة الشارع"
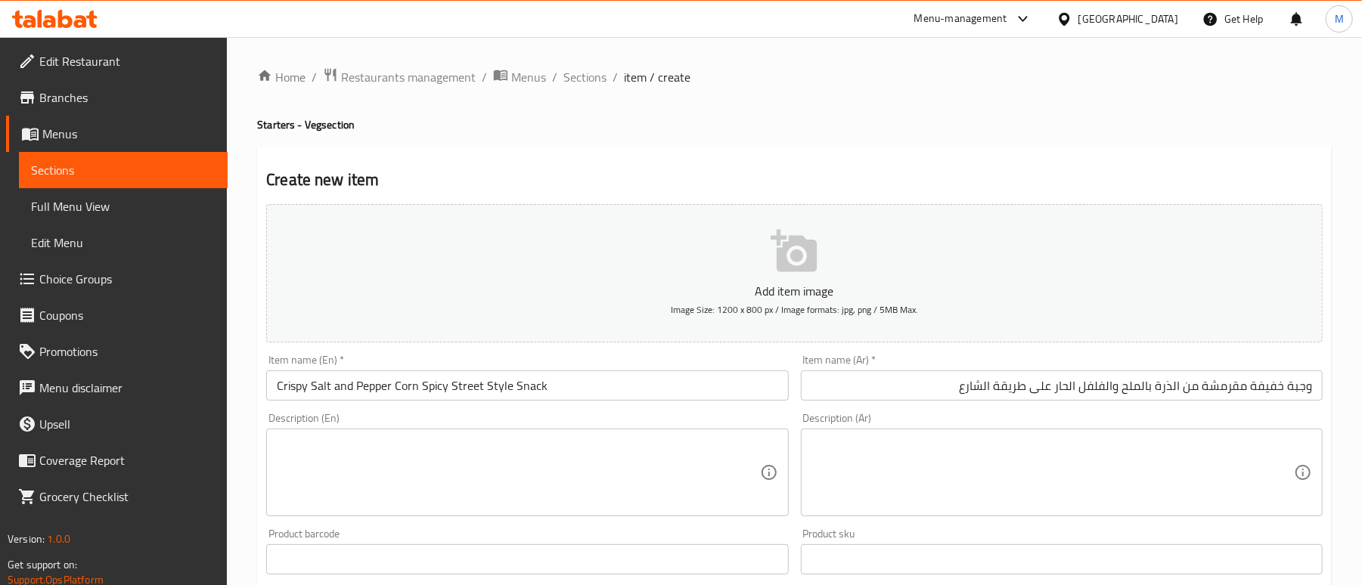
click at [799, 137] on div "Home / Restaurants management / Menus / Sections / item / create Starters - Veg…" at bounding box center [794, 552] width 1075 height 971
click at [354, 463] on textarea at bounding box center [518, 473] width 483 height 72
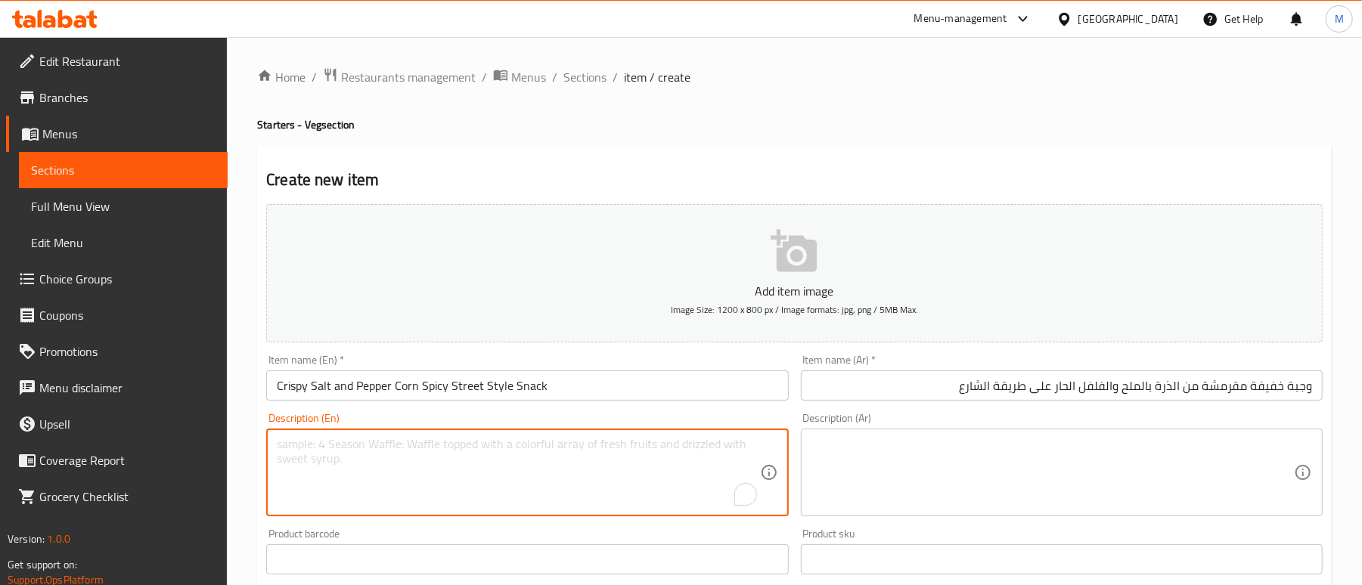
paste textarea "Golden fried sweet corn kernels tossed with aromatic garlic, spring onions, cru…"
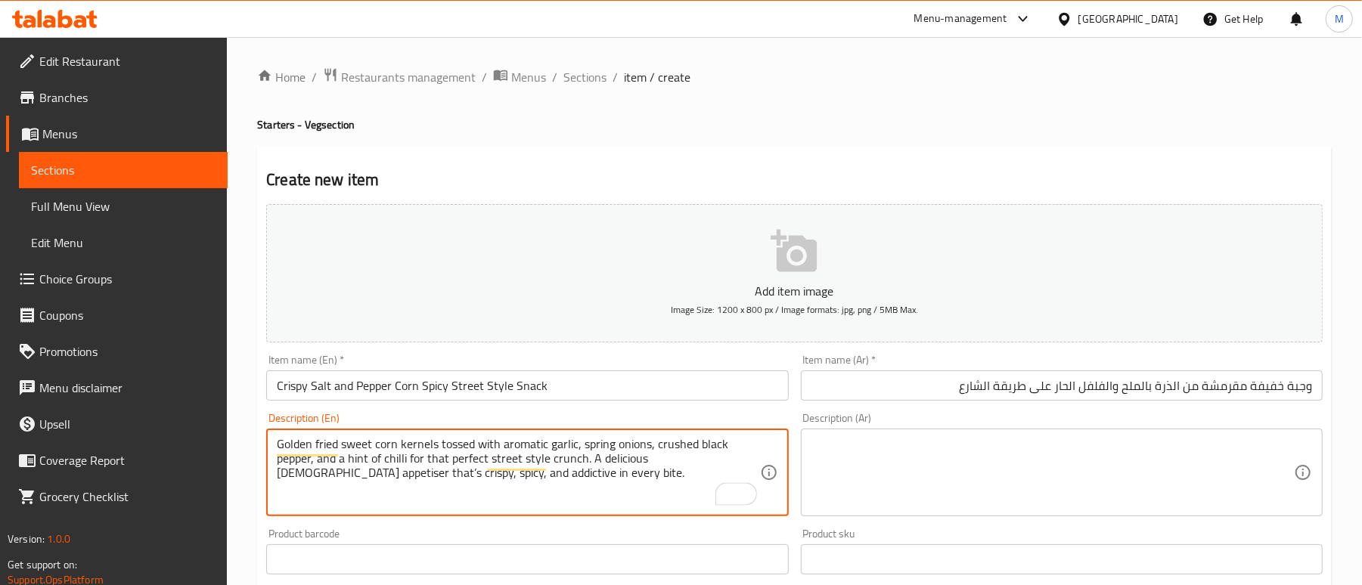
type textarea "Golden fried sweet corn kernels tossed with aromatic garlic, spring onions, cru…"
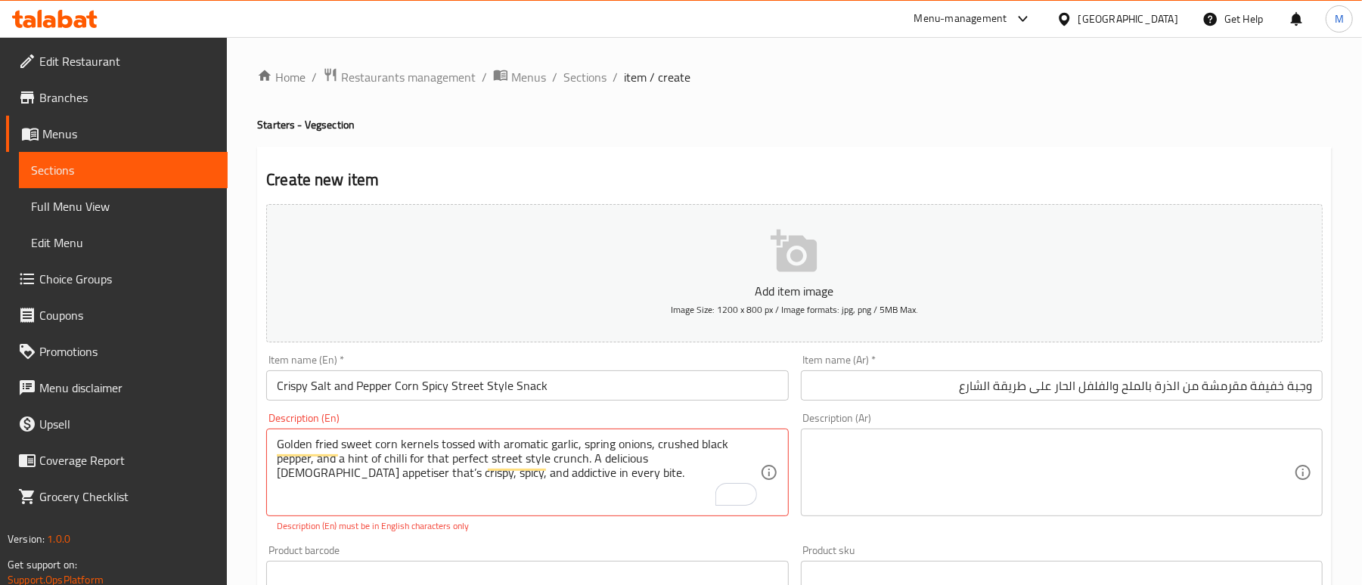
click at [921, 431] on div "Description (Ar)" at bounding box center [1062, 473] width 522 height 88
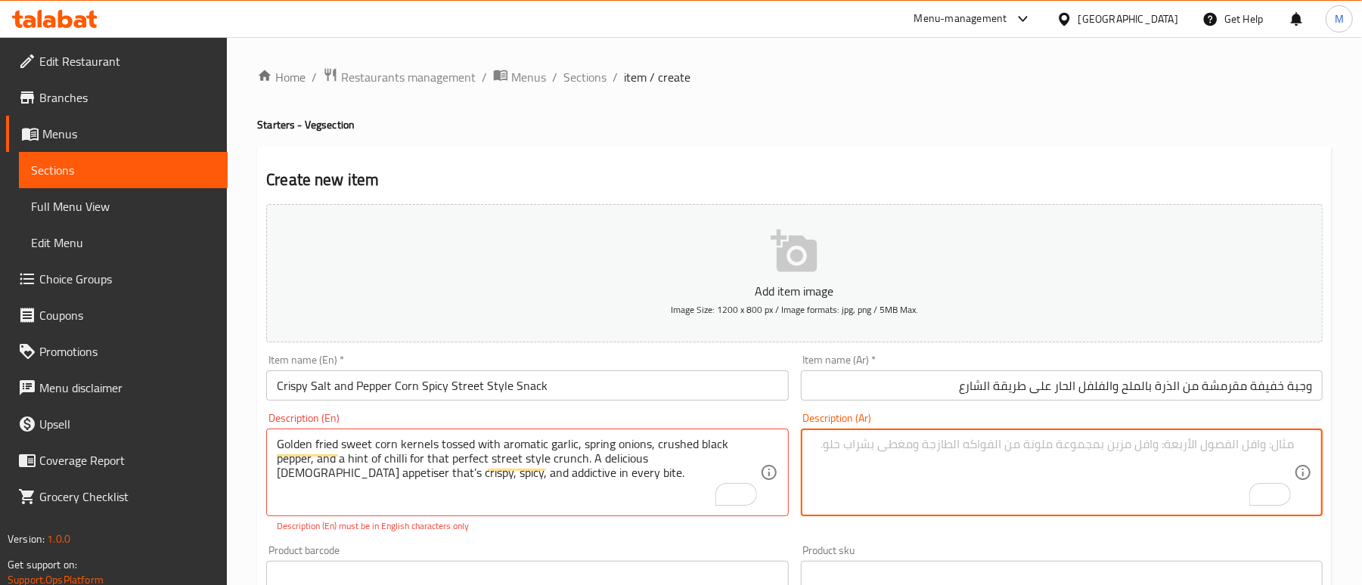
paste textarea "حبوب ذرة حلوة مقلية ذهبية اللون، ممزوجة بالثوم العطري والبصل الأخضر والفلفل الأ…"
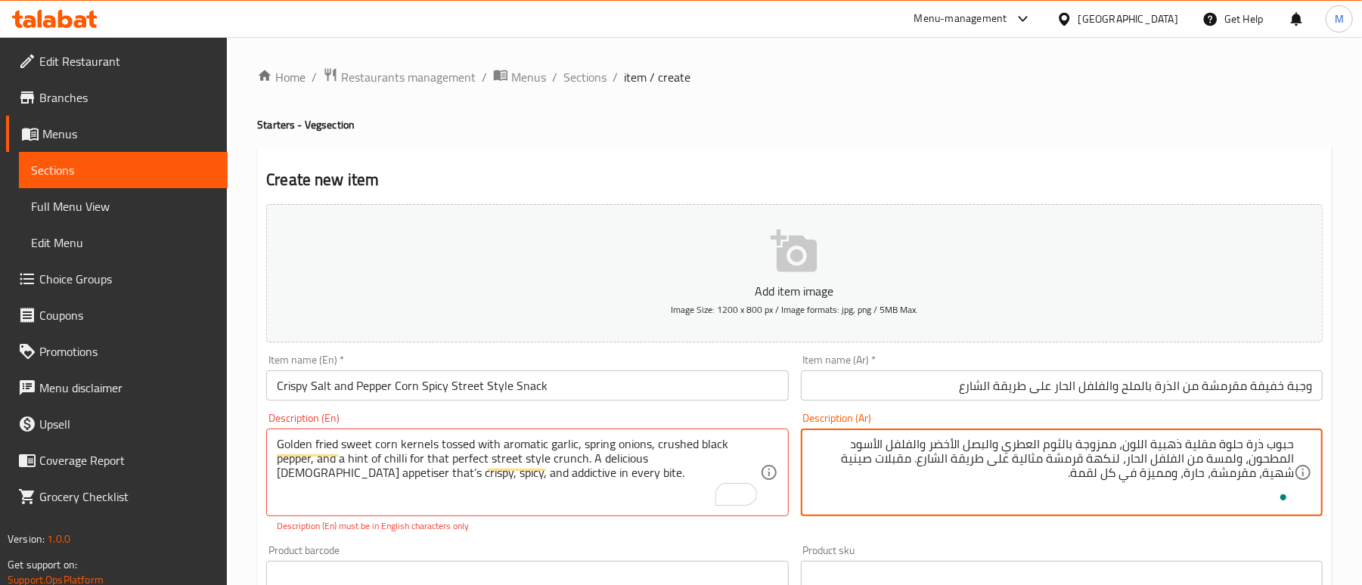
type textarea "حبوب ذرة حلوة مقلية ذهبية اللون، ممزوجة بالثوم العطري والبصل الأخضر والفلفل الأ…"
click at [537, 542] on div "Product barcode Product barcode" at bounding box center [527, 568] width 534 height 58
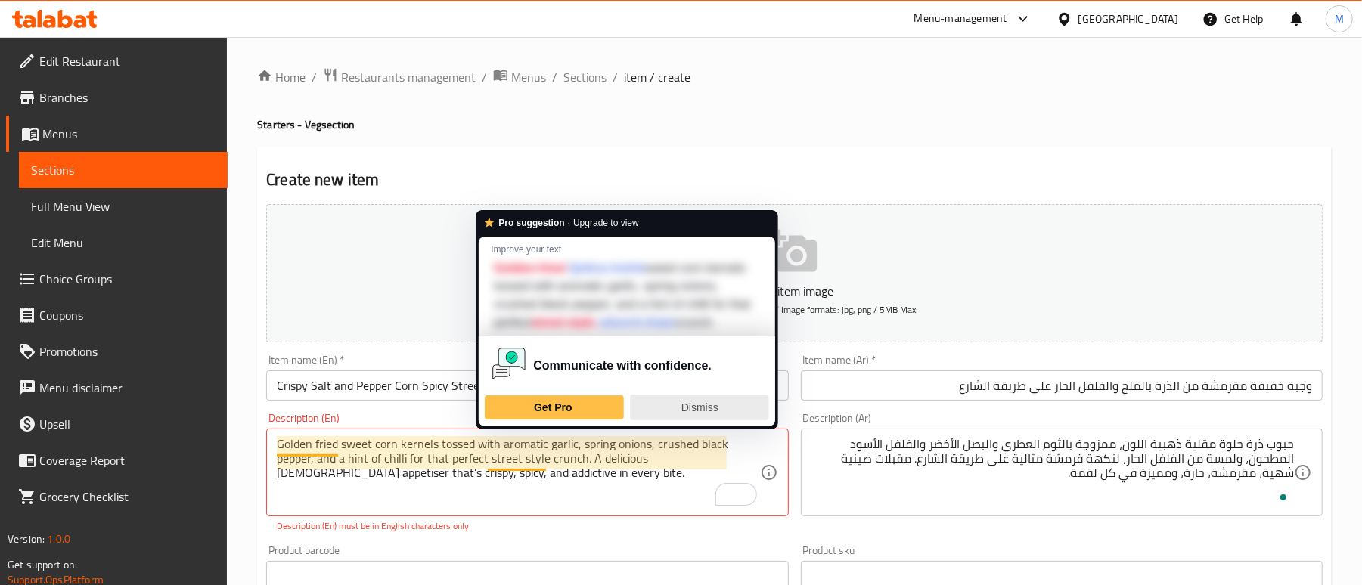
click at [709, 414] on span "Dismiss" at bounding box center [699, 408] width 37 height 12
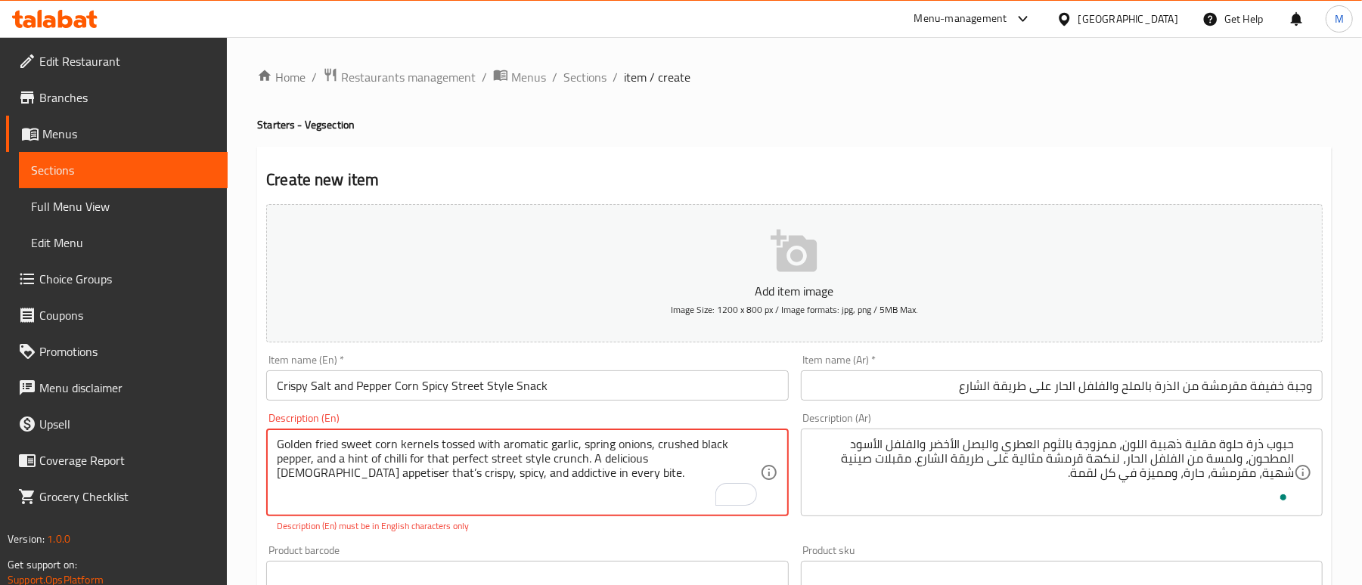
click at [542, 481] on textarea "Golden fried sweet corn kernels tossed with aromatic garlic, spring onions, cru…" at bounding box center [518, 473] width 483 height 72
paste textarea "-fried sweetcorn kernels tossed with aromatic garlic, green onions, cracked bla…"
click at [316, 442] on textarea "Golden-fried sweetcorn kernels tossed with aromatic garlic, green onions, crack…" at bounding box center [518, 473] width 483 height 72
click at [514, 461] on textarea "Golden fried sweetcorn kernels tossed with aromatic garlic, green onions, crack…" at bounding box center [518, 473] width 483 height 72
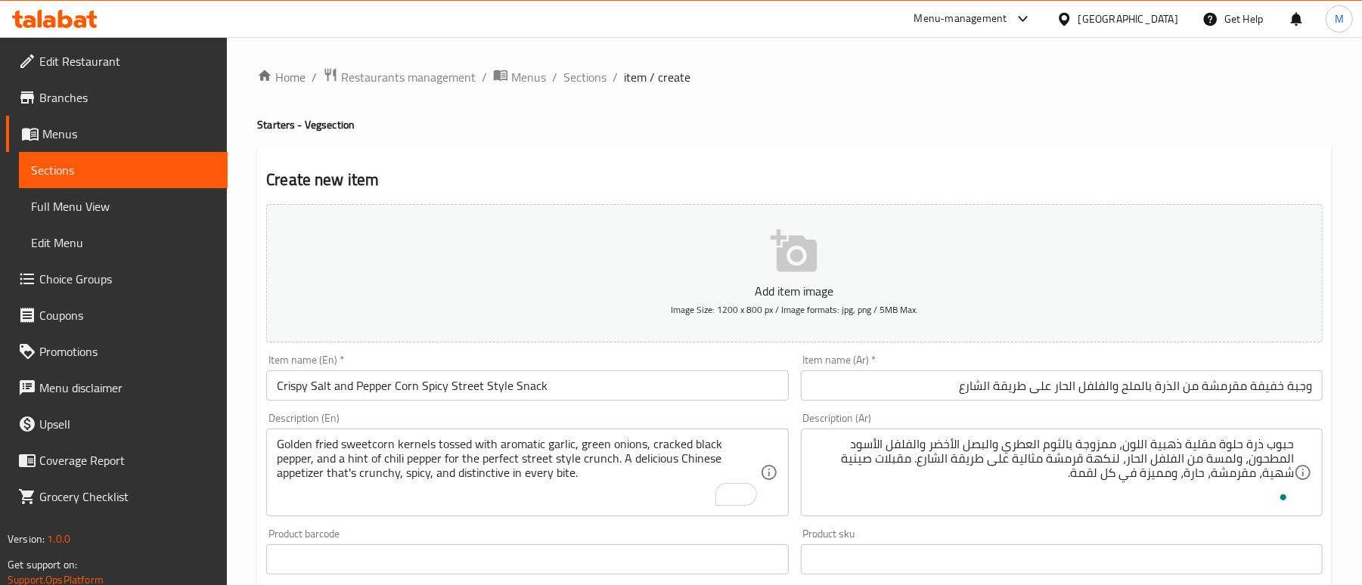
click at [874, 113] on div "Home / Restaurants management / Menus / Sections / item / create Starters - Veg…" at bounding box center [794, 552] width 1075 height 971
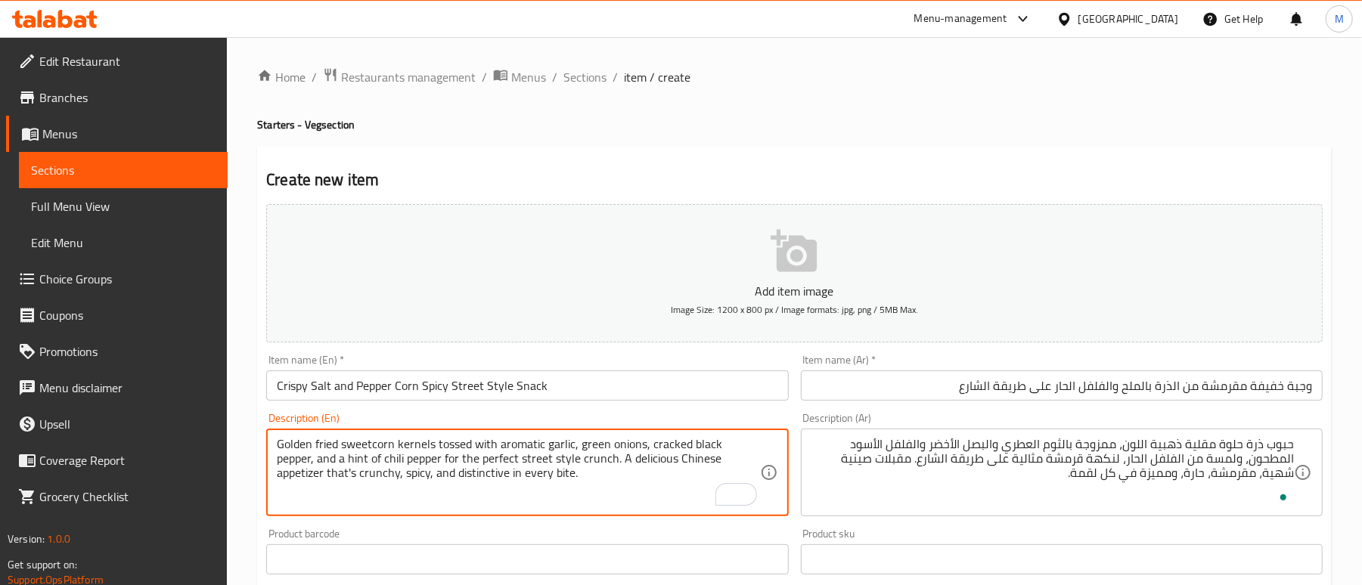
click at [539, 480] on textarea "Golden fried sweetcorn kernels tossed with aromatic garlic, green onions, crack…" at bounding box center [518, 473] width 483 height 72
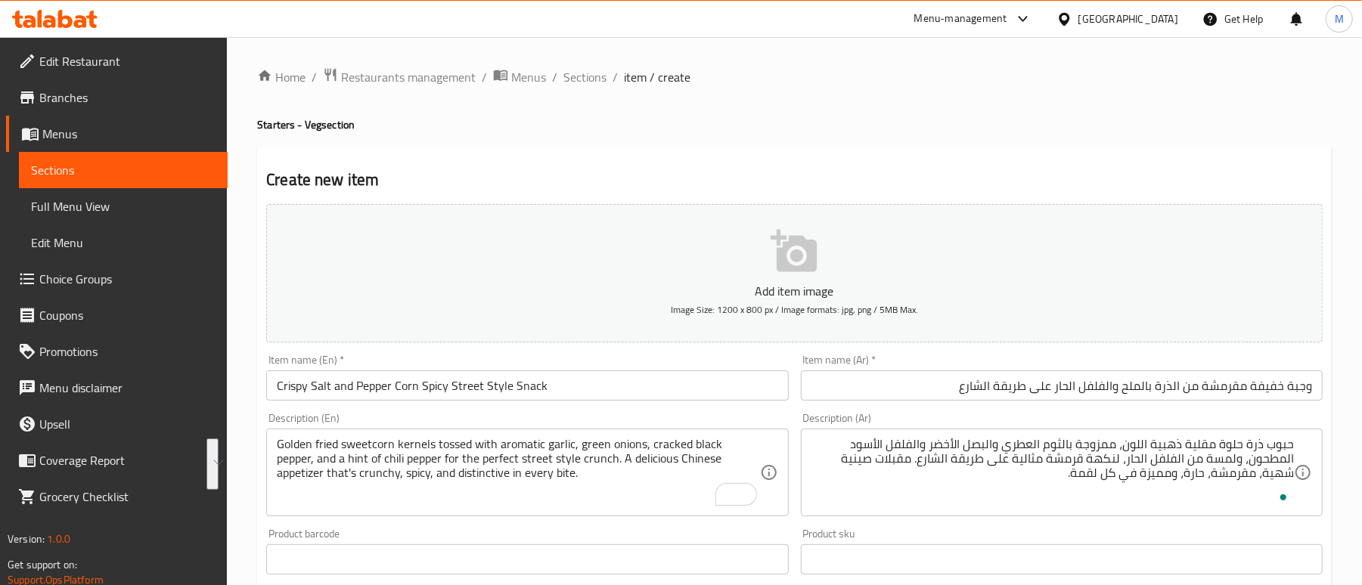
click at [525, 480] on textarea "Golden fried sweetcorn kernels tossed with aromatic garlic, green onions, crack…" at bounding box center [518, 473] width 483 height 72
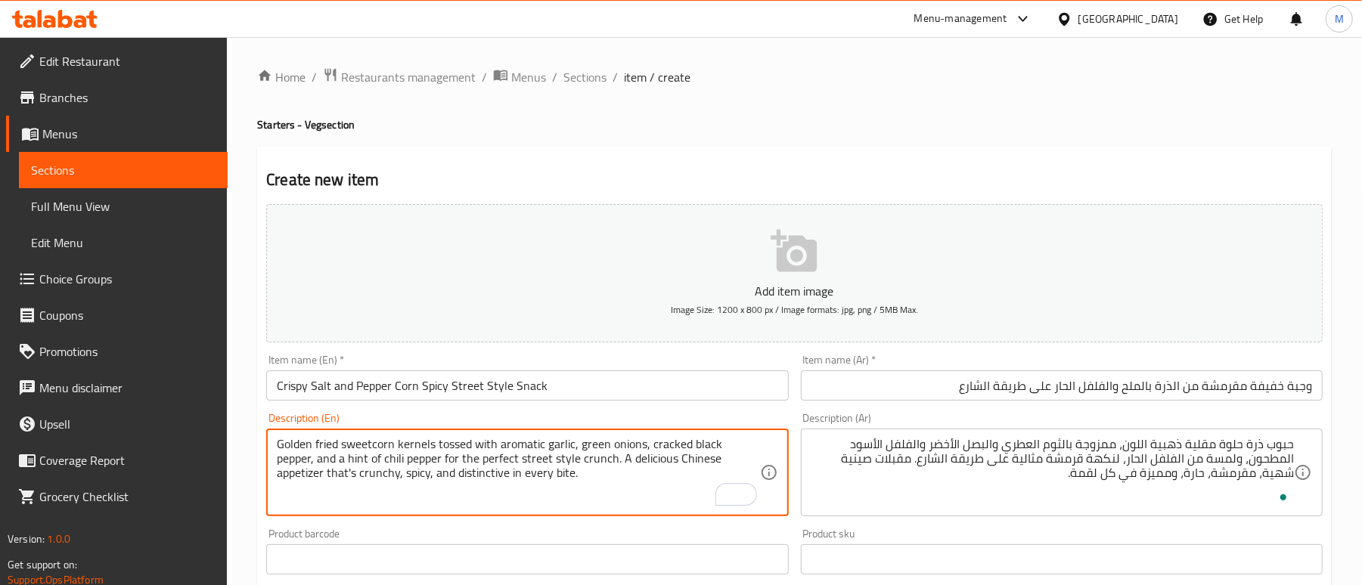
drag, startPoint x: 524, startPoint y: 481, endPoint x: 152, endPoint y: 424, distance: 376.5
click at [152, 424] on div "Edit Restaurant Branches Menus Sections Full Menu View Edit Menu Choice Groups …" at bounding box center [681, 553] width 1362 height 1032
paste textarea "Spring onions, cracked black pepper, and a hint of chili pepper for the perfect…"
type textarea "Golden fried sweetcorn kernels tossed with aromatic garlic, Spring onions, crac…"
click at [678, 139] on div "Home / Restaurants management / Menus / Sections / item / create Starters - Veg…" at bounding box center [794, 552] width 1075 height 971
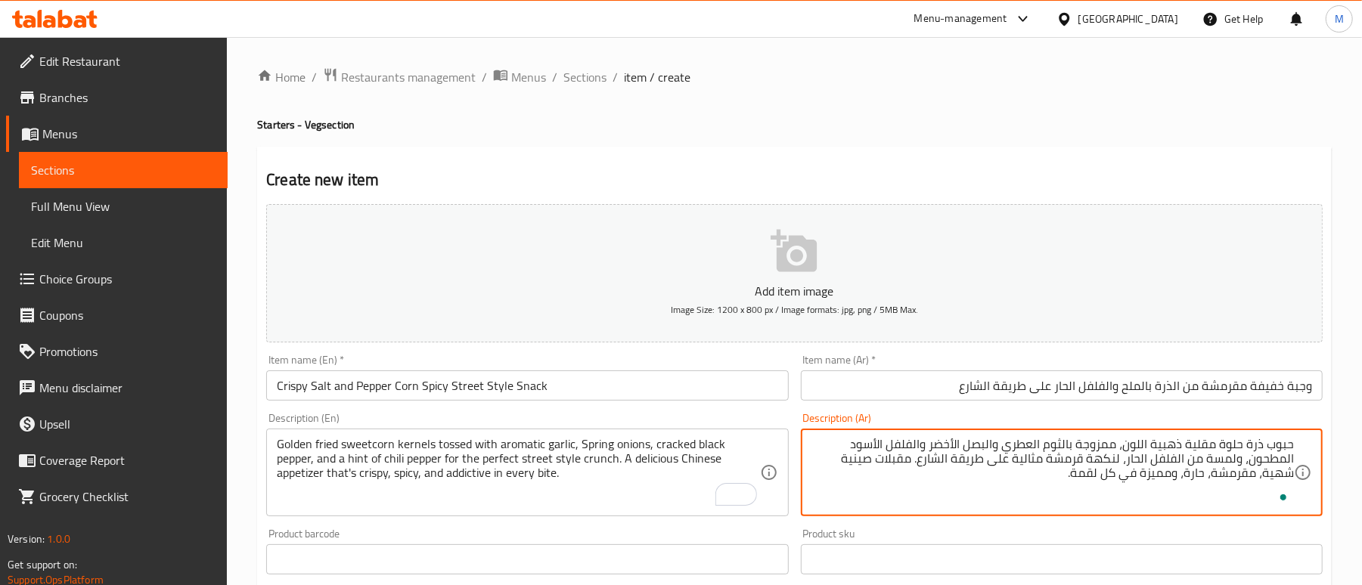
click at [1015, 476] on textarea "حبوب ذرة حلوة مقلية ذهبية اللون، ممزوجة بالثوم العطري والبصل الأخضر والفلفل الأ…" at bounding box center [1053, 473] width 483 height 72
paste textarea "، والبصل الأخضر، والفلفل الأسود المطحون، ولمسة من الفلفل الحار، لنكهة قرمشة مثا…"
type textarea "حبوب ذرة حلوة مقلية ذهبية اللون، ممزوجة بالثوم العطري، والبصل الأخضر، والفلفل ا…"
click at [1066, 152] on div "Create new item Add item image Image Size: 1200 x 800 px / Image formats: jpg, …" at bounding box center [794, 587] width 1075 height 880
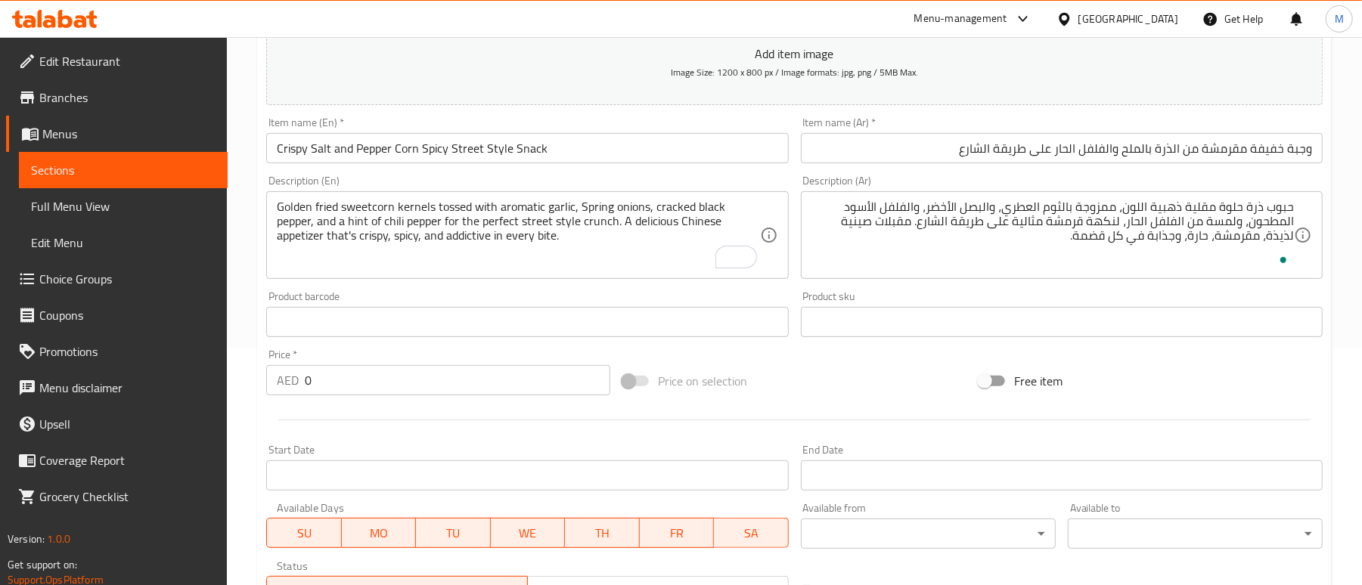
scroll to position [303, 0]
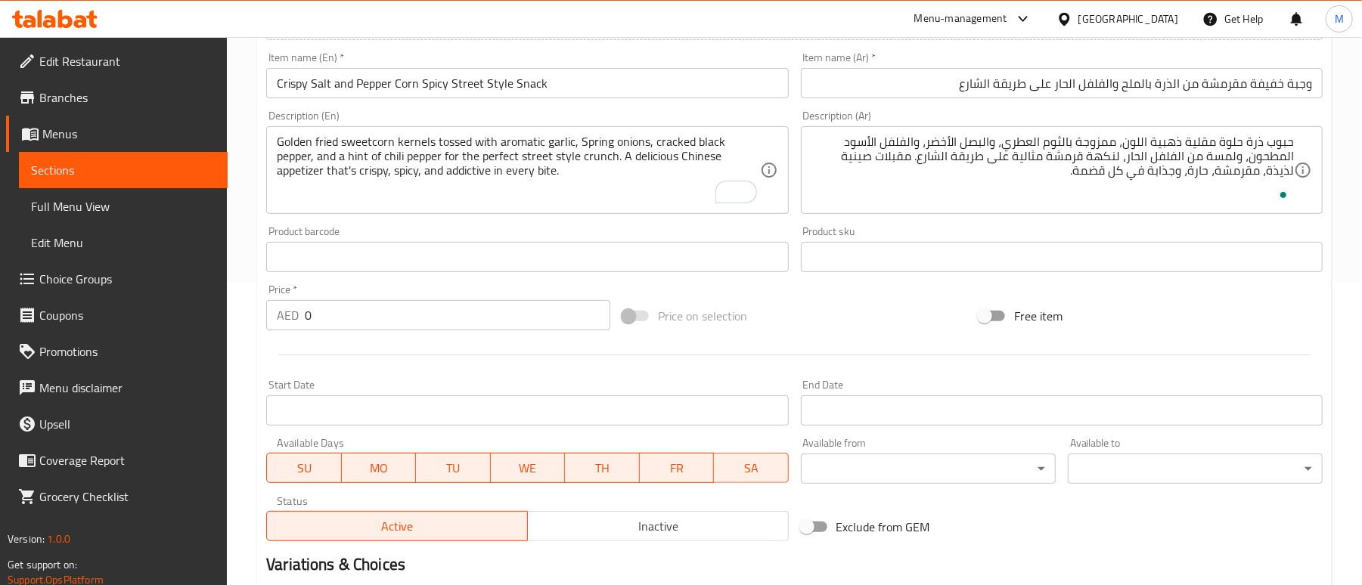
click at [366, 318] on input "0" at bounding box center [458, 315] width 306 height 30
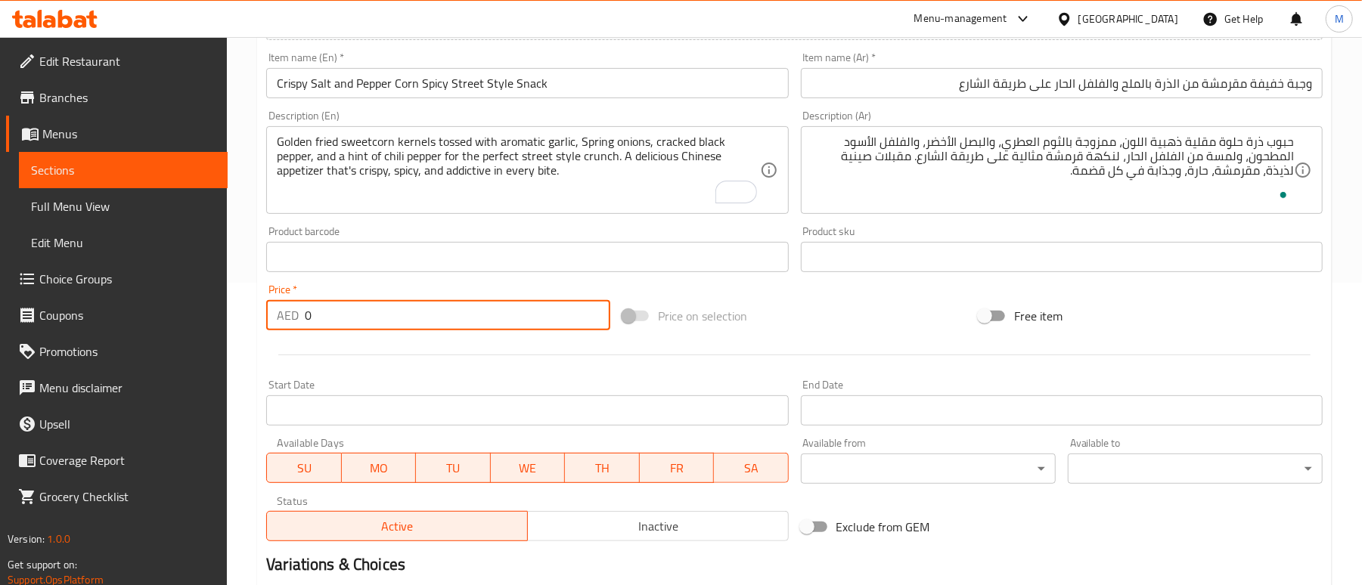
click at [366, 318] on input "0" at bounding box center [458, 315] width 306 height 30
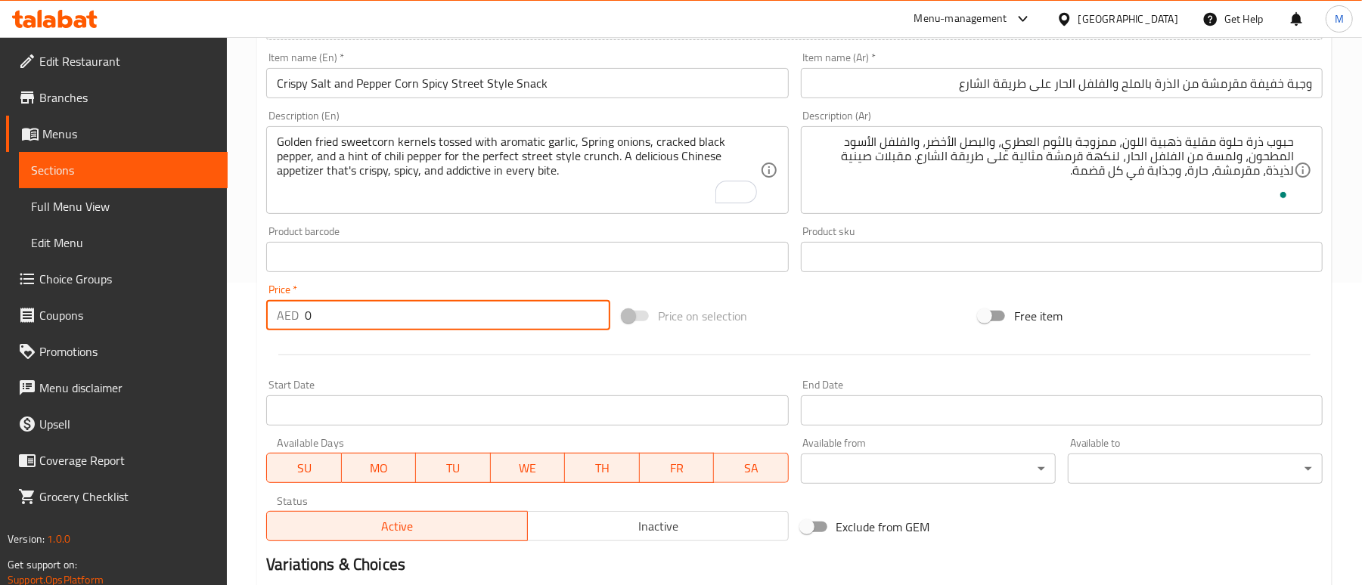
click at [366, 318] on input "0" at bounding box center [458, 315] width 306 height 30
type input "35"
click at [359, 365] on div at bounding box center [794, 355] width 1069 height 37
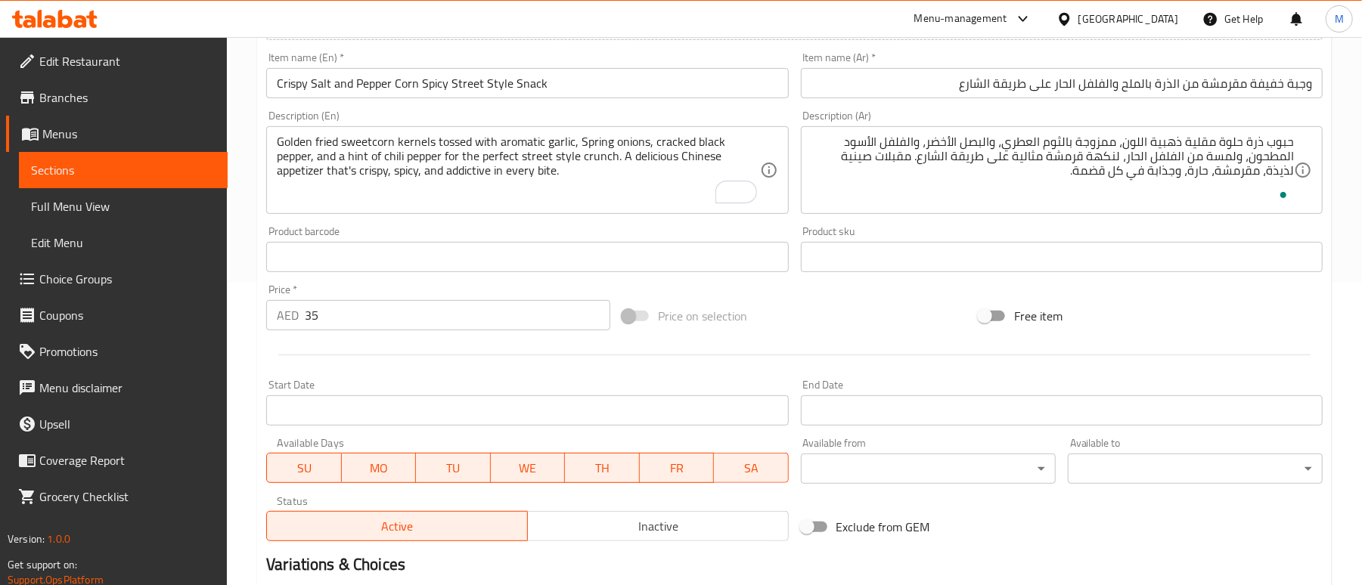
click at [359, 365] on div at bounding box center [794, 355] width 1069 height 37
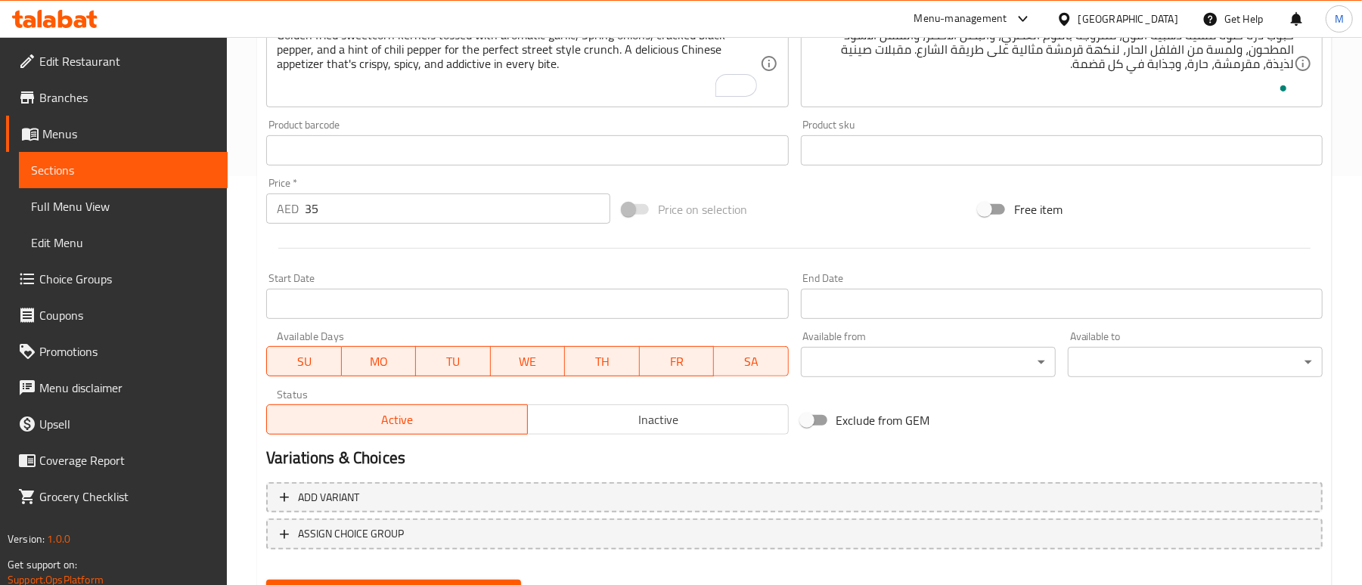
scroll to position [482, 0]
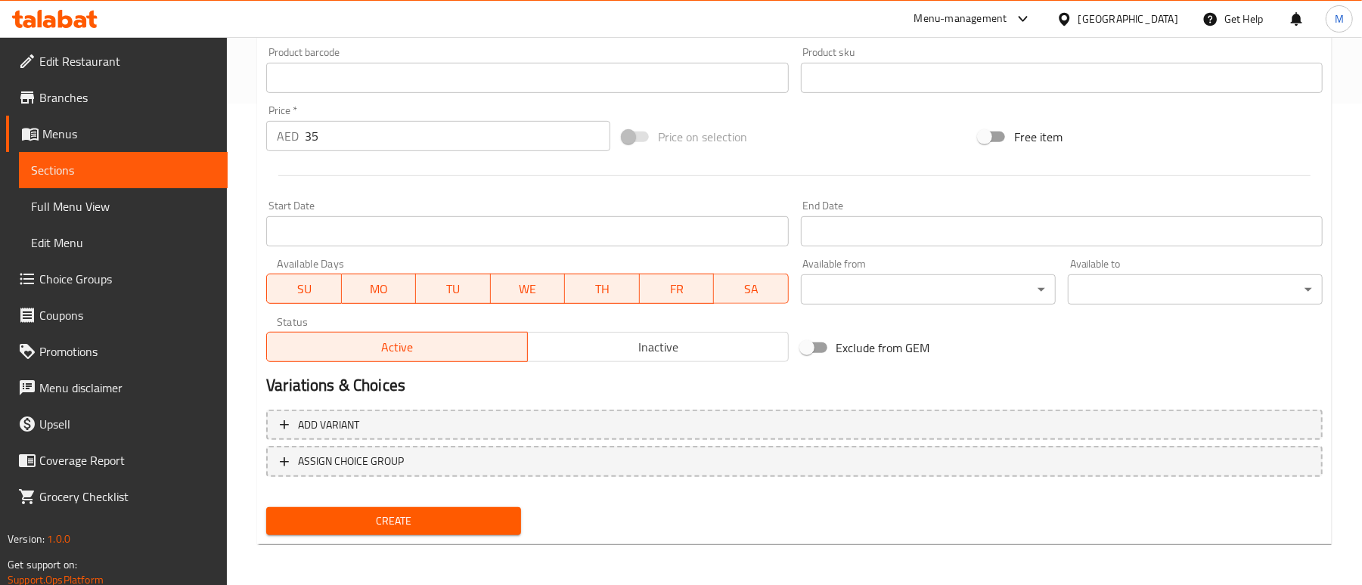
click at [369, 529] on span "Create" at bounding box center [393, 521] width 231 height 19
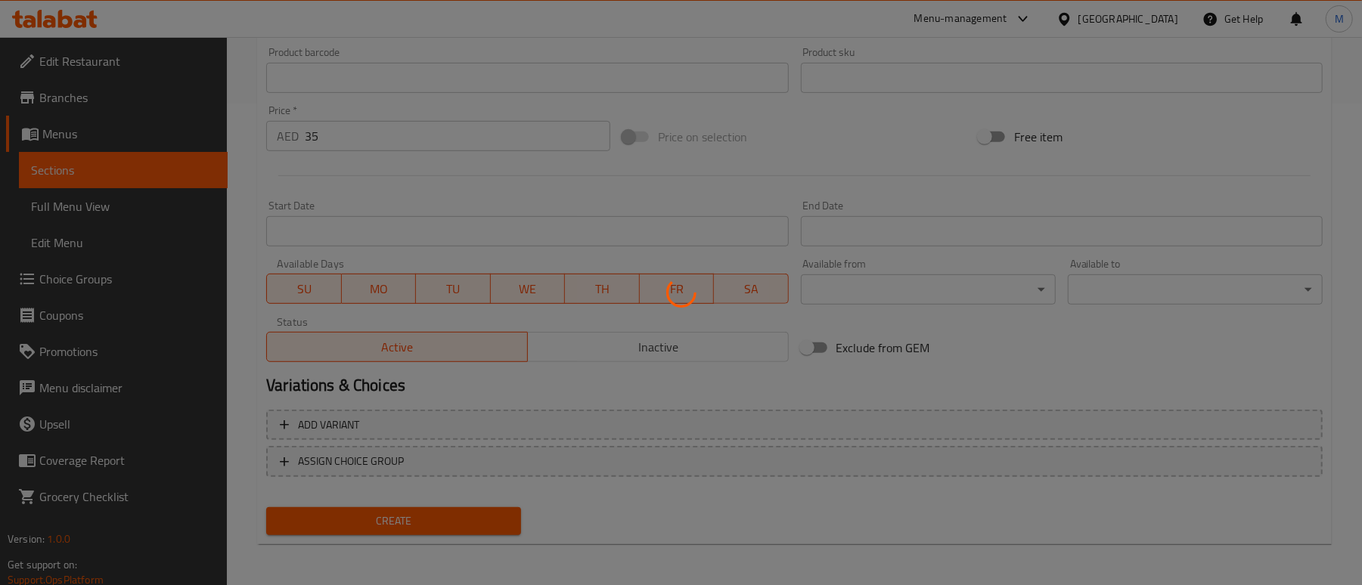
type input "0"
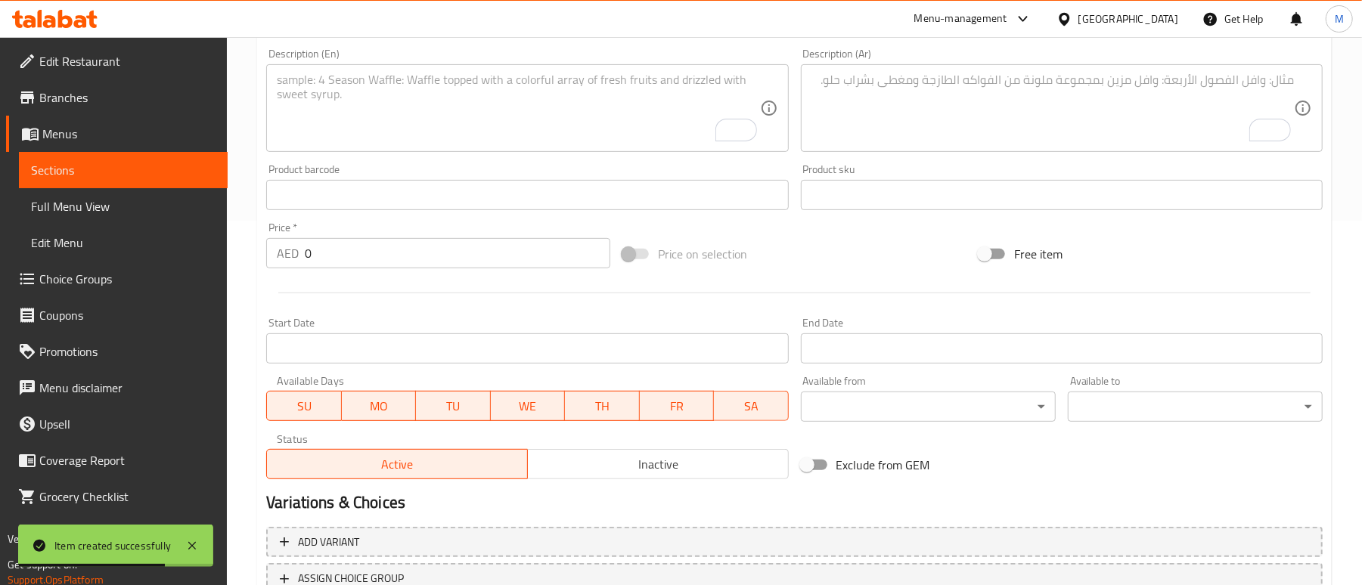
scroll to position [280, 0]
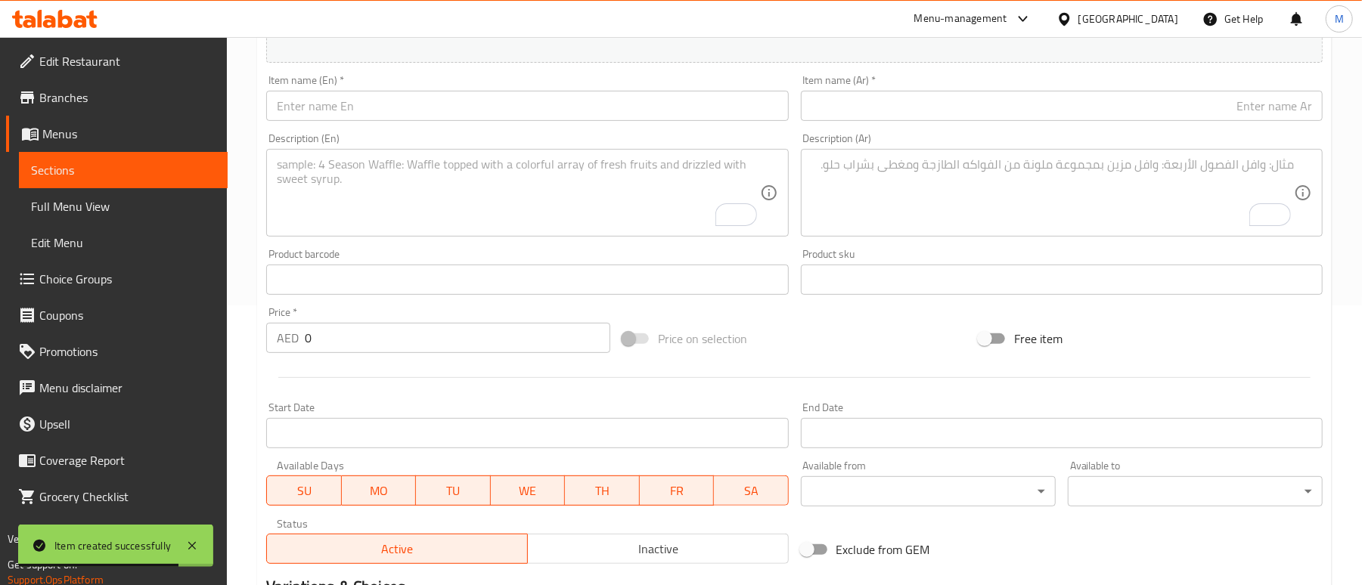
click at [403, 113] on input "text" at bounding box center [527, 106] width 522 height 30
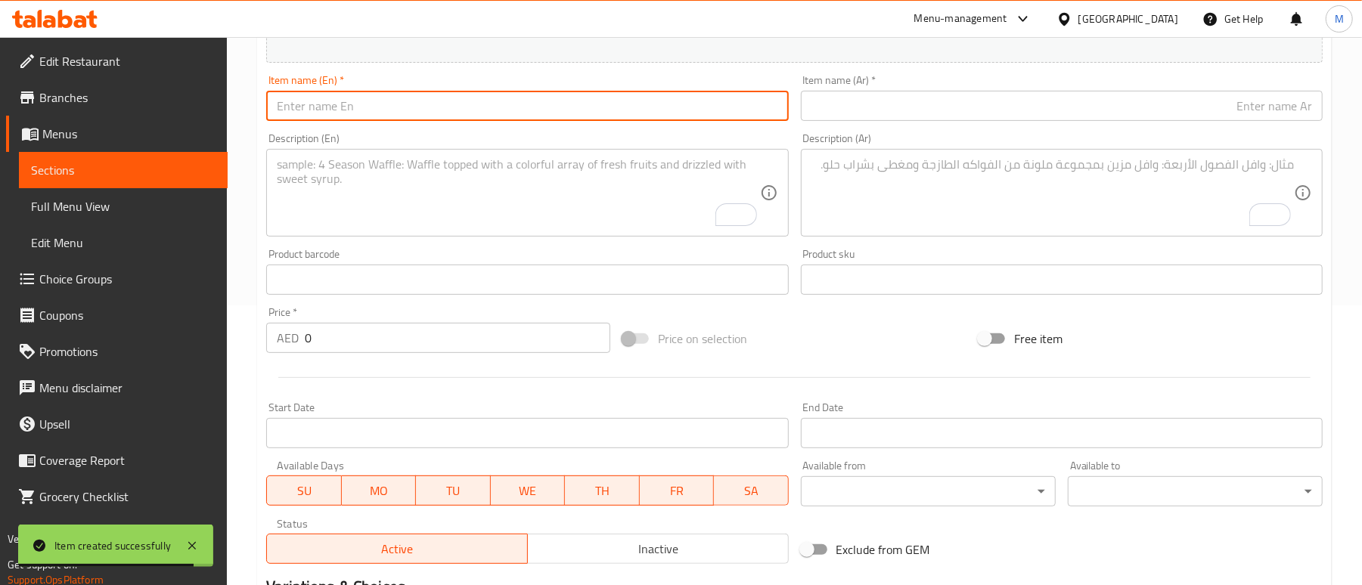
paste input "Gobi Manchurian Dry – Crispy Cauliflower Indo-Chinese Delight"
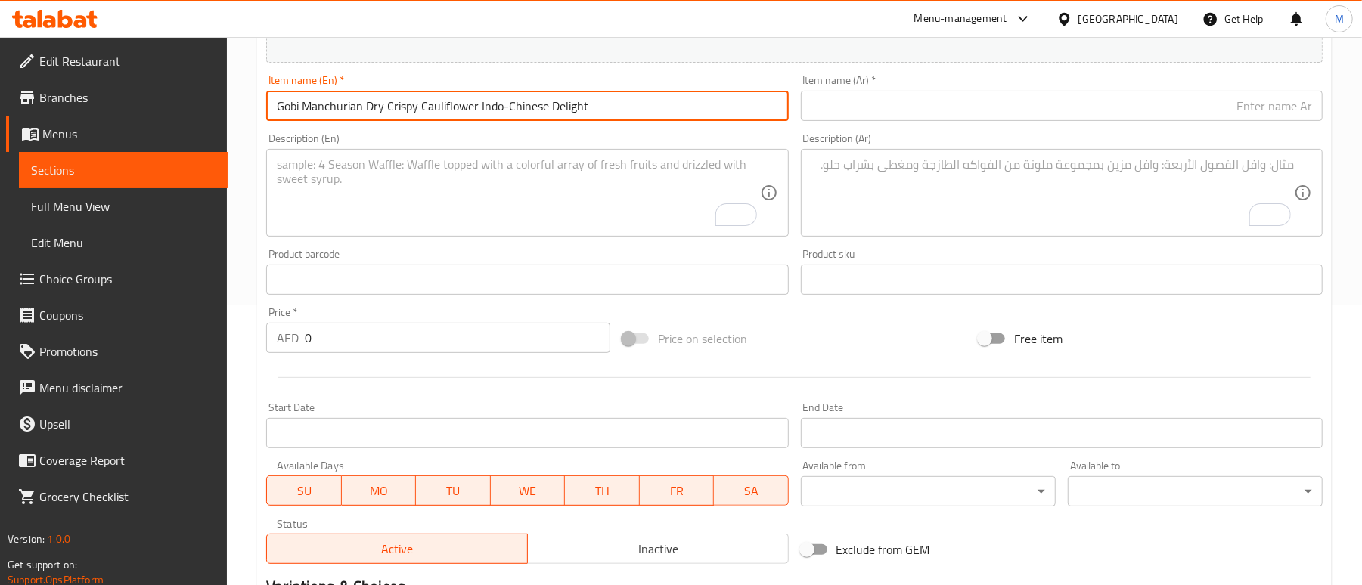
click at [520, 110] on input "Gobi Manchurian Dry Crispy Cauliflower Indo-Chinese Delight" at bounding box center [527, 106] width 522 height 30
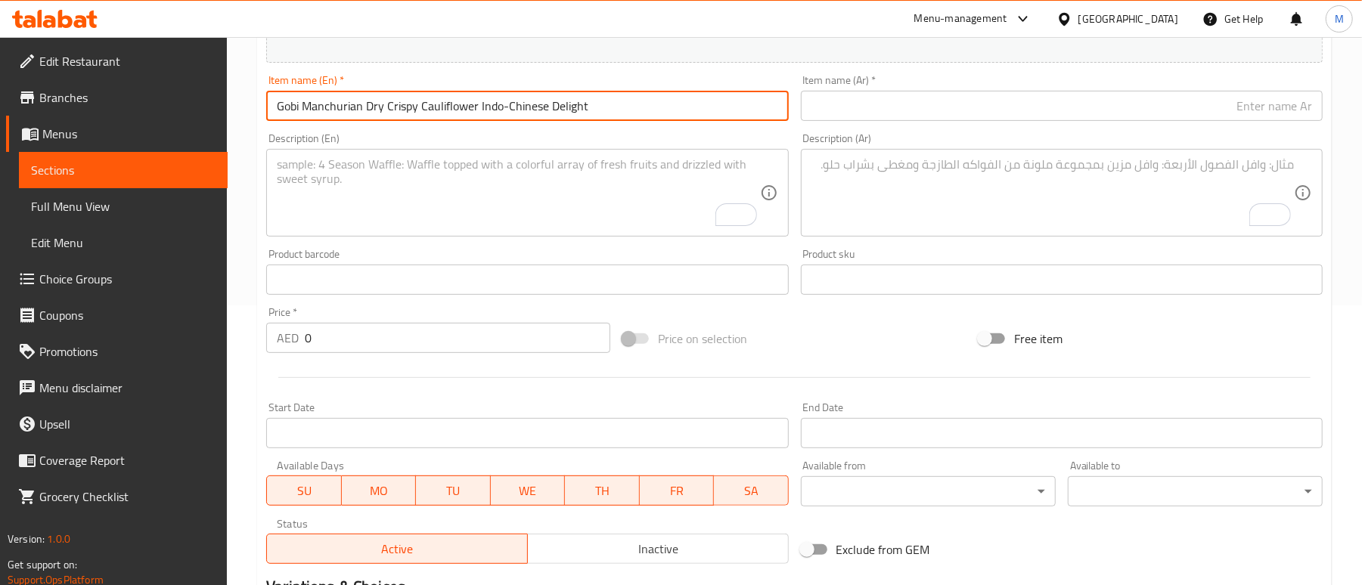
click at [520, 110] on input "Gobi Manchurian Dry Crispy Cauliflower Indo-Chinese Delight" at bounding box center [527, 106] width 522 height 30
type input "Gobi Manchurian Dry Crispy Cauliflower Indo-Chinese Delight"
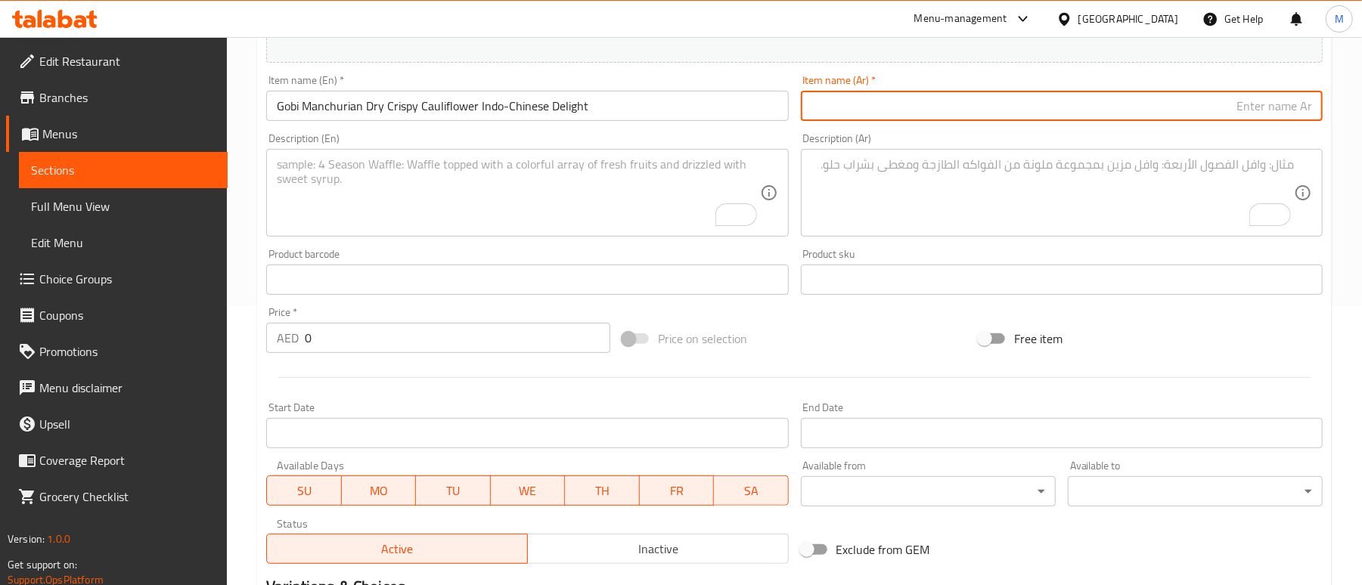
click at [1054, 113] on input "text" at bounding box center [1062, 106] width 522 height 30
paste input "قرنبيط جوبي منشوريا المقرمش الجاف، لذيذ هندي صيني"
click at [1105, 113] on input "قرنبيط جوبي منشوريا المقرمش الجاف، لذيذ هندي صيني" at bounding box center [1062, 106] width 522 height 30
paste input "لذيذ"
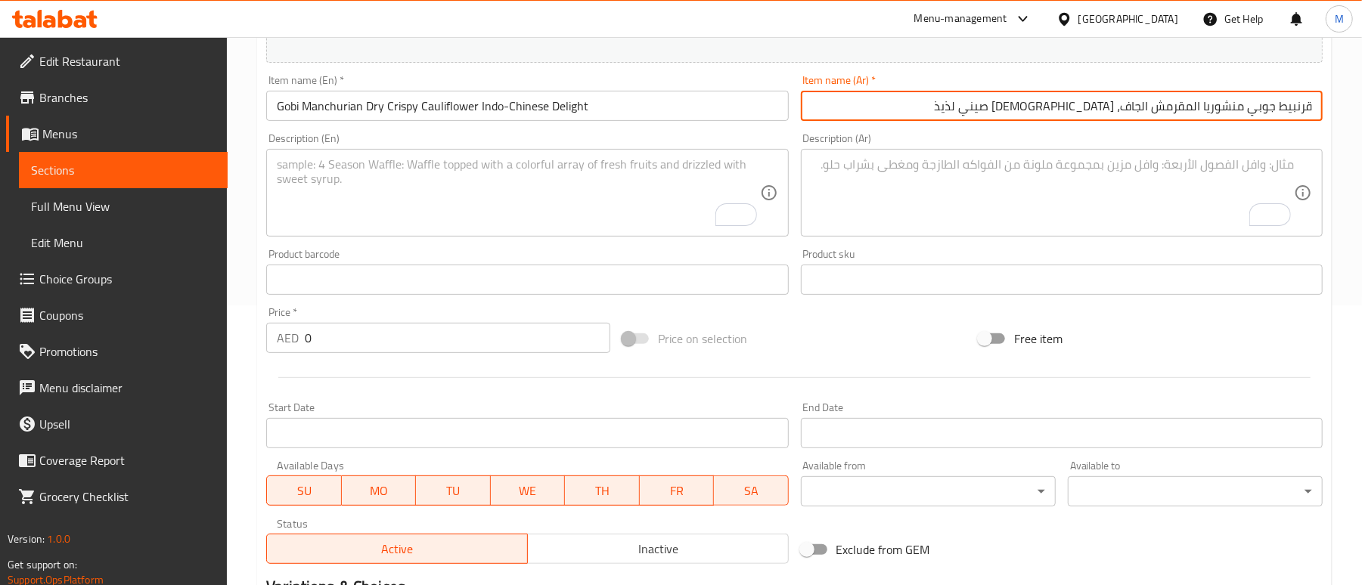
type input "قرنبيط جوبي منشوريا المقرمش الجاف، هندي صيني لذيذ"
click at [1051, 253] on div "Product sku Product sku" at bounding box center [1062, 272] width 522 height 46
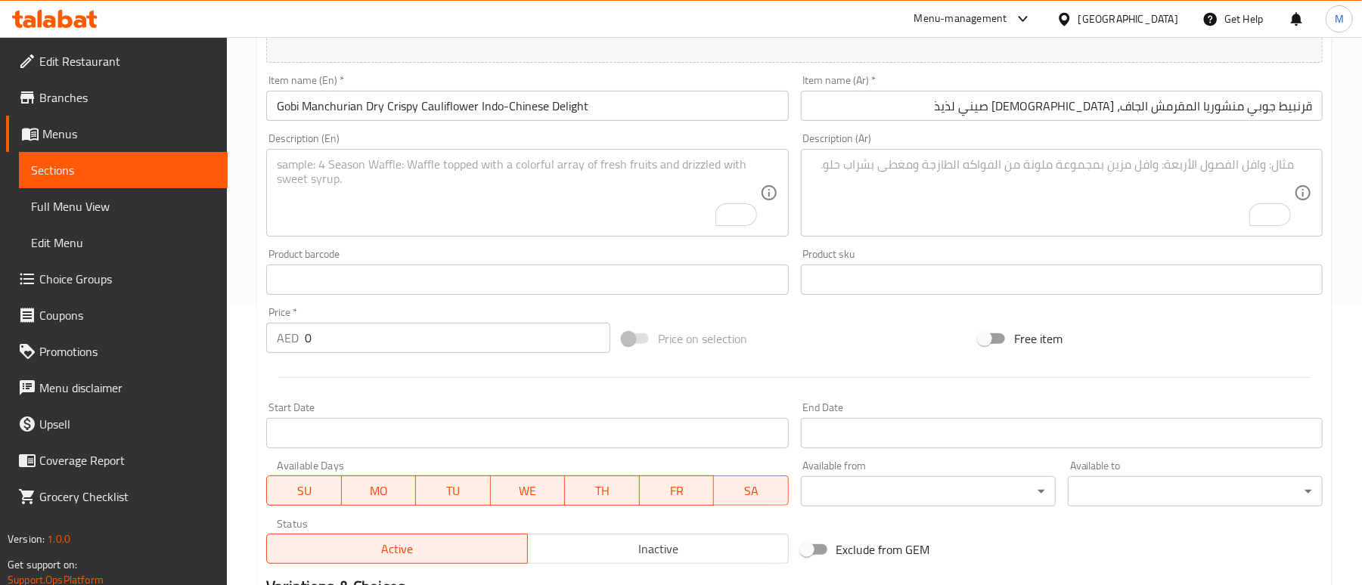
click at [427, 192] on textarea "To enrich screen reader interactions, please activate Accessibility in Grammarl…" at bounding box center [518, 193] width 483 height 72
paste textarea "Crispy battered cauliflower florets tossed in a tangy and spicy Manchurian sauc…"
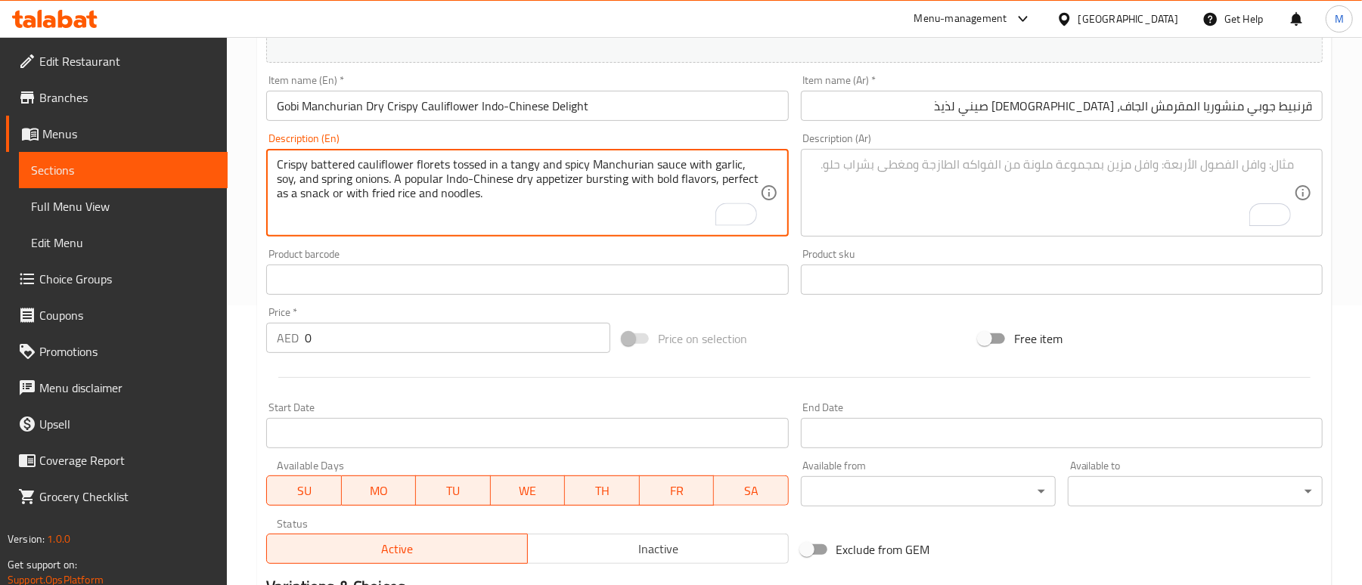
click at [392, 188] on textarea "Crispy battered cauliflower florets tossed in a tangy and spicy Manchurian sauc…" at bounding box center [518, 193] width 483 height 72
type textarea "Crispy battered cauliflower florets tossed in a tangy and spicy Manchurian sauc…"
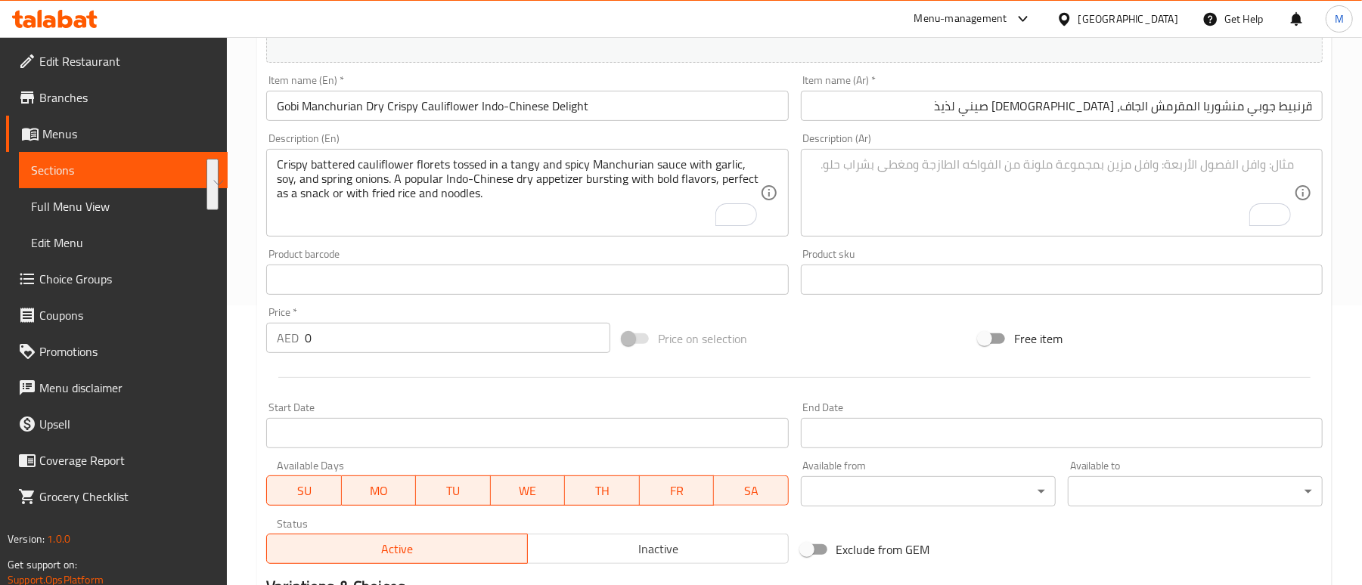
click at [1020, 198] on textarea "To enrich screen reader interactions, please activate Accessibility in Grammarl…" at bounding box center [1053, 193] width 483 height 72
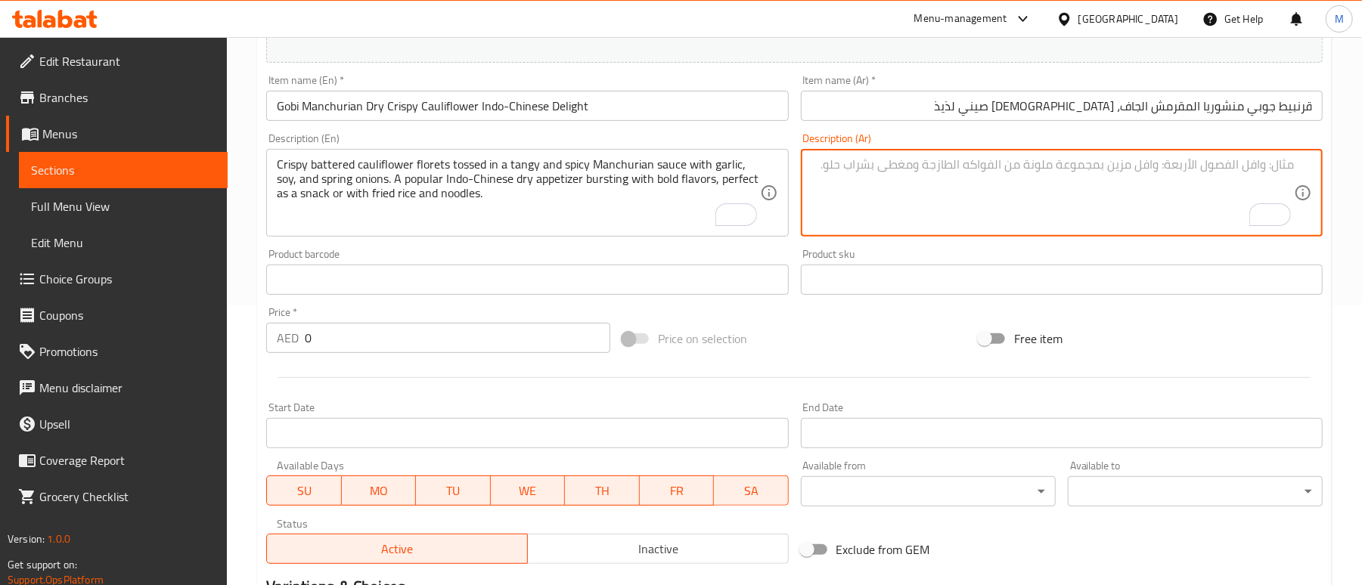
paste textarea "زهرات قرنبيط مقرمشة مغطاة بالبقسماط، ممزوجة بصلصة منشوريا لاذعة وحارة مع الثوم …"
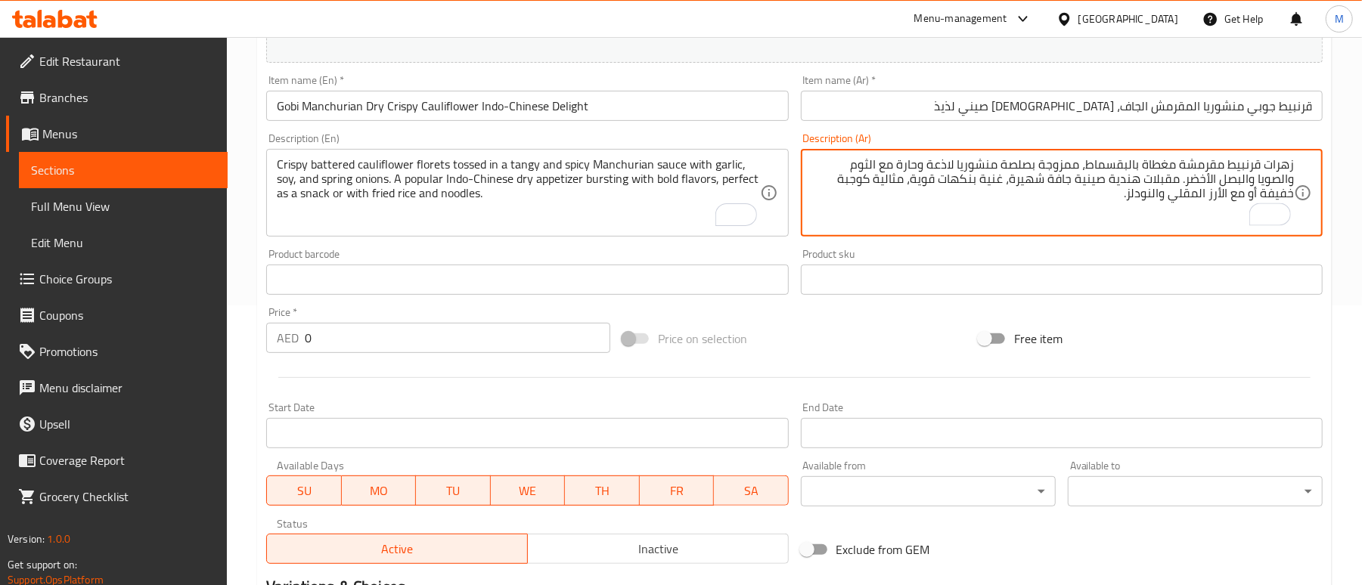
type textarea "زهرات قرنبيط مقرمشة مغطاة بالبقسماط، ممزوجة بصلصة منشوريا لاذعة وحارة مع الثوم …"
click at [745, 346] on span "Price on selection" at bounding box center [702, 339] width 89 height 18
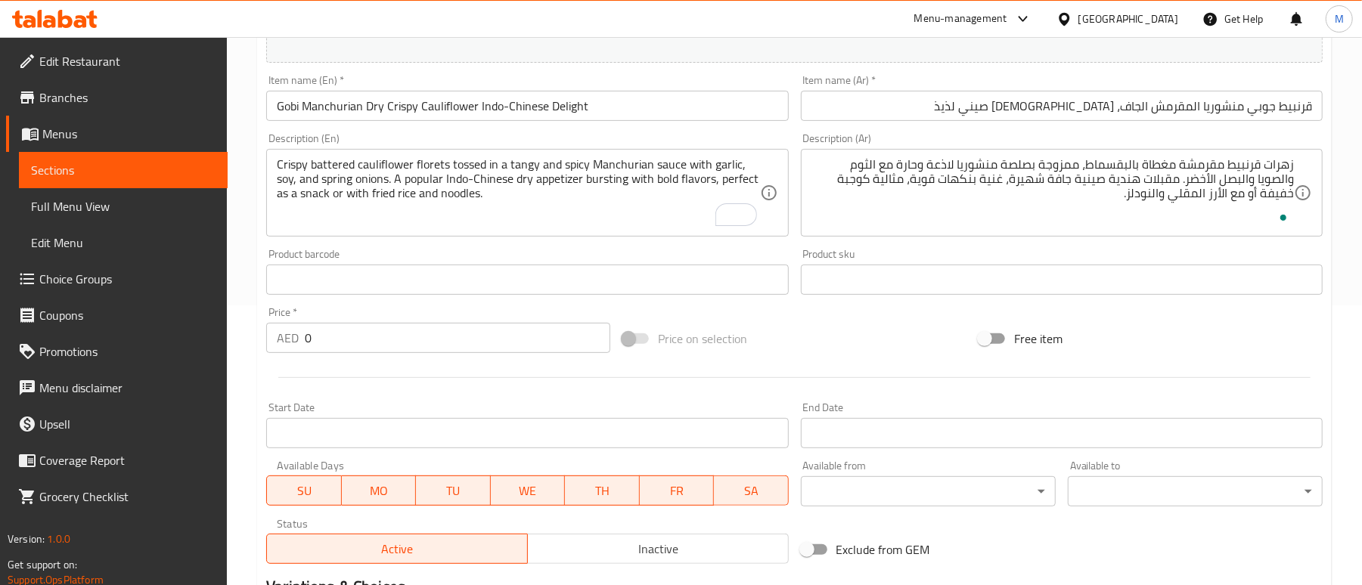
click at [343, 349] on input "0" at bounding box center [458, 338] width 306 height 30
type input "36"
click at [430, 377] on div at bounding box center [794, 377] width 1069 height 37
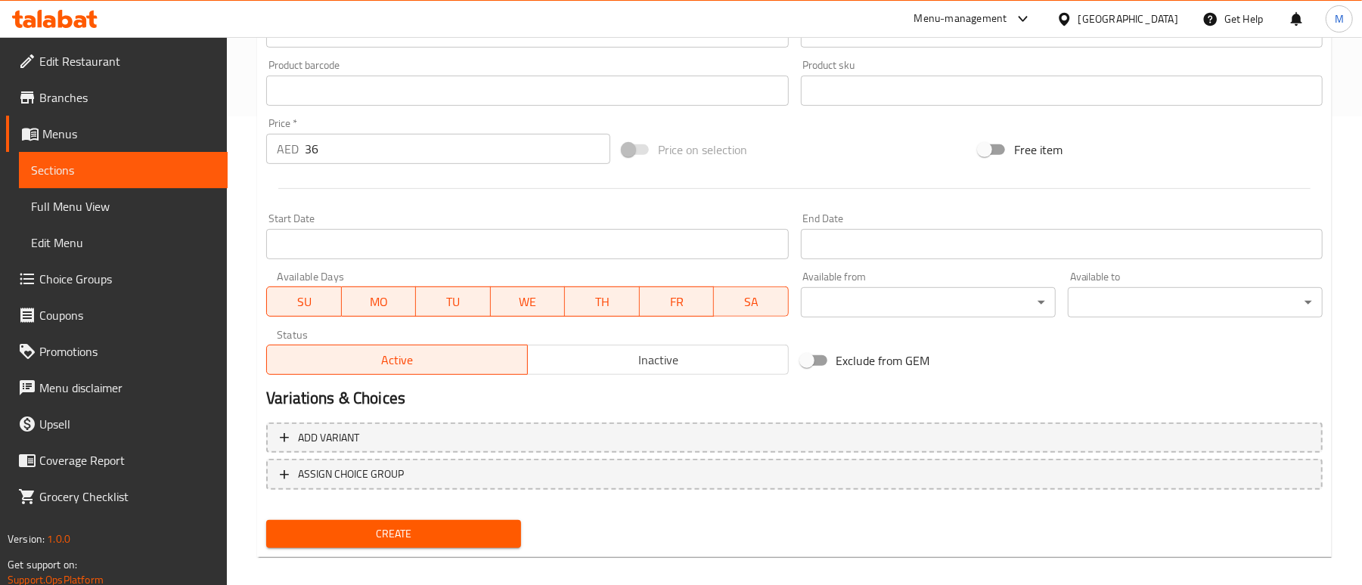
scroll to position [482, 0]
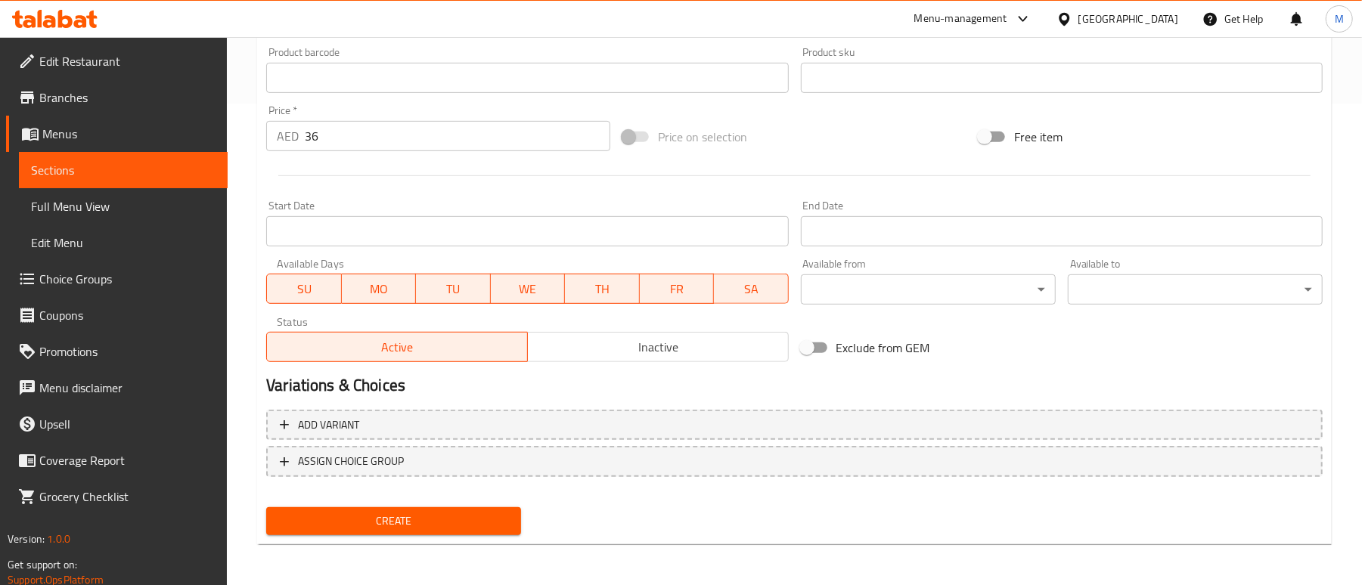
click at [286, 522] on span "Create" at bounding box center [393, 521] width 231 height 19
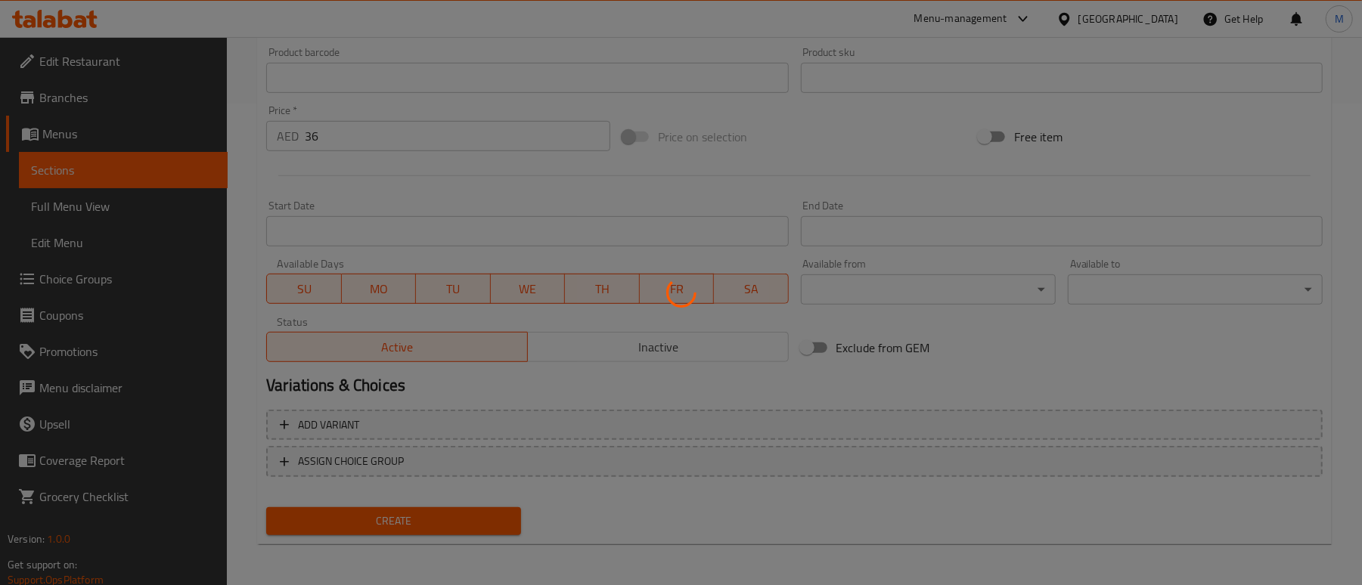
type input "0"
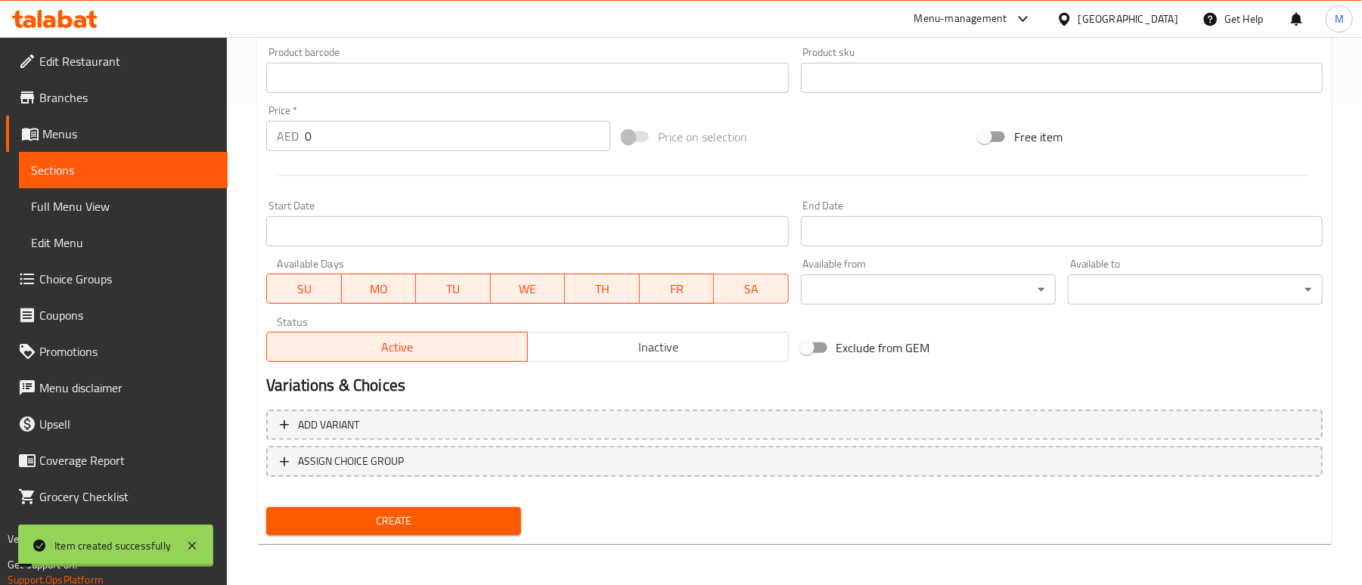
scroll to position [0, 0]
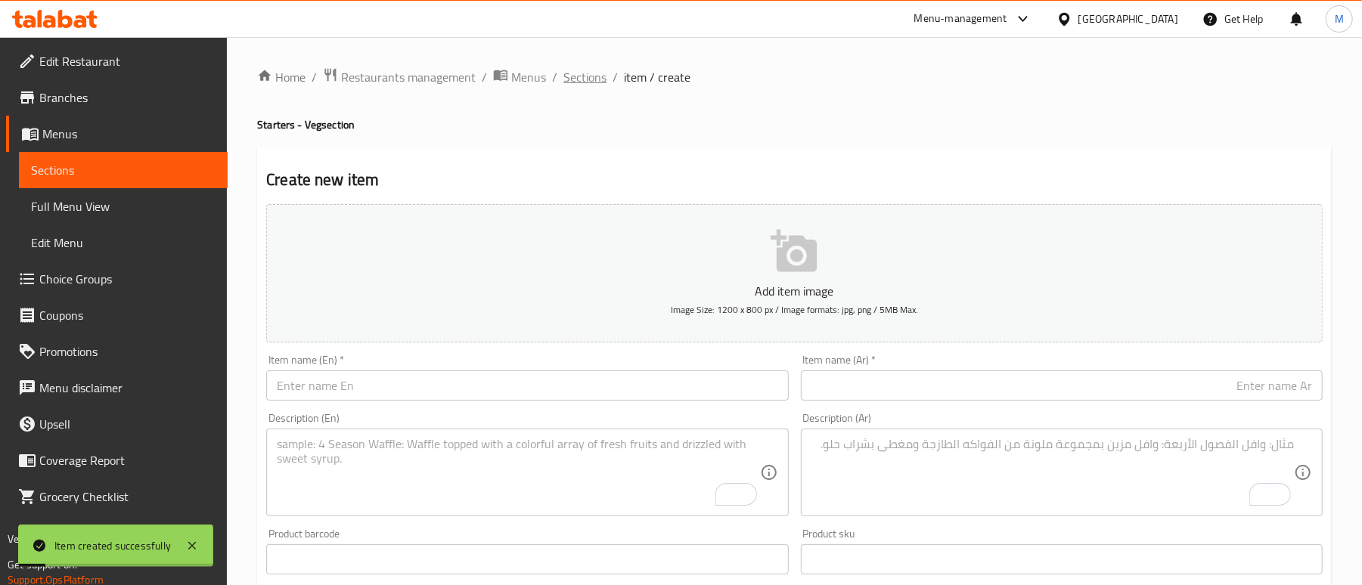
click at [582, 79] on span "Sections" at bounding box center [584, 77] width 43 height 18
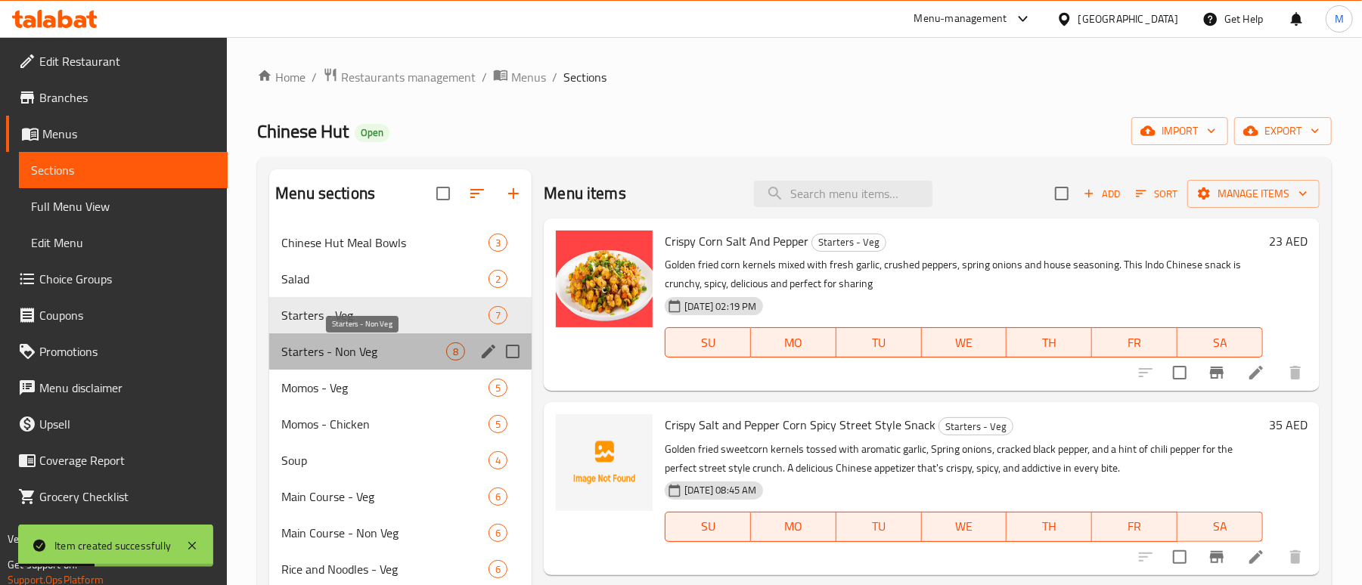
click at [348, 352] on span "Starters - Non Veg" at bounding box center [363, 352] width 165 height 18
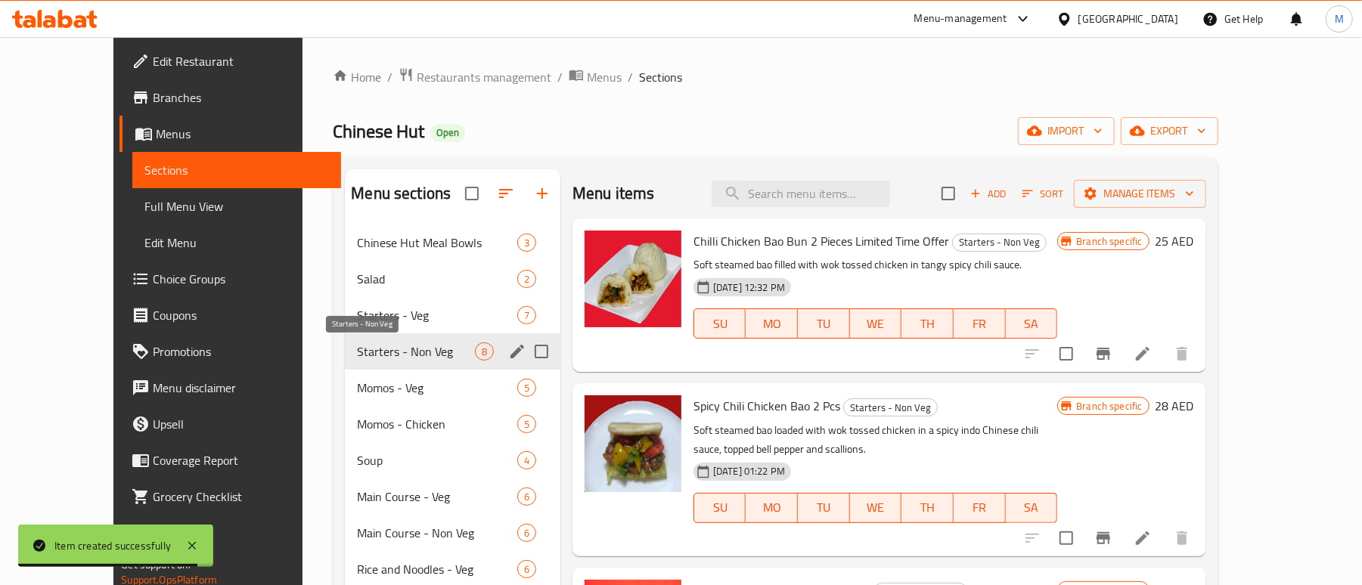
click at [362, 355] on span "Starters - Non Veg" at bounding box center [415, 352] width 117 height 18
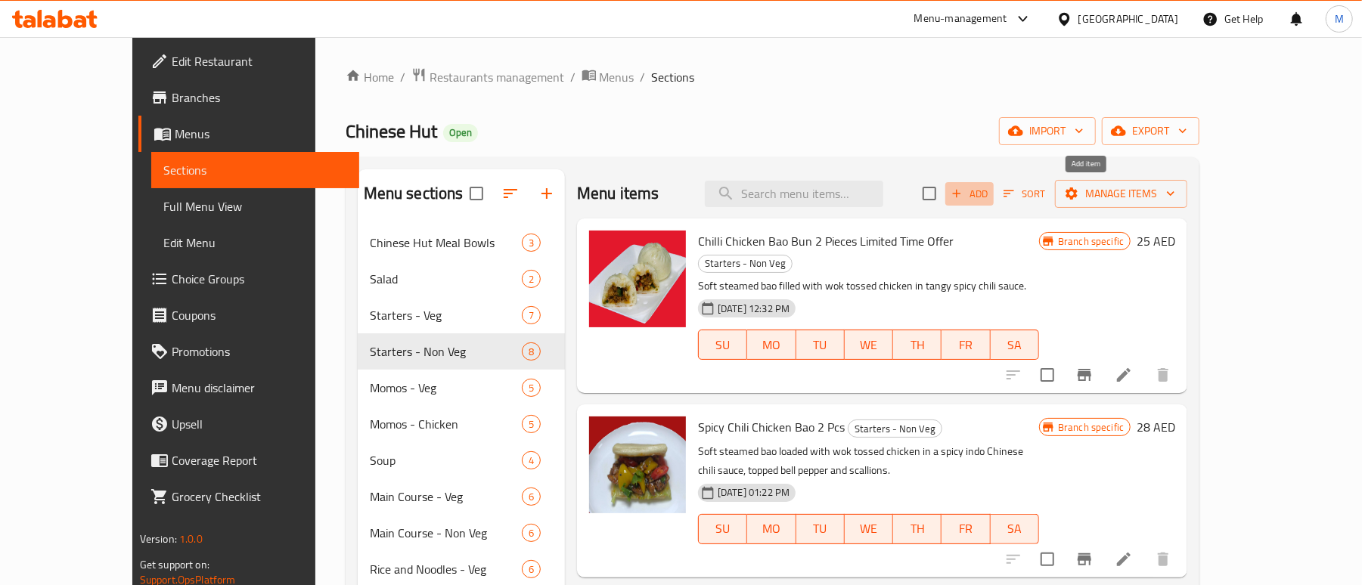
click at [964, 195] on icon "button" at bounding box center [957, 194] width 14 height 14
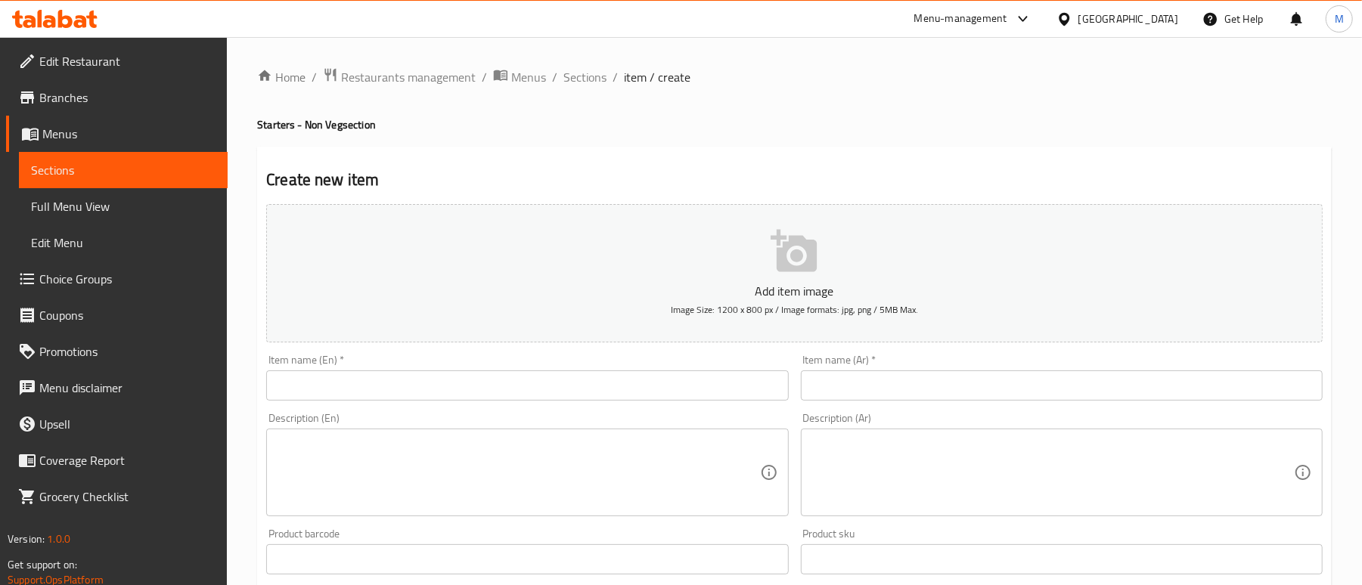
click at [379, 385] on input "text" at bounding box center [527, 386] width 522 height 30
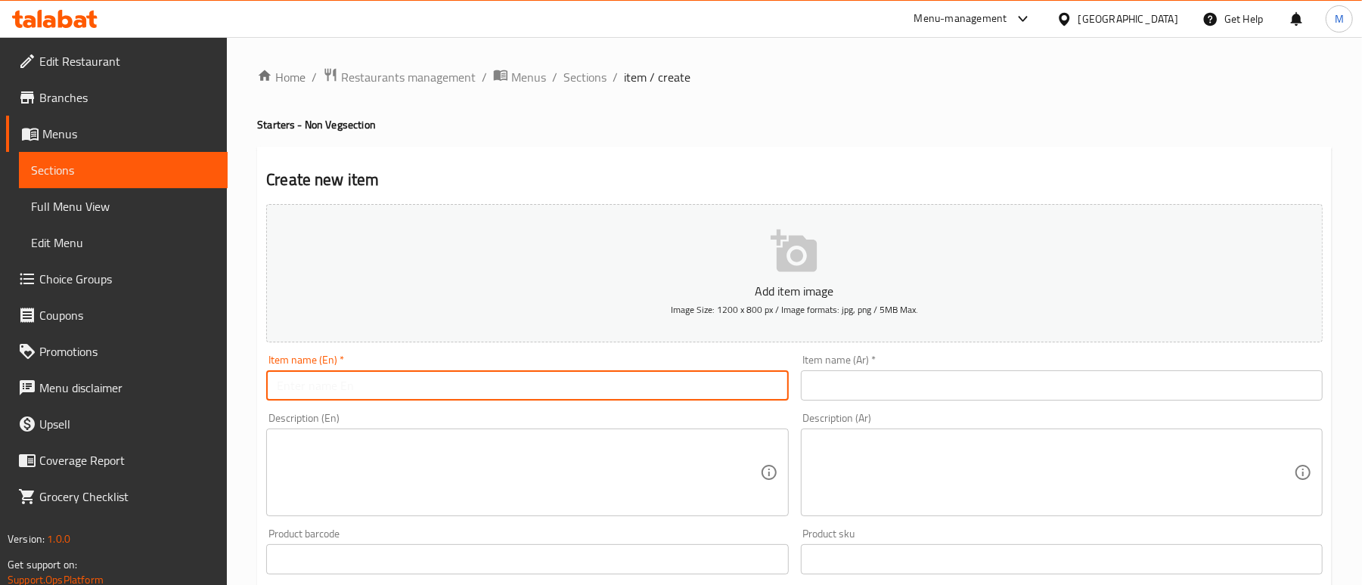
paste input "Chilli Fish Dry Spicy"
click at [394, 385] on input "Chilli Fish Dry Spicy" at bounding box center [527, 386] width 522 height 30
click at [283, 390] on input "Chilli Fish Dry Spicy" at bounding box center [527, 386] width 522 height 30
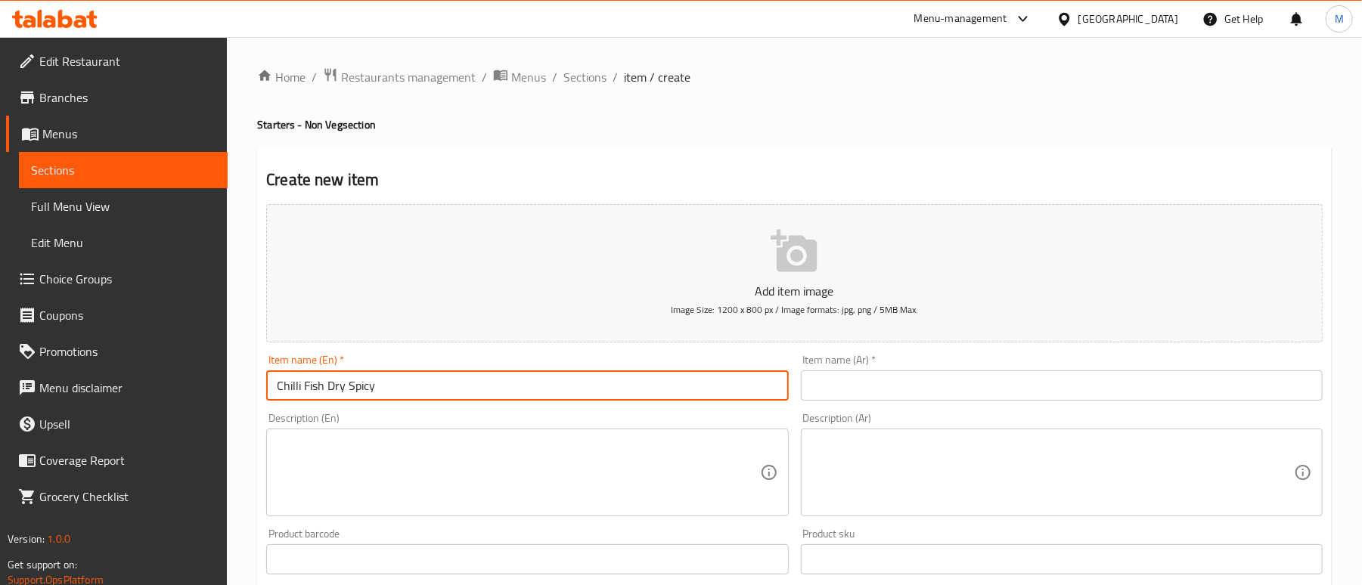
click at [283, 390] on input "Chilli Fish Dry Spicy" at bounding box center [527, 386] width 522 height 30
click at [396, 383] on input "Chili Fish Dry Spicy" at bounding box center [527, 386] width 522 height 30
type input "Chili Fish Dry Spicy"
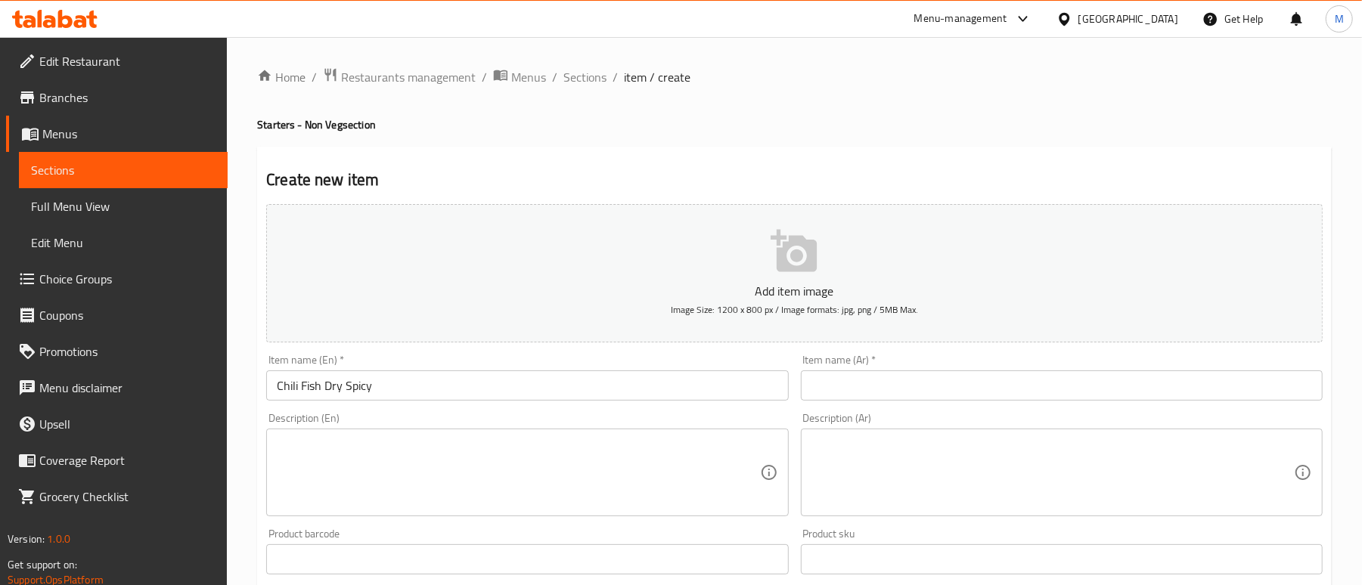
click at [1126, 387] on input "text" at bounding box center [1062, 386] width 522 height 30
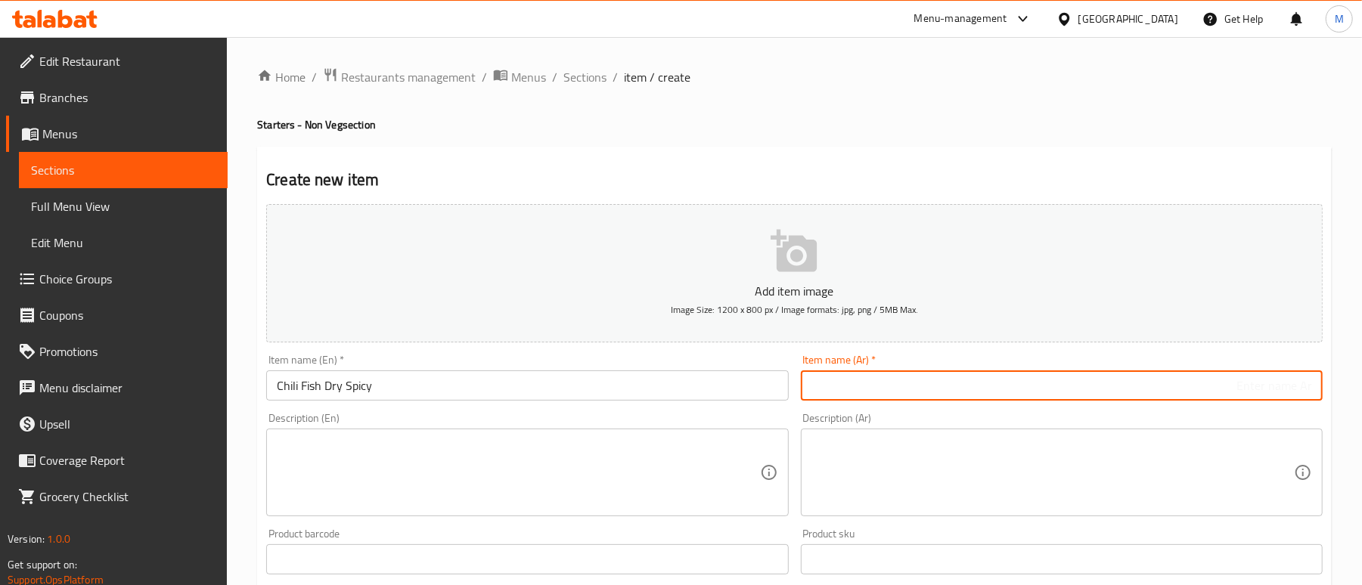
paste input "سمك الفلفل الحار الجاف"
type input "سمك الفلفل الحار الجاف"
click at [990, 134] on div "Home / Restaurants management / Menus / Sections / item / create Starters - Non…" at bounding box center [794, 552] width 1075 height 971
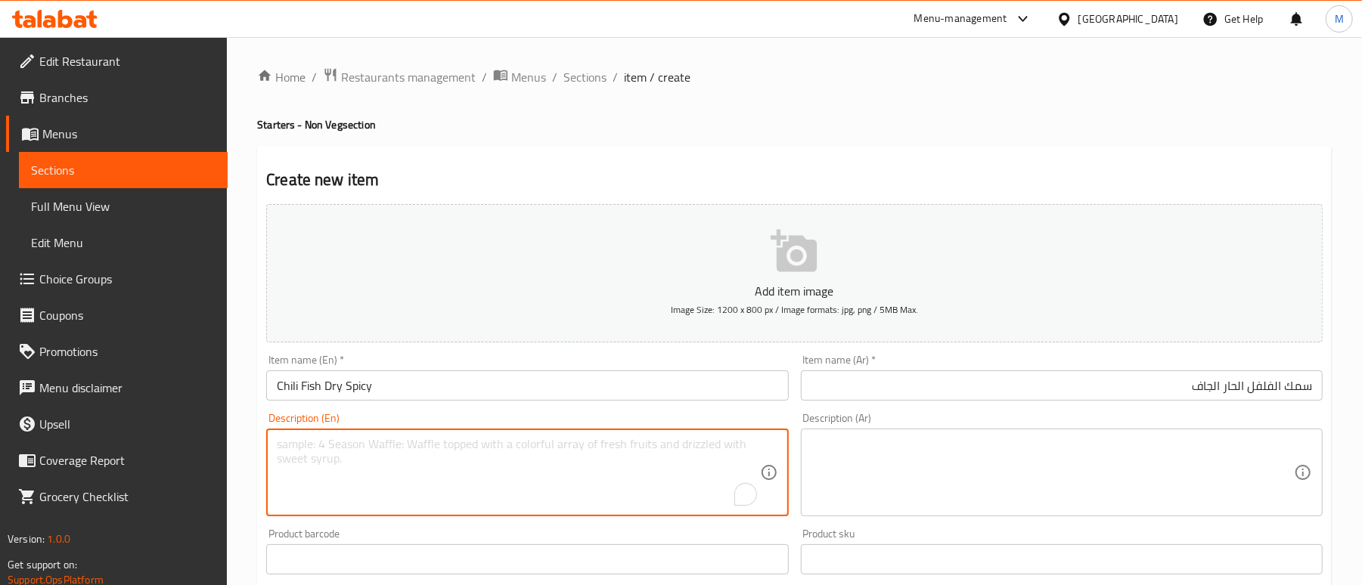
click at [368, 461] on textarea "To enrich screen reader interactions, please activate Accessibility in Grammarl…" at bounding box center [518, 473] width 483 height 72
paste textarea "Crispy golden fish fillets wok-tossed with fresh garlic, ginger, spring onions,…"
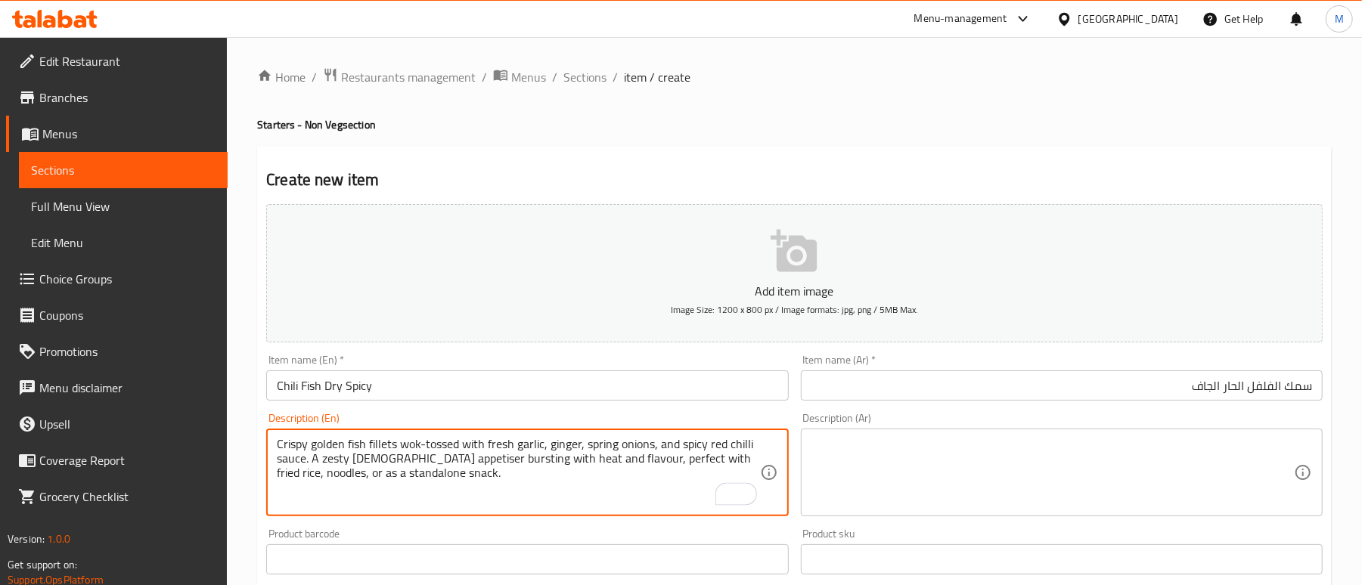
type textarea "Crispy golden fish fillets wok-tossed with fresh garlic, ginger, spring onions,…"
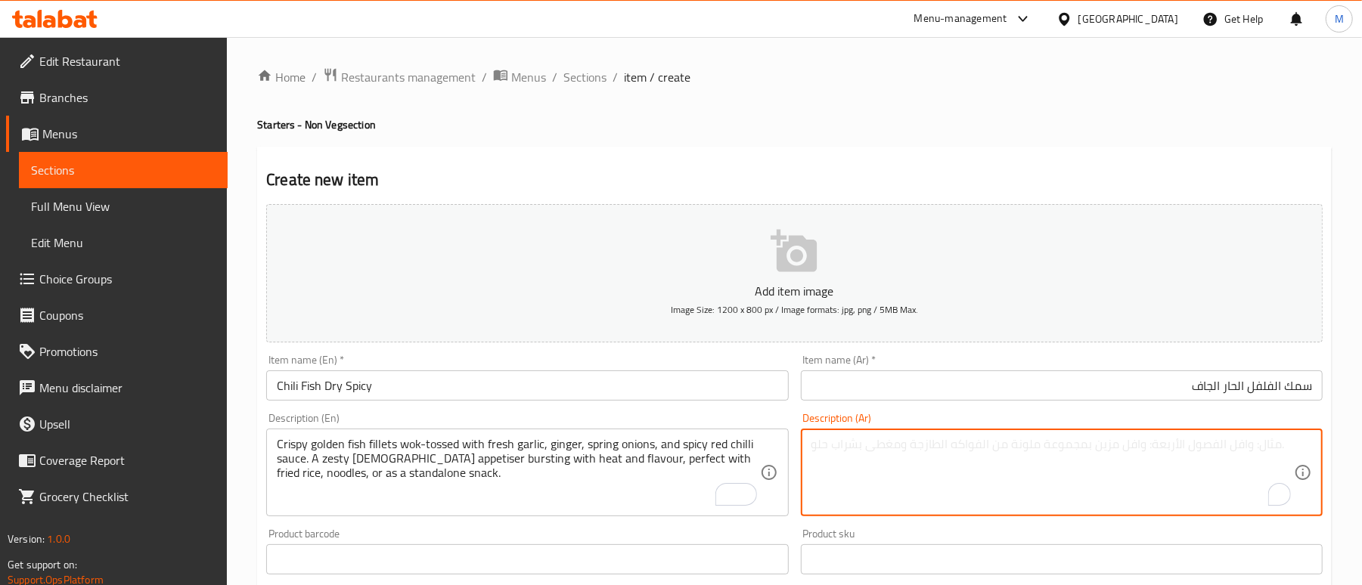
click at [875, 458] on textarea "To enrich screen reader interactions, please activate Accessibility in Grammarl…" at bounding box center [1053, 473] width 483 height 72
paste textarea "فيليه سمك ذهبي مقرمش مقلي في مقلاة الووك مع الثوم الطازج والزنجبيل والبصل الأخض…"
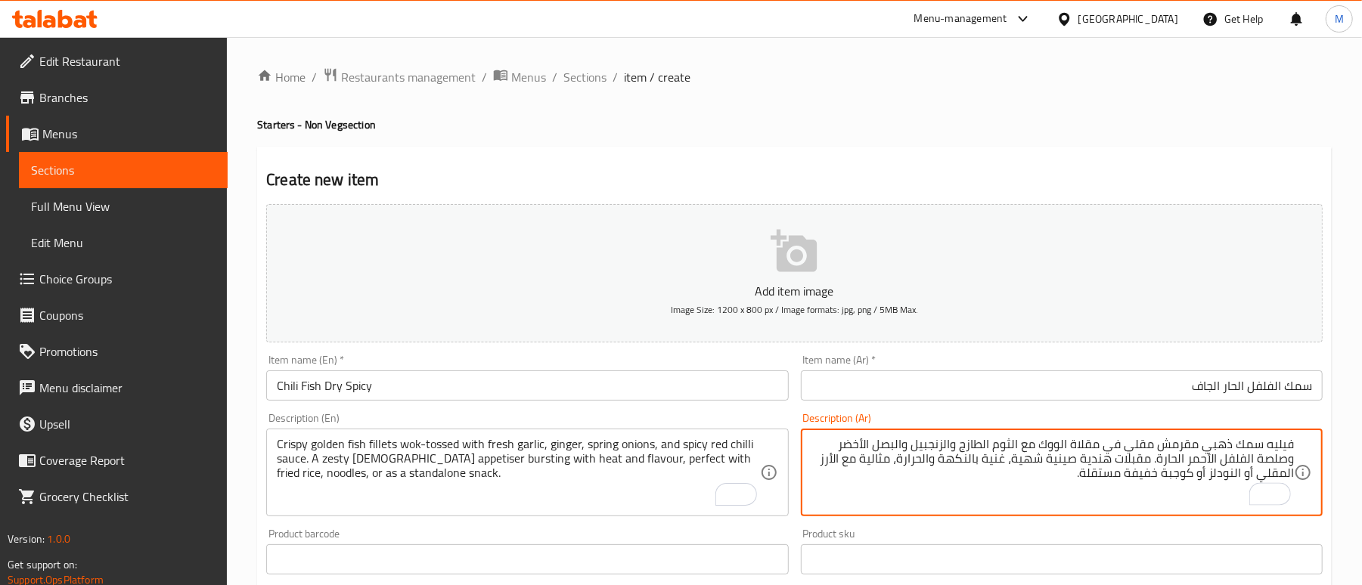
type textarea "فيليه سمك ذهبي مقرمش مقلي في مقلاة الووك مع الثوم الطازج والزنجبيل والبصل الأخض…"
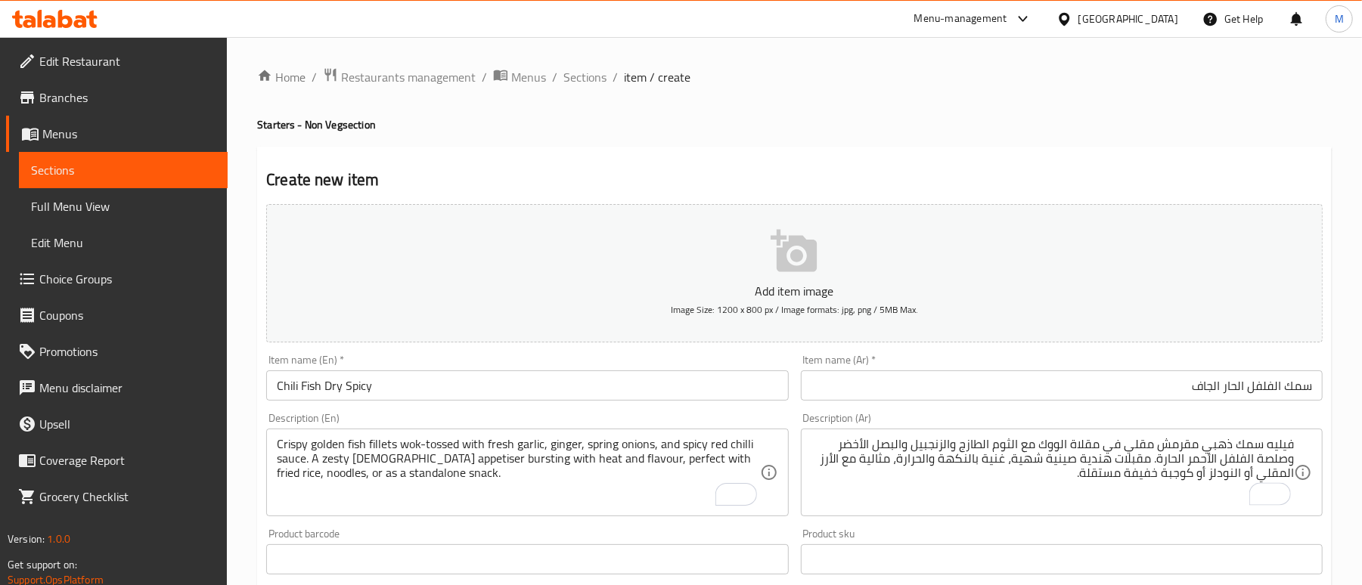
click at [1013, 159] on div "Create new item Add item image Image Size: 1200 x 800 px / Image formats: jpg, …" at bounding box center [794, 587] width 1075 height 880
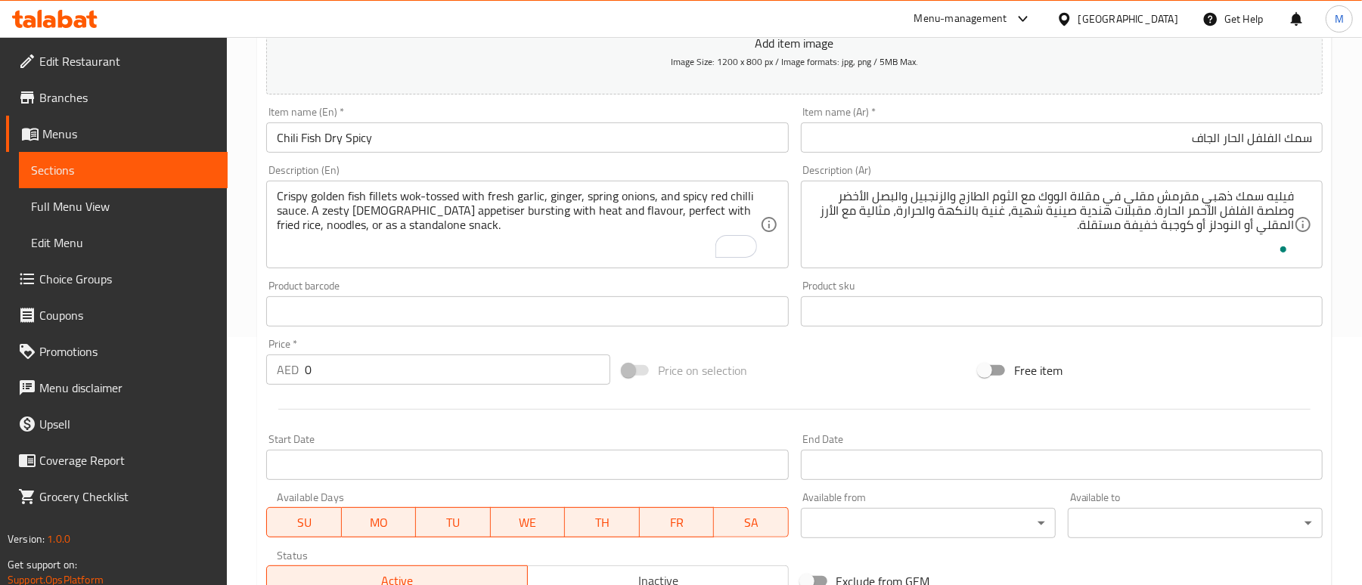
scroll to position [303, 0]
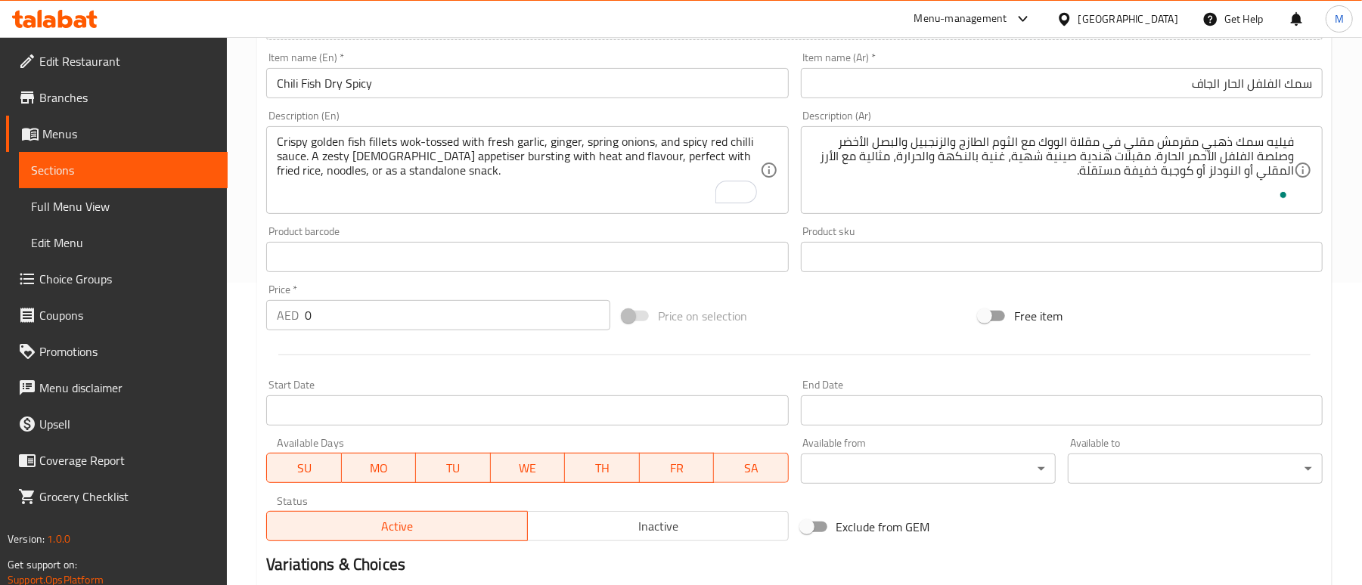
click at [377, 322] on input "0" at bounding box center [458, 315] width 306 height 30
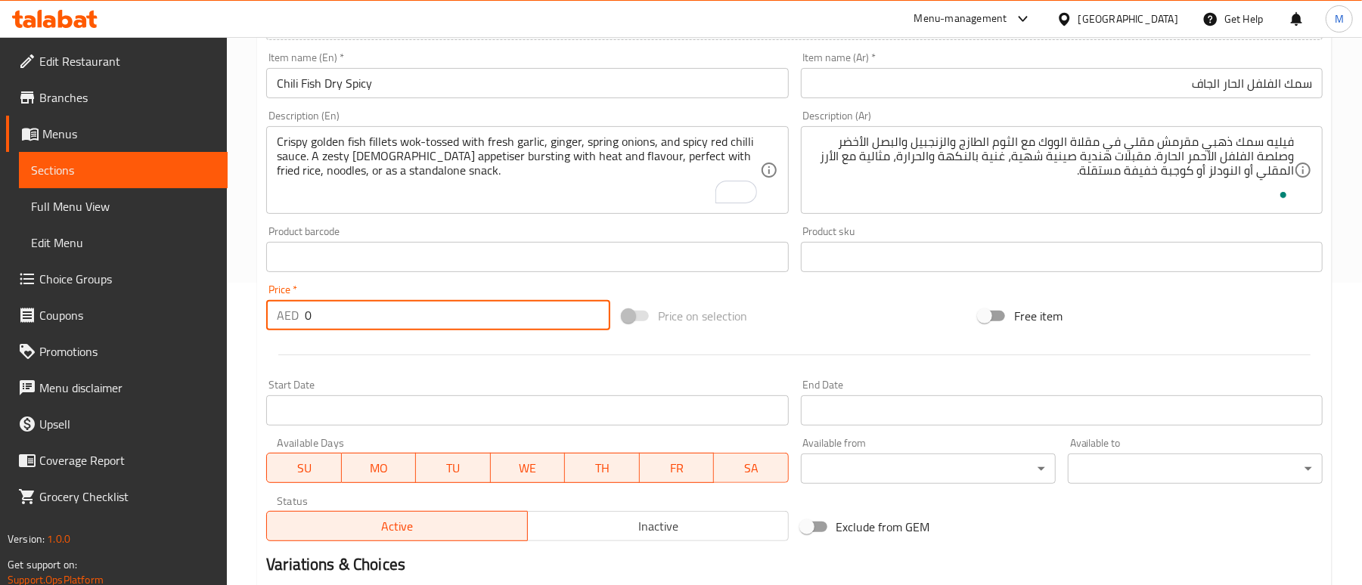
click at [377, 322] on input "0" at bounding box center [458, 315] width 306 height 30
type input "45"
click at [476, 374] on div at bounding box center [794, 355] width 1069 height 37
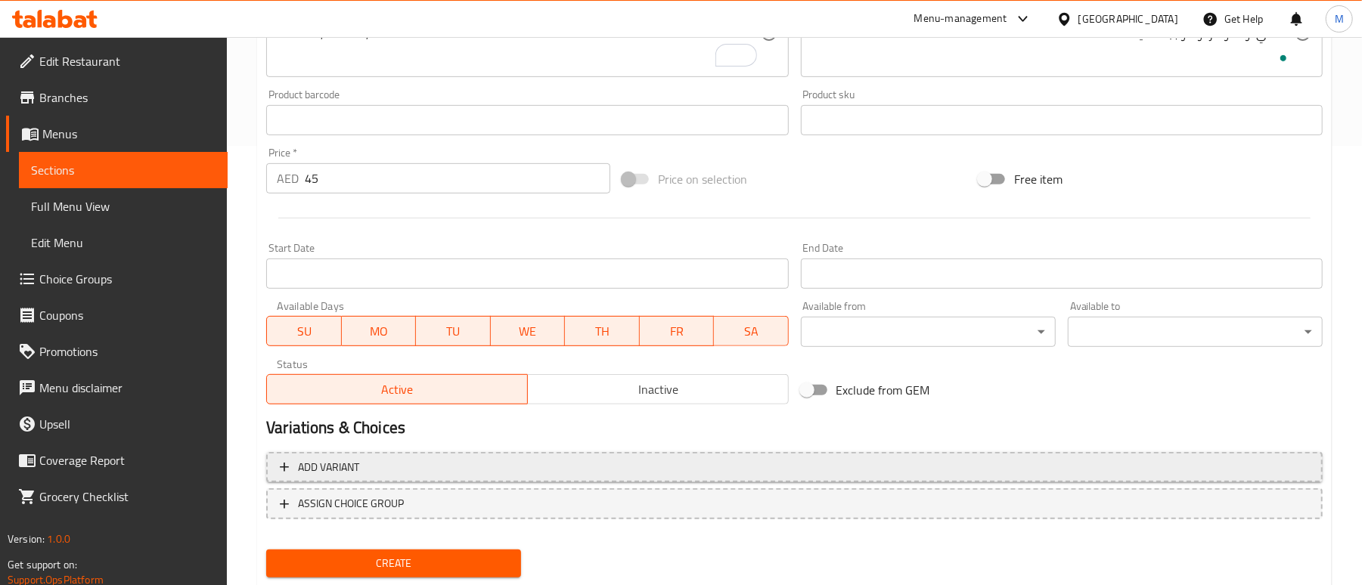
scroll to position [482, 0]
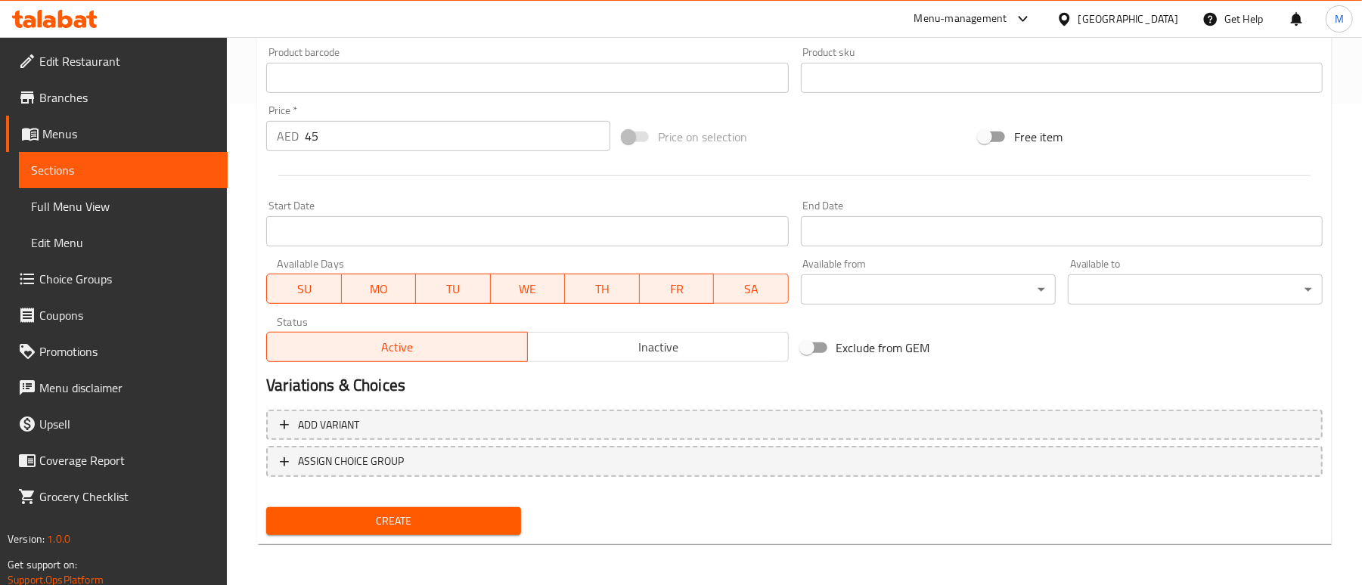
click at [409, 526] on span "Create" at bounding box center [393, 521] width 231 height 19
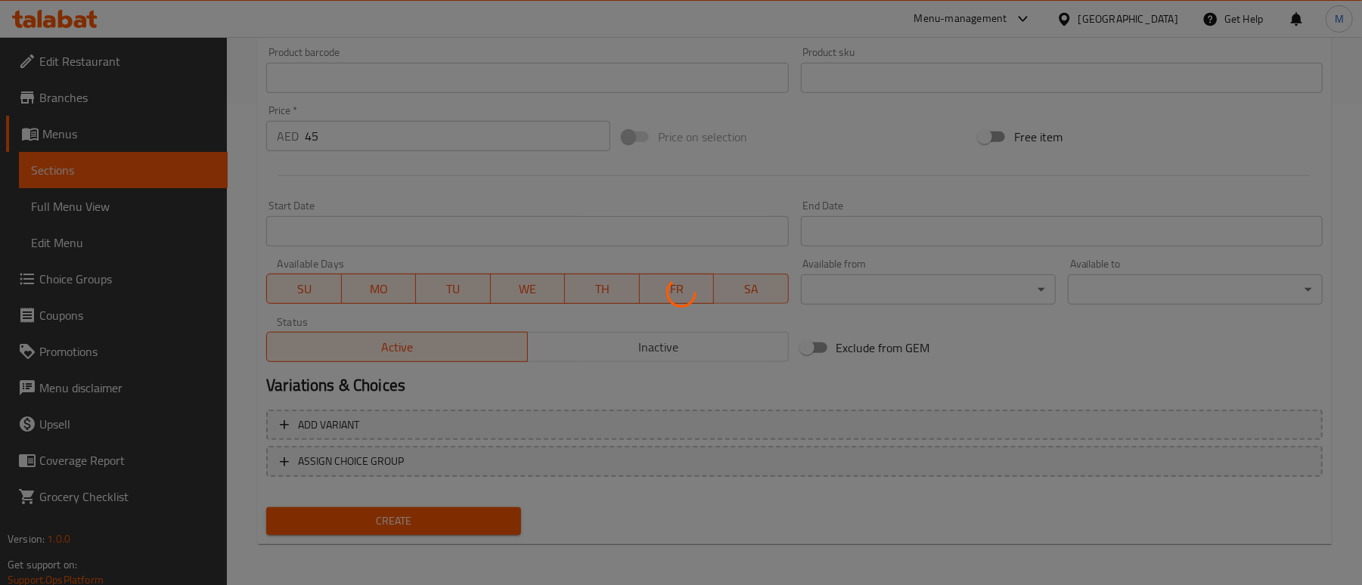
type input "0"
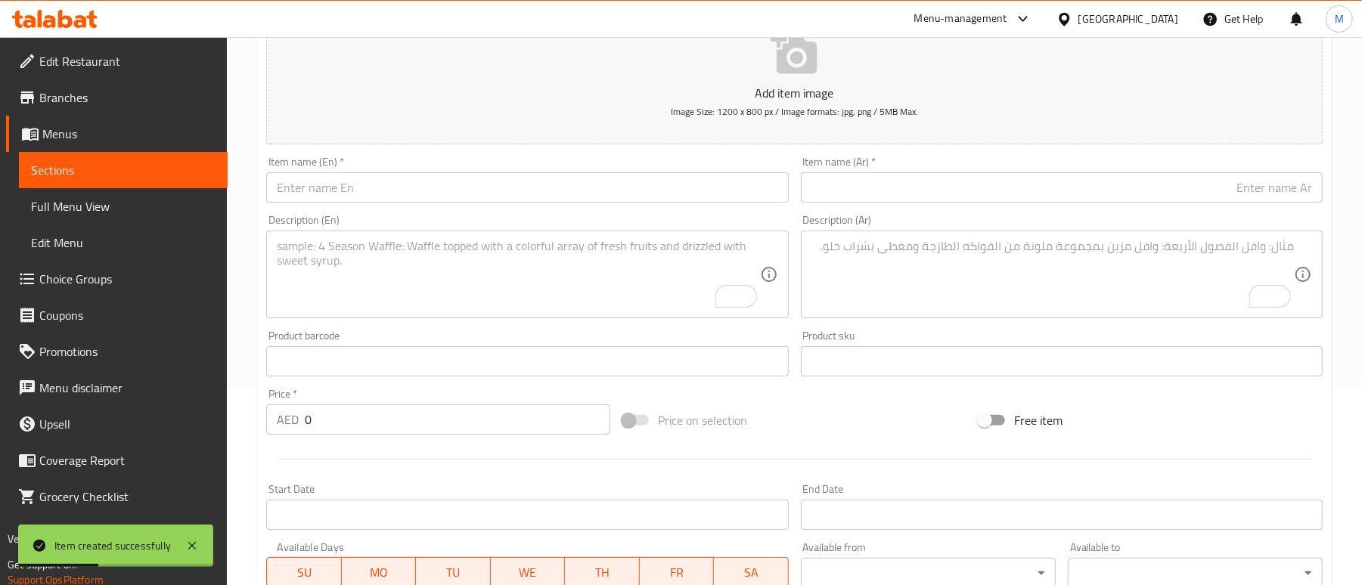
scroll to position [79, 0]
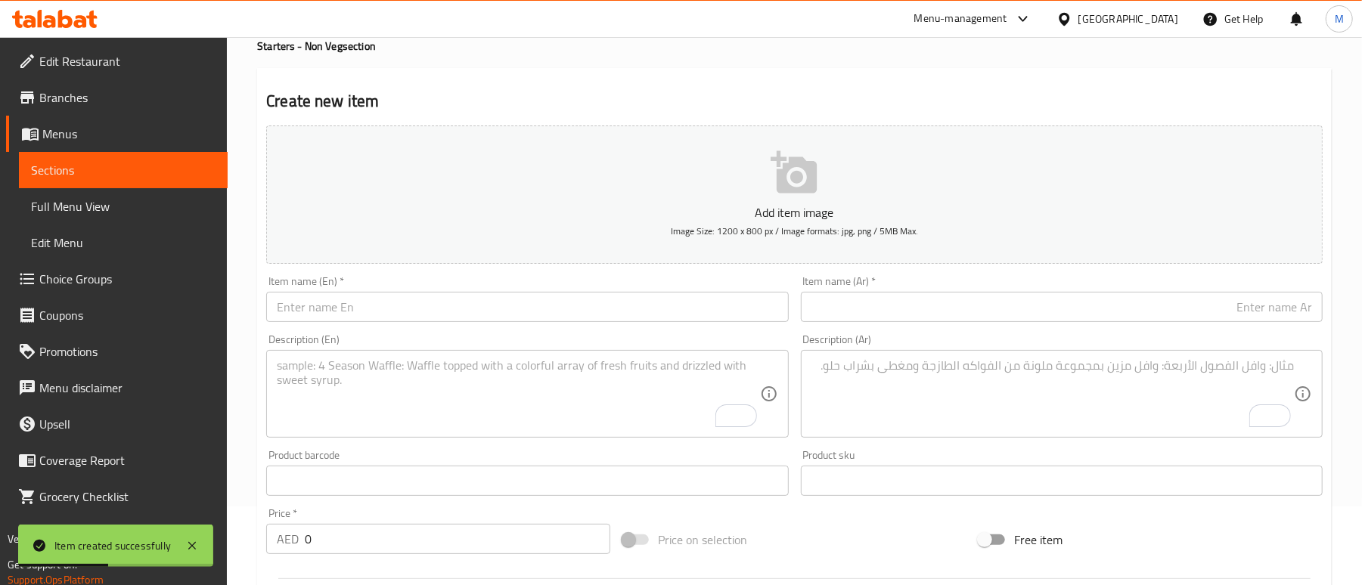
click at [418, 304] on input "text" at bounding box center [527, 307] width 522 height 30
paste input "Salt & Pepper Prawns – Crispy Asian Seafood Starter"
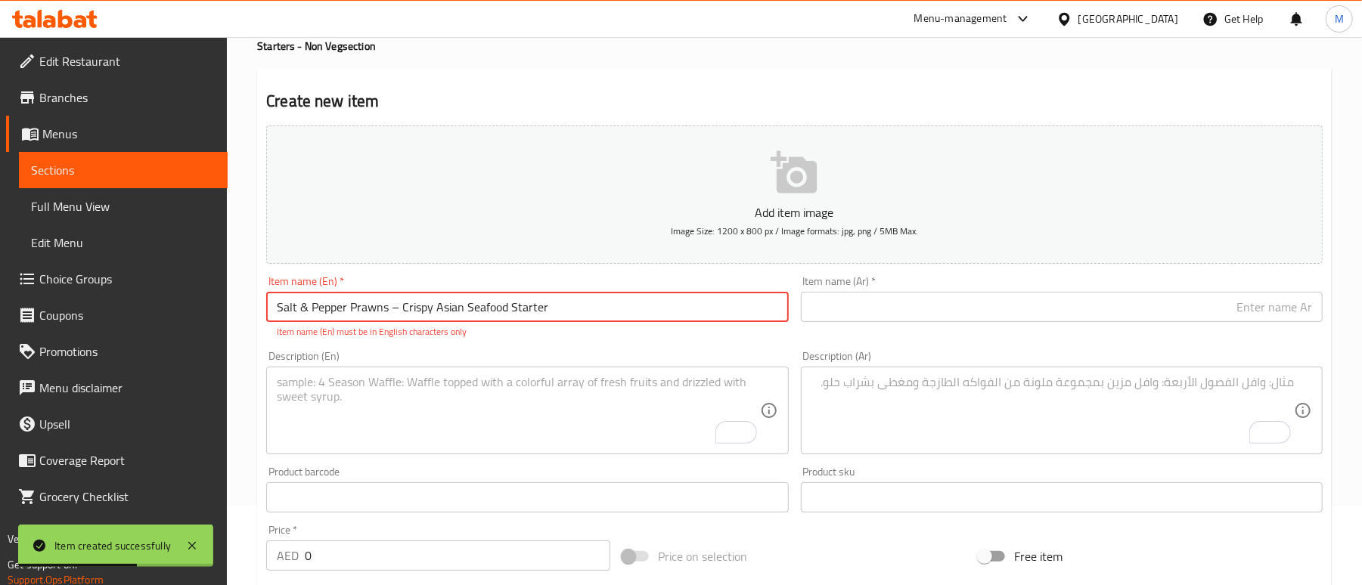
drag, startPoint x: 395, startPoint y: 309, endPoint x: 421, endPoint y: 322, distance: 29.4
click at [396, 309] on input "Salt & Pepper Prawns – Crispy Asian Seafood Starter" at bounding box center [527, 307] width 522 height 30
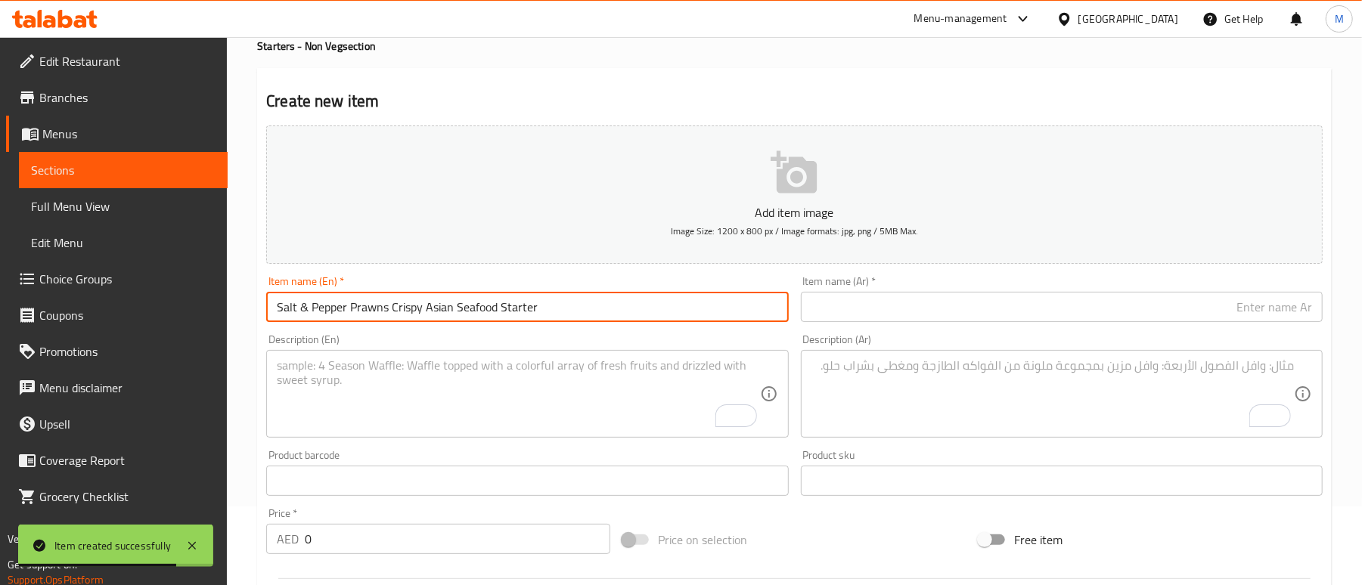
click at [545, 310] on input "Salt & Pepper Prawns Crispy Asian Seafood Starter" at bounding box center [527, 307] width 522 height 30
click at [306, 309] on input "Salt & Pepper Prawns Crispy Asian Seafood Starter" at bounding box center [527, 307] width 522 height 30
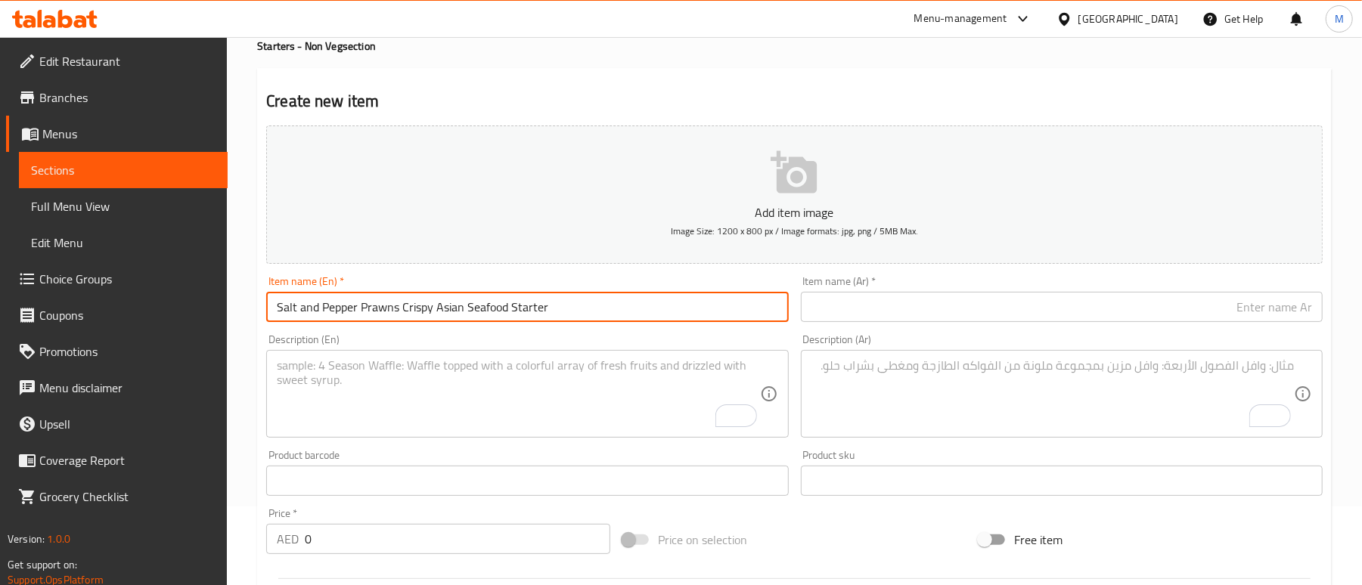
click at [437, 304] on input "Salt and Pepper Prawns Crispy Asian Seafood Starter" at bounding box center [527, 307] width 522 height 30
click at [433, 293] on input "Salt and Pepper Prawns Crispy Asian Seafood Starter" at bounding box center [527, 307] width 522 height 30
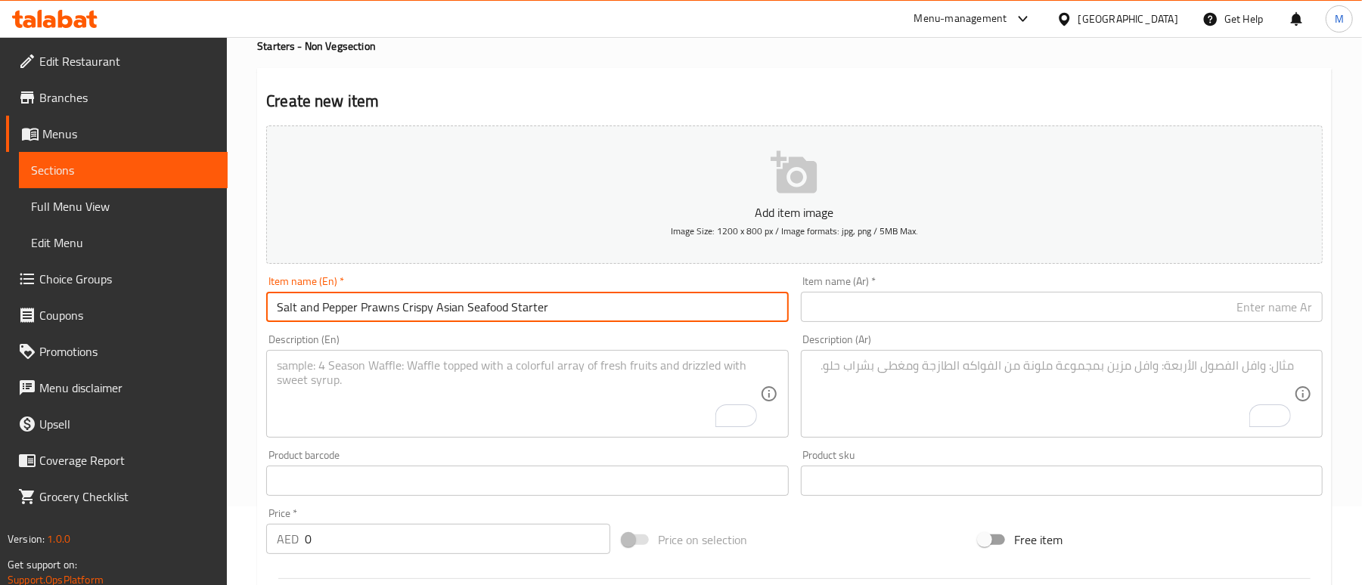
type input "Salt and Pepper Prawns Crispy Asian Seafood Starter"
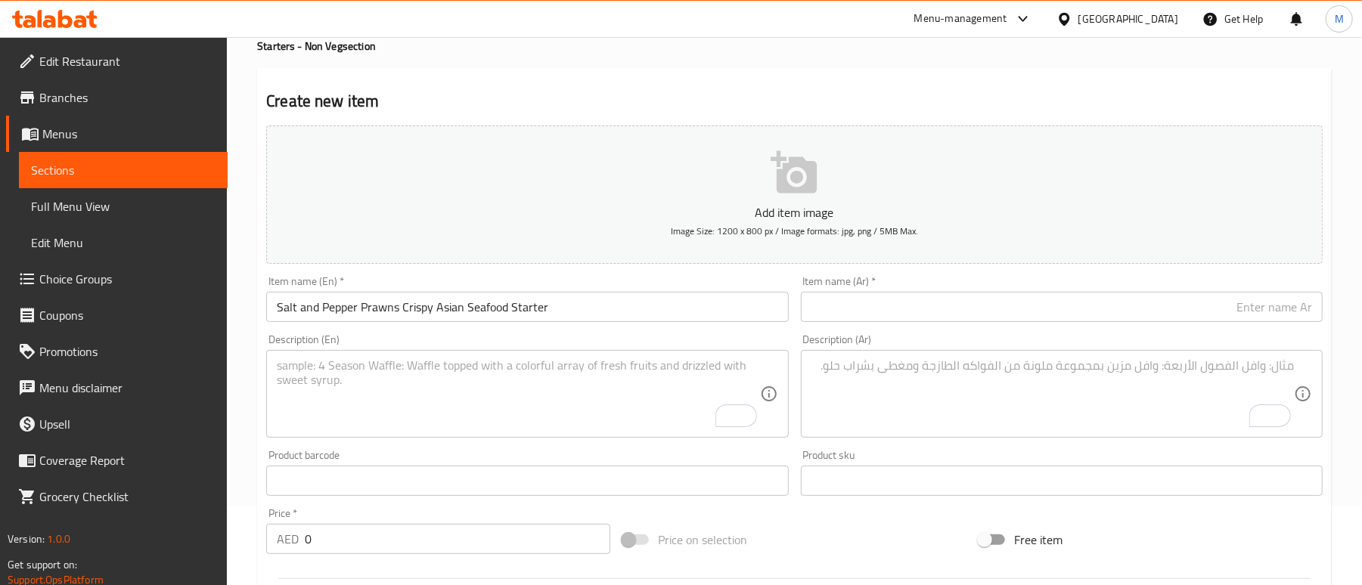
click at [1033, 309] on input "text" at bounding box center [1062, 307] width 522 height 30
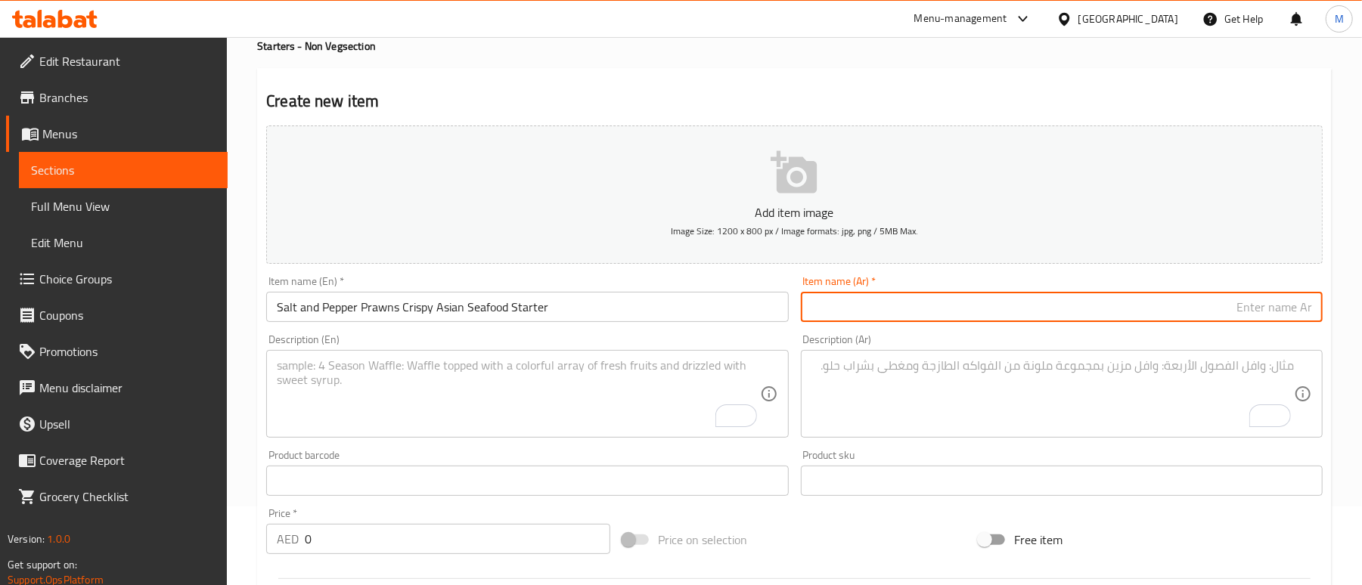
paste input "روبيان بالملح والفلفل، مقبلات مأكولات بحرية آسيوية مقرمشة"
type input "روبيان بالملح والفلفل، مقبلات مأكولات بحرية آسيوية مقرمشة"
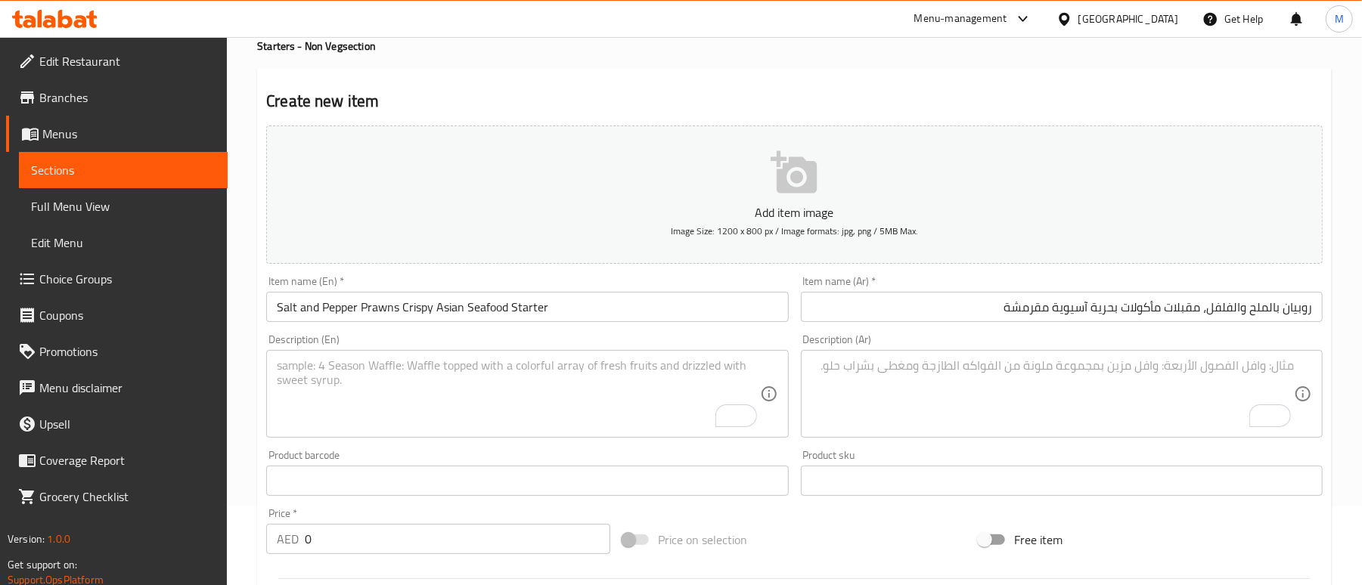
click at [880, 80] on div "Create new item Add item image Image Size: 1200 x 800 px / Image formats: jpg, …" at bounding box center [794, 508] width 1075 height 880
click at [373, 383] on textarea "To enrich screen reader interactions, please activate Accessibility in Grammarl…" at bounding box center [518, 395] width 483 height 72
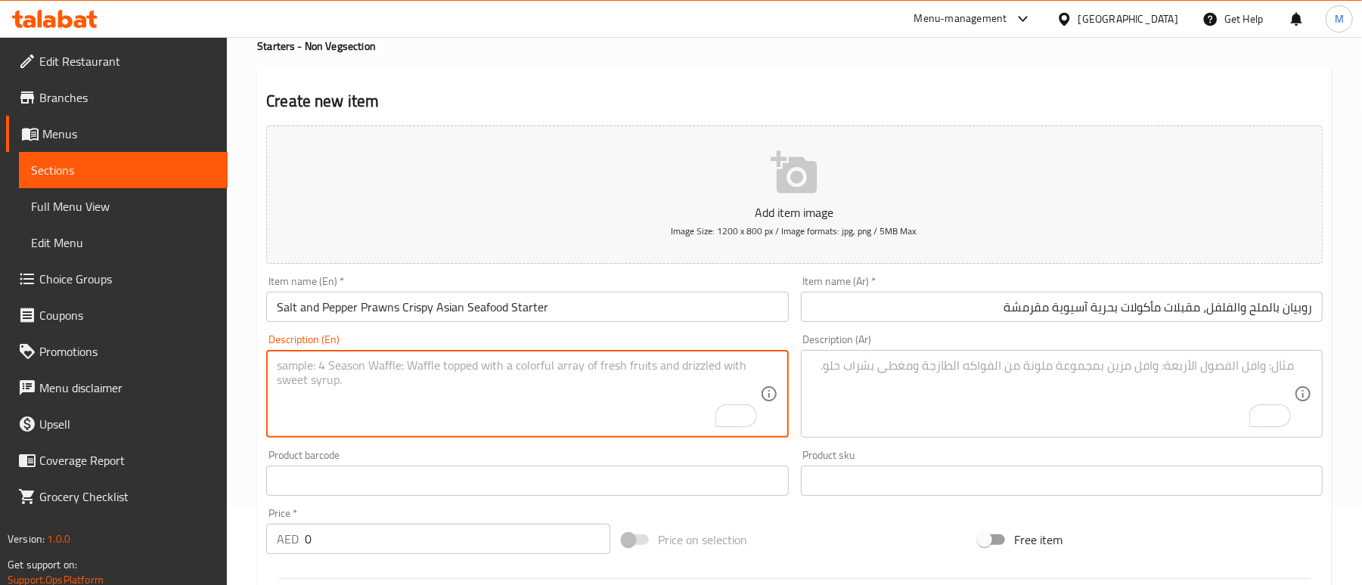
paste textarea "Golden-fried prawns tossed with aromatic garlic, fresh chilli, spring onions, a…"
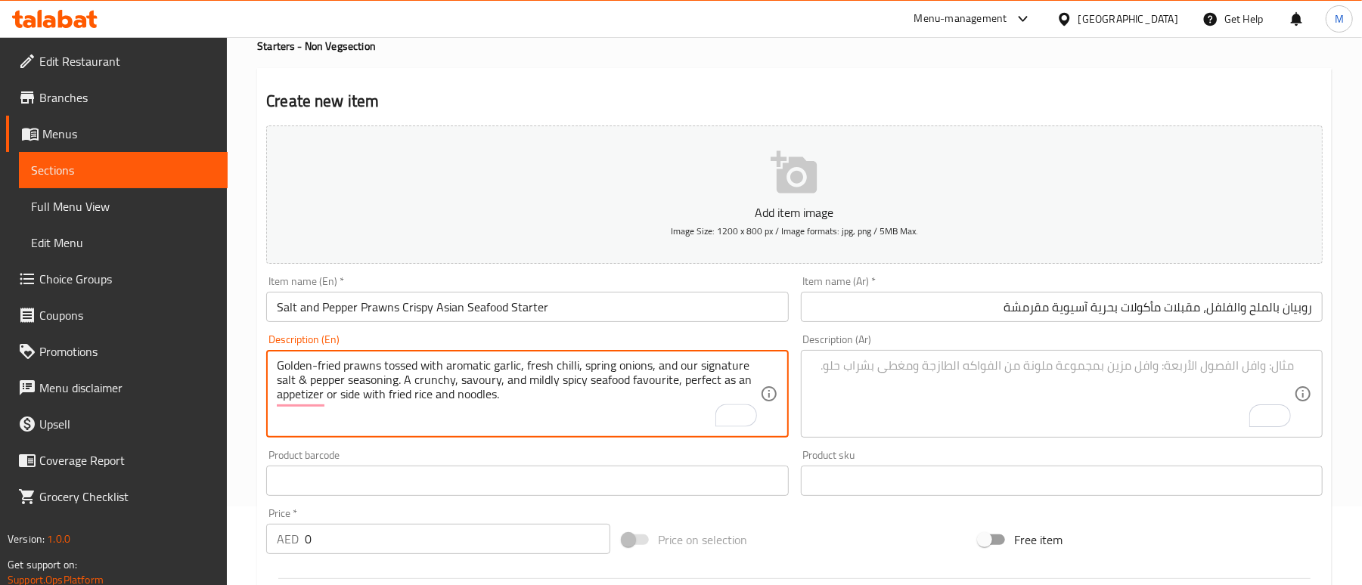
click at [496, 405] on textarea "Golden-fried prawns tossed with aromatic garlic, fresh chilli, spring onions, a…" at bounding box center [518, 395] width 483 height 72
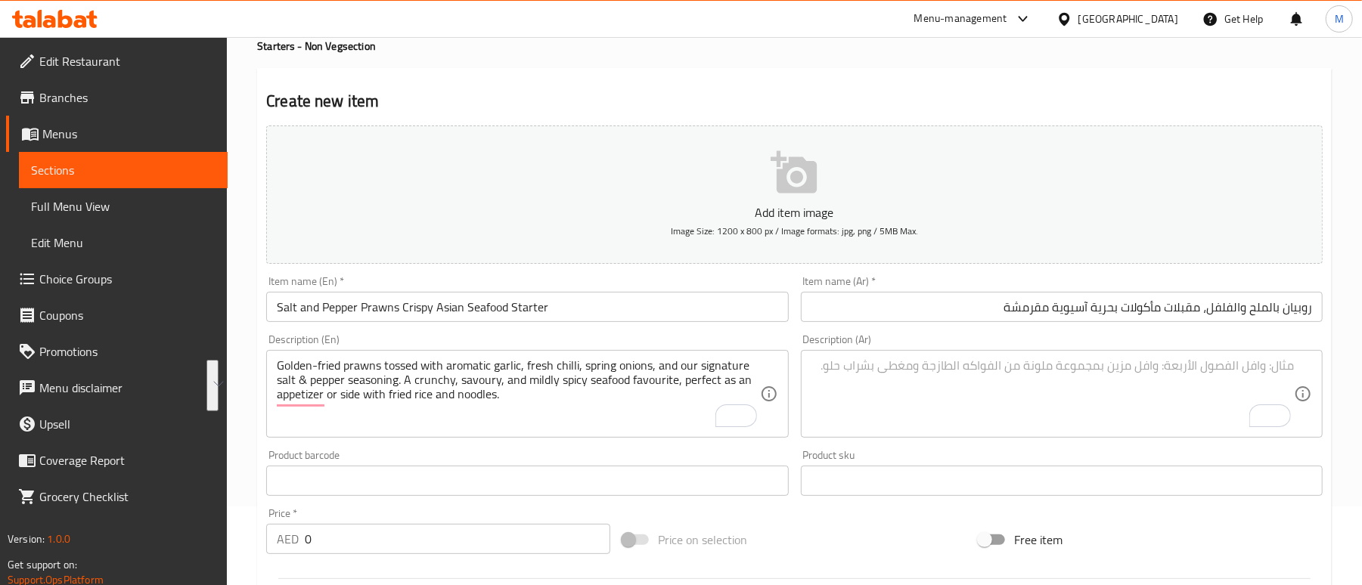
click at [512, 401] on textarea "Golden-fried prawns tossed with aromatic garlic, fresh chilli, spring onions, a…" at bounding box center [518, 395] width 483 height 72
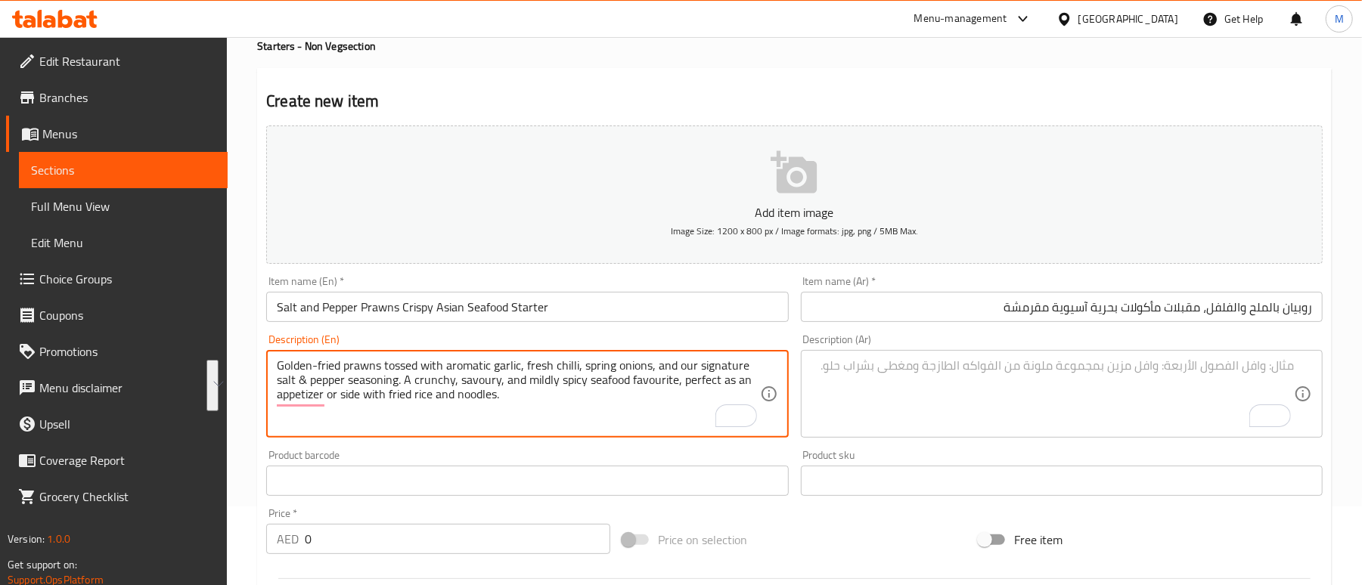
click at [512, 401] on textarea "Golden-fried prawns tossed with aromatic garlic, fresh chilli, spring onions, a…" at bounding box center [518, 395] width 483 height 72
paste textarea "fried prawns tossed with aromatic garlic, fresh chilli, spring onions, and our …"
type textarea "Golden fried prawns tossed with aromatic garlic, fresh chilli, spring onions, a…"
click at [532, 452] on div "Product barcode Product barcode" at bounding box center [527, 473] width 522 height 46
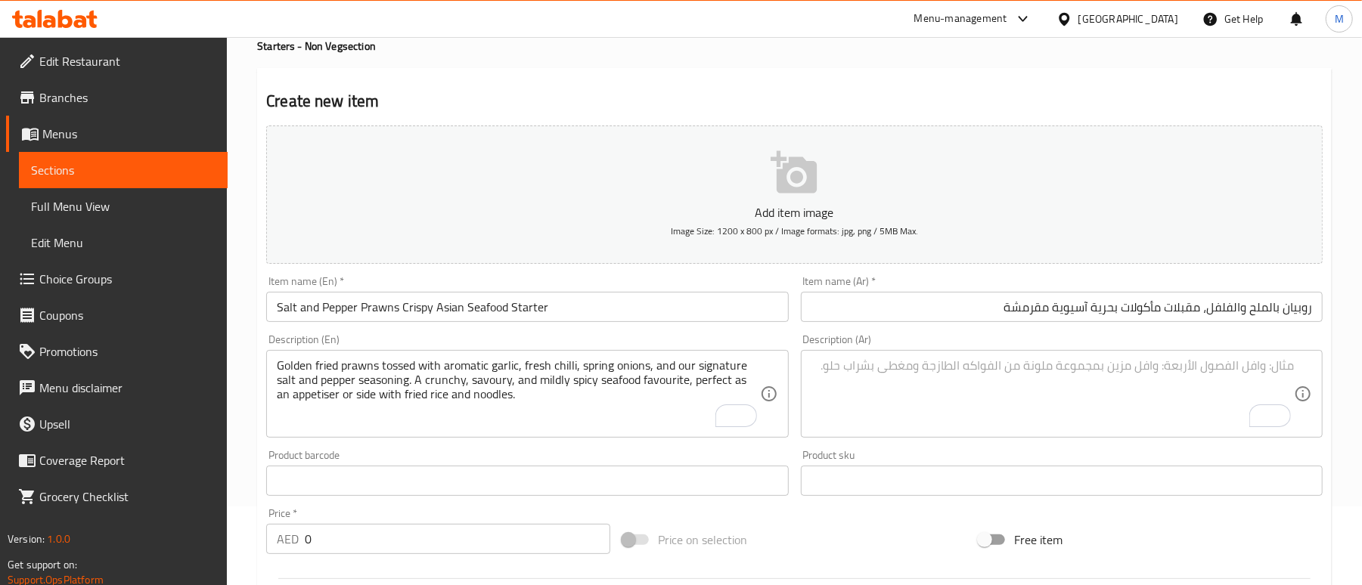
click at [1129, 398] on textarea "To enrich screen reader interactions, please activate Accessibility in Grammarl…" at bounding box center [1053, 395] width 483 height 72
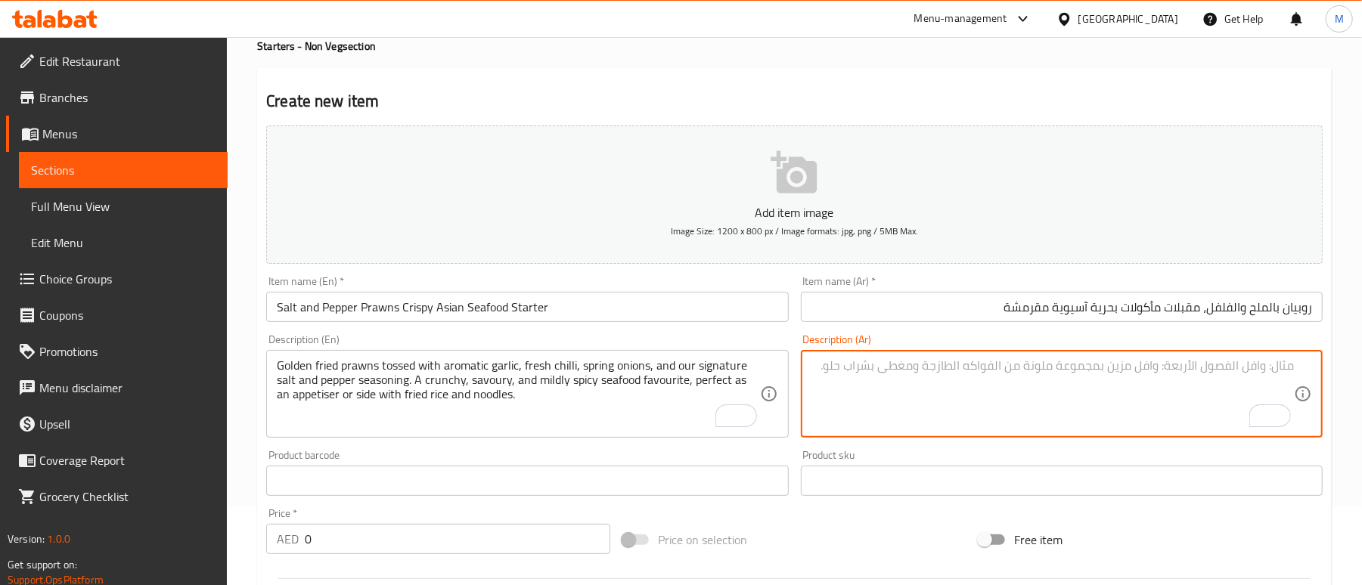
paste textarea "روبيان مقلي ذهبي اللون، ممزوج بالثوم العطري والفلفل الحار الطازج والبصل الأخضر،…"
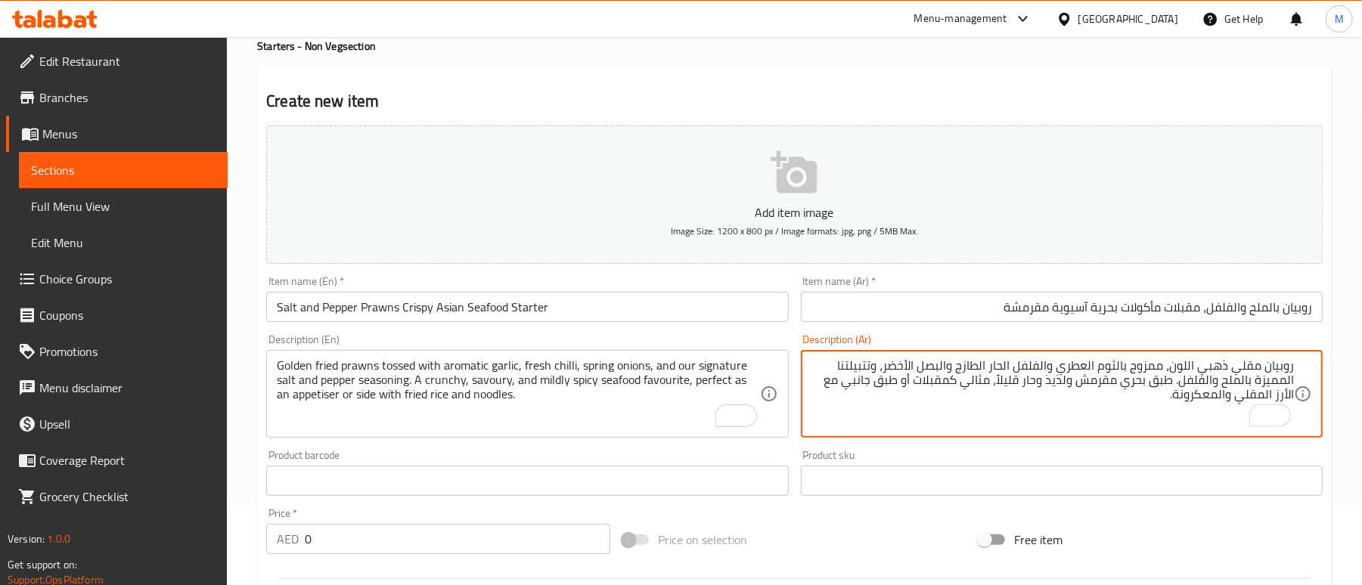
type textarea "روبيان مقلي ذهبي اللون، ممزوج بالثوم العطري والفلفل الحار الطازج والبصل الأخضر،…"
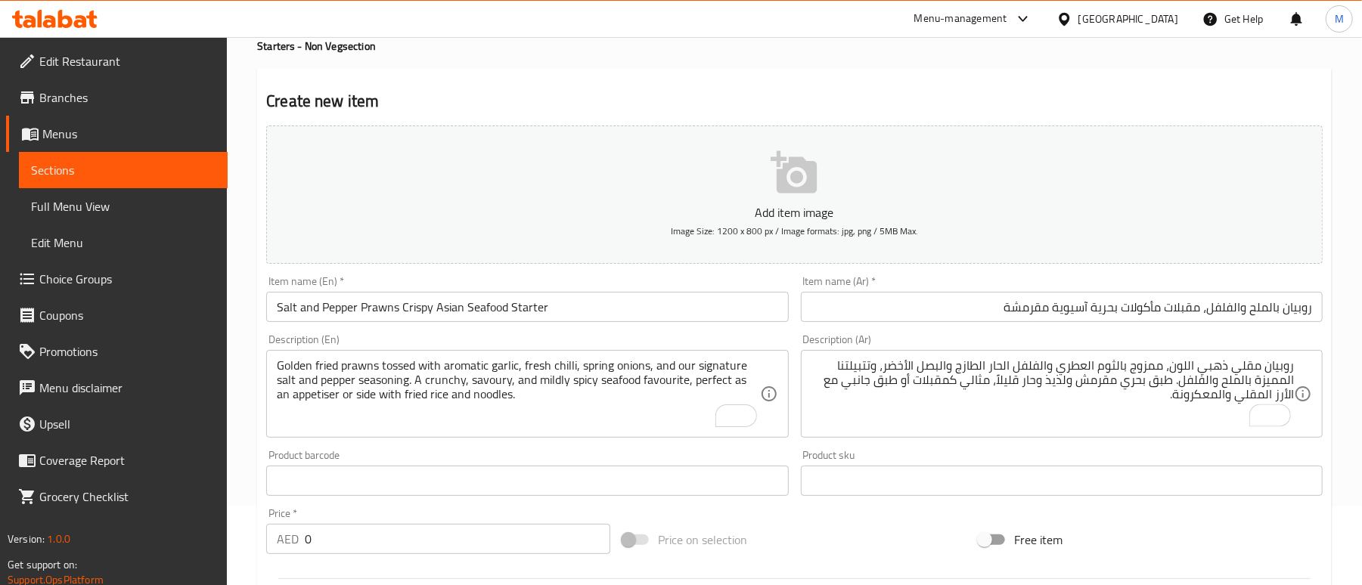
click at [944, 100] on h2 "Create new item" at bounding box center [794, 101] width 1057 height 23
click at [404, 537] on input "0" at bounding box center [458, 539] width 306 height 30
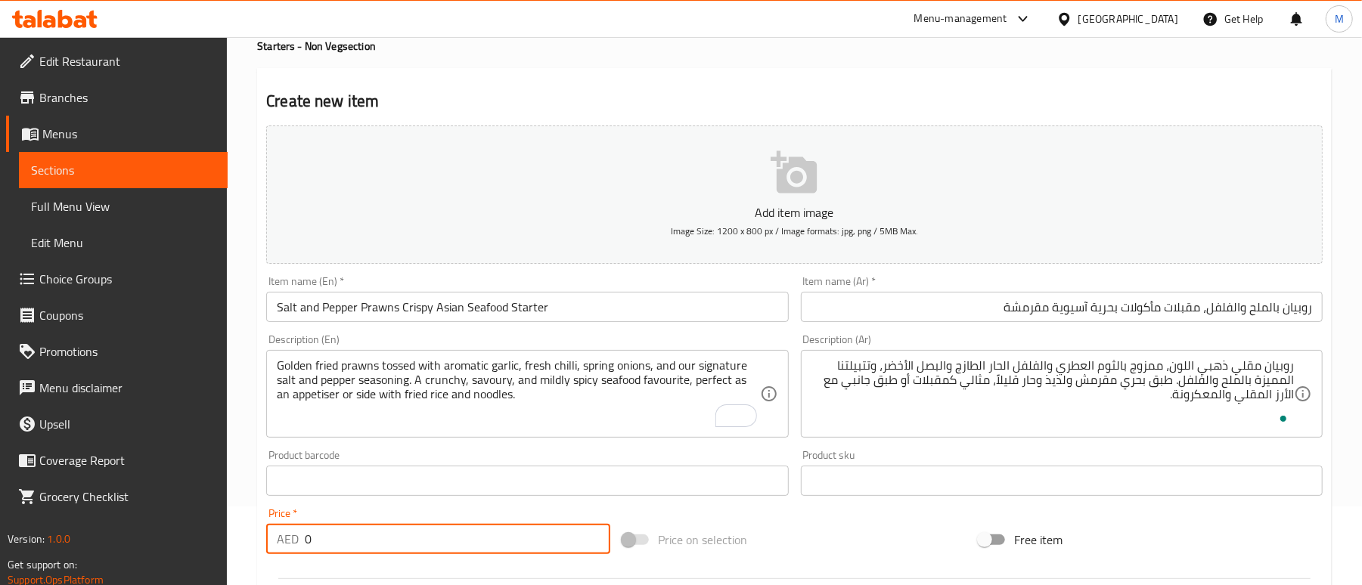
click at [404, 537] on input "0" at bounding box center [458, 539] width 306 height 30
type input "48"
click at [458, 513] on div "Price   * AED 48 Price *" at bounding box center [438, 531] width 344 height 46
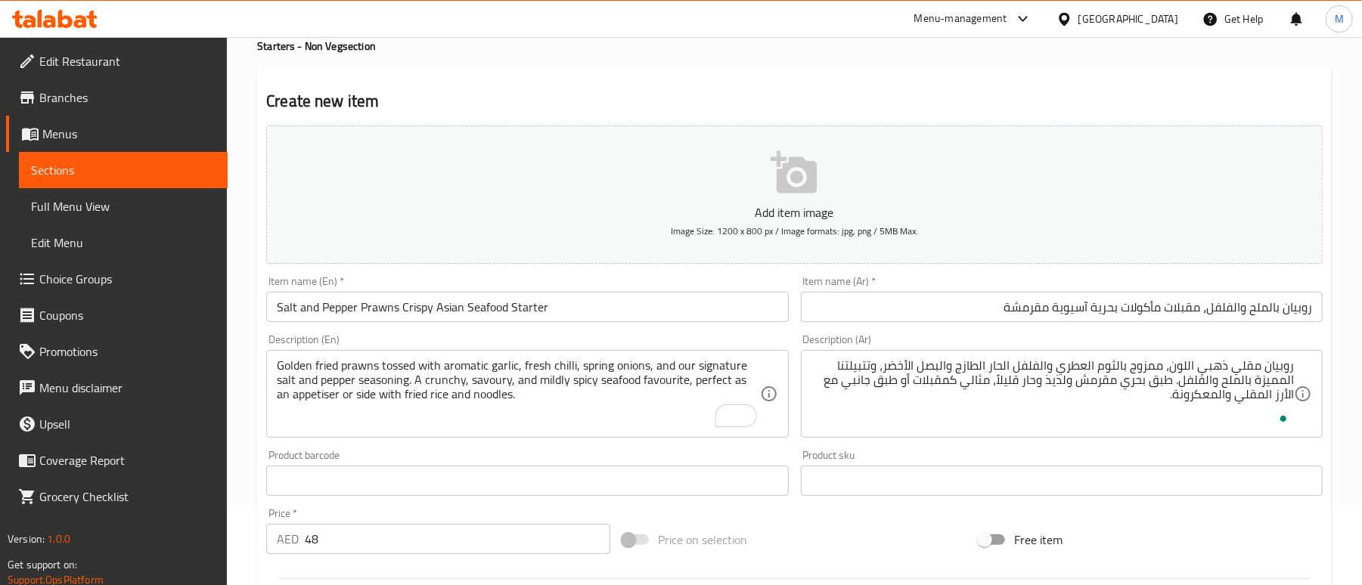
click at [576, 80] on div "Create new item Add item image Image Size: 1200 x 800 px / Image formats: jpg, …" at bounding box center [794, 508] width 1075 height 880
click at [604, 92] on h2 "Create new item" at bounding box center [794, 101] width 1057 height 23
click at [576, 70] on div "Create new item Add item image Image Size: 1200 x 800 px / Image formats: jpg, …" at bounding box center [794, 508] width 1075 height 880
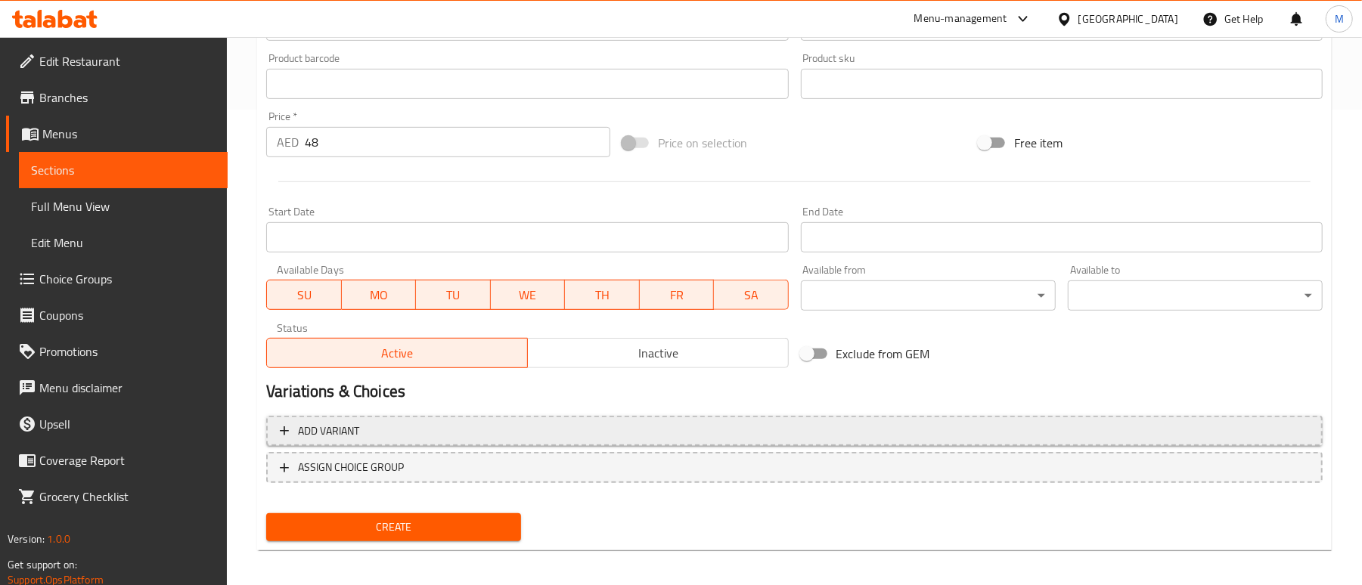
scroll to position [482, 0]
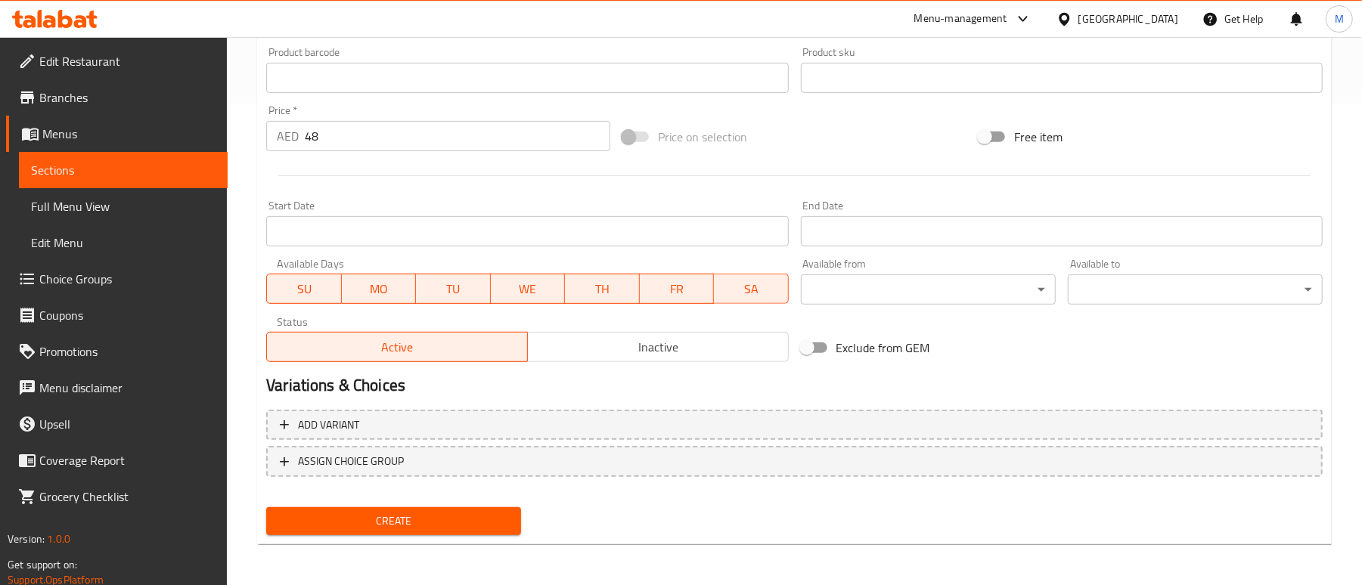
click at [377, 509] on button "Create" at bounding box center [393, 522] width 255 height 28
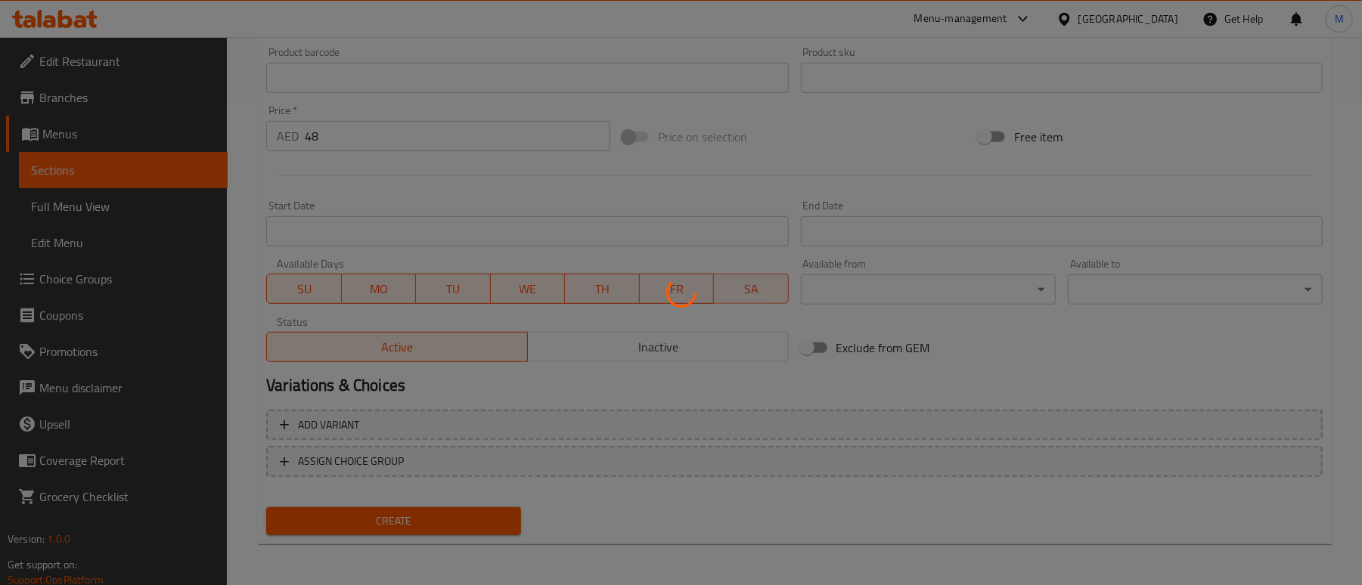
type input "0"
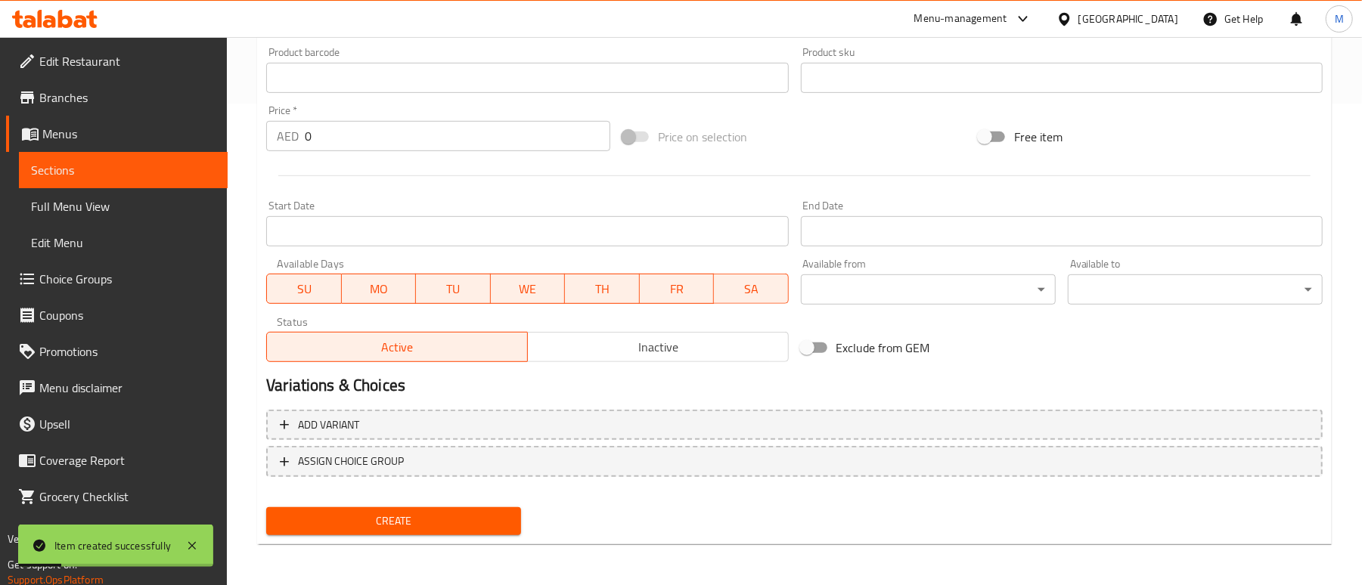
scroll to position [0, 0]
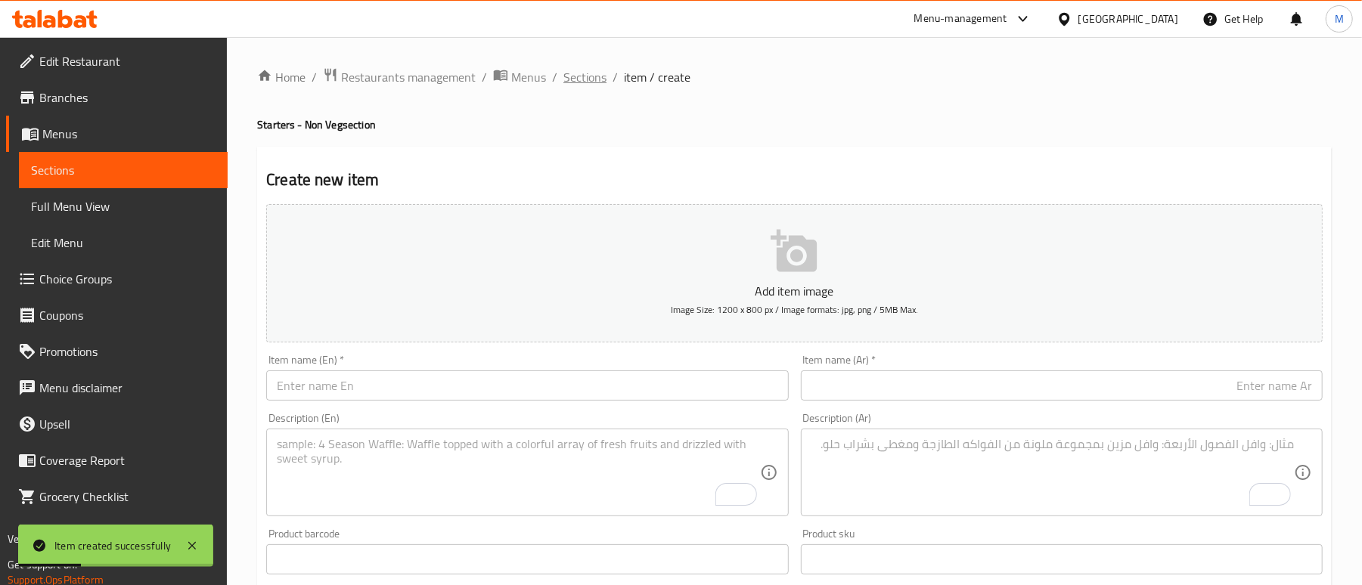
click at [585, 85] on span "Sections" at bounding box center [584, 77] width 43 height 18
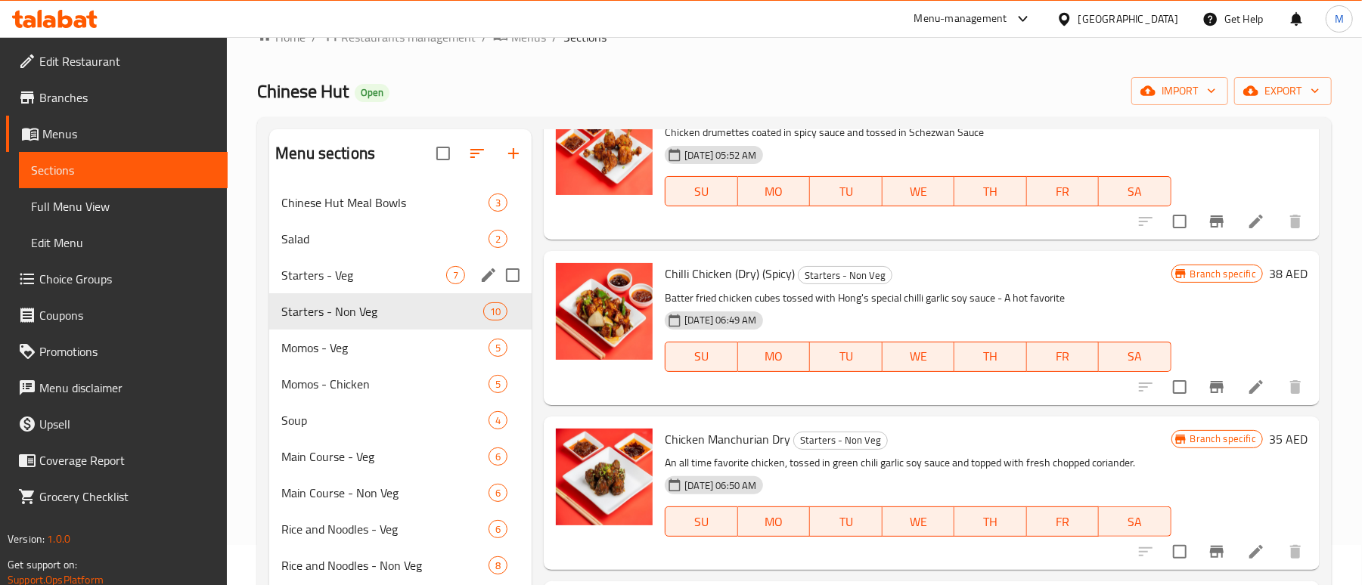
scroll to position [101, 0]
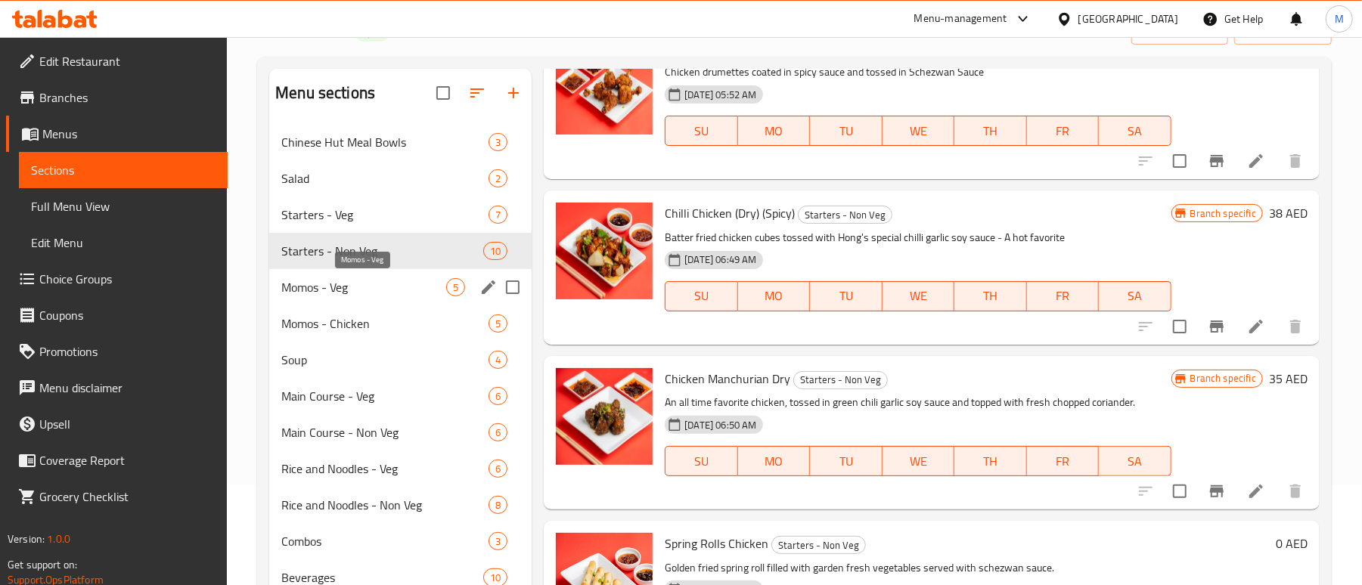
click at [340, 288] on span "Momos - Veg" at bounding box center [363, 287] width 165 height 18
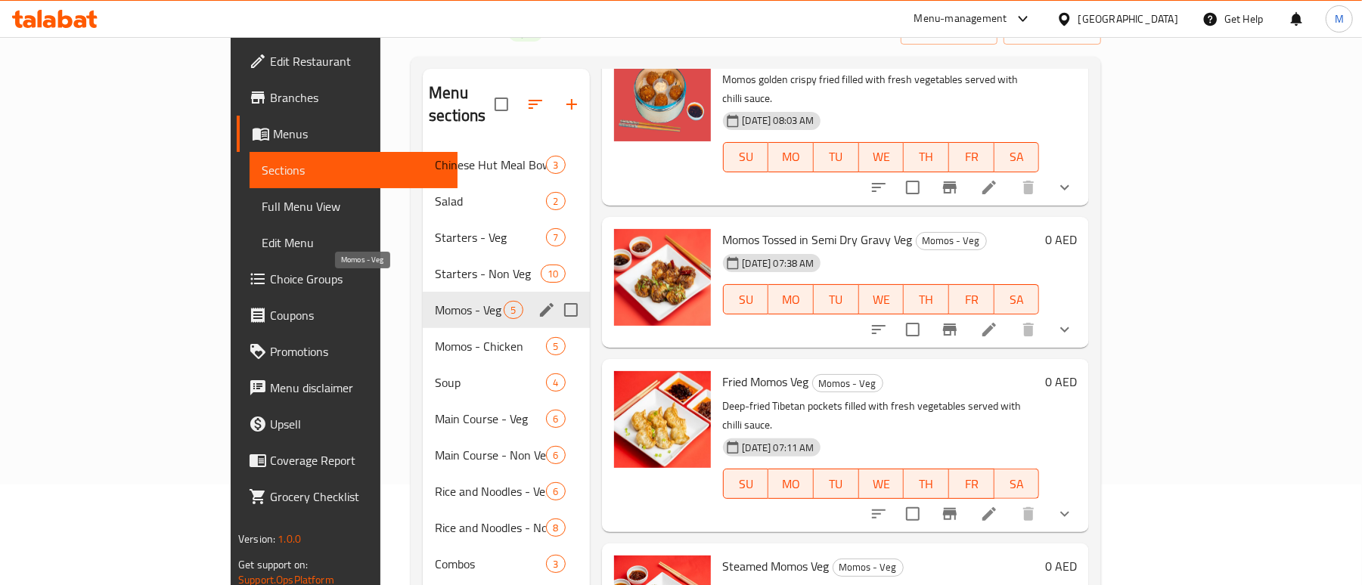
scroll to position [234, 0]
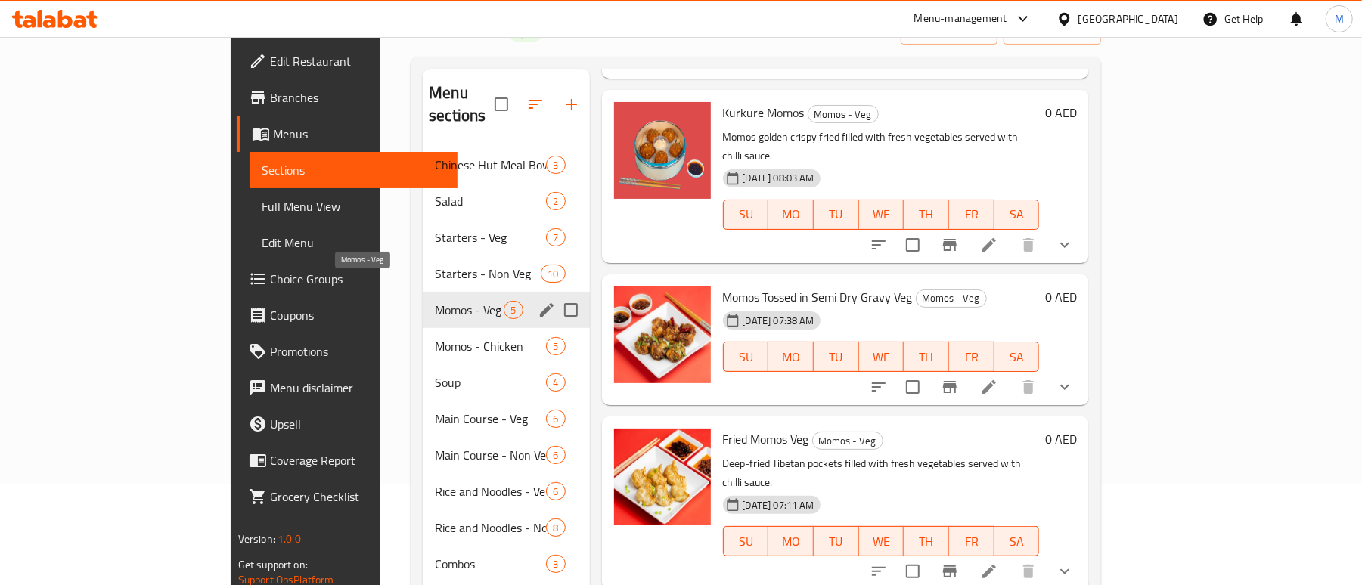
click at [435, 301] on span "Momos - Veg" at bounding box center [469, 310] width 69 height 18
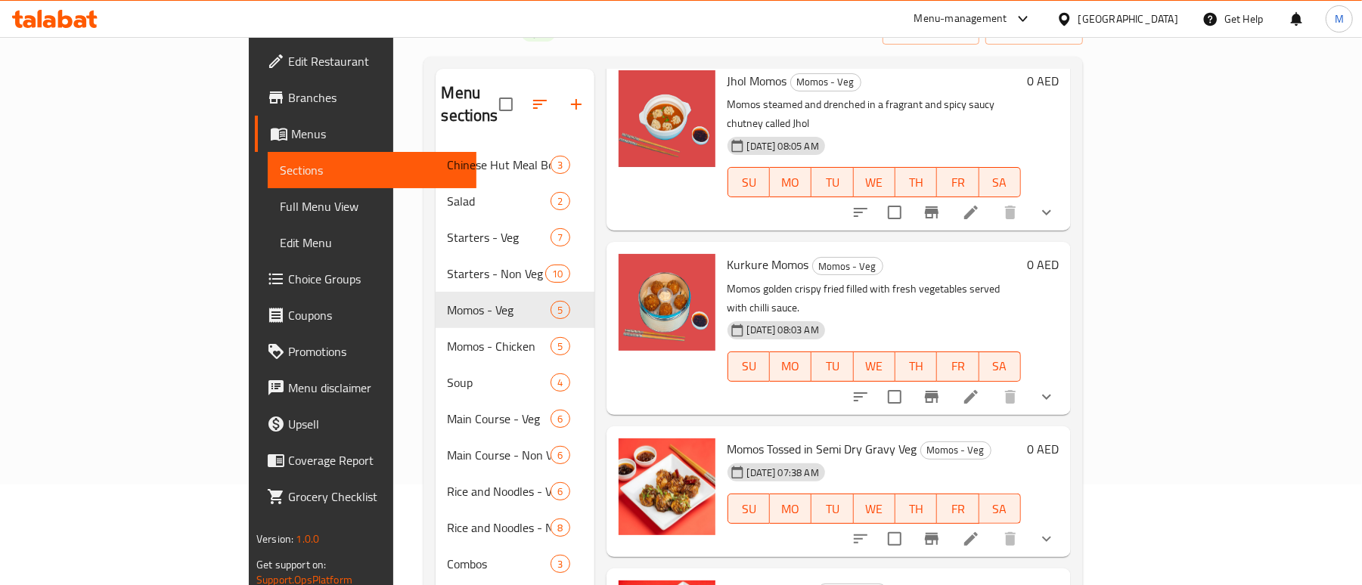
scroll to position [0, 0]
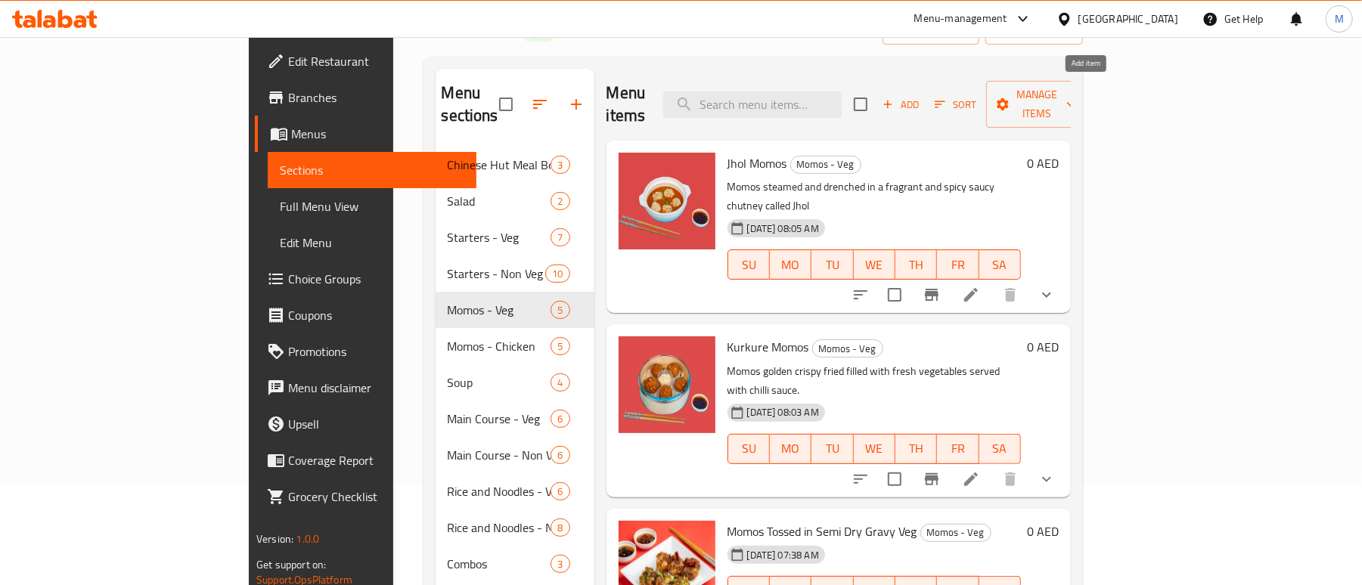
click at [895, 98] on icon "button" at bounding box center [888, 105] width 14 height 14
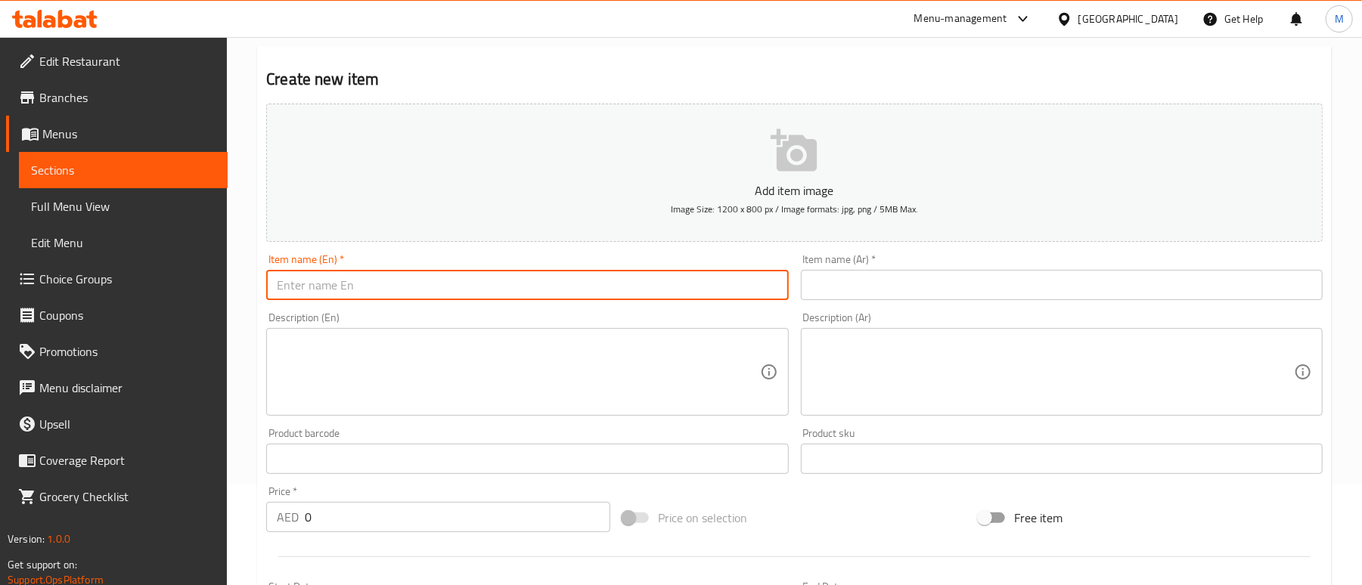
click at [352, 283] on input "text" at bounding box center [527, 285] width 522 height 30
paste input "Paneer Momos – Pan Fried Indian Cheese Dumplings (6pcs)"
type input "Paneer Momos Pan Fried Indian Cheese Dumplings 6pcs"
click at [417, 321] on div "Description (En) Description (En)" at bounding box center [527, 364] width 522 height 104
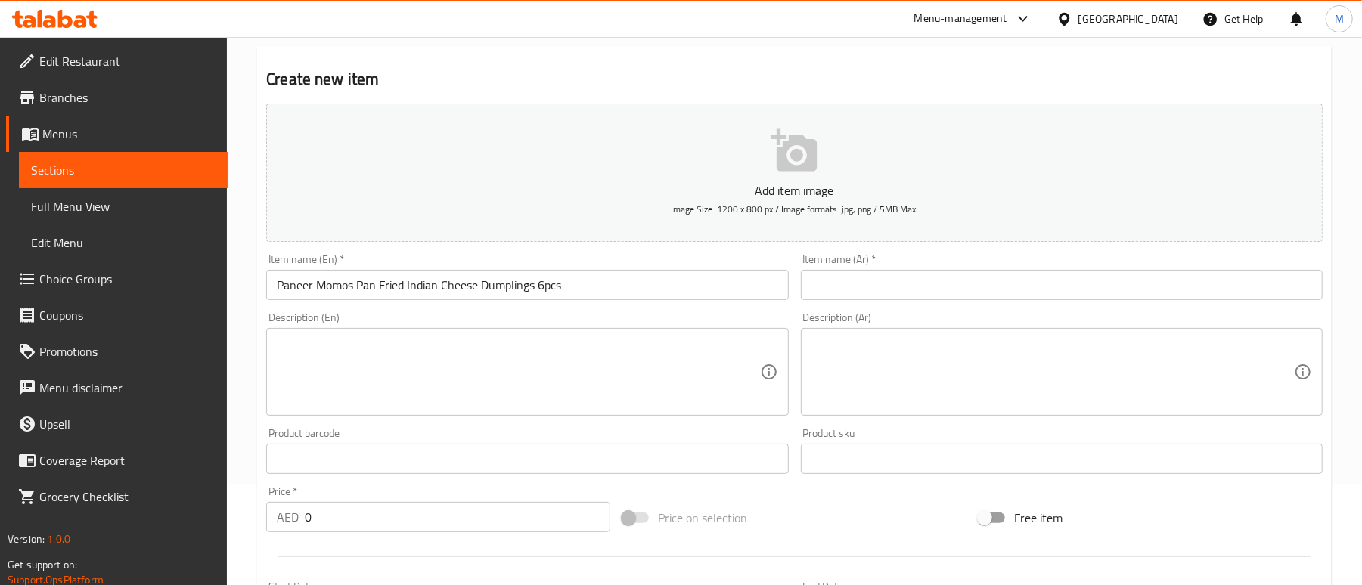
click at [312, 278] on input "Paneer Momos Pan Fried Indian Cheese Dumplings 6pcs" at bounding box center [527, 285] width 522 height 30
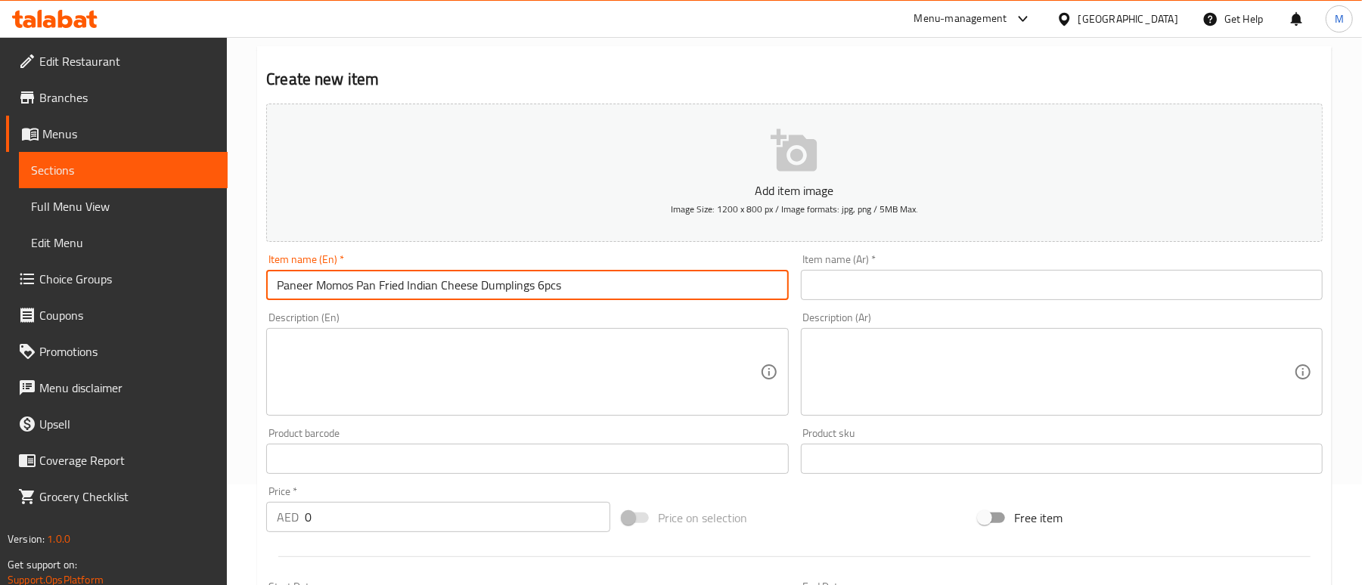
click at [312, 278] on input "Paneer Momos Pan Fried Indian Cheese Dumplings 6pcs" at bounding box center [527, 285] width 522 height 30
click at [962, 297] on input "text" at bounding box center [1062, 285] width 522 height 30
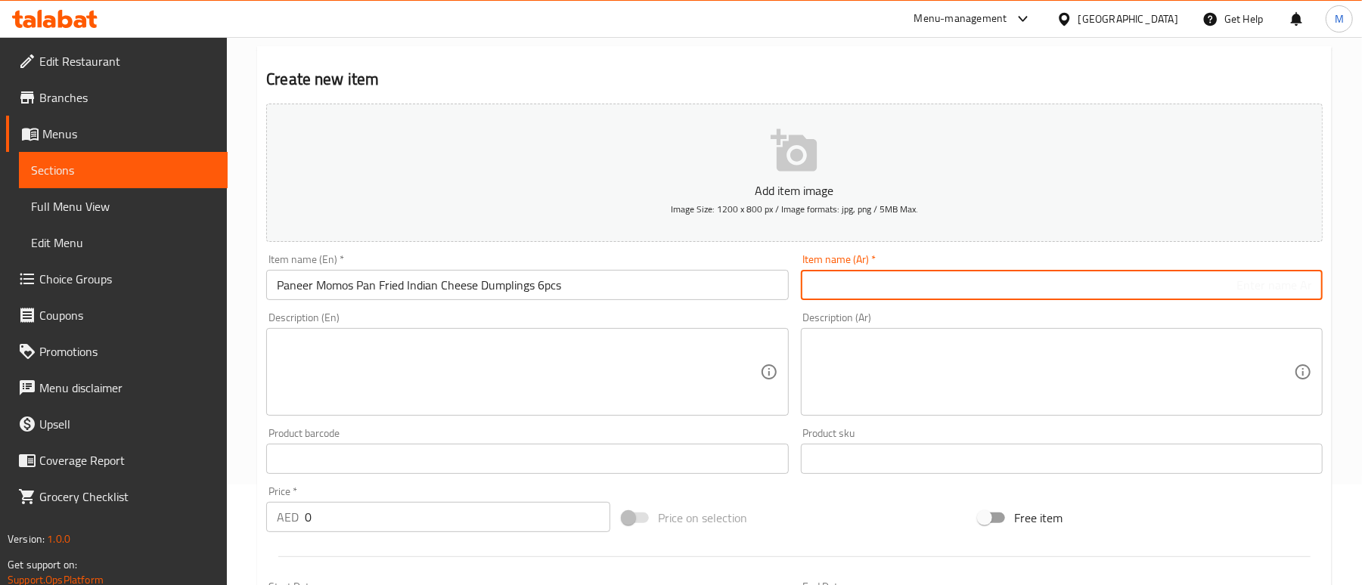
paste input "بانير موموس زلابية الجبن الهندية المقلية 6 قطع"
type input "بانير موموس زلابية الجبن الهندية المقلية 6 قطع"
click at [741, 64] on div "Create new item Add item image Image Size: 1200 x 800 px / Image formats: jpg, …" at bounding box center [794, 486] width 1075 height 880
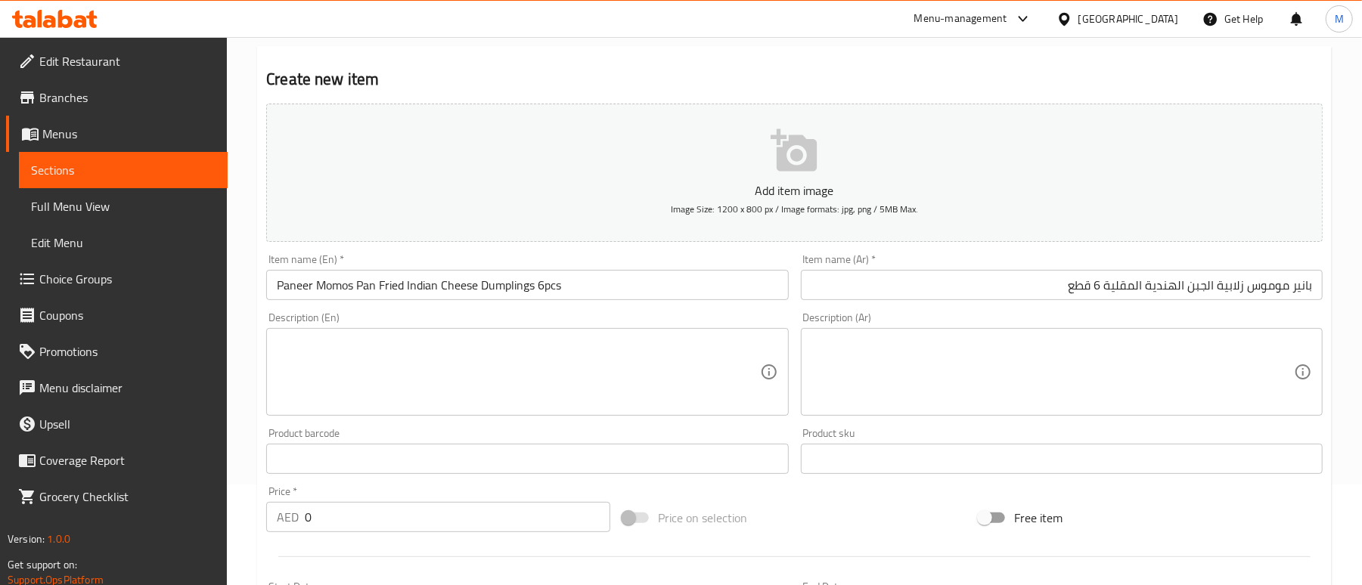
click at [587, 292] on input "Paneer Momos Pan Fried Indian Cheese Dumplings 6pcs" at bounding box center [527, 285] width 522 height 30
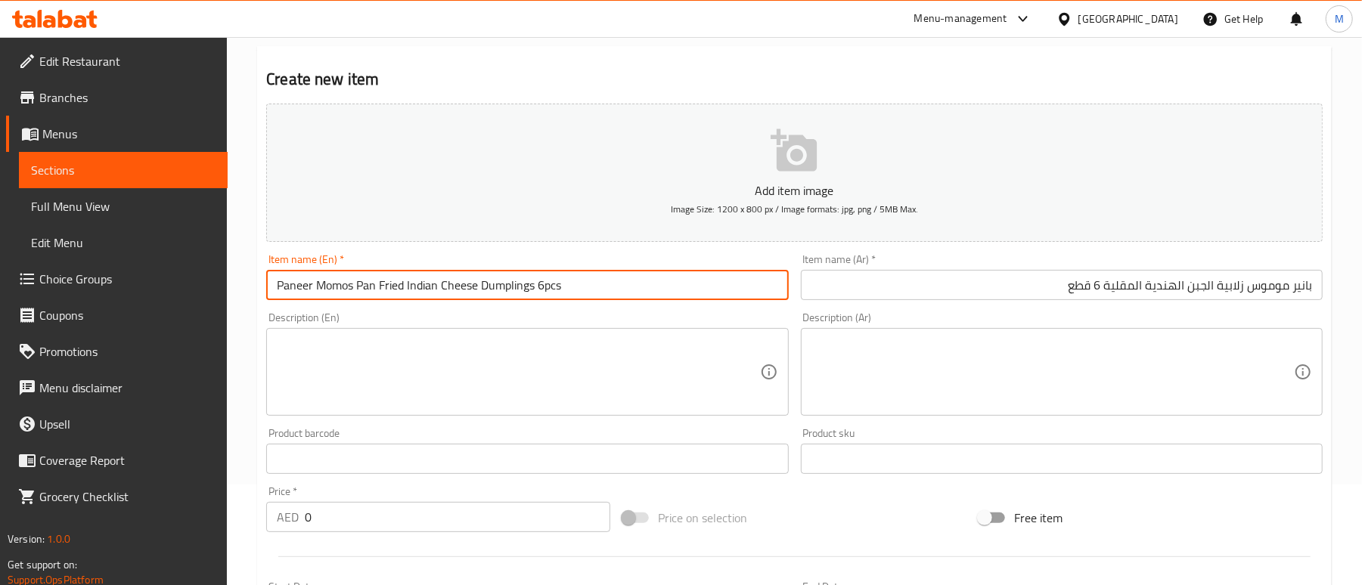
click at [587, 292] on input "Paneer Momos Pan Fried Indian Cheese Dumplings 6pcs" at bounding box center [527, 285] width 522 height 30
click at [675, 52] on div "Create new item Add item image Image Size: 1200 x 800 px / Image formats: jpg, …" at bounding box center [794, 486] width 1075 height 880
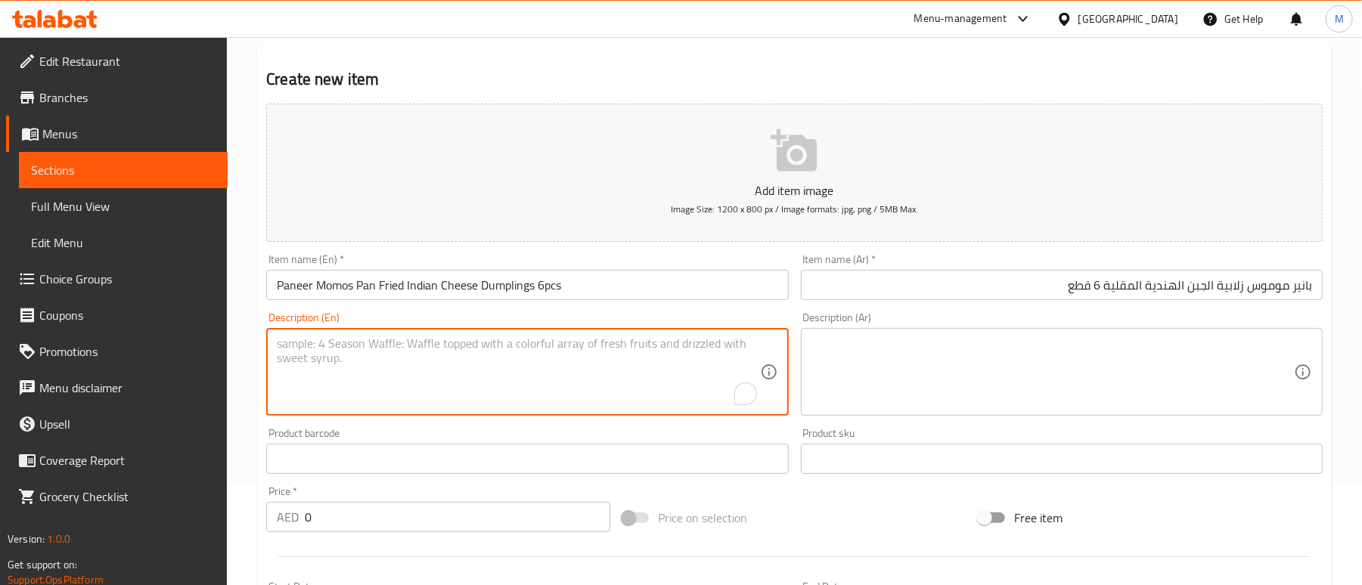
click at [349, 352] on textarea "To enrich screen reader interactions, please activate Accessibility in Grammarl…" at bounding box center [518, 373] width 483 height 72
paste textarea "Soft, steamed dumplings filled with spiced Indian paneer and fresh herbs. Serve…"
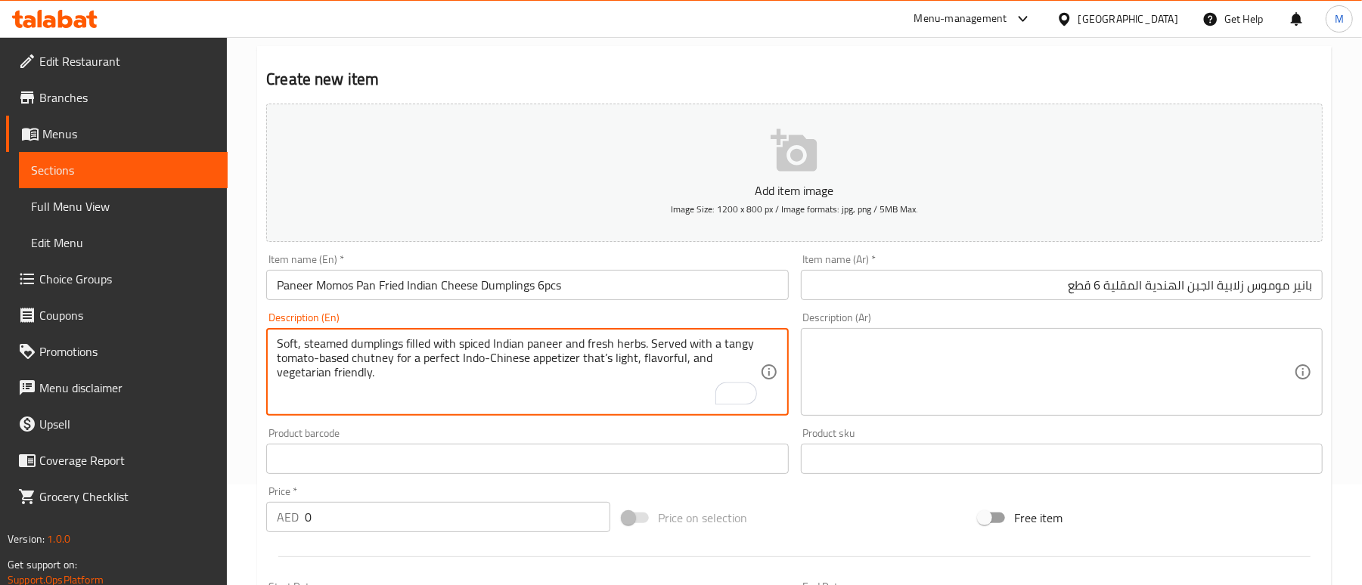
type textarea "Soft, steamed dumplings filled with spiced Indian paneer and fresh herbs. Serve…"
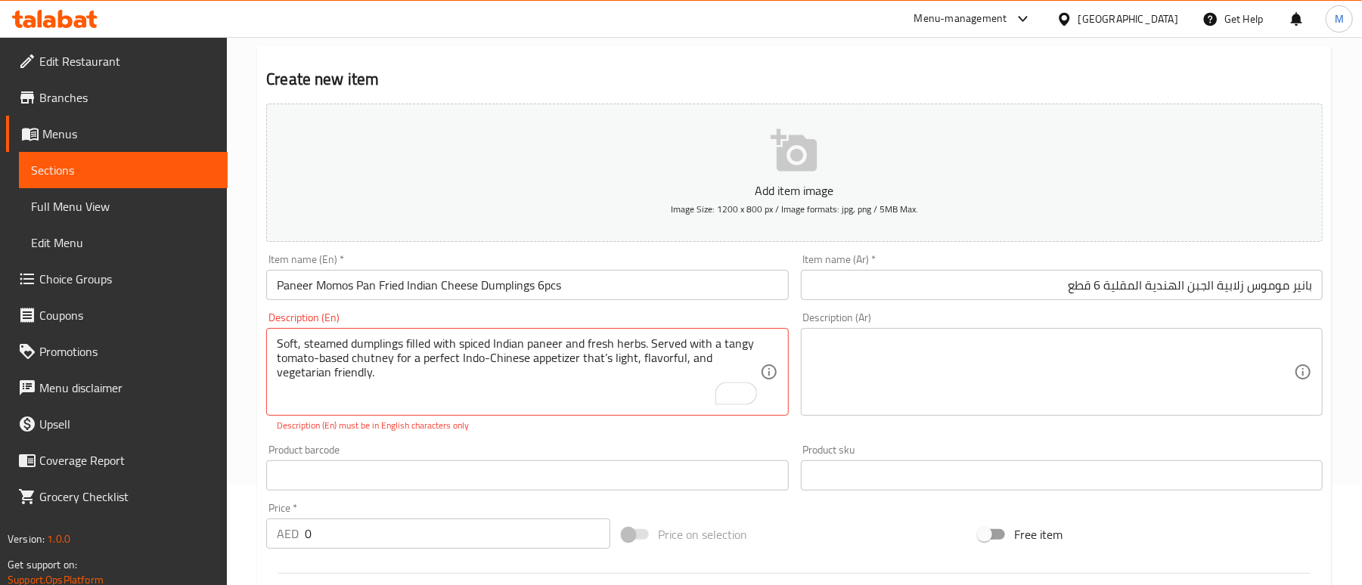
click at [445, 247] on div "Add item image Image Size: 1200 x 800 px / Image formats: jpg, png / 5MB Max." at bounding box center [794, 173] width 1069 height 151
click at [392, 375] on textarea "Soft, steamed dumplings filled with spiced Indian paneer and fresh herbs. Serve…" at bounding box center [518, 373] width 483 height 72
click at [421, 384] on textarea "Soft, steamed dumplings filled with spiced Indian paneer and fresh herbs. Serve…" at bounding box center [518, 373] width 483 height 72
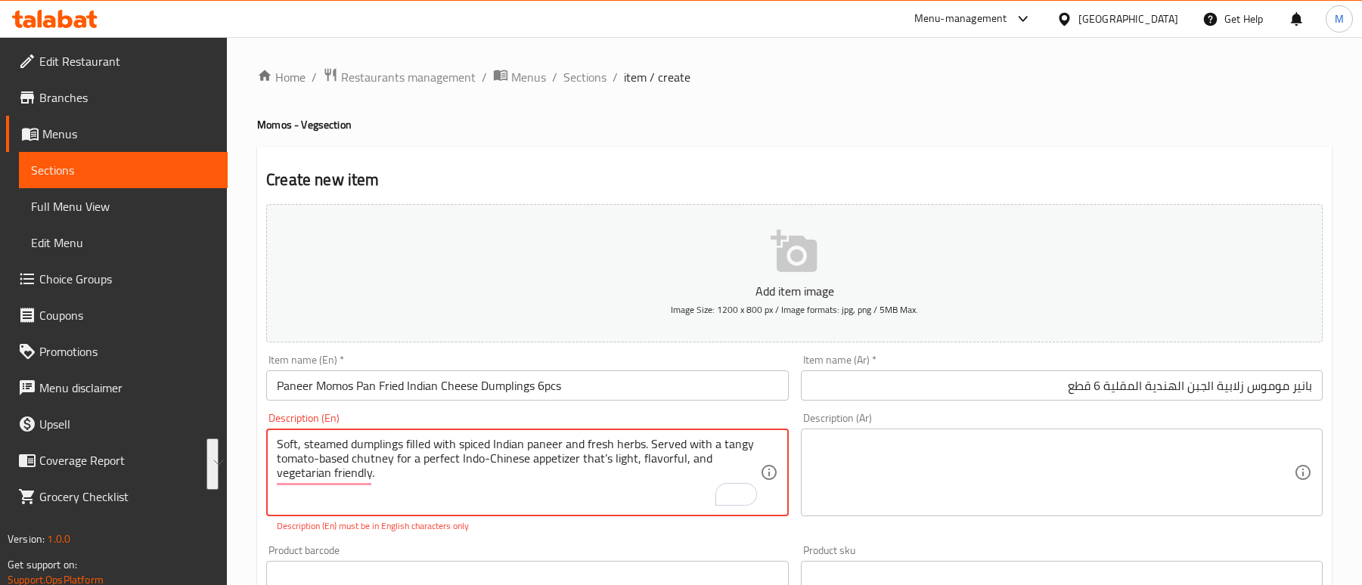
scroll to position [101, 0]
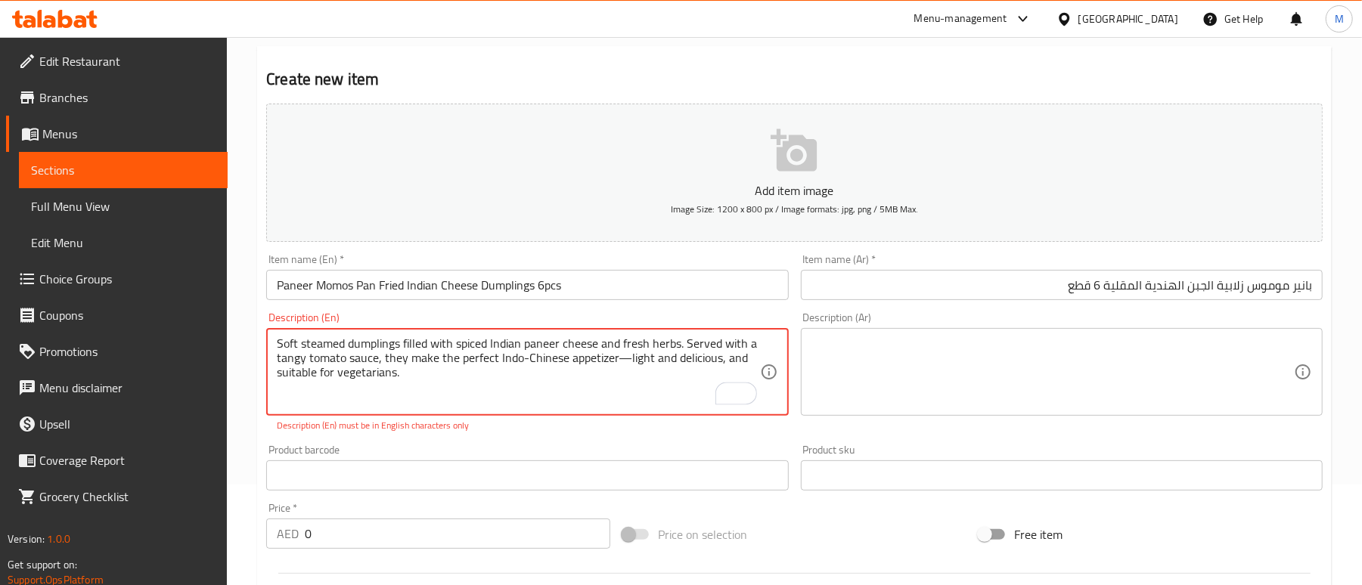
click at [520, 436] on div "Description (En) Soft steamed dumplings filled with spiced Indian paneer cheese…" at bounding box center [527, 372] width 534 height 132
click at [512, 436] on div "Description (En) Soft steamed dumplings filled with spiced Indian paneer cheese…" at bounding box center [527, 372] width 534 height 132
click at [507, 439] on div "Description (En) Soft steamed dumplings filled with spiced Indian paneer cheese…" at bounding box center [527, 372] width 534 height 132
click at [570, 436] on div "Add item image Image Size: 1200 x 800 px / Image formats: jpg, png / 5MB Max. I…" at bounding box center [794, 432] width 1069 height 669
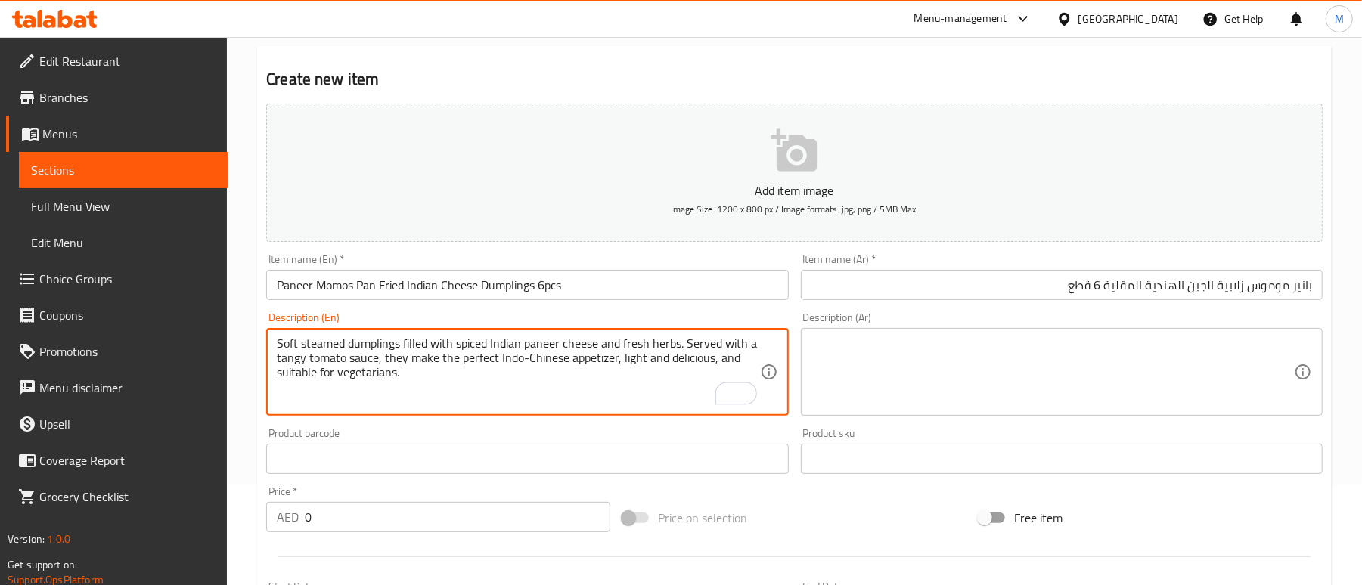
click at [567, 428] on div "Product barcode Product barcode" at bounding box center [527, 451] width 522 height 46
click at [401, 372] on textarea "Soft steamed dumplings filled with spiced Indian paneer cheese and fresh herbs.…" at bounding box center [518, 373] width 483 height 72
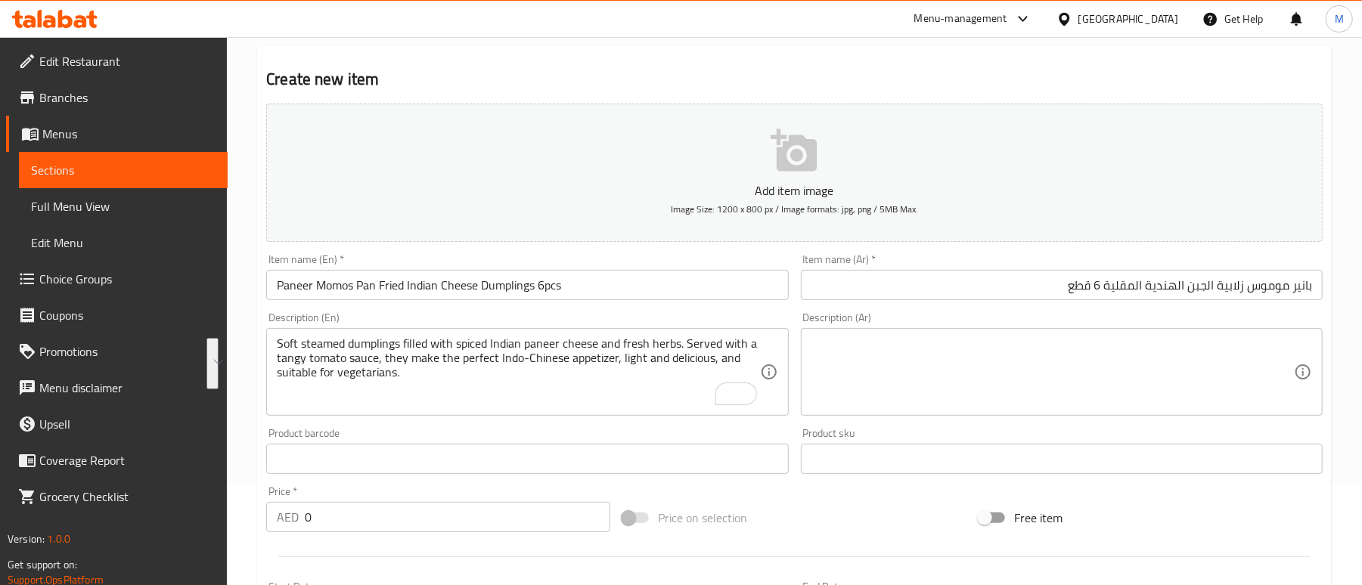
click at [466, 376] on textarea "Soft steamed dumplings filled with spiced Indian paneer cheese and fresh herbs.…" at bounding box center [518, 373] width 483 height 72
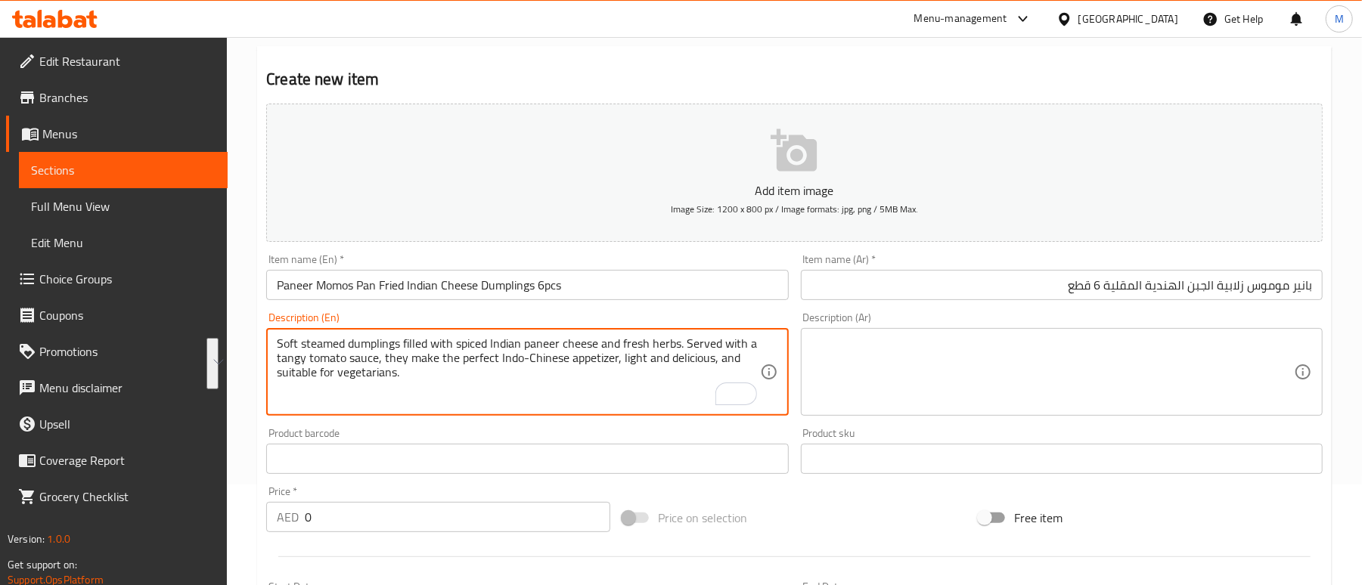
click at [466, 376] on textarea "Soft steamed dumplings filled with spiced Indian paneer cheese and fresh herbs.…" at bounding box center [518, 373] width 483 height 72
paste textarea "based chutney for a perfect Indo-Chinese appetizer, light, flavorful, and veget…"
type textarea "Soft steamed dumplings filled with spiced Indian paneer cheese and fresh herbs.…"
click at [669, 436] on div "Product barcode Product barcode" at bounding box center [527, 451] width 522 height 46
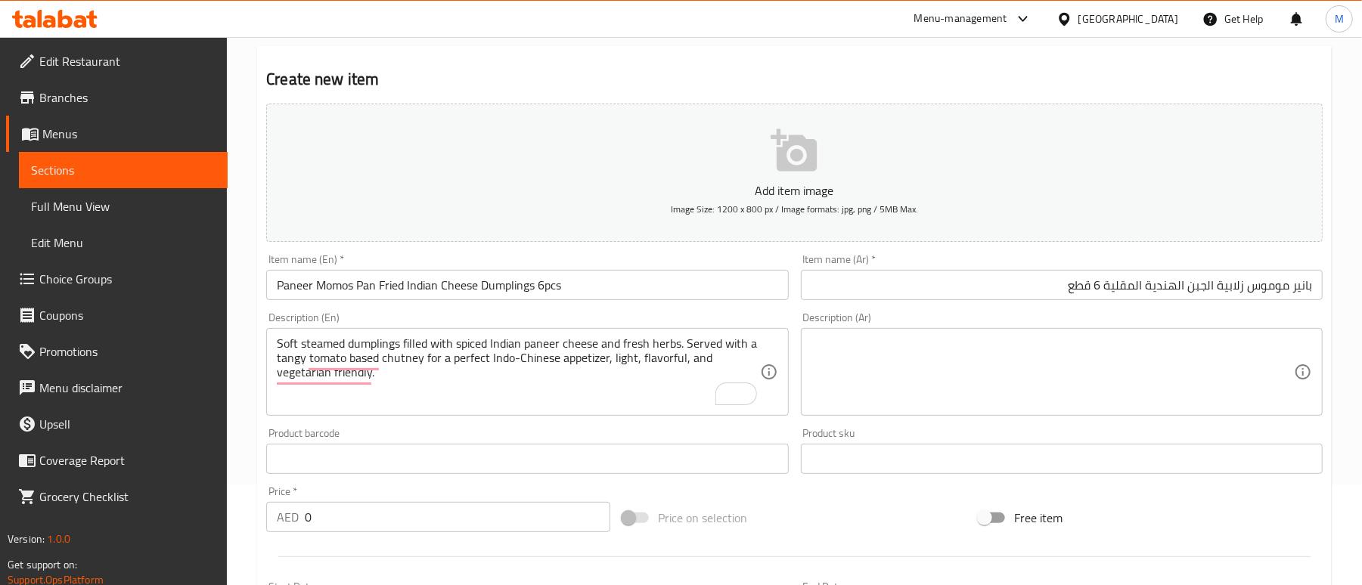
click at [1039, 369] on textarea at bounding box center [1053, 373] width 483 height 72
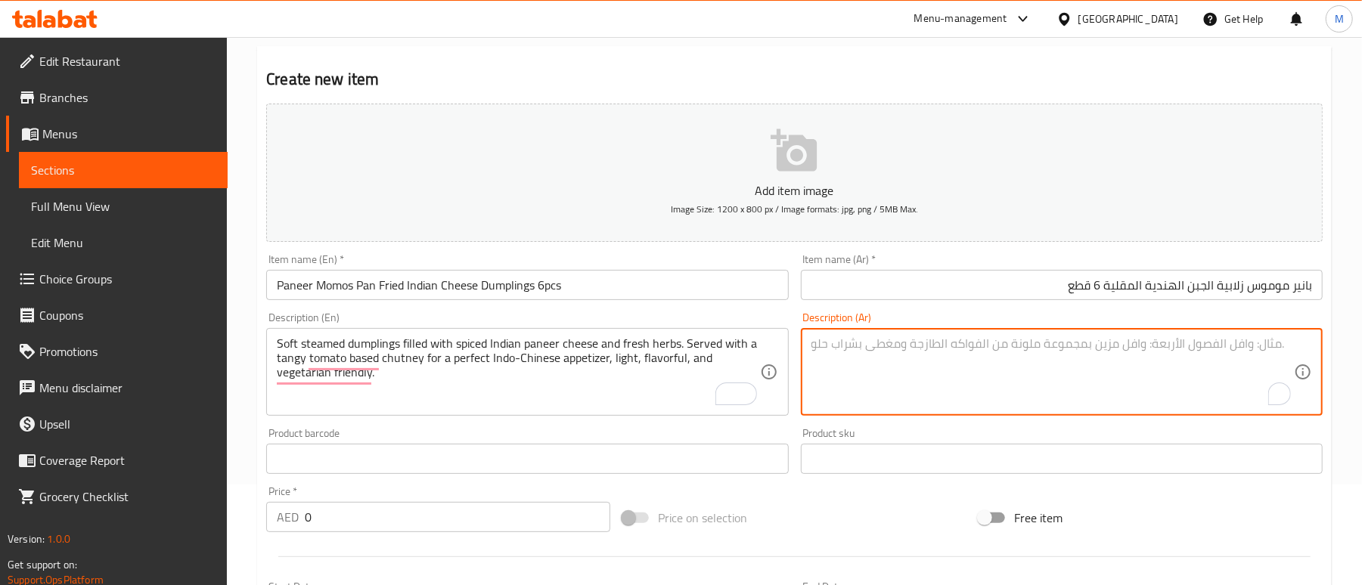
paste textarea "زلابية طرية مطهوة على البخار، محشوة بجبنة بانير هندية متبلة وأعشاب طازجة. تُقدم…"
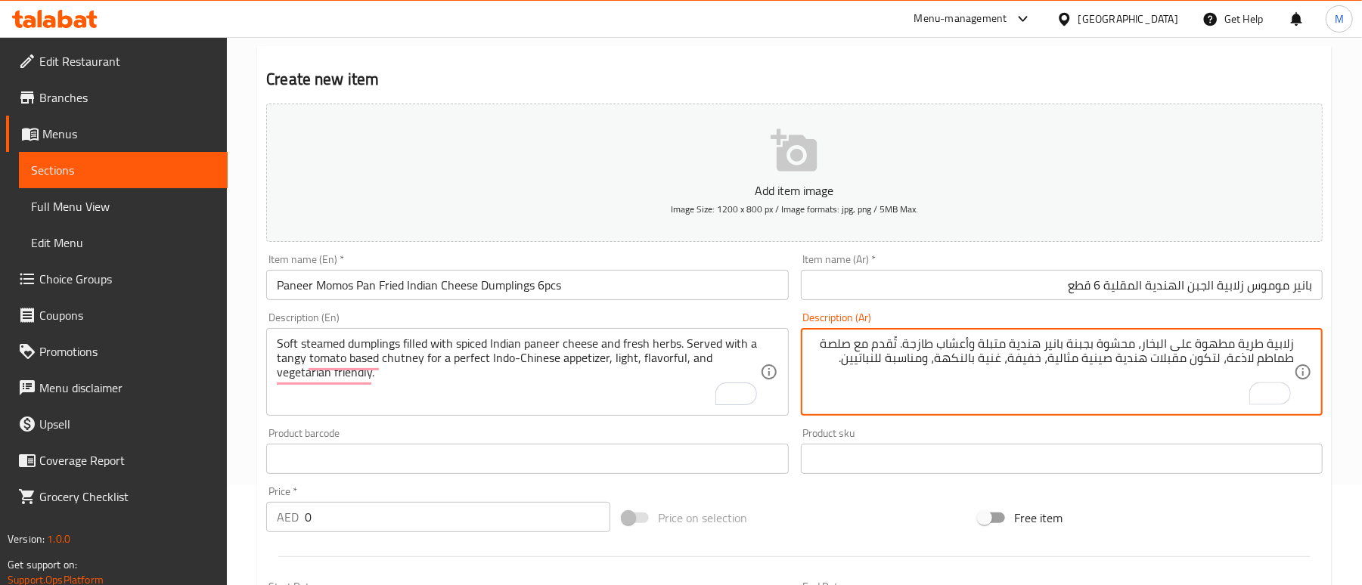
type textarea "زلابية طرية مطهوة على البخار، محشوة بجبنة بانير هندية متبلة وأعشاب طازجة. تُقدم…"
click at [784, 516] on div "Price on selection" at bounding box center [794, 518] width 356 height 41
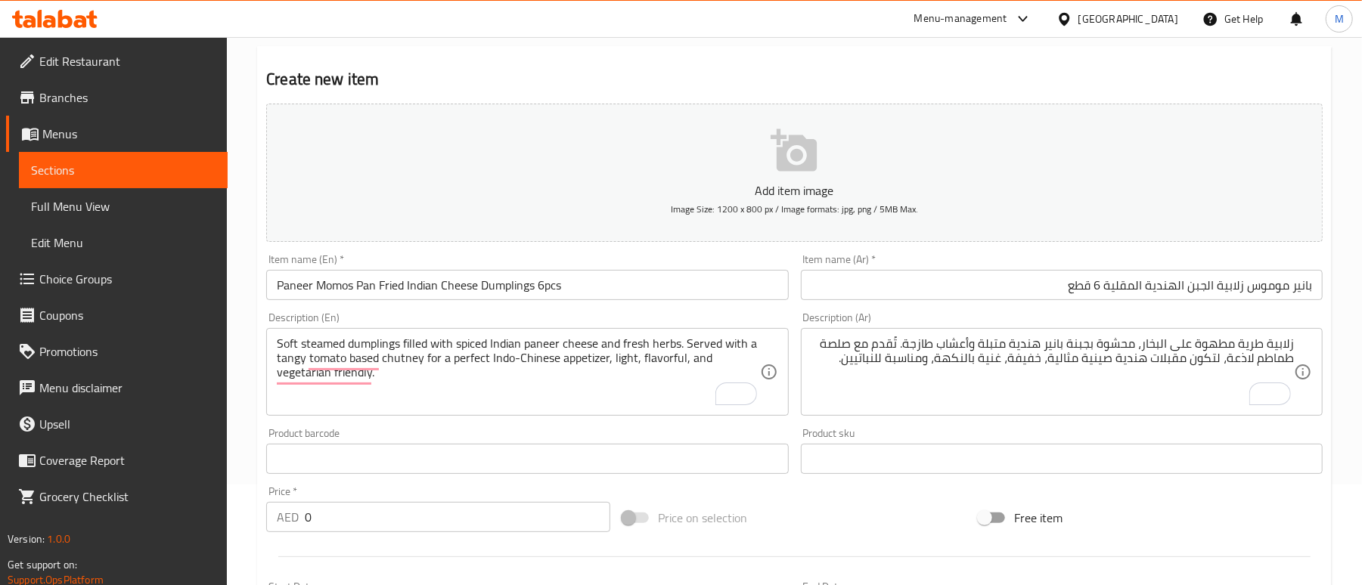
click at [355, 512] on input "0" at bounding box center [458, 517] width 306 height 30
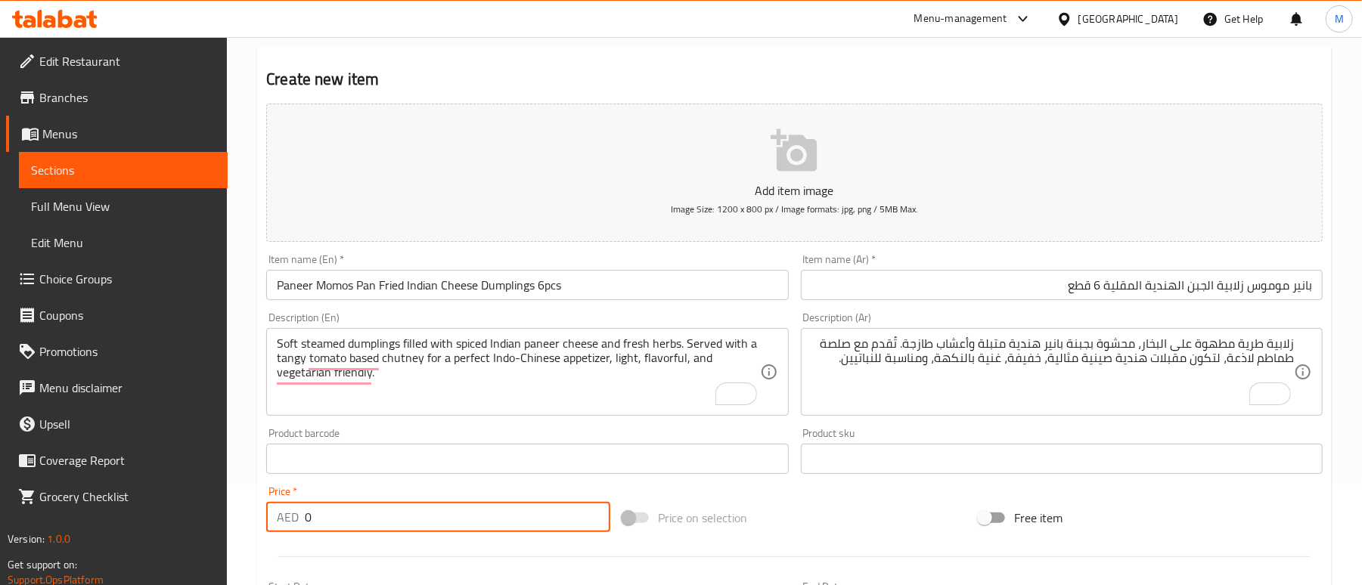
click at [355, 512] on input "0" at bounding box center [458, 517] width 306 height 30
type input "34"
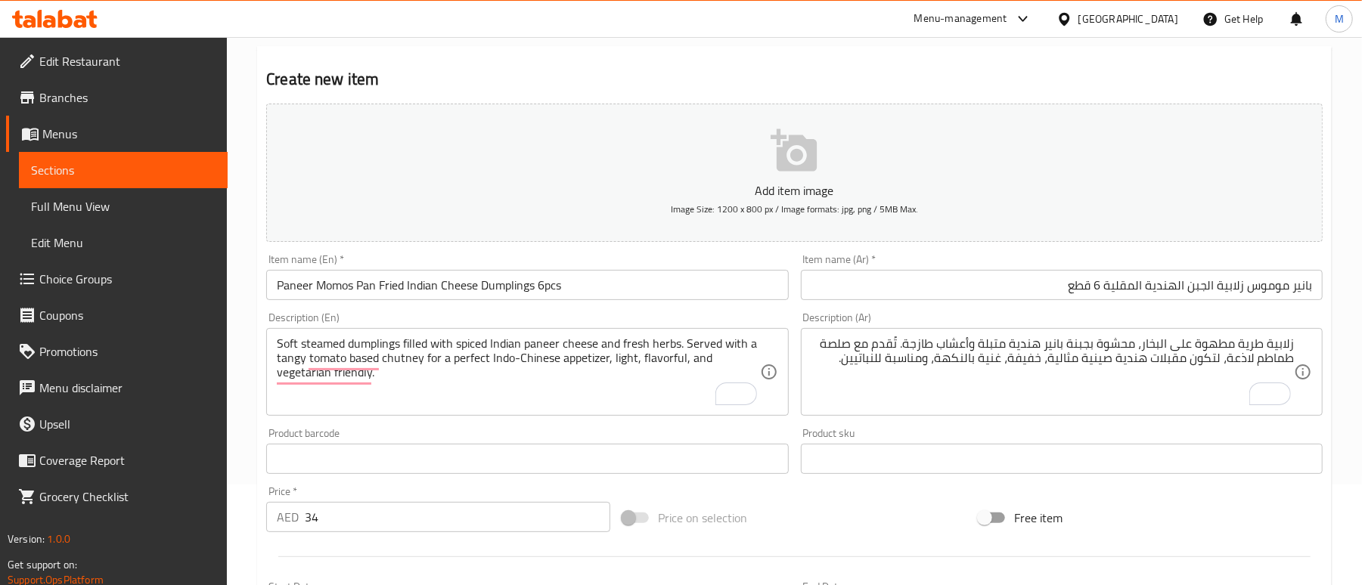
click at [425, 542] on div at bounding box center [794, 557] width 1069 height 37
click at [576, 266] on div "Item name (En)   * Paneer Momos Pan Fried Indian Cheese Dumplings 6pcs Item nam…" at bounding box center [527, 277] width 522 height 46
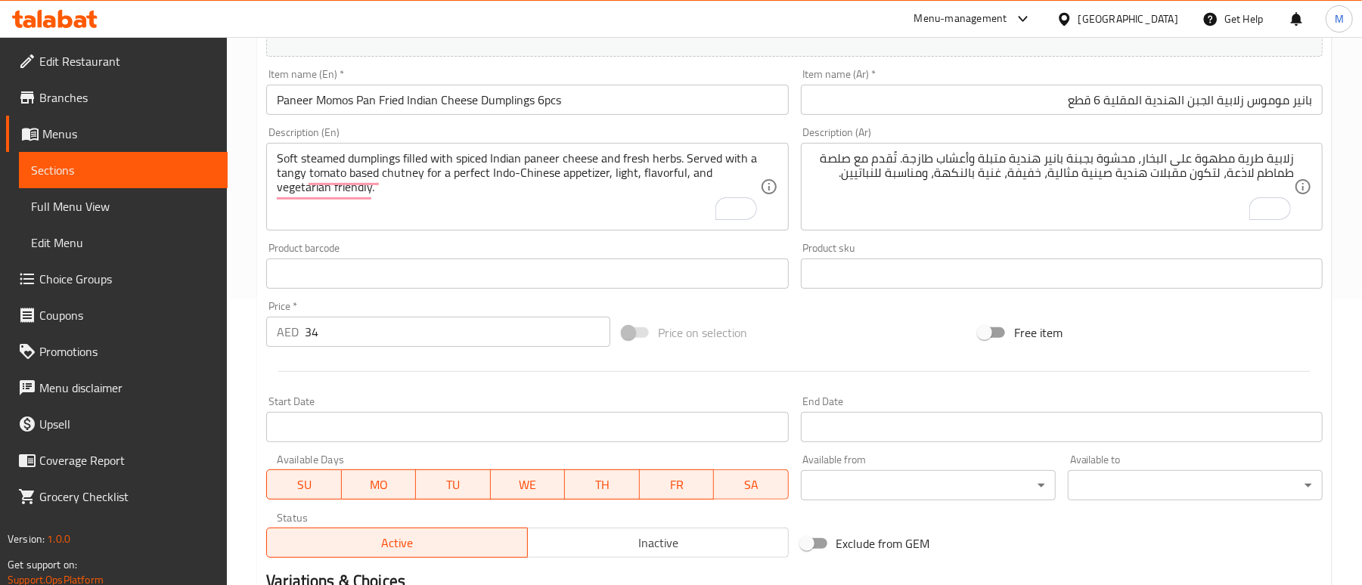
scroll to position [280, 0]
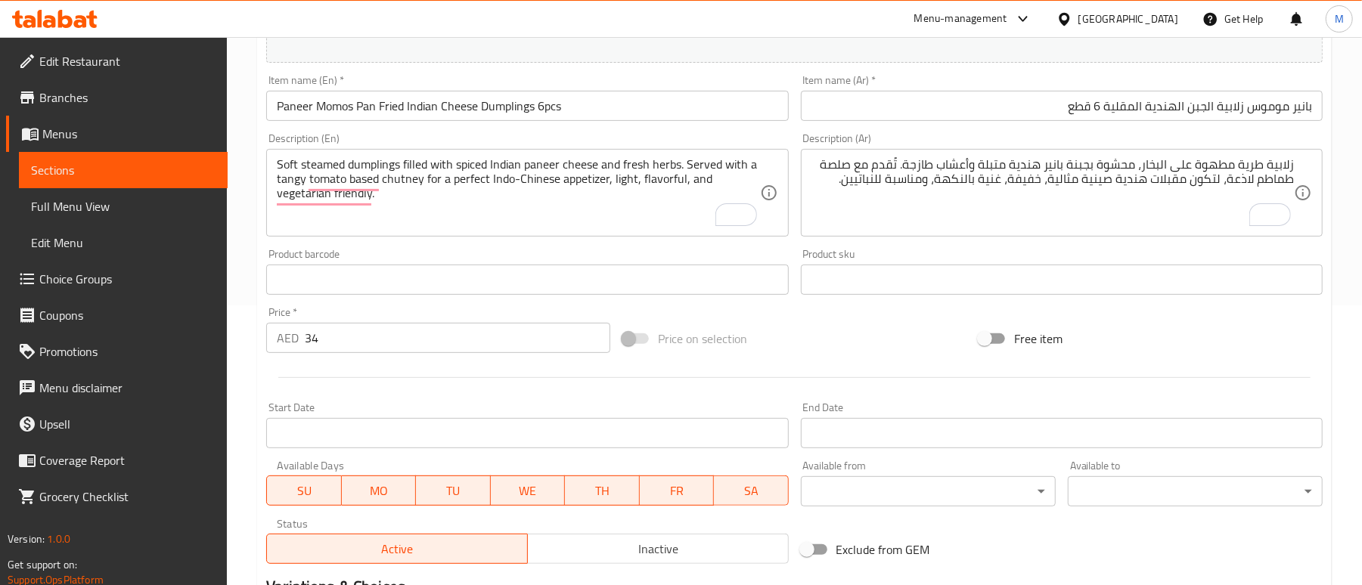
click at [838, 342] on div "Price on selection" at bounding box center [794, 338] width 356 height 41
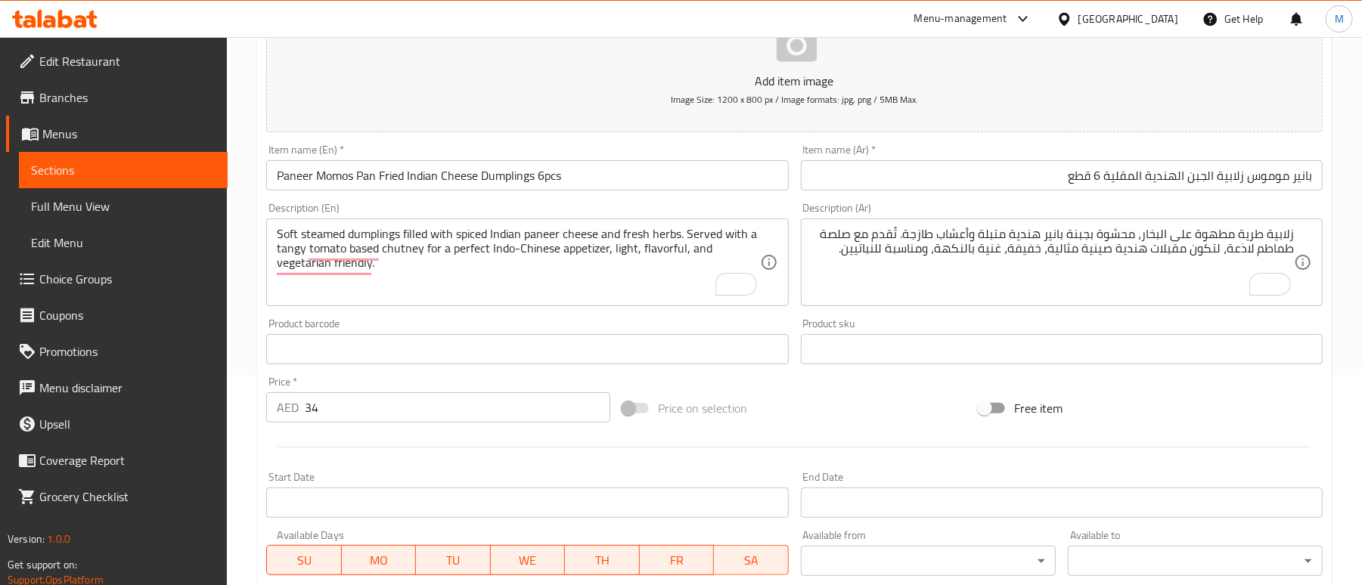
scroll to position [179, 0]
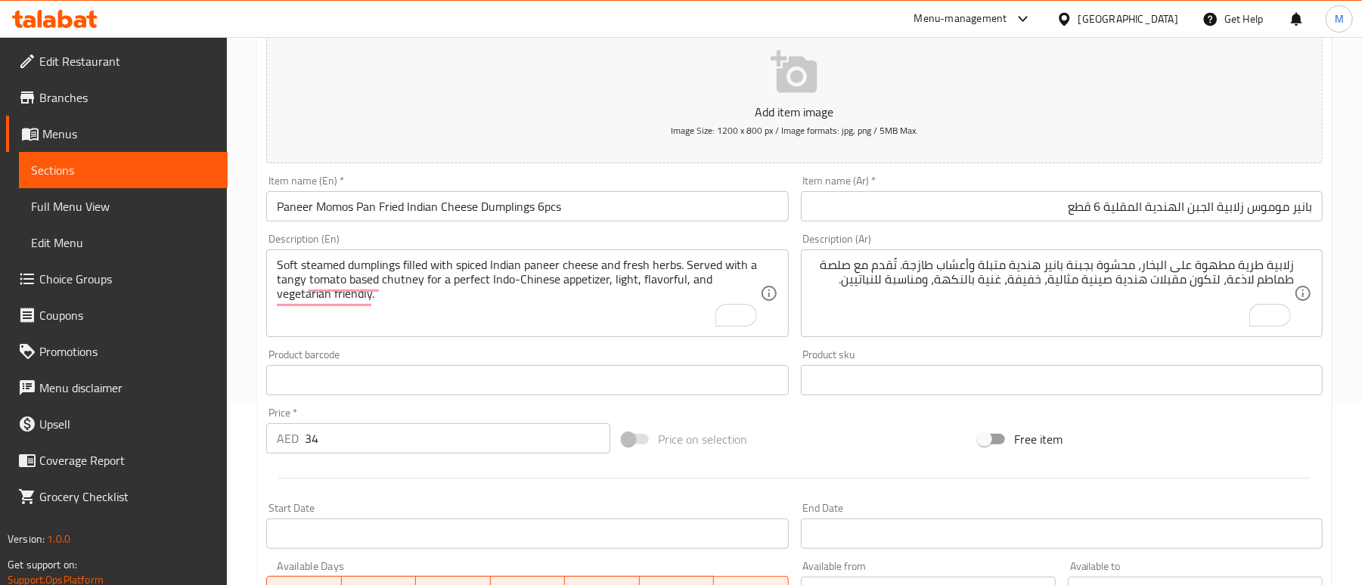
click at [815, 434] on div "Price on selection" at bounding box center [794, 439] width 356 height 41
click at [818, 439] on div "Price on selection" at bounding box center [794, 439] width 356 height 41
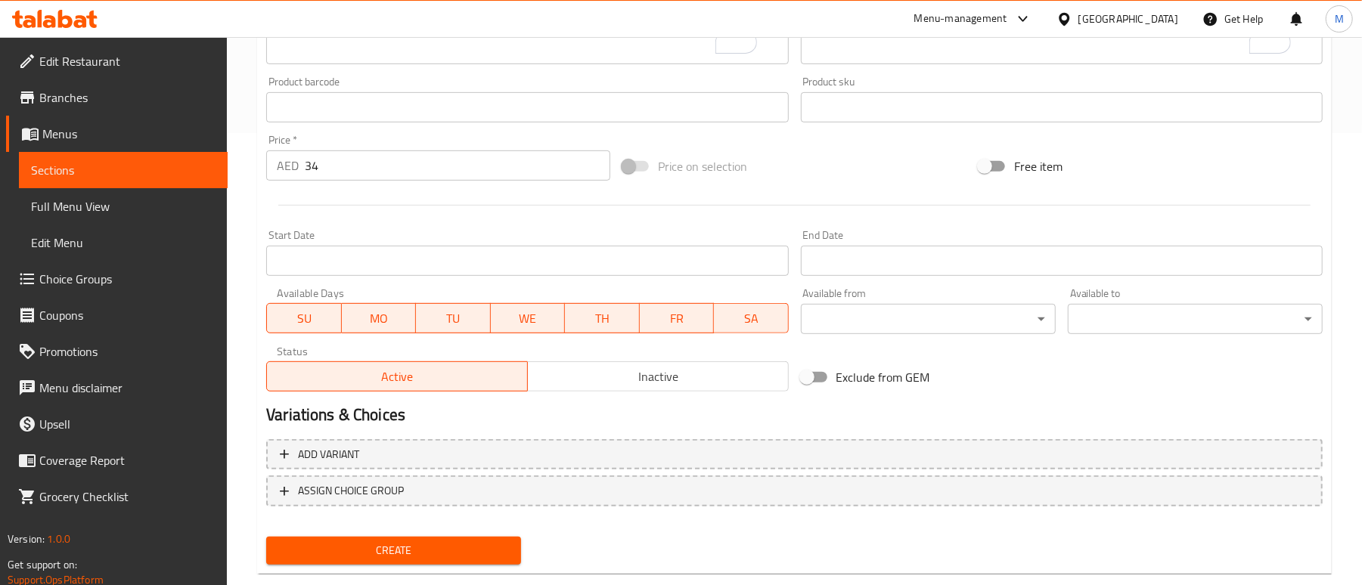
scroll to position [482, 0]
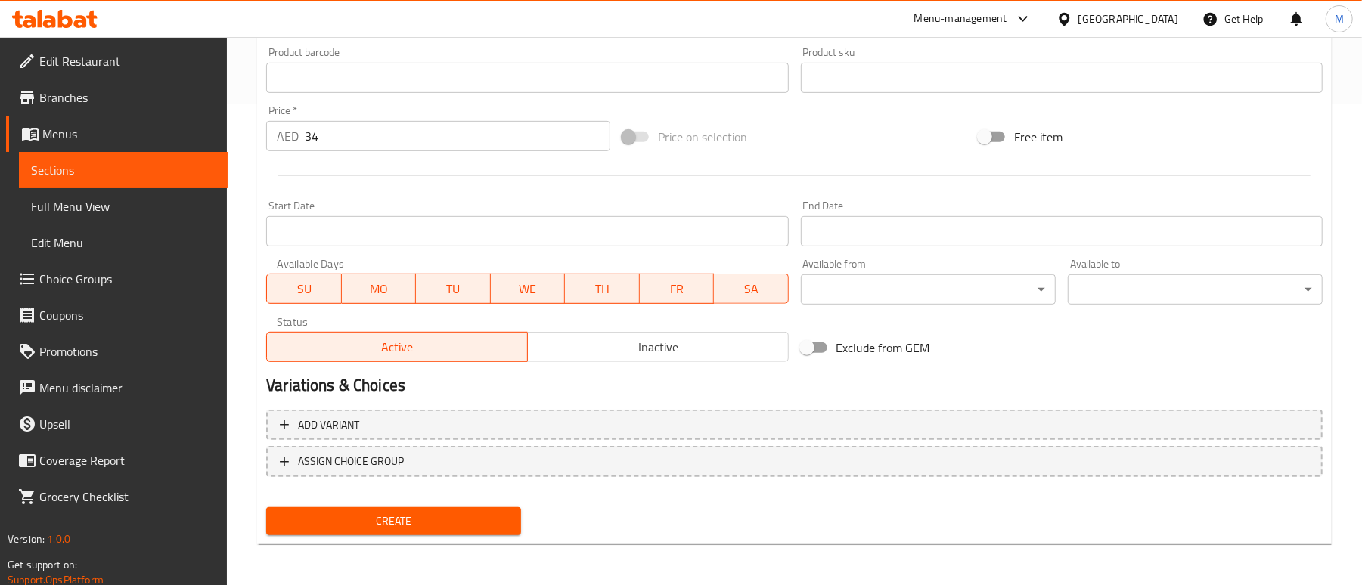
click at [412, 521] on span "Create" at bounding box center [393, 521] width 231 height 19
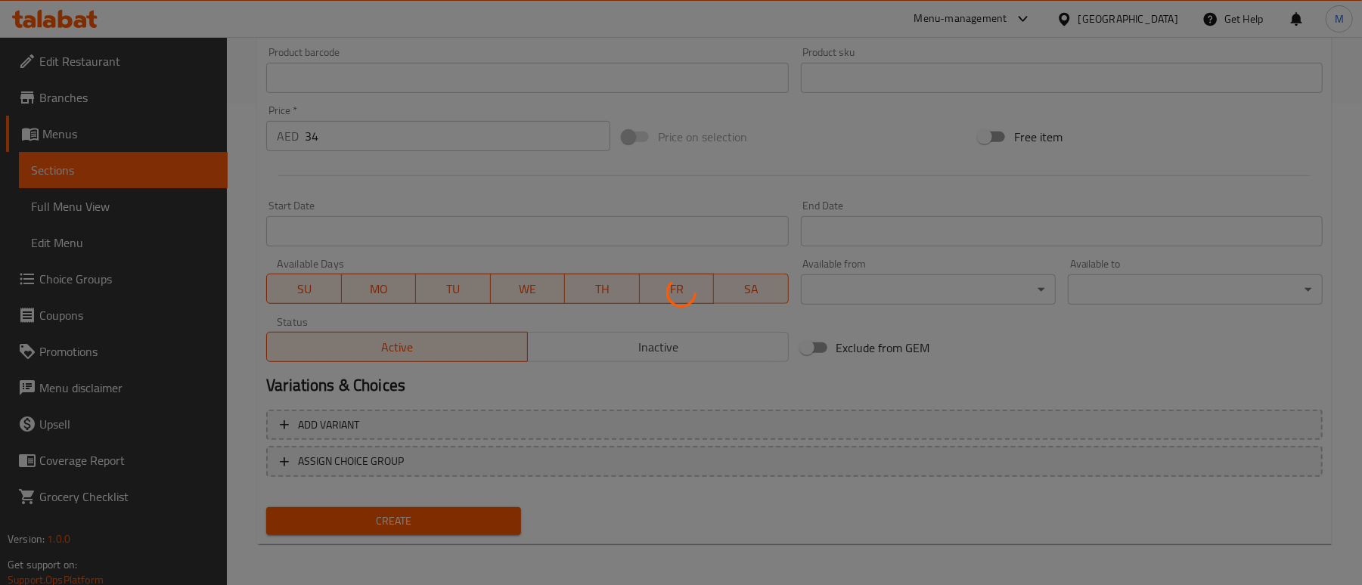
type input "0"
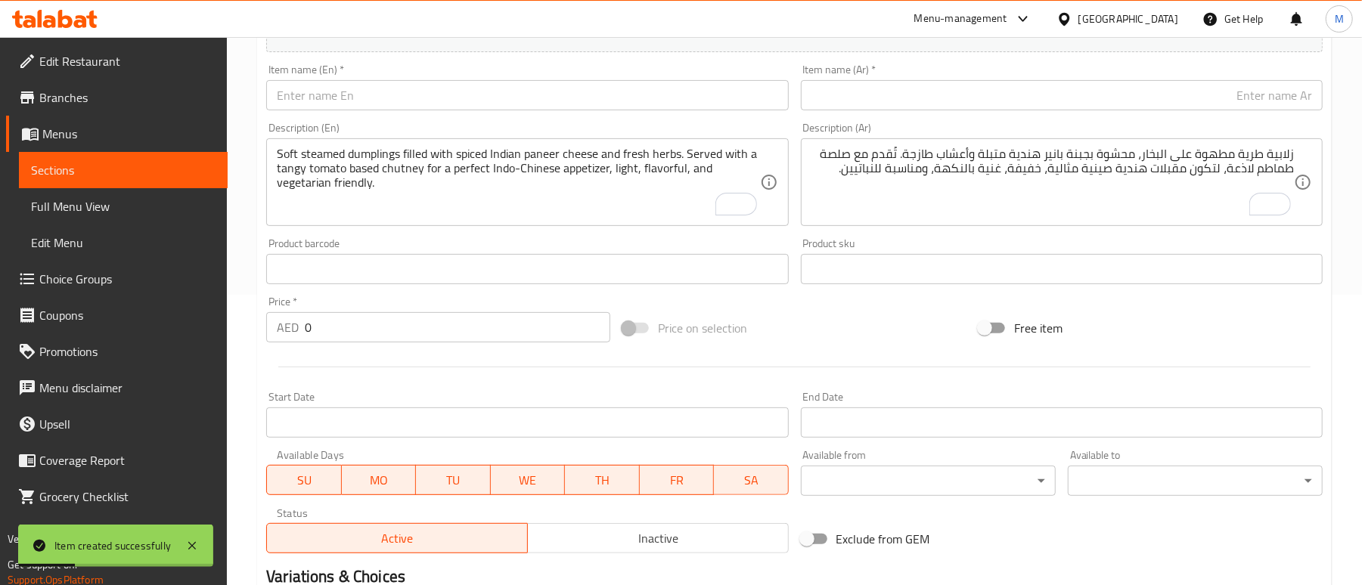
scroll to position [0, 0]
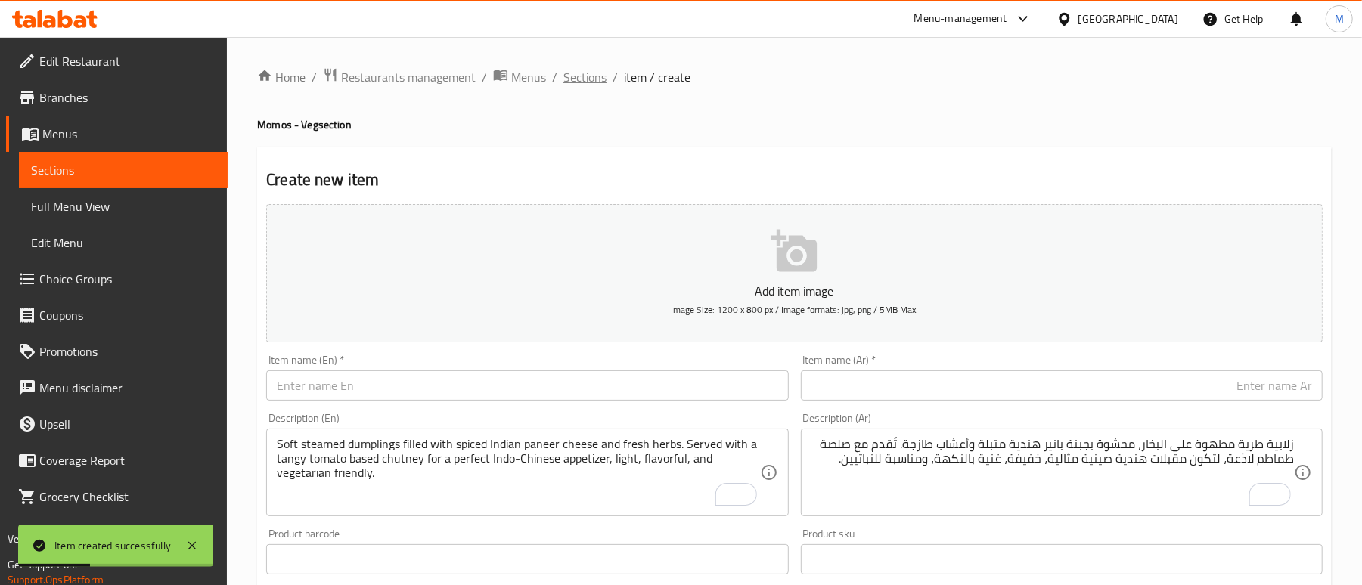
click at [585, 85] on span "Sections" at bounding box center [584, 77] width 43 height 18
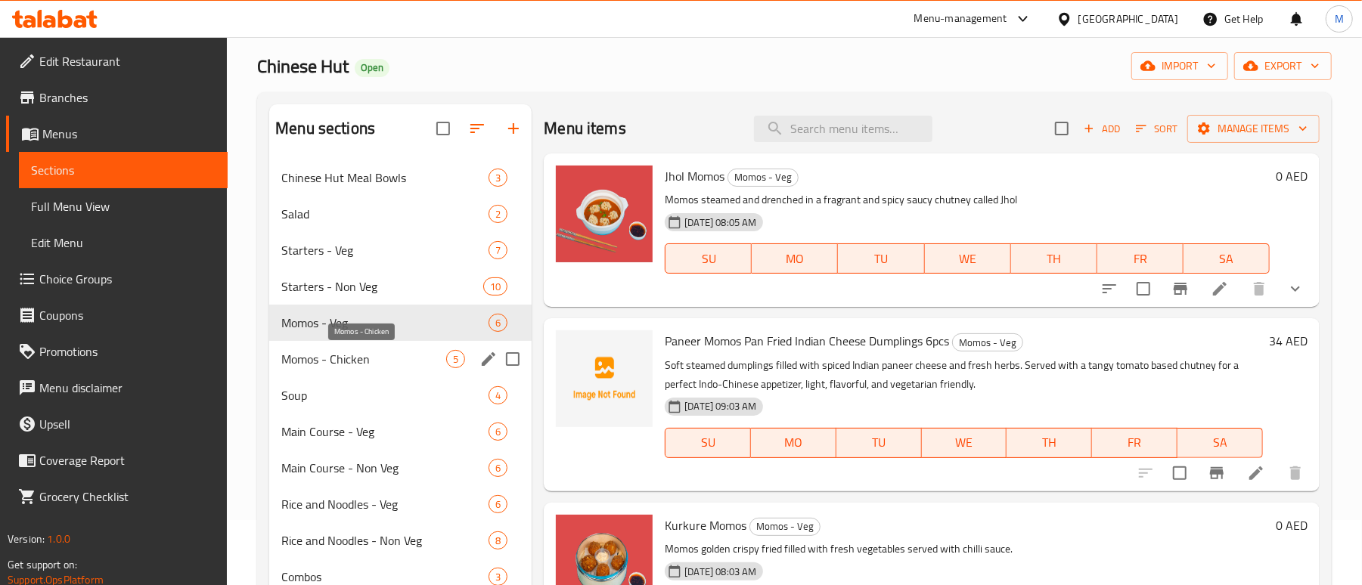
scroll to position [101, 0]
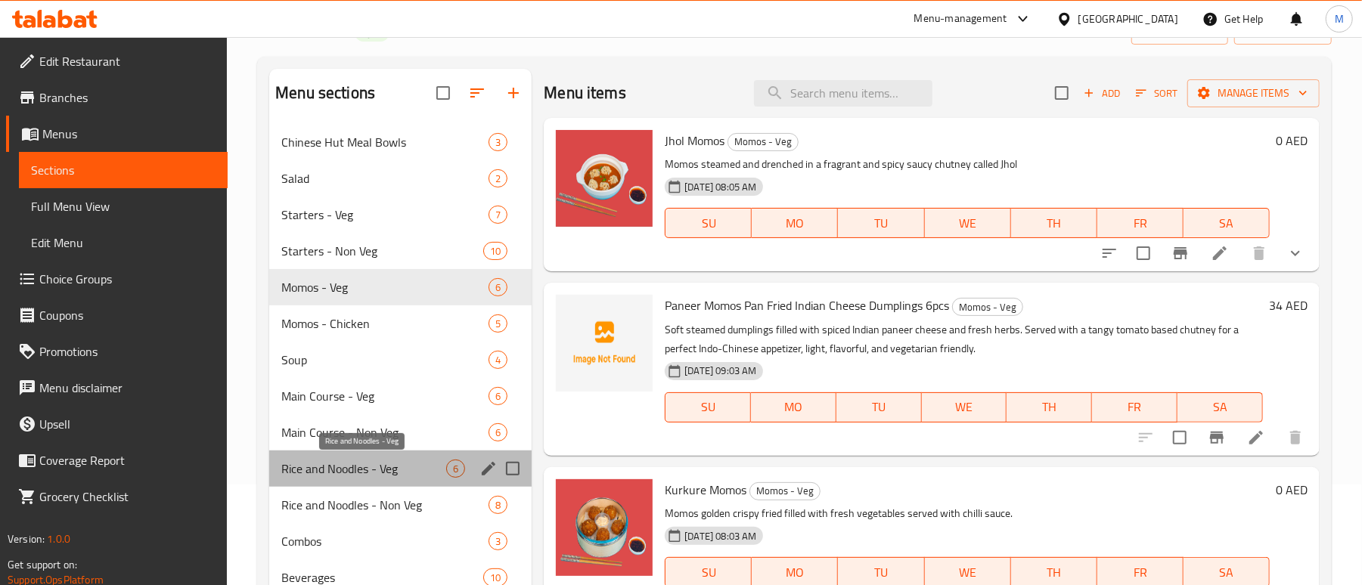
click at [340, 476] on span "Rice and Noodles - Veg" at bounding box center [363, 469] width 165 height 18
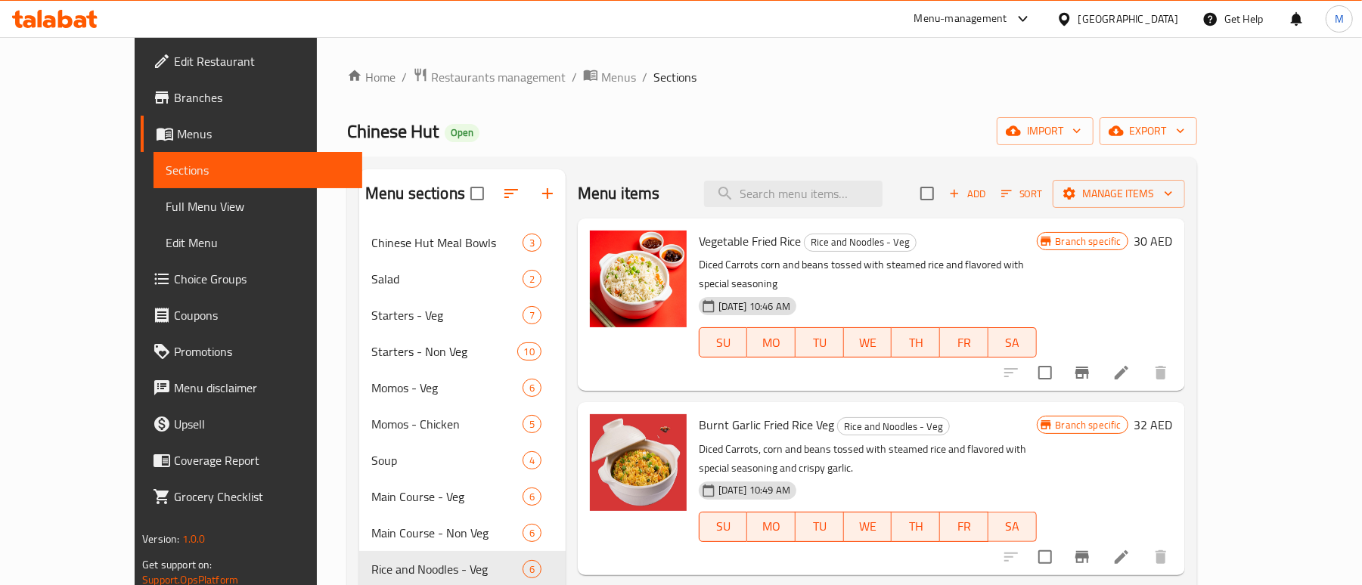
click at [933, 132] on div "Chinese Hut Open import export" at bounding box center [772, 131] width 850 height 28
click at [718, 134] on div "Chinese Hut Open import export" at bounding box center [772, 131] width 850 height 28
click at [988, 191] on span "Add" at bounding box center [967, 193] width 41 height 17
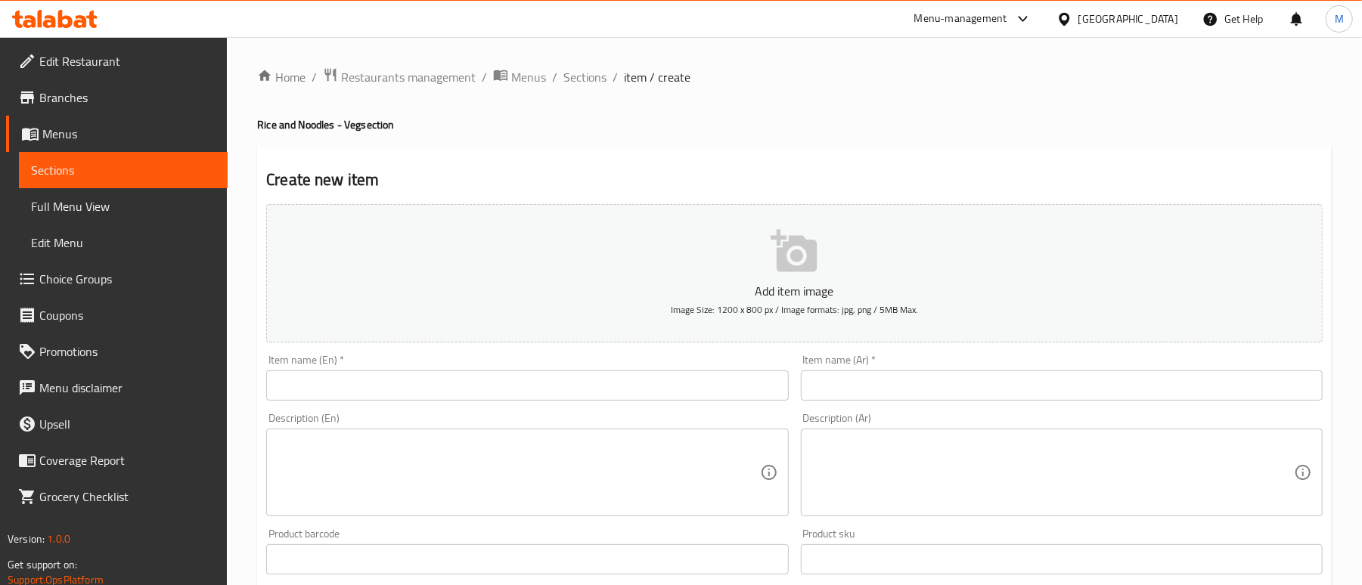
click at [373, 400] on input "text" at bounding box center [527, 386] width 522 height 30
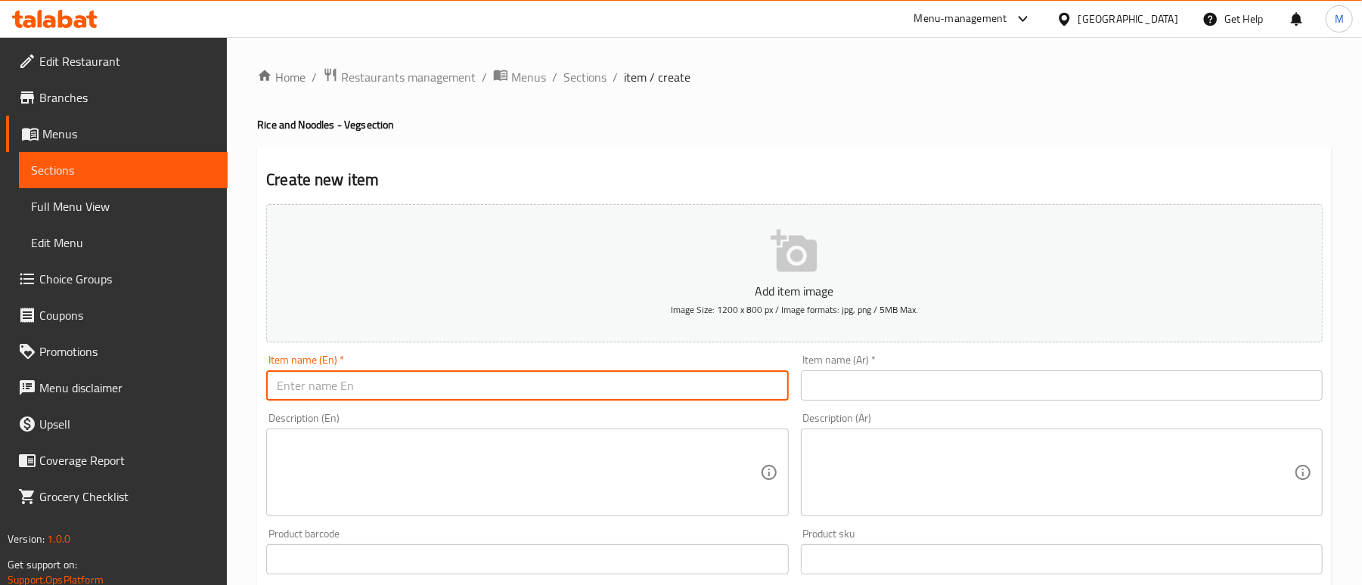
paste input "Triple Schezwan Fried Rice – Spicy Indo-Chinese Classic"
click at [370, 392] on input "Triple Schezwan Fried Rice Spicy Indo-Chinese Classic" at bounding box center [527, 386] width 522 height 30
type input "Triple Schezwan Fried Rice Spicy Indo-Chinese Classic"
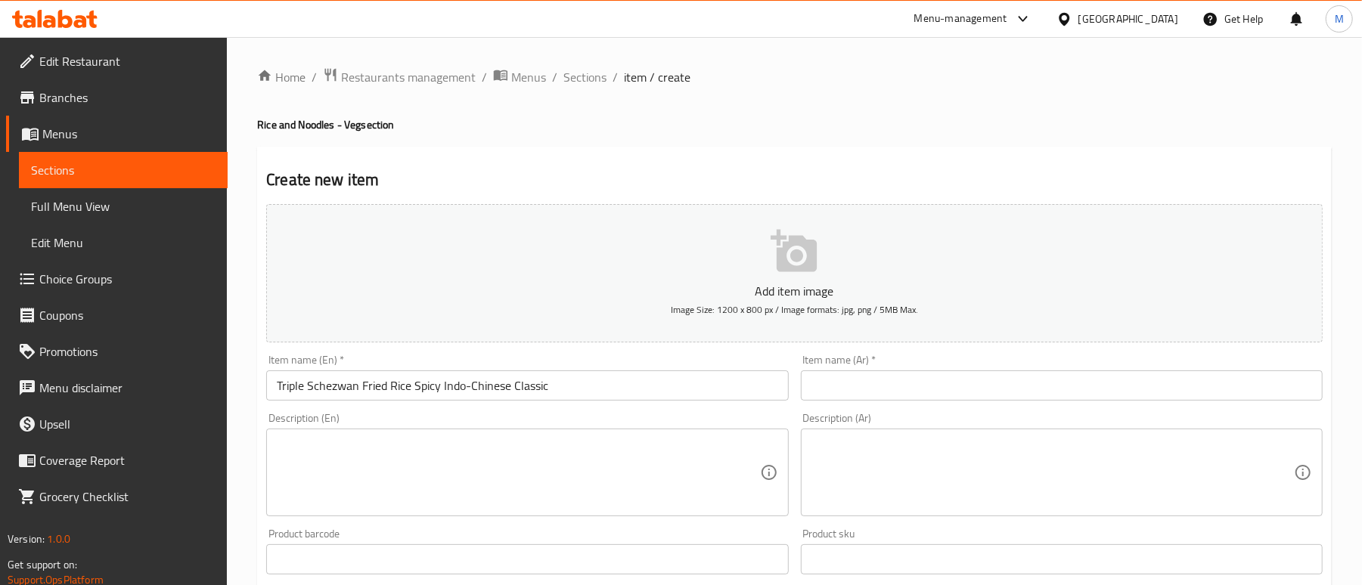
click at [867, 386] on input "text" at bounding box center [1062, 386] width 522 height 30
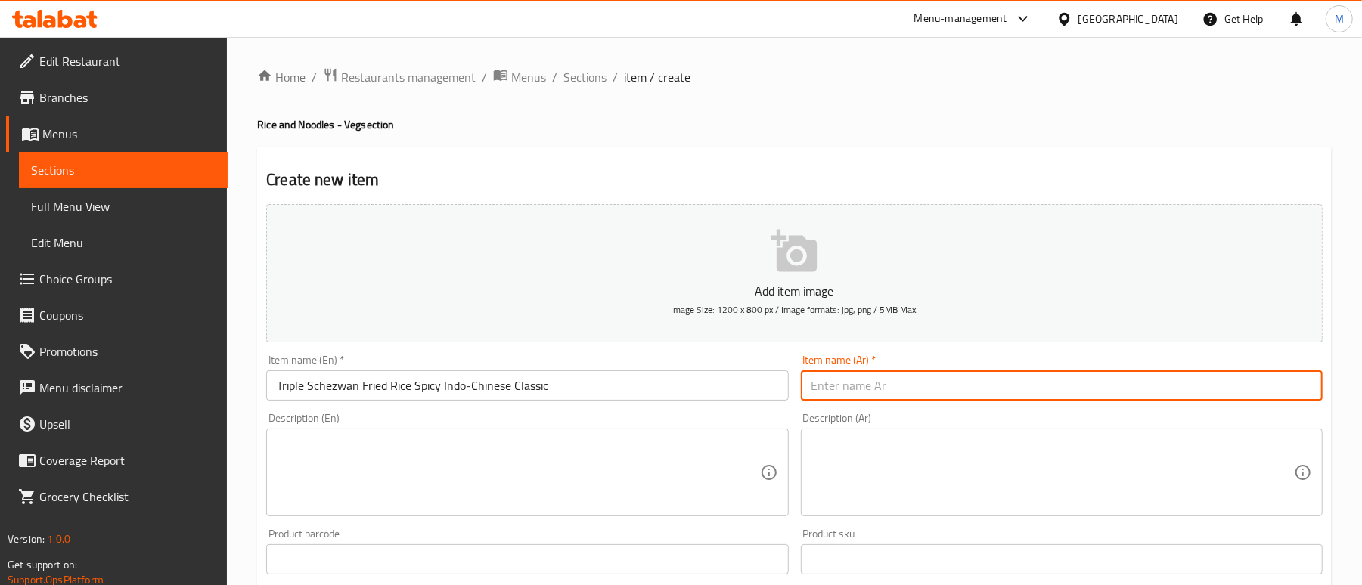
paste input "أرز مقلي ثلاثي شيزوان على الطريقة الهندية الصينية الكلاسيكية الحارة"
type input "أرز مقلي ثلاثي شيزوان على الطريقة الهندية الصينية الكلاسيكية الحارة"
click at [854, 148] on div "Create new item Add item image Image Size: 1200 x 800 px / Image formats: jpg, …" at bounding box center [794, 587] width 1075 height 880
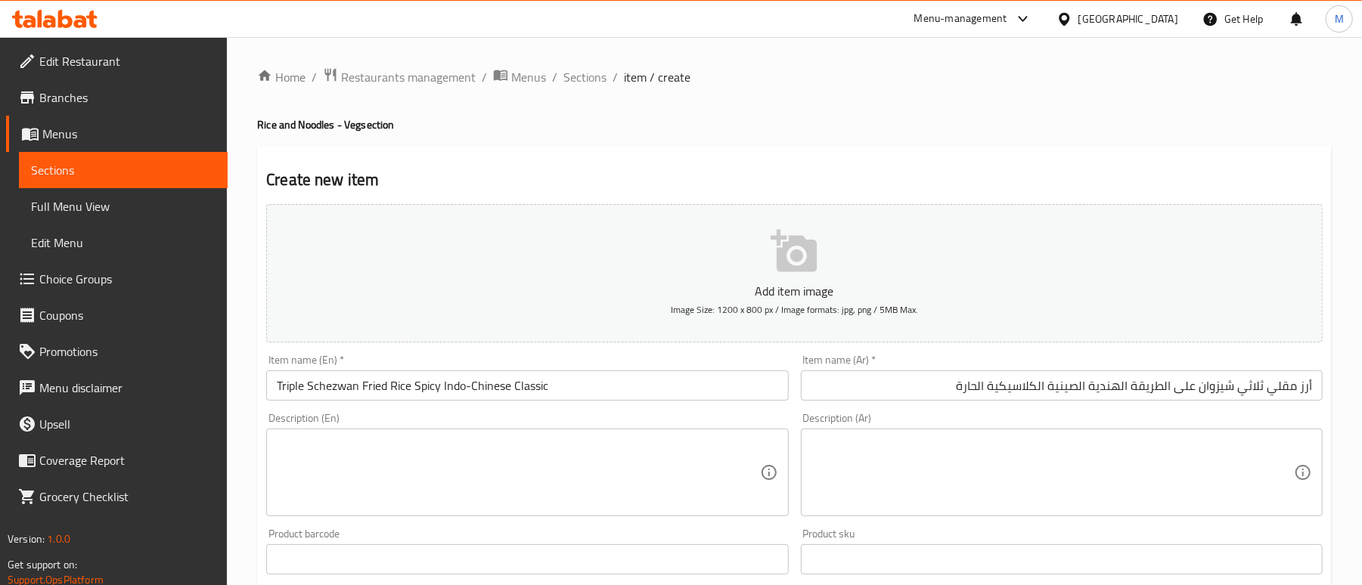
click at [390, 467] on textarea at bounding box center [518, 473] width 483 height 72
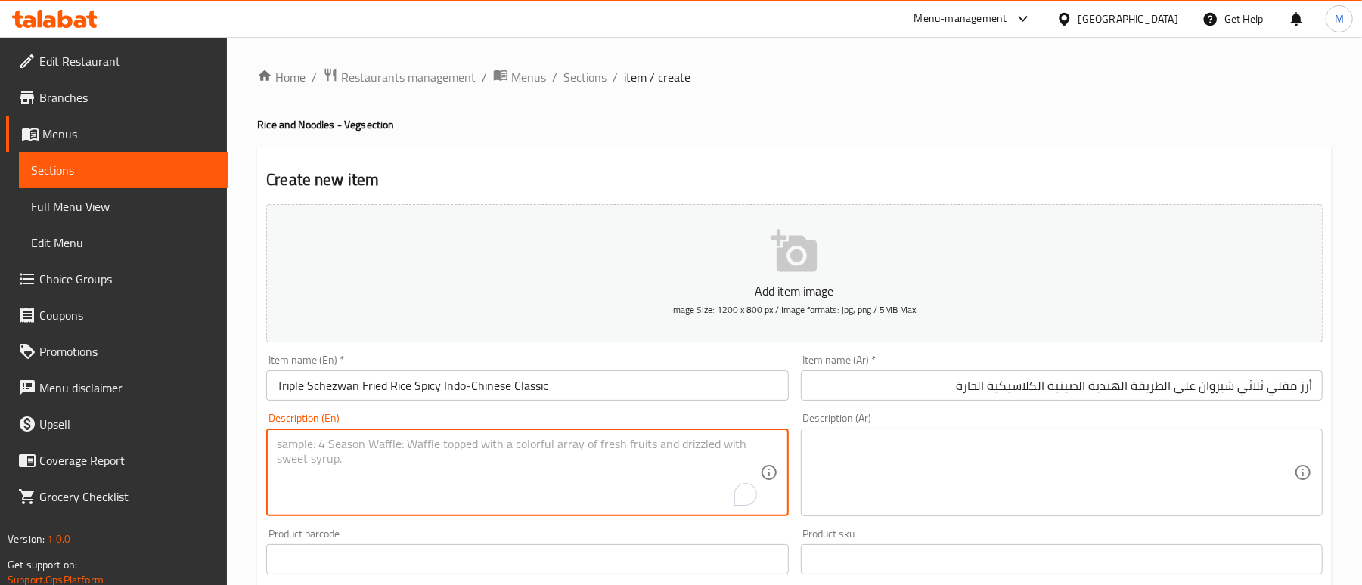
paste textarea "Fragrant fried rice tossed with triple the Schezwan sauce, stir-fried vegetable…"
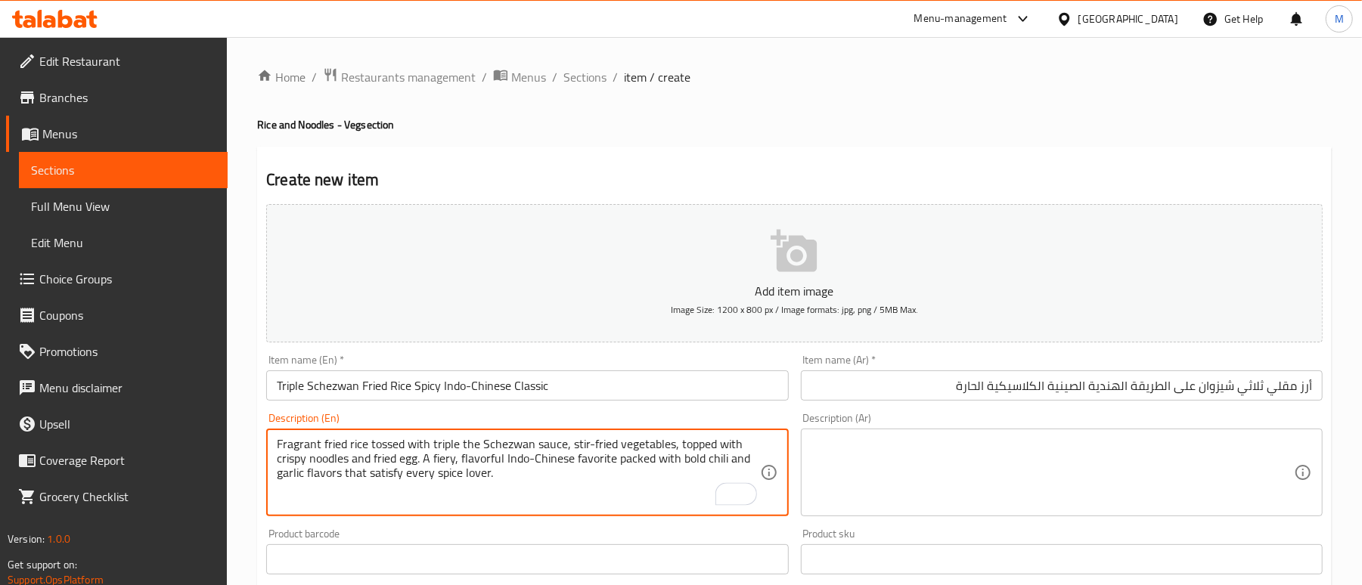
click at [591, 445] on textarea "Fragrant fried rice tossed with triple the Schezwan sauce, stir-fried vegetable…" at bounding box center [518, 473] width 483 height 72
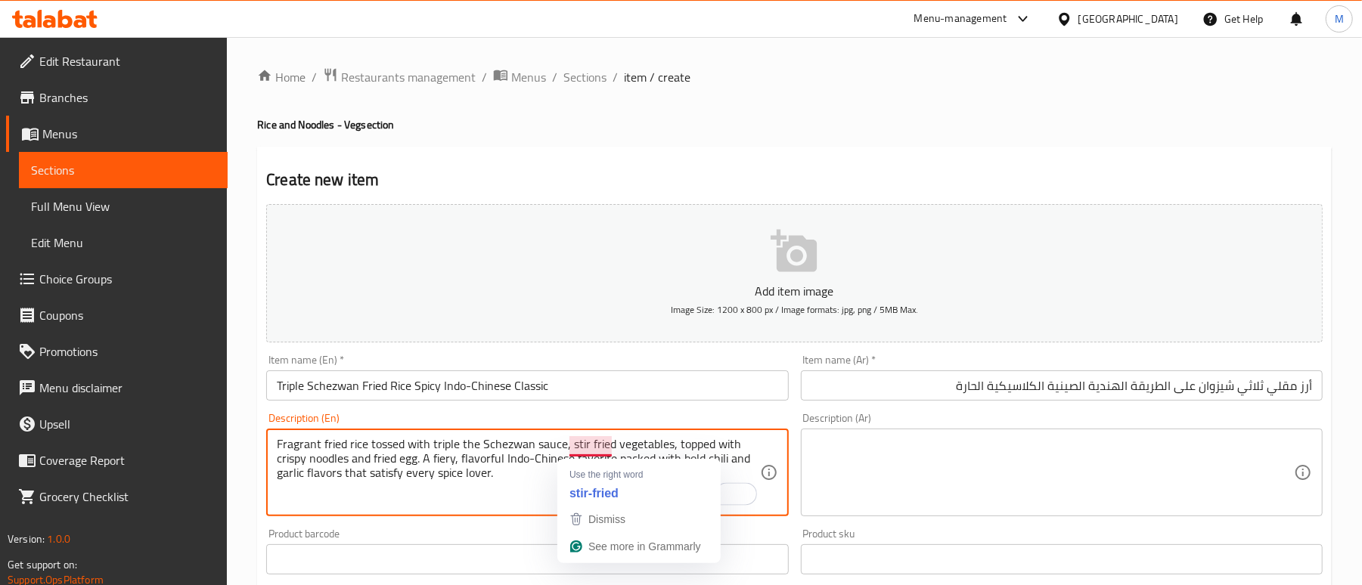
click at [517, 489] on textarea "Fragrant fried rice tossed with triple the Schezwan sauce, stir fried vegetable…" at bounding box center [518, 473] width 483 height 72
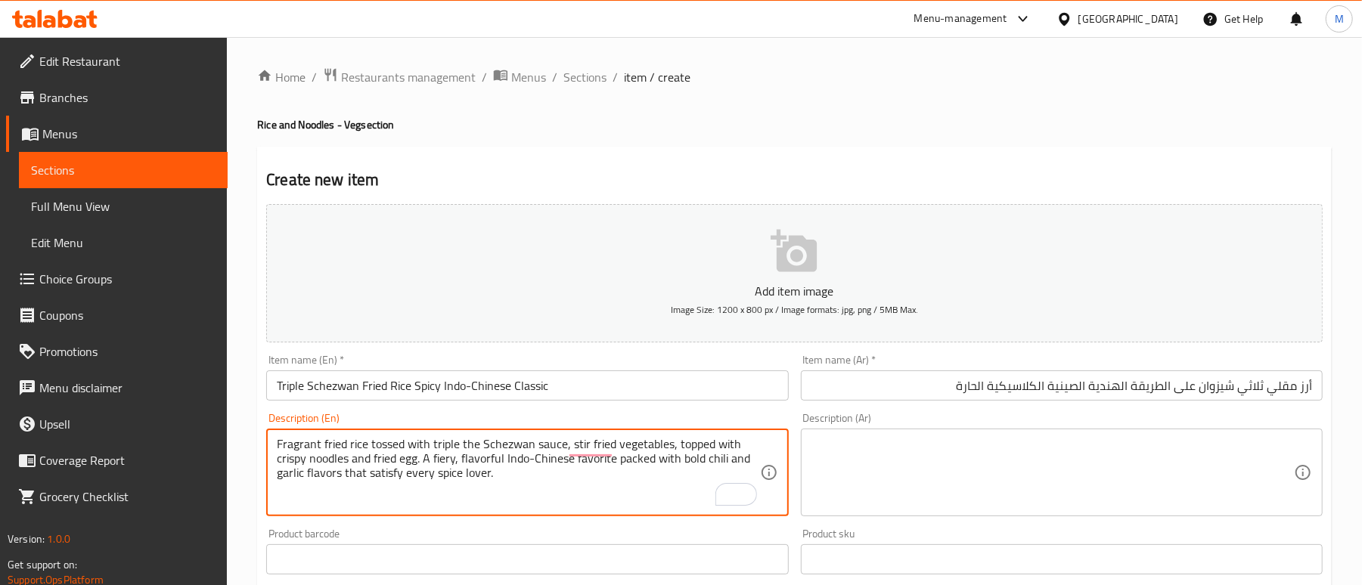
click at [517, 489] on textarea "Fragrant fried rice tossed with triple the Schezwan sauce, stir fried vegetable…" at bounding box center [518, 473] width 483 height 72
click at [523, 492] on textarea "Fragrant fried rice tossed with triple the Schezwan sauce, stir fried vegetable…" at bounding box center [518, 473] width 483 height 72
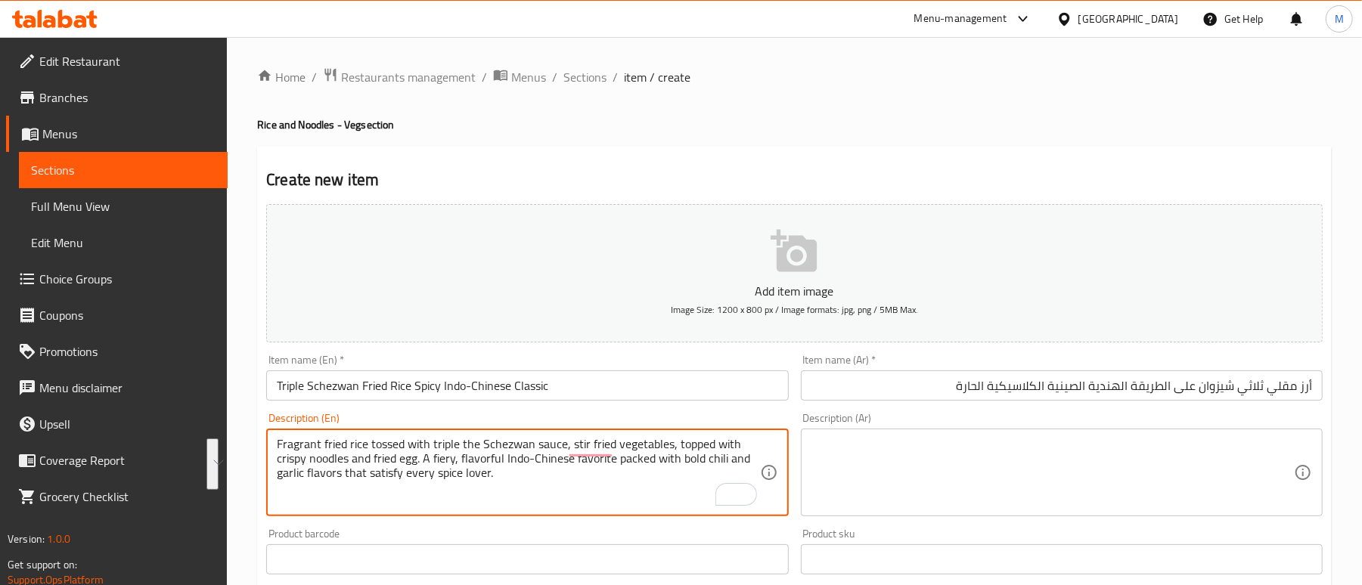
type textarea "Fragrant fried rice tossed with triple the Schezwan sauce, stir fried vegetable…"
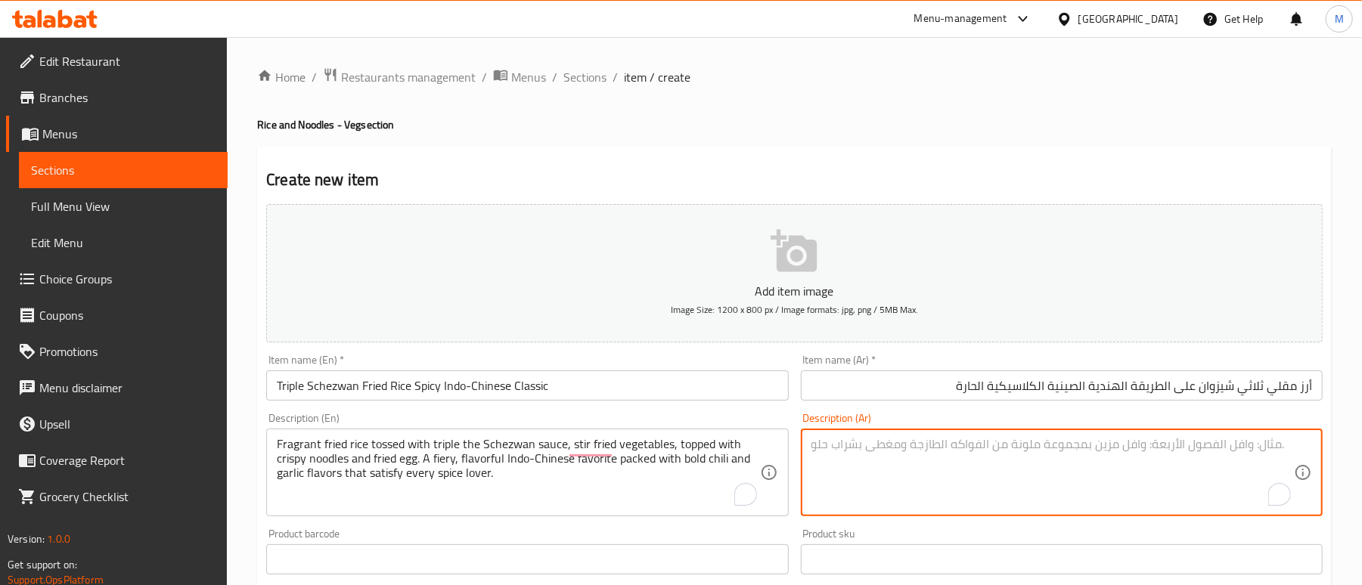
click at [1017, 491] on textarea "To enrich screen reader interactions, please activate Accessibility in Grammarl…" at bounding box center [1053, 473] width 483 height 72
paste textarea "أرز مقلي عطري ممزوج بصلصة شيزوان الثلاثية، وخضراوات مقلية، ومغطى بنودلز مقرمشة …"
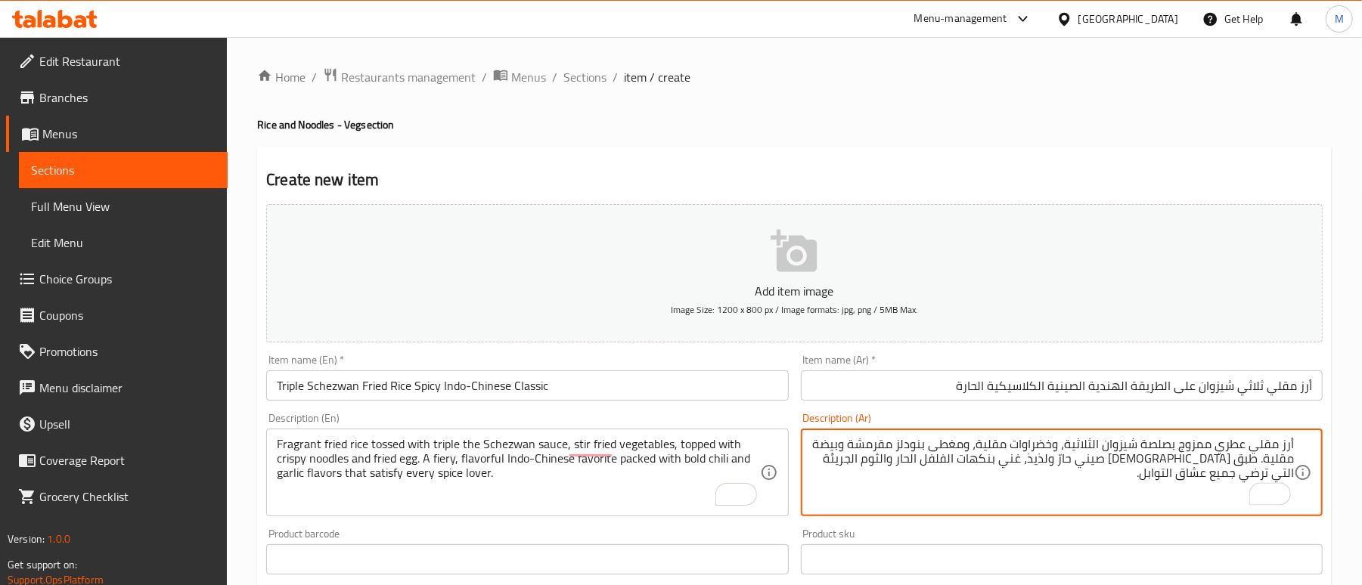
type textarea "أرز مقلي عطري ممزوج بصلصة شيزوان الثلاثية، وخضراوات مقلية، ومغطى بنودلز مقرمشة …"
click at [980, 110] on div "Home / Restaurants management / Menus / Sections / item / create Rice and Noodl…" at bounding box center [794, 552] width 1075 height 971
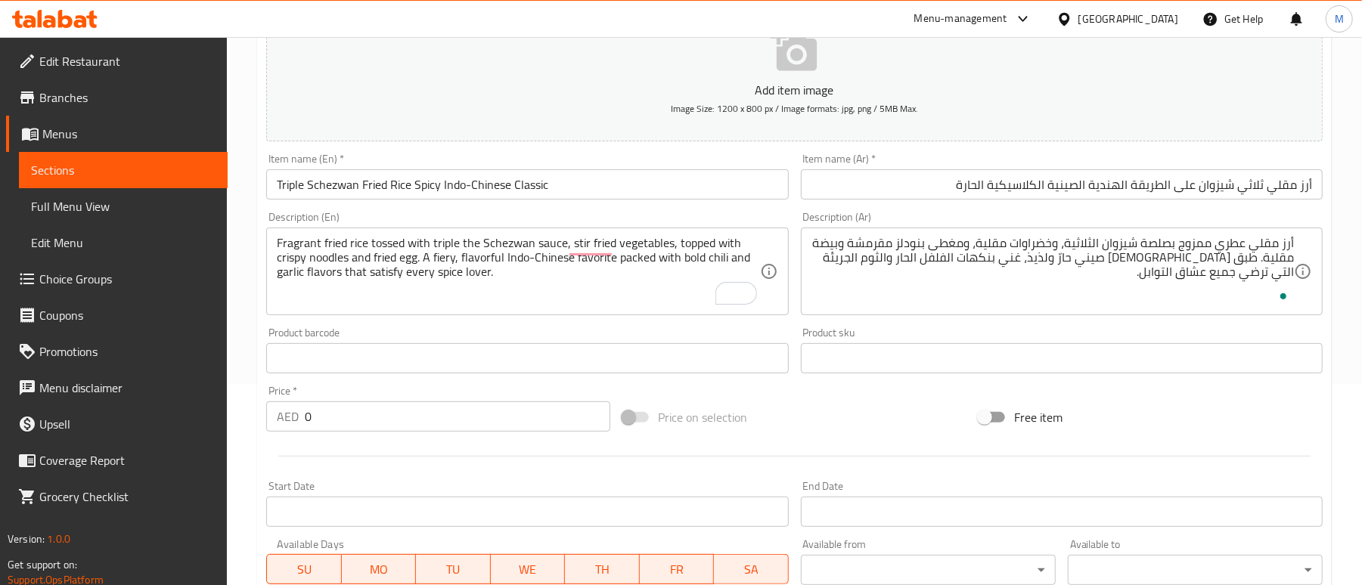
scroll to position [303, 0]
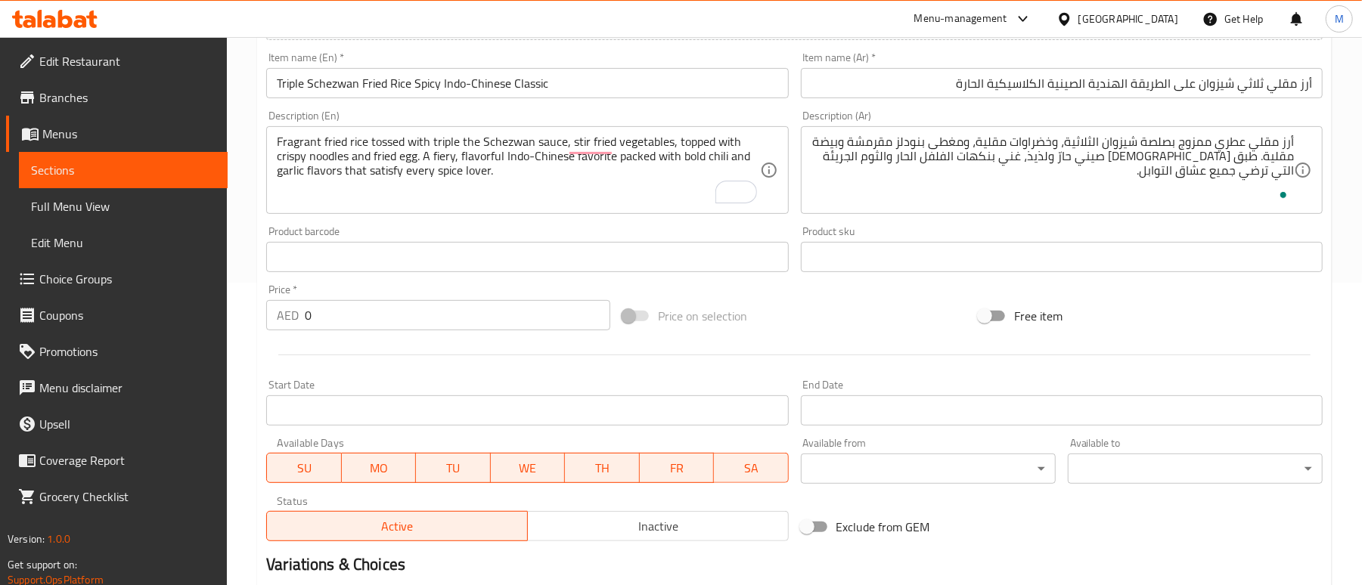
click at [351, 322] on input "0" at bounding box center [458, 315] width 306 height 30
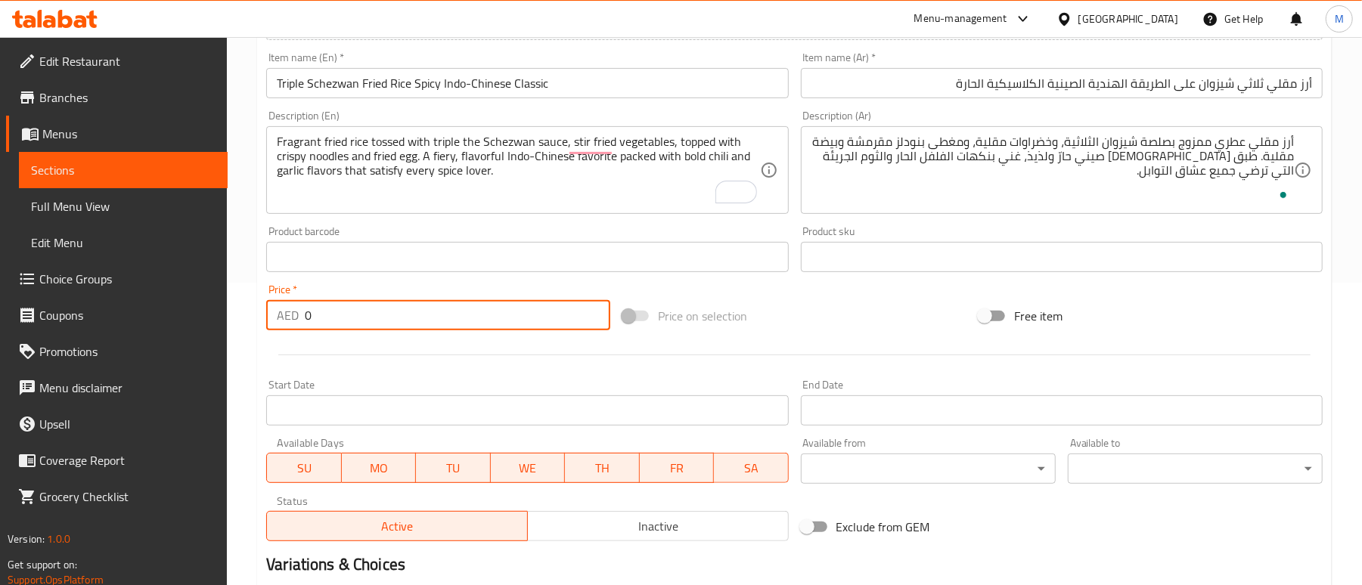
click at [351, 322] on input "0" at bounding box center [458, 315] width 306 height 30
type input "44"
click at [393, 366] on div at bounding box center [794, 355] width 1069 height 37
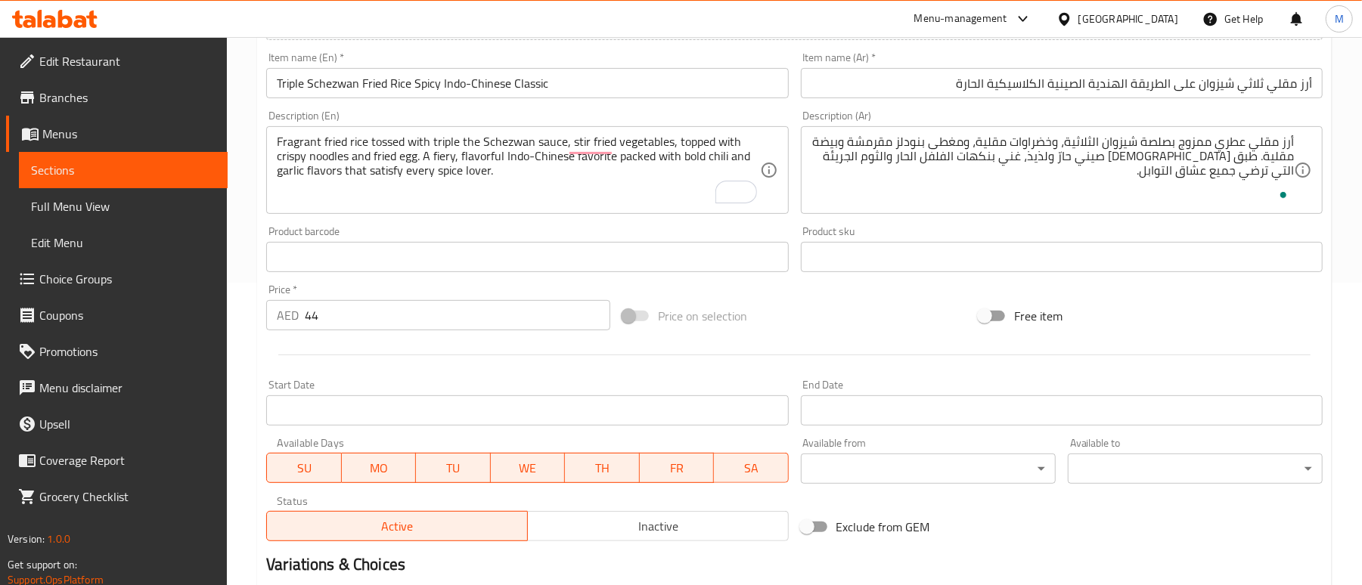
click at [393, 366] on div at bounding box center [794, 355] width 1069 height 37
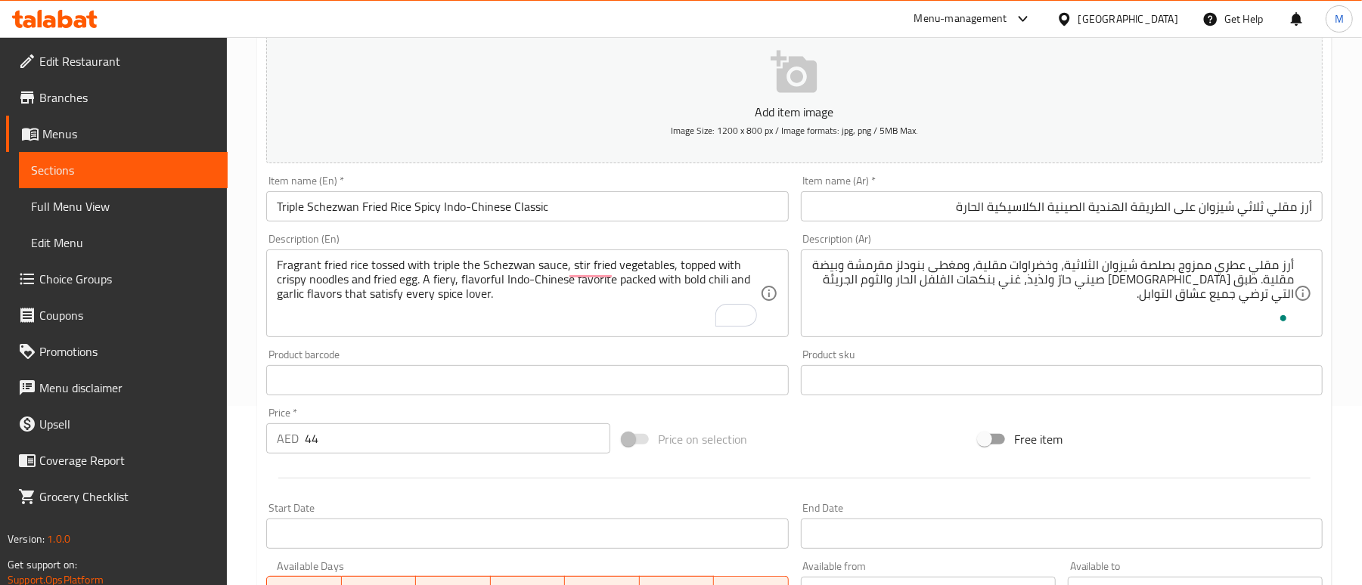
scroll to position [482, 0]
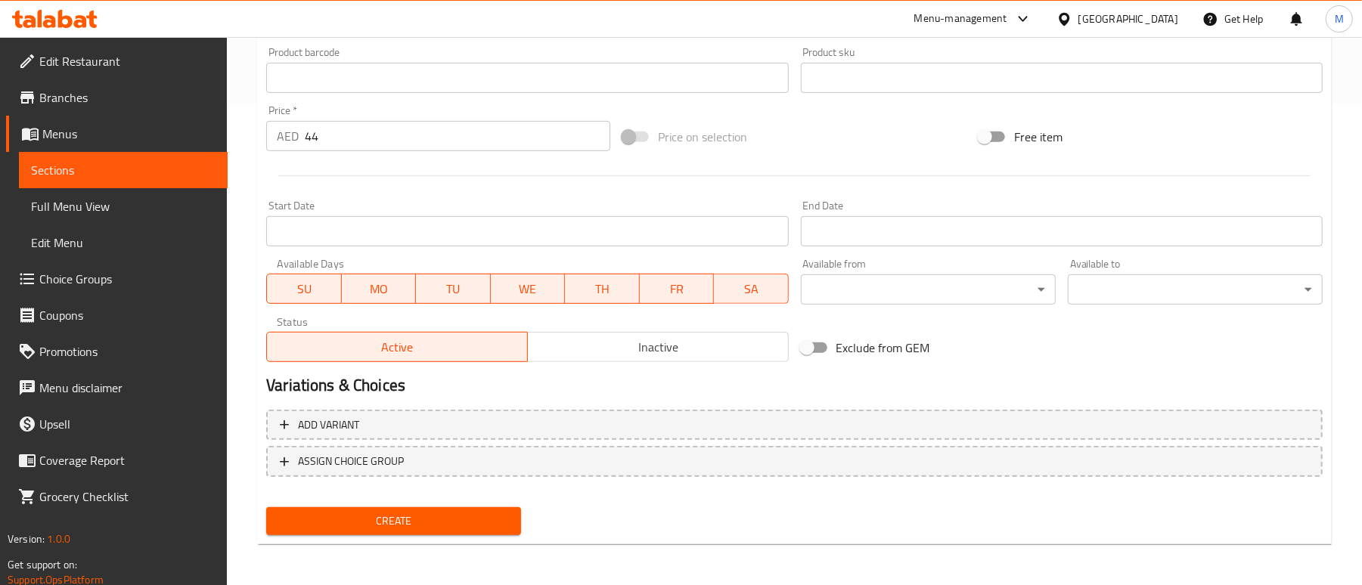
click at [402, 528] on span "Create" at bounding box center [393, 521] width 231 height 19
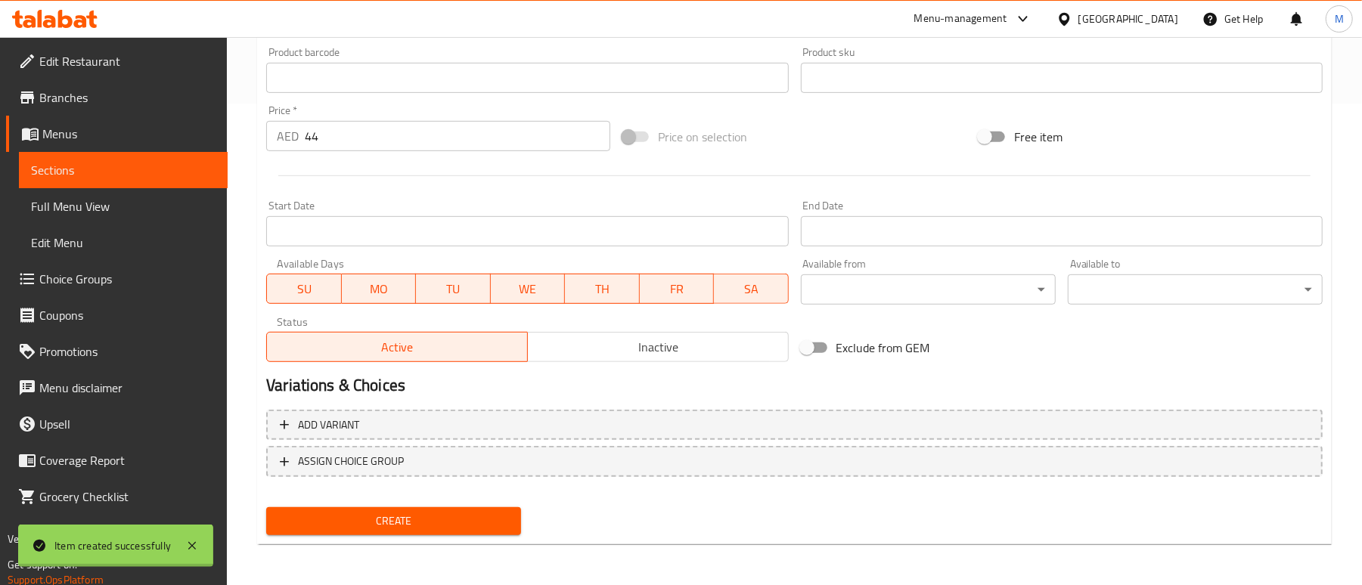
type input "0"
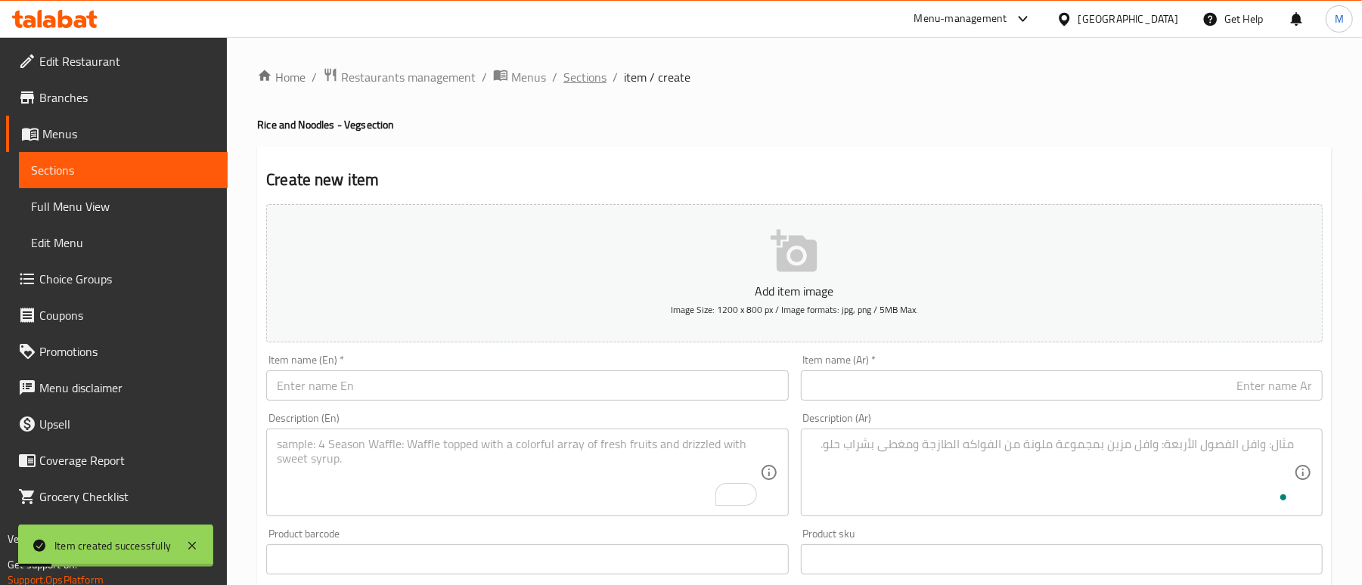
click at [582, 85] on span "Sections" at bounding box center [584, 77] width 43 height 18
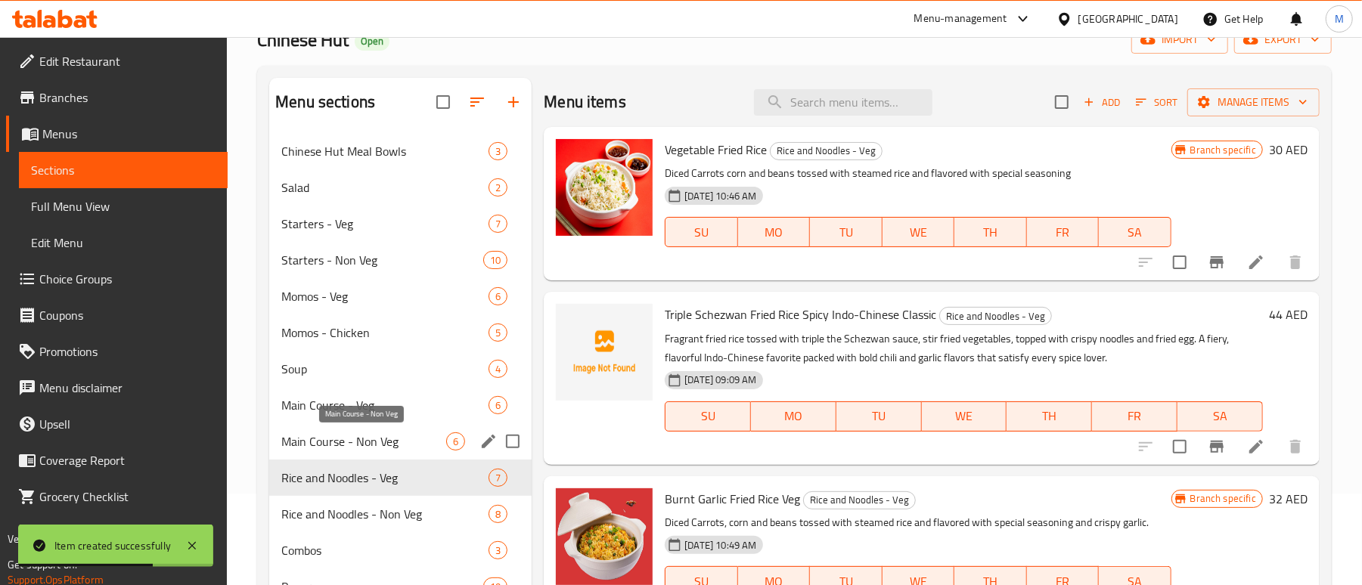
scroll to position [201, 0]
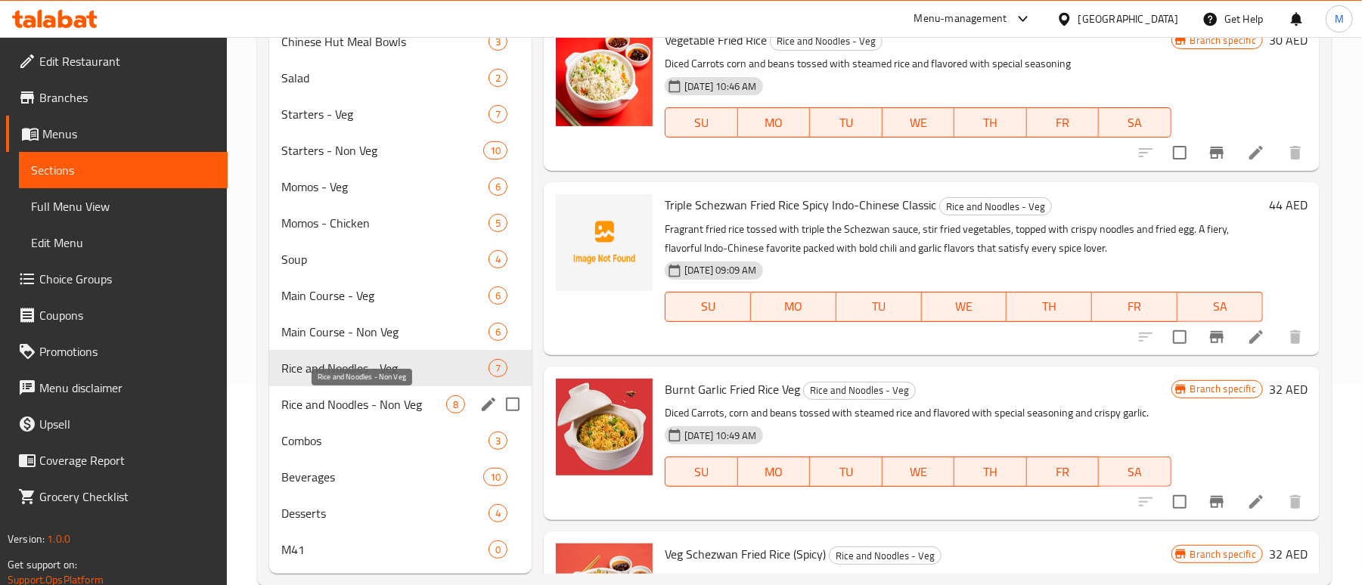
click at [351, 403] on span "Rice and Noodles - Non Veg" at bounding box center [363, 405] width 165 height 18
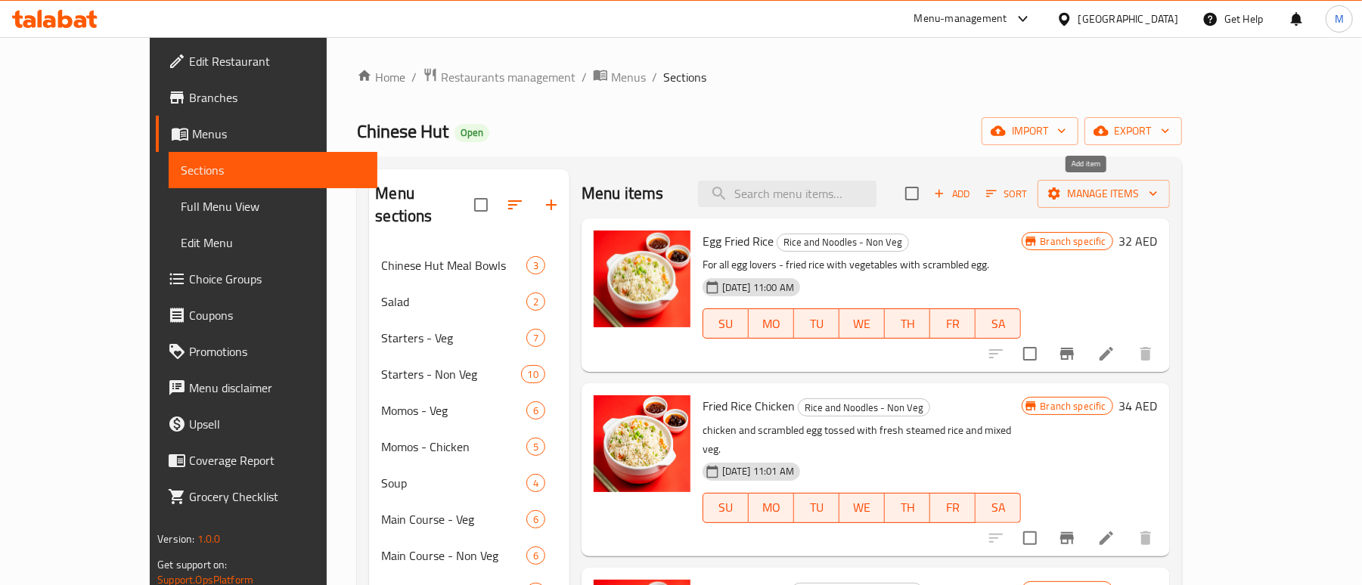
click at [973, 194] on span "Add" at bounding box center [952, 193] width 41 height 17
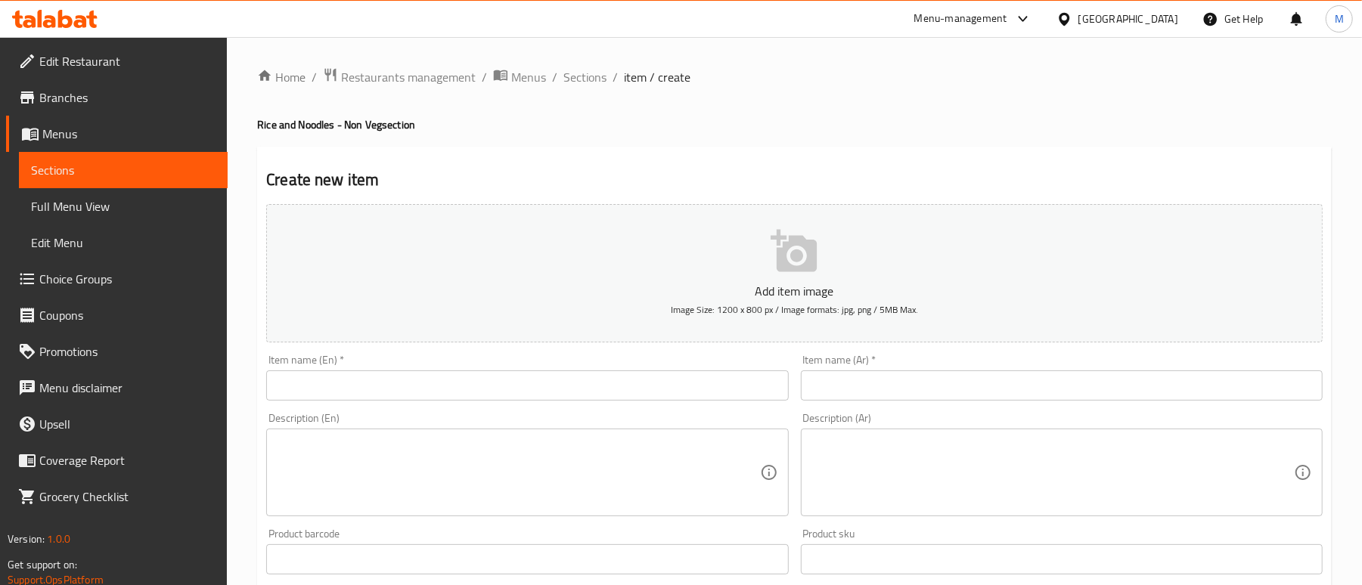
click at [355, 390] on input "text" at bounding box center [527, 386] width 522 height 30
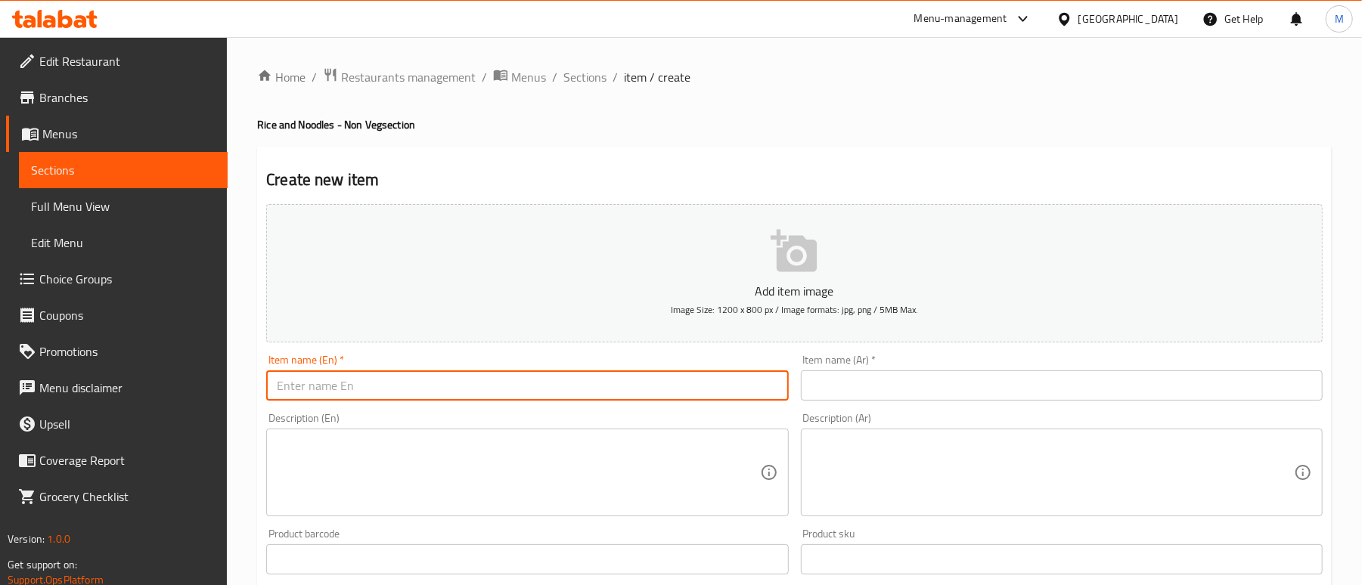
paste input "Triple Schezwan Fried Rice – Spicy Indo-Chinese Classic"
click at [492, 390] on input "Triple Schezwan Fried Rice Spicy Indo-Chinese Classic" at bounding box center [527, 386] width 522 height 30
type input "Triple Schezwan Fried Rice Spicy Indo-Chinese Classic"
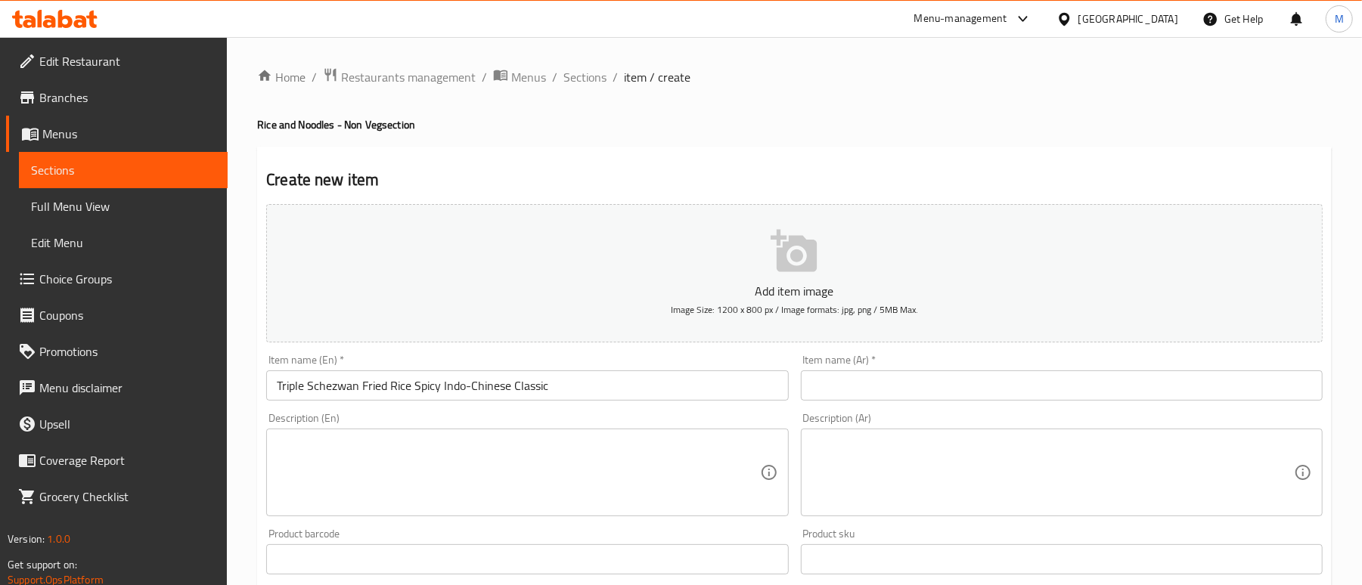
drag, startPoint x: 1000, startPoint y: 391, endPoint x: 999, endPoint y: 408, distance: 17.4
click at [1000, 391] on input "text" at bounding box center [1062, 386] width 522 height 30
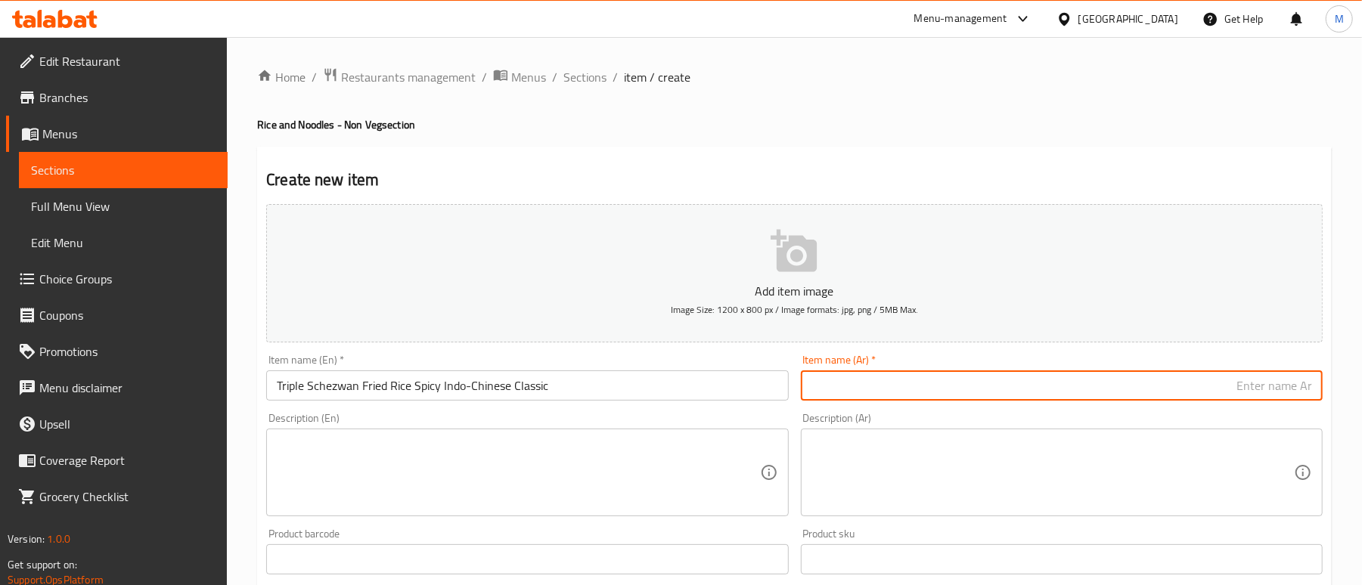
paste input "أرز مقلي ثلاثي شيزوان على الطريقة الهندية الصينية الكلاسيكية الحارة"
type input "أرز مقلي ثلاثي شيزوان على الطريقة الهندية الصينية الكلاسيكية الحارة"
click at [920, 156] on div "Create new item Add item image Image Size: 1200 x 800 px / Image formats: jpg, …" at bounding box center [794, 587] width 1075 height 880
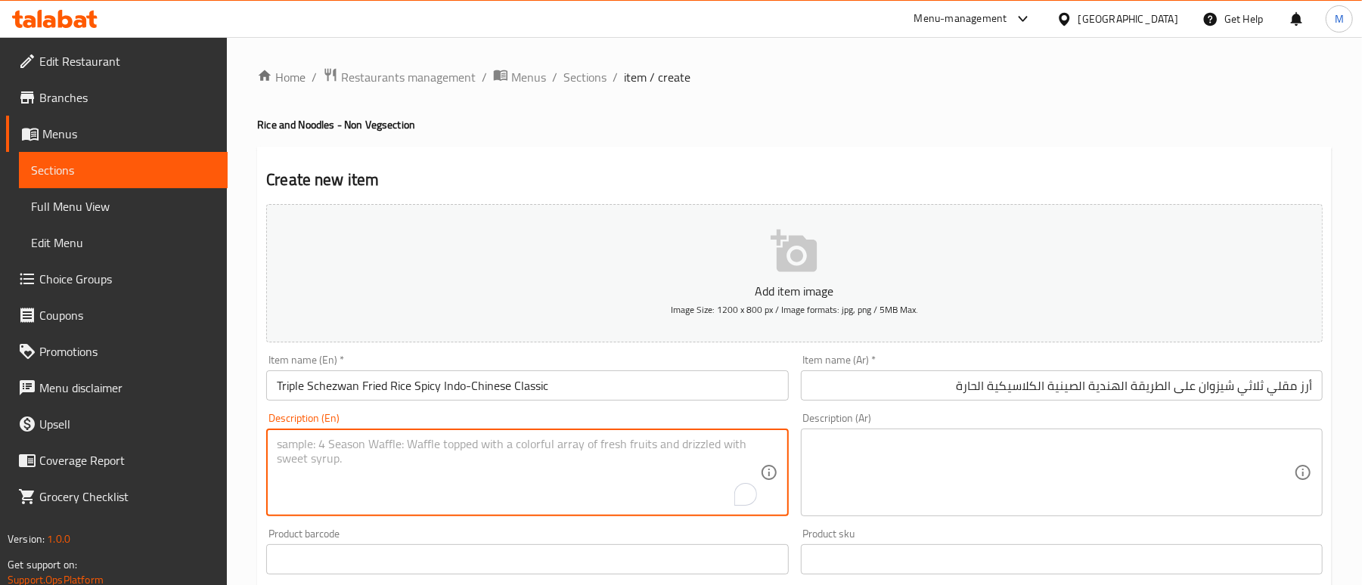
click at [430, 464] on textarea "To enrich screen reader interactions, please activate Accessibility in Grammarl…" at bounding box center [518, 473] width 483 height 72
paste textarea "Fragrant fried rice tossed with triple the Schezwan sauce, stir-fried vegetable…"
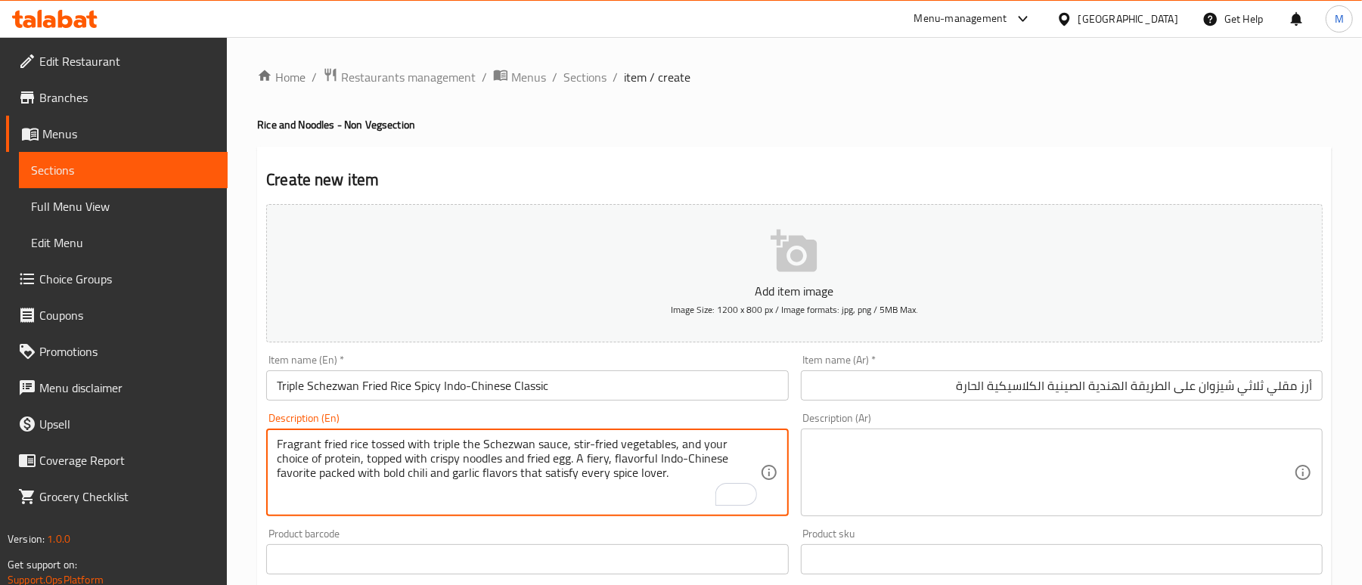
click at [590, 445] on textarea "Fragrant fried rice tossed with triple the Schezwan sauce, stir-fried vegetable…" at bounding box center [518, 473] width 483 height 72
click at [638, 473] on textarea "Fragrant fried rice tossed with triple the Schezwan sauce, stir fried vegetable…" at bounding box center [518, 473] width 483 height 72
type textarea "Fragrant fried rice tossed with triple the Schezwan sauce, stir fried vegetable…"
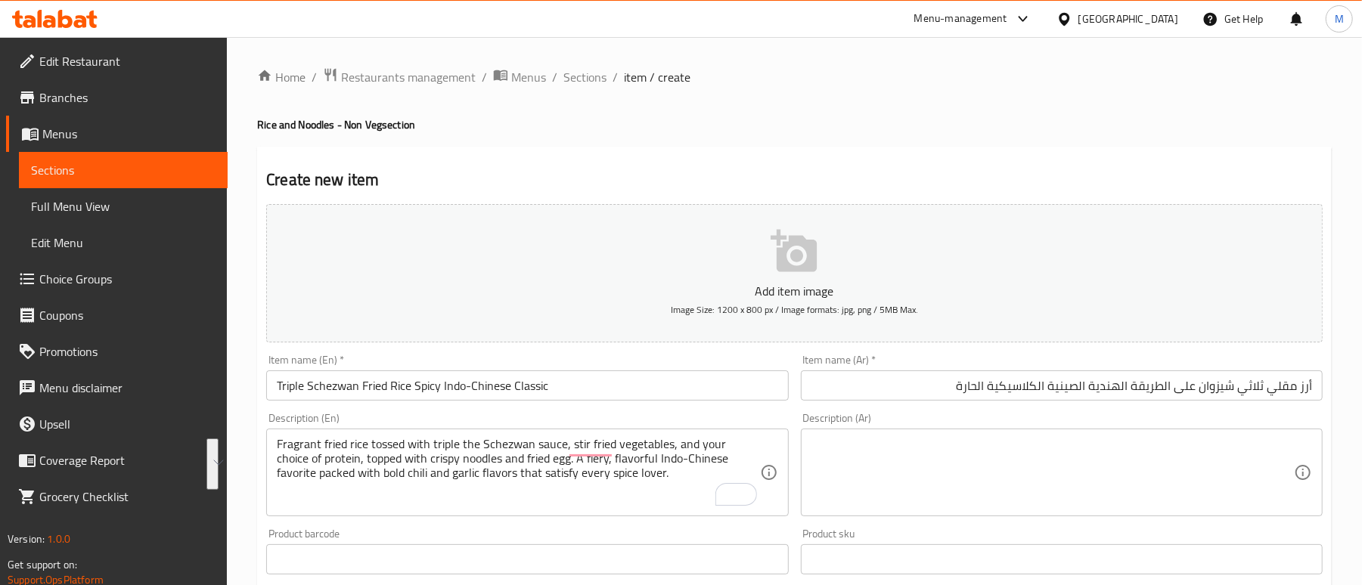
click at [1066, 473] on textarea at bounding box center [1053, 473] width 483 height 72
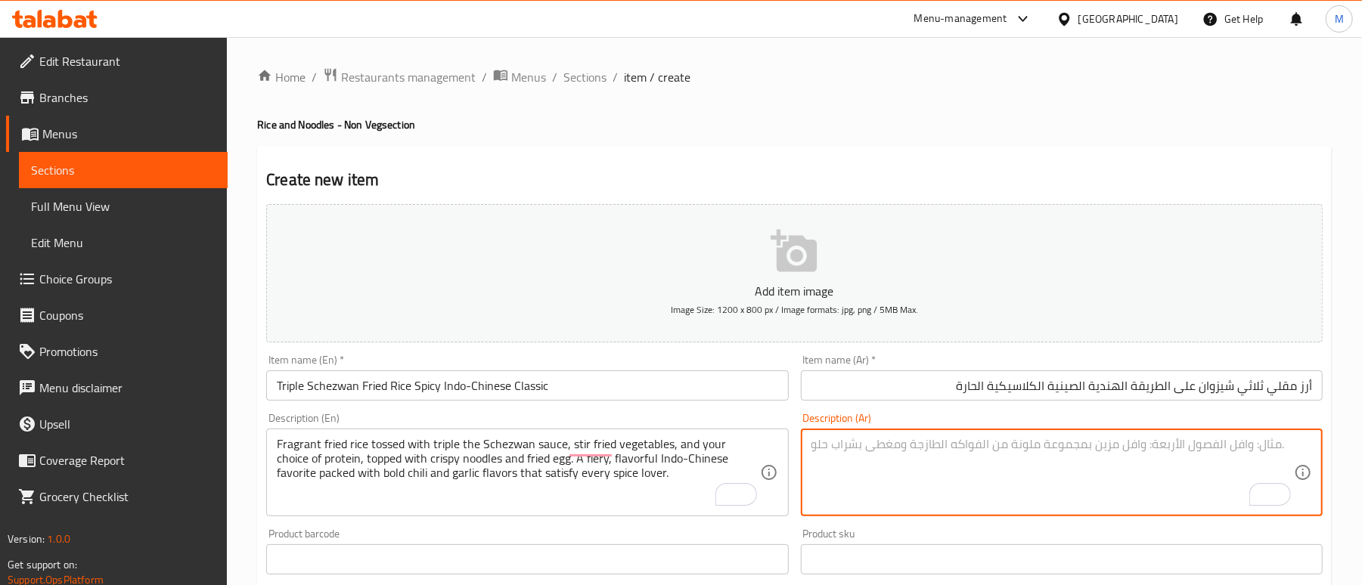
paste textarea "أرز مقلي عطري ممزوج بصلصة شيزوان الثلاثية، وخضراوات مقلية، وبروتين من اختيارك، …"
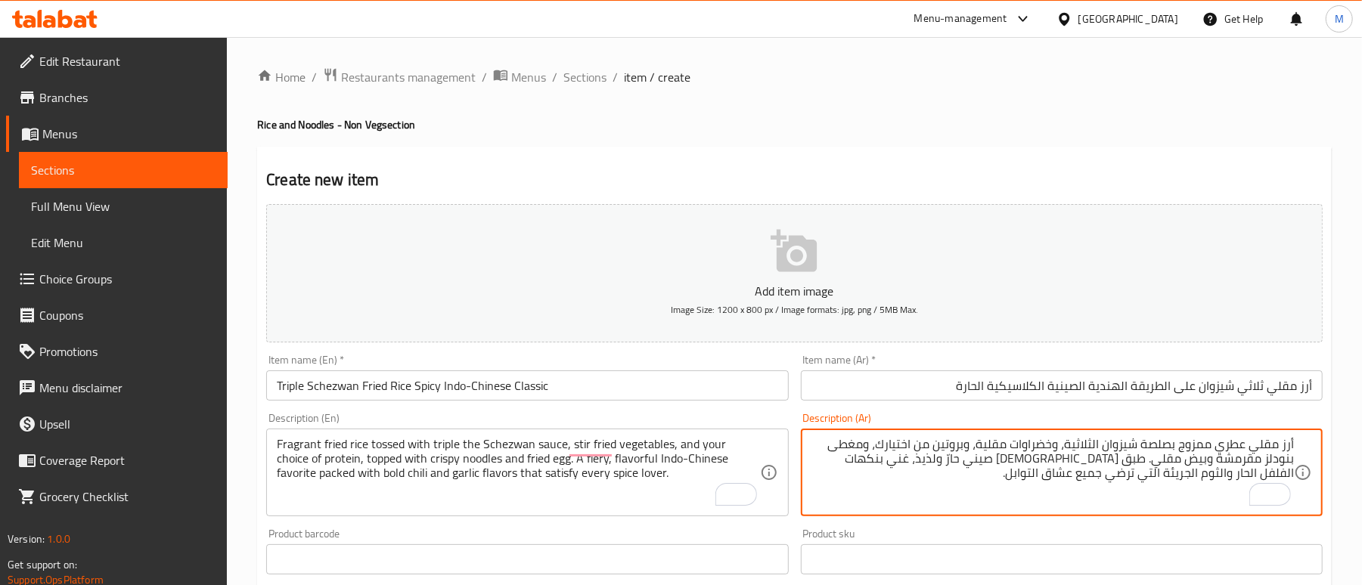
type textarea "أرز مقلي عطري ممزوج بصلصة شيزوان الثلاثية، وخضراوات مقلية، وبروتين من اختيارك، …"
click at [1017, 136] on div "Home / Restaurants management / Menus / Sections / item / create Rice and Noodl…" at bounding box center [794, 552] width 1075 height 971
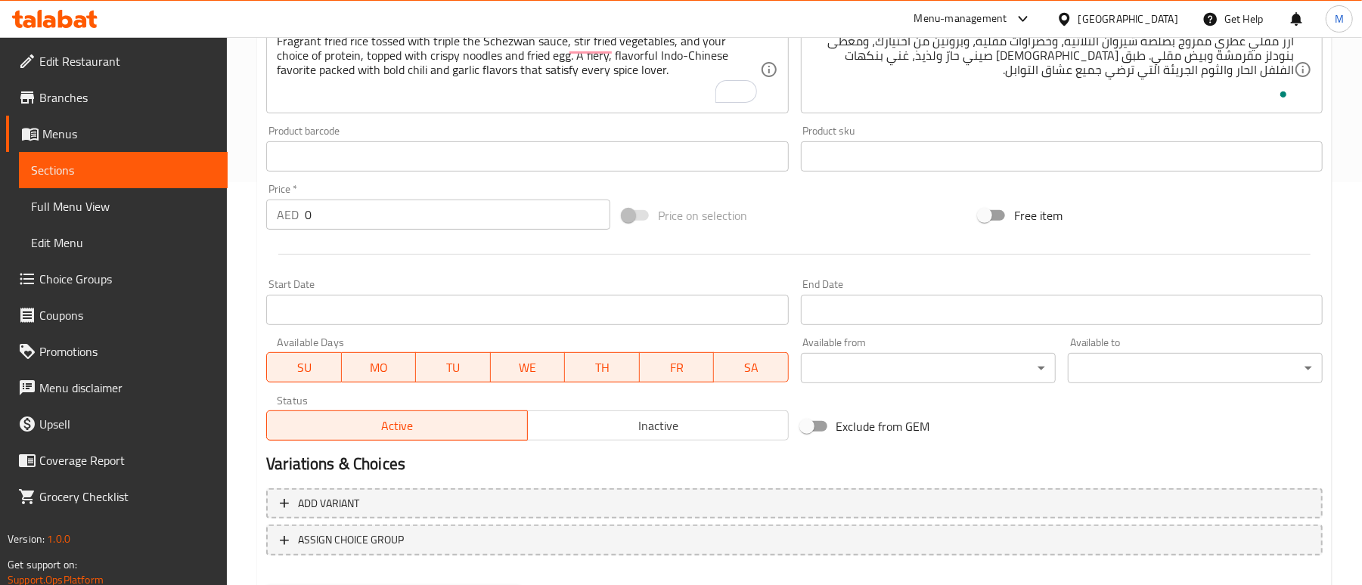
scroll to position [482, 0]
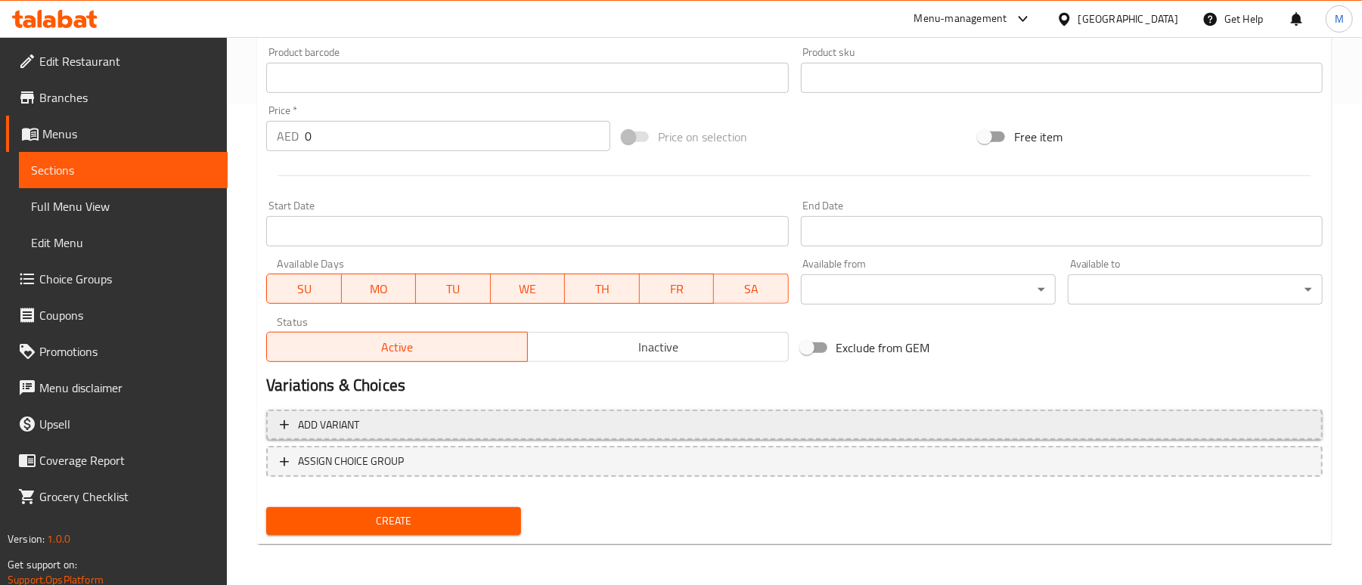
click at [563, 425] on span "Add variant" at bounding box center [794, 425] width 1029 height 19
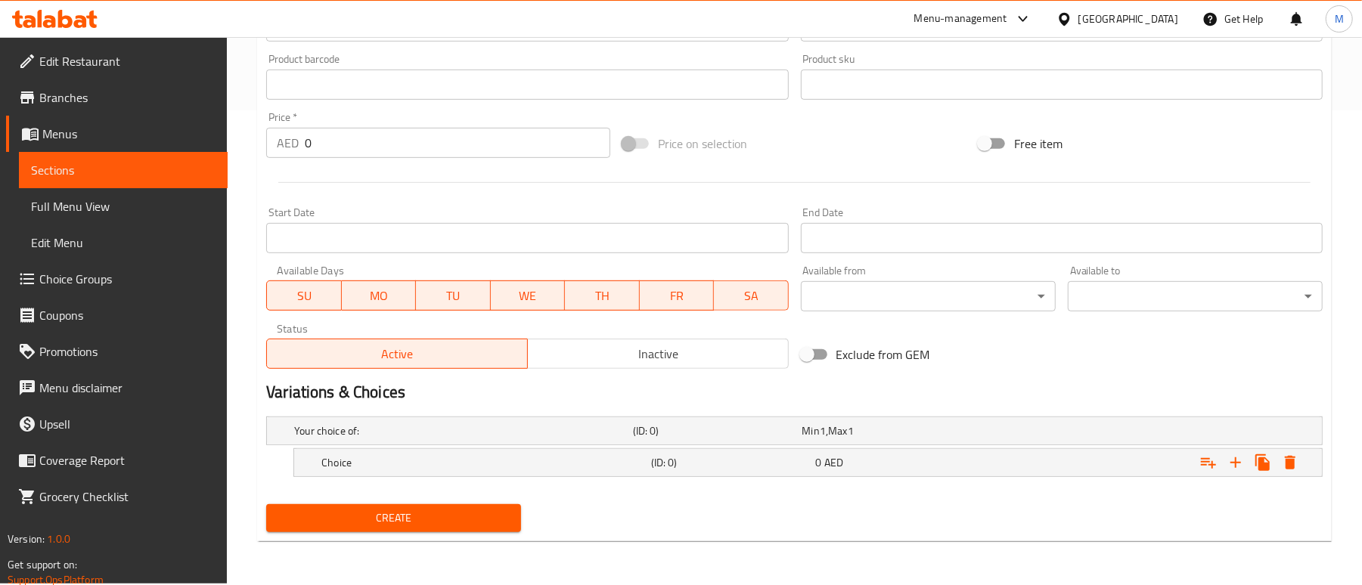
scroll to position [475, 0]
click at [1236, 464] on icon "Expand" at bounding box center [1236, 463] width 11 height 11
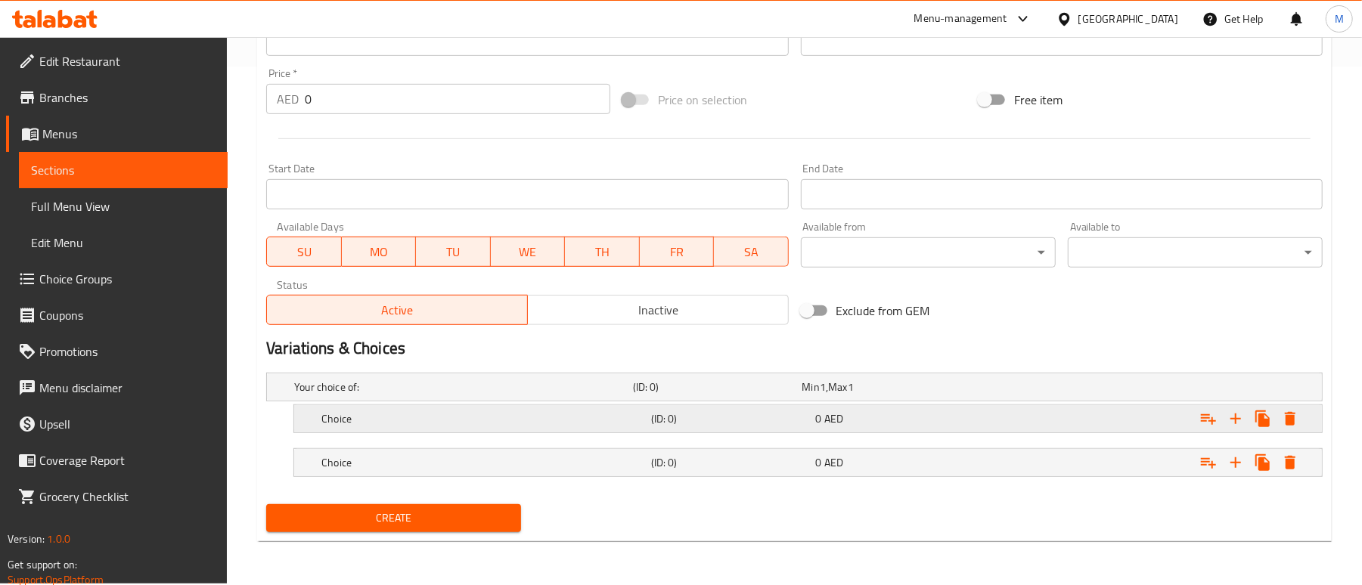
click at [1030, 390] on div "Expand" at bounding box center [1137, 387] width 339 height 6
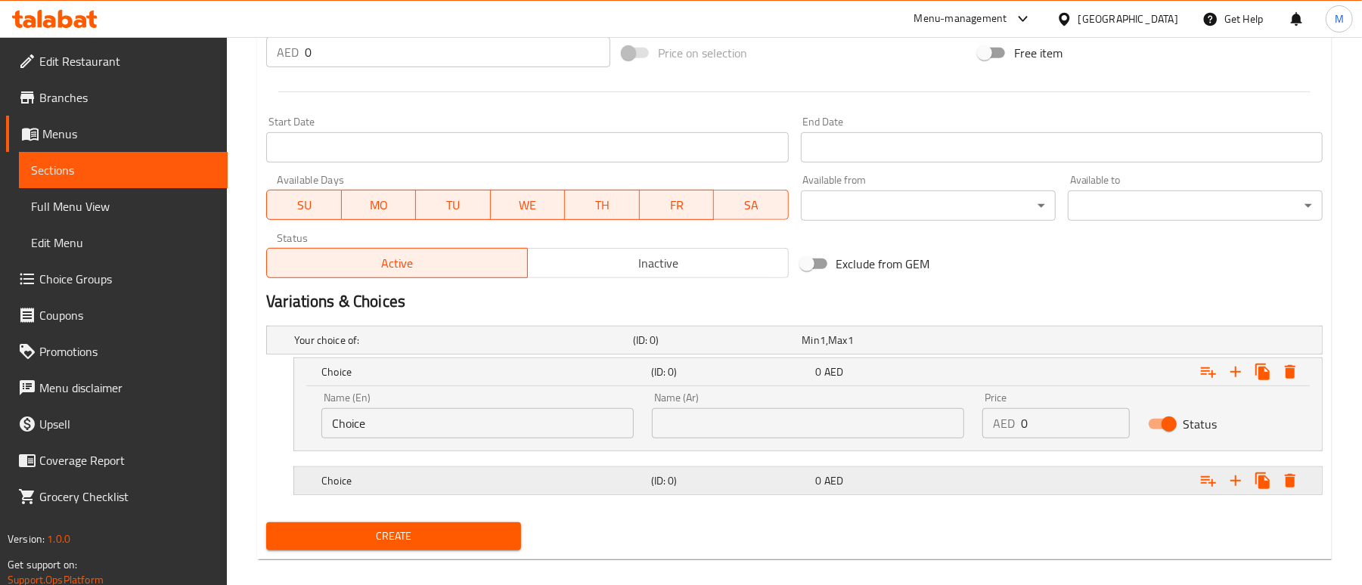
scroll to position [584, 0]
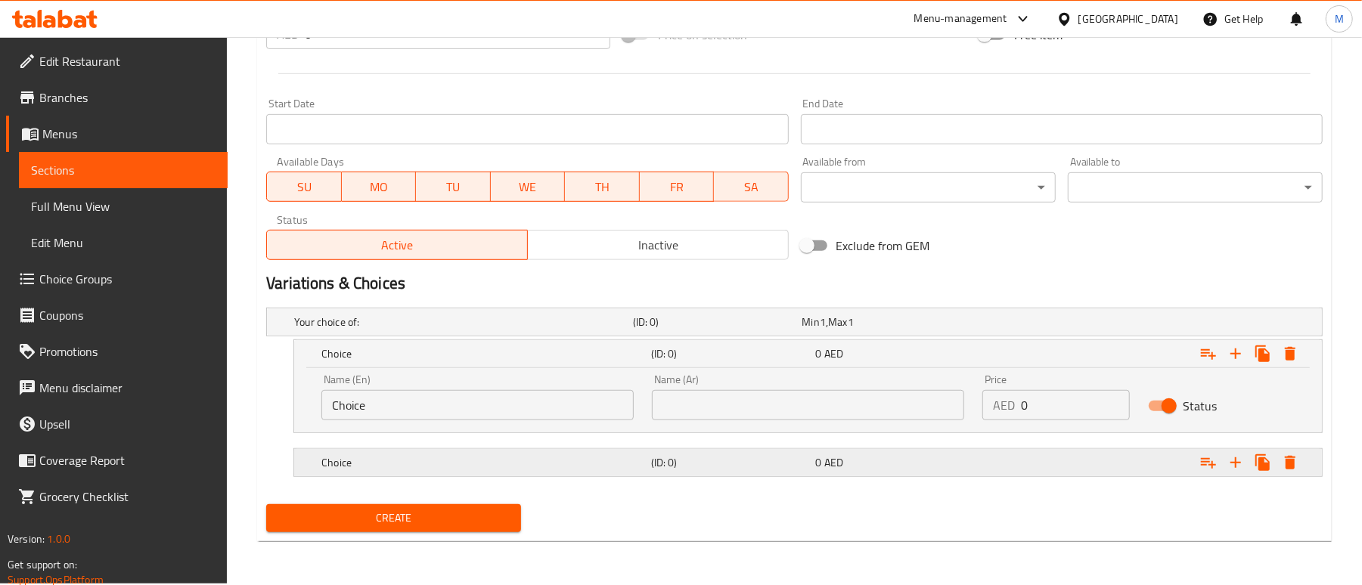
click at [947, 330] on div "0 AED" at bounding box center [883, 322] width 163 height 15
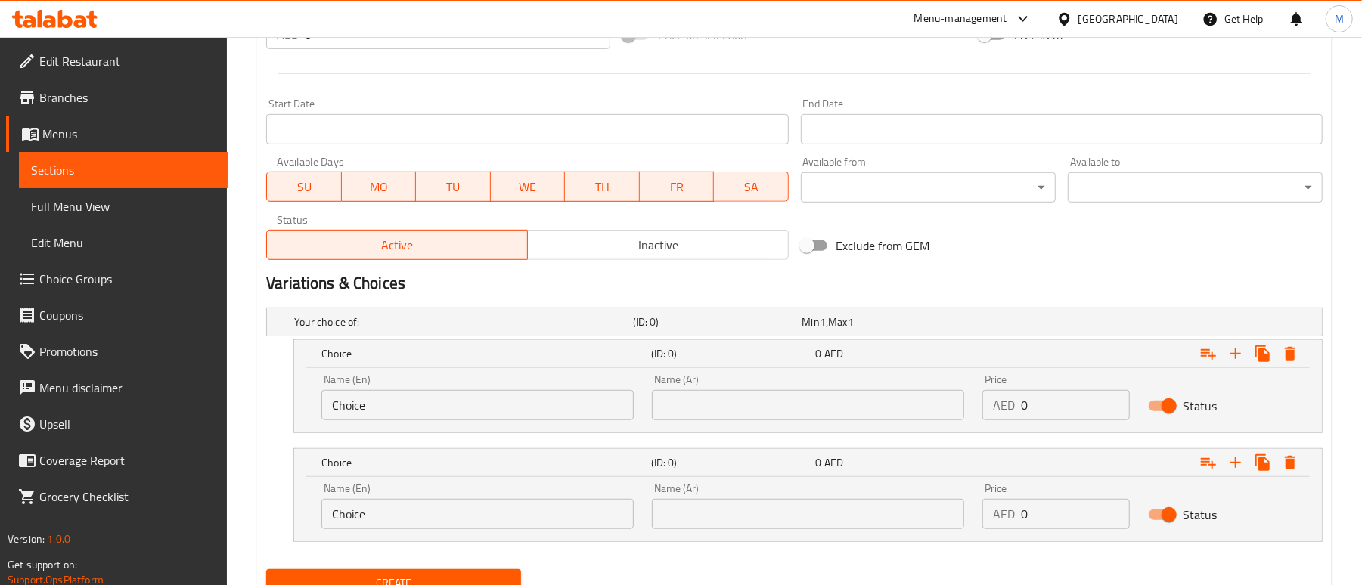
click at [433, 405] on input "Choice" at bounding box center [477, 405] width 312 height 30
type input "Chicken"
click at [388, 411] on input "Chicken" at bounding box center [477, 405] width 312 height 30
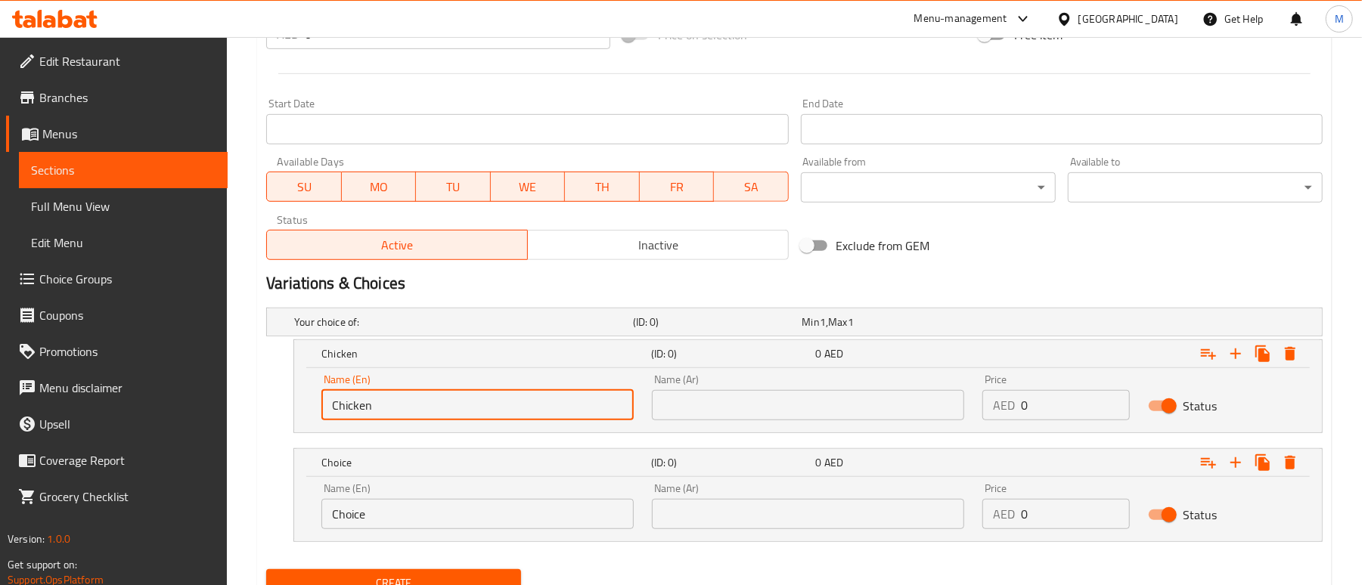
click at [388, 411] on input "Chicken" at bounding box center [477, 405] width 312 height 30
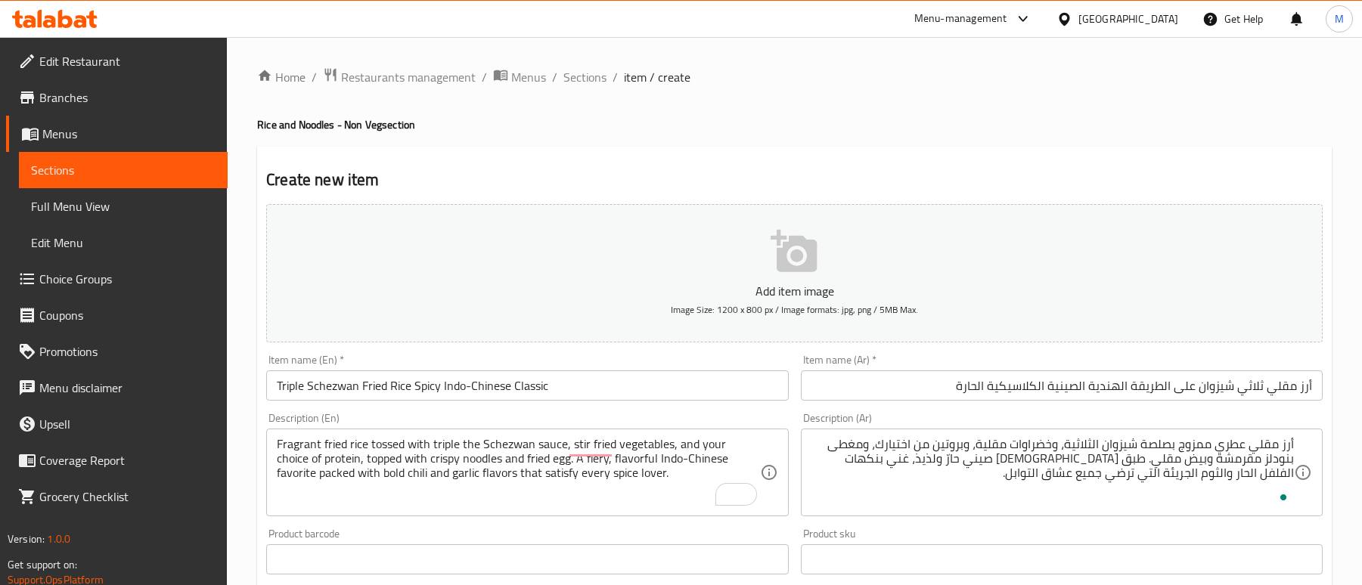
scroll to position [584, 0]
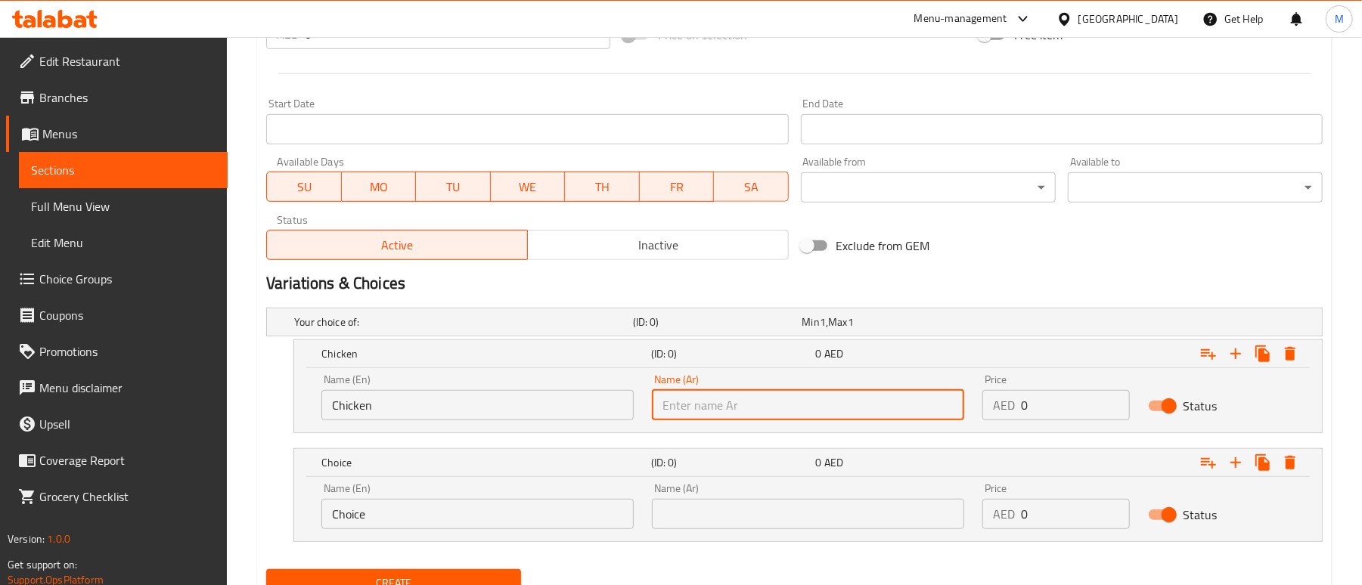
click at [788, 417] on input "text" at bounding box center [808, 405] width 312 height 30
paste input "دجاج"
type input "دجاج"
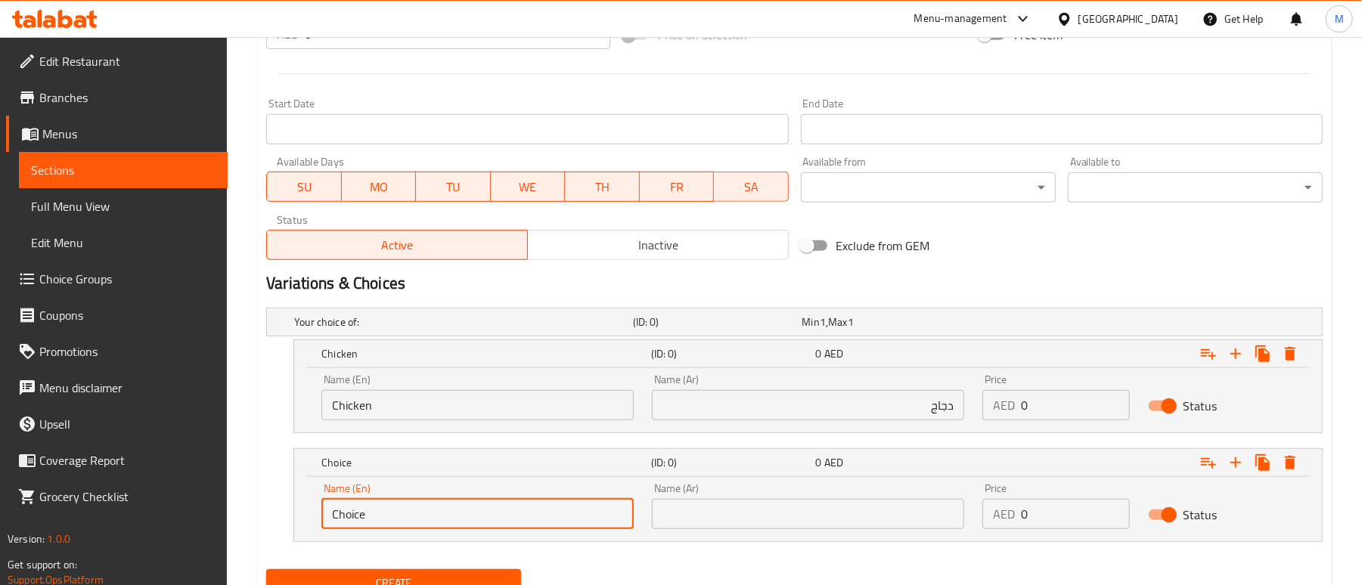
click at [393, 511] on input "Choice" at bounding box center [477, 514] width 312 height 30
paste input "Prawn"
type input "Prawn"
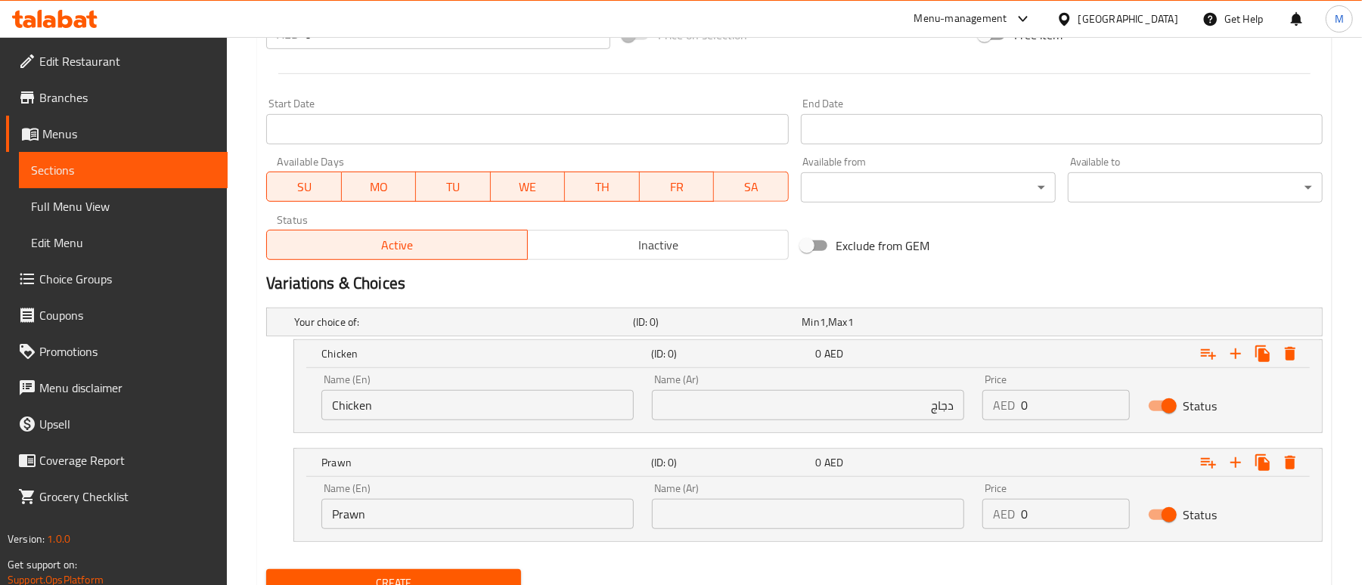
click at [902, 511] on input "text" at bounding box center [808, 514] width 312 height 30
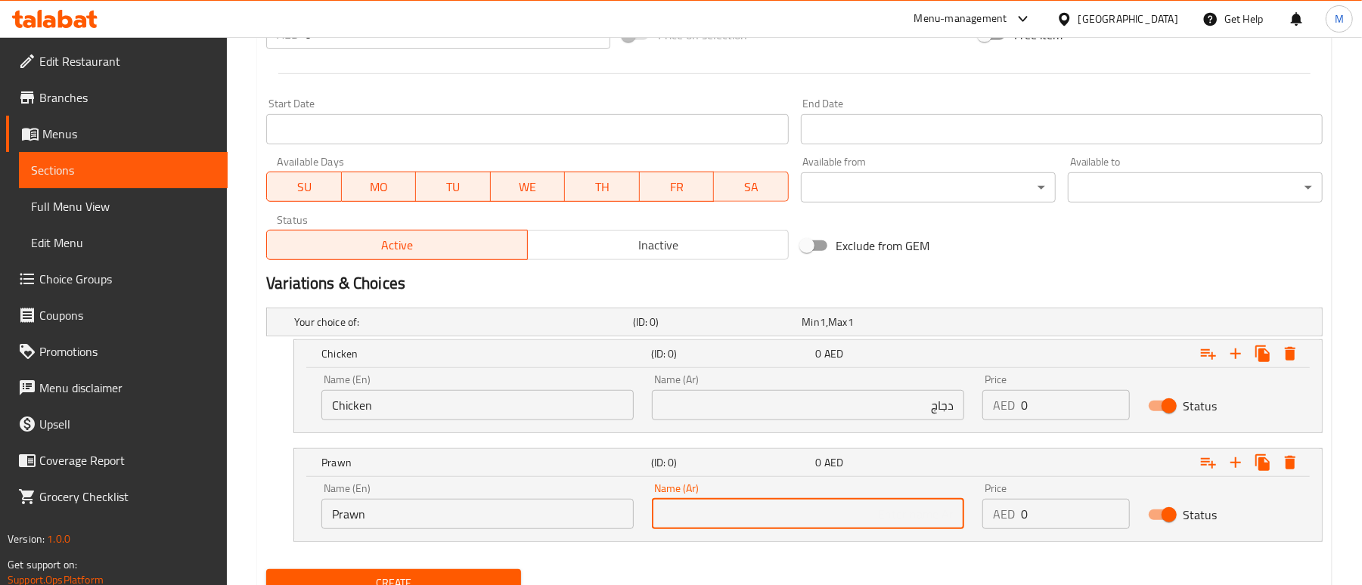
paste input "الروبيان"
type input "روبيان"
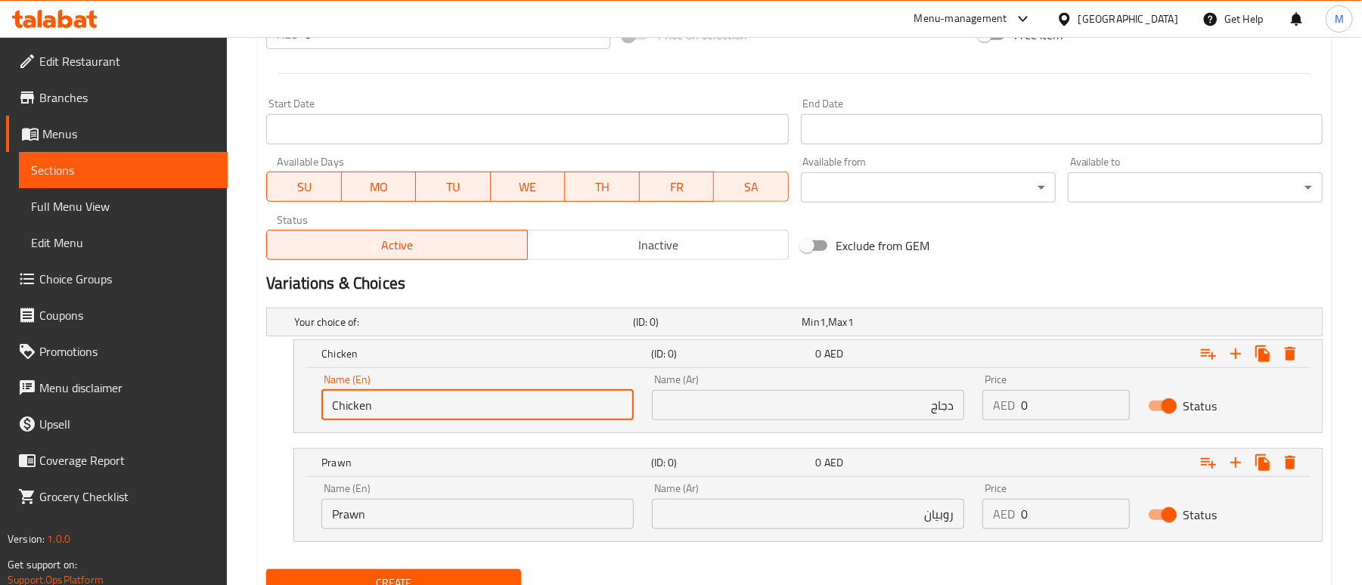
click at [501, 409] on input "Chicken" at bounding box center [477, 405] width 312 height 30
type input "Chicken"
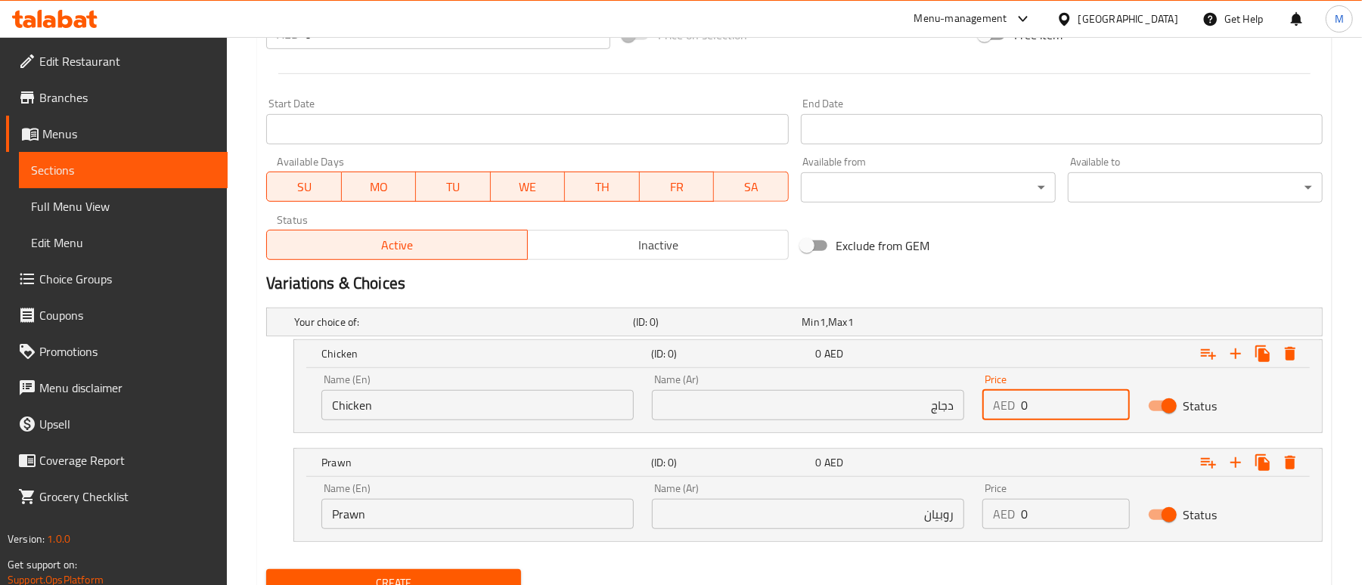
click at [1035, 407] on input "0" at bounding box center [1075, 405] width 108 height 30
type input "45"
click at [1069, 521] on input "0" at bounding box center [1075, 514] width 108 height 30
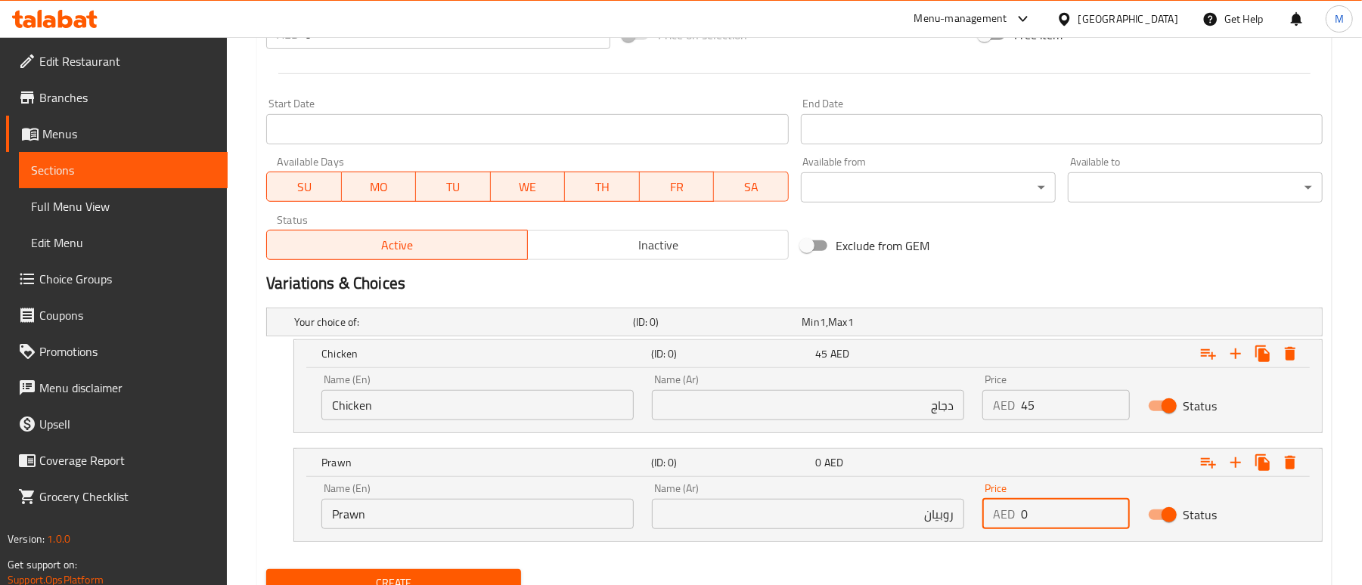
click at [1069, 521] on input "0" at bounding box center [1075, 514] width 108 height 30
type input "50"
click at [1041, 263] on div "Exclude from GEM" at bounding box center [973, 245] width 356 height 41
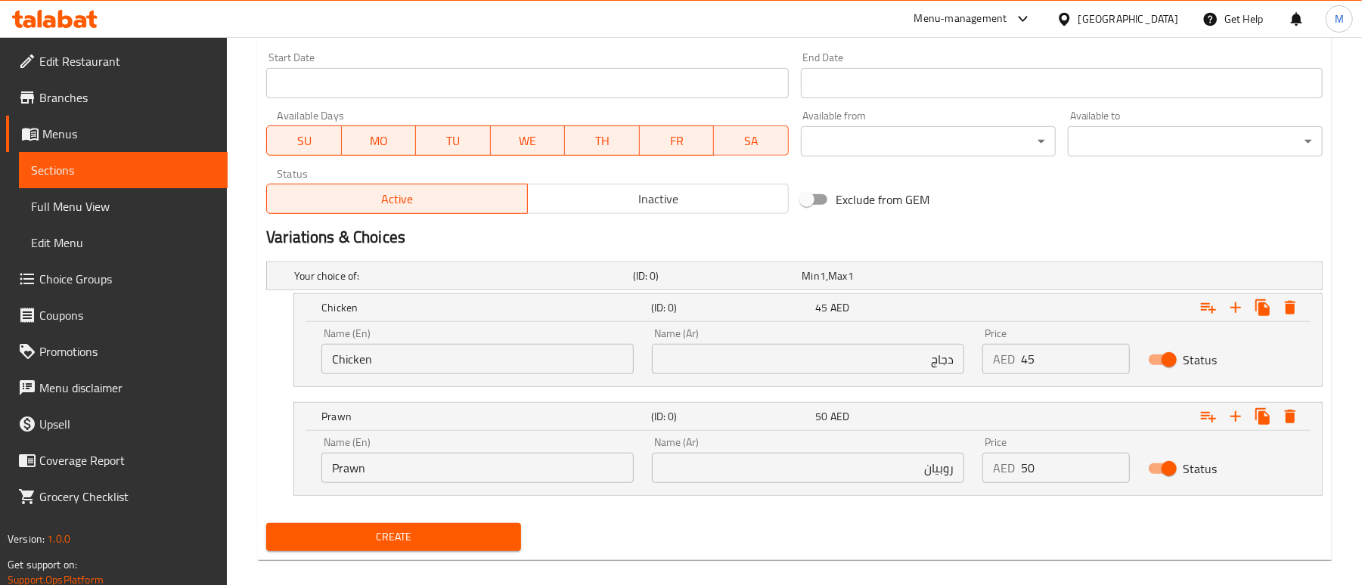
scroll to position [649, 0]
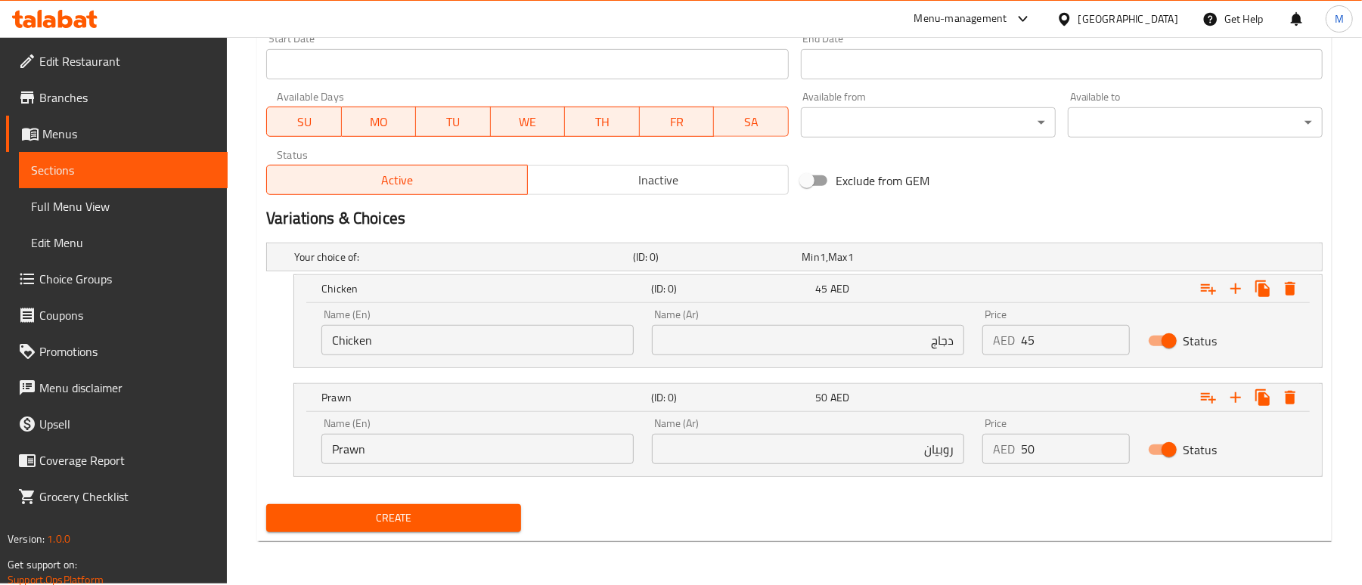
click at [424, 510] on span "Create" at bounding box center [393, 518] width 231 height 19
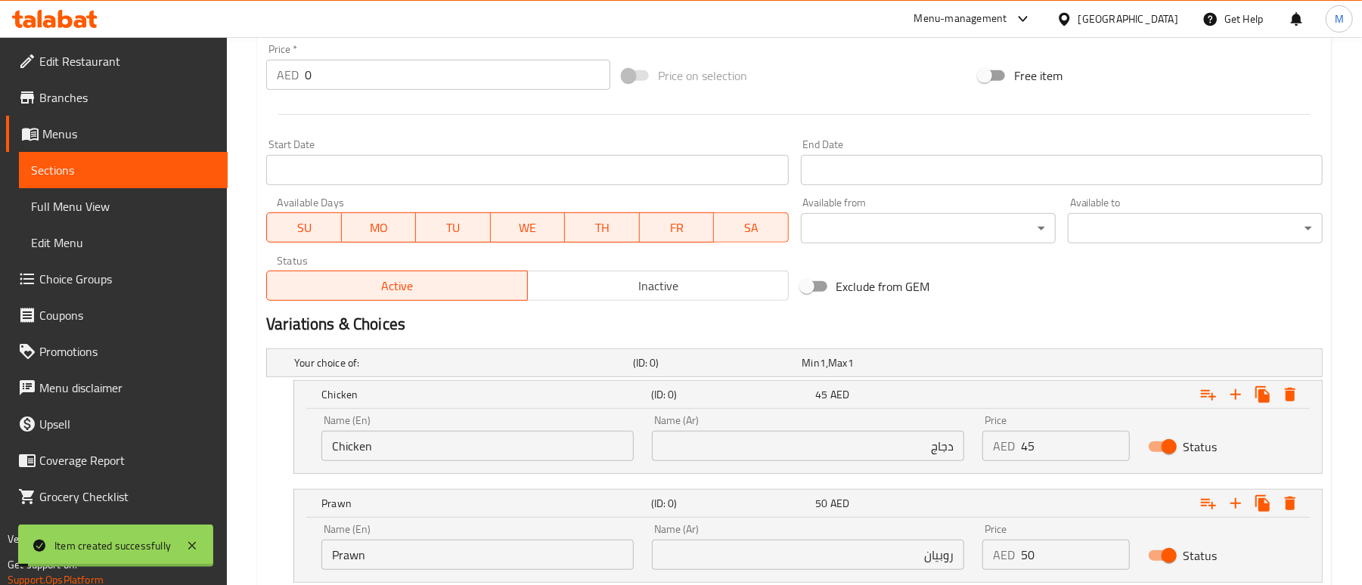
scroll to position [0, 0]
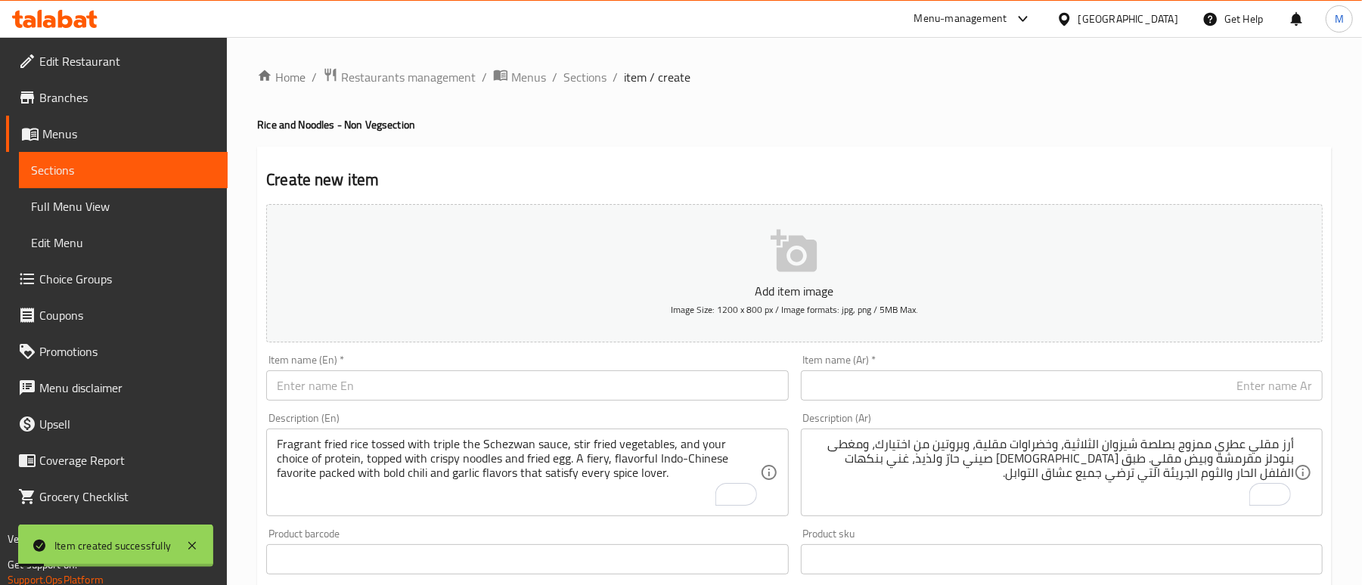
click at [582, 71] on span "Sections" at bounding box center [584, 77] width 43 height 18
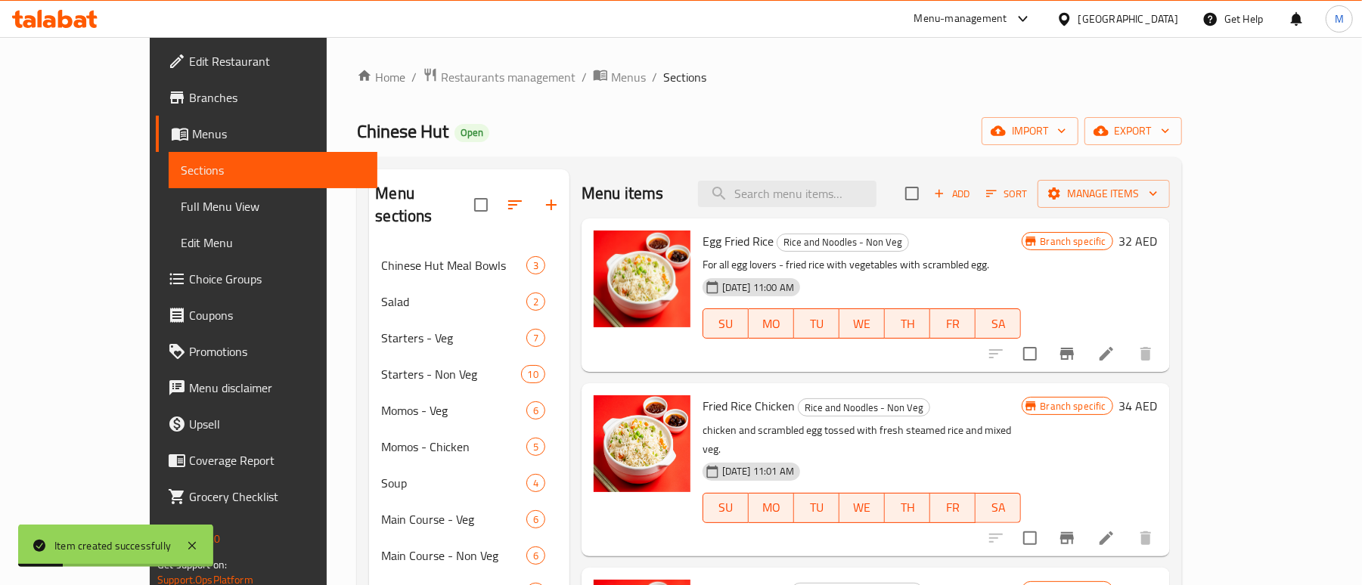
click at [740, 139] on div "Chinese Hut Open import export" at bounding box center [769, 131] width 824 height 28
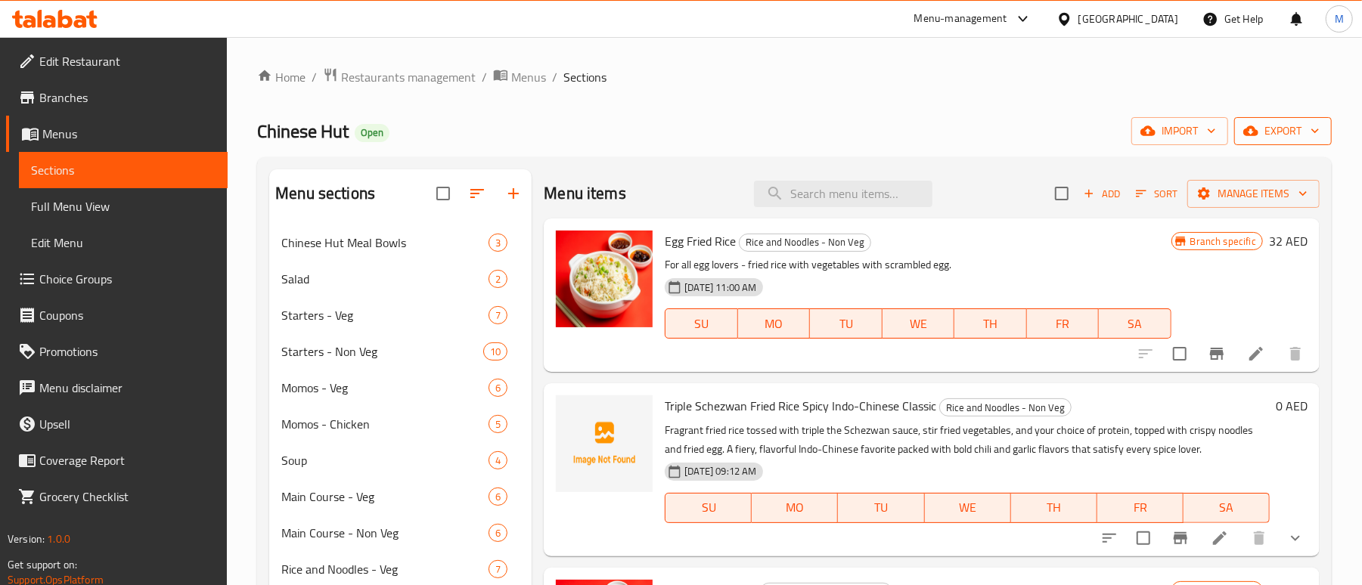
click at [1281, 139] on span "export" at bounding box center [1282, 131] width 73 height 19
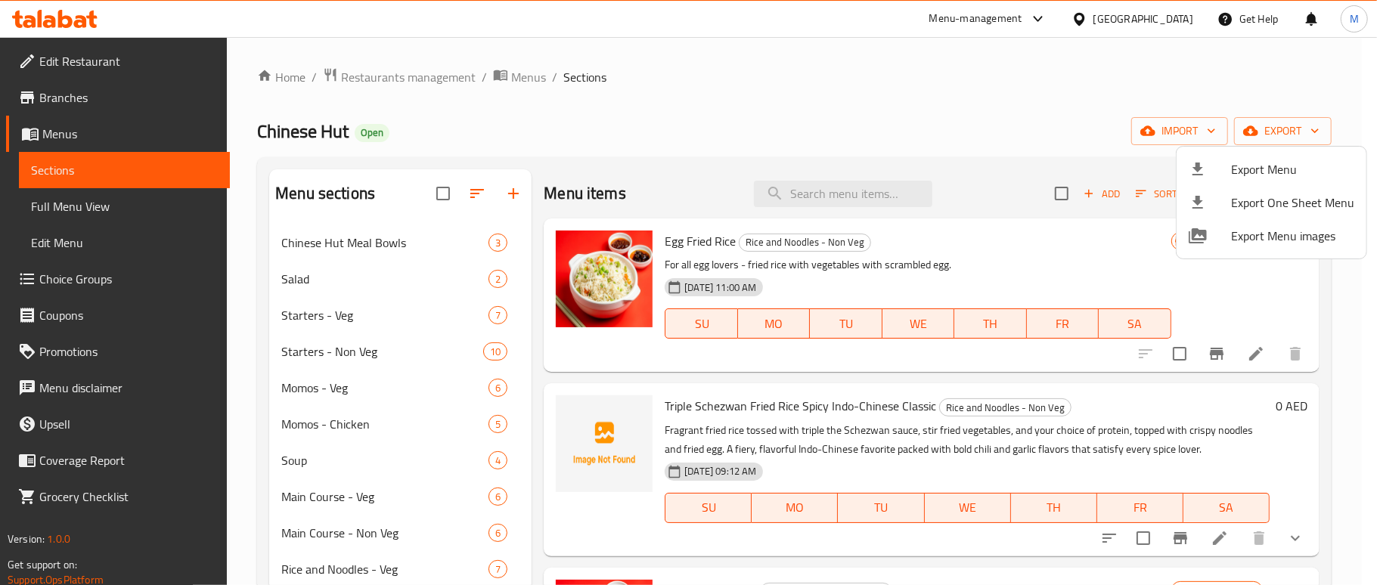
click at [1225, 172] on div at bounding box center [1210, 169] width 42 height 18
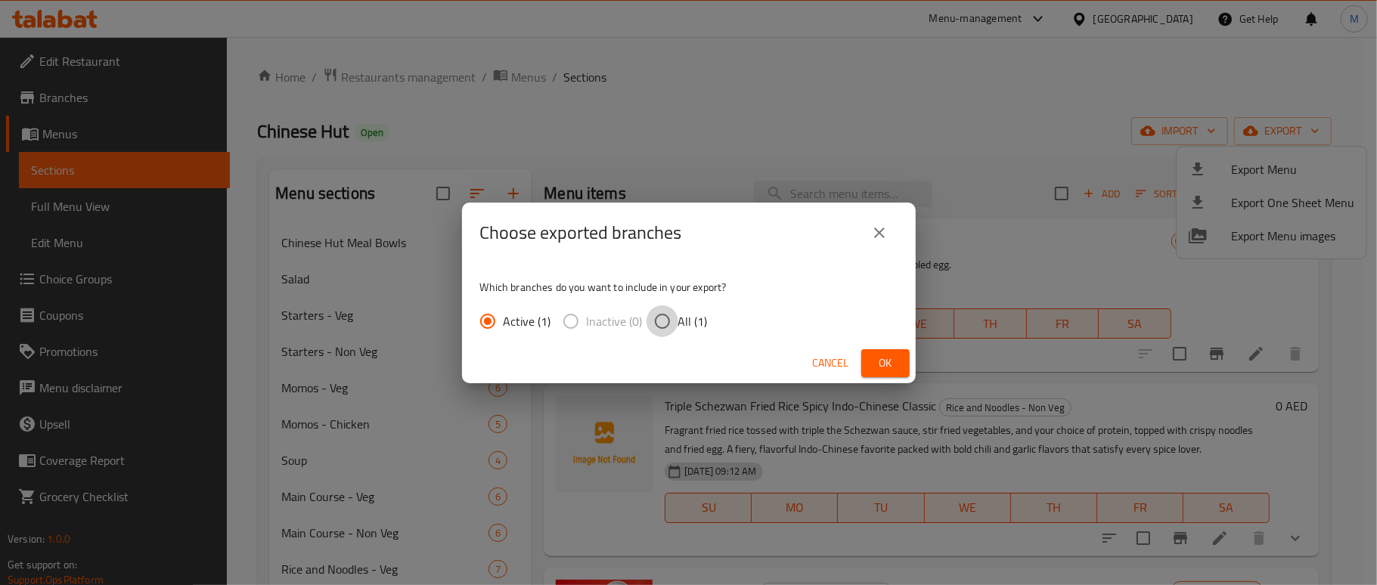
click at [669, 321] on input "All (1)" at bounding box center [663, 322] width 32 height 32
radio input "true"
click at [889, 357] on span "Ok" at bounding box center [886, 363] width 24 height 19
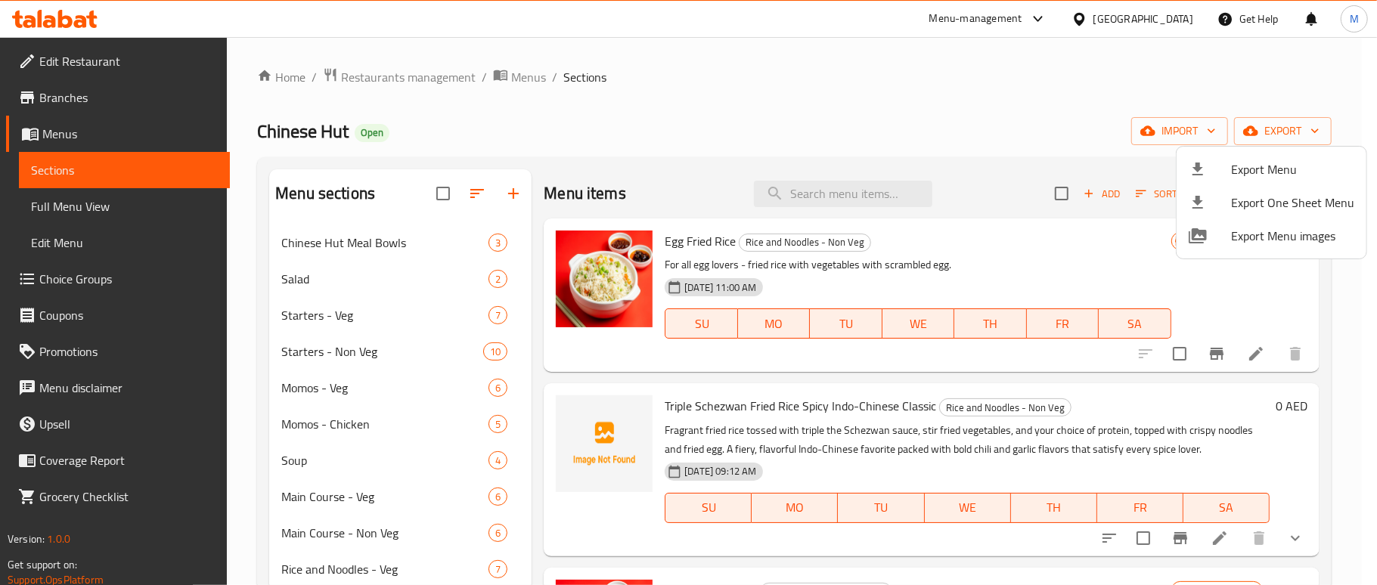
click at [823, 92] on div at bounding box center [688, 292] width 1377 height 585
